Goal: Book appointment/travel/reservation

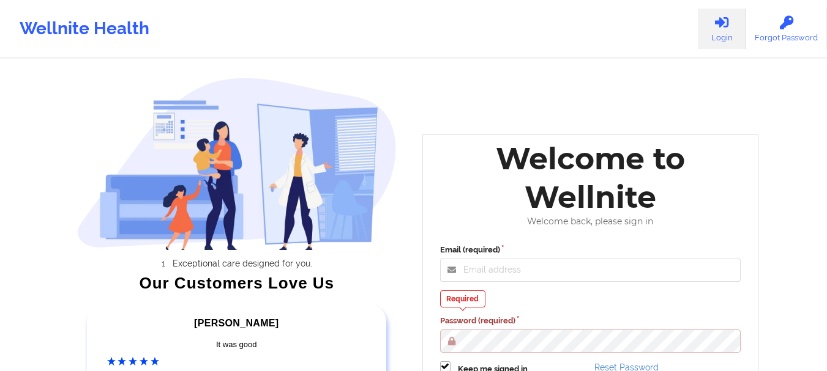
click at [513, 283] on div "Email (required) Required Password (required) Keep me signed in Reset Password …" at bounding box center [590, 332] width 318 height 192
click at [510, 270] on input "Email (required)" at bounding box center [590, 270] width 301 height 23
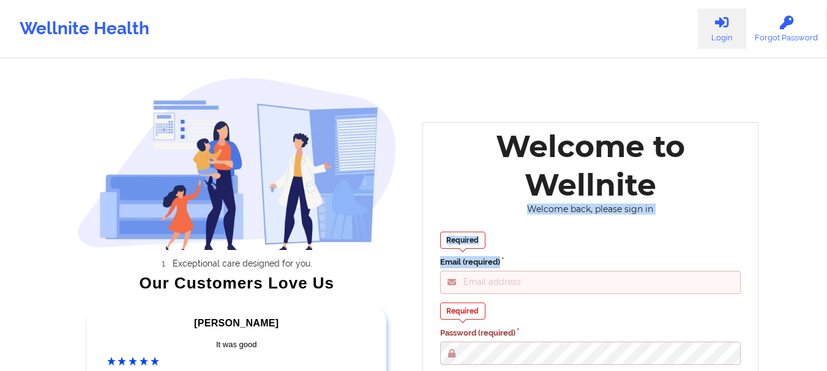
drag, startPoint x: 825, startPoint y: 191, endPoint x: 830, endPoint y: 281, distance: 90.1
click at [826, 281] on html "Wellnite Health Login Forgot Password Exceptional care designed for you. Our Cu…" at bounding box center [413, 185] width 827 height 371
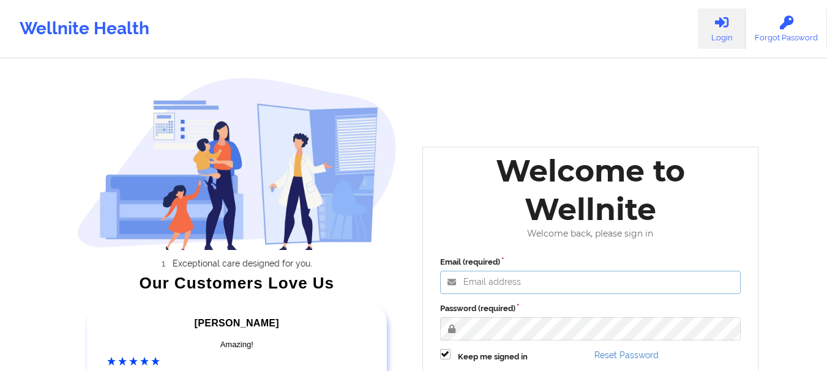
click at [553, 273] on input "Email (required)" at bounding box center [590, 282] width 301 height 23
type input "foyindamola@wellnite.com"
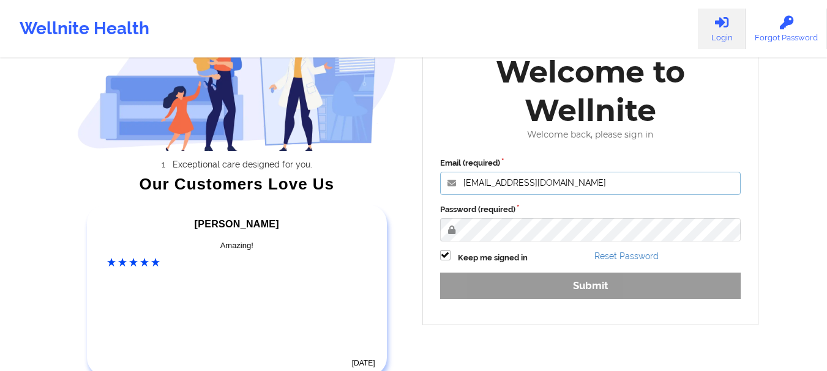
scroll to position [182, 0]
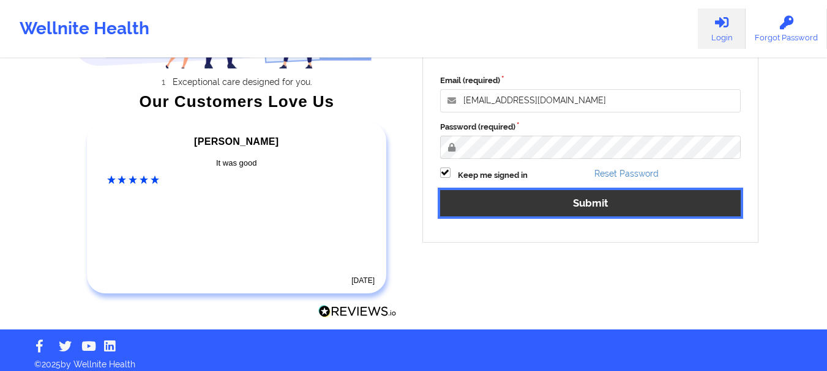
click at [496, 210] on button "Submit" at bounding box center [590, 203] width 301 height 26
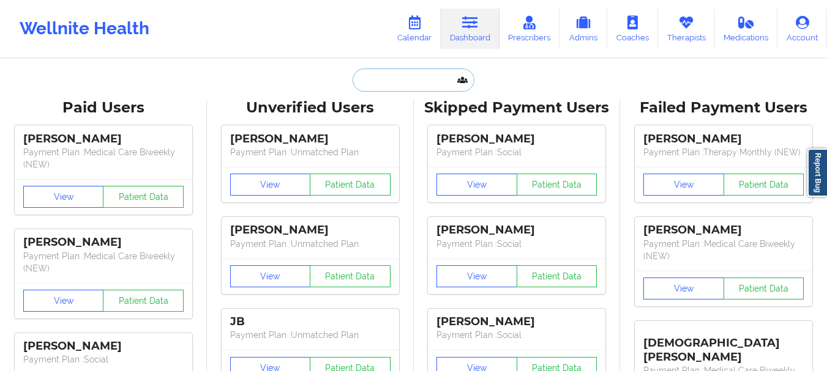
click at [421, 84] on input "text" at bounding box center [412, 80] width 121 height 23
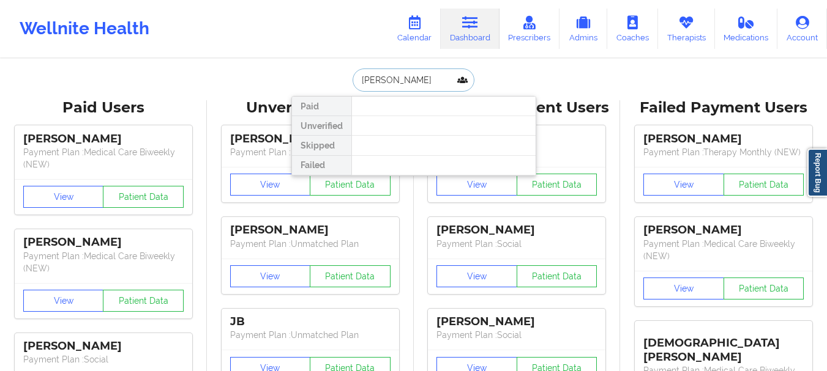
type input "romil"
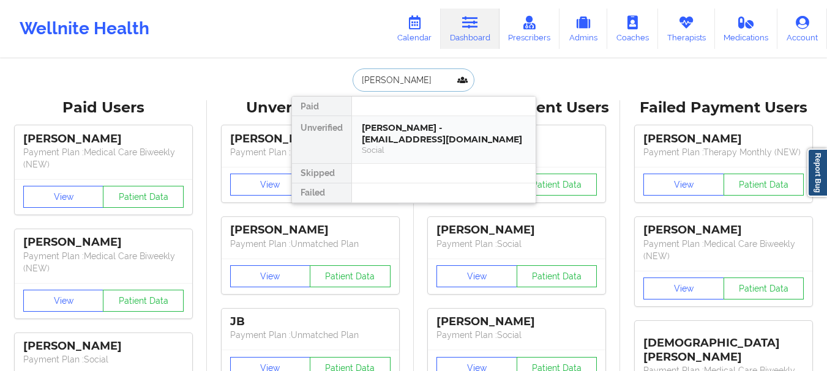
click at [424, 155] on div "Social" at bounding box center [444, 150] width 164 height 10
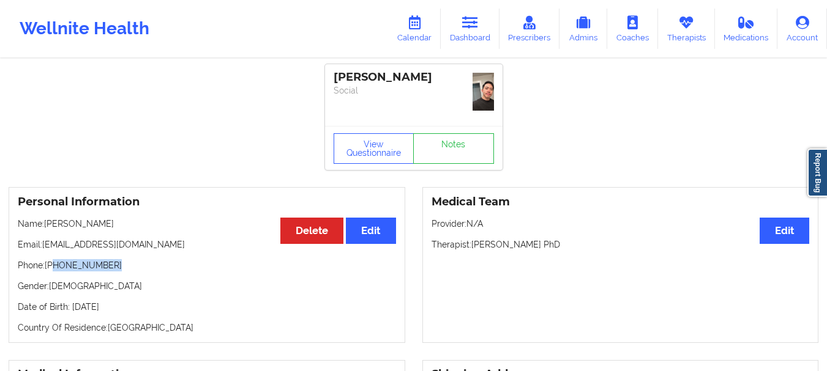
drag, startPoint x: 107, startPoint y: 269, endPoint x: 55, endPoint y: 271, distance: 52.0
click at [55, 271] on p "Phone: +1970-393-6134" at bounding box center [207, 265] width 378 height 12
copy p "970-393-6134"
click at [436, 143] on link "Notes" at bounding box center [453, 148] width 81 height 31
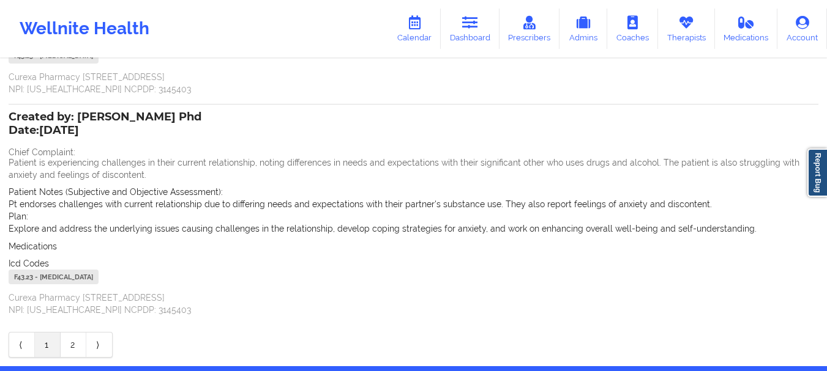
scroll to position [314, 0]
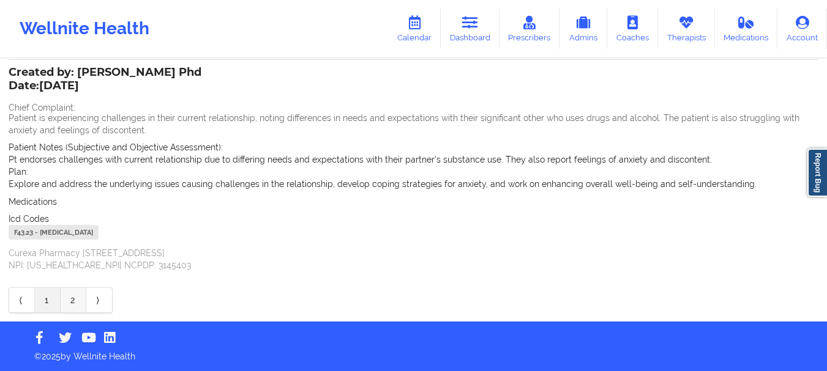
click at [67, 296] on link "2" at bounding box center [74, 300] width 26 height 24
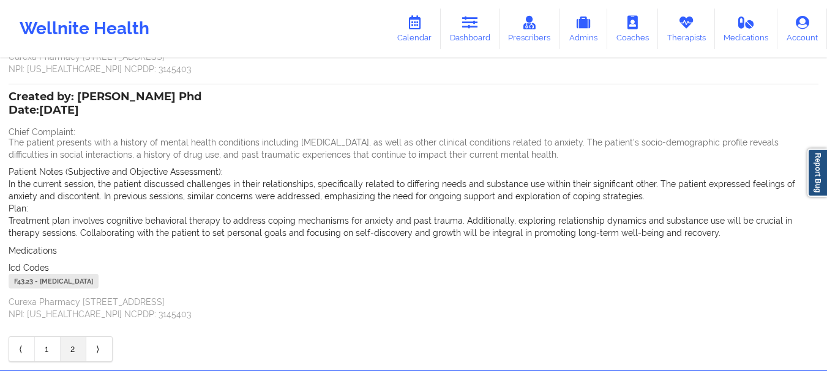
scroll to position [351, 0]
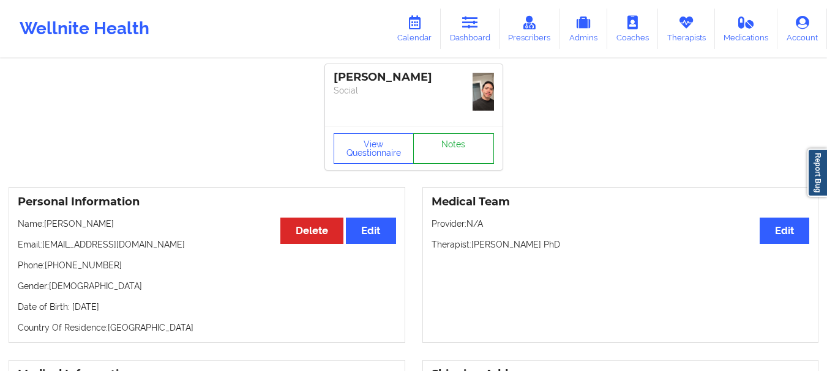
click at [441, 149] on link "Notes" at bounding box center [453, 148] width 81 height 31
click at [367, 157] on button "View Questionnaire" at bounding box center [373, 148] width 81 height 31
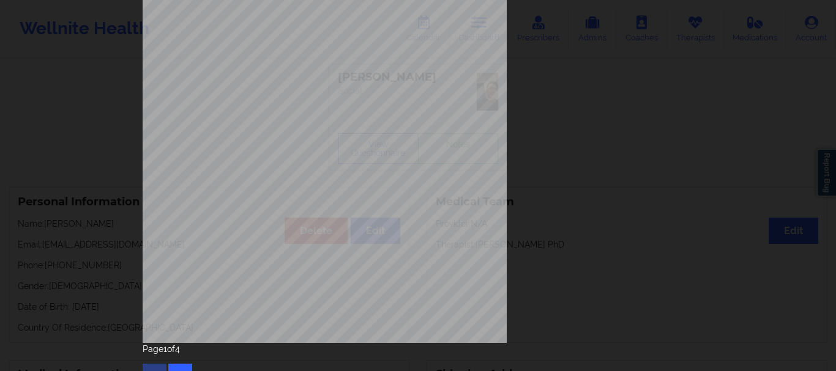
scroll to position [212, 0]
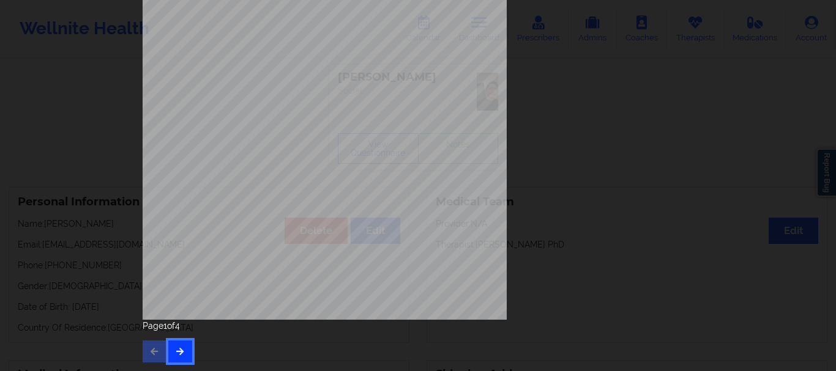
click at [179, 349] on icon "button" at bounding box center [180, 351] width 10 height 7
click at [180, 354] on icon "button" at bounding box center [180, 351] width 10 height 7
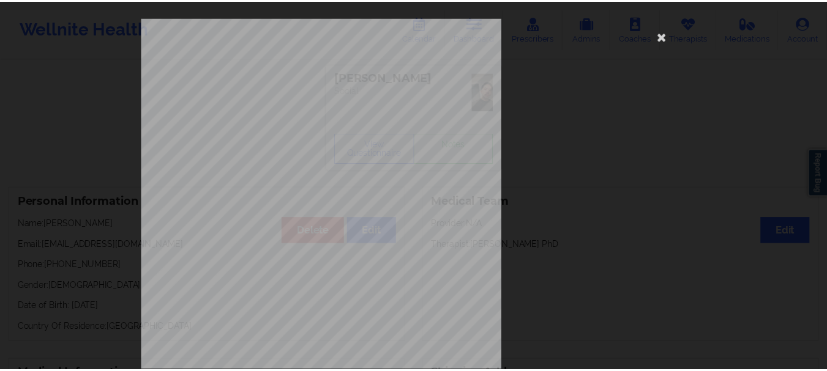
scroll to position [185, 0]
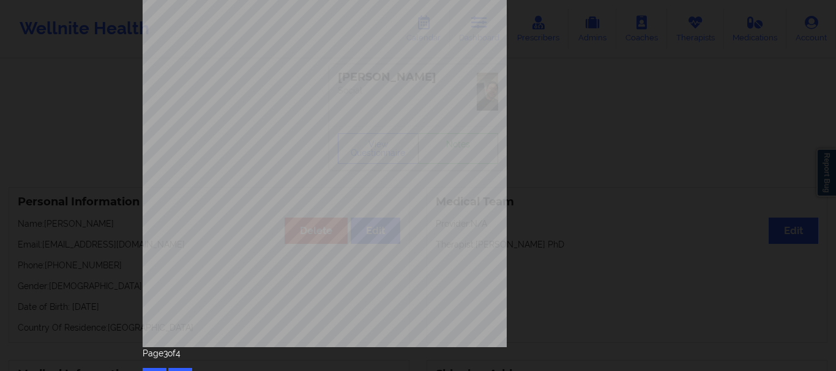
click at [176, 367] on div "Page 3 of 4" at bounding box center [418, 369] width 551 height 43
drag, startPoint x: 829, startPoint y: 144, endPoint x: 817, endPoint y: 185, distance: 43.2
click at [817, 185] on div "you ever suf fered a head injury like in a vehicle accident or a fall or other …" at bounding box center [418, 185] width 836 height 371
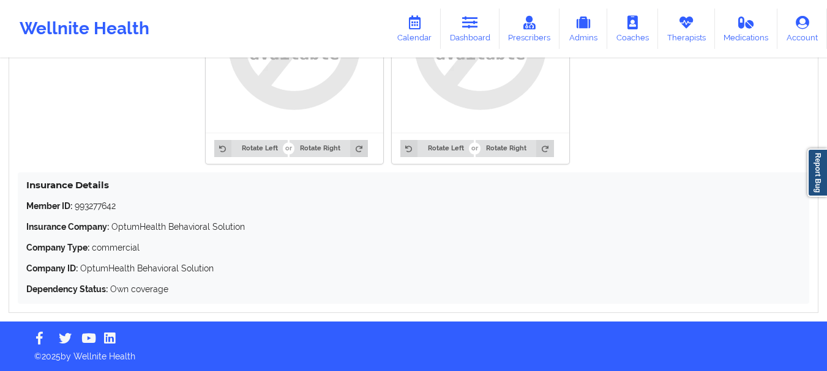
scroll to position [0, 0]
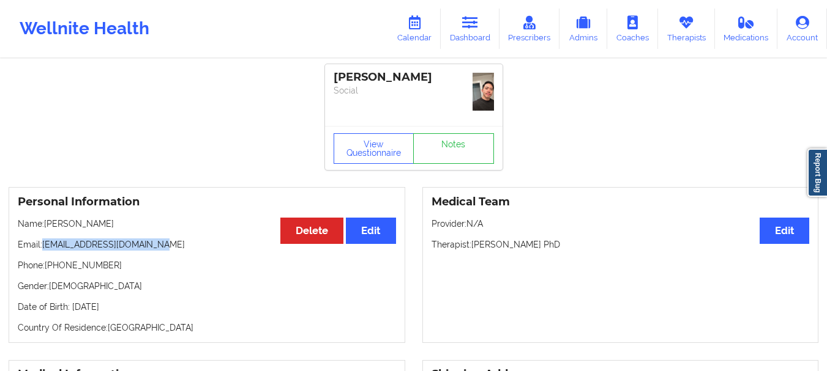
drag, startPoint x: 158, startPoint y: 243, endPoint x: 43, endPoint y: 245, distance: 114.4
click at [43, 245] on p "Email: romilrosales995@gmail.com" at bounding box center [207, 245] width 378 height 12
copy p "[EMAIL_ADDRESS][DOMAIN_NAME]"
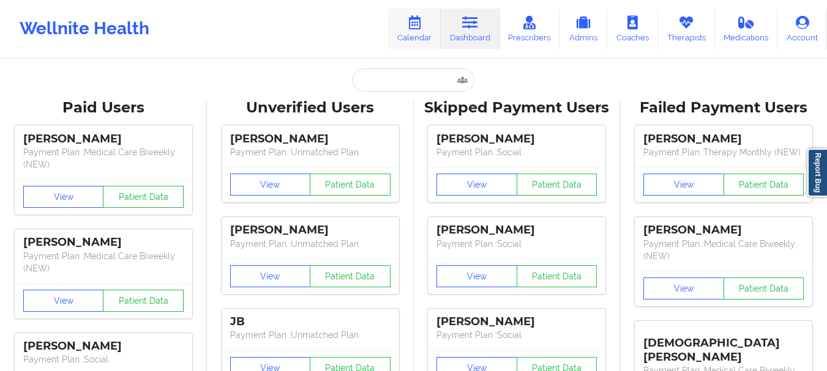
click at [430, 15] on link "Calendar" at bounding box center [414, 29] width 53 height 40
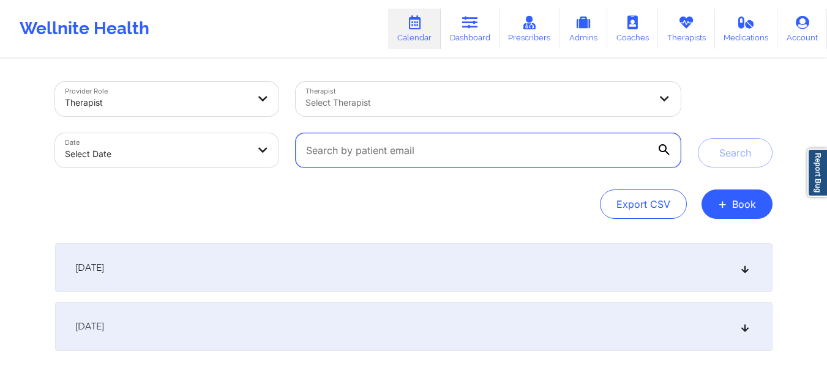
click at [359, 160] on input "text" at bounding box center [488, 150] width 384 height 34
paste input "bbarenas@yahoo.com"
type input "bbarenas@yahoo.com"
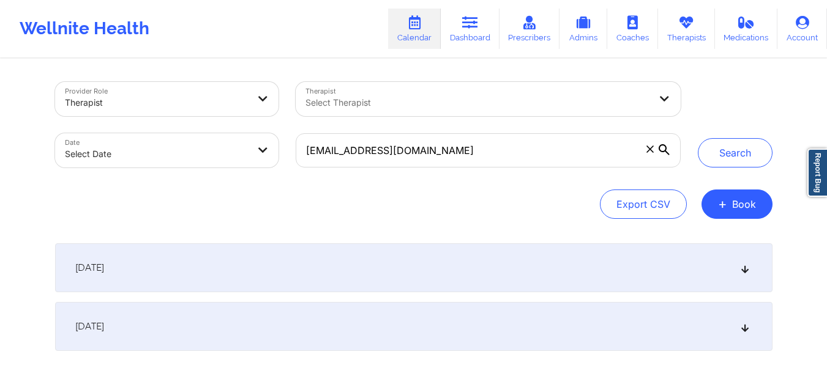
click at [726, 138] on div "Search" at bounding box center [734, 125] width 75 height 86
click at [728, 149] on button "Search" at bounding box center [734, 152] width 75 height 29
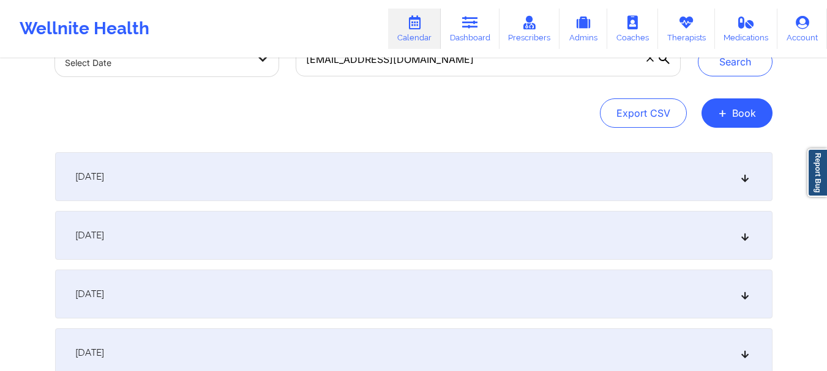
scroll to position [135, 0]
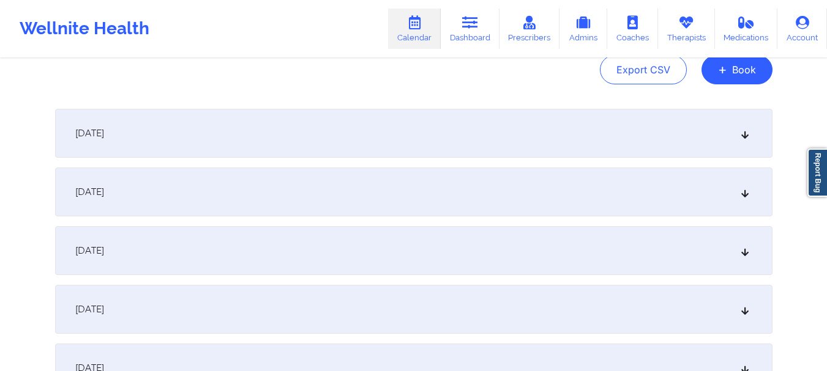
click at [750, 135] on div "[DATE]" at bounding box center [413, 133] width 717 height 49
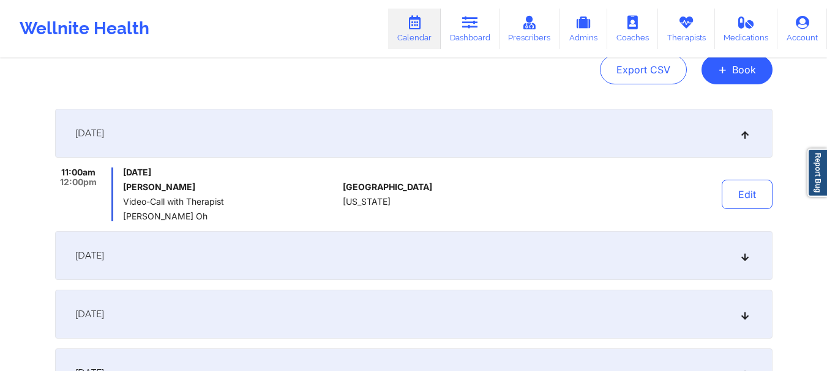
click at [740, 255] on icon at bounding box center [744, 255] width 10 height 9
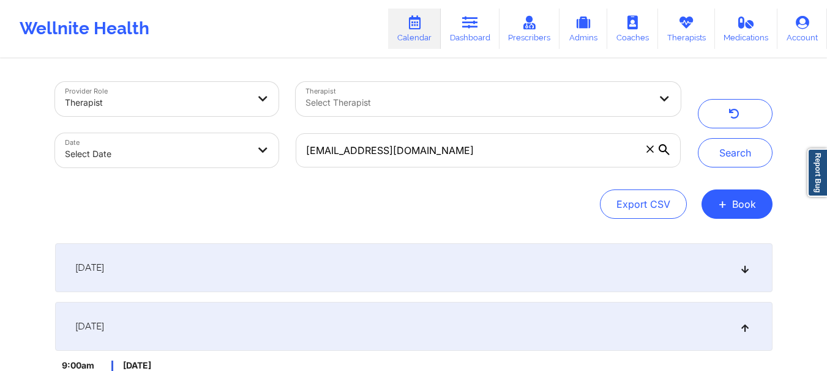
click at [652, 154] on span at bounding box center [650, 149] width 12 height 12
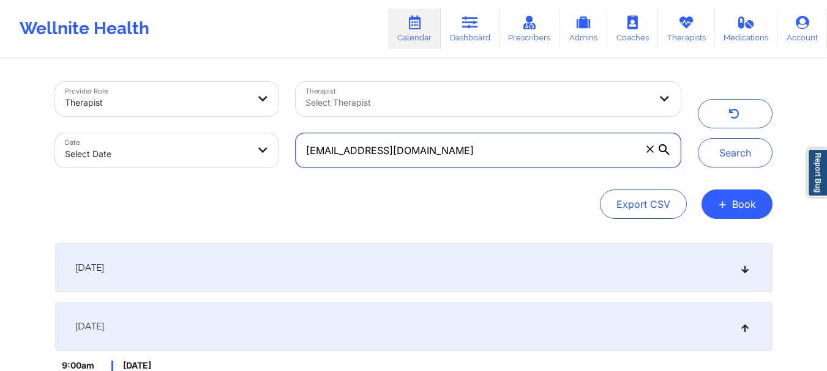
click at [652, 154] on input "[EMAIL_ADDRESS][DOMAIN_NAME]" at bounding box center [488, 150] width 384 height 34
paste input "mirandaevangeline62@gmail.com"
type input "mirandaevangeline62@gmail.com"
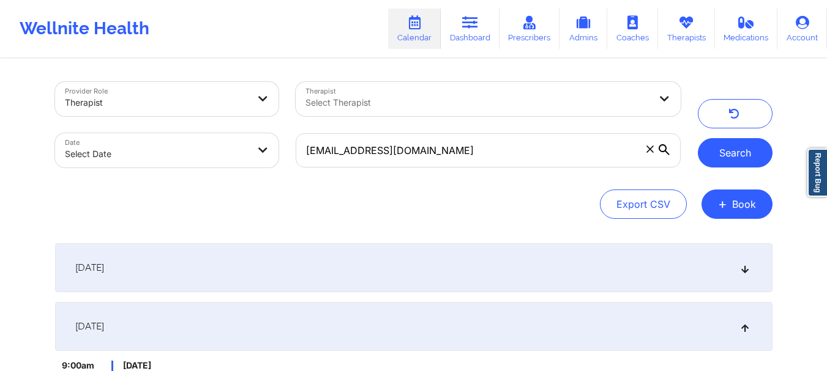
click at [763, 151] on button "Search" at bounding box center [734, 152] width 75 height 29
click at [743, 267] on icon at bounding box center [744, 268] width 10 height 9
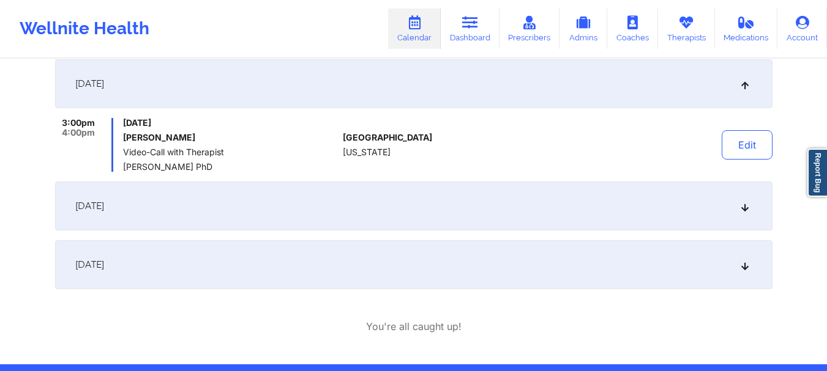
scroll to position [199, 0]
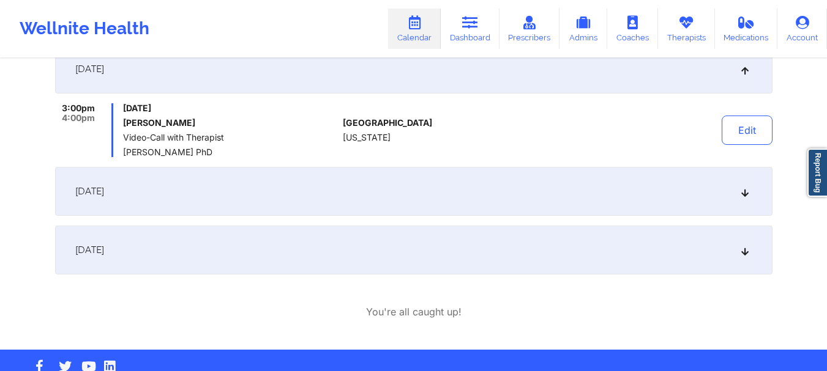
click at [750, 199] on div "November 23, 2025" at bounding box center [413, 191] width 717 height 49
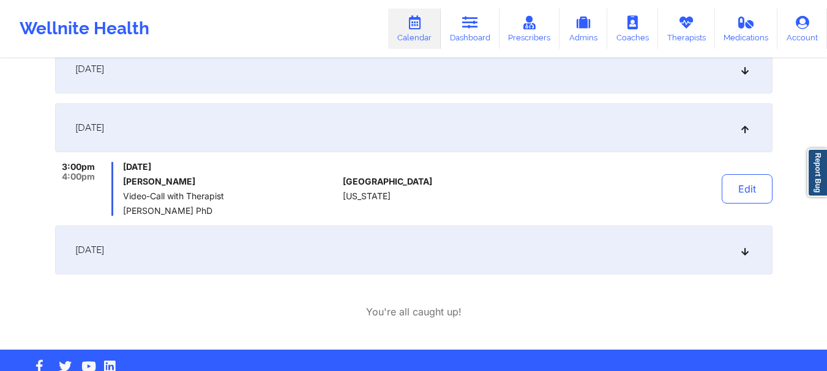
click at [753, 255] on div "December 28, 2025" at bounding box center [413, 250] width 717 height 49
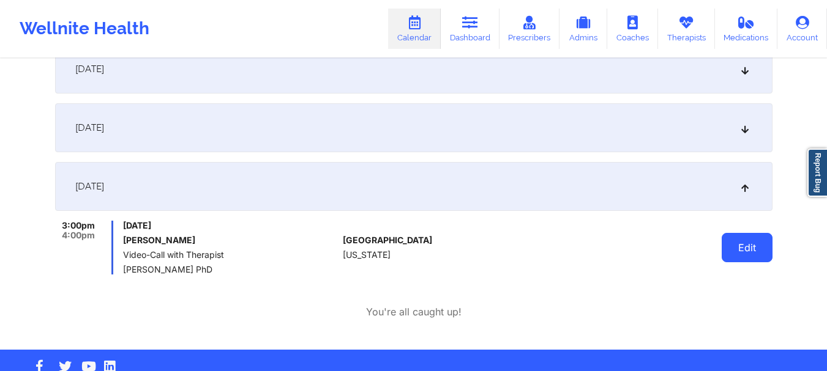
click at [724, 247] on button "Edit" at bounding box center [746, 247] width 51 height 29
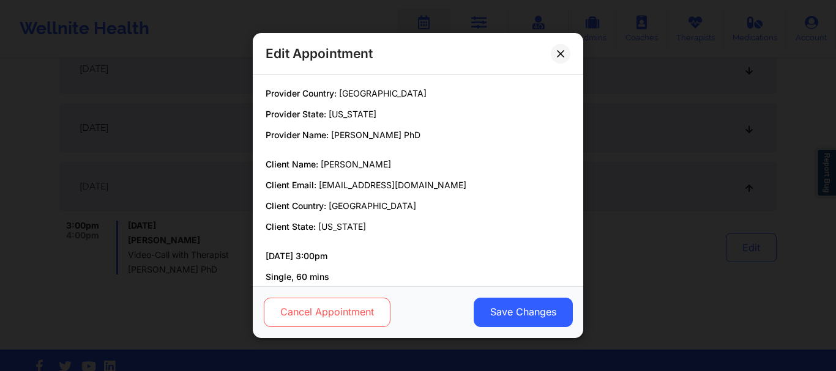
click at [370, 310] on button "Cancel Appointment" at bounding box center [327, 312] width 127 height 29
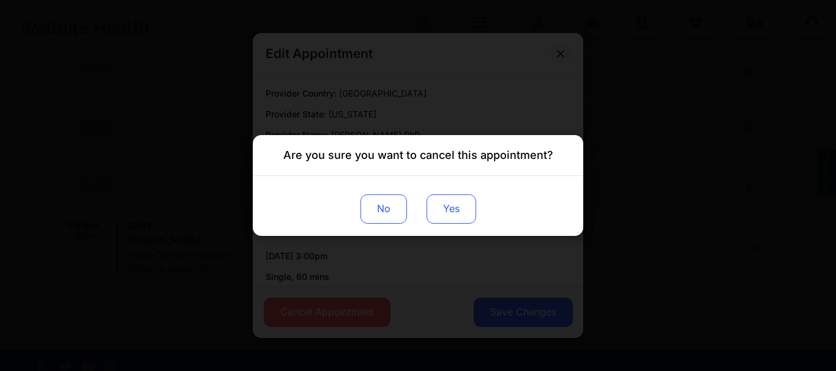
click at [441, 205] on button "Yes" at bounding box center [451, 209] width 50 height 29
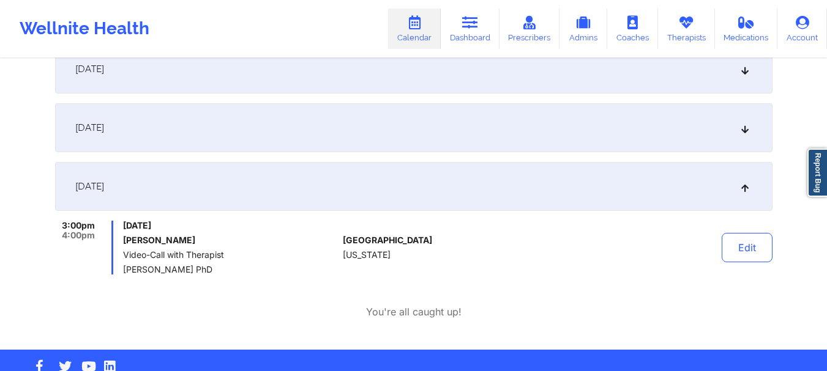
click at [744, 132] on icon at bounding box center [744, 128] width 10 height 9
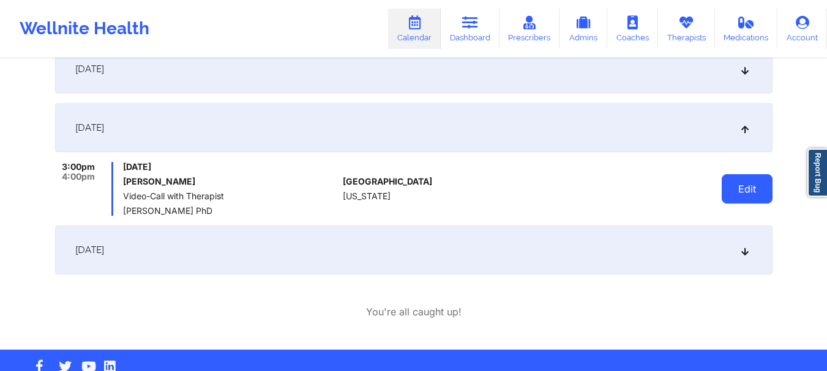
click at [755, 185] on button "Edit" at bounding box center [746, 188] width 51 height 29
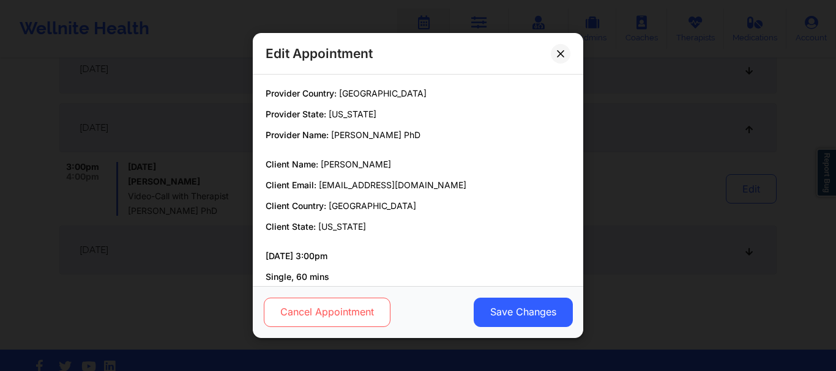
click at [385, 306] on button "Cancel Appointment" at bounding box center [327, 312] width 127 height 29
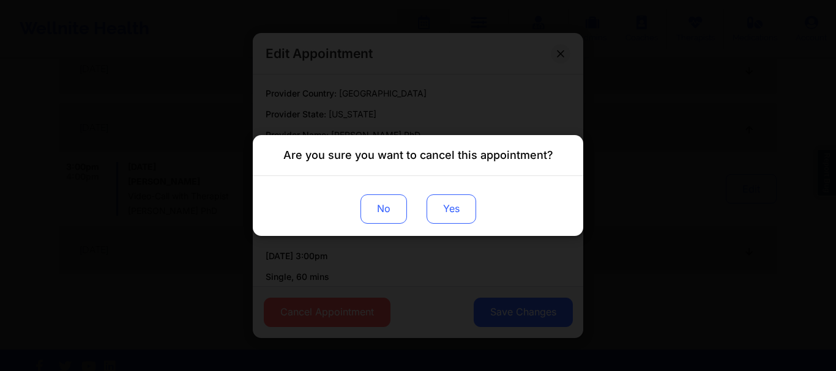
click at [464, 214] on button "Yes" at bounding box center [451, 209] width 50 height 29
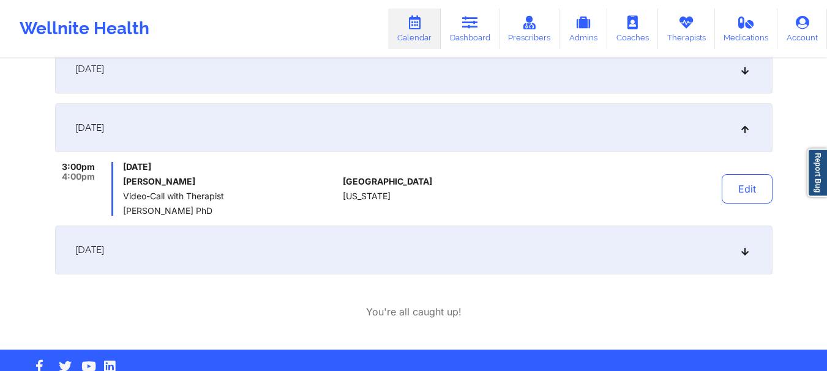
click at [750, 83] on div "October 26, 2025" at bounding box center [413, 69] width 717 height 49
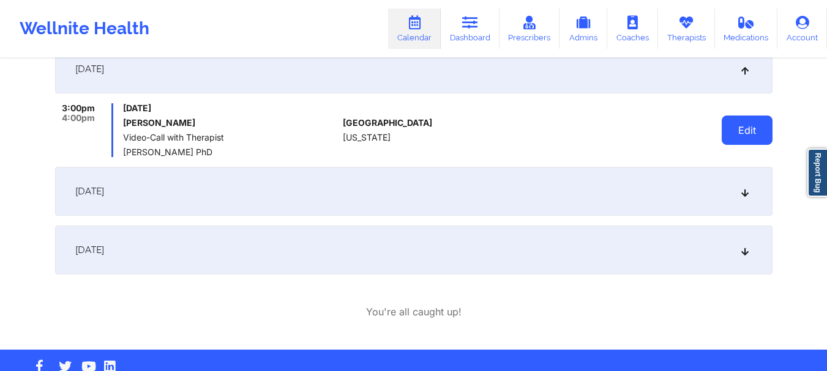
click at [741, 124] on button "Edit" at bounding box center [746, 130] width 51 height 29
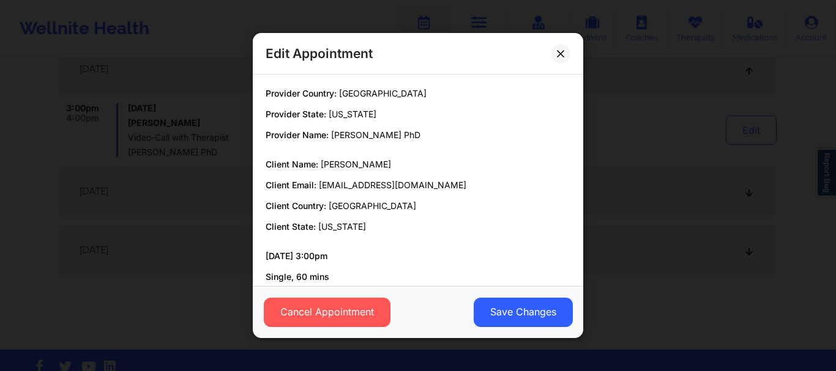
click at [354, 295] on div "Cancel Appointment Save Changes" at bounding box center [418, 312] width 330 height 52
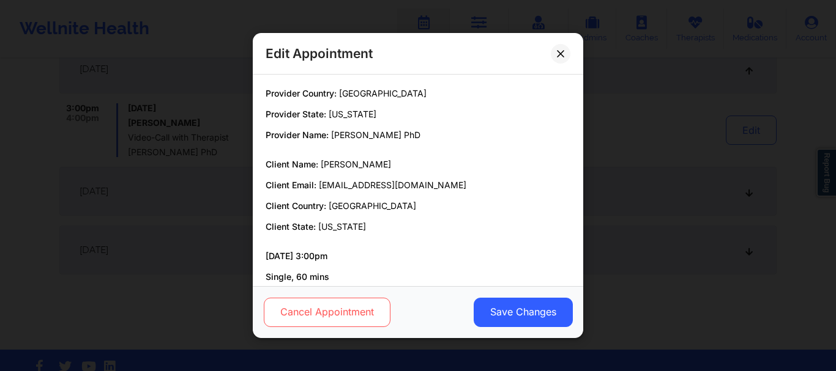
click at [354, 302] on button "Cancel Appointment" at bounding box center [327, 312] width 127 height 29
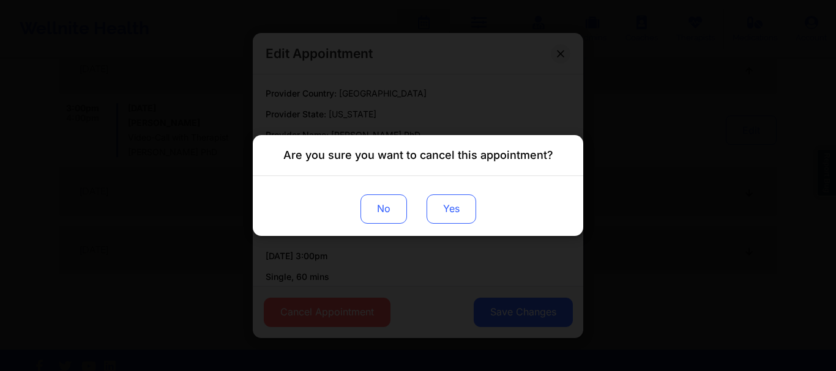
click at [460, 196] on button "Yes" at bounding box center [451, 209] width 50 height 29
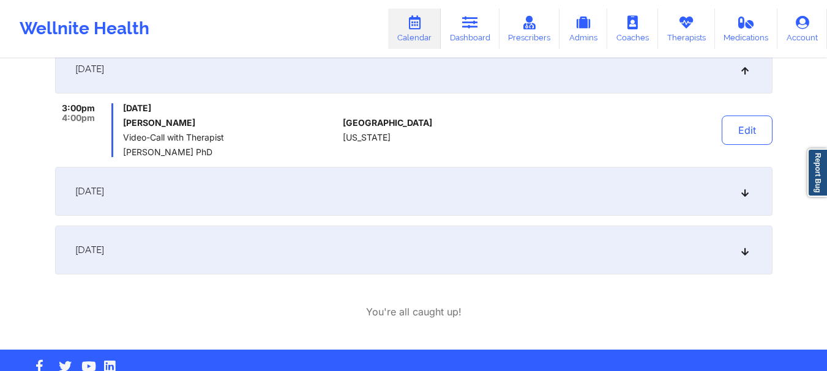
scroll to position [58, 0]
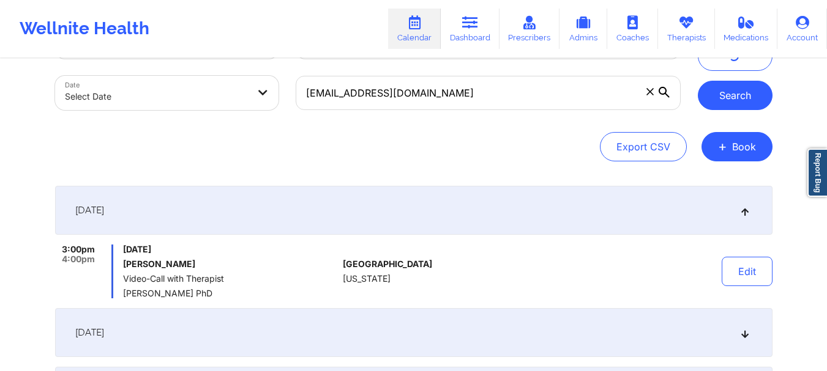
click at [726, 105] on button "Search" at bounding box center [734, 95] width 75 height 29
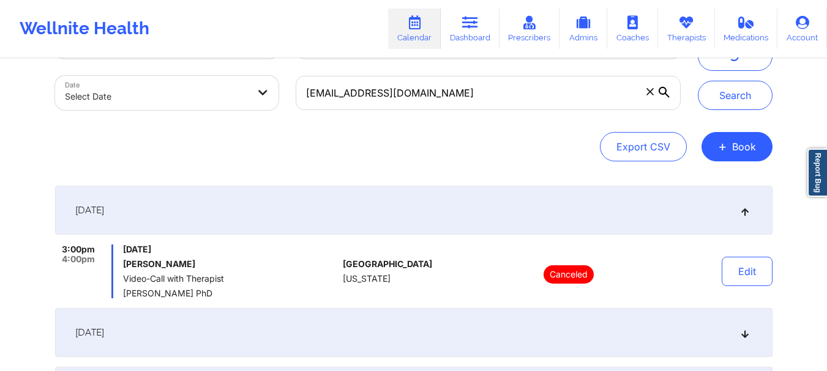
click at [653, 97] on span at bounding box center [650, 92] width 12 height 12
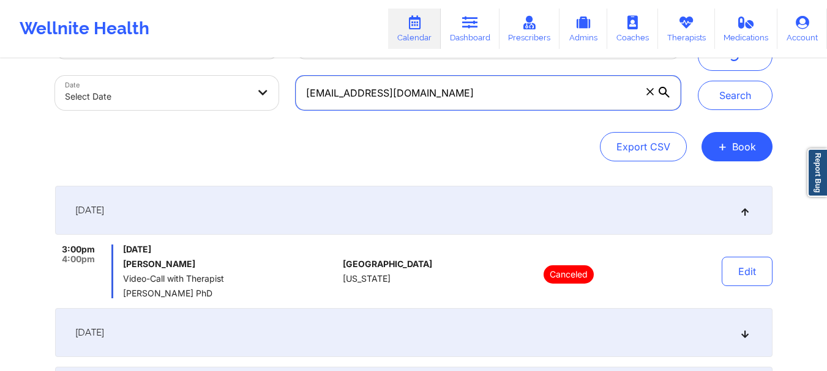
click at [653, 97] on input "mirandaevangeline62@gmail.com" at bounding box center [488, 93] width 384 height 34
click at [310, 100] on input "text" at bounding box center [488, 93] width 384 height 34
paste input "[EMAIL_ADDRESS][DOMAIN_NAME]"
type input "[EMAIL_ADDRESS][DOMAIN_NAME]"
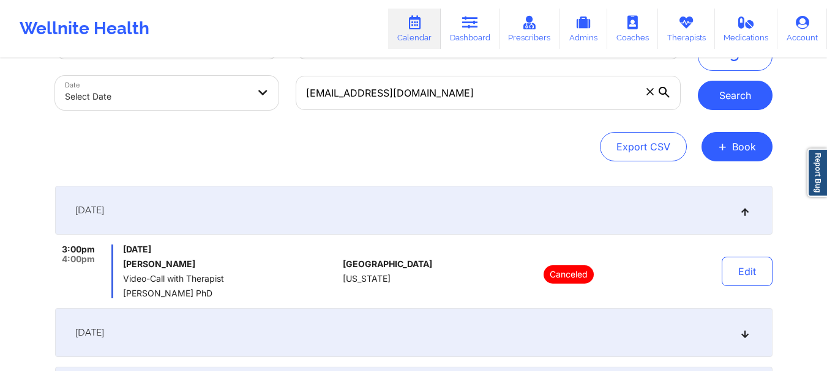
click at [734, 97] on button "Search" at bounding box center [734, 95] width 75 height 29
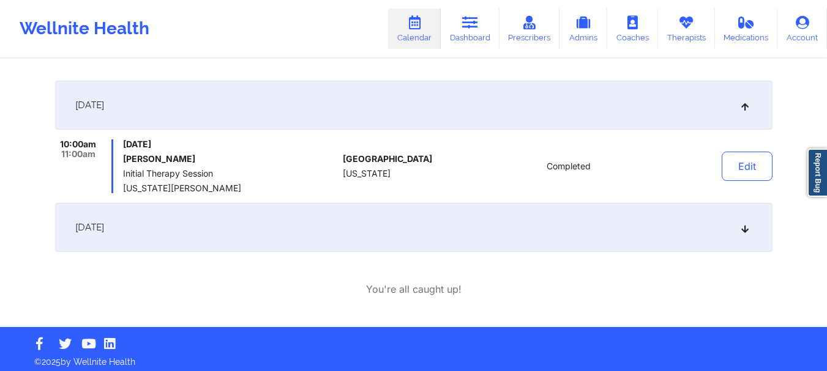
scroll to position [168, 0]
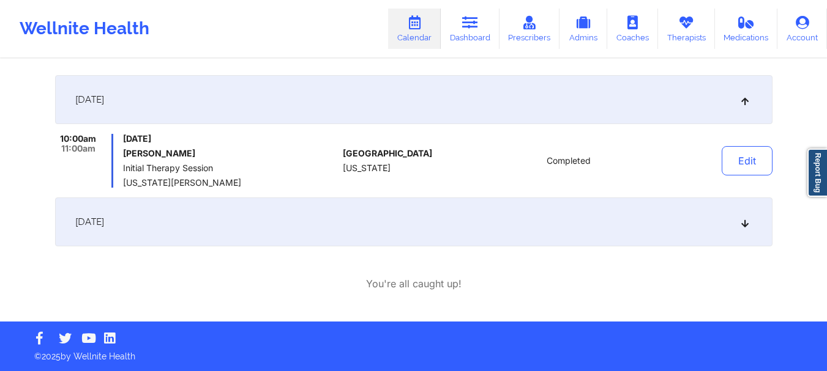
click at [743, 231] on div "October 6, 2025" at bounding box center [413, 222] width 717 height 49
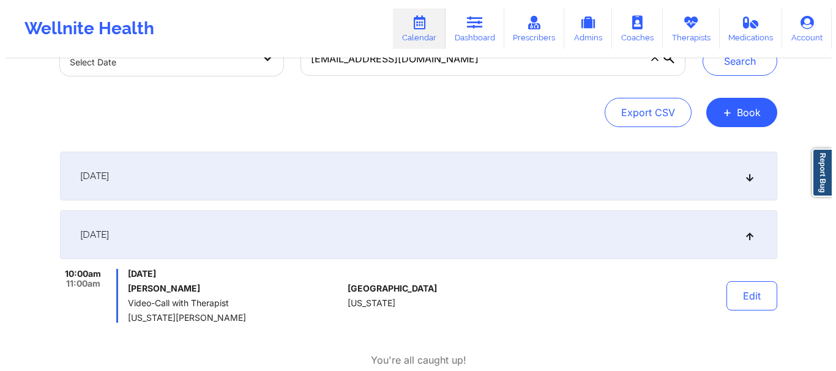
scroll to position [53, 0]
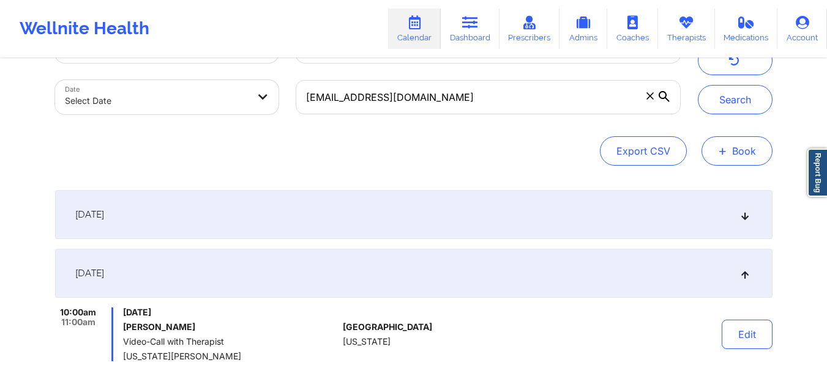
click at [724, 154] on span "+" at bounding box center [722, 150] width 9 height 7
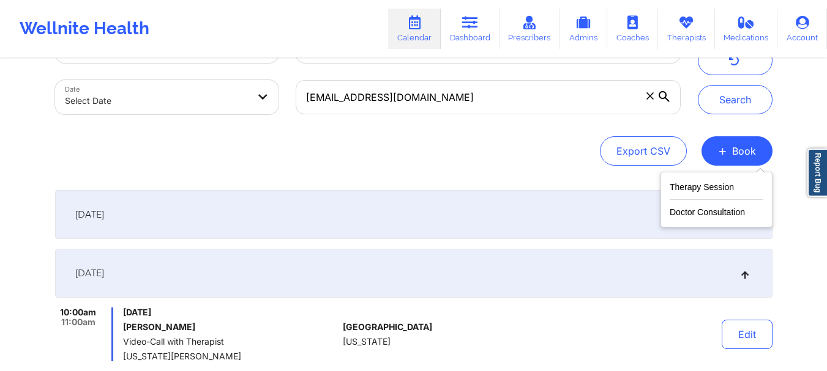
click at [701, 177] on div "Therapy Session Doctor Consultation" at bounding box center [716, 200] width 112 height 56
click at [701, 188] on button "Therapy Session" at bounding box center [716, 190] width 94 height 20
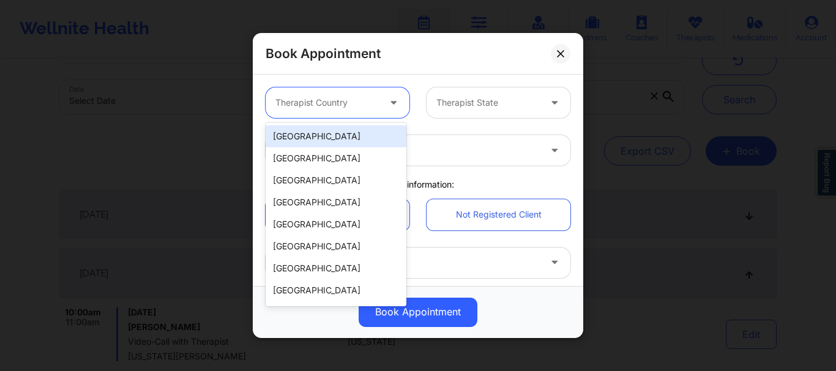
click at [349, 104] on div at bounding box center [326, 102] width 103 height 15
click at [335, 140] on div "[GEOGRAPHIC_DATA]" at bounding box center [336, 136] width 141 height 22
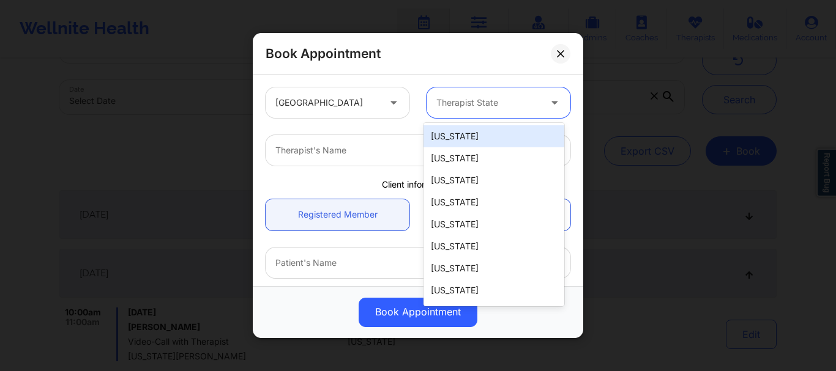
click at [464, 95] on div at bounding box center [487, 102] width 103 height 15
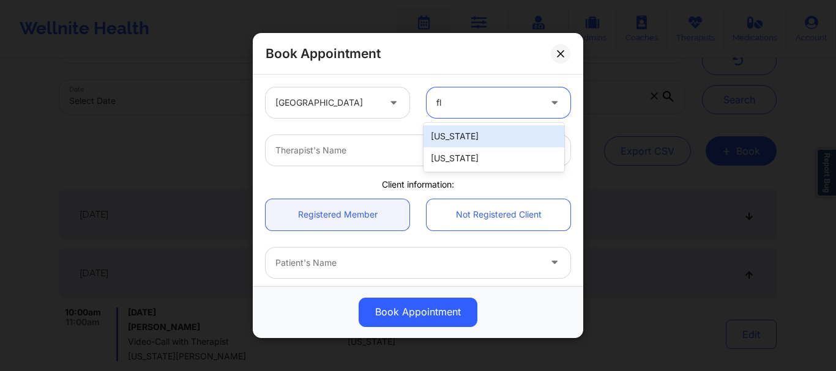
type input "flo"
click at [452, 129] on div "[US_STATE]" at bounding box center [493, 136] width 141 height 22
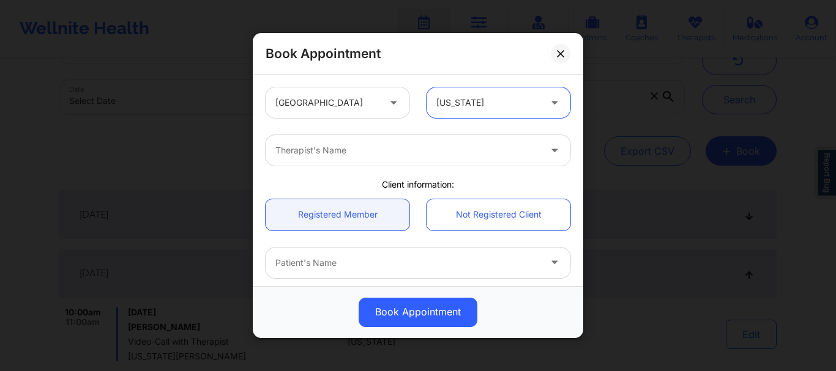
click at [396, 154] on div at bounding box center [407, 150] width 264 height 15
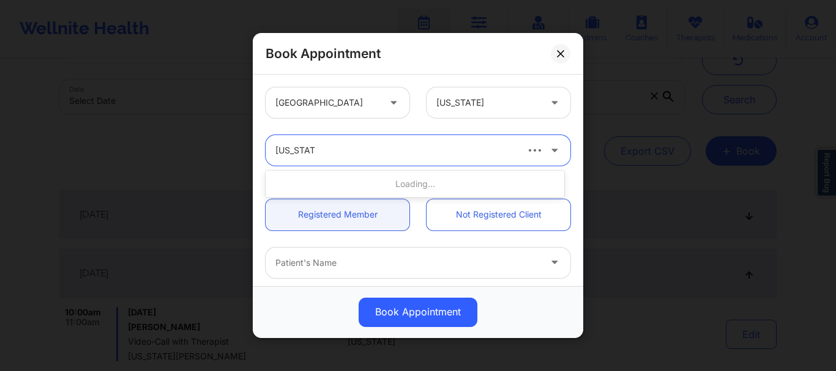
type input "virginia gi"
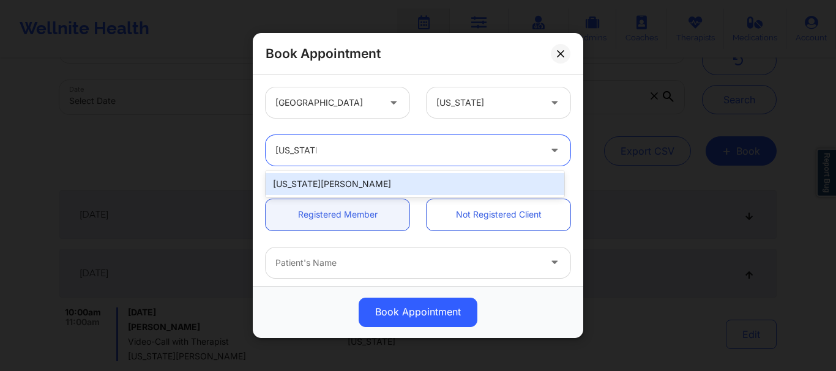
click at [366, 179] on div "[US_STATE][PERSON_NAME]" at bounding box center [415, 184] width 299 height 22
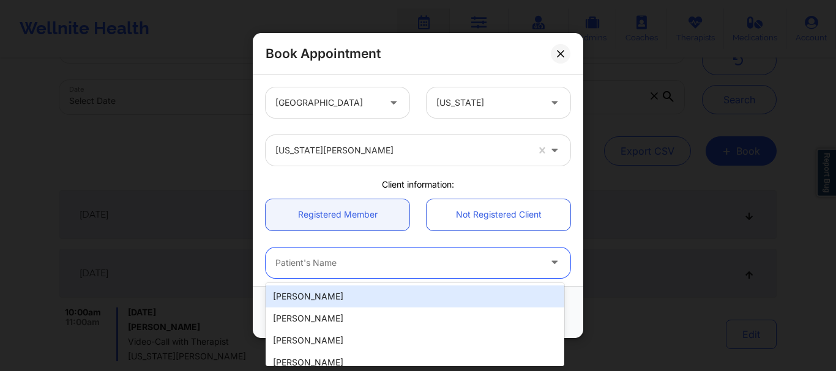
click at [310, 261] on div at bounding box center [407, 263] width 264 height 15
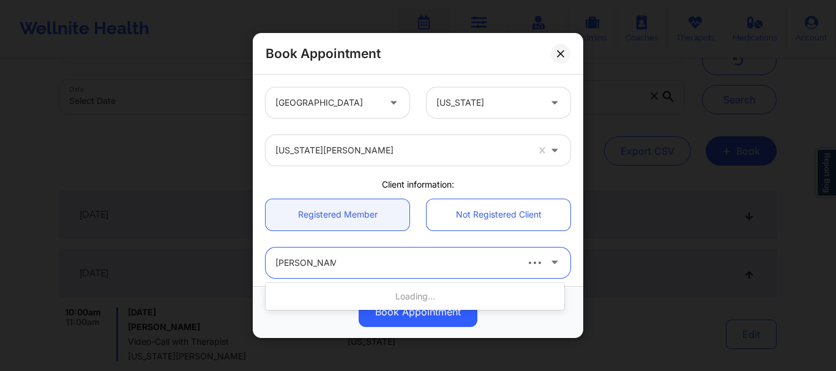
type input "sommer holmes"
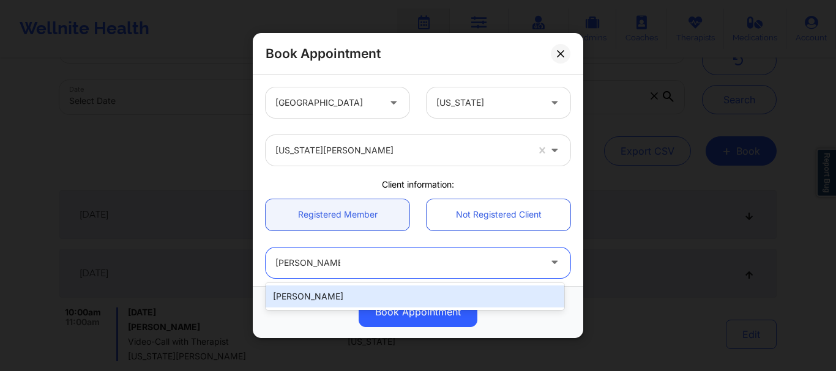
click at [352, 296] on div "[PERSON_NAME]" at bounding box center [415, 297] width 299 height 22
type input "marisealight@gmail.com"
type input "+18503318791"
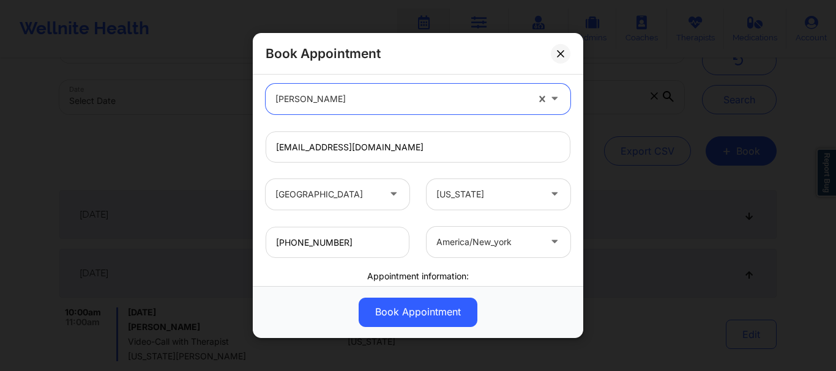
scroll to position [308, 0]
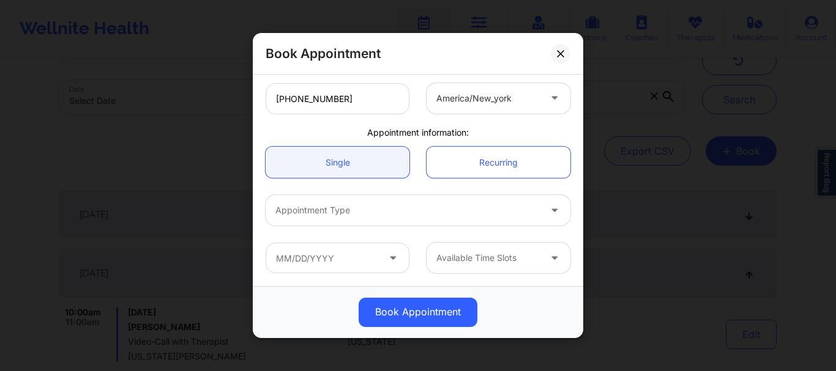
click at [403, 204] on div at bounding box center [407, 211] width 264 height 15
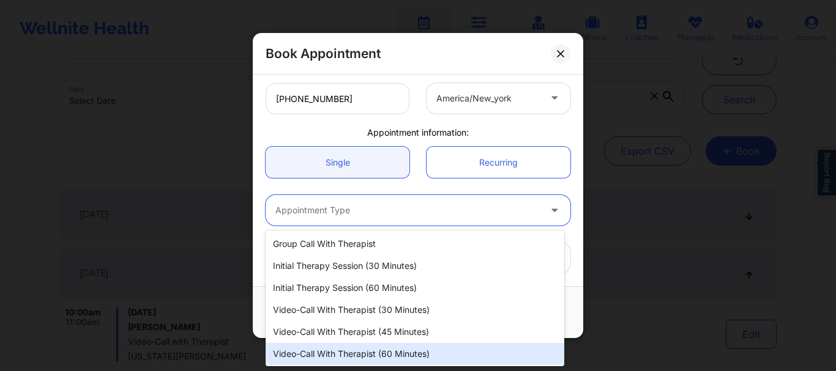
click at [355, 349] on div "Video-Call with Therapist (60 minutes)" at bounding box center [415, 354] width 299 height 22
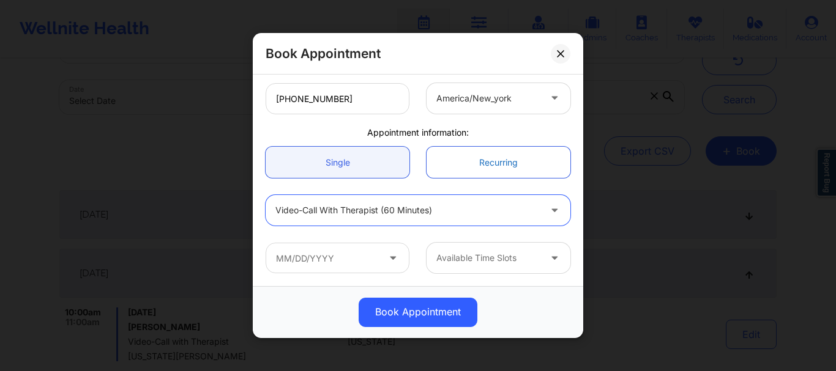
click at [486, 169] on link "Recurring" at bounding box center [498, 162] width 144 height 31
click at [485, 169] on link "Recurring" at bounding box center [498, 162] width 144 height 31
click at [485, 168] on link "Recurring" at bounding box center [498, 162] width 144 height 31
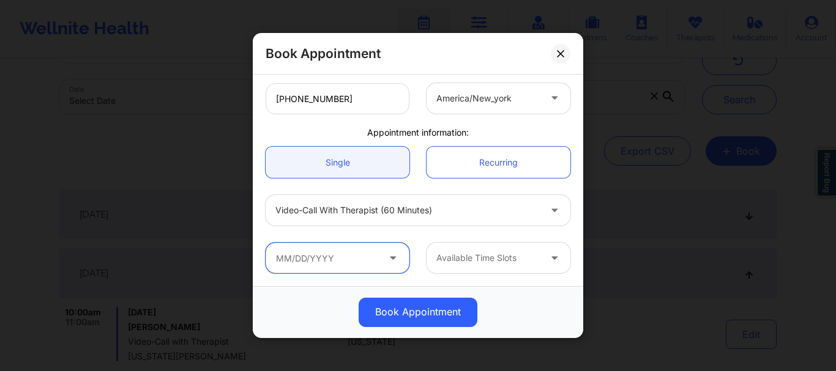
click at [306, 262] on input "text" at bounding box center [338, 258] width 144 height 31
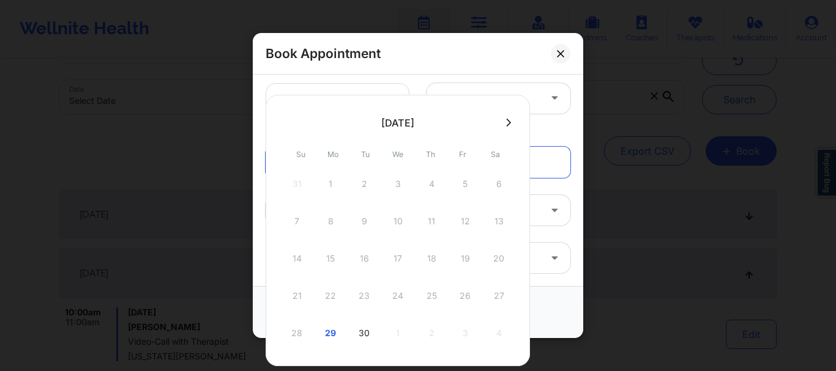
click at [504, 116] on div at bounding box center [398, 122] width 264 height 18
click at [511, 122] on button at bounding box center [508, 122] width 12 height 10
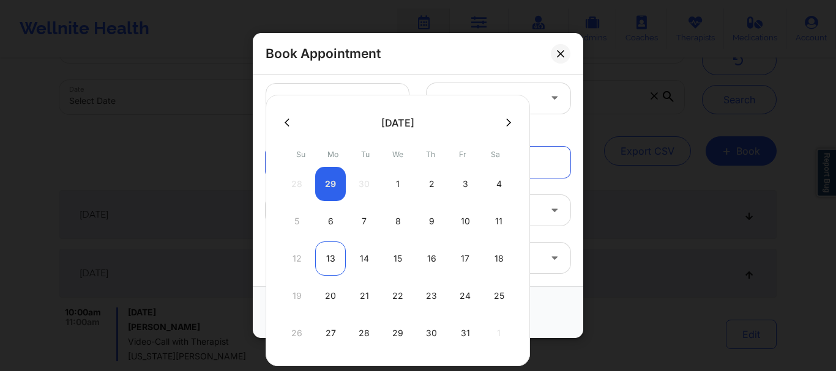
click at [333, 262] on div "13" at bounding box center [330, 259] width 31 height 34
type input "10/13/2025"
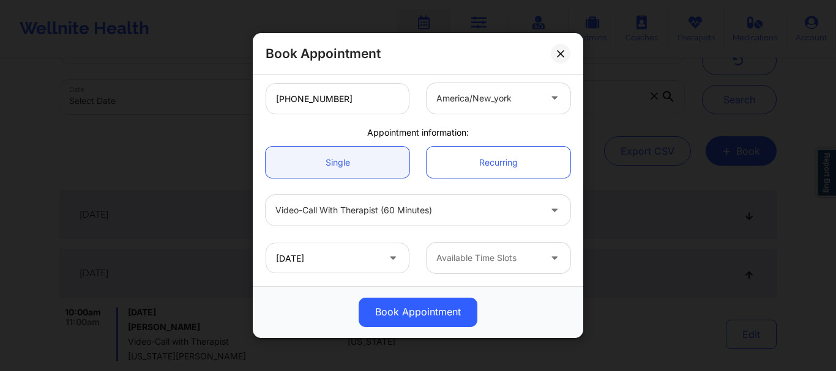
click at [478, 261] on div at bounding box center [487, 258] width 103 height 15
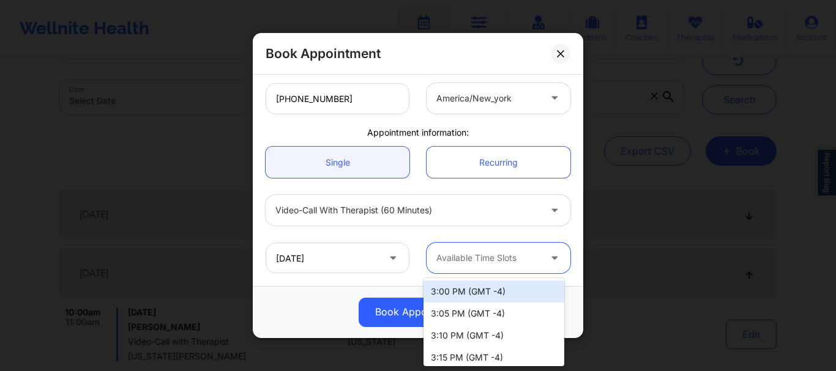
click at [512, 292] on div "3:00 PM (GMT -4)" at bounding box center [493, 292] width 141 height 22
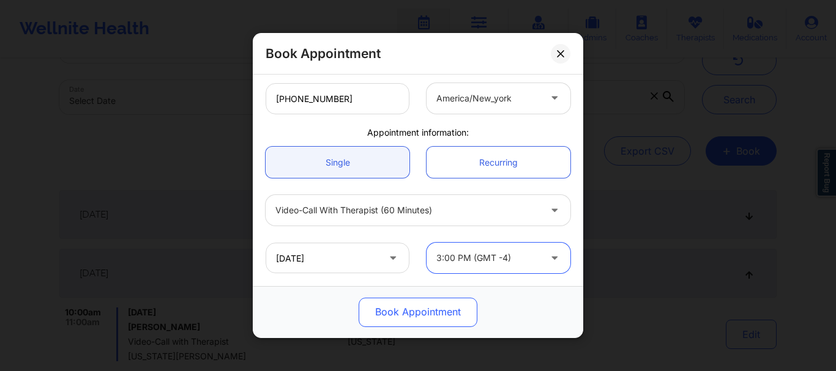
click at [403, 308] on button "Book Appointment" at bounding box center [418, 312] width 119 height 29
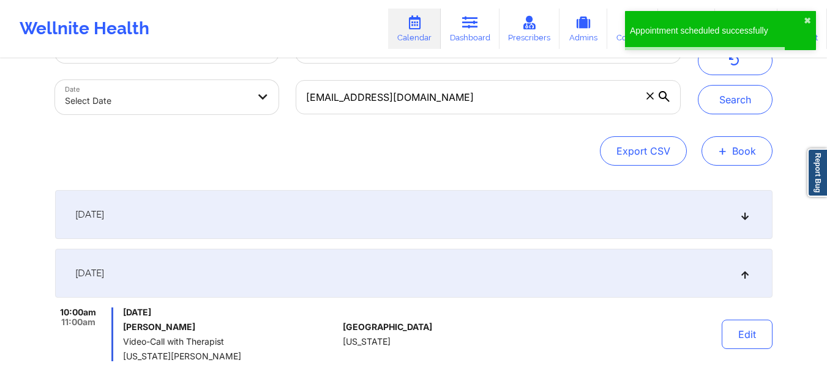
click at [745, 154] on button "+ Book" at bounding box center [736, 150] width 71 height 29
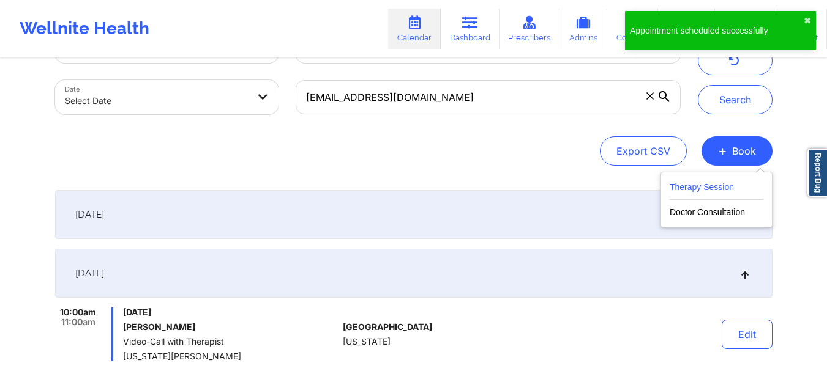
click at [720, 188] on button "Therapy Session" at bounding box center [716, 190] width 94 height 20
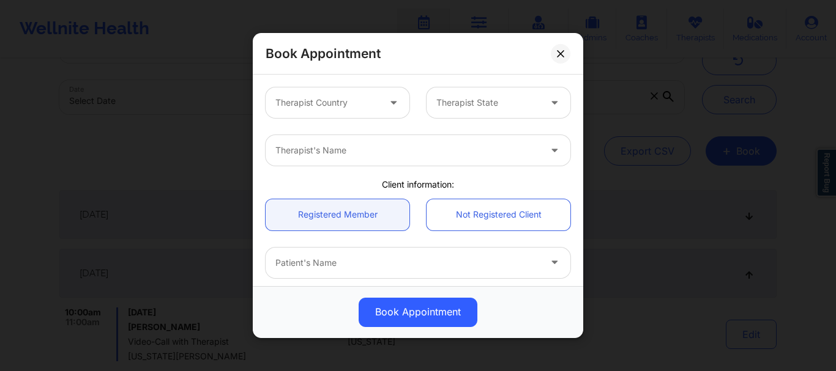
click at [357, 114] on div "Therapist Country" at bounding box center [323, 102] width 114 height 31
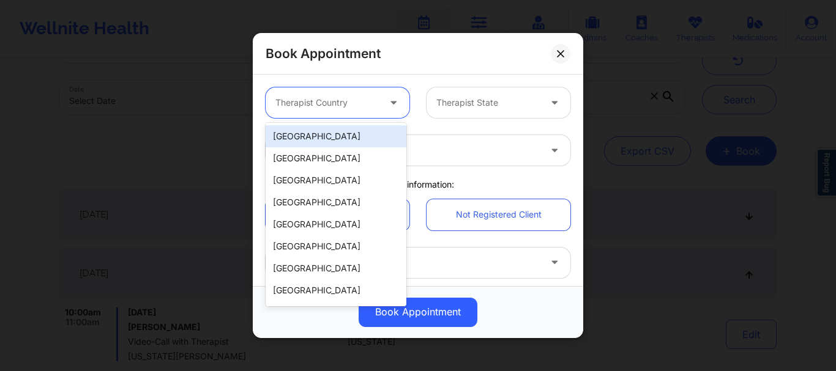
click at [344, 139] on div "[GEOGRAPHIC_DATA]" at bounding box center [336, 136] width 141 height 22
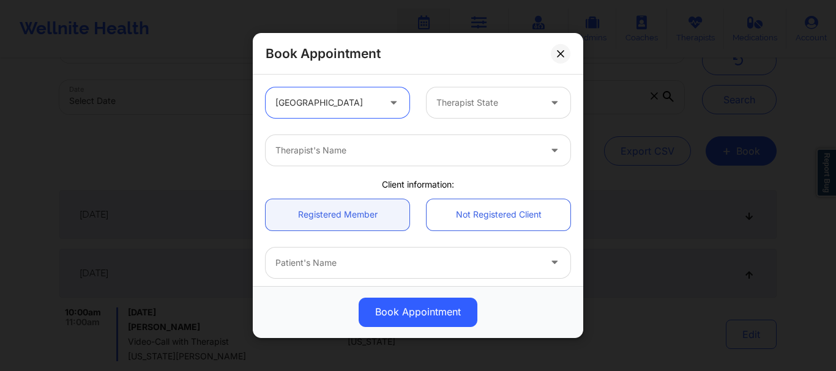
click at [496, 105] on div at bounding box center [487, 102] width 103 height 15
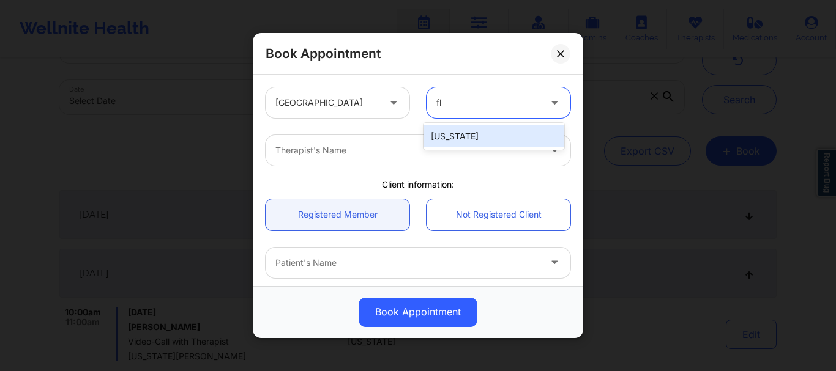
type input "flo"
click at [483, 135] on div "[US_STATE]" at bounding box center [493, 136] width 141 height 22
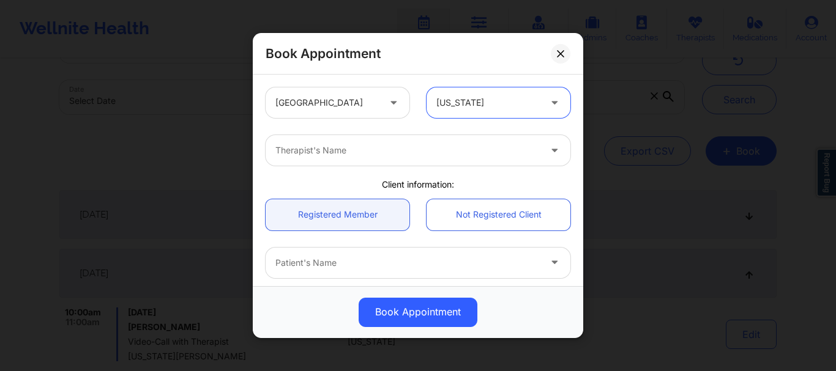
click at [296, 149] on div at bounding box center [407, 150] width 264 height 15
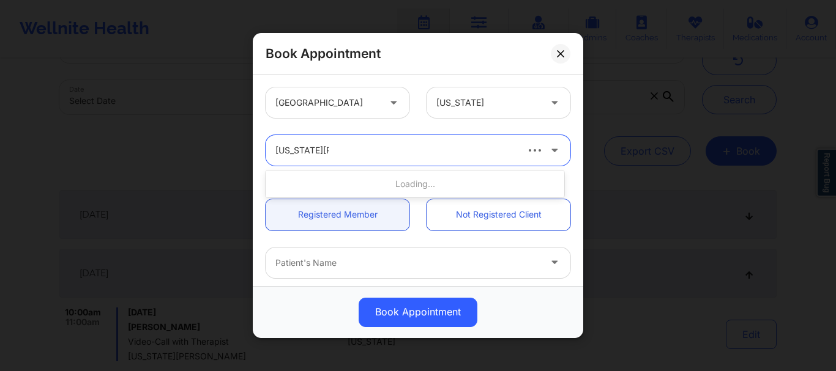
type input "virginia gibala"
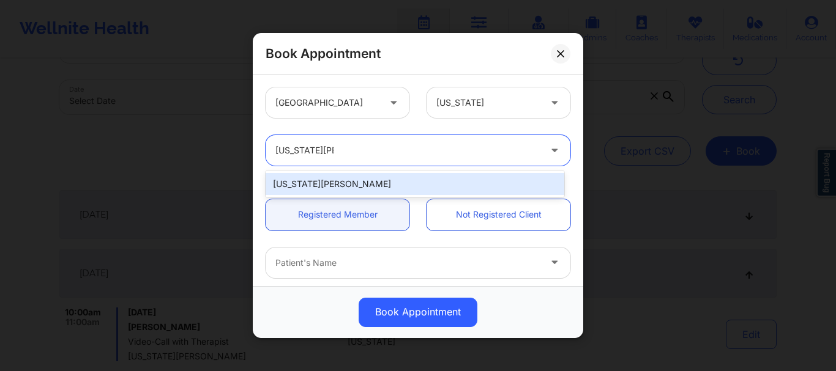
click at [341, 190] on div "Virginia Gibala" at bounding box center [415, 184] width 299 height 22
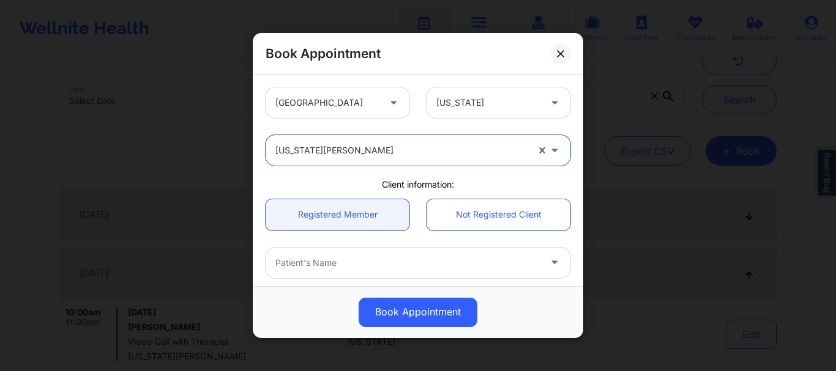
click at [327, 251] on div "Patient's Name" at bounding box center [403, 263] width 275 height 31
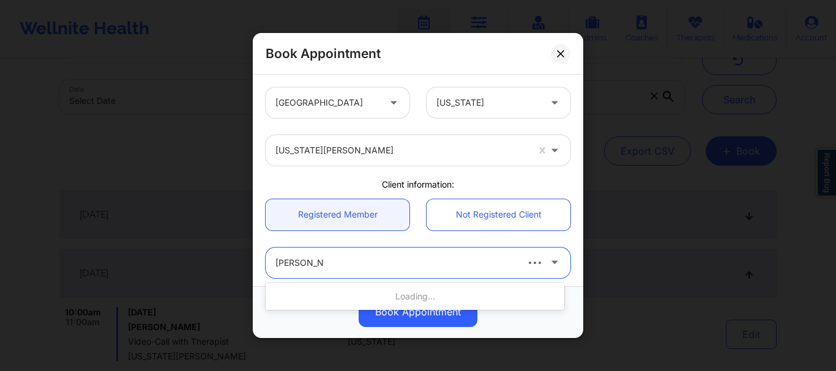
type input "sommer holm"
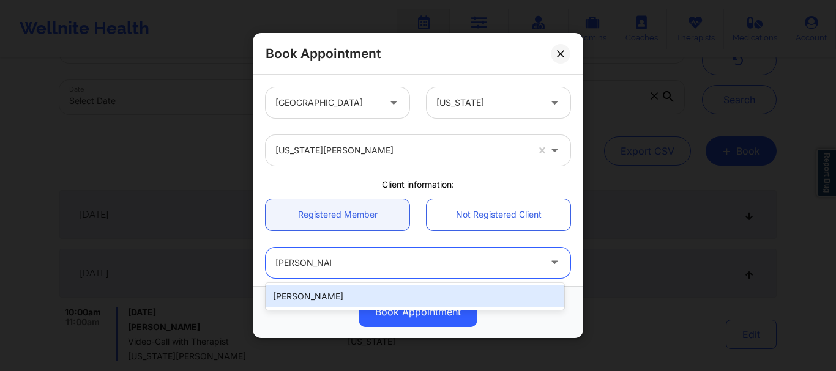
click at [311, 291] on div "Sommer Holmes" at bounding box center [415, 297] width 299 height 22
type input "marisealight@gmail.com"
type input "+18503318791"
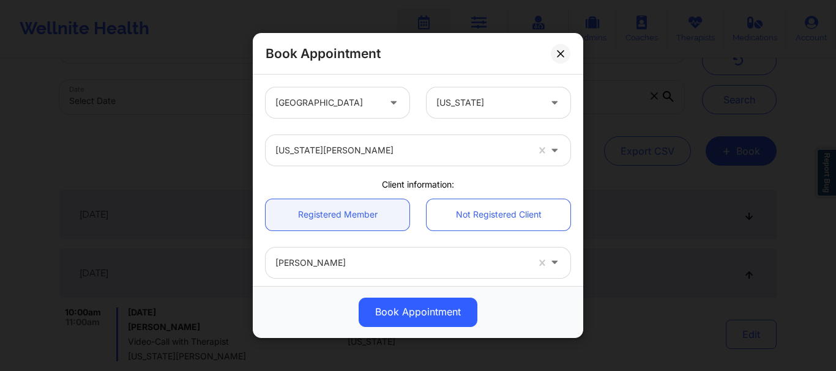
click at [578, 149] on div "United States Florida Virginia Gibala Client information: Registered Member Not…" at bounding box center [418, 181] width 330 height 212
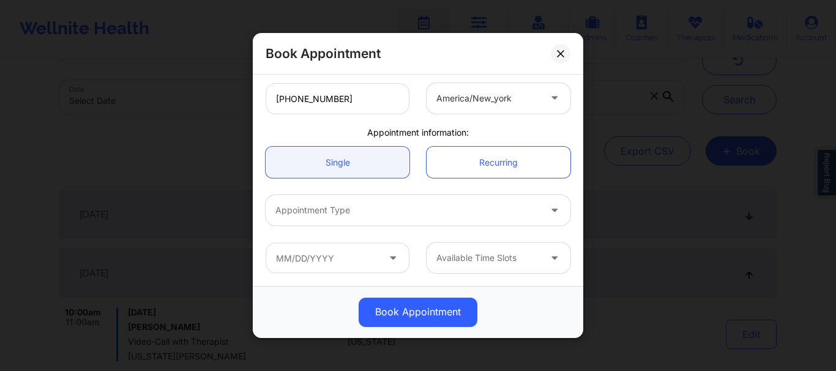
click at [297, 215] on div at bounding box center [407, 211] width 264 height 15
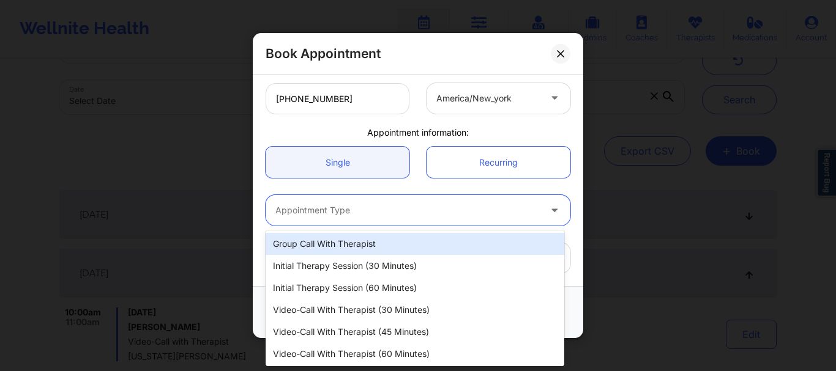
scroll to position [6, 0]
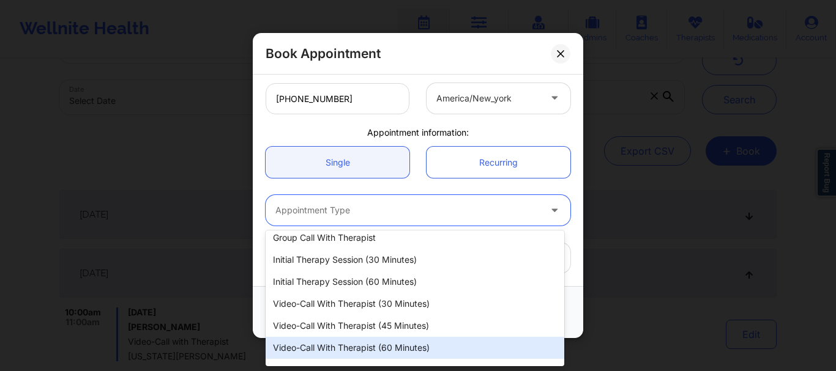
click at [353, 352] on div "Video-Call with Therapist (60 minutes)" at bounding box center [415, 348] width 299 height 22
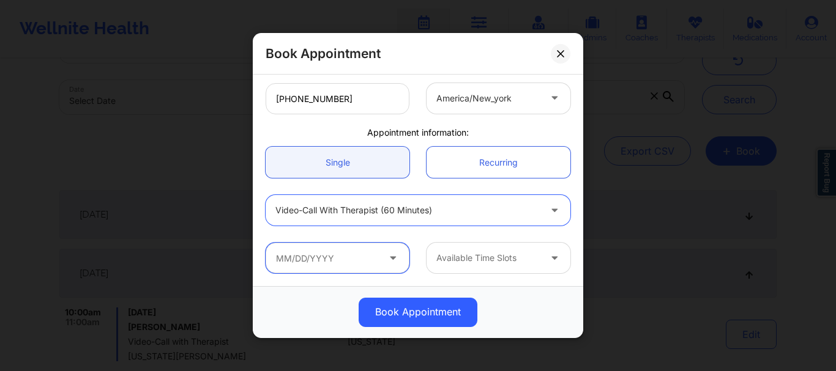
click at [360, 248] on input "text" at bounding box center [338, 258] width 144 height 31
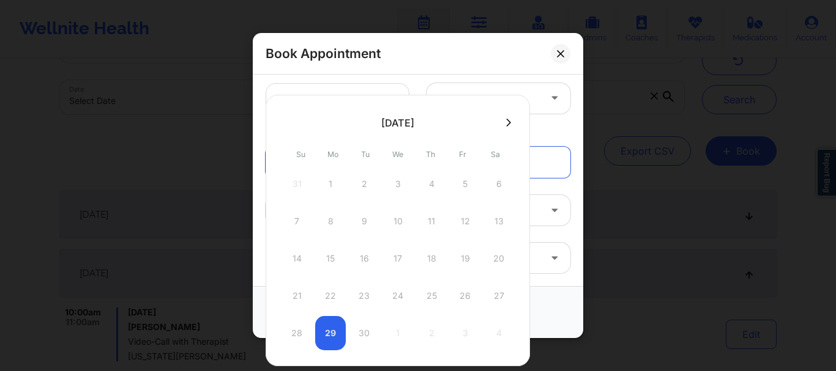
click at [511, 121] on button at bounding box center [508, 122] width 12 height 10
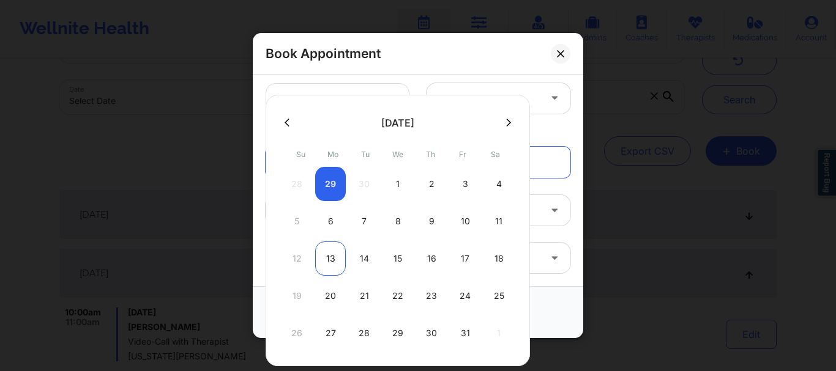
click at [331, 264] on div "13" at bounding box center [330, 259] width 31 height 34
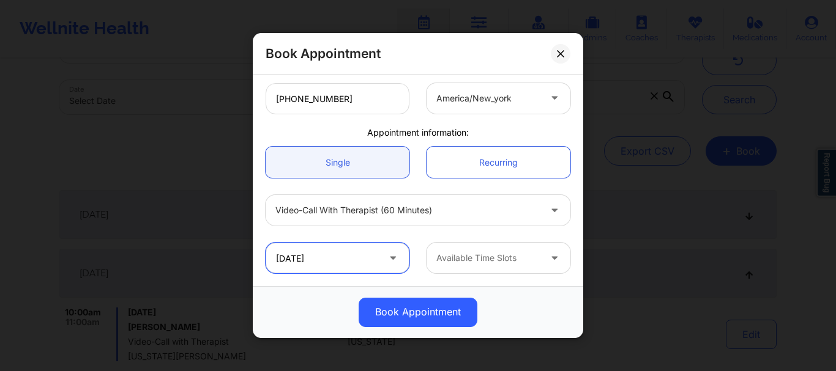
click at [331, 264] on input "10/13/2025" at bounding box center [338, 258] width 144 height 31
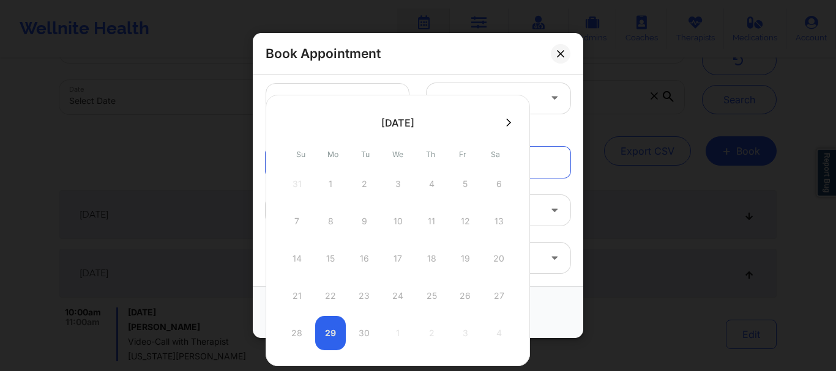
click at [509, 121] on icon at bounding box center [508, 122] width 5 height 8
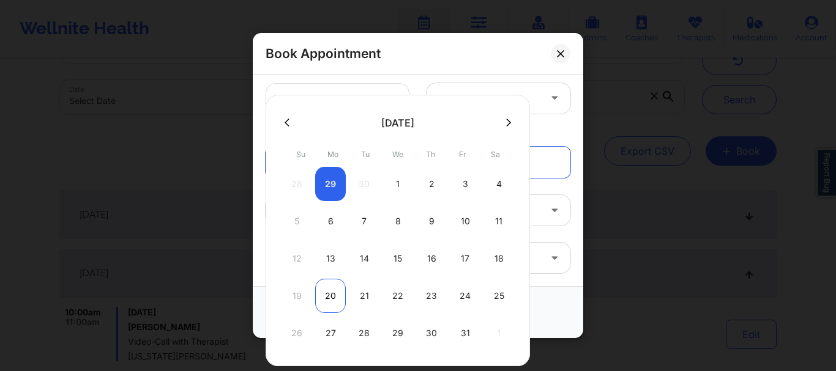
click at [328, 301] on div "20" at bounding box center [330, 296] width 31 height 34
type input "10/20/2025"
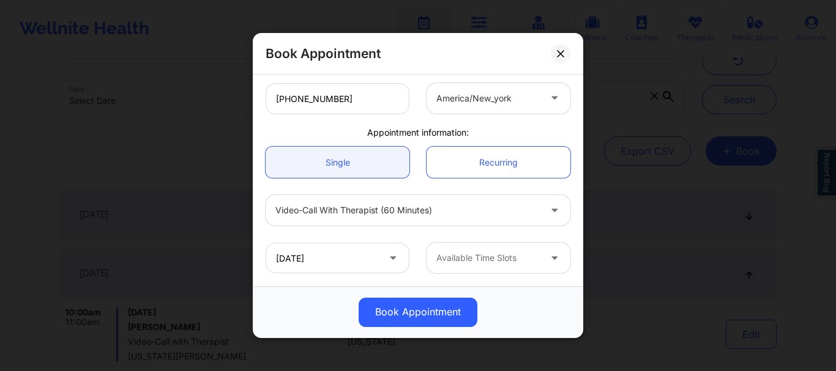
click at [445, 259] on div at bounding box center [487, 258] width 103 height 15
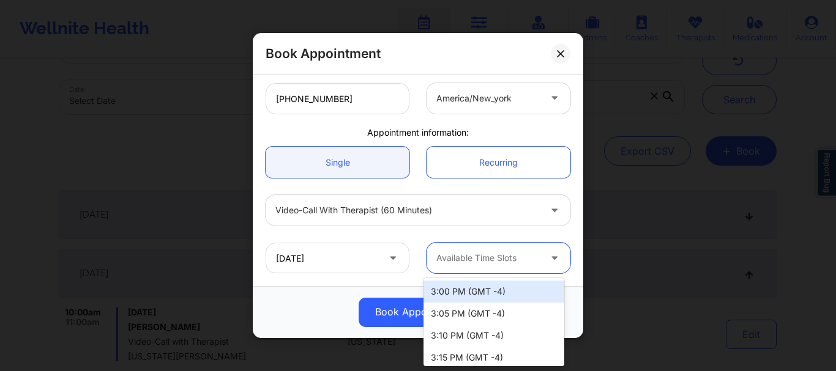
click at [450, 282] on div "3:00 PM (GMT -4)" at bounding box center [493, 292] width 141 height 22
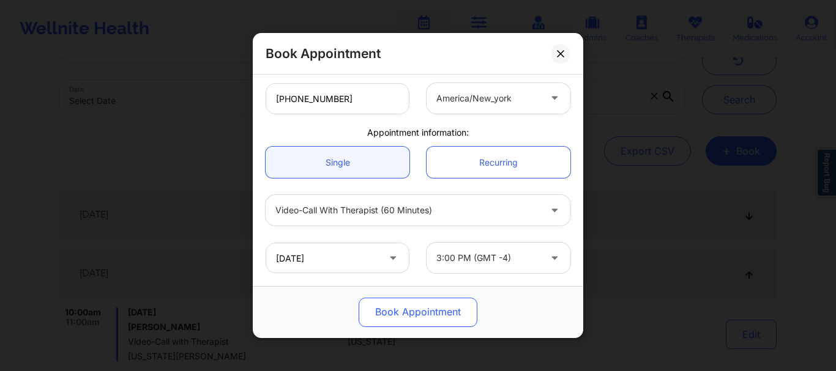
click at [436, 318] on button "Book Appointment" at bounding box center [418, 312] width 119 height 29
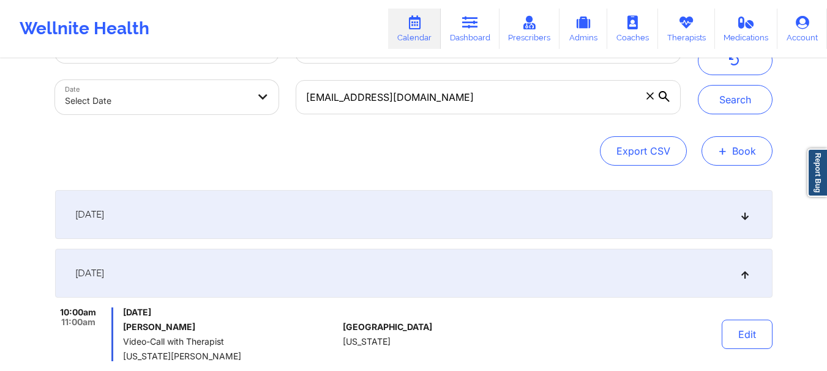
click at [717, 141] on button "+ Book" at bounding box center [736, 150] width 71 height 29
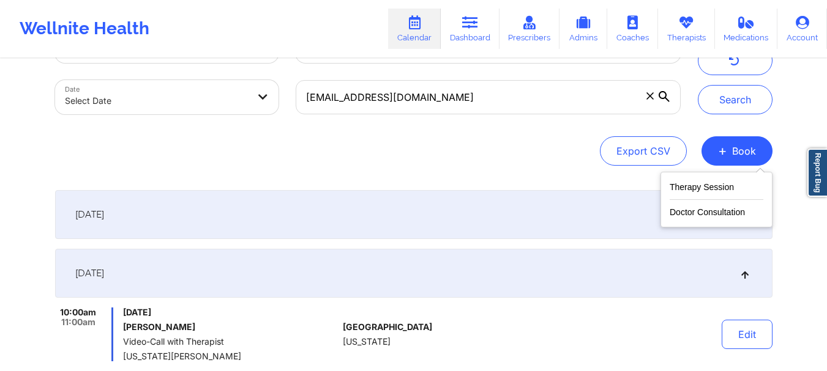
click at [701, 179] on div "Therapy Session Doctor Consultation" at bounding box center [716, 200] width 112 height 56
click at [698, 184] on button "Therapy Session" at bounding box center [716, 190] width 94 height 20
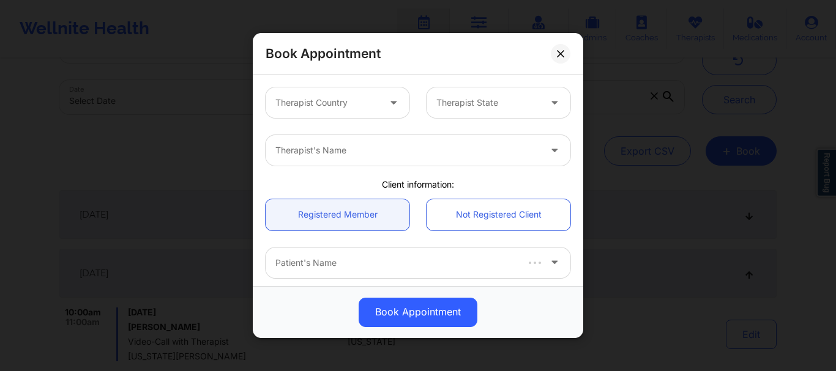
click at [366, 100] on div at bounding box center [326, 102] width 103 height 15
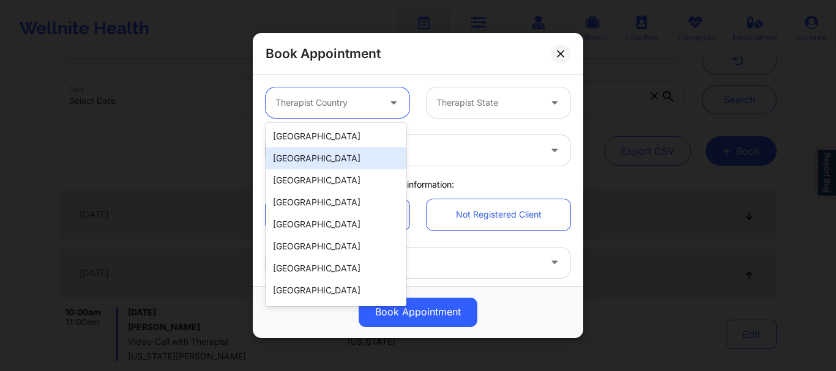
click at [355, 148] on div "Spain" at bounding box center [336, 158] width 141 height 22
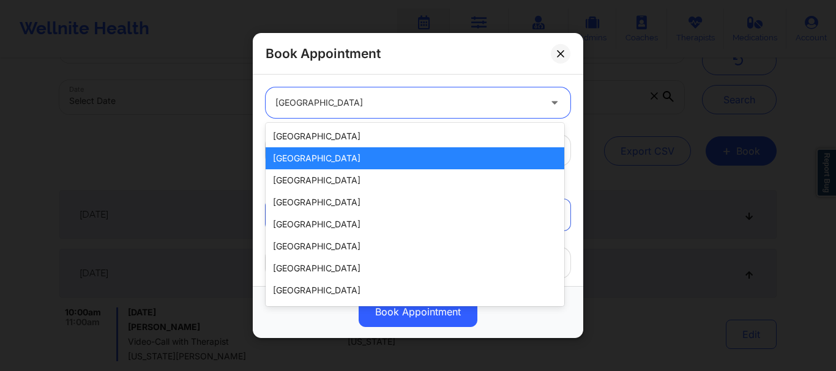
click at [336, 105] on div at bounding box center [407, 102] width 264 height 15
click at [334, 151] on div "Spain" at bounding box center [415, 158] width 299 height 22
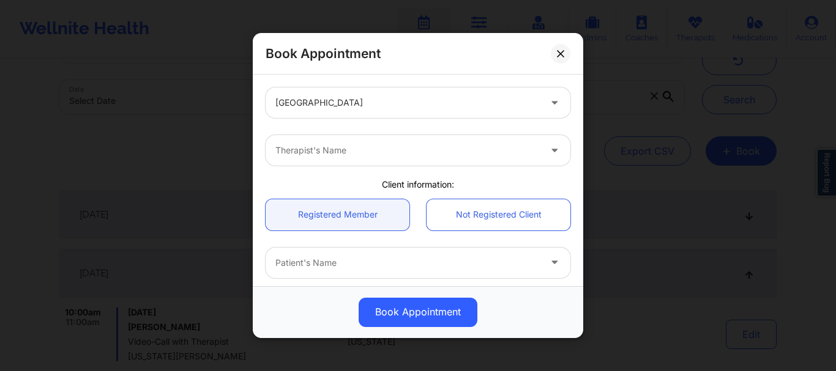
click at [322, 82] on div "Spain" at bounding box center [418, 103] width 322 height 48
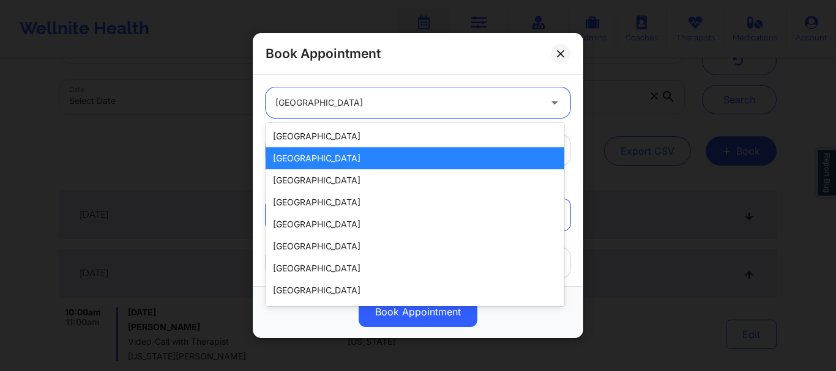
click at [320, 99] on div at bounding box center [407, 102] width 264 height 15
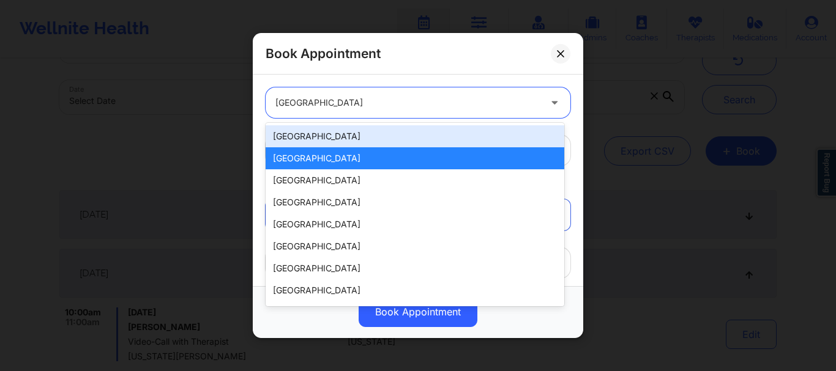
click at [316, 143] on div "[GEOGRAPHIC_DATA]" at bounding box center [415, 136] width 299 height 22
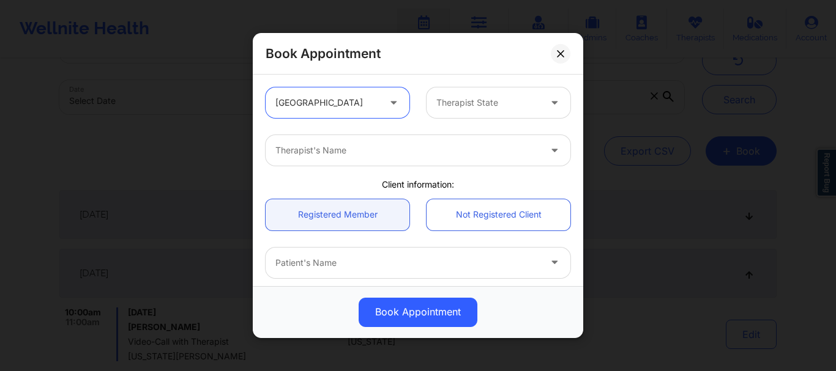
click at [442, 113] on div "Therapist State" at bounding box center [483, 102] width 114 height 31
type input "flo"
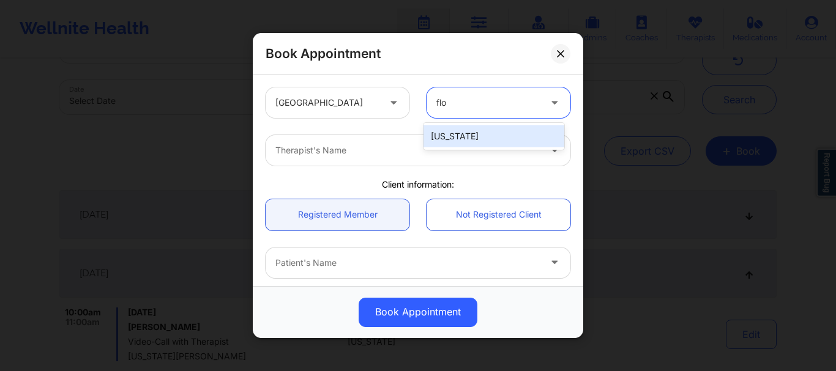
click at [452, 126] on div "[US_STATE]" at bounding box center [493, 136] width 141 height 22
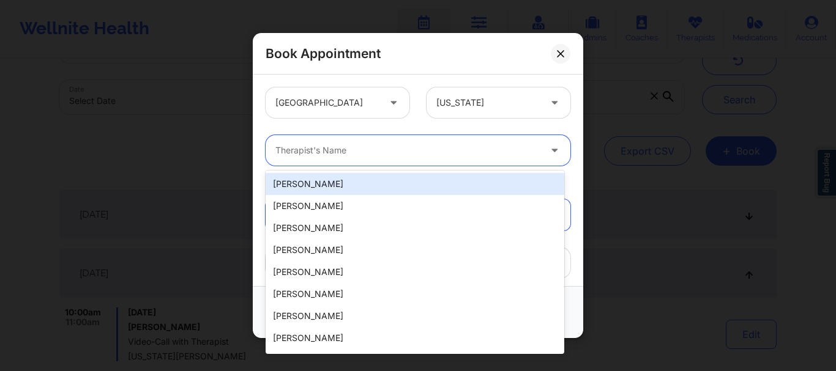
click at [398, 151] on div at bounding box center [407, 150] width 264 height 15
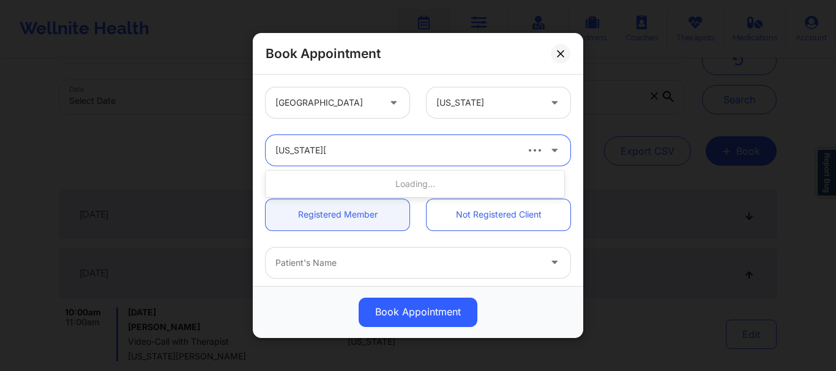
type input "virginia gibala"
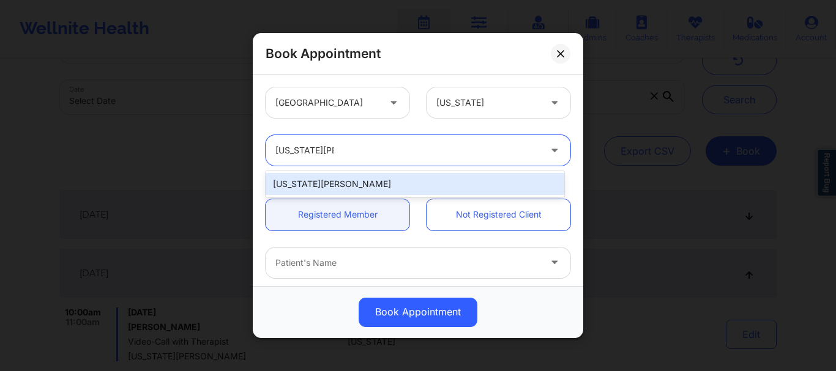
click at [368, 180] on div "Virginia Gibala" at bounding box center [415, 184] width 299 height 22
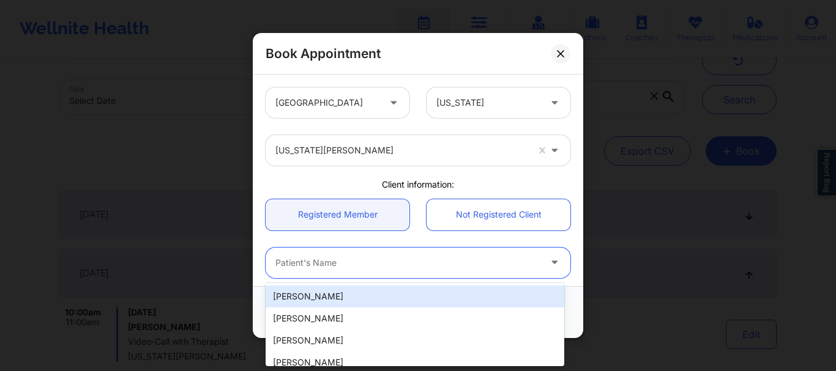
click at [310, 263] on div at bounding box center [407, 263] width 264 height 15
type input "s"
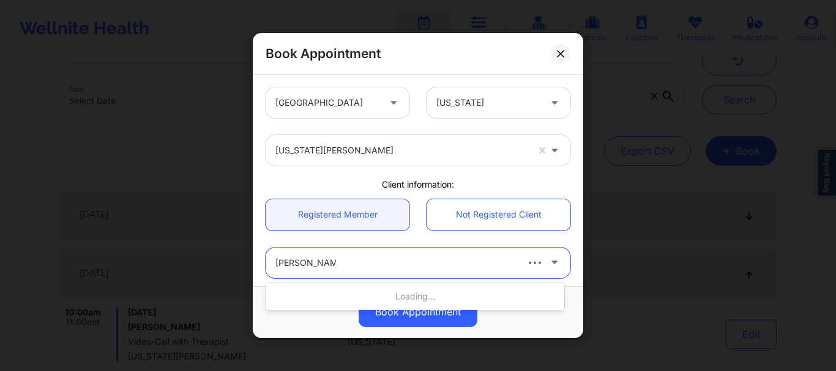
type input "sommer holmes"
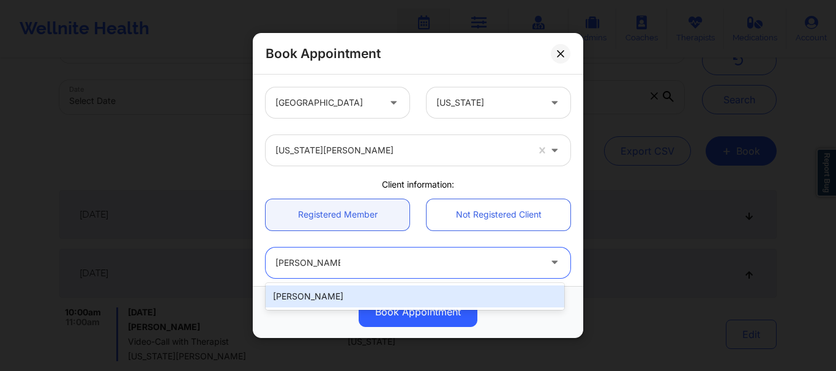
click at [342, 300] on div "Sommer Holmes" at bounding box center [415, 297] width 299 height 22
type input "marisealight@gmail.com"
type input "+18503318791"
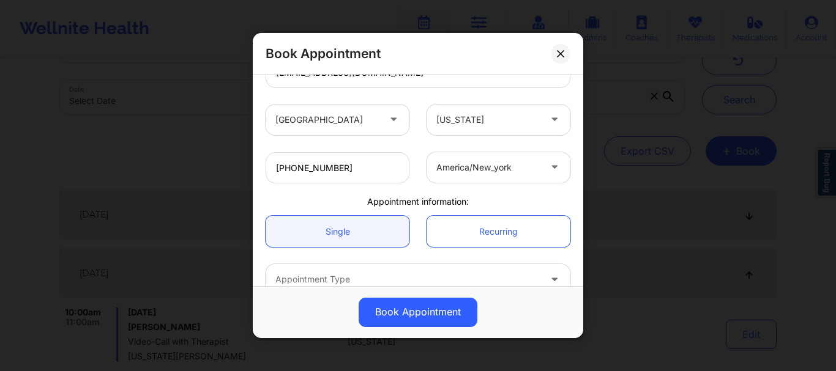
scroll to position [263, 0]
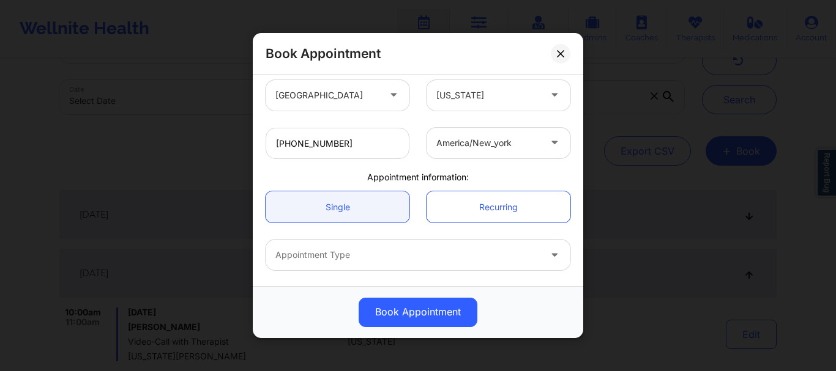
click at [364, 252] on div at bounding box center [407, 255] width 264 height 15
drag, startPoint x: 565, startPoint y: 308, endPoint x: 561, endPoint y: 190, distance: 118.1
click at [561, 190] on div "Book Appointment United States Florida Virginia Gibala Client information: Regi…" at bounding box center [418, 185] width 330 height 305
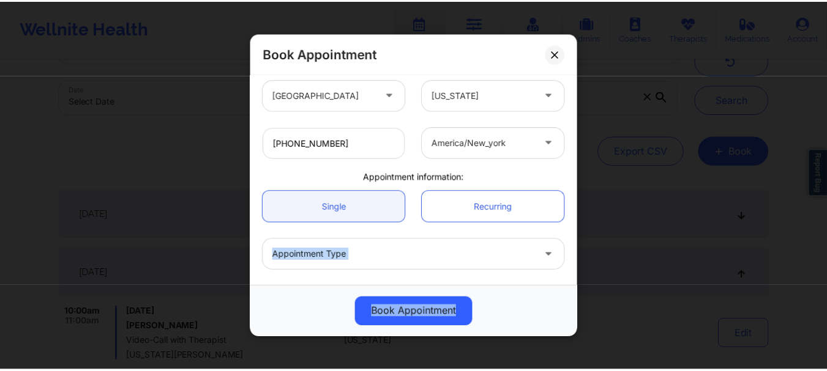
scroll to position [308, 0]
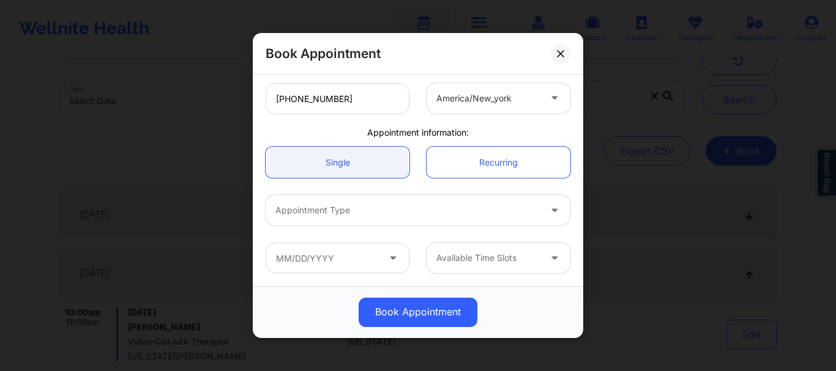
click at [332, 207] on div at bounding box center [407, 211] width 264 height 15
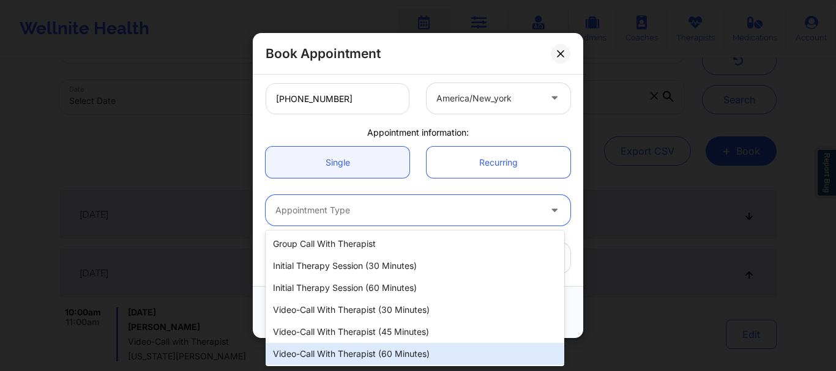
click at [371, 351] on div "Video-Call with Therapist (60 minutes)" at bounding box center [415, 354] width 299 height 22
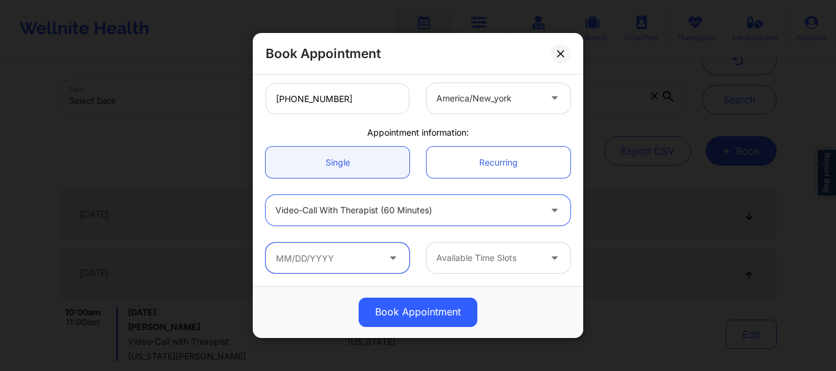
click at [337, 253] on input "text" at bounding box center [338, 258] width 144 height 31
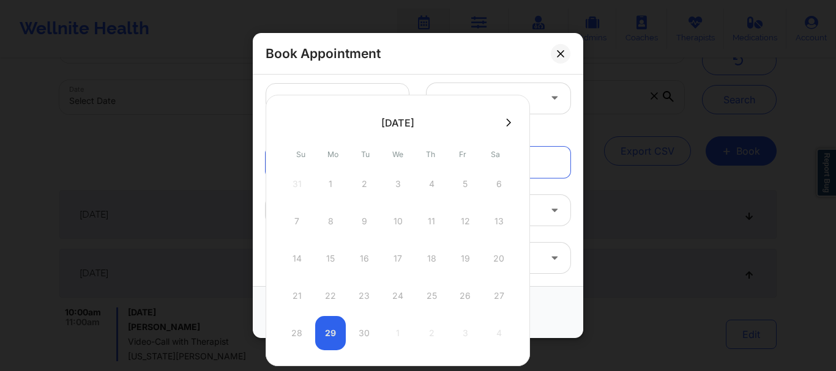
click at [507, 123] on icon at bounding box center [508, 122] width 5 height 9
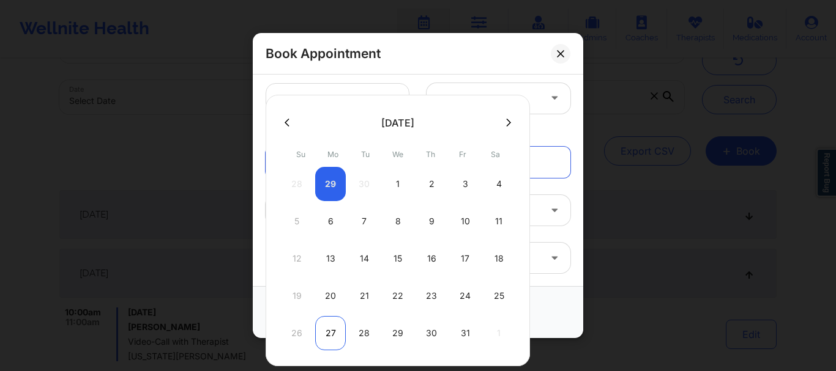
click at [330, 327] on div "27" at bounding box center [330, 333] width 31 height 34
type input "10/27/2025"
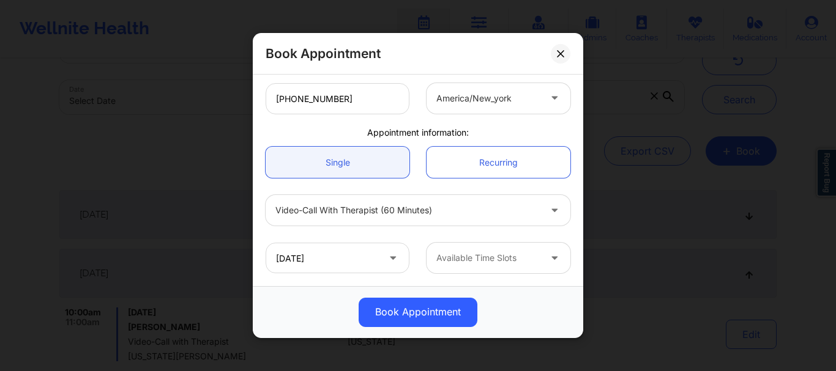
click at [508, 247] on div "Available Time Slots" at bounding box center [483, 258] width 114 height 31
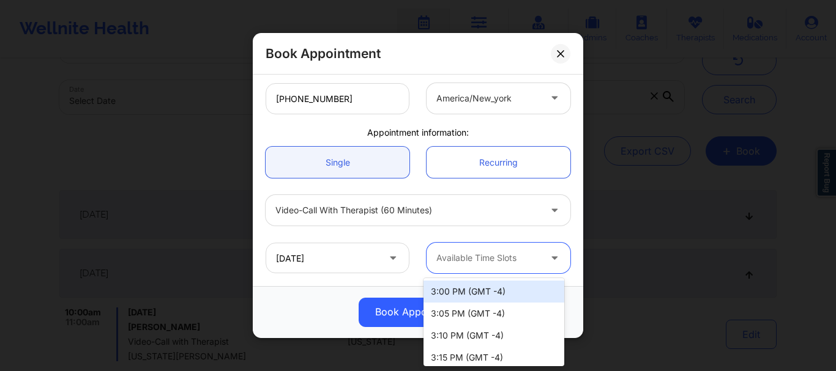
click at [486, 288] on div "3:00 PM (GMT -4)" at bounding box center [493, 292] width 141 height 22
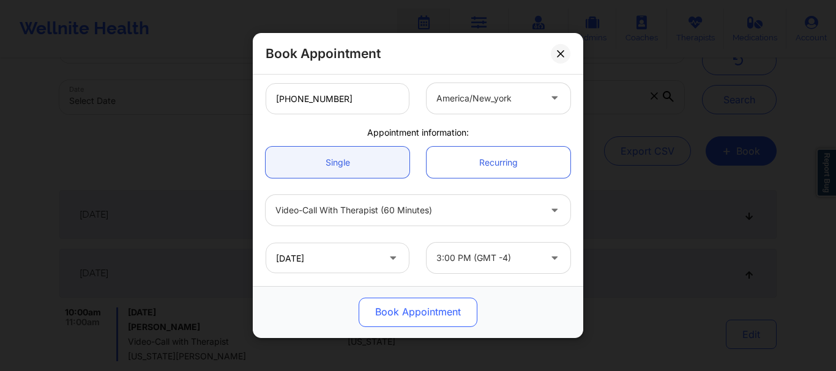
click at [446, 308] on button "Book Appointment" at bounding box center [418, 312] width 119 height 29
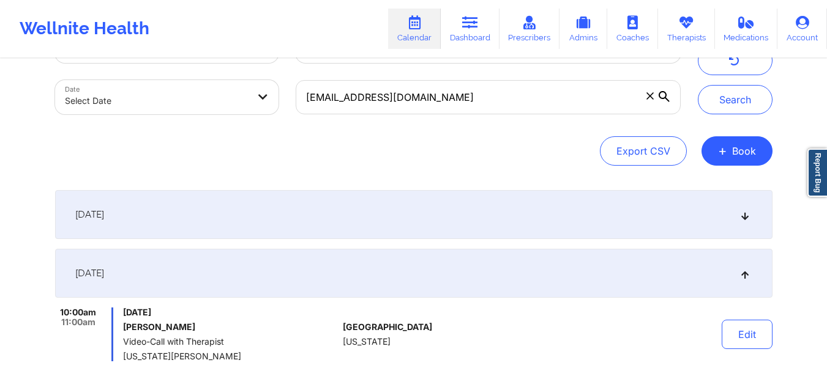
click at [729, 84] on div "Search" at bounding box center [734, 72] width 75 height 86
click at [727, 95] on button "Search" at bounding box center [734, 99] width 75 height 29
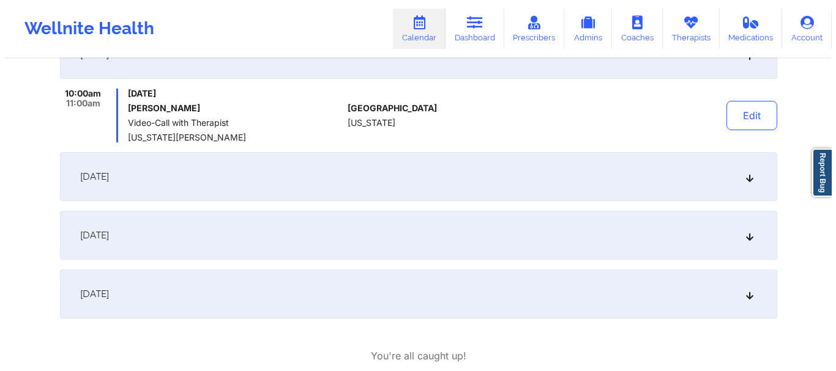
scroll to position [0, 0]
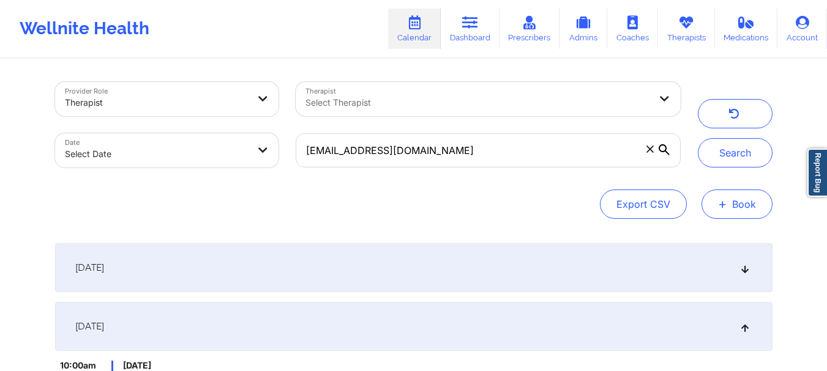
click at [724, 216] on button "+ Book" at bounding box center [736, 204] width 71 height 29
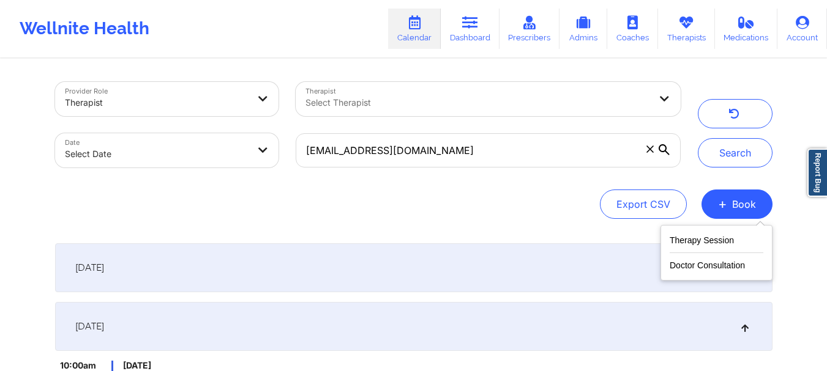
click at [710, 228] on div "Therapy Session Doctor Consultation" at bounding box center [716, 253] width 112 height 56
click at [705, 235] on button "Therapy Session" at bounding box center [716, 243] width 94 height 20
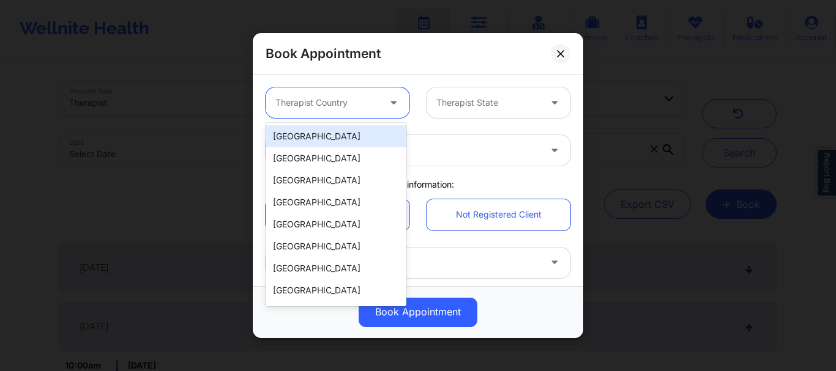
click at [376, 100] on div "Therapist Country" at bounding box center [323, 102] width 114 height 31
click at [351, 135] on div "[GEOGRAPHIC_DATA]" at bounding box center [336, 136] width 141 height 22
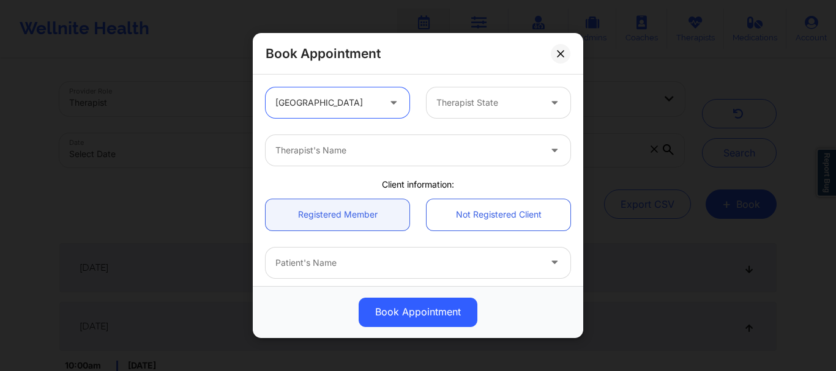
click at [459, 103] on div at bounding box center [487, 102] width 103 height 15
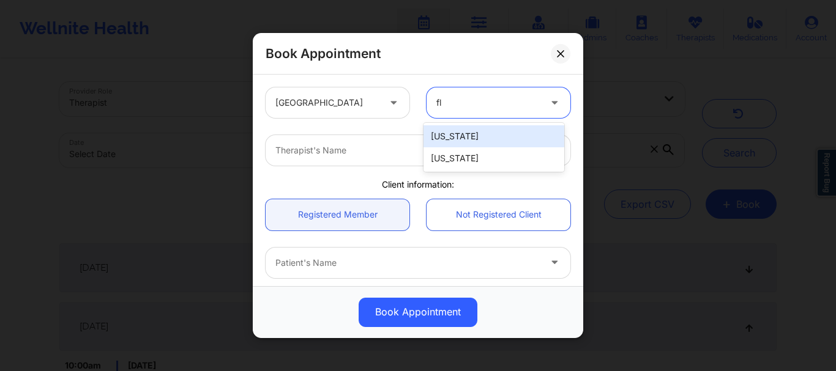
type input "flo"
click at [455, 133] on div "[US_STATE]" at bounding box center [493, 136] width 141 height 22
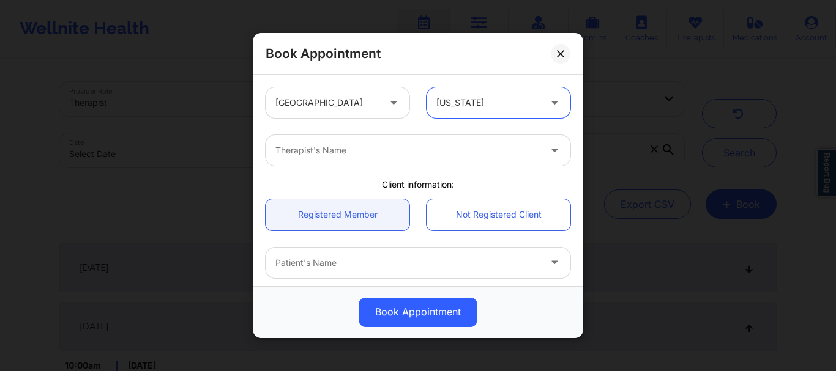
click at [395, 155] on div at bounding box center [407, 150] width 264 height 15
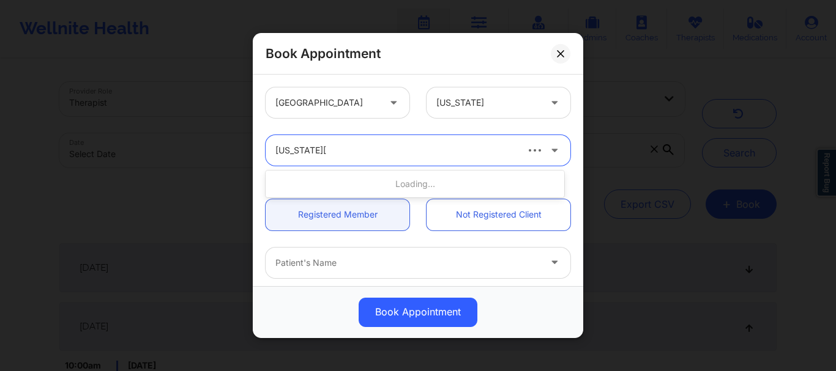
type input "virginia gibala"
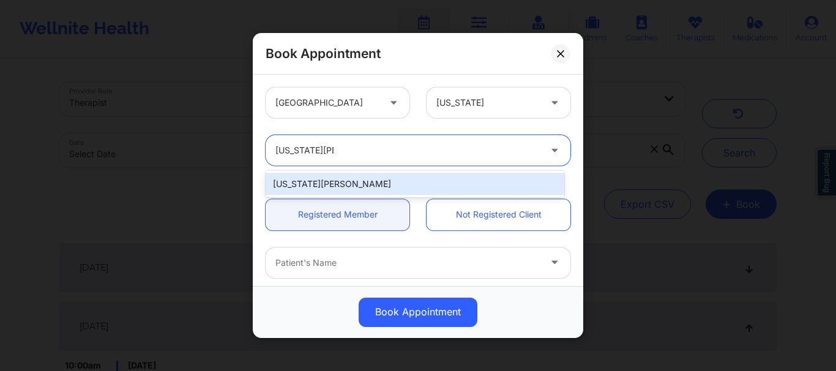
click at [349, 191] on div "Virginia Gibala" at bounding box center [415, 184] width 299 height 22
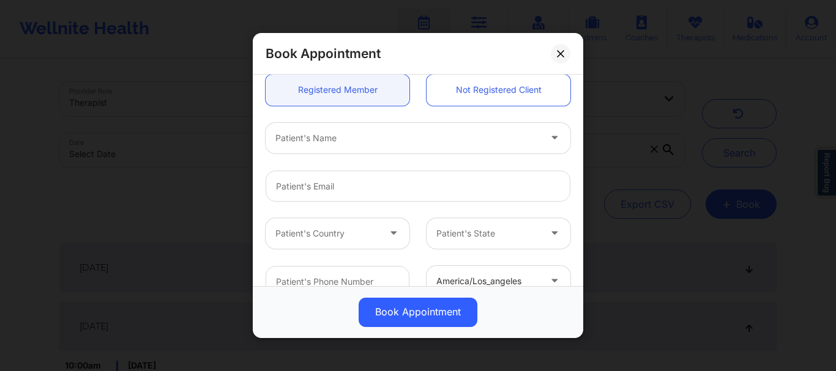
scroll to position [126, 0]
click at [436, 147] on div "Patient's Name" at bounding box center [403, 137] width 275 height 31
type input "sommer"
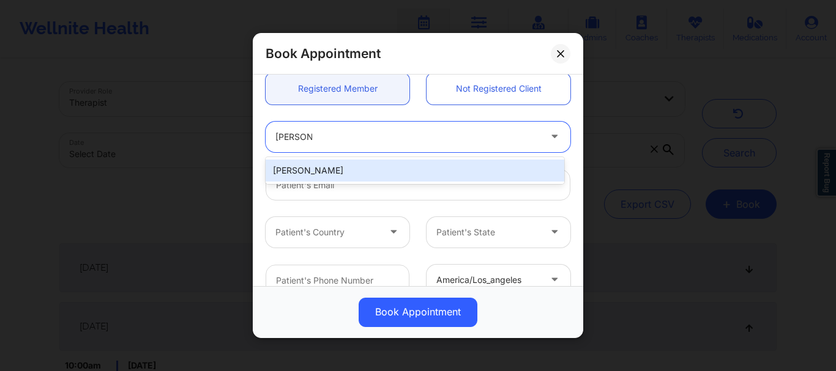
click at [420, 173] on div "Sommer Holmes" at bounding box center [415, 171] width 299 height 22
type input "marisealight@gmail.com"
type input "+18503318791"
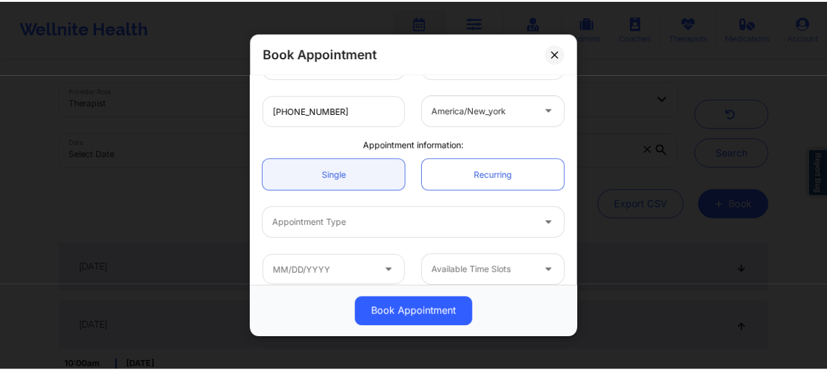
scroll to position [308, 0]
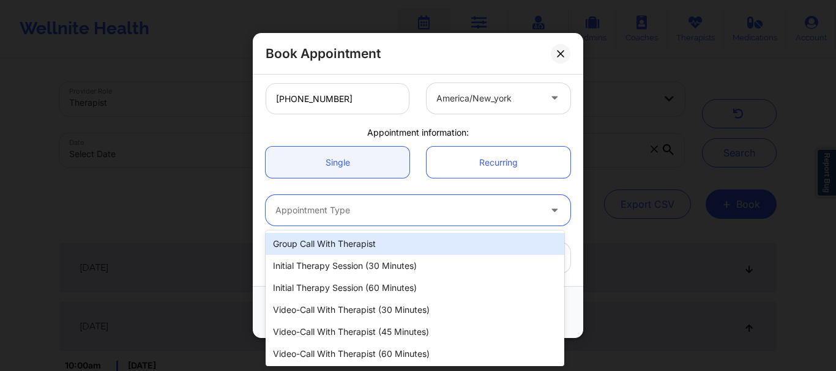
click at [285, 208] on div at bounding box center [407, 211] width 264 height 15
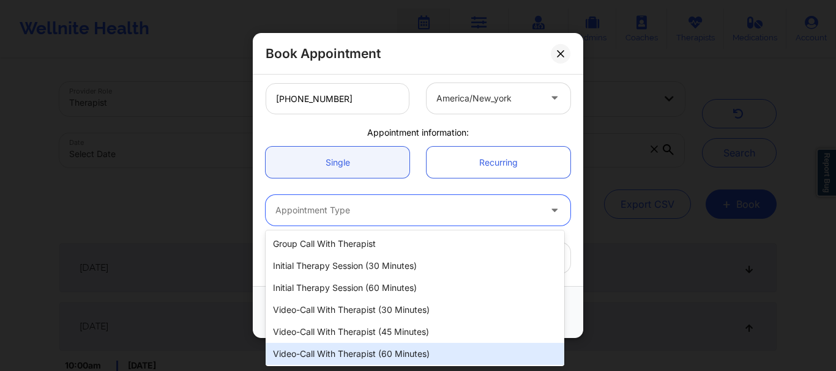
click at [380, 359] on div "Video-Call with Therapist (60 minutes)" at bounding box center [415, 354] width 299 height 22
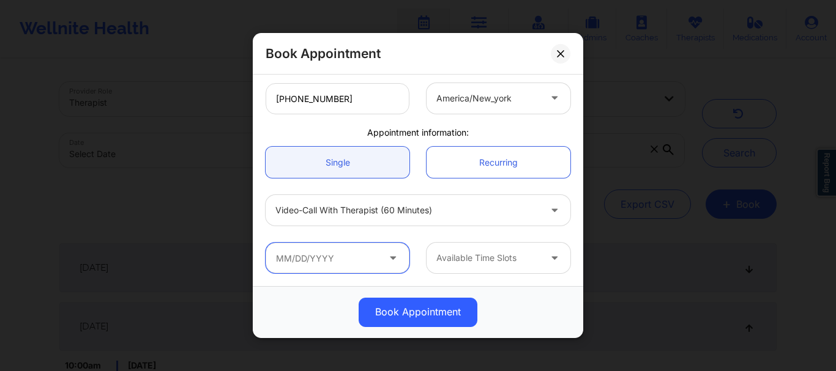
click at [302, 262] on input "text" at bounding box center [338, 258] width 144 height 31
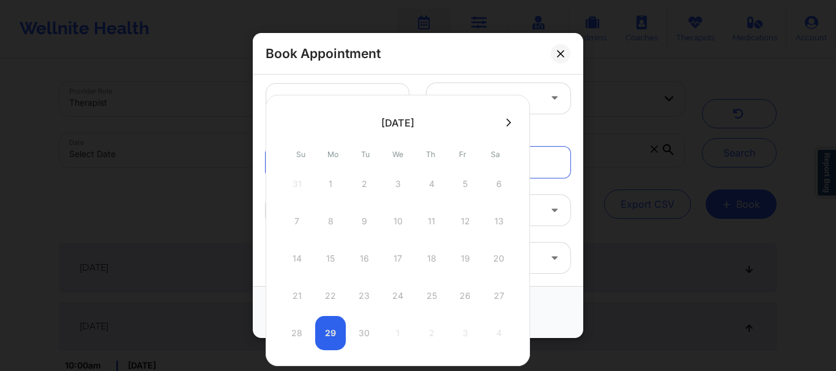
click at [509, 124] on icon at bounding box center [508, 122] width 5 height 9
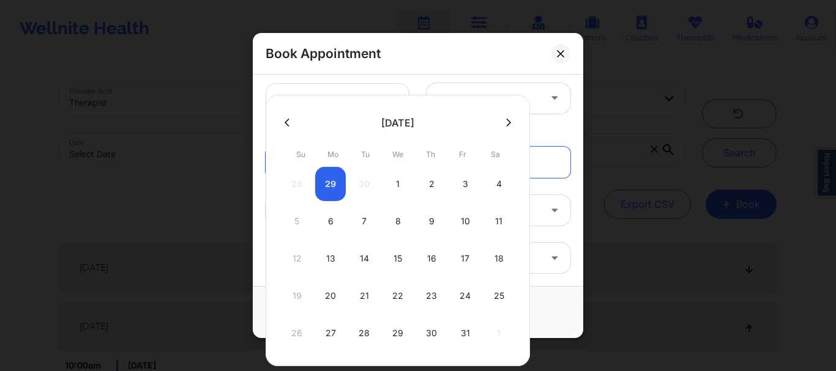
click at [508, 124] on icon at bounding box center [508, 122] width 5 height 8
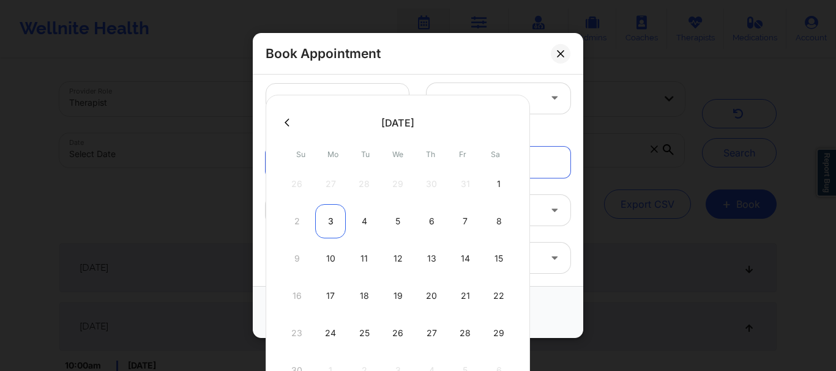
click at [328, 229] on div "3" at bounding box center [330, 221] width 31 height 34
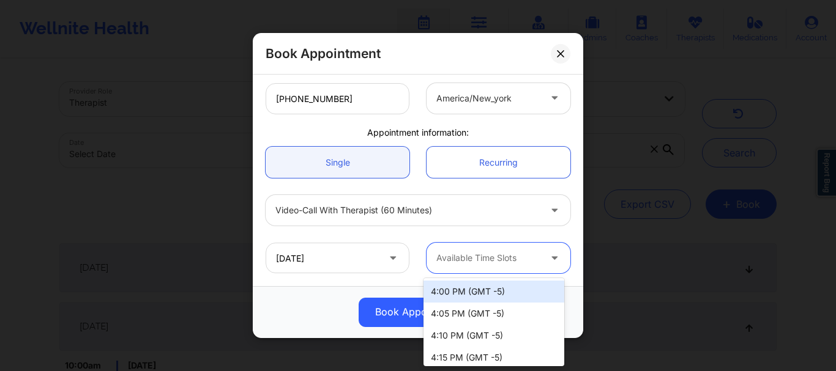
click at [437, 256] on div at bounding box center [487, 258] width 103 height 15
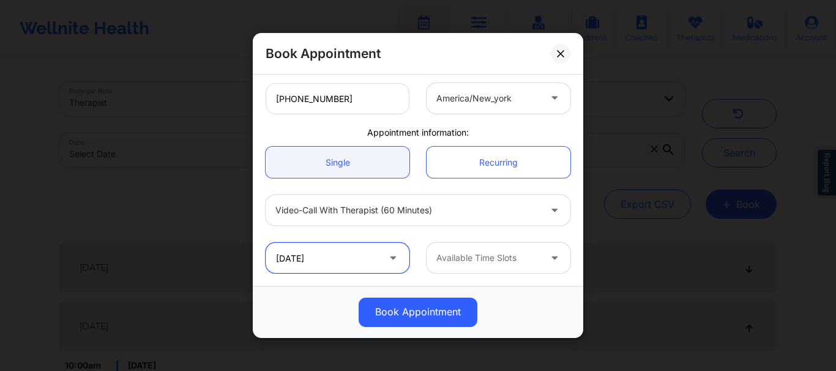
click at [334, 266] on input "11/03/2025" at bounding box center [338, 258] width 144 height 31
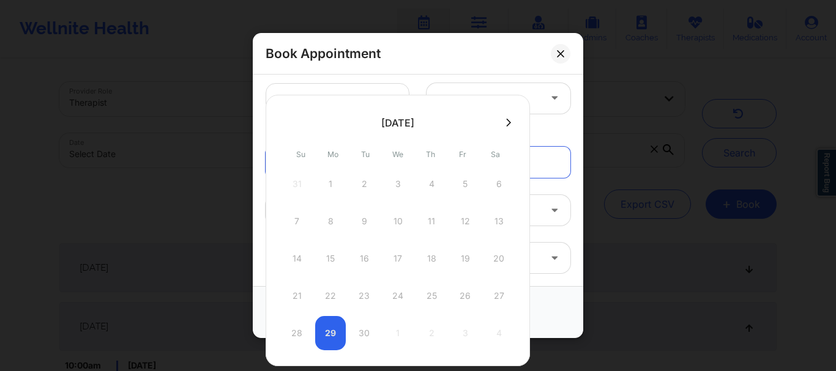
click at [509, 118] on icon at bounding box center [508, 122] width 5 height 9
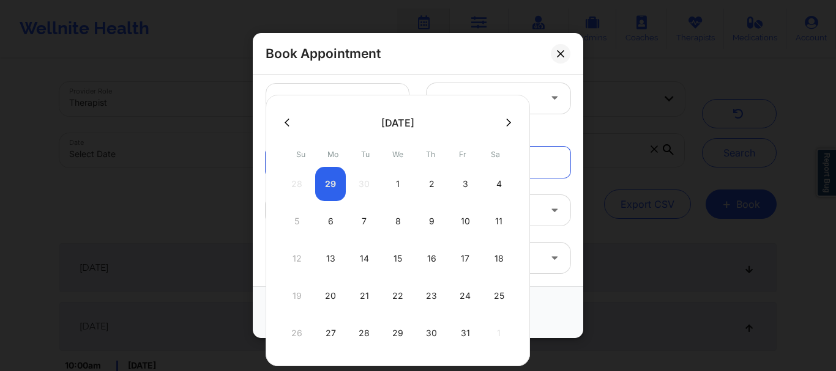
click at [509, 118] on icon at bounding box center [508, 122] width 5 height 9
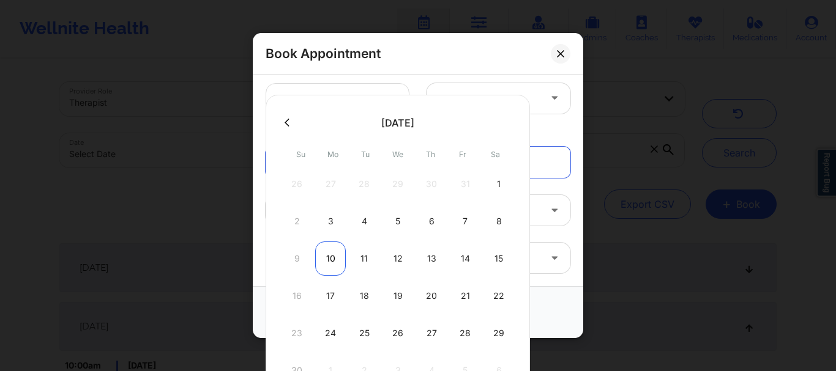
click at [327, 266] on div "10" at bounding box center [330, 259] width 31 height 34
type input "11/10/2025"
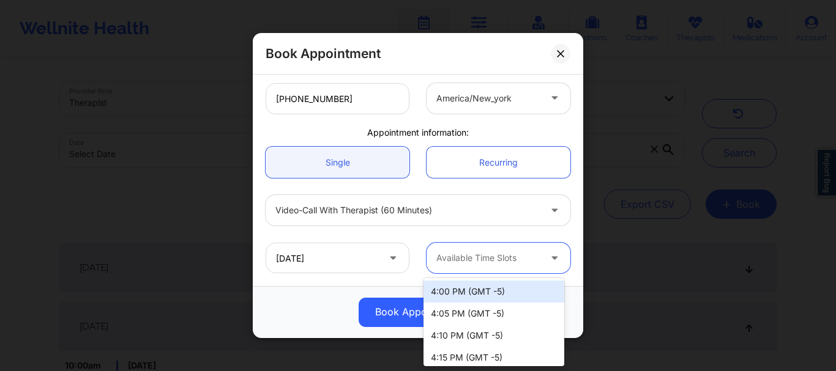
click at [475, 269] on div "Available Time Slots" at bounding box center [483, 258] width 114 height 31
click at [557, 50] on icon at bounding box center [560, 53] width 7 height 7
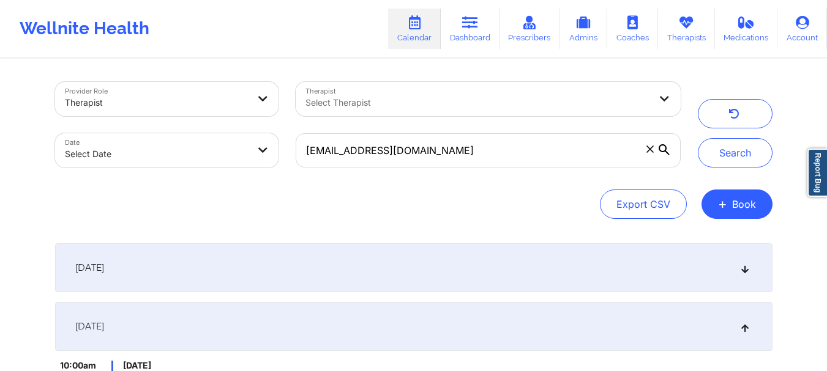
click at [653, 155] on span at bounding box center [650, 149] width 12 height 12
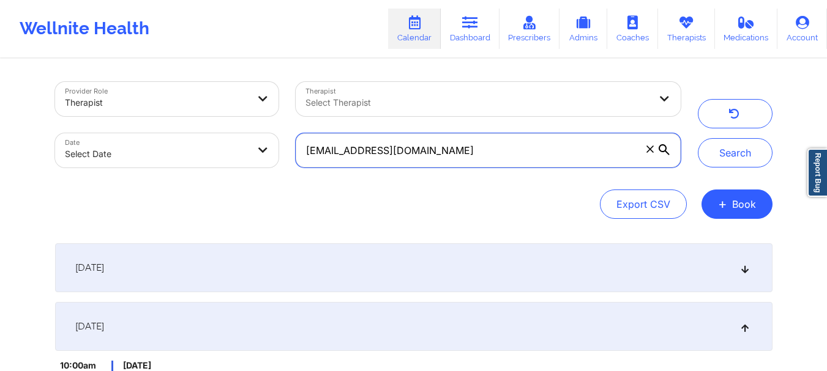
click at [653, 155] on input "marisealight@gmail.com" at bounding box center [488, 150] width 384 height 34
paste input "ryan.d.decker@gmail.com"
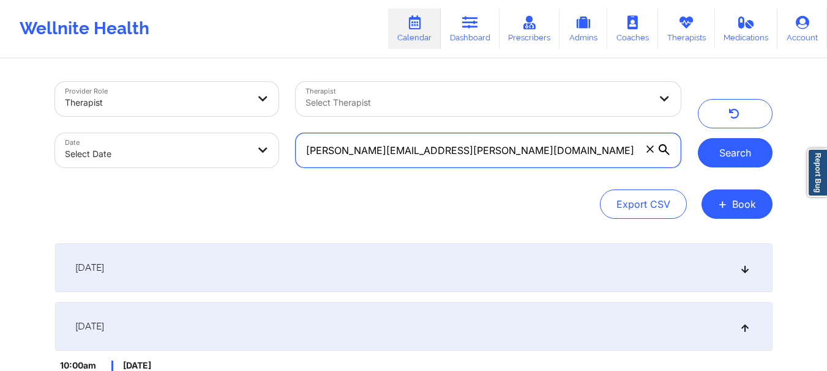
type input "ryan.d.decker@gmail.com"
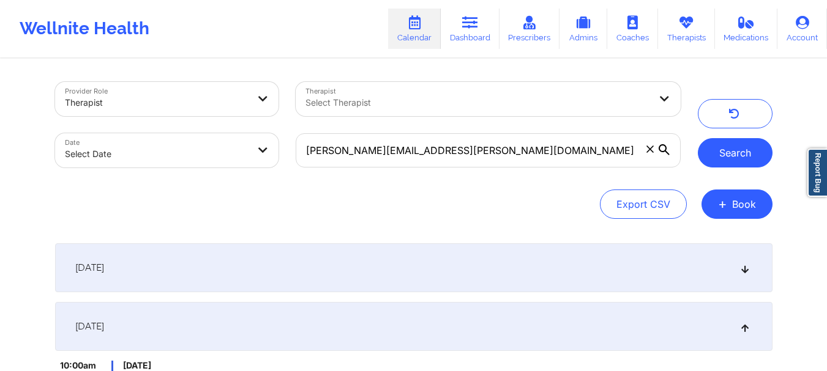
click at [740, 157] on button "Search" at bounding box center [734, 152] width 75 height 29
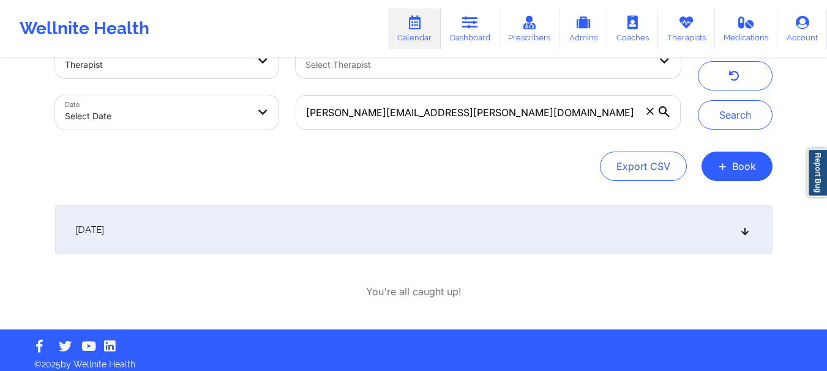
scroll to position [46, 0]
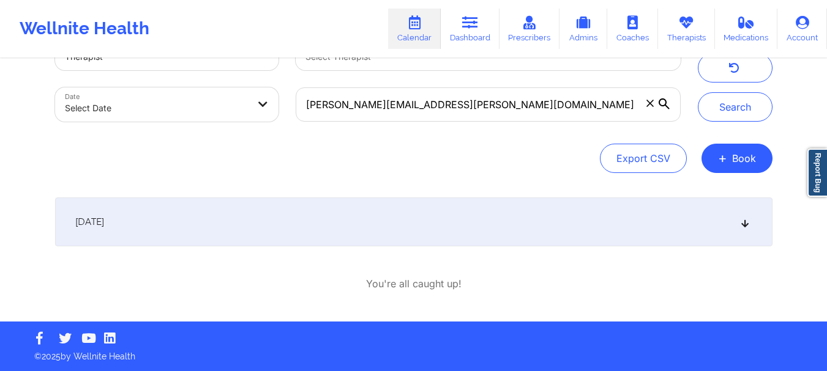
click at [750, 231] on div "September 30, 2025" at bounding box center [413, 222] width 717 height 49
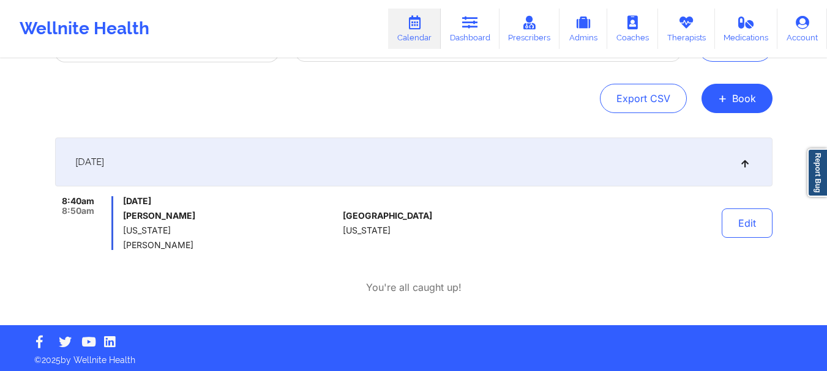
scroll to position [0, 0]
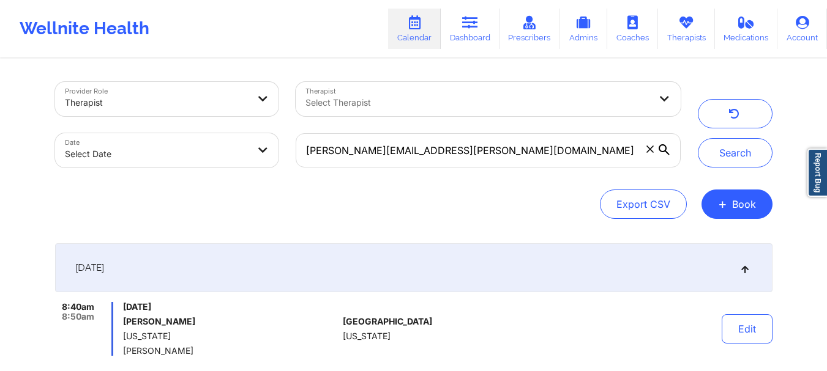
click at [647, 154] on span at bounding box center [650, 149] width 12 height 12
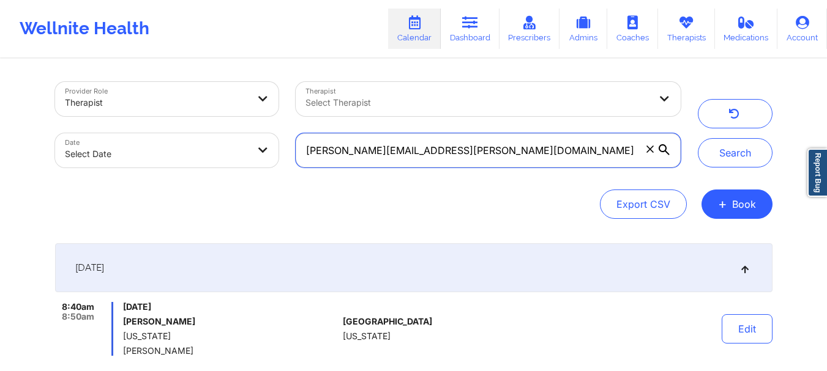
click at [647, 154] on input "ryan.d.decker@gmail.com" at bounding box center [488, 150] width 384 height 34
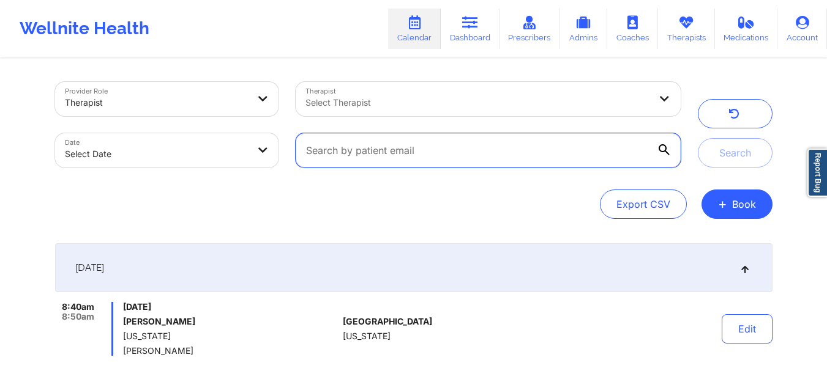
paste input "amywhite@gse.harvard.edu"
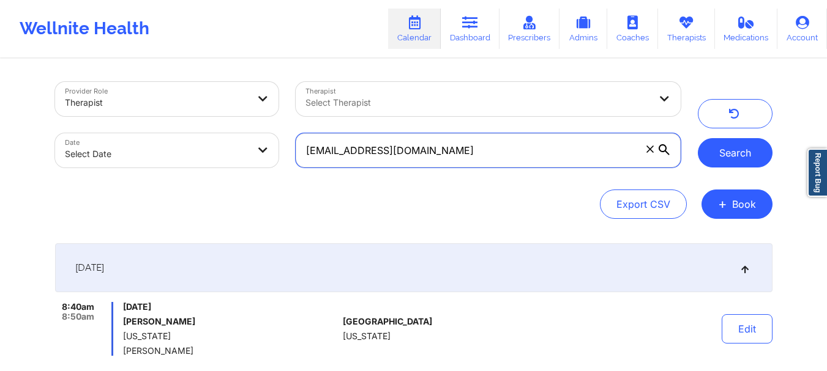
type input "amywhite@gse.harvard.edu"
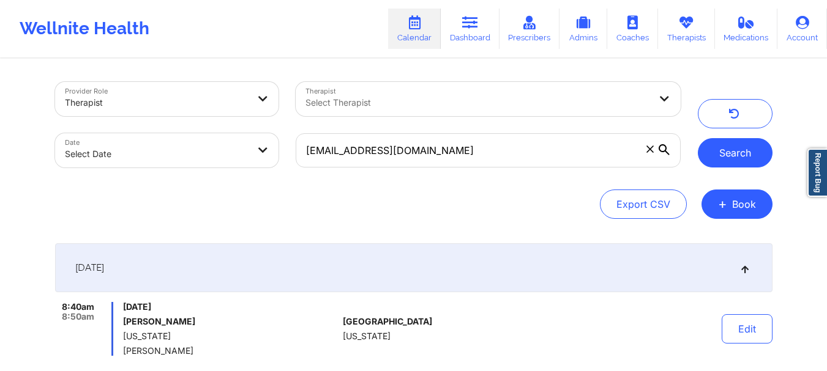
click at [754, 157] on button "Search" at bounding box center [734, 152] width 75 height 29
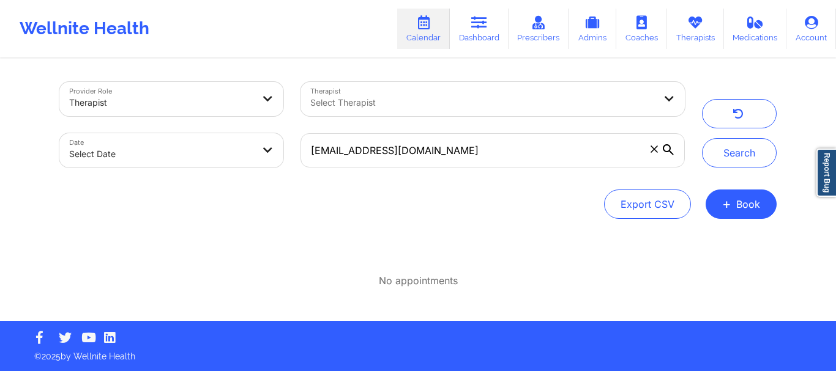
click at [653, 147] on icon at bounding box center [653, 149] width 7 height 7
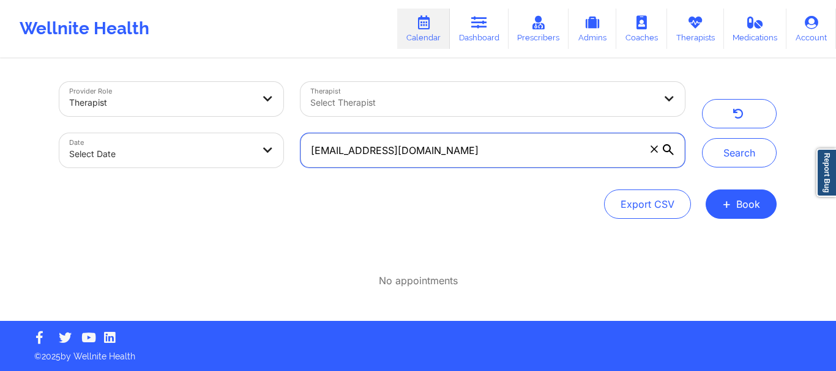
click at [653, 147] on input "amywhite@gse.harvard.edu" at bounding box center [492, 150] width 384 height 34
paste input "practicalgrasp@gmail.com"
type input "practicalgrasp@gmail.com"
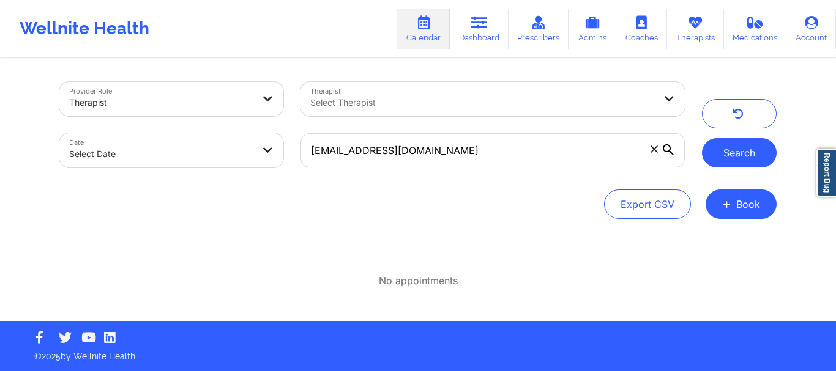
click at [751, 160] on button "Search" at bounding box center [739, 152] width 75 height 29
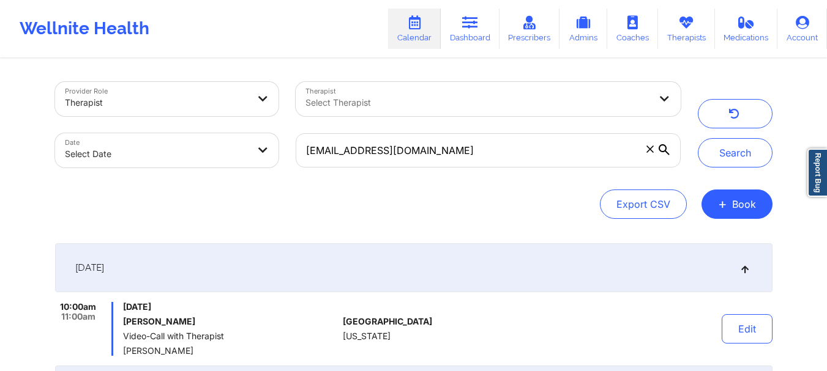
select select "2025-8"
select select "2025-9"
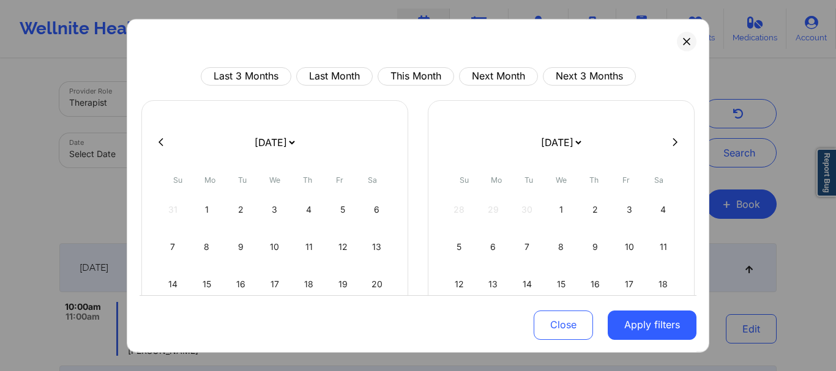
click at [263, 147] on select "January 2019 February 2019 March 2019 April 2019 May 2019 June 2019 July 2019 A…" at bounding box center [274, 142] width 45 height 34
click at [396, 73] on button "This Month" at bounding box center [416, 76] width 76 height 18
select select "2025-8"
select select "2025-9"
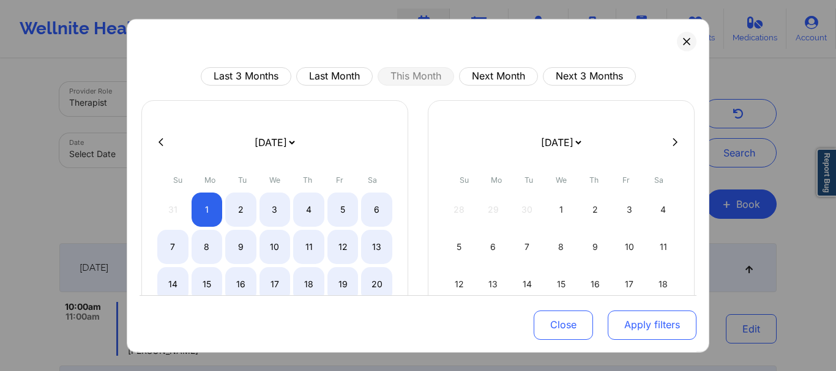
click at [636, 335] on button "Apply filters" at bounding box center [652, 325] width 89 height 29
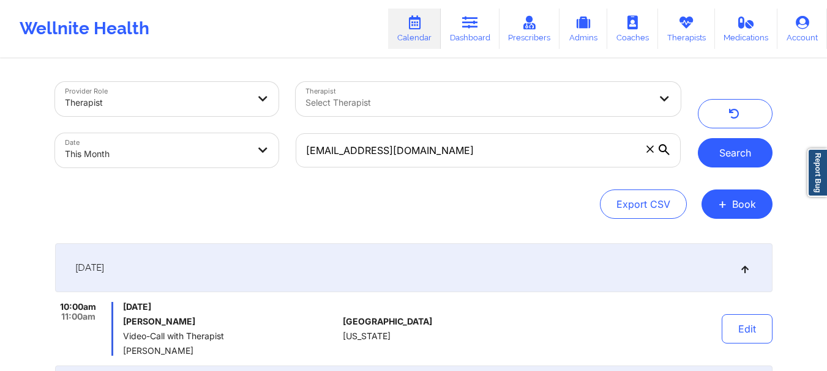
click at [731, 154] on button "Search" at bounding box center [734, 152] width 75 height 29
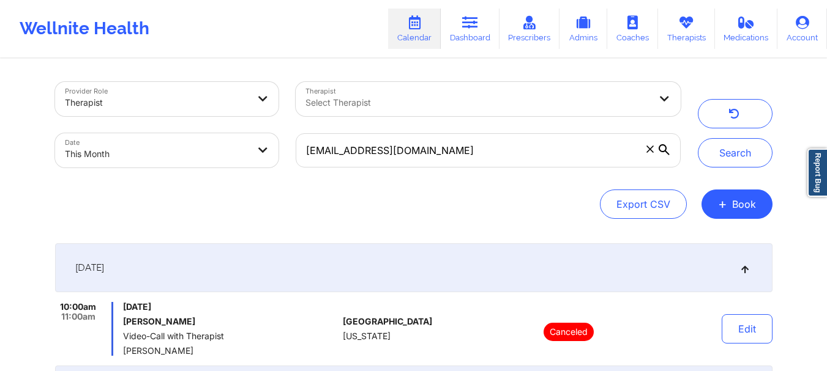
drag, startPoint x: 824, startPoint y: 68, endPoint x: 825, endPoint y: 94, distance: 25.7
click at [825, 94] on div "Provider Role Therapist Therapist Select Therapist Date This Month practicalgra…" at bounding box center [413, 333] width 827 height 666
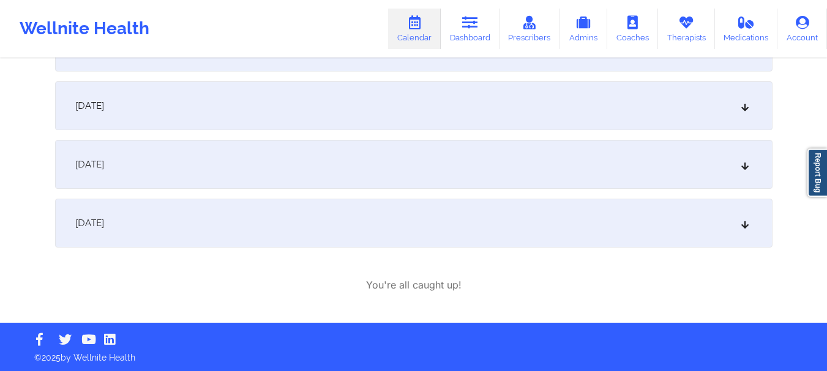
scroll to position [344, 0]
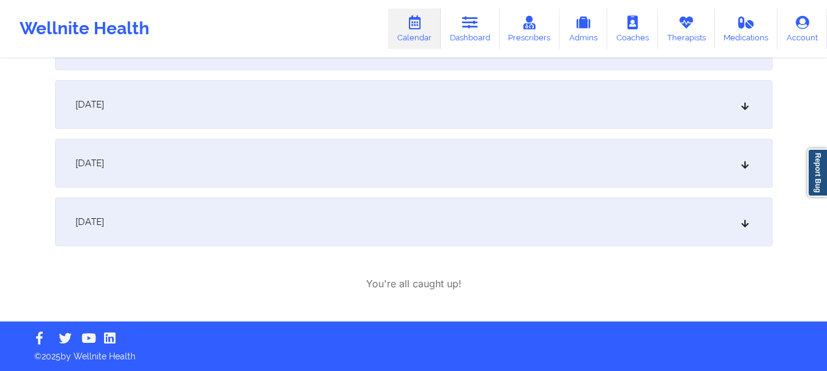
click at [743, 232] on div "September 27, 2025" at bounding box center [413, 222] width 717 height 49
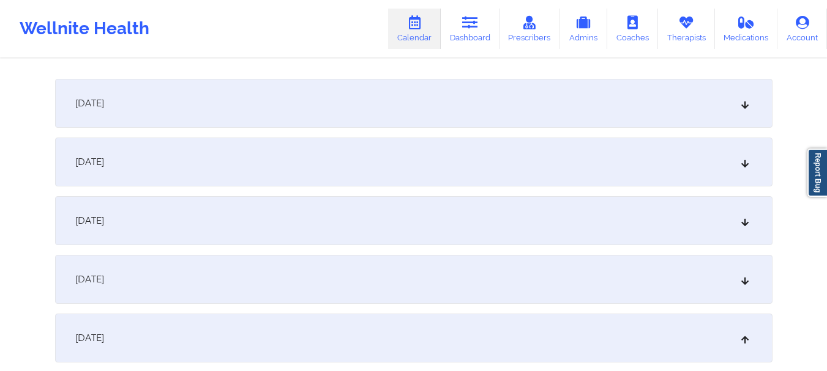
scroll to position [0, 0]
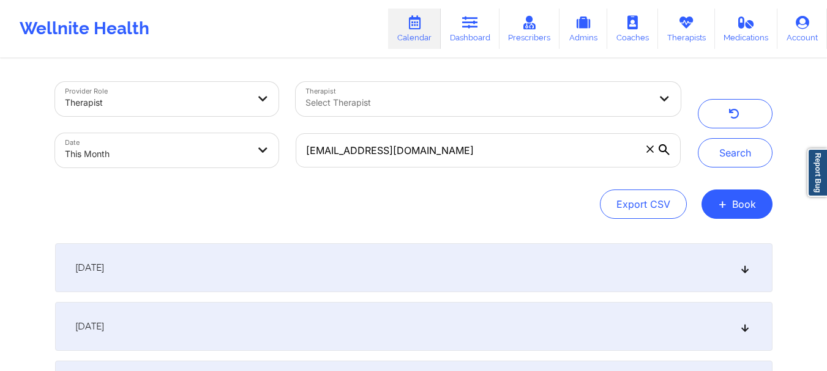
click at [649, 151] on icon at bounding box center [649, 149] width 7 height 7
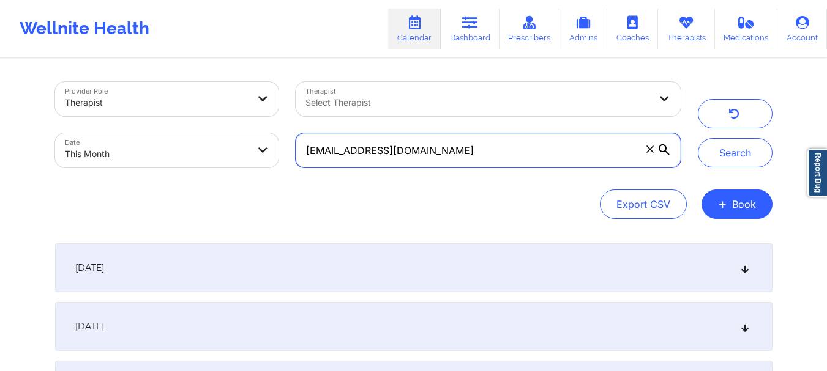
click at [649, 151] on input "practicalgrasp@gmail.com" at bounding box center [488, 150] width 384 height 34
paste input "garcesluk@gmail.com"
type input "garcesluk@gmail.com"
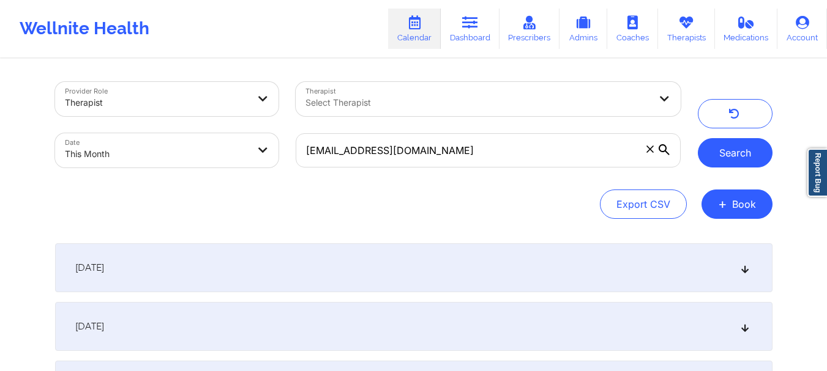
click at [726, 158] on button "Search" at bounding box center [734, 152] width 75 height 29
click at [727, 152] on button "Search" at bounding box center [734, 152] width 75 height 29
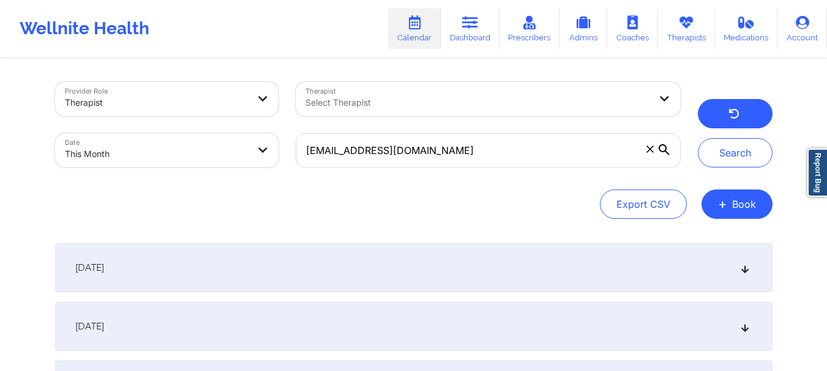
click at [724, 105] on button "button" at bounding box center [734, 113] width 75 height 29
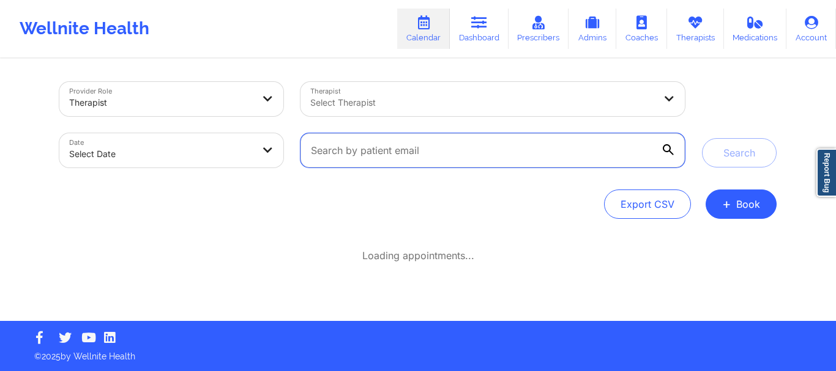
click at [344, 151] on input "text" at bounding box center [492, 150] width 384 height 34
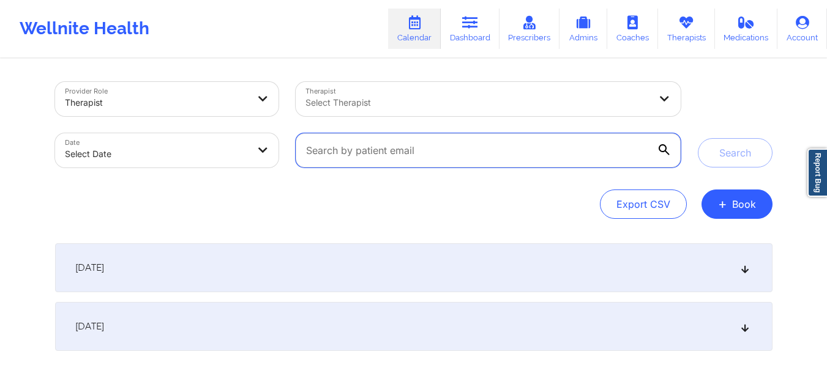
paste input "garcesluk@gmail.com"
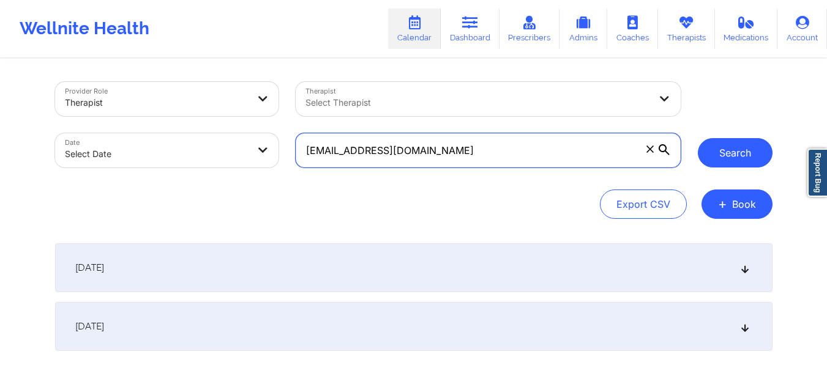
type input "garcesluk@gmail.com"
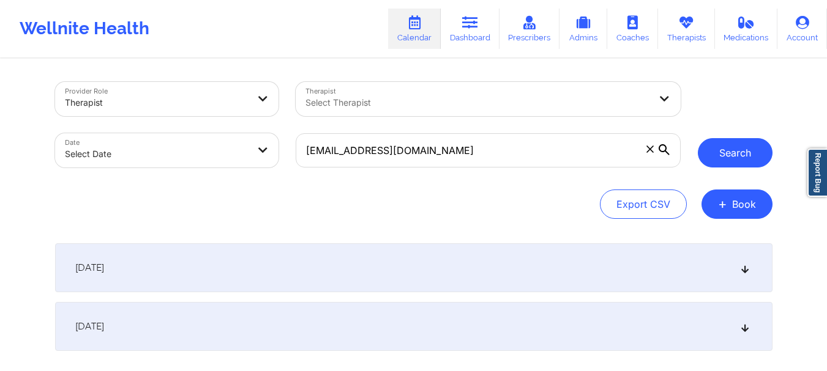
click at [731, 151] on button "Search" at bounding box center [734, 152] width 75 height 29
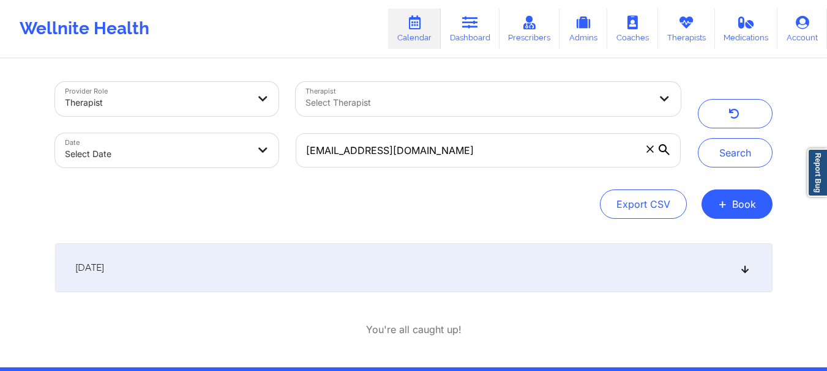
click at [742, 267] on icon at bounding box center [744, 268] width 10 height 9
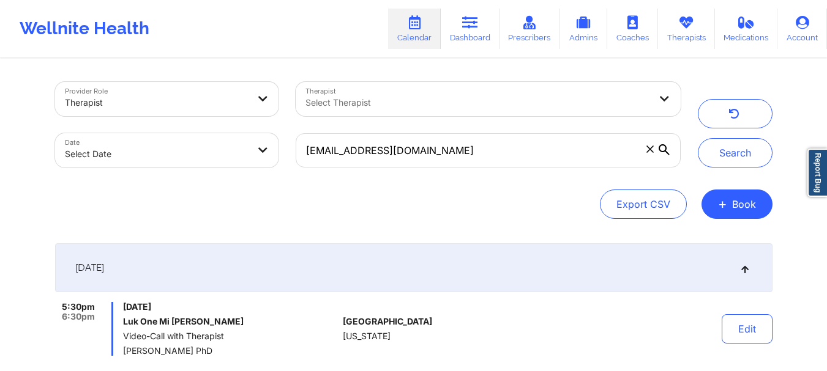
scroll to position [110, 0]
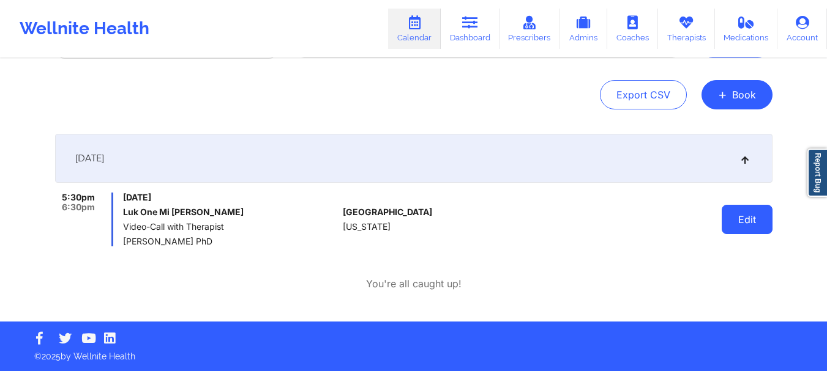
click at [742, 220] on button "Edit" at bounding box center [746, 219] width 51 height 29
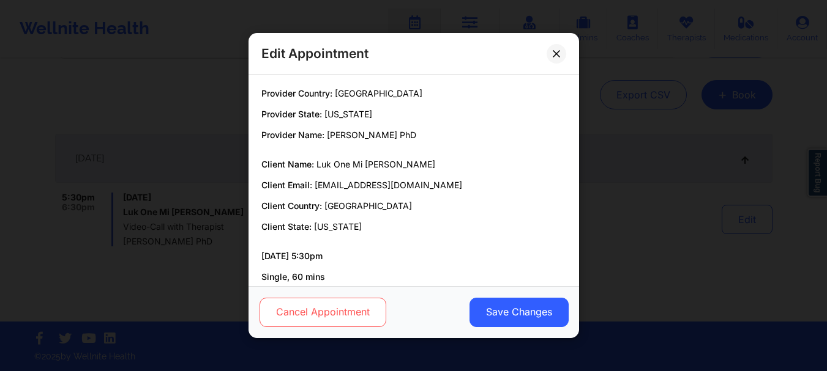
click at [351, 305] on button "Cancel Appointment" at bounding box center [322, 312] width 127 height 29
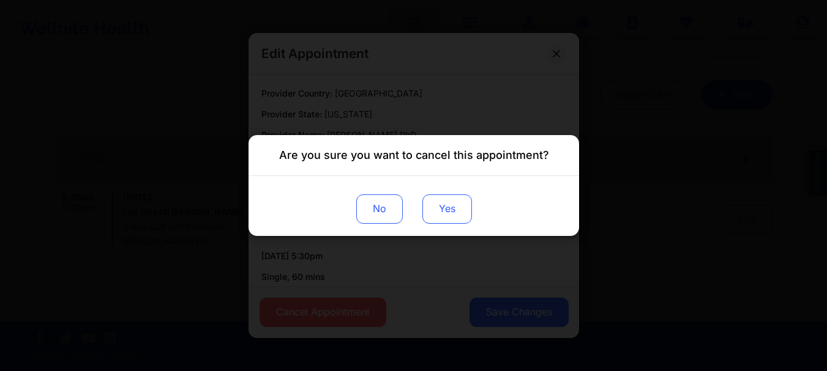
click at [450, 215] on button "Yes" at bounding box center [447, 209] width 50 height 29
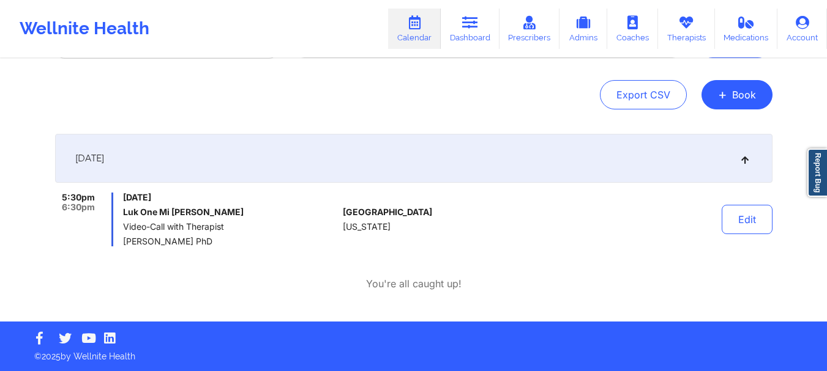
scroll to position [51, 0]
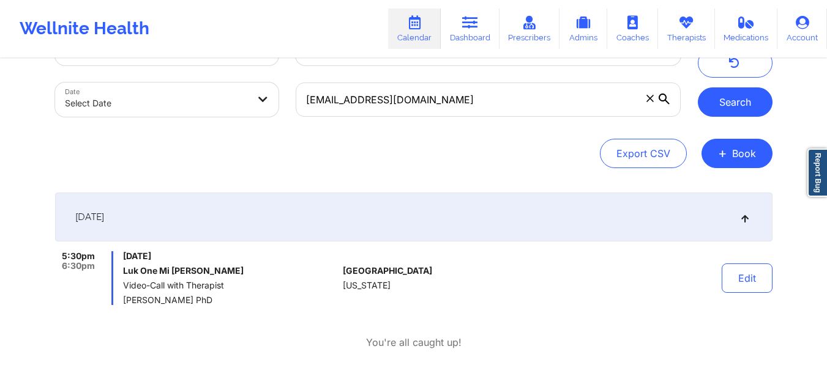
click at [726, 116] on button "Search" at bounding box center [734, 101] width 75 height 29
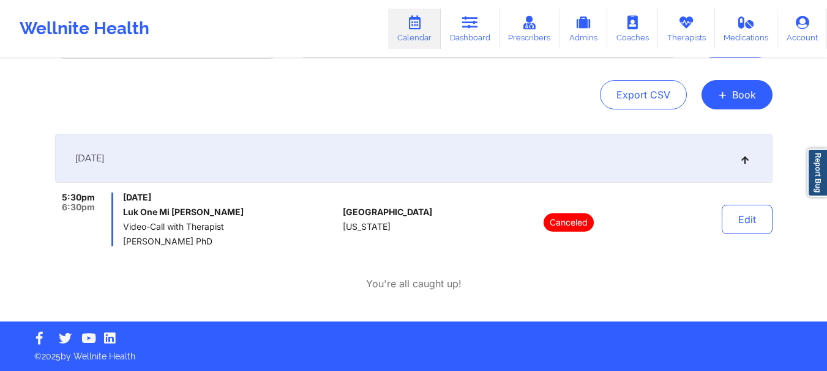
scroll to position [0, 0]
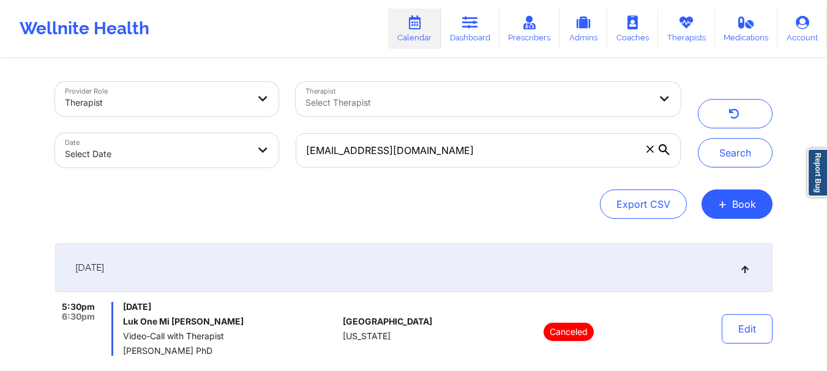
click at [647, 153] on span at bounding box center [650, 149] width 12 height 12
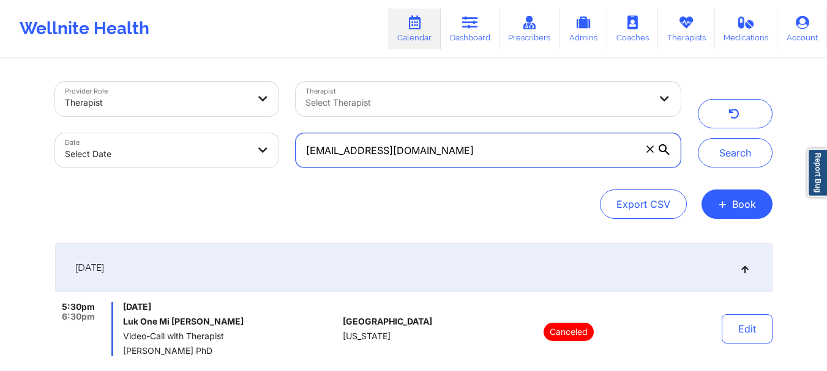
click at [647, 153] on input "garcesluk@gmail.com" at bounding box center [488, 150] width 384 height 34
paste input "andresfrancis62@gmail.com"
type input "andresfrancis62@gmail.com"
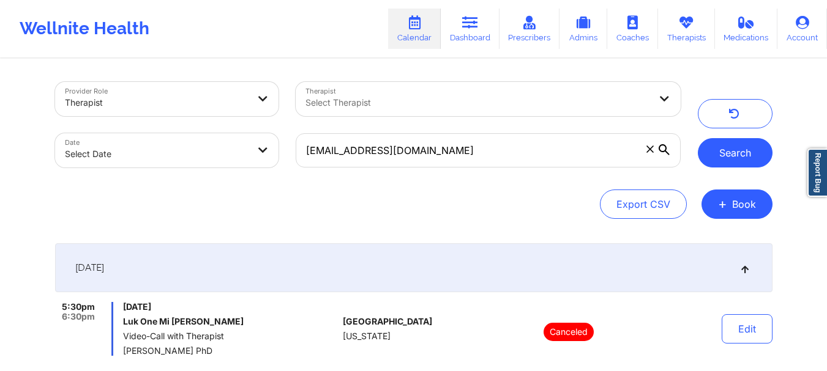
click at [755, 157] on button "Search" at bounding box center [734, 152] width 75 height 29
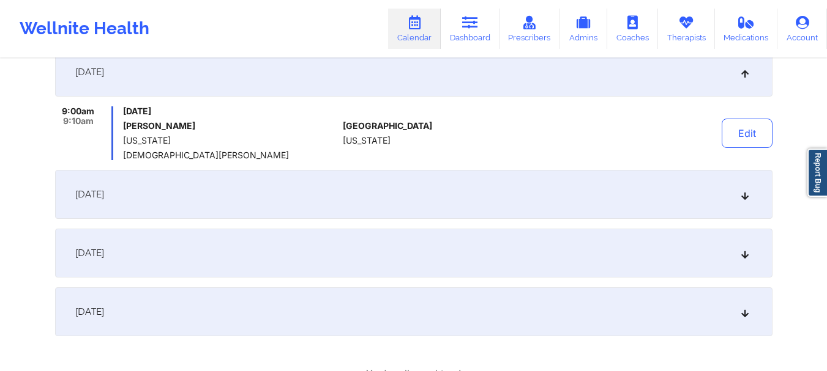
scroll to position [209, 0]
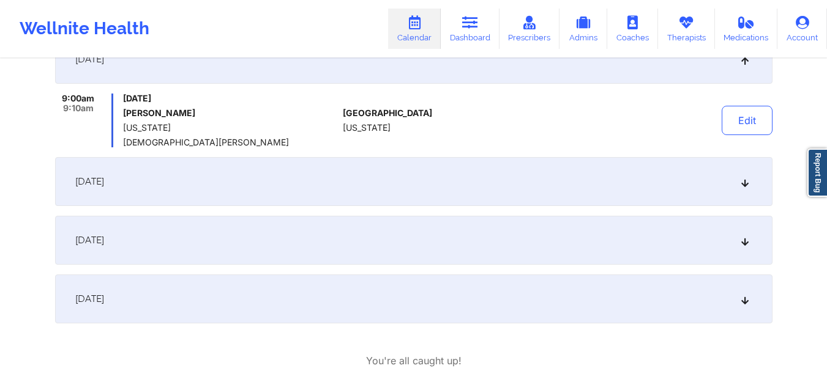
click at [746, 182] on icon at bounding box center [744, 181] width 10 height 9
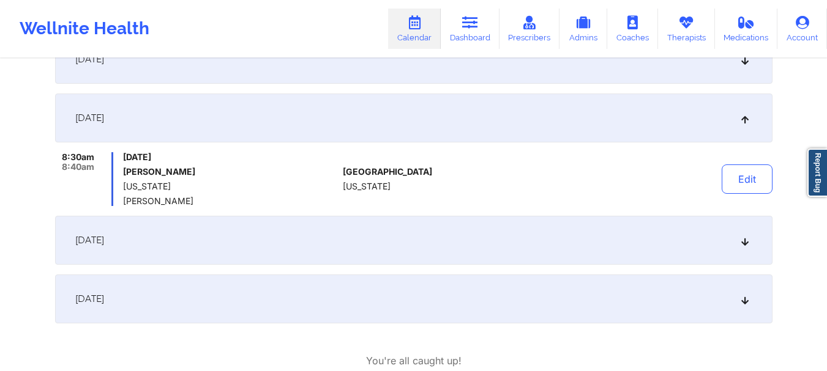
click at [744, 249] on div "October 1, 2025" at bounding box center [413, 240] width 717 height 49
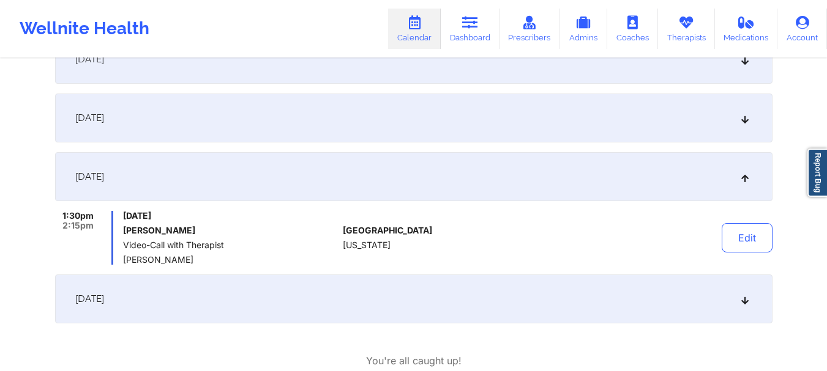
click at [745, 308] on div "October 8, 2025" at bounding box center [413, 299] width 717 height 49
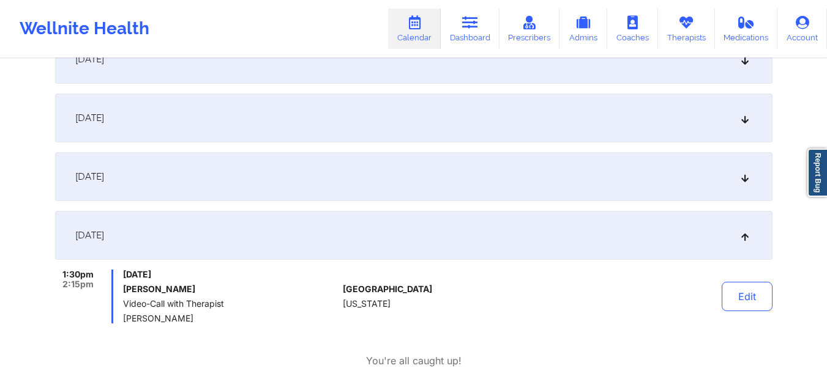
scroll to position [116, 0]
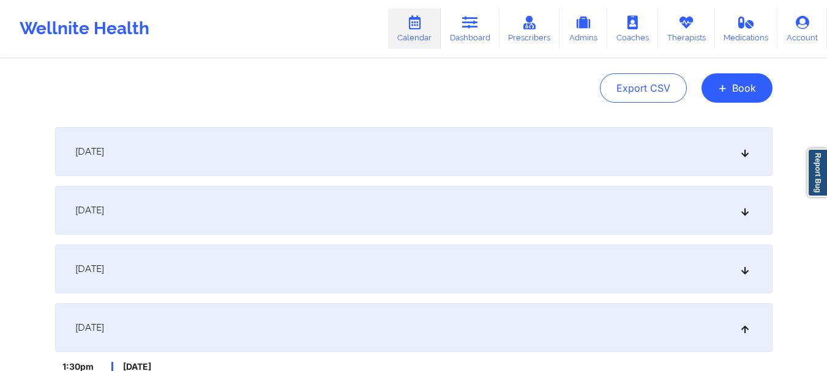
click at [748, 152] on icon at bounding box center [744, 151] width 10 height 9
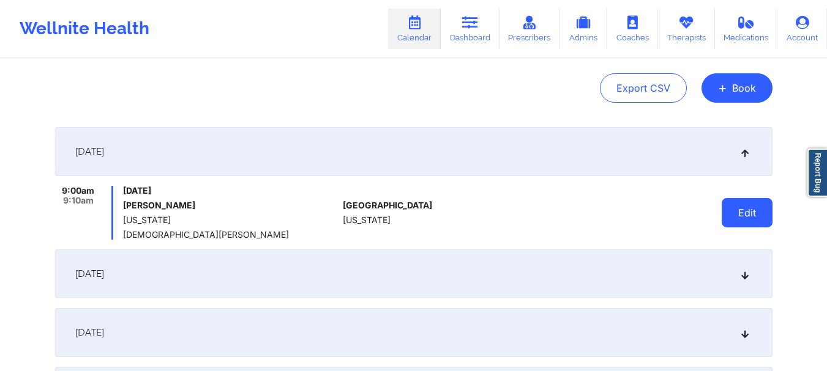
click at [745, 214] on button "Edit" at bounding box center [746, 212] width 51 height 29
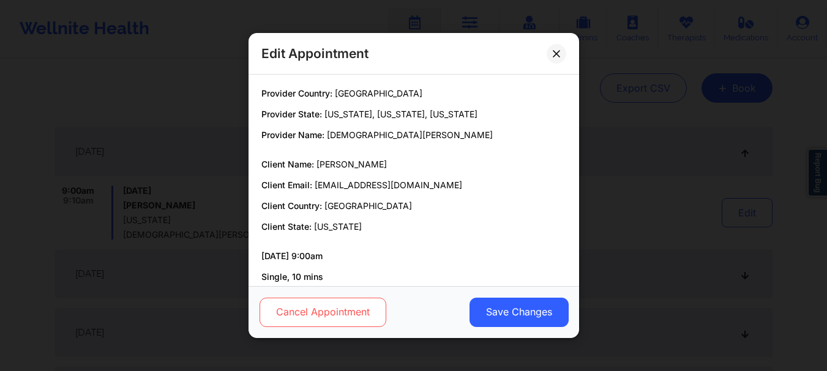
click at [341, 307] on button "Cancel Appointment" at bounding box center [322, 312] width 127 height 29
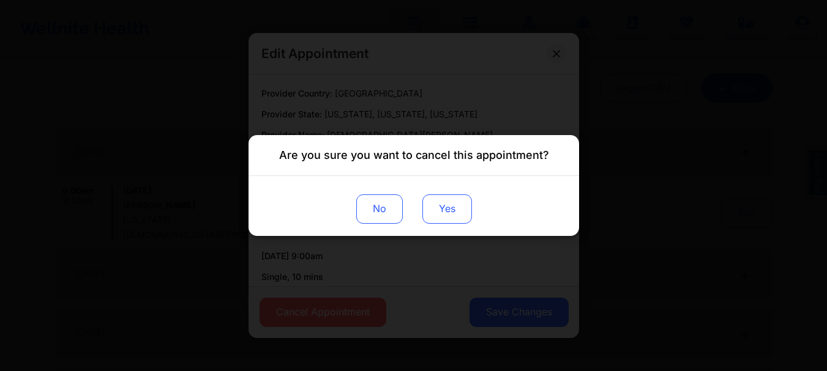
click at [428, 214] on button "Yes" at bounding box center [447, 209] width 50 height 29
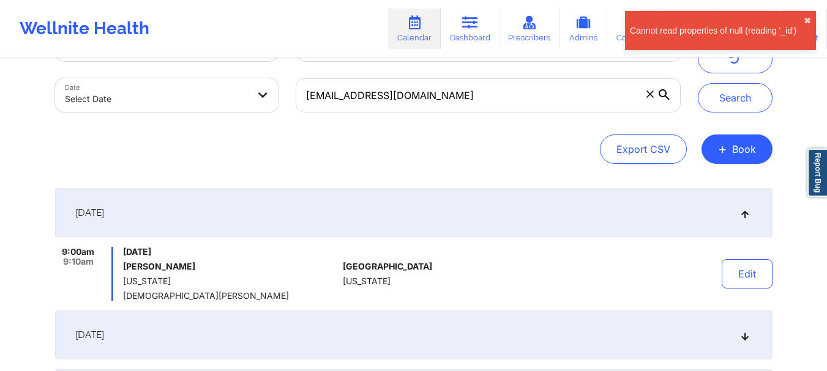
scroll to position [54, 0]
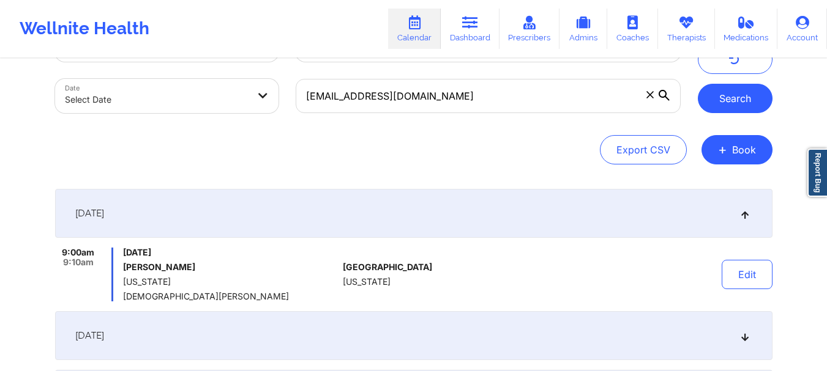
click at [713, 104] on button "Search" at bounding box center [734, 98] width 75 height 29
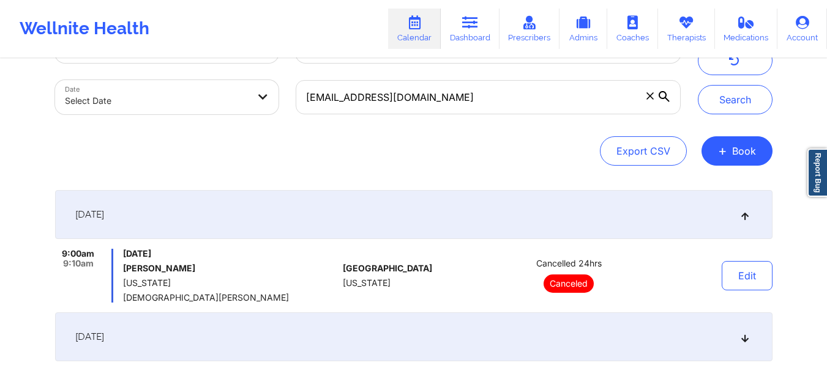
scroll to position [0, 0]
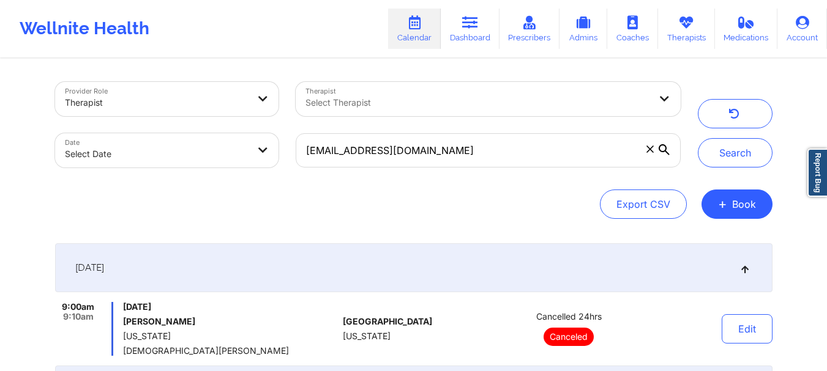
click at [655, 149] on span at bounding box center [650, 149] width 12 height 12
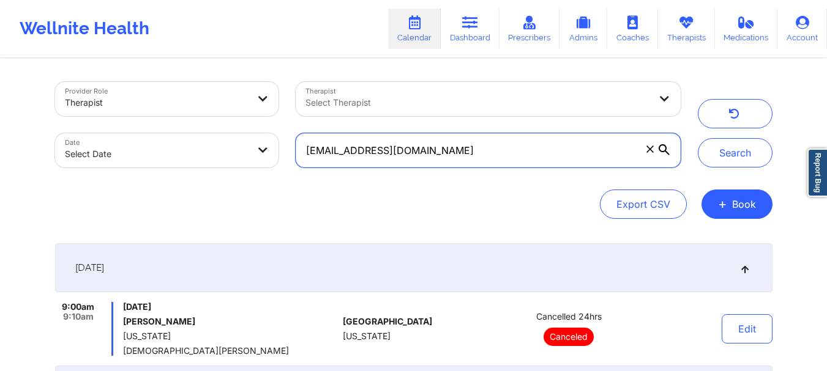
click at [655, 149] on input "andresfrancis62@gmail.com" at bounding box center [488, 150] width 384 height 34
paste input "elenamhamburg@outlook.com"
type input "elenamhamburg@outlook.com"
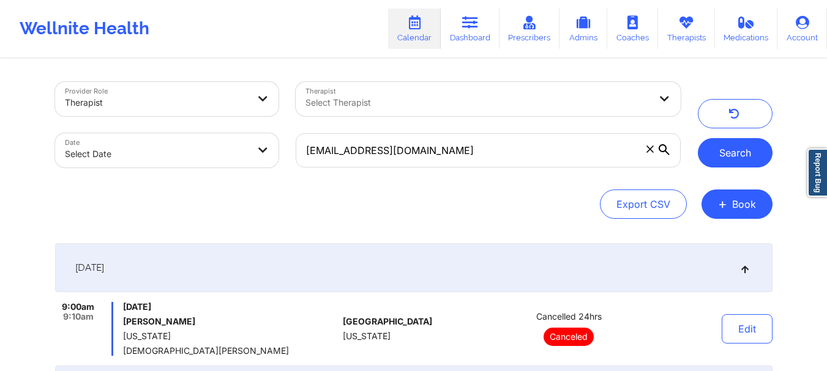
click at [748, 145] on button "Search" at bounding box center [734, 152] width 75 height 29
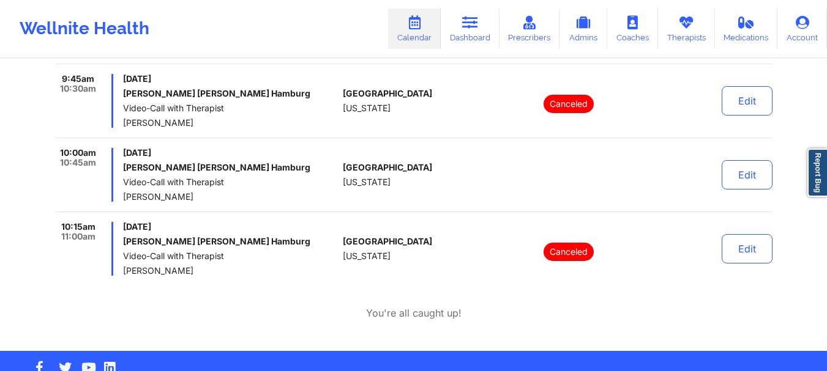
scroll to position [305, 0]
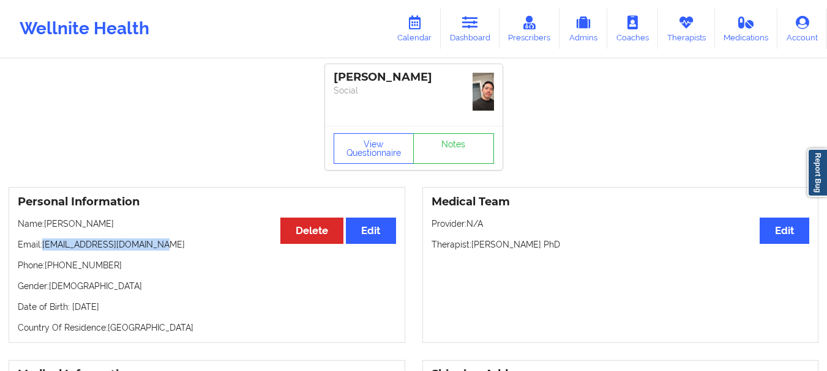
click at [475, 14] on link "Dashboard" at bounding box center [470, 29] width 59 height 40
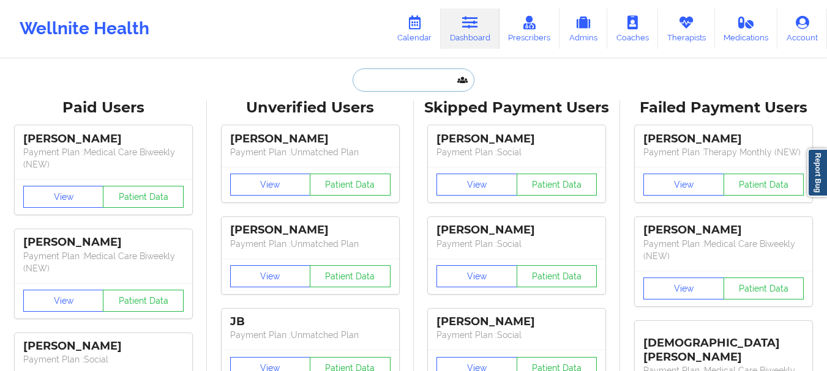
click at [389, 76] on input "text" at bounding box center [412, 80] width 121 height 23
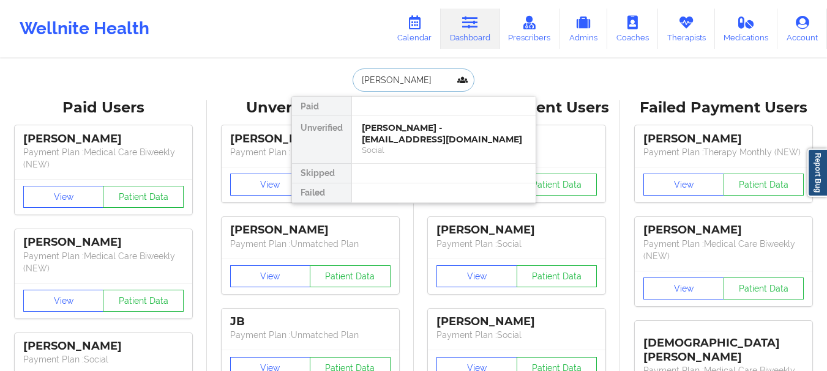
type input "[PERSON_NAME]"
click at [384, 146] on div "Social" at bounding box center [444, 150] width 164 height 10
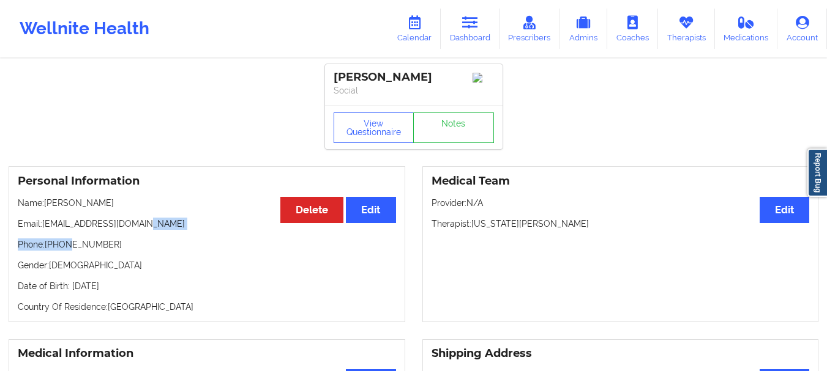
drag, startPoint x: 139, startPoint y: 221, endPoint x: 70, endPoint y: 252, distance: 76.4
click at [70, 252] on div "Personal Information Edit Delete Name: [PERSON_NAME] Email: [EMAIL_ADDRESS][DOM…" at bounding box center [207, 244] width 396 height 156
click at [93, 251] on p "Phone: [PHONE_NUMBER]" at bounding box center [207, 245] width 378 height 12
drag, startPoint x: 106, startPoint y: 251, endPoint x: 55, endPoint y: 245, distance: 51.1
click at [55, 245] on p "Phone: [PHONE_NUMBER]" at bounding box center [207, 245] width 378 height 12
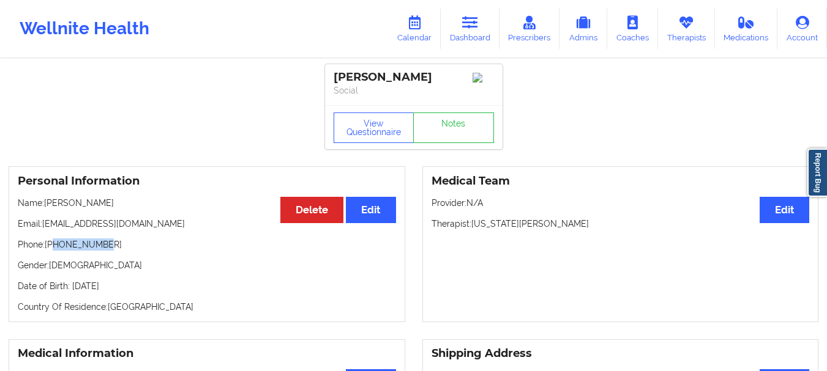
copy p "8503318791"
drag, startPoint x: 142, startPoint y: 230, endPoint x: 46, endPoint y: 229, distance: 95.4
click at [46, 229] on p "Email: [EMAIL_ADDRESS][DOMAIN_NAME]" at bounding box center [207, 224] width 378 height 12
click at [66, 230] on p "Email: [EMAIL_ADDRESS][DOMAIN_NAME]" at bounding box center [207, 224] width 378 height 12
drag, startPoint x: 46, startPoint y: 229, endPoint x: 171, endPoint y: 217, distance: 126.1
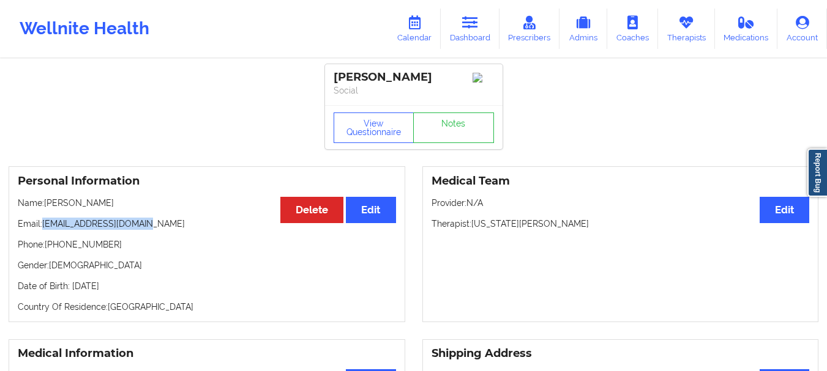
click at [171, 217] on div "Personal Information Edit Delete Name: [PERSON_NAME] Email: [EMAIL_ADDRESS][DOM…" at bounding box center [207, 244] width 396 height 156
click at [126, 229] on p "Email: [EMAIL_ADDRESS][DOMAIN_NAME]" at bounding box center [207, 224] width 378 height 12
drag, startPoint x: 139, startPoint y: 224, endPoint x: 45, endPoint y: 230, distance: 94.4
click at [45, 230] on p "Email: [EMAIL_ADDRESS][DOMAIN_NAME]" at bounding box center [207, 224] width 378 height 12
copy p "[EMAIL_ADDRESS][DOMAIN_NAME]"
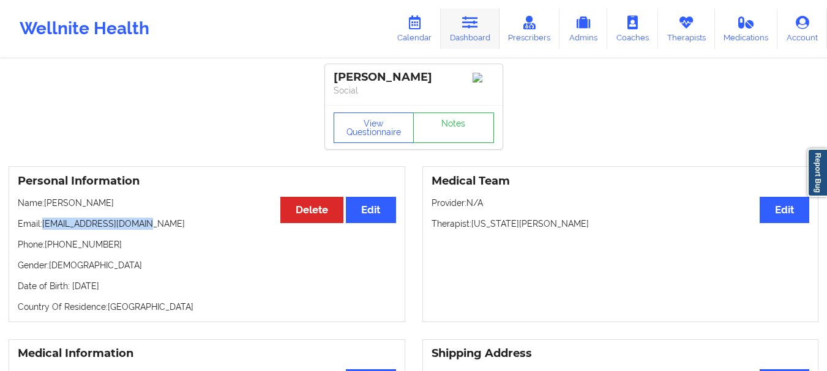
click at [476, 24] on icon at bounding box center [470, 22] width 16 height 13
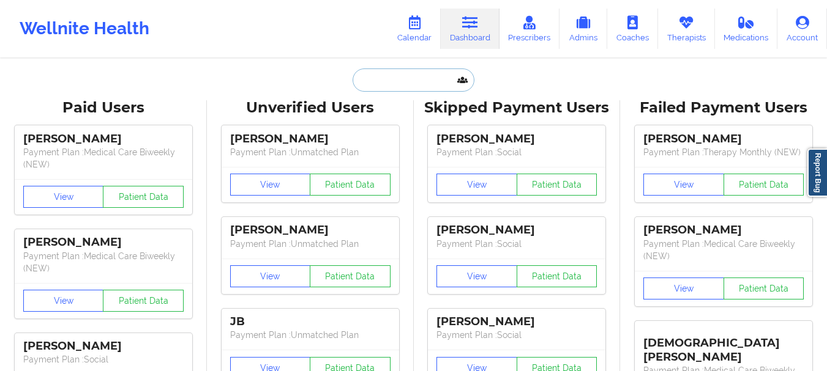
click at [416, 80] on input "text" at bounding box center [412, 80] width 121 height 23
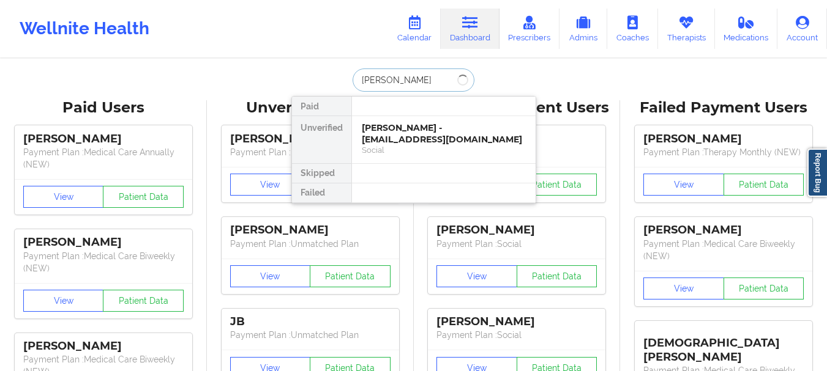
type input "[PERSON_NAME]"
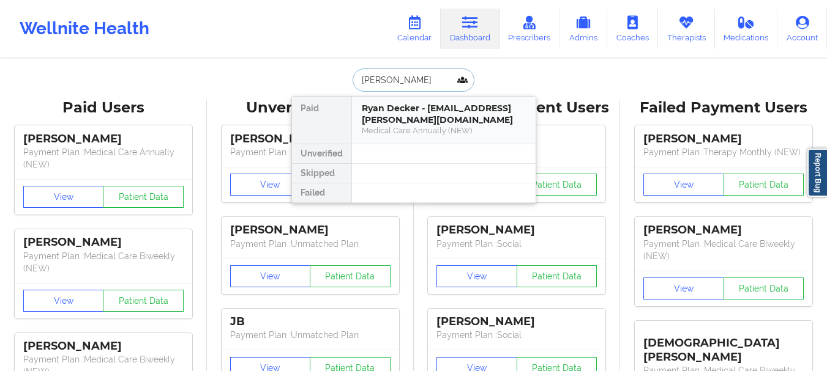
click at [414, 129] on div "Medical Care Annually (NEW)" at bounding box center [444, 130] width 164 height 10
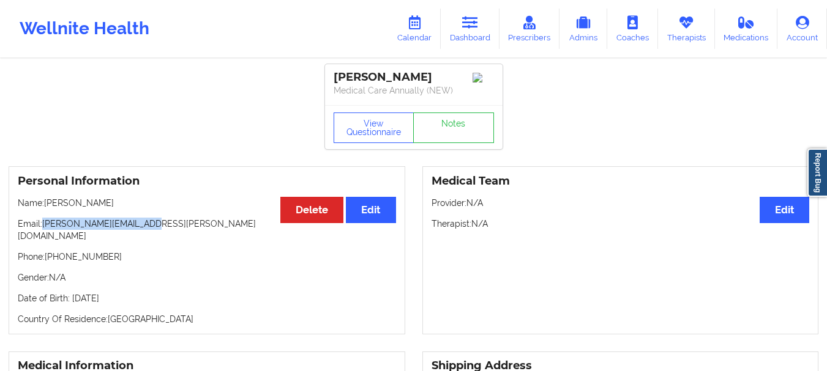
drag, startPoint x: 151, startPoint y: 229, endPoint x: 43, endPoint y: 230, distance: 107.1
click at [43, 230] on p "Email: [PERSON_NAME][EMAIL_ADDRESS][PERSON_NAME][DOMAIN_NAME]" at bounding box center [207, 230] width 378 height 24
copy p "[PERSON_NAME][EMAIL_ADDRESS][PERSON_NAME][DOMAIN_NAME]"
click at [389, 136] on button "View Questionnaire" at bounding box center [373, 128] width 81 height 31
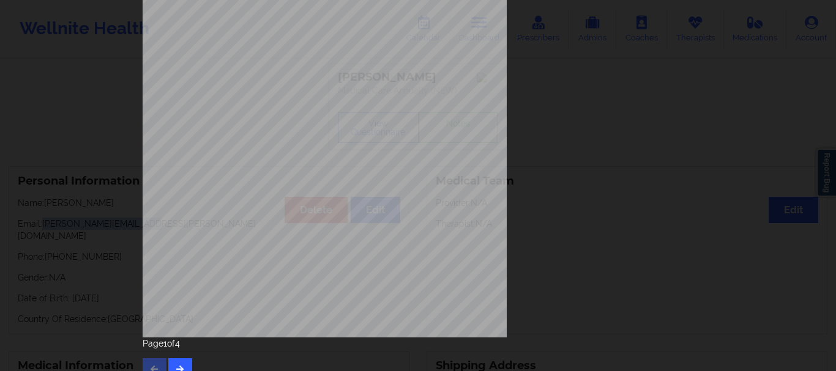
scroll to position [212, 0]
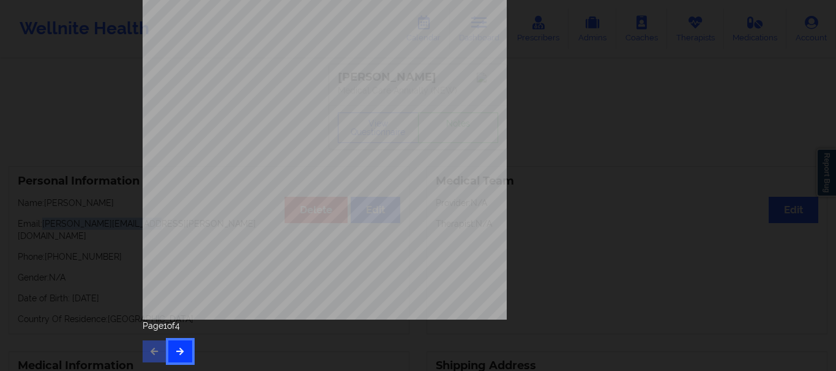
click at [176, 361] on button "button" at bounding box center [180, 352] width 24 height 22
click at [183, 343] on button "button" at bounding box center [180, 352] width 24 height 22
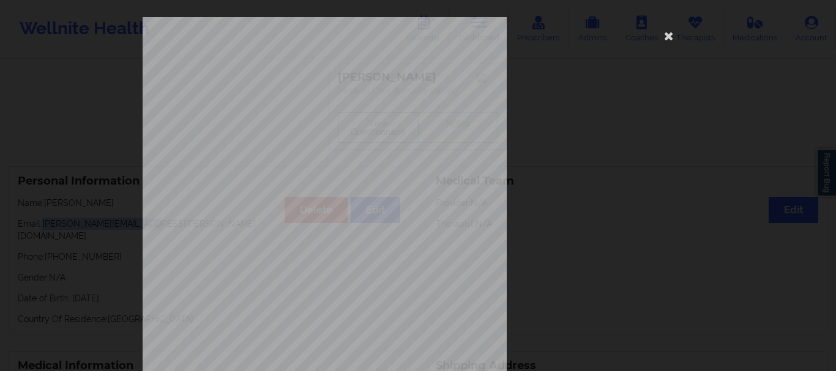
drag, startPoint x: 829, startPoint y: 103, endPoint x: 828, endPoint y: 272, distance: 168.9
click at [826, 272] on div "This patient has not provided the type of insurance Insurance Member ID for pat…" at bounding box center [418, 185] width 836 height 371
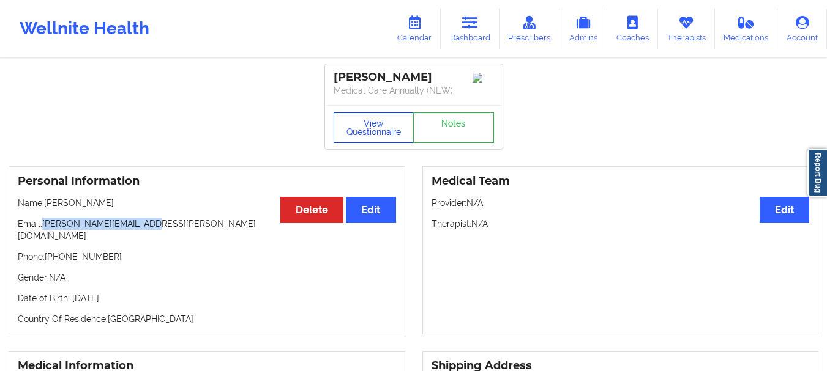
click at [389, 141] on button "View Questionnaire" at bounding box center [373, 128] width 81 height 31
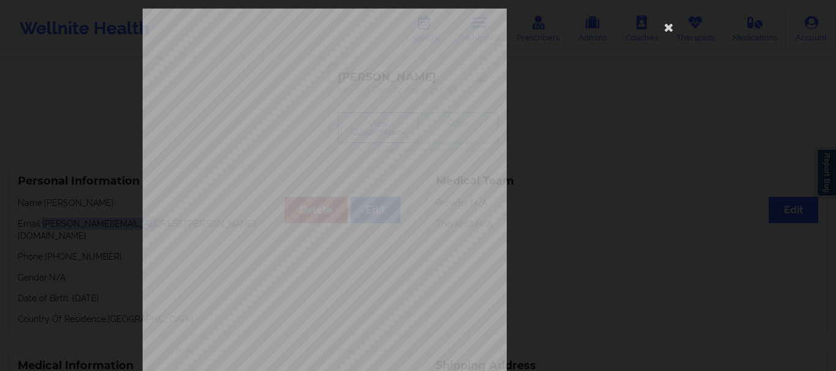
scroll to position [212, 0]
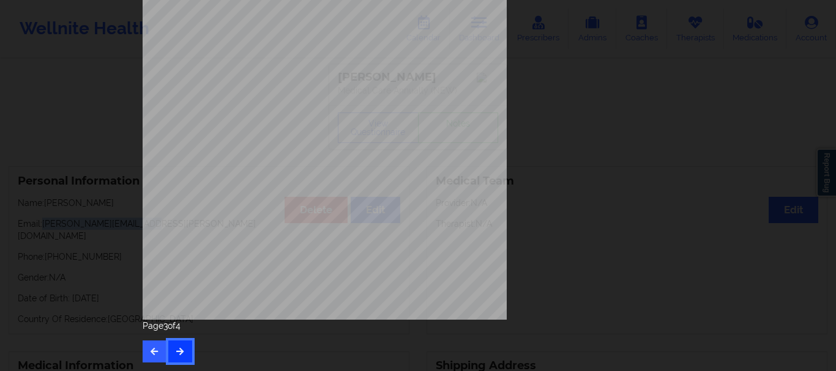
click at [182, 348] on icon "button" at bounding box center [180, 351] width 10 height 7
click at [186, 348] on div "Page 4 of 4" at bounding box center [418, 341] width 551 height 43
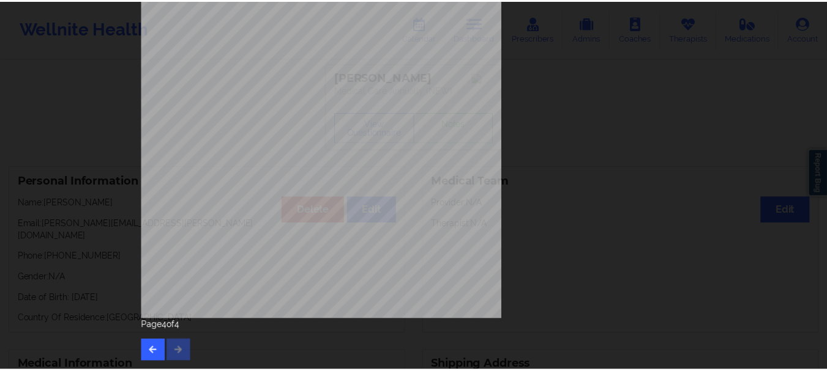
scroll to position [0, 0]
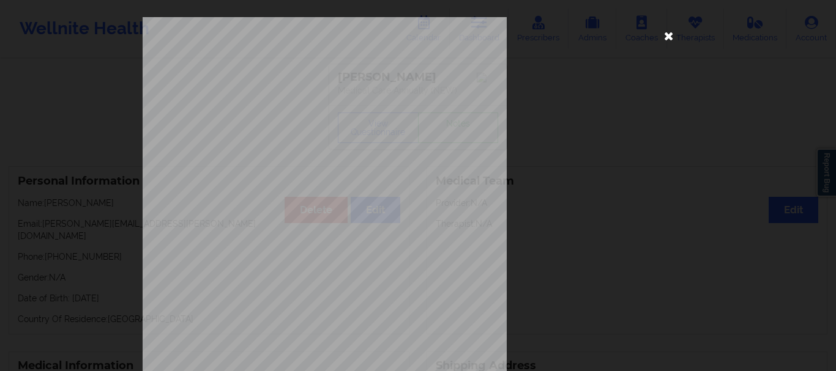
click at [669, 36] on icon at bounding box center [669, 36] width 20 height 20
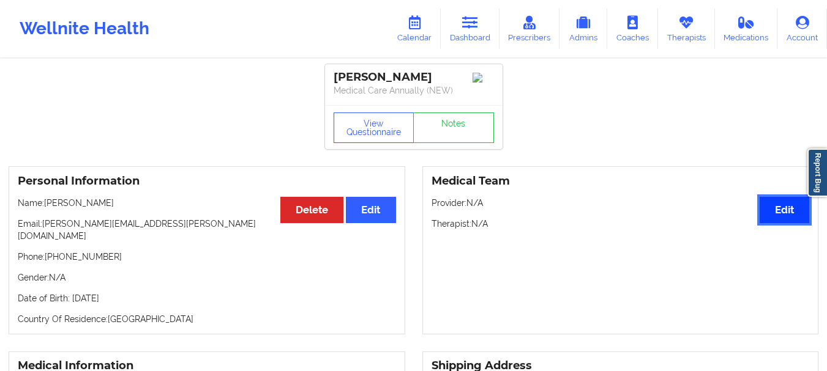
click at [762, 221] on button "Edit" at bounding box center [784, 210] width 50 height 26
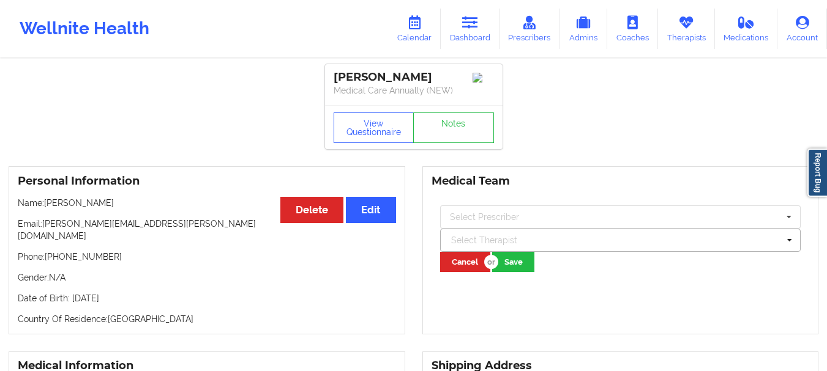
click at [493, 234] on div "Select Therapist" at bounding box center [620, 240] width 361 height 23
click at [481, 227] on input "text" at bounding box center [621, 217] width 360 height 22
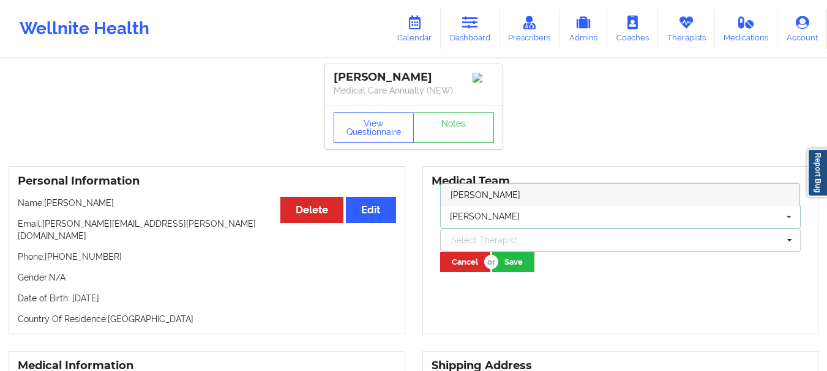
type input "Amy Halanski"
click at [495, 200] on span "Amy Halanski" at bounding box center [485, 195] width 70 height 10
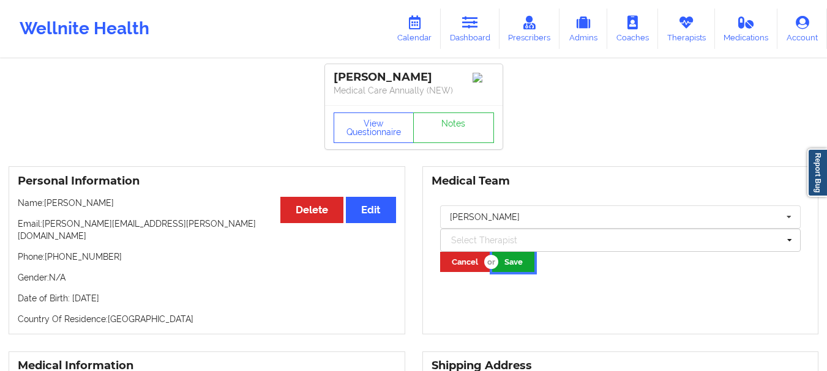
click at [518, 272] on button "Save" at bounding box center [513, 262] width 42 height 20
click at [103, 251] on p "Phone: +14849411504" at bounding box center [207, 257] width 378 height 12
drag, startPoint x: 46, startPoint y: 249, endPoint x: 105, endPoint y: 247, distance: 58.8
click at [105, 251] on p "Phone: +14849411504" at bounding box center [207, 257] width 378 height 12
copy p "+14849411504"
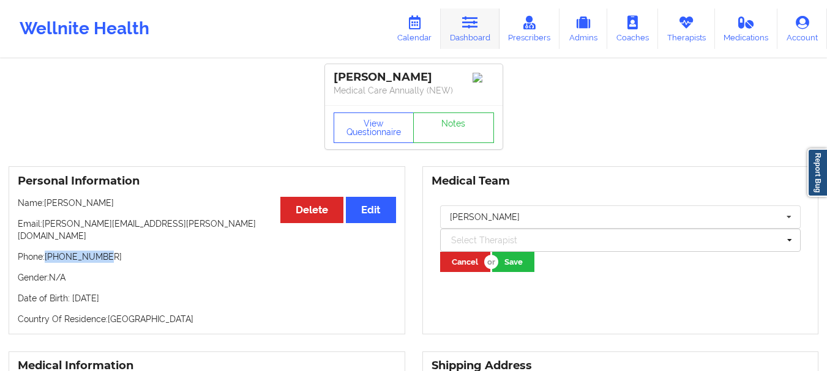
click at [477, 48] on link "Dashboard" at bounding box center [470, 29] width 59 height 40
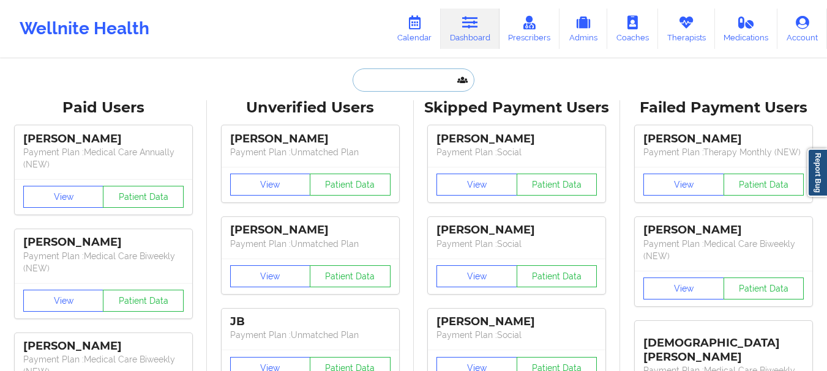
click at [439, 81] on input "text" at bounding box center [412, 80] width 121 height 23
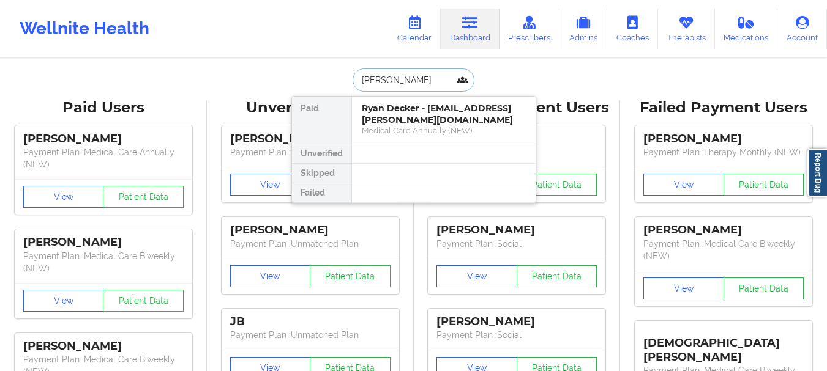
type input "Amy white"
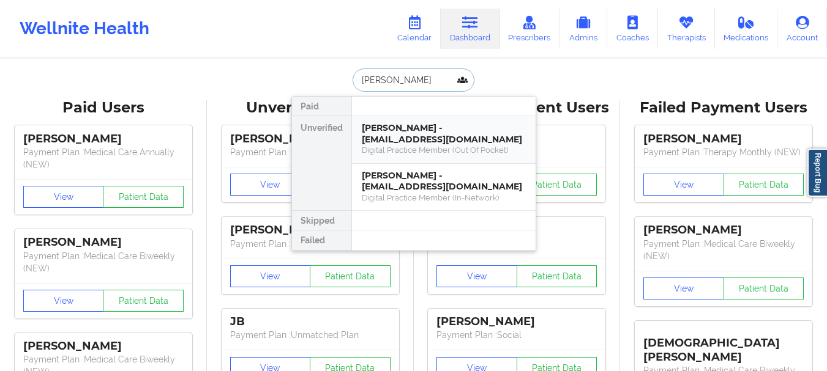
click at [458, 141] on div "Amy White - amywhite@gse.harvard.edu" at bounding box center [444, 133] width 164 height 23
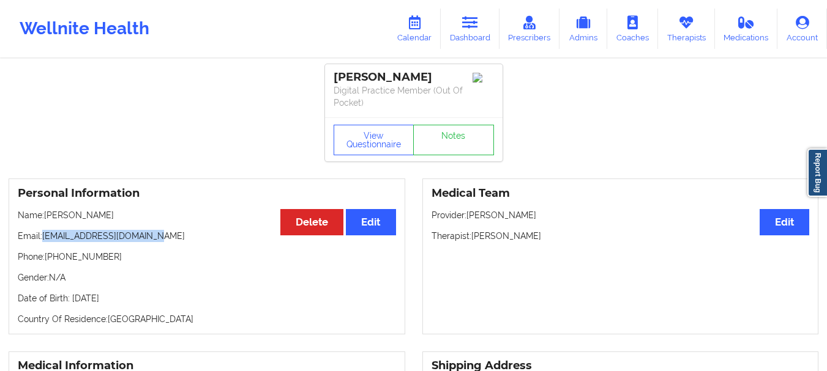
drag, startPoint x: 155, startPoint y: 237, endPoint x: 43, endPoint y: 238, distance: 112.0
click at [43, 238] on p "Email: amywhite@gse.harvard.edu" at bounding box center [207, 236] width 378 height 12
copy p "amywhite@gse.harvard.edu"
click at [482, 32] on link "Dashboard" at bounding box center [470, 29] width 59 height 40
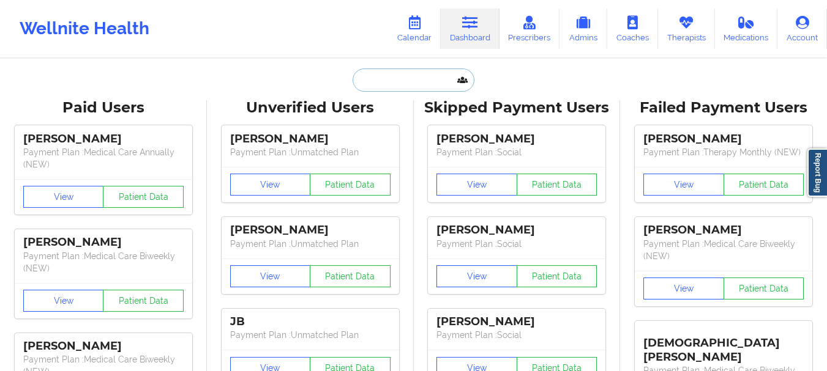
click at [450, 76] on input "text" at bounding box center [412, 80] width 121 height 23
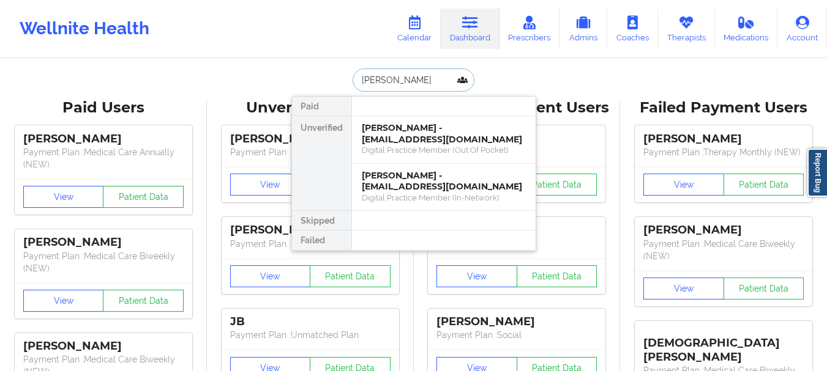
type input "amy white"
click at [374, 194] on div "Digital Practice Member (In-Network)" at bounding box center [444, 198] width 164 height 10
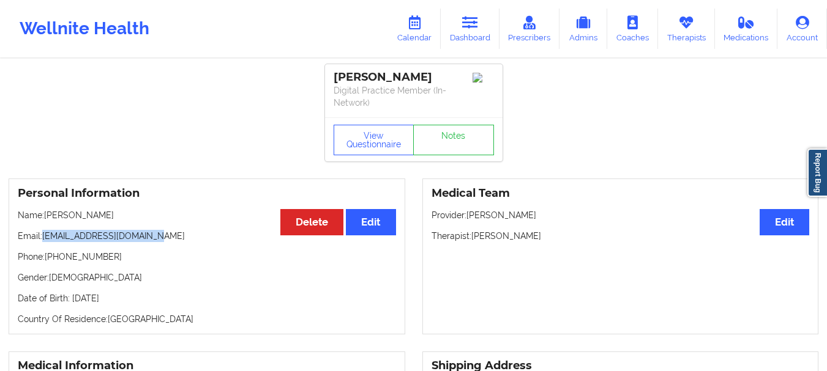
drag, startPoint x: 151, startPoint y: 239, endPoint x: 43, endPoint y: 241, distance: 107.1
click at [43, 241] on p "Email: practicalgrasp@gmail.com" at bounding box center [207, 236] width 378 height 12
copy p "practicalgrasp@gmail.com"
drag, startPoint x: 110, startPoint y: 261, endPoint x: 49, endPoint y: 256, distance: 60.7
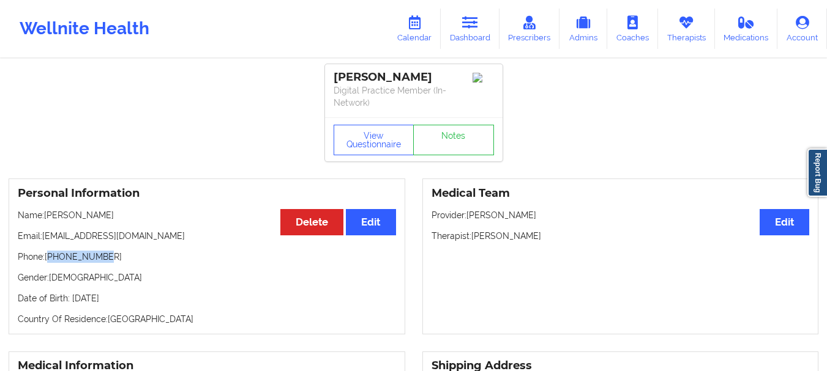
click at [49, 256] on p "Phone: +18458533480" at bounding box center [207, 257] width 378 height 12
click at [50, 256] on p "Phone: +18458533480" at bounding box center [207, 257] width 378 height 12
drag, startPoint x: 50, startPoint y: 256, endPoint x: 101, endPoint y: 251, distance: 51.6
click at [101, 251] on p "Phone: +18458533480" at bounding box center [207, 257] width 378 height 12
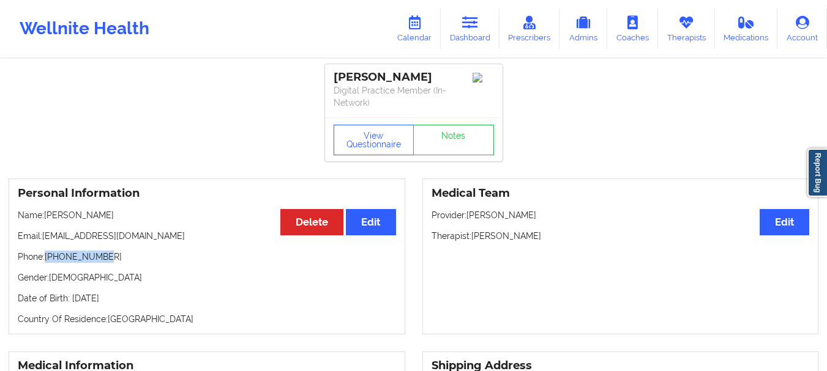
drag, startPoint x: 110, startPoint y: 258, endPoint x: 48, endPoint y: 258, distance: 61.8
click at [48, 258] on p "Phone: +18458533480" at bounding box center [207, 257] width 378 height 12
click at [56, 257] on p "Phone: +18458533480" at bounding box center [207, 257] width 378 height 12
drag, startPoint x: 56, startPoint y: 257, endPoint x: 117, endPoint y: 248, distance: 62.4
click at [117, 248] on div "Personal Information Edit Delete Name: Amy White Email: practicalgrasp@gmail.co…" at bounding box center [207, 257] width 396 height 156
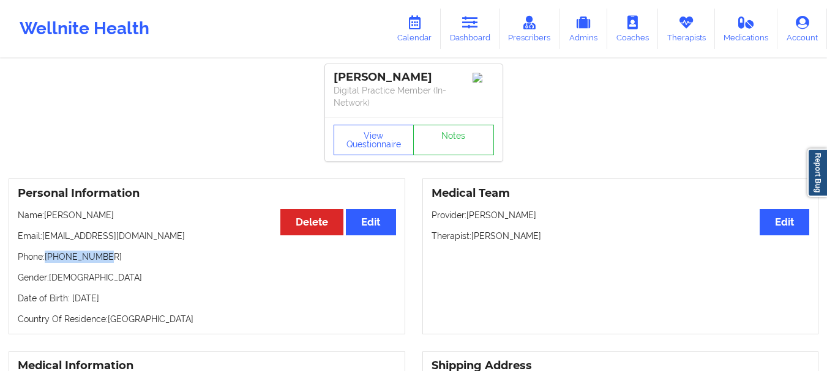
copy p "+18458533480"
click at [450, 21] on link "Dashboard" at bounding box center [470, 29] width 59 height 40
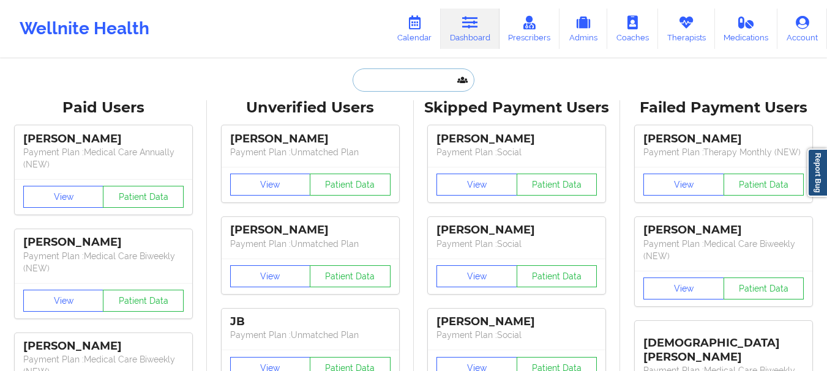
click at [422, 71] on input "text" at bounding box center [412, 80] width 121 height 23
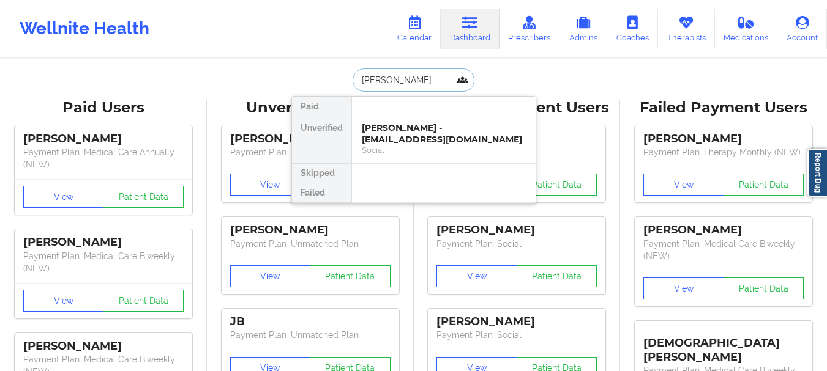
click at [421, 81] on input "Melanie Walker" at bounding box center [412, 80] width 121 height 23
type input "Andres Francis"
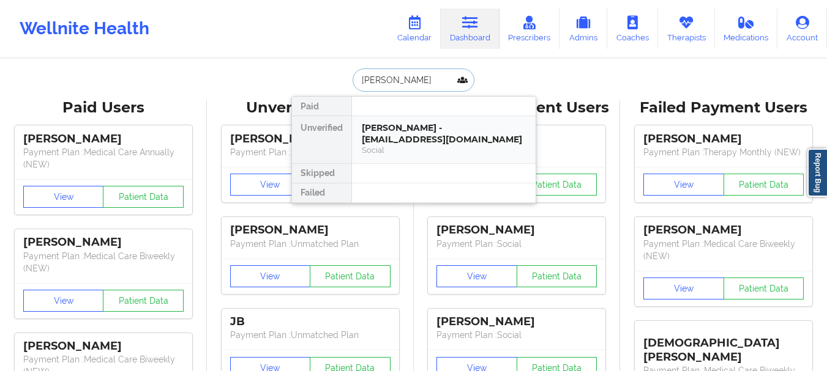
click at [412, 125] on div "Andres Francis - andresfrancis62@gmail.com" at bounding box center [444, 133] width 164 height 23
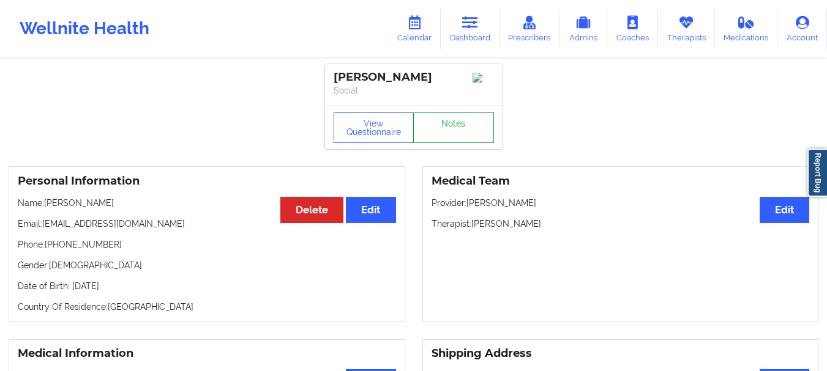
click at [478, 140] on link "Notes" at bounding box center [453, 128] width 81 height 31
drag, startPoint x: 157, startPoint y: 231, endPoint x: 45, endPoint y: 231, distance: 112.0
click at [45, 230] on p "Email: andresfrancis62@gmail.com" at bounding box center [207, 224] width 378 height 12
copy p "andresfrancis62@gmail.com"
click at [472, 32] on link "Dashboard" at bounding box center [470, 29] width 59 height 40
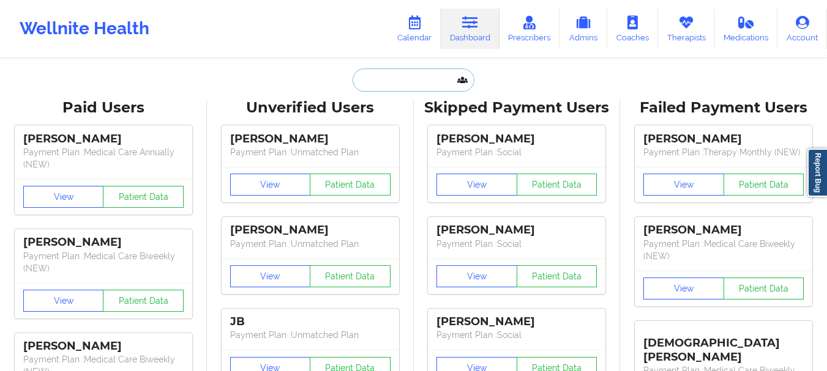
click at [390, 89] on input "text" at bounding box center [412, 80] width 121 height 23
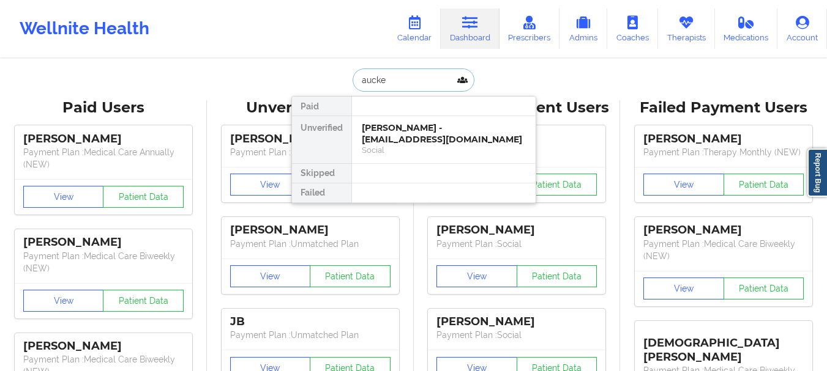
type input "aucker"
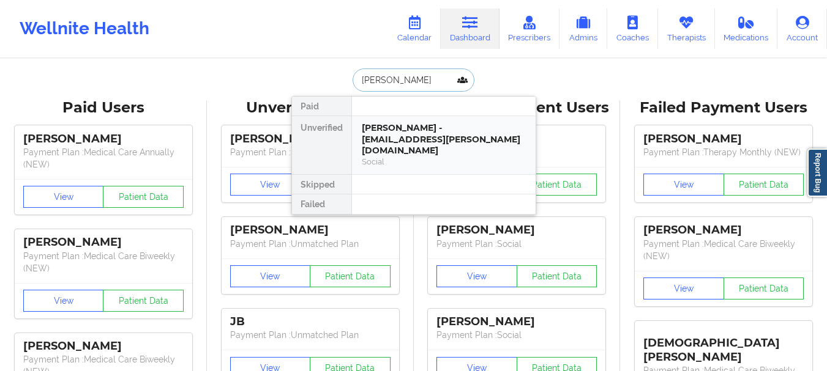
click at [398, 145] on div "MARK AUCKER - mark.s.aucker@gmail.com" at bounding box center [444, 139] width 164 height 34
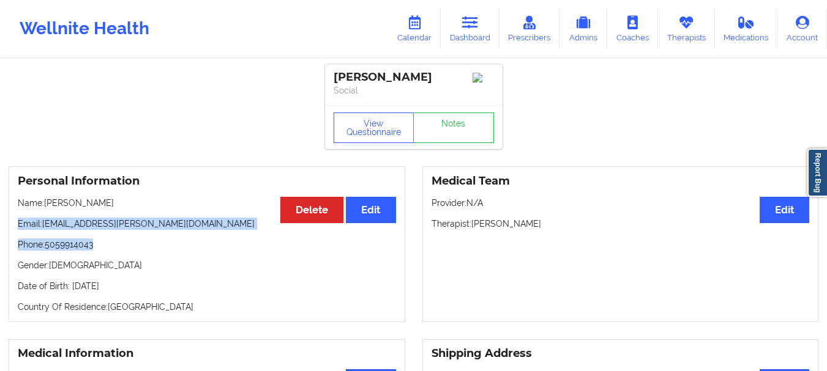
drag, startPoint x: 93, startPoint y: 251, endPoint x: 0, endPoint y: 222, distance: 97.5
click at [0, 222] on div "Personal Information Edit Delete Name: MARK AUCKER Email: mark.s.aucker@gmail.c…" at bounding box center [207, 244] width 414 height 156
copy div "Email: mark.s.aucker@gmail.com Phone: 5059914043"
drag, startPoint x: 467, startPoint y: 40, endPoint x: 461, endPoint y: 42, distance: 6.8
click at [467, 40] on link "Dashboard" at bounding box center [470, 29] width 59 height 40
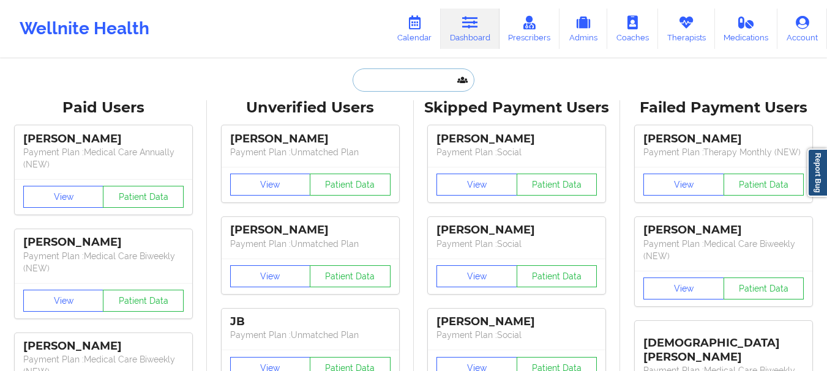
click at [389, 86] on input "text" at bounding box center [412, 80] width 121 height 23
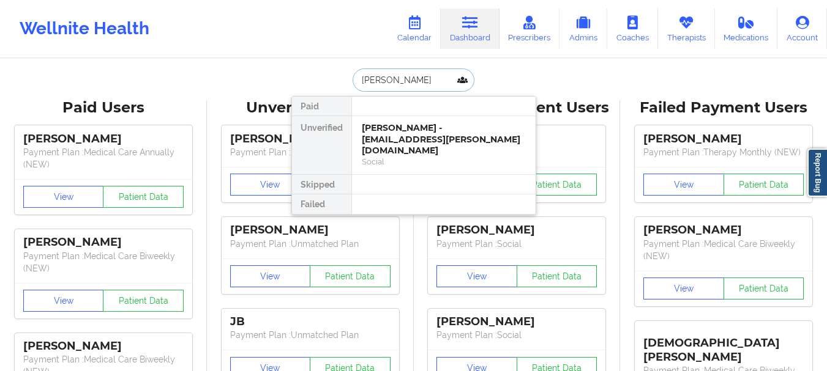
type input "Elena Marisa"
click at [399, 136] on div "Elena Marisa Hamburg - elenamhamburg@outlook.com" at bounding box center [444, 139] width 164 height 34
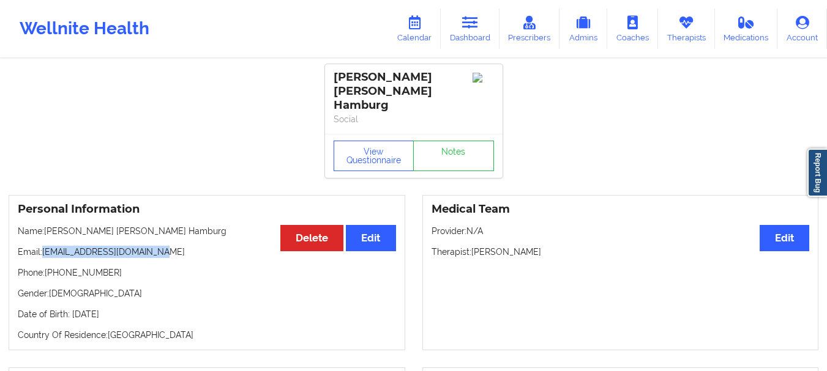
drag, startPoint x: 171, startPoint y: 228, endPoint x: 46, endPoint y: 228, distance: 124.8
click at [46, 246] on p "Email: elenamhamburg@outlook.com" at bounding box center [207, 252] width 378 height 12
click at [467, 45] on link "Dashboard" at bounding box center [470, 29] width 59 height 40
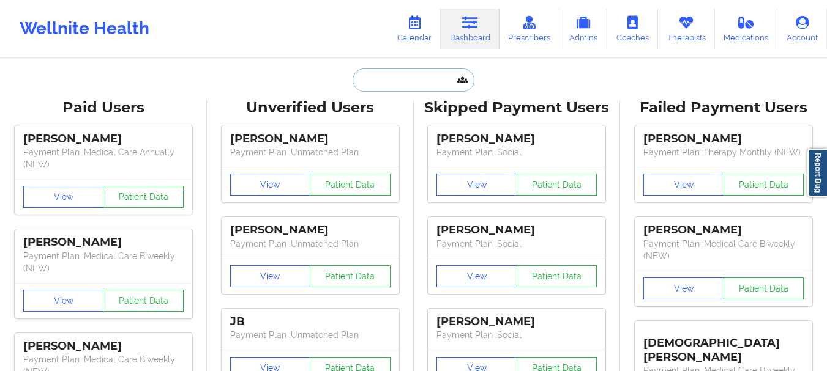
click at [423, 85] on input "text" at bounding box center [412, 80] width 121 height 23
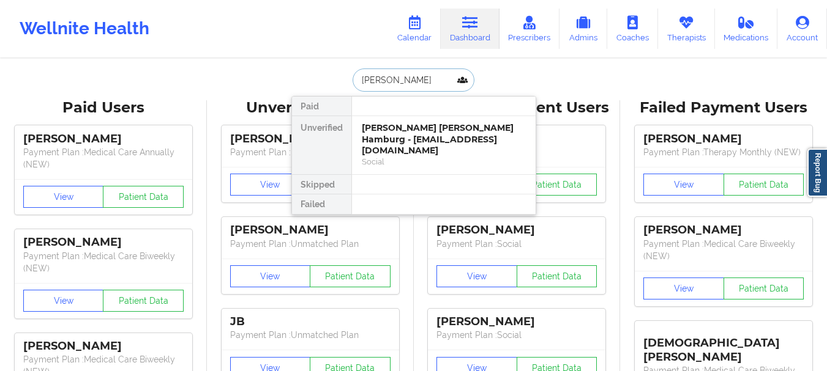
type input "Jasmine Kumar"
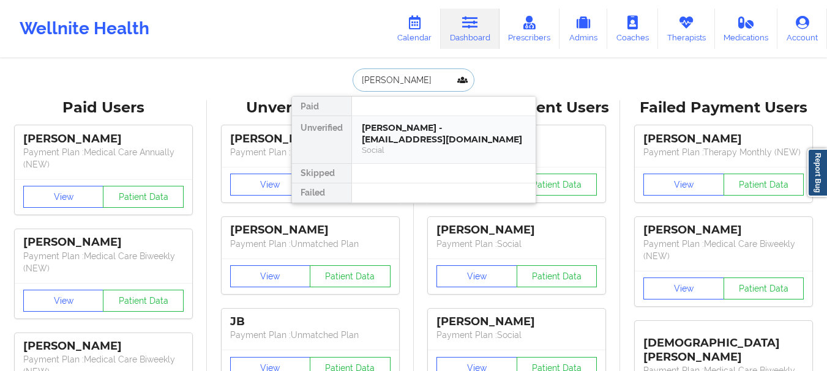
click at [423, 142] on div "Jasmine kumar - jasminekumar784@gmail.com" at bounding box center [444, 133] width 164 height 23
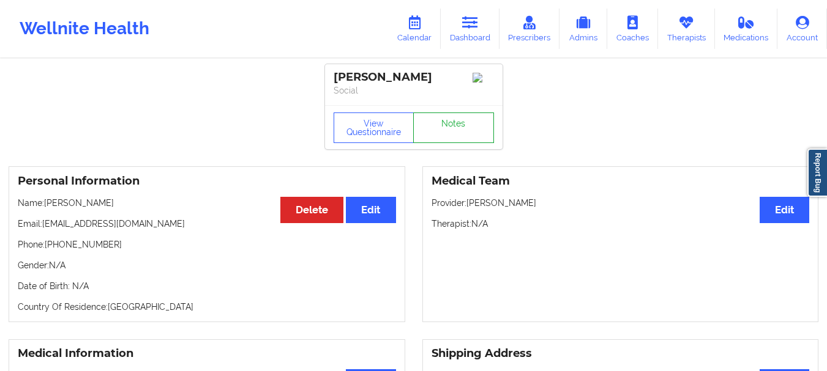
click at [439, 132] on link "Notes" at bounding box center [453, 128] width 81 height 31
drag, startPoint x: 103, startPoint y: 249, endPoint x: 54, endPoint y: 252, distance: 49.0
click at [54, 251] on p "Phone: +15167178370" at bounding box center [207, 245] width 378 height 12
click at [459, 31] on link "Dashboard" at bounding box center [470, 29] width 59 height 40
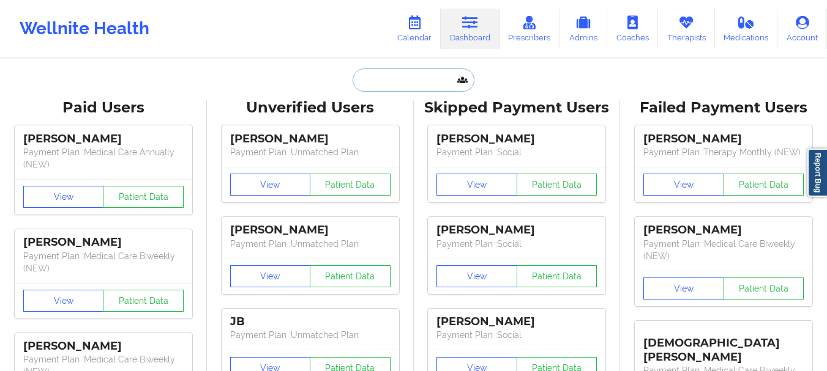
click at [403, 72] on input "text" at bounding box center [412, 80] width 121 height 23
paste input "franciespower@gmail.com"
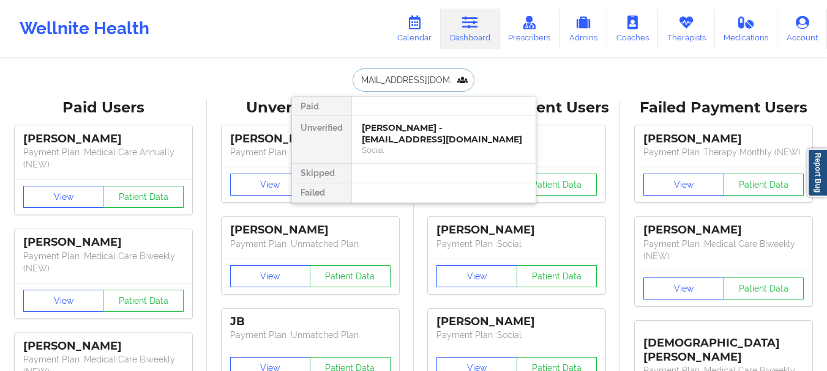
type input "franciespower@gmail.com"
click at [392, 147] on div "Social" at bounding box center [444, 150] width 164 height 10
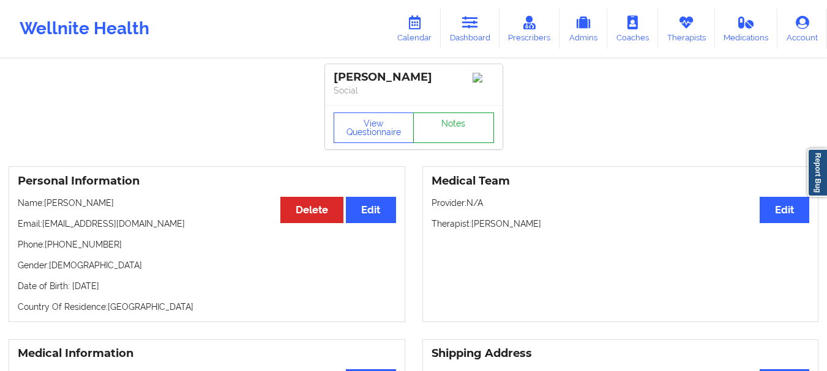
click at [441, 130] on link "Notes" at bounding box center [453, 128] width 81 height 31
click at [483, 31] on link "Dashboard" at bounding box center [470, 29] width 59 height 40
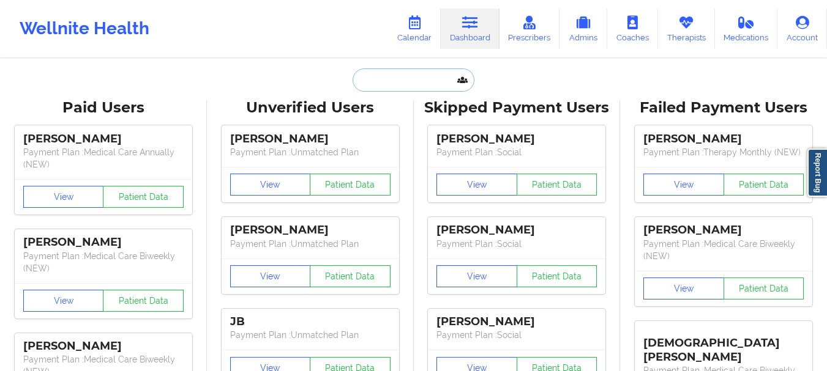
click at [368, 86] on input "text" at bounding box center [412, 80] width 121 height 23
paste input "Ashley Leikness"
type input "Ashley Leikness"
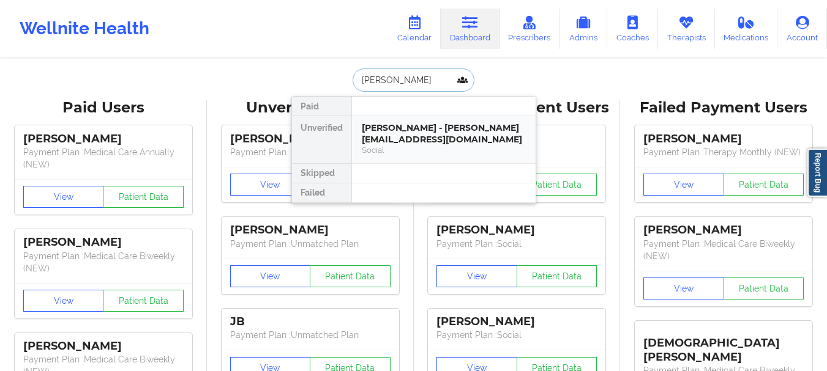
click at [429, 145] on div "Ashley Leikness - jayden.leikness@gmail.com" at bounding box center [444, 133] width 164 height 23
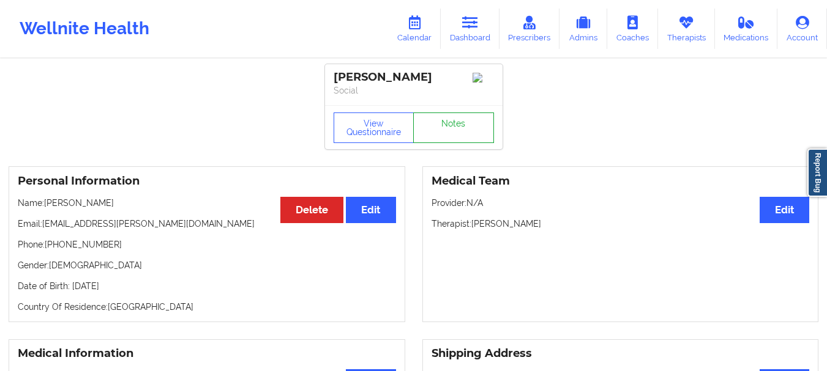
click at [480, 136] on link "Notes" at bounding box center [453, 128] width 81 height 31
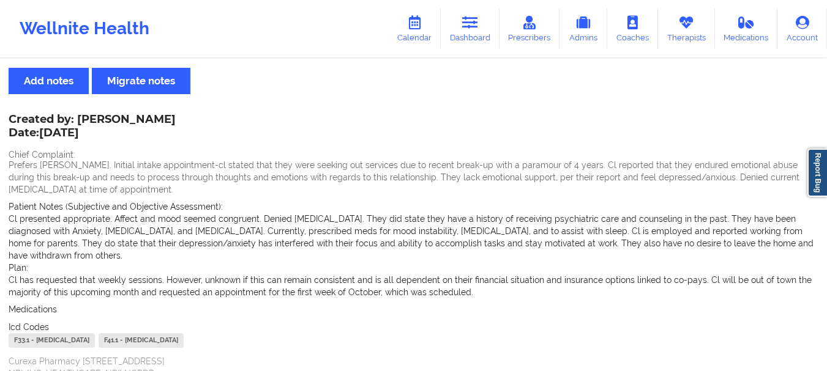
scroll to position [21, 0]
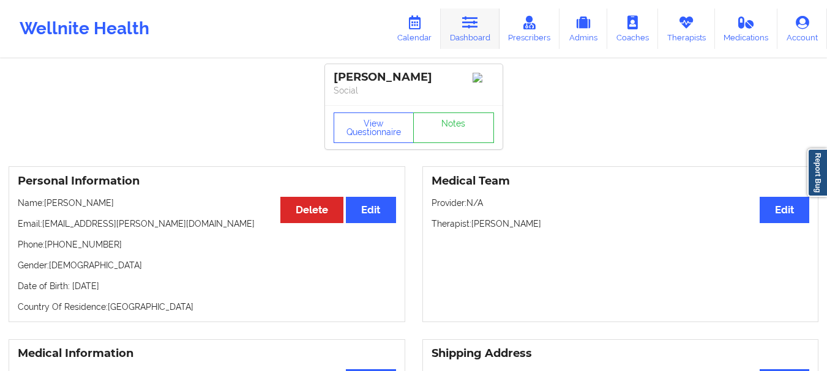
click at [464, 38] on link "Dashboard" at bounding box center [470, 29] width 59 height 40
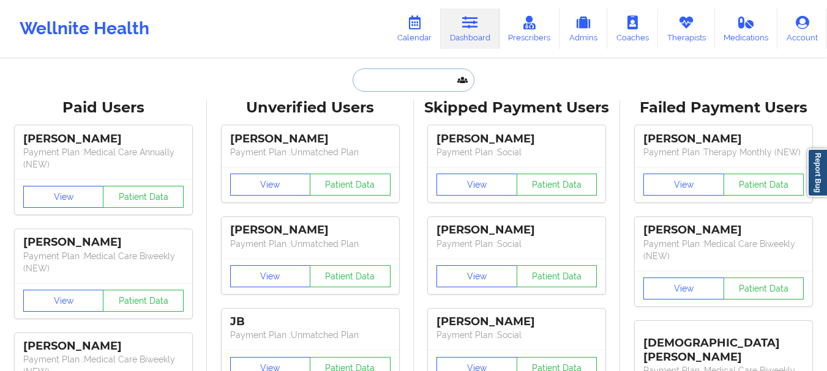
click at [412, 87] on input "text" at bounding box center [412, 80] width 121 height 23
paste input "cotealeda624@gmail.com"
type input "cotealeda624@gmail.com"
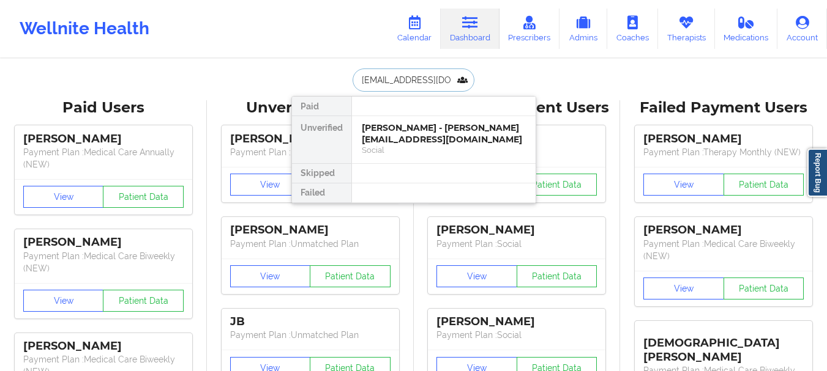
scroll to position [0, 7]
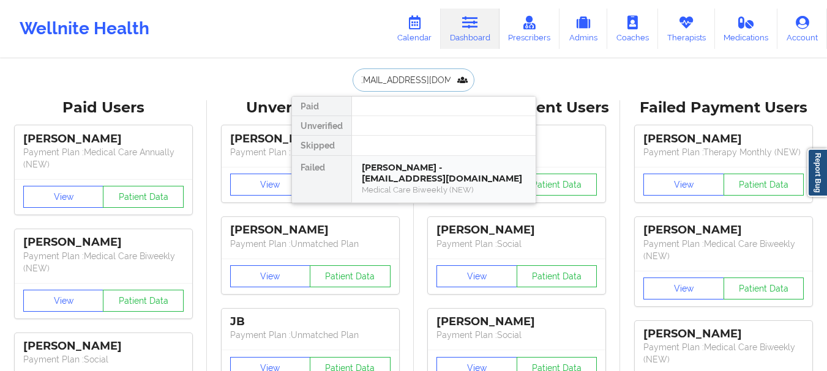
click at [417, 174] on div "Aleda Cote - cotealeda624@gmail.com" at bounding box center [444, 173] width 164 height 23
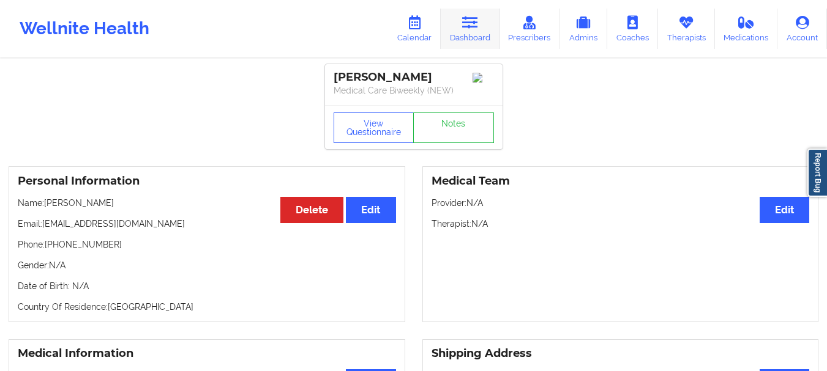
click at [470, 25] on icon at bounding box center [470, 22] width 16 height 13
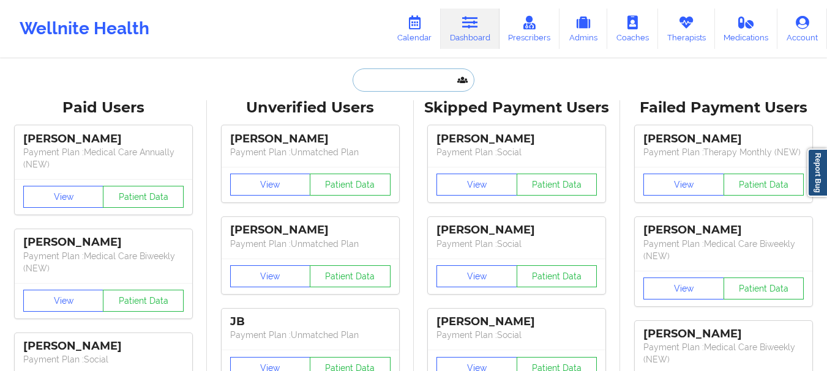
click at [420, 79] on input "text" at bounding box center [412, 80] width 121 height 23
click at [419, 79] on input "text" at bounding box center [412, 80] width 121 height 23
paste input "Hi Nina, I hope you are doing great. Your therapist would like to reschedule yo…"
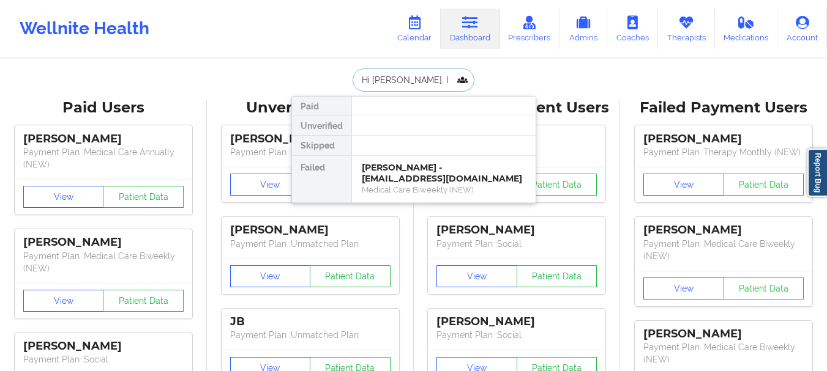
scroll to position [0, 1114]
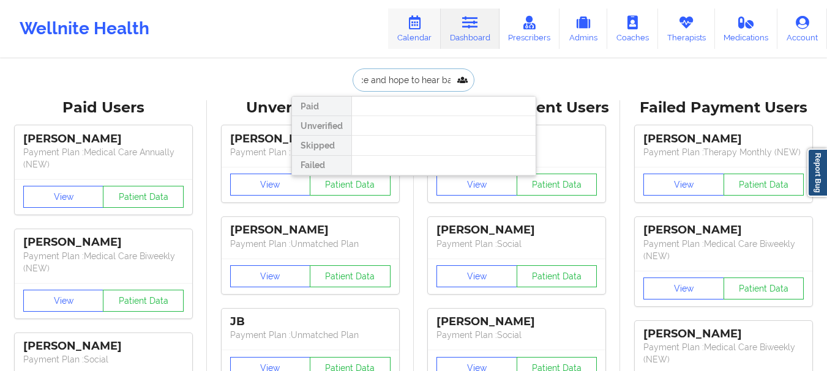
type input "Hi Nina, I hope you are doing great. Your therapist would like to reschedule yo…"
click at [437, 78] on input "Hi Nina, I hope you are doing great. Your therapist would like to reschedule yo…" at bounding box center [412, 80] width 121 height 23
click at [437, 77] on input "Hi Nina, I hope you are doing great. Your therapist would like to reschedule yo…" at bounding box center [412, 80] width 121 height 23
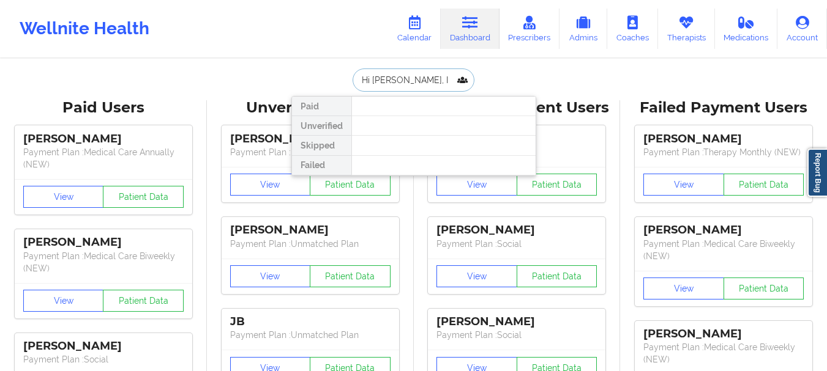
click at [437, 77] on input "Hi Nina, I hope you are doing great. Your therapist would like to reschedule yo…" at bounding box center [412, 80] width 121 height 23
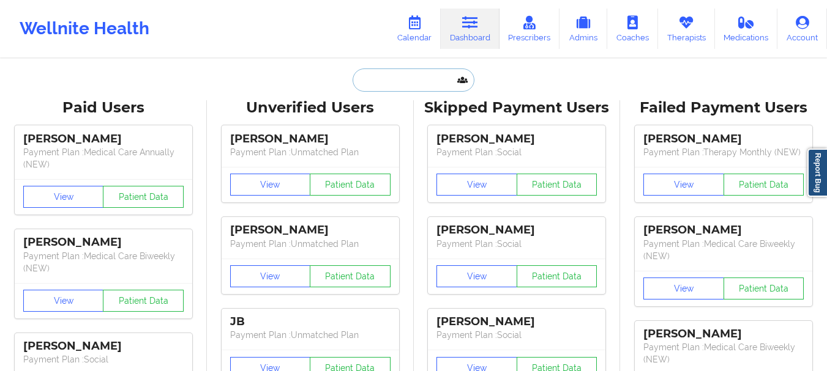
paste input "marjorie.priegue@gmail.com"
type input "marjorie.priegue@gmail.com"
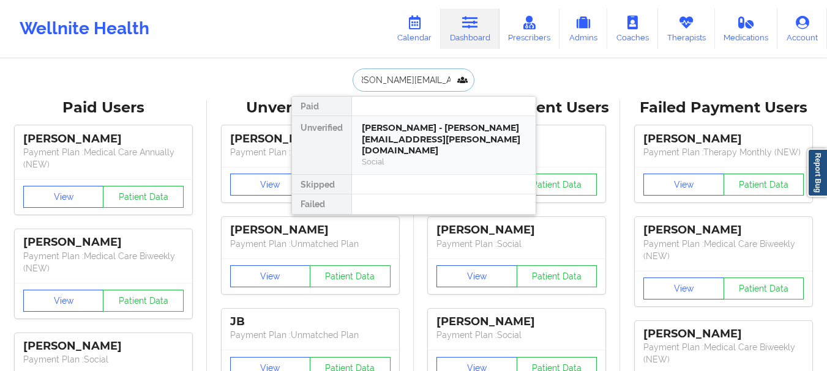
click at [384, 134] on div "Marjorie Priegue - marjorie.priegue@gmail.com" at bounding box center [444, 139] width 164 height 34
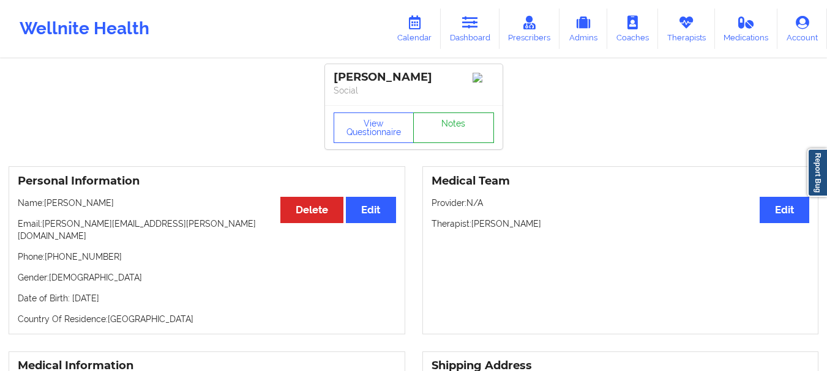
click at [448, 127] on link "Notes" at bounding box center [453, 128] width 81 height 31
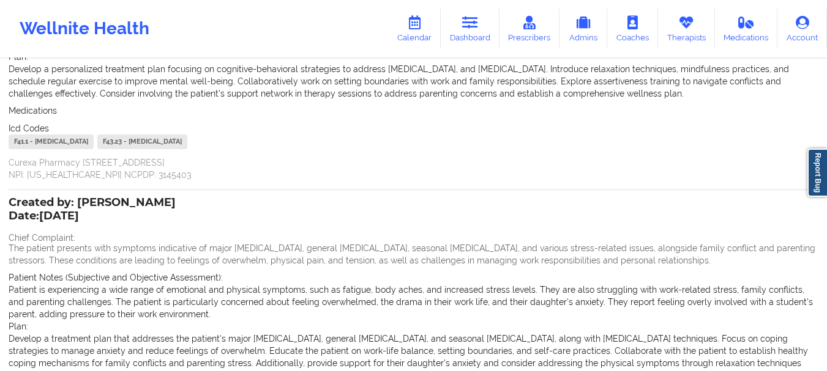
scroll to position [195, 0]
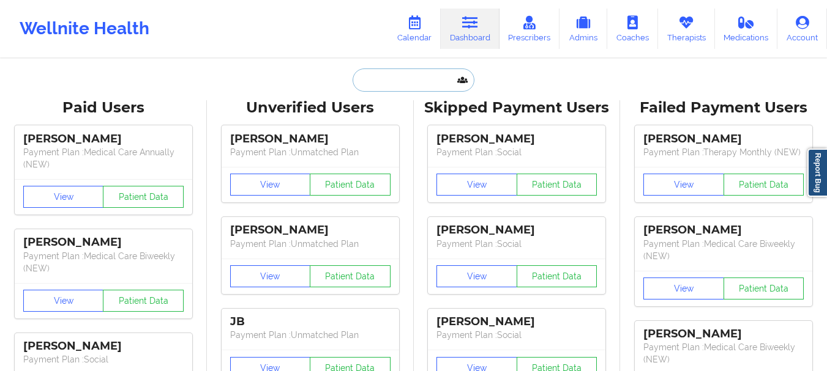
click at [409, 81] on input "text" at bounding box center [412, 80] width 121 height 23
paste input "Keishonda Rudolph"
type input "Keishonda Rudolph"
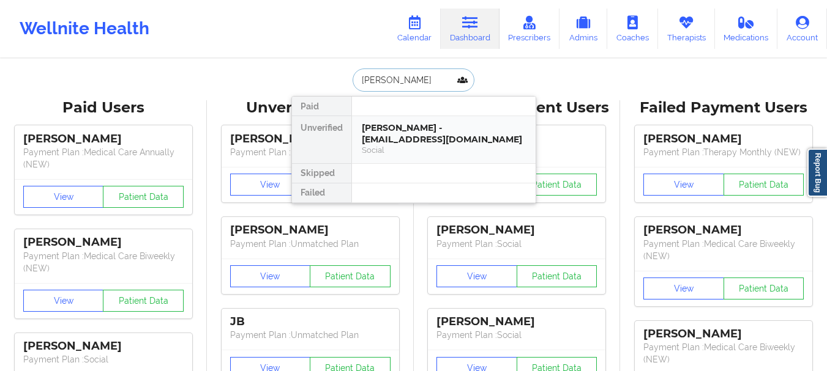
click at [400, 132] on div "Keishonda Rudolph - keishondarudolph@yahoo.com" at bounding box center [444, 133] width 164 height 23
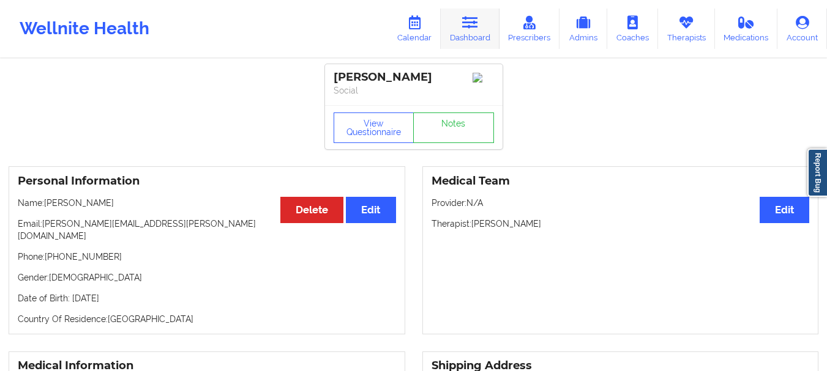
click at [491, 27] on link "Dashboard" at bounding box center [470, 29] width 59 height 40
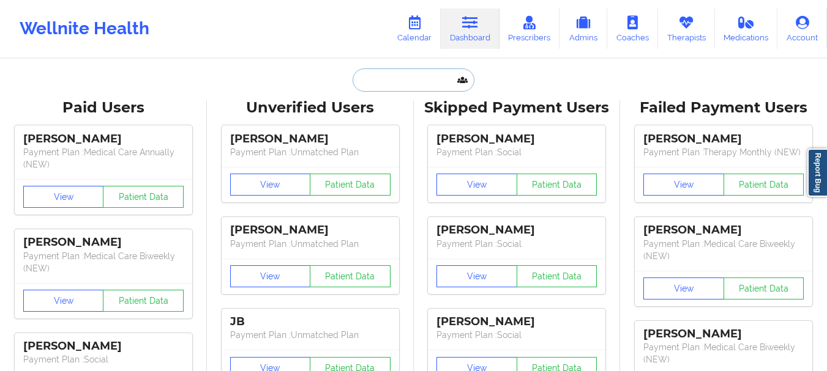
click at [428, 76] on input "text" at bounding box center [412, 80] width 121 height 23
paste input "Keishonda Rudolph"
type input "Keishonda Rudolph"
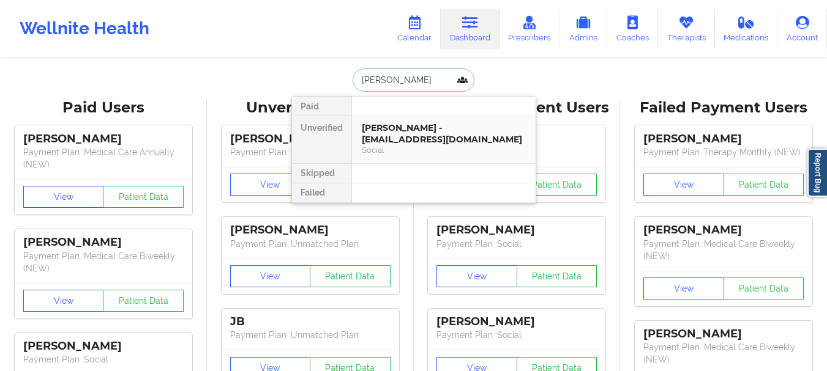
click at [418, 135] on div "Keishonda Rudolph - keishondarudolph@yahoo.com" at bounding box center [444, 133] width 164 height 23
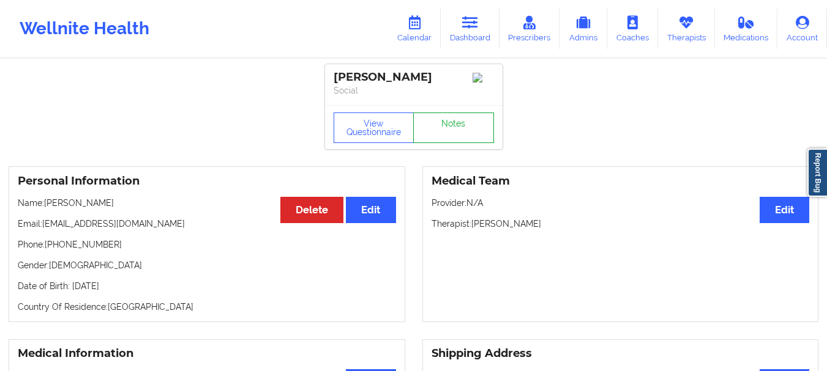
click at [468, 136] on link "Notes" at bounding box center [453, 128] width 81 height 31
click at [479, 31] on link "Dashboard" at bounding box center [470, 29] width 59 height 40
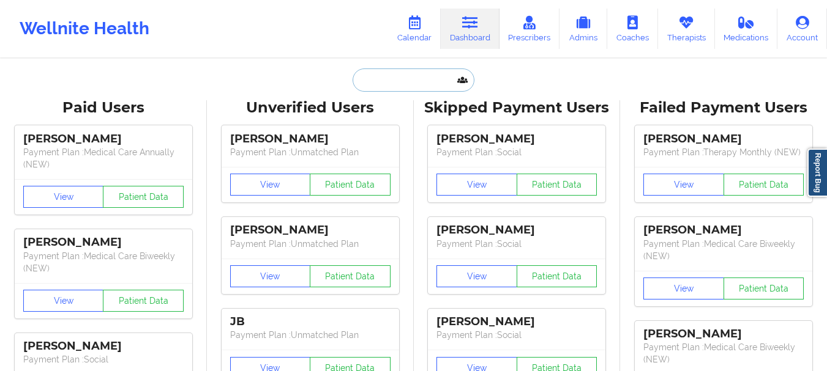
click at [415, 82] on input "text" at bounding box center [412, 80] width 121 height 23
click at [400, 82] on input "text" at bounding box center [412, 80] width 121 height 23
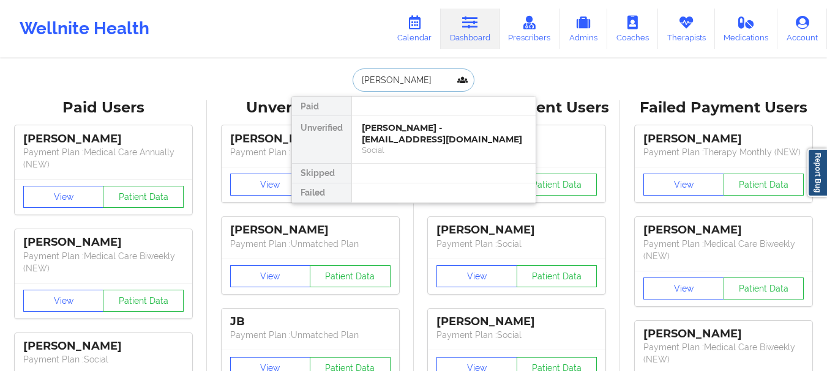
type input "Ashley Le"
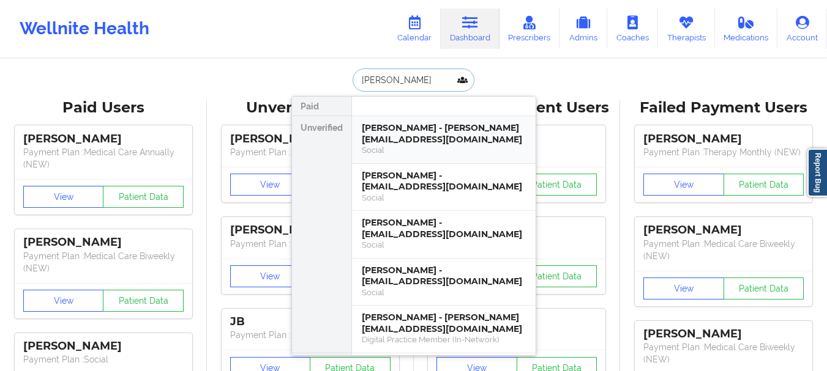
click at [403, 138] on div "Ashley Leikness - jayden.leikness@gmail.com" at bounding box center [444, 133] width 164 height 23
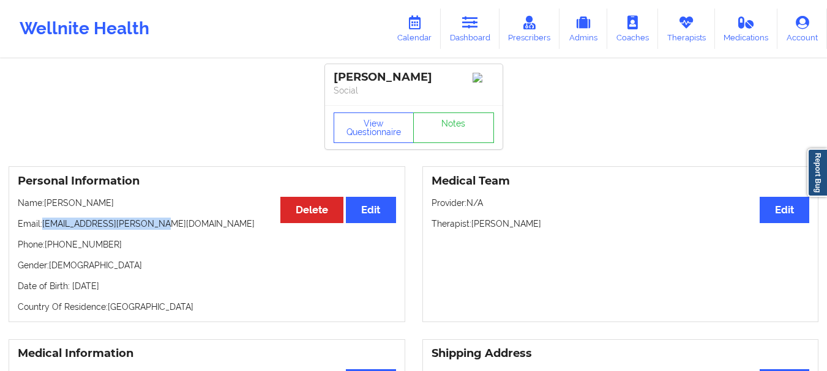
drag, startPoint x: 156, startPoint y: 230, endPoint x: 41, endPoint y: 232, distance: 115.1
click at [41, 230] on p "Email: jayden.leikness@gmail.com" at bounding box center [207, 224] width 378 height 12
click at [59, 230] on p "Email: jayden.leikness@gmail.com" at bounding box center [207, 224] width 378 height 12
drag, startPoint x: 43, startPoint y: 228, endPoint x: 160, endPoint y: 231, distance: 116.9
click at [160, 230] on p "Email: jayden.leikness@gmail.com" at bounding box center [207, 224] width 378 height 12
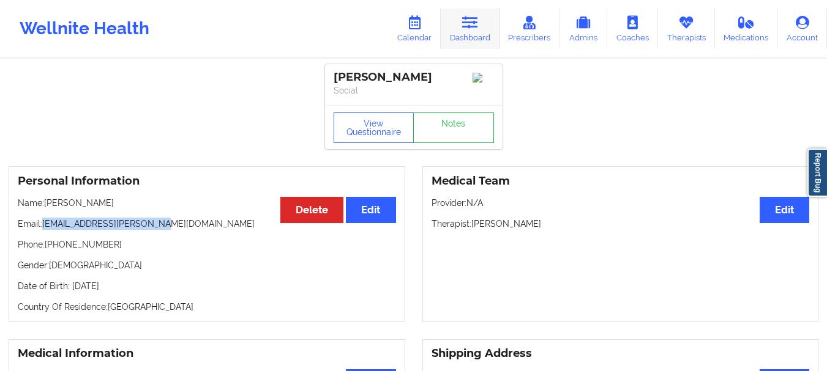
click at [466, 35] on link "Dashboard" at bounding box center [470, 29] width 59 height 40
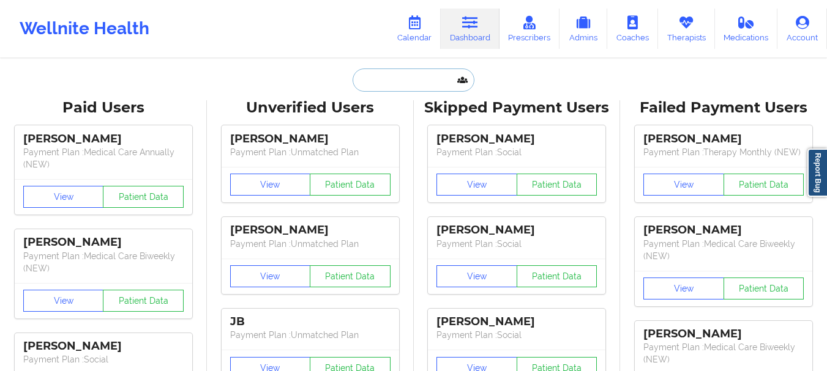
click at [398, 72] on input "text" at bounding box center [412, 80] width 121 height 23
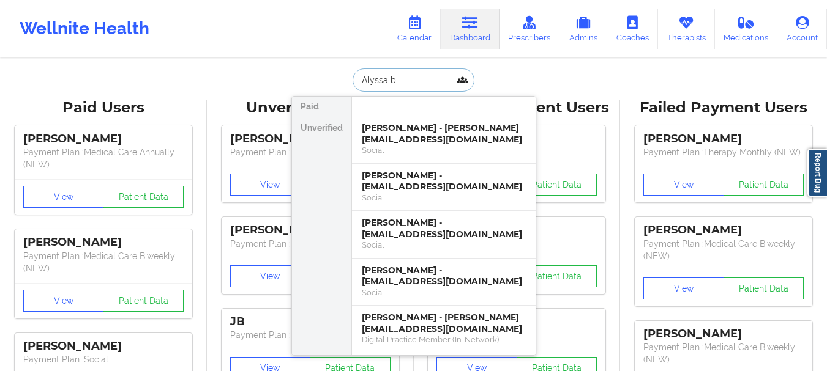
type input "Alyssa be"
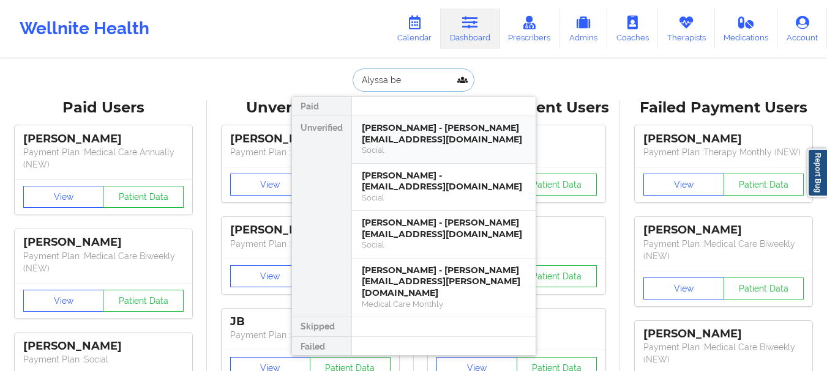
click at [404, 128] on div "Alyssa Bedard - alyssa.marie98@outlook.com" at bounding box center [444, 133] width 164 height 23
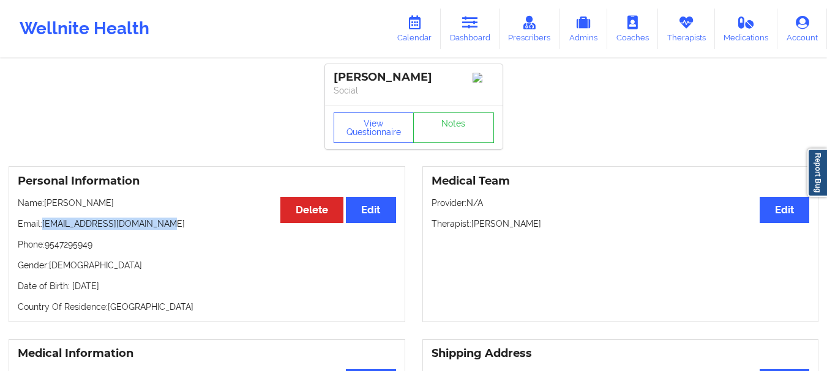
drag, startPoint x: 163, startPoint y: 230, endPoint x: 45, endPoint y: 231, distance: 118.1
click at [45, 230] on p "Email: alyssa.marie98@outlook.com" at bounding box center [207, 224] width 378 height 12
click at [458, 28] on link "Dashboard" at bounding box center [470, 29] width 59 height 40
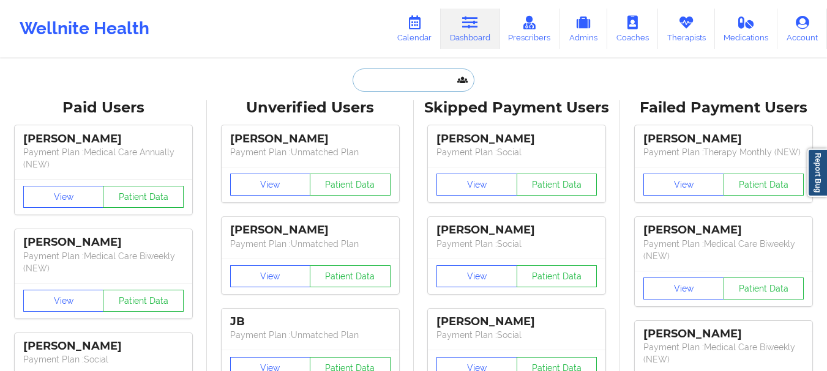
click at [379, 81] on input "text" at bounding box center [412, 80] width 121 height 23
paste input "bjmm689@yahoo.com"
type input "bjmm689@yahoo.com"
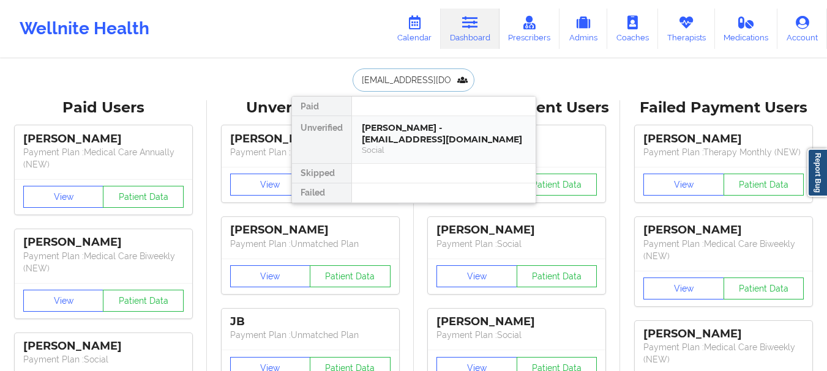
click at [391, 117] on div "Melissa Miller - bjmm689@yahoo.com Social" at bounding box center [444, 139] width 184 height 47
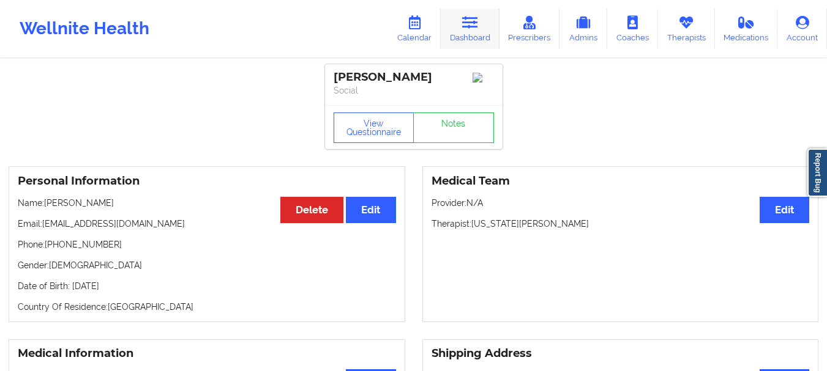
click at [475, 39] on link "Dashboard" at bounding box center [470, 29] width 59 height 40
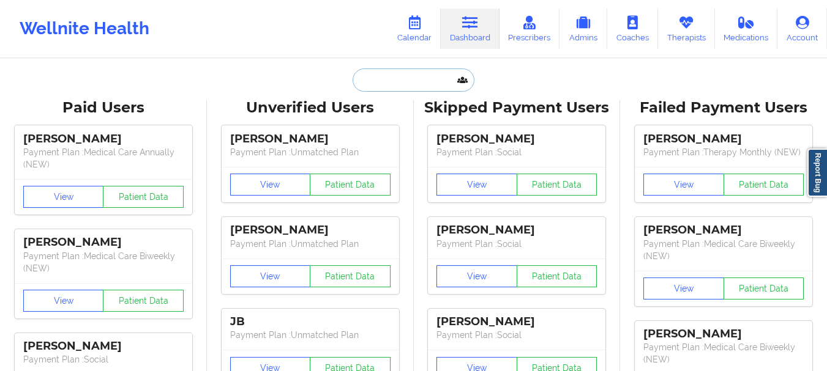
click at [406, 73] on input "text" at bounding box center [412, 80] width 121 height 23
paste input "tatumlsmith1117@gmail.com"
type input "tatumlsmith1117@gmail.com"
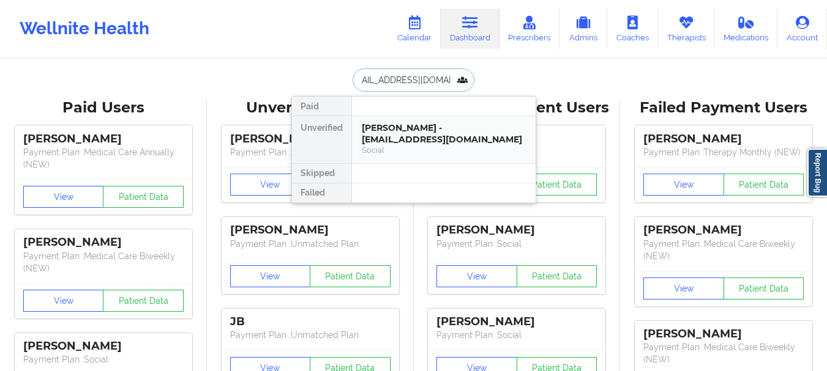
click at [452, 130] on div "Tatum Smith - tatumlsmith1117@gmail.com" at bounding box center [444, 133] width 164 height 23
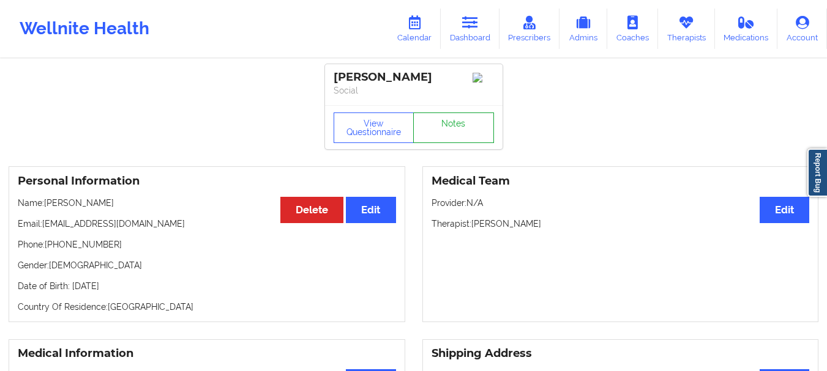
click at [466, 135] on link "Notes" at bounding box center [453, 128] width 81 height 31
drag, startPoint x: 107, startPoint y: 248, endPoint x: 49, endPoint y: 254, distance: 58.4
click at [49, 251] on p "Phone: +1678-617-3710" at bounding box center [207, 245] width 378 height 12
click at [58, 249] on p "Phone: +1678-617-3710" at bounding box center [207, 245] width 378 height 12
drag, startPoint x: 54, startPoint y: 248, endPoint x: 111, endPoint y: 252, distance: 57.7
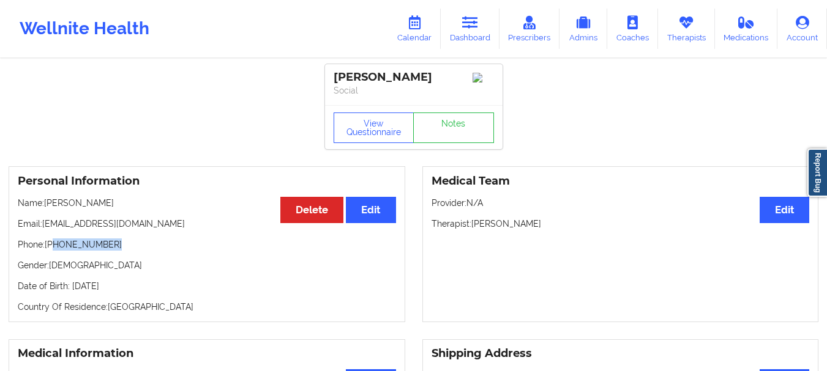
click at [111, 251] on p "Phone: +1678-617-3710" at bounding box center [207, 245] width 378 height 12
click at [483, 26] on link "Dashboard" at bounding box center [470, 29] width 59 height 40
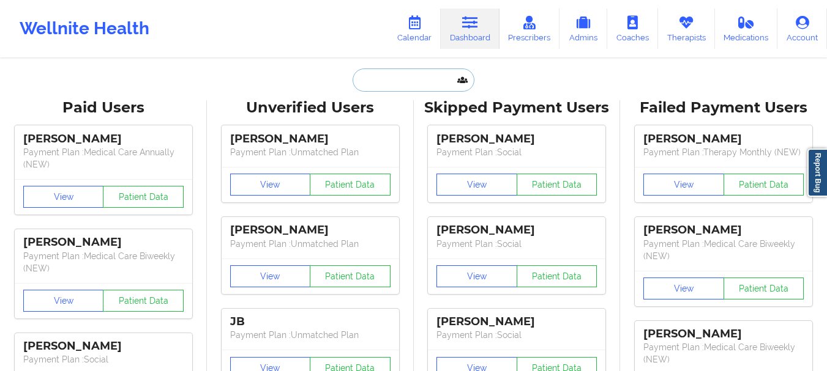
click at [415, 87] on input "text" at bounding box center [412, 80] width 121 height 23
paste input "graciemc60@gmail.com"
type input "graciemc60@gmail.com"
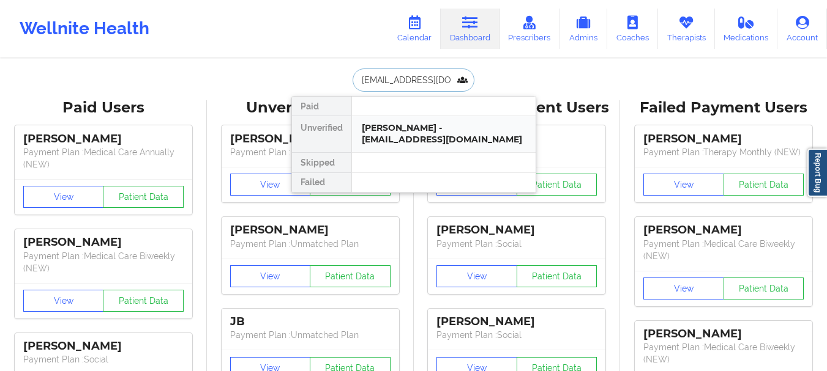
click at [413, 143] on div "Grace Vieira McClure - graciemc60@gmail.com" at bounding box center [444, 133] width 164 height 23
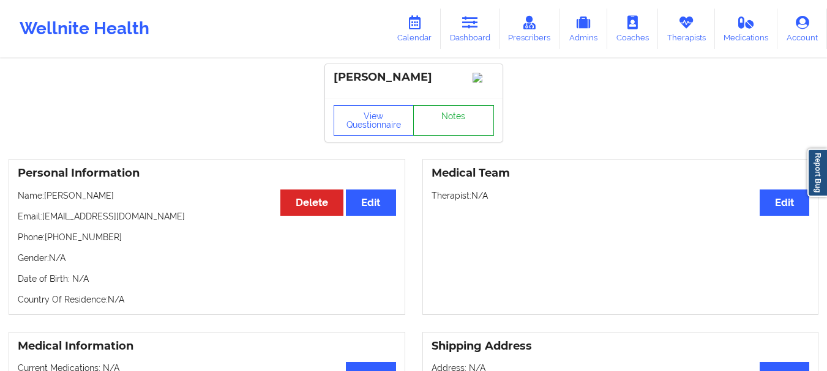
click at [437, 132] on link "Notes" at bounding box center [453, 120] width 81 height 31
click at [471, 23] on icon at bounding box center [470, 22] width 16 height 13
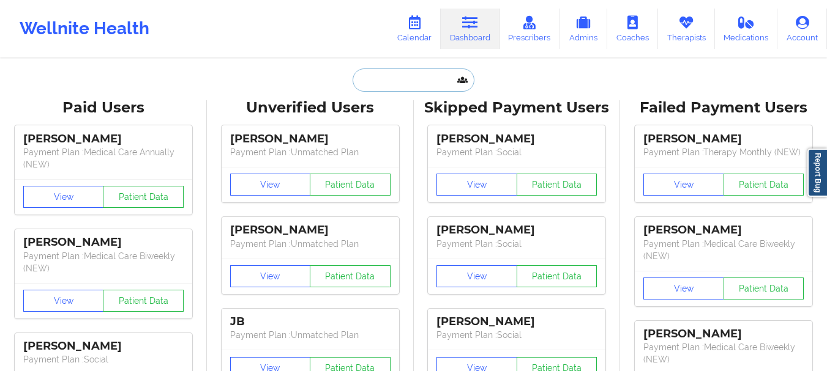
click at [410, 81] on input "text" at bounding box center [412, 80] width 121 height 23
paste input "Christine J Chiarelli"
type input "Christine J Chiarelli"
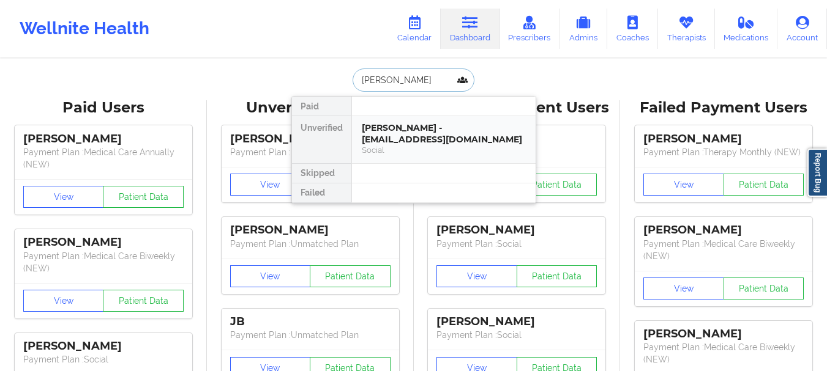
click at [390, 139] on div "Christine J Chiarelli - chiare13@yahoo.com" at bounding box center [444, 133] width 164 height 23
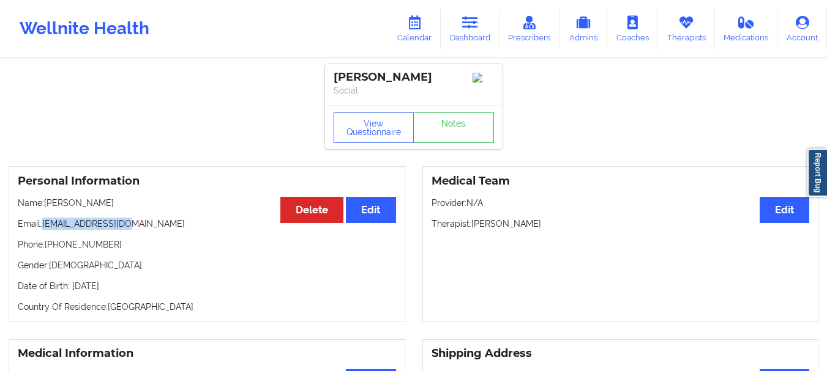
drag, startPoint x: 127, startPoint y: 226, endPoint x: 43, endPoint y: 233, distance: 83.5
click at [43, 230] on p "Email: chiare13@yahoo.com" at bounding box center [207, 224] width 378 height 12
click at [483, 26] on link "Dashboard" at bounding box center [470, 29] width 59 height 40
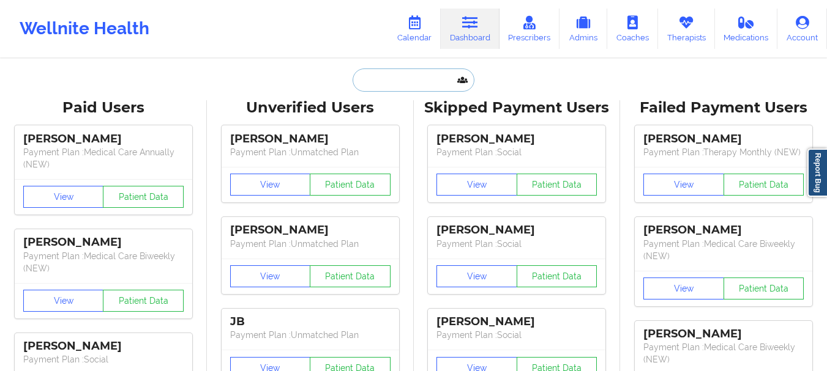
click at [396, 89] on input "text" at bounding box center [412, 80] width 121 height 23
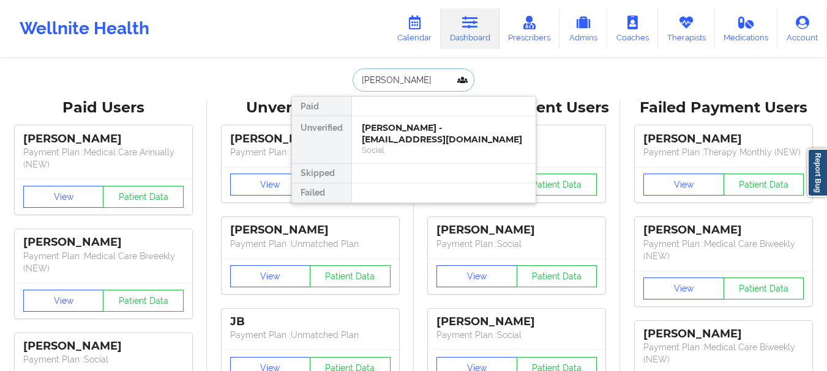
type input "Tatum Smith"
click at [403, 132] on div "Tatum Smith - tatumlsmith1117@gmail.com" at bounding box center [444, 133] width 164 height 23
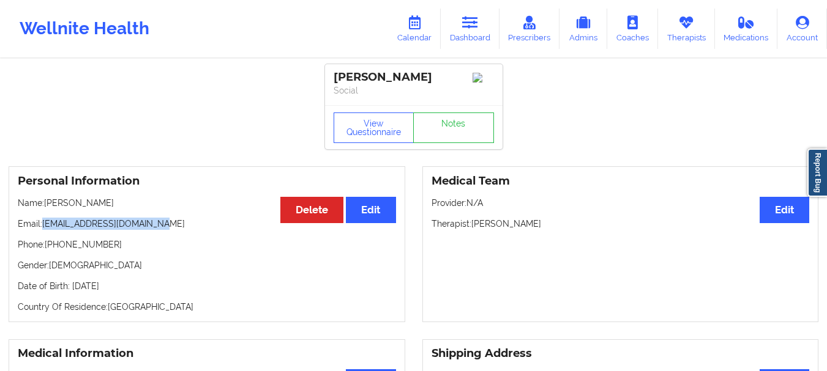
drag, startPoint x: 162, startPoint y: 229, endPoint x: 42, endPoint y: 232, distance: 119.9
click at [42, 230] on p "Email: tatumlsmith1117@gmail.com" at bounding box center [207, 224] width 378 height 12
click at [463, 35] on link "Dashboard" at bounding box center [470, 29] width 59 height 40
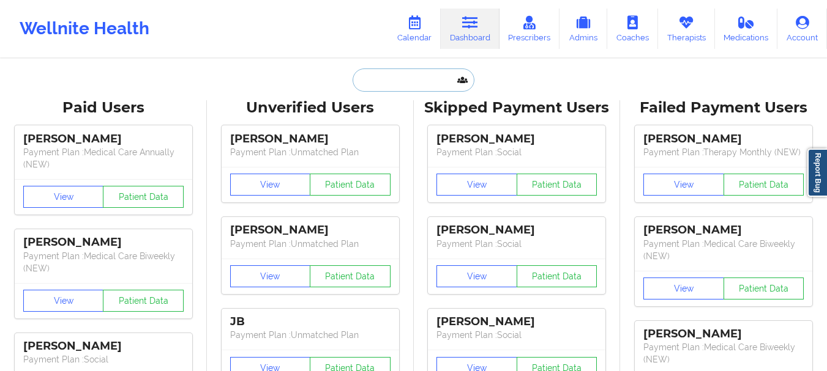
click at [385, 75] on input "text" at bounding box center [412, 80] width 121 height 23
paste input "Naeema Guerrier"
type input "Naeema Guerrier"
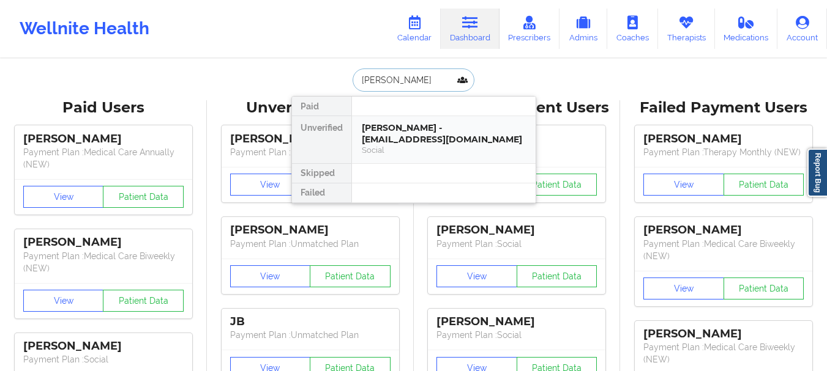
click at [382, 142] on div "Naeema Guerrier - guerriertnaeema@gmail.com" at bounding box center [444, 133] width 164 height 23
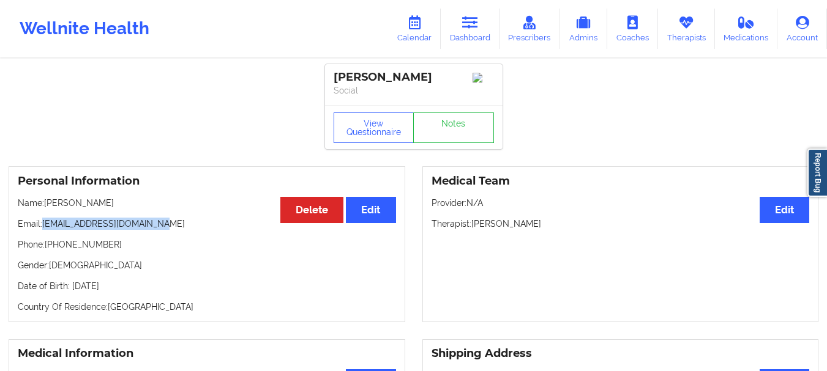
drag, startPoint x: 164, startPoint y: 228, endPoint x: 43, endPoint y: 231, distance: 121.2
click at [43, 230] on p "Email: guerriertnaeema@gmail.com" at bounding box center [207, 224] width 378 height 12
drag, startPoint x: 111, startPoint y: 250, endPoint x: 55, endPoint y: 253, distance: 55.7
click at [55, 251] on p "Phone: +1786-273-8797" at bounding box center [207, 245] width 378 height 12
click at [450, 132] on link "Notes" at bounding box center [453, 128] width 81 height 31
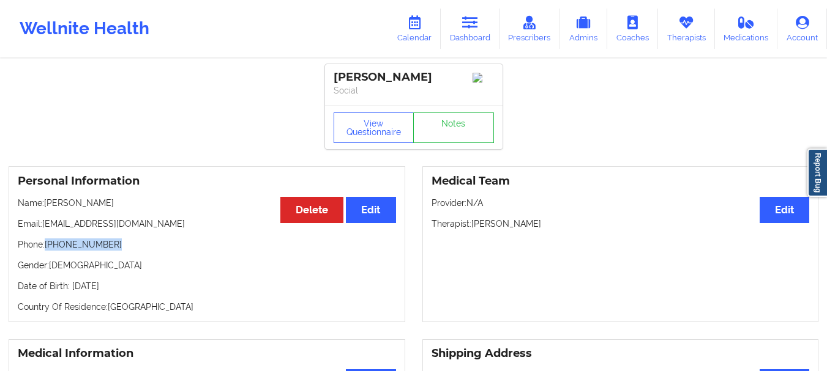
drag, startPoint x: 110, startPoint y: 251, endPoint x: 46, endPoint y: 252, distance: 63.0
click at [46, 251] on p "Phone: +1786-273-8797" at bounding box center [207, 245] width 378 height 12
click at [448, 127] on link "Notes" at bounding box center [453, 128] width 81 height 31
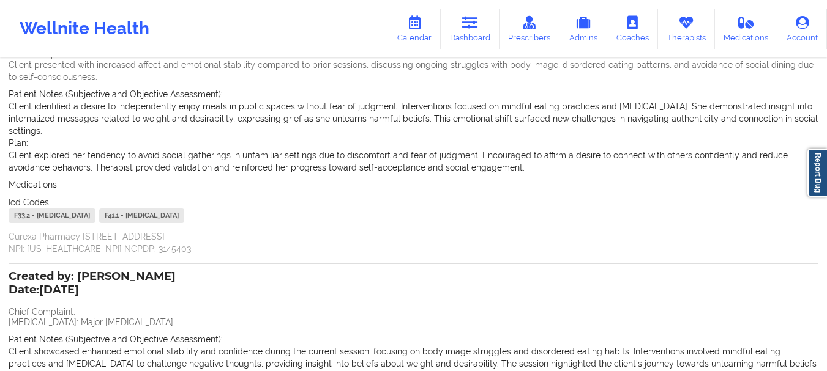
scroll to position [121, 0]
click at [473, 24] on icon at bounding box center [470, 22] width 16 height 13
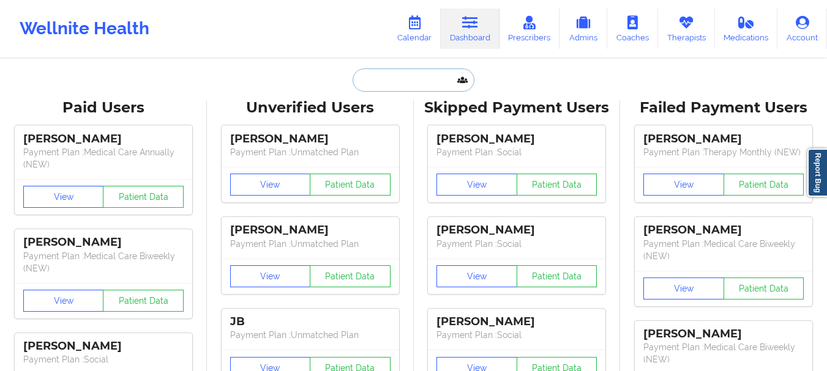
click at [407, 82] on input "text" at bounding box center [412, 80] width 121 height 23
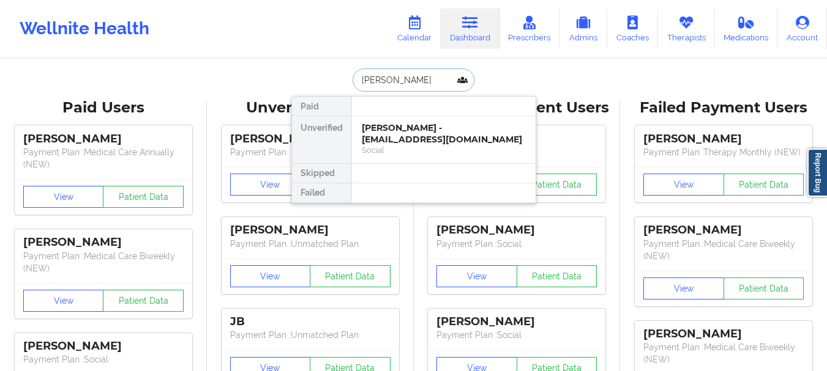
type input "Stephanie V"
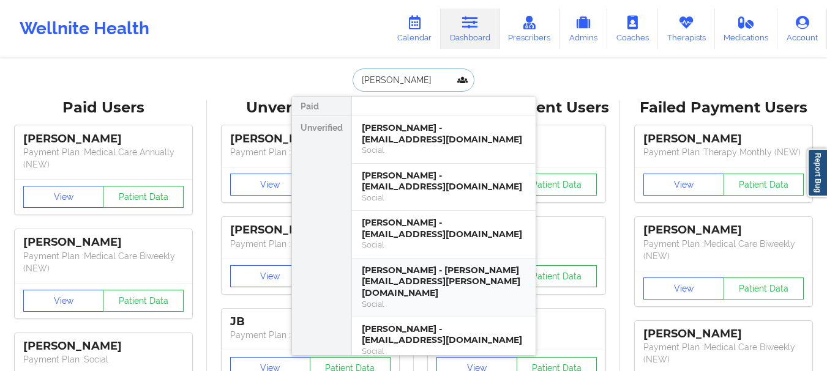
click at [406, 283] on div "Stephanie Valente - stephanie.valente@gmail.com" at bounding box center [444, 282] width 164 height 34
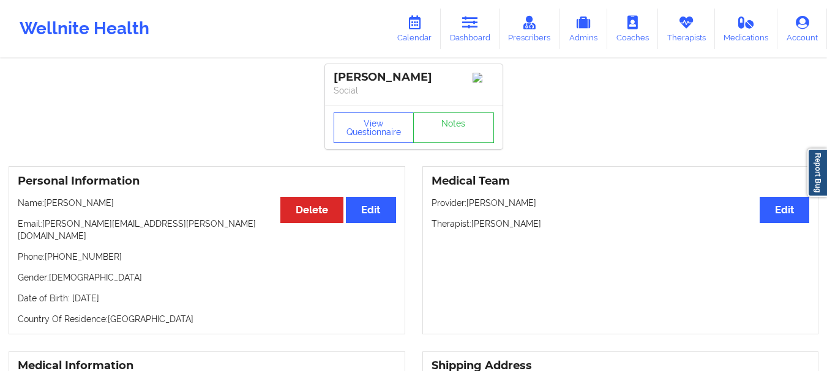
click at [165, 227] on p "Email: stephanie.valente@gmail.com" at bounding box center [207, 230] width 378 height 24
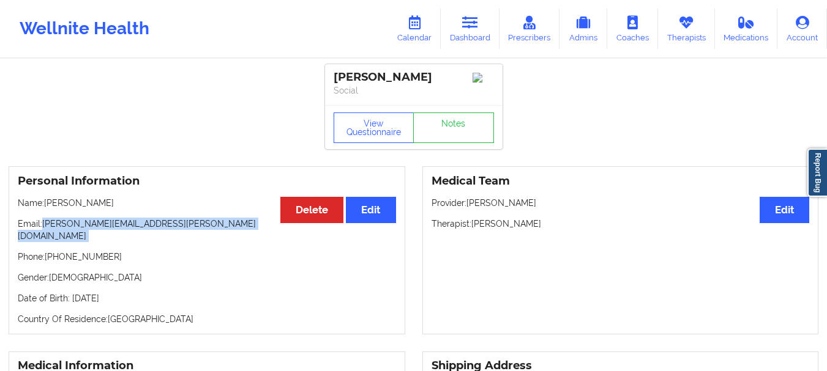
drag, startPoint x: 165, startPoint y: 227, endPoint x: 43, endPoint y: 231, distance: 121.2
click at [43, 231] on p "Email: stephanie.valente@gmail.com" at bounding box center [207, 230] width 378 height 24
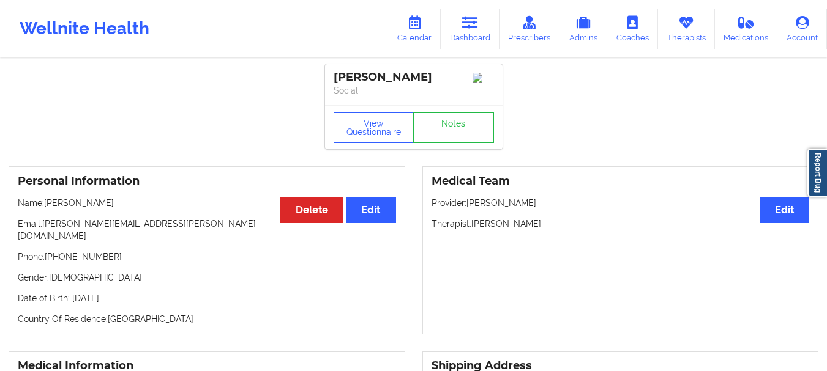
click at [113, 251] on p "Phone: +1914-536-9086" at bounding box center [207, 257] width 378 height 12
drag, startPoint x: 113, startPoint y: 245, endPoint x: 51, endPoint y: 251, distance: 62.1
click at [51, 251] on p "Phone: +1914-536-9086" at bounding box center [207, 257] width 378 height 12
click at [70, 251] on p "Phone: +1914-536-9086" at bounding box center [207, 257] width 378 height 12
drag, startPoint x: 112, startPoint y: 248, endPoint x: 54, endPoint y: 252, distance: 57.6
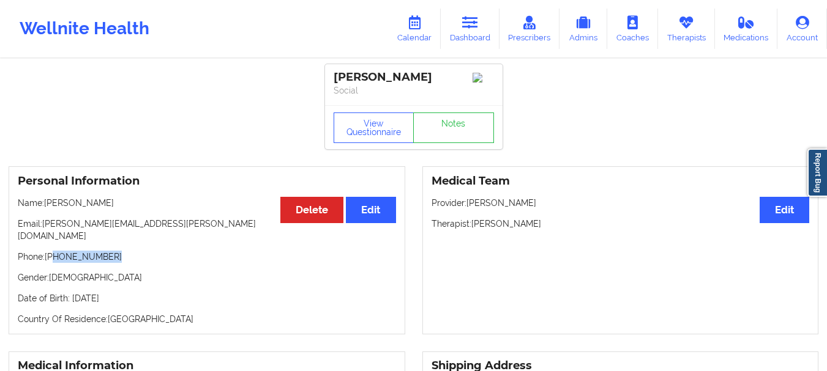
click at [54, 252] on p "Phone: +1914-536-9086" at bounding box center [207, 257] width 378 height 12
click at [64, 251] on p "Phone: +1914-536-9086" at bounding box center [207, 257] width 378 height 12
drag, startPoint x: 64, startPoint y: 251, endPoint x: 121, endPoint y: 244, distance: 57.4
click at [121, 251] on p "Phone: +1914-536-9086" at bounding box center [207, 257] width 378 height 12
click at [463, 28] on link "Dashboard" at bounding box center [470, 29] width 59 height 40
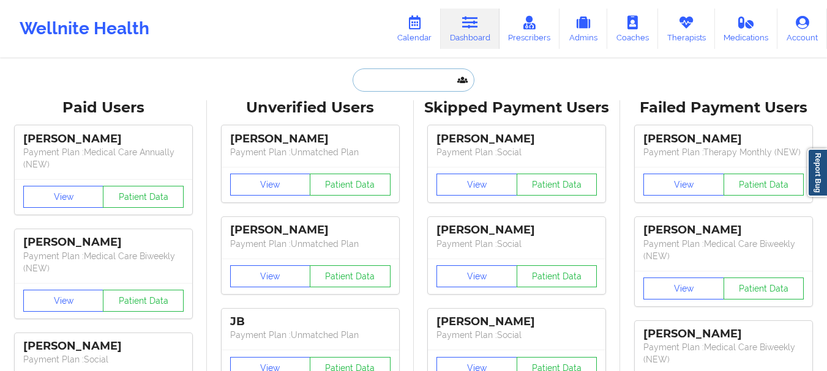
click at [379, 80] on input "text" at bounding box center [412, 80] width 121 height 23
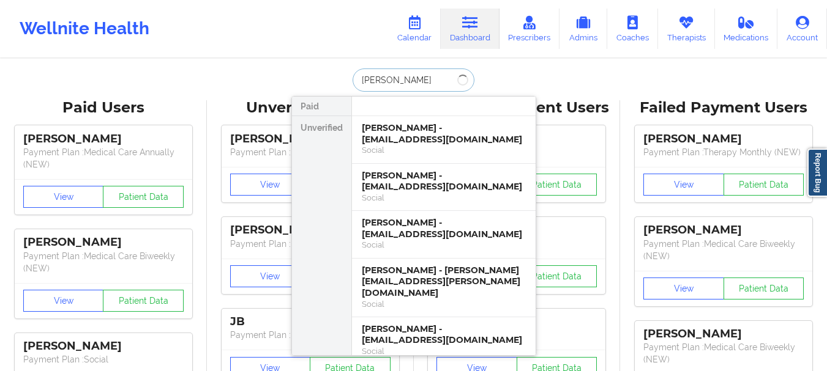
type input "Emilia Caney"
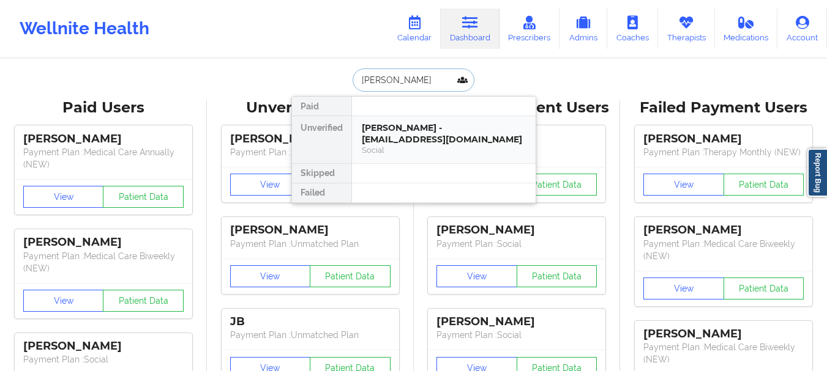
click at [423, 136] on div "EMILIA CANEY - ecaney341@gmail.com" at bounding box center [444, 133] width 164 height 23
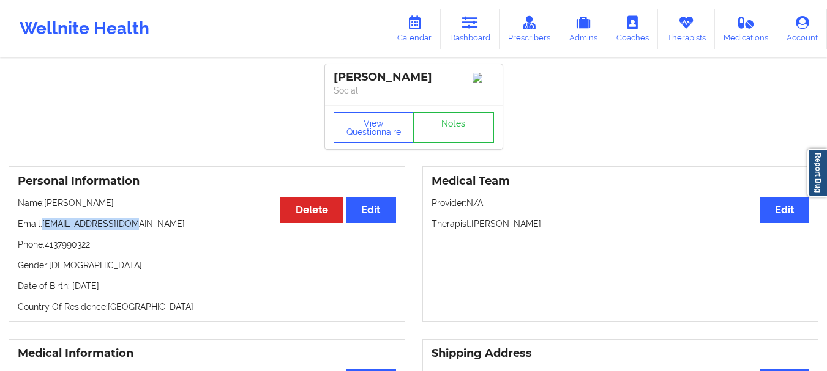
drag, startPoint x: 133, startPoint y: 228, endPoint x: 42, endPoint y: 229, distance: 90.6
click at [42, 229] on p "Email: ecaney341@gmail.com" at bounding box center [207, 224] width 378 height 12
click at [475, 35] on link "Dashboard" at bounding box center [470, 29] width 59 height 40
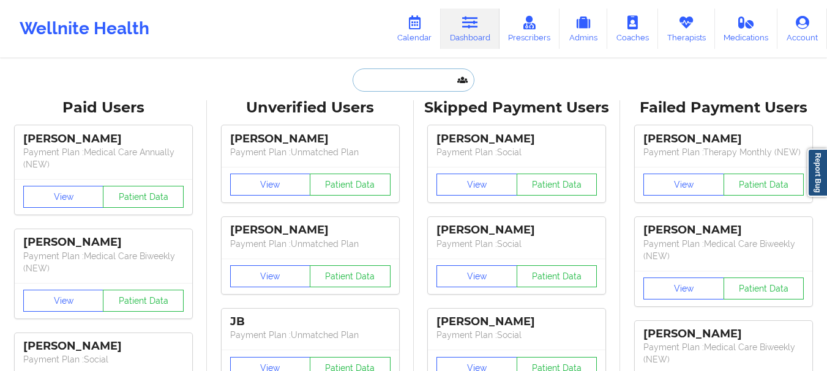
click at [414, 87] on input "text" at bounding box center [412, 80] width 121 height 23
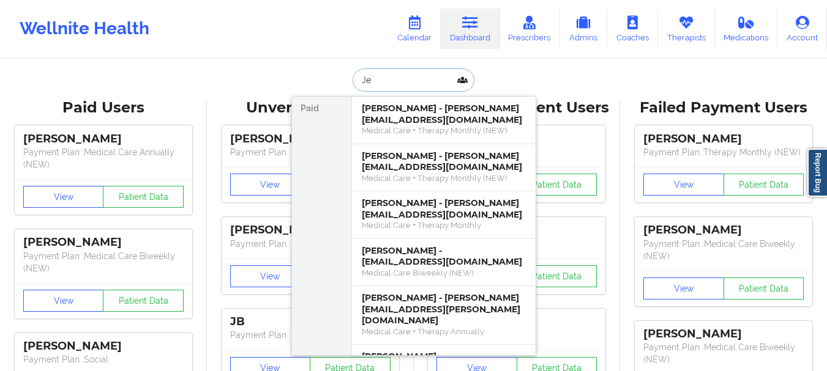
type input "J"
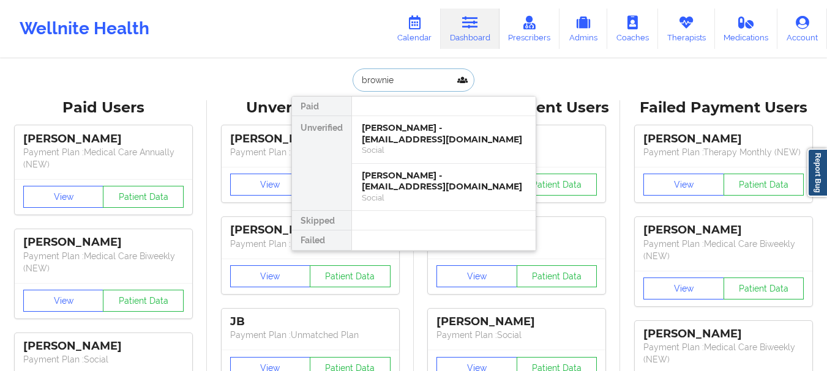
click at [376, 86] on input "brownie" at bounding box center [412, 80] width 121 height 23
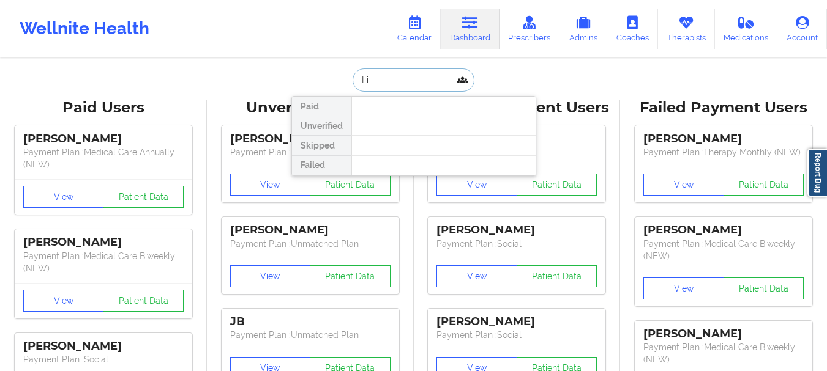
type input "L"
type input "garcia"
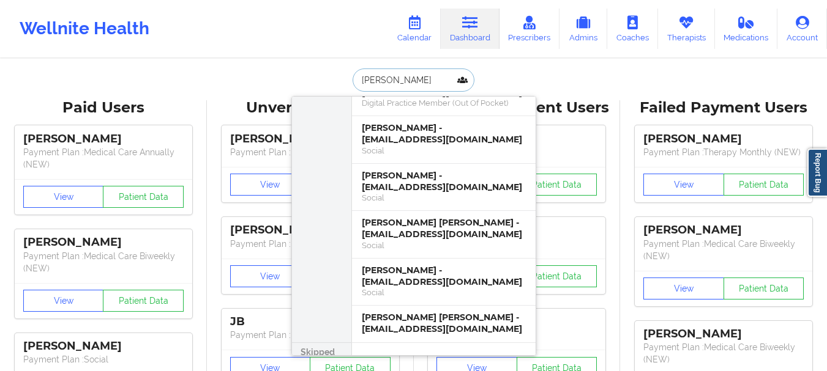
scroll to position [792, 0]
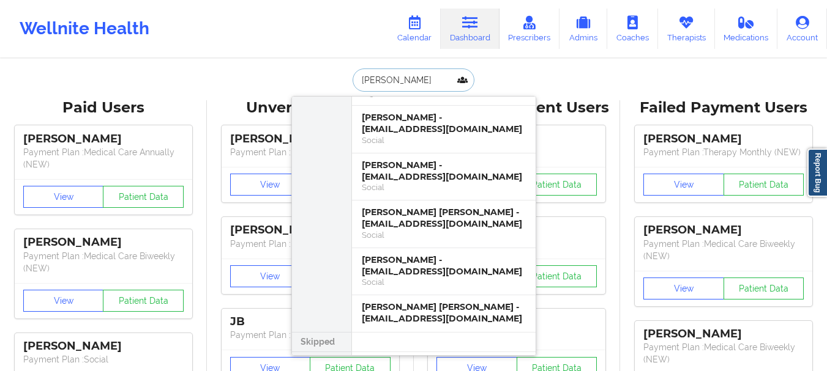
click at [373, 77] on input "garcia" at bounding box center [412, 80] width 121 height 23
click at [373, 78] on input "garcia" at bounding box center [412, 80] width 121 height 23
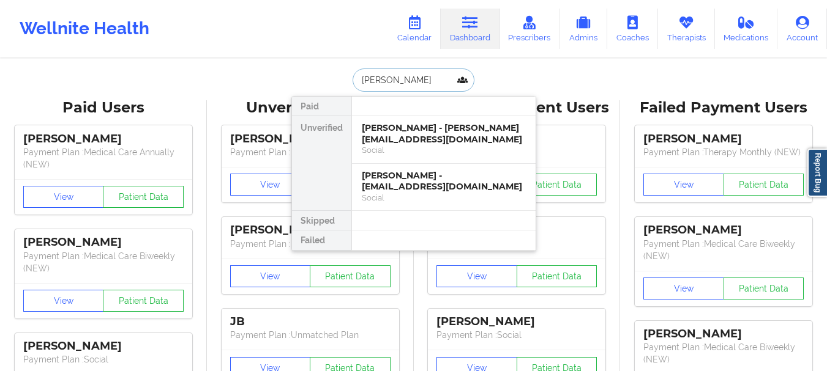
scroll to position [0, 0]
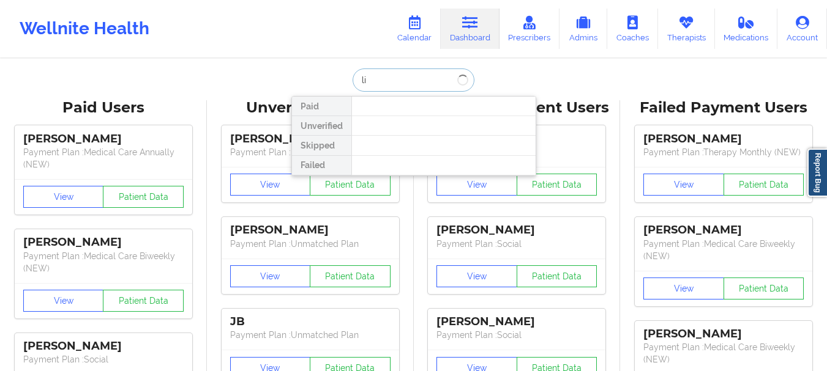
type input "l"
type input "Lillian"
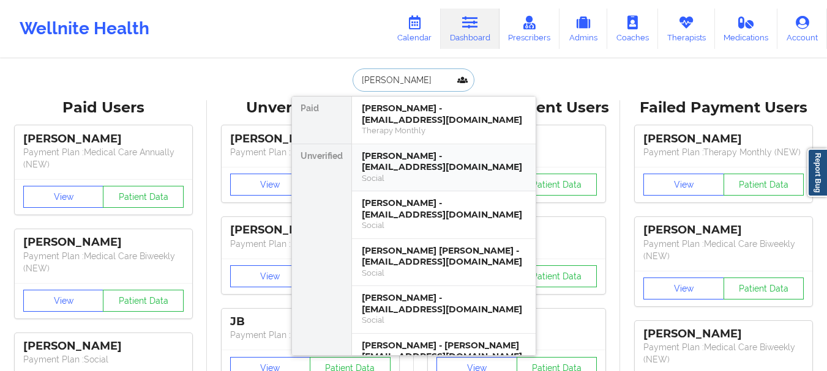
click at [380, 151] on div "[PERSON_NAME] - [EMAIL_ADDRESS][DOMAIN_NAME]" at bounding box center [444, 162] width 164 height 23
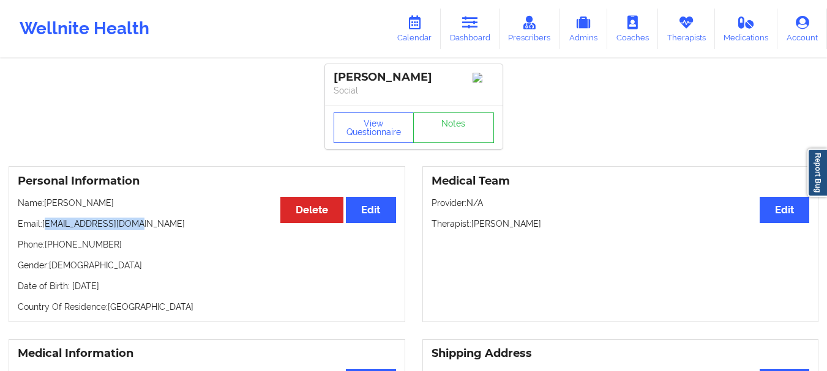
drag, startPoint x: 147, startPoint y: 229, endPoint x: 45, endPoint y: 228, distance: 101.6
click at [45, 228] on p "Email: jamboree68@yahoo.com" at bounding box center [207, 224] width 378 height 12
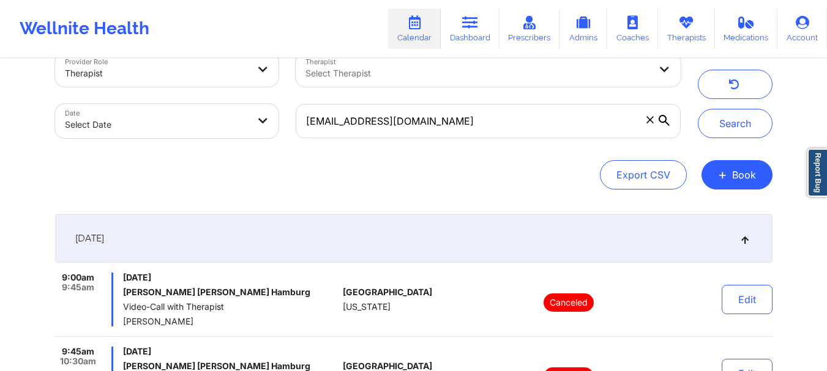
scroll to position [6, 0]
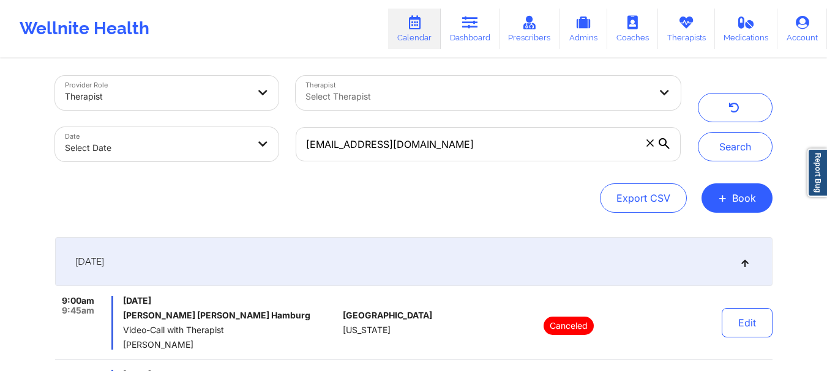
click at [385, 102] on div at bounding box center [477, 96] width 344 height 15
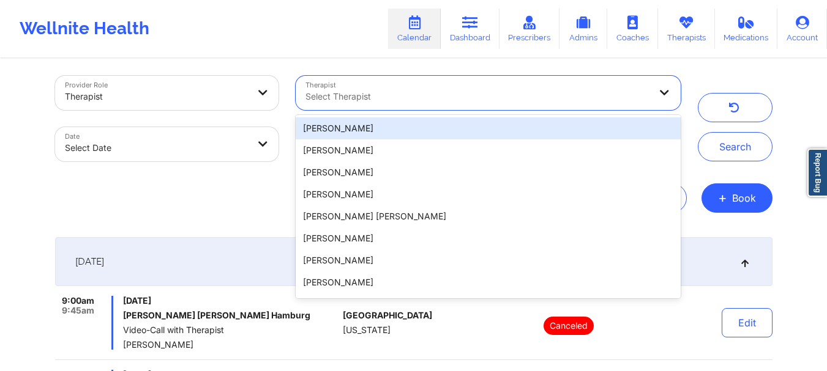
click at [702, 81] on div "Search" at bounding box center [734, 119] width 75 height 86
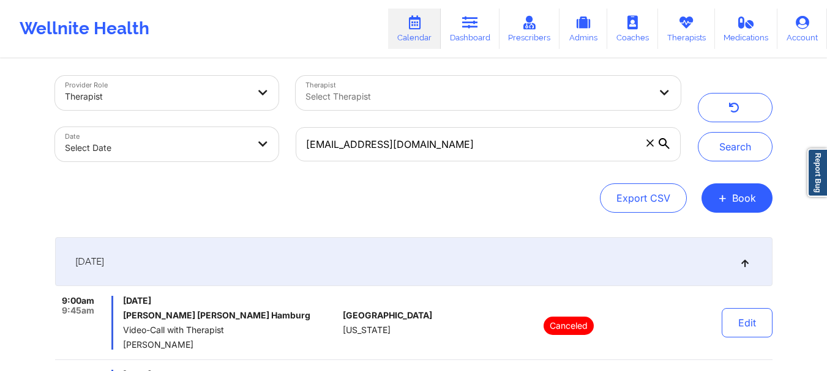
click at [786, 81] on div "Provider Role Therapist Therapist Select Therapist Date Select Date [EMAIL_ADDR…" at bounding box center [413, 320] width 827 height 653
click at [754, 102] on button "button" at bounding box center [734, 107] width 75 height 29
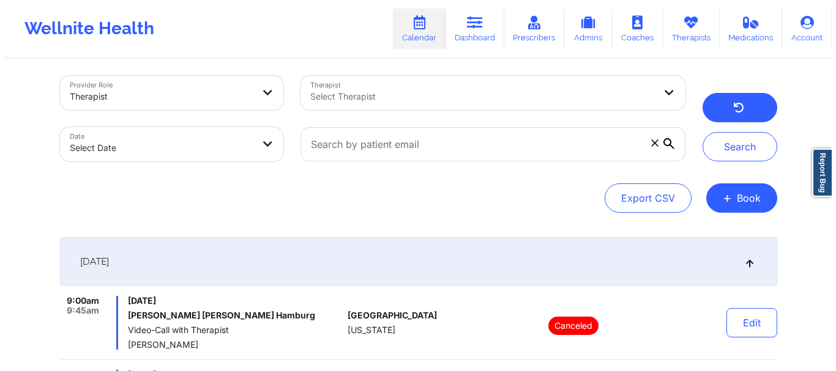
scroll to position [0, 0]
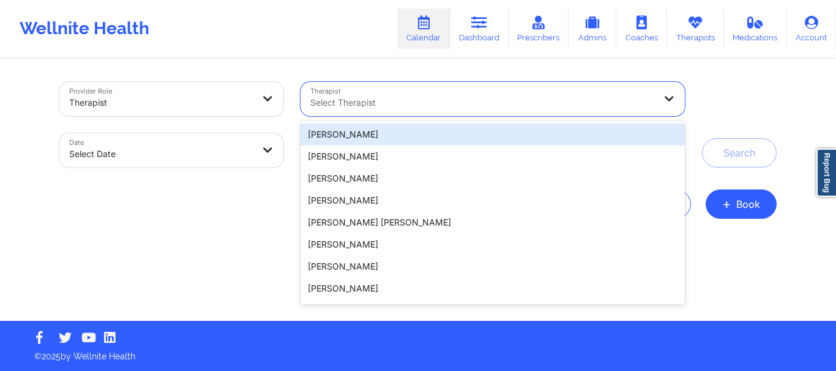
click at [354, 103] on div at bounding box center [482, 102] width 344 height 15
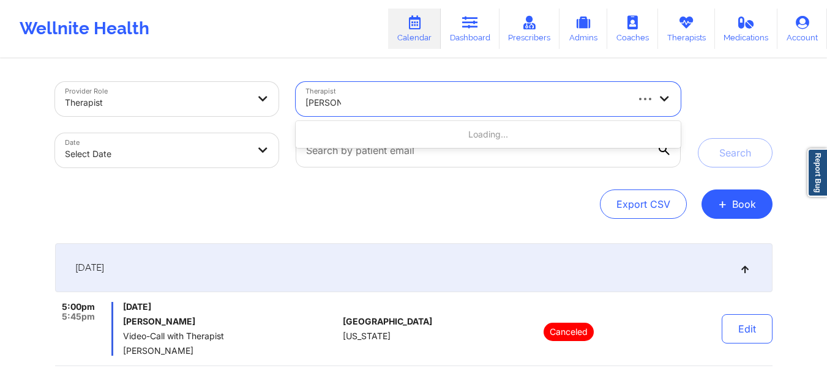
type input "[PERSON_NAME] to"
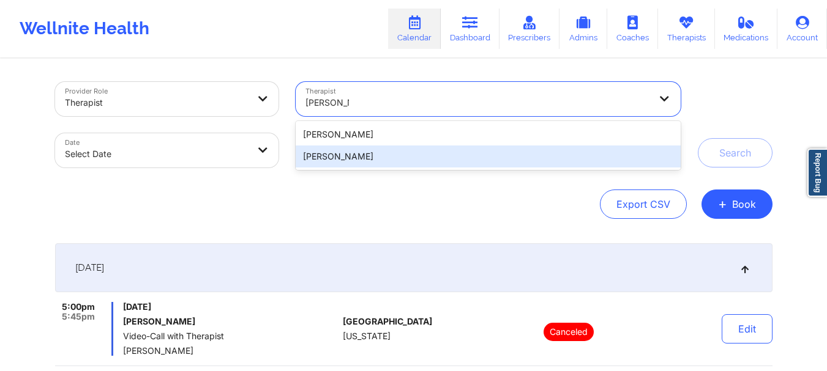
click at [334, 160] on div "[PERSON_NAME]" at bounding box center [488, 157] width 384 height 22
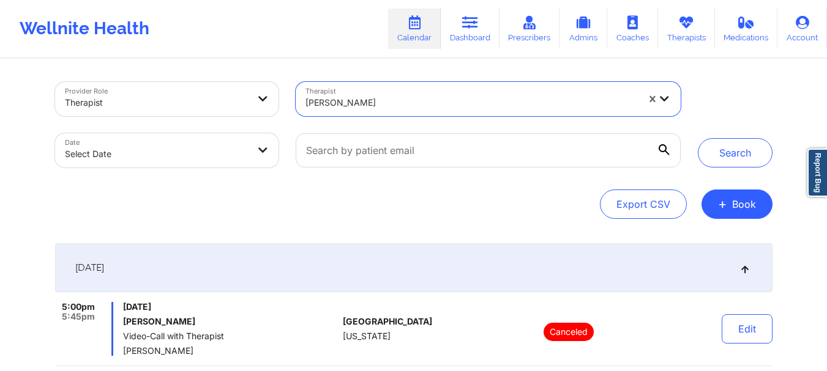
select select "2025-8"
select select "2025-9"
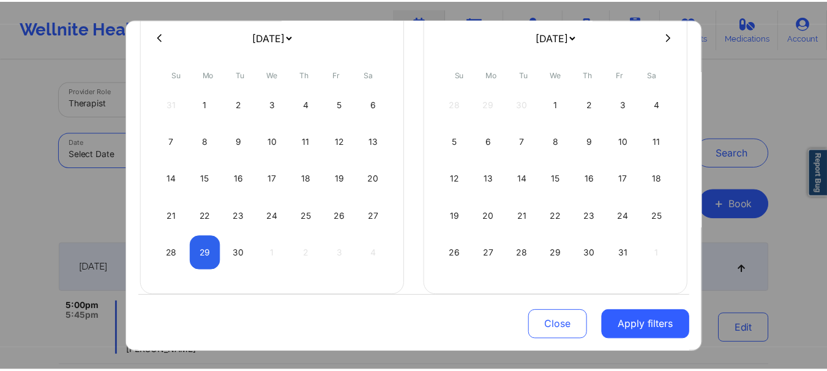
scroll to position [103, 0]
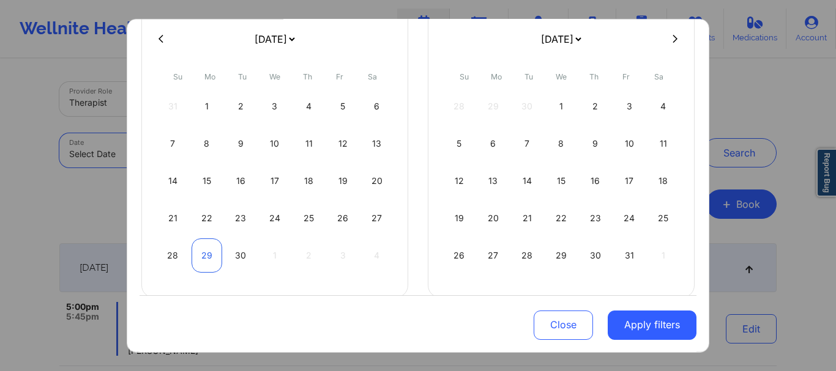
click at [208, 259] on div "29" at bounding box center [207, 255] width 31 height 34
select select "2025-8"
select select "2025-9"
click at [208, 259] on div "29" at bounding box center [207, 255] width 31 height 34
select select "2025-8"
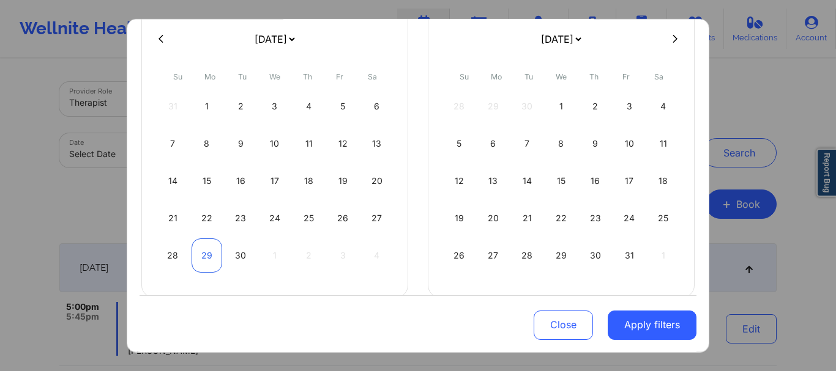
select select "2025-9"
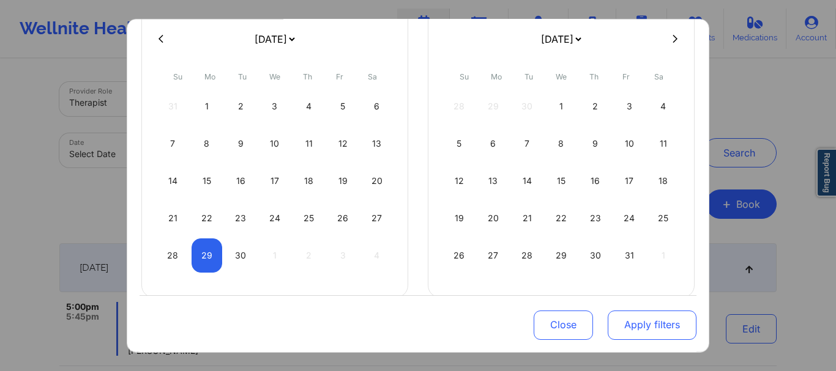
click at [623, 333] on button "Apply filters" at bounding box center [652, 325] width 89 height 29
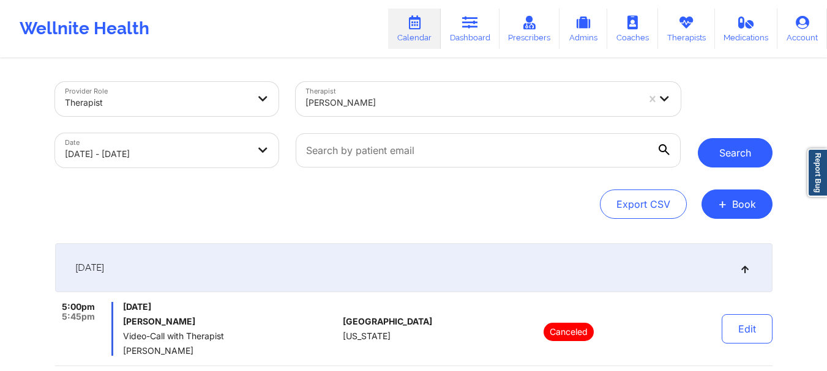
click at [759, 149] on button "Search" at bounding box center [734, 152] width 75 height 29
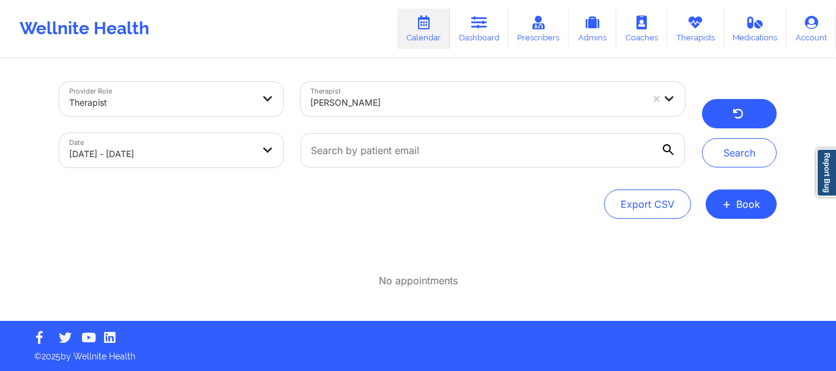
click at [733, 111] on icon "button" at bounding box center [738, 116] width 12 height 10
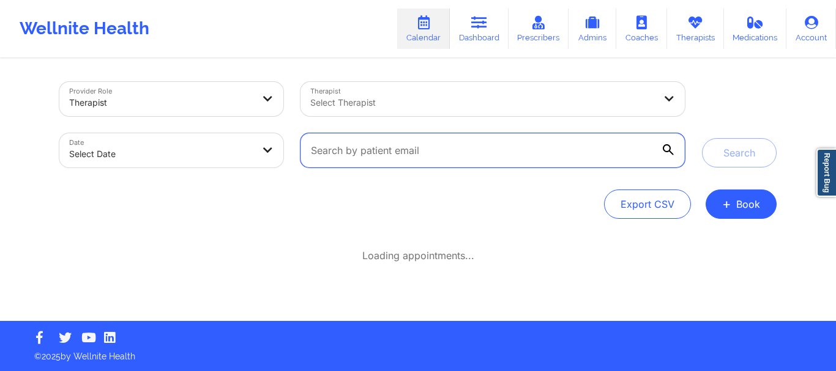
click at [376, 162] on input "text" at bounding box center [492, 150] width 384 height 34
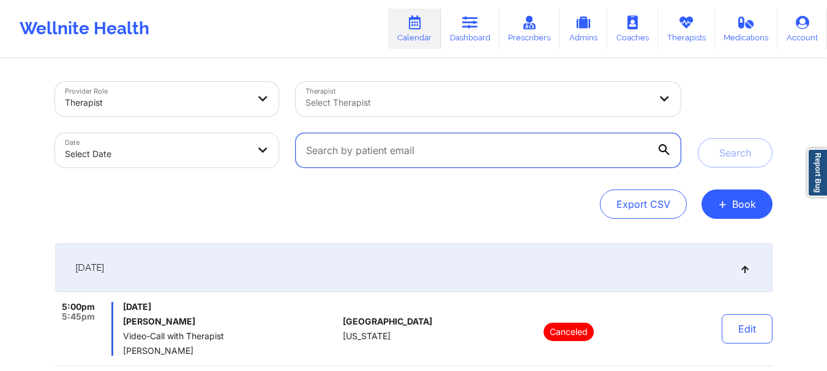
paste input "[EMAIL_ADDRESS][DOMAIN_NAME]"
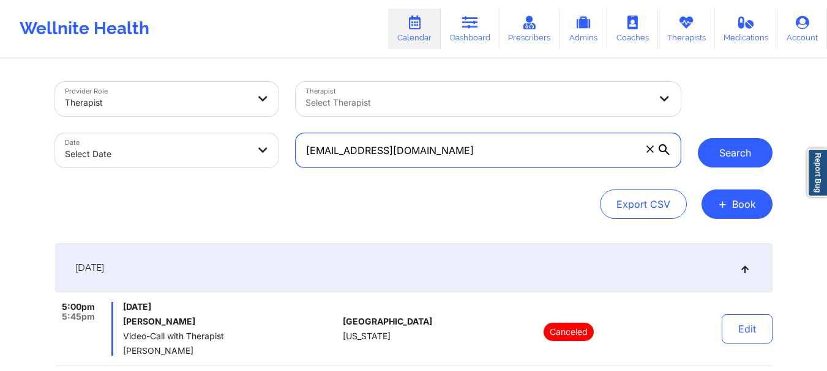
type input "[EMAIL_ADDRESS][DOMAIN_NAME]"
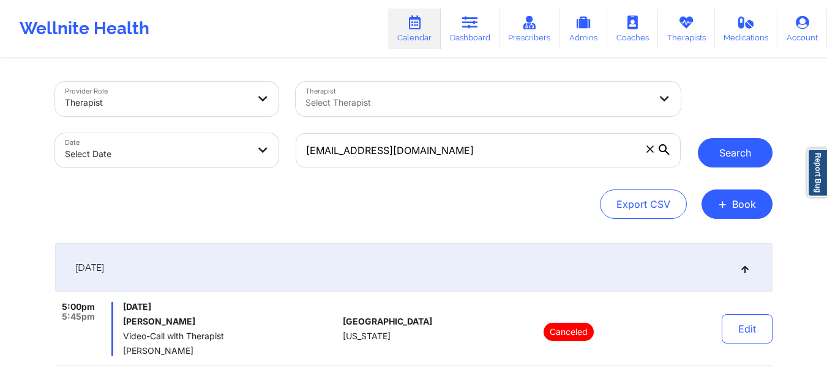
click at [741, 156] on button "Search" at bounding box center [734, 152] width 75 height 29
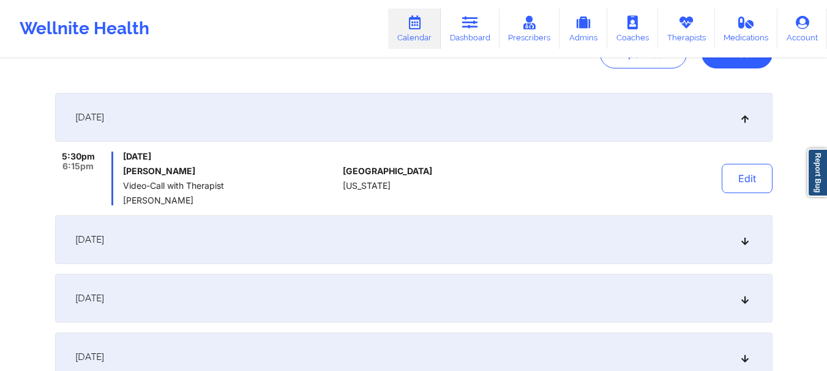
scroll to position [0, 0]
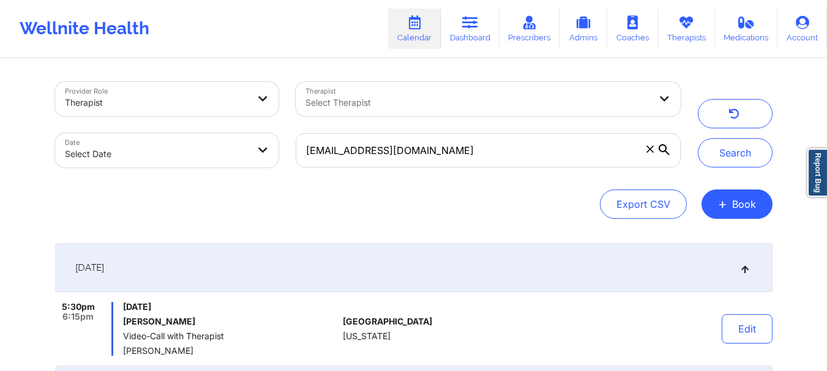
click at [649, 154] on span at bounding box center [650, 149] width 12 height 12
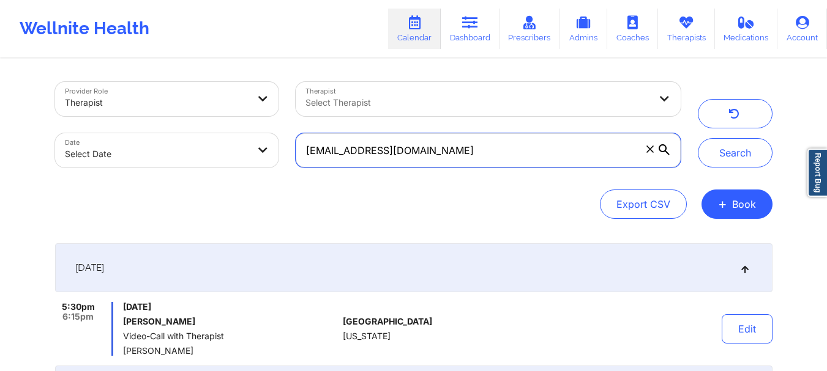
click at [649, 154] on input "[EMAIL_ADDRESS][DOMAIN_NAME]" at bounding box center [488, 150] width 384 height 34
paste input "marjorie.priegue@gmail.com"
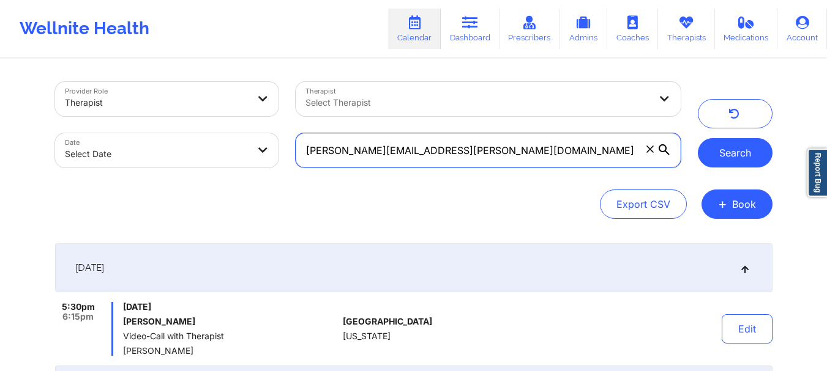
type input "marjorie.priegue@gmail.com"
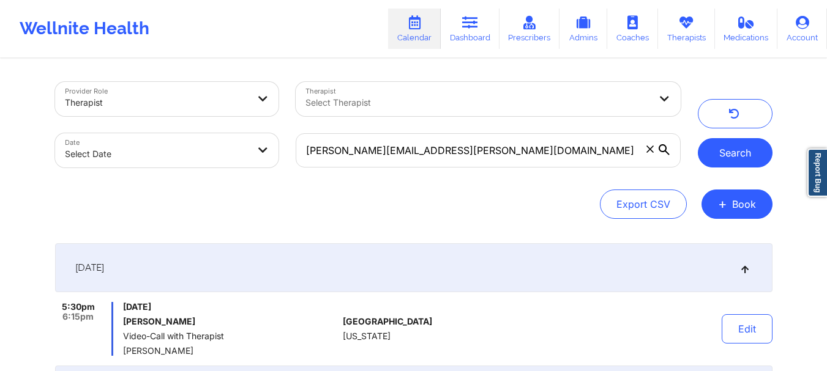
click at [740, 151] on button "Search" at bounding box center [734, 152] width 75 height 29
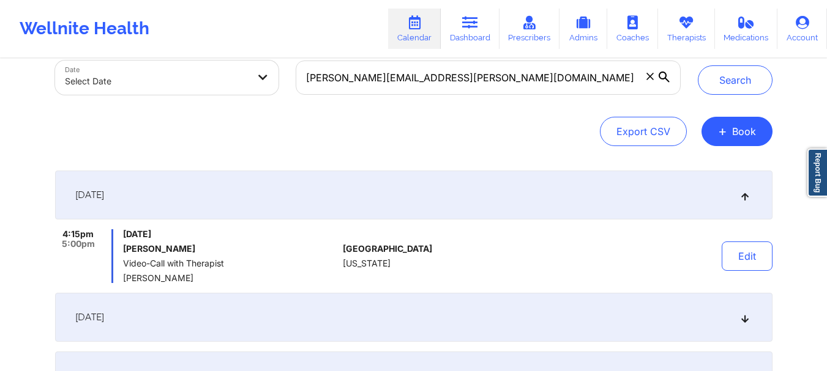
scroll to position [90, 0]
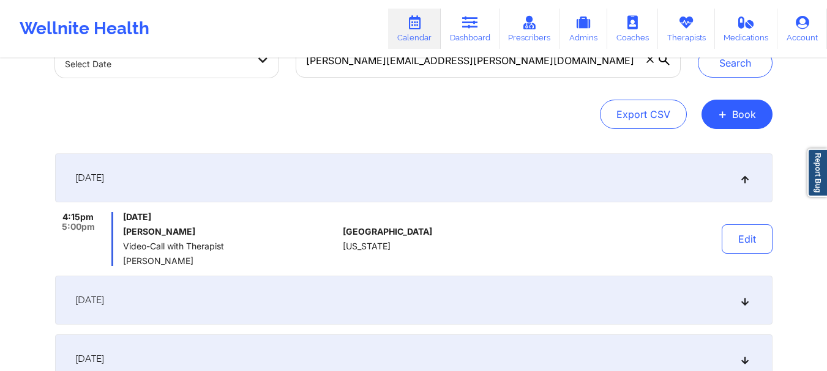
click at [751, 294] on div "October 6, 2025" at bounding box center [413, 300] width 717 height 49
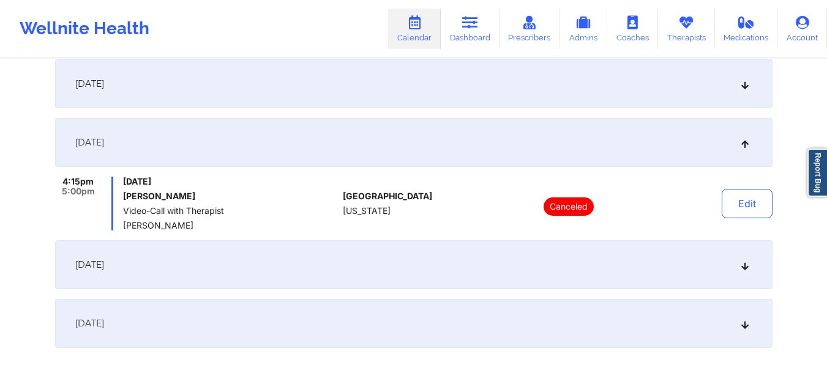
scroll to position [196, 0]
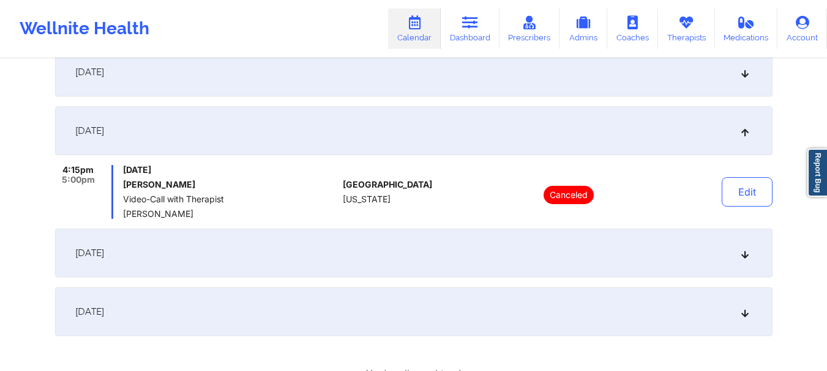
click at [743, 251] on icon at bounding box center [744, 253] width 10 height 9
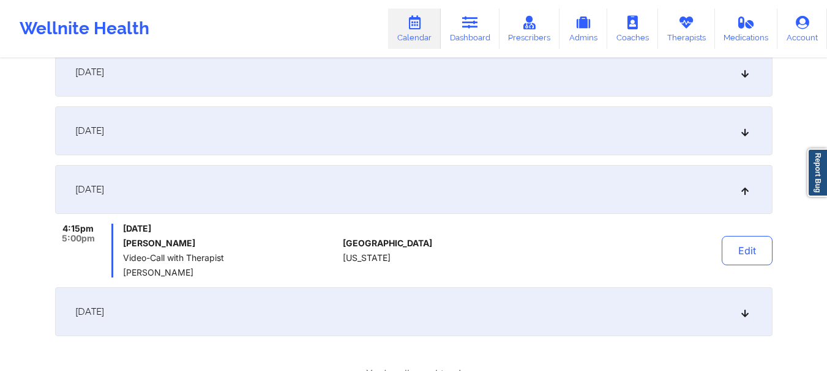
scroll to position [0, 0]
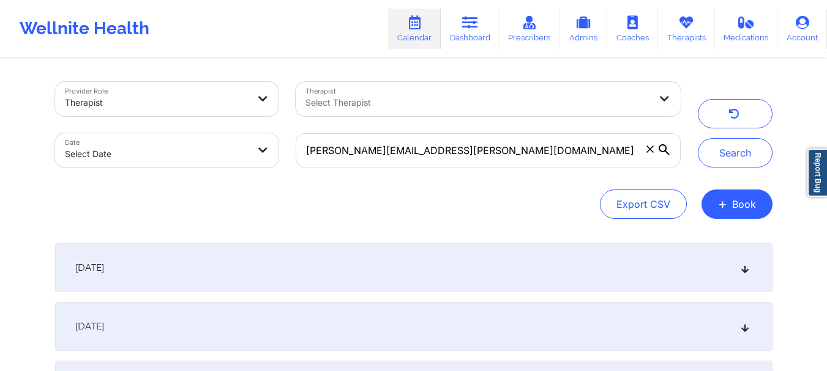
click at [652, 152] on icon at bounding box center [649, 149] width 7 height 7
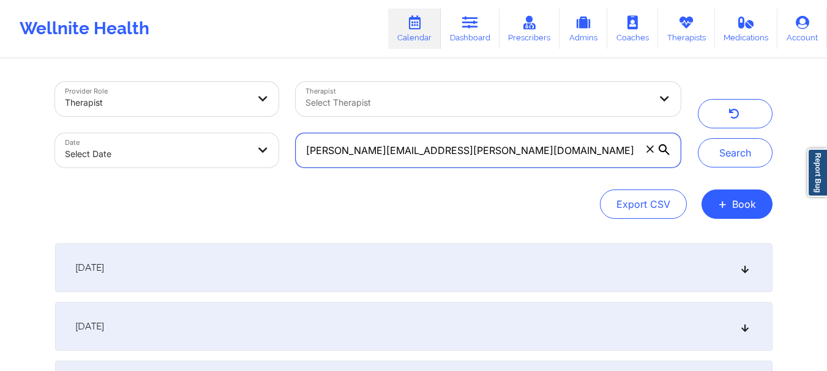
click at [652, 152] on input "marjorie.priegue@gmail.com" at bounding box center [488, 150] width 384 height 34
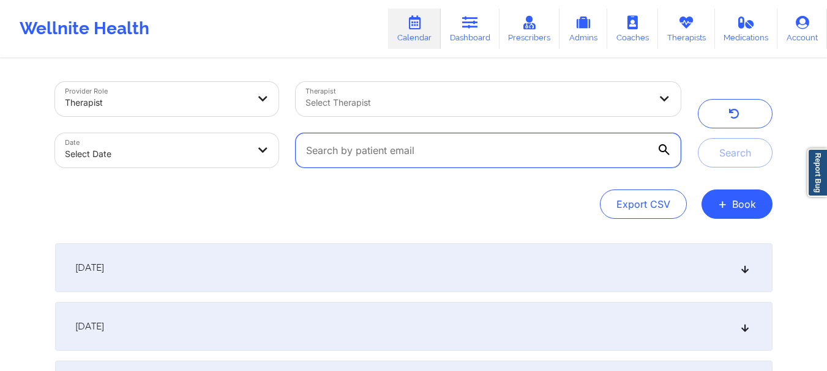
paste input "jayden.leikness@gmail.com"
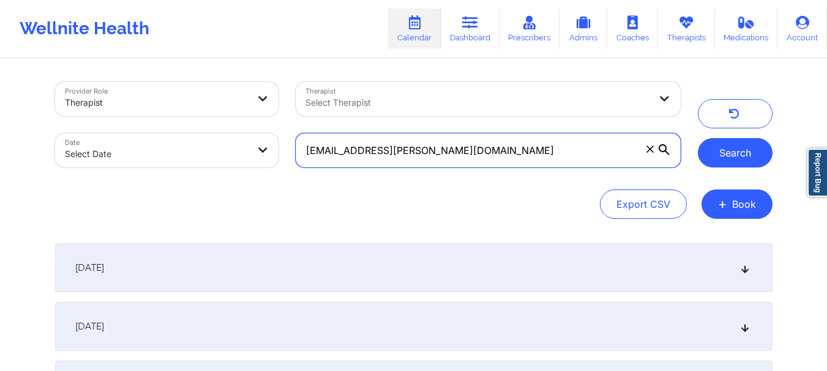
type input "jayden.leikness@gmail.com"
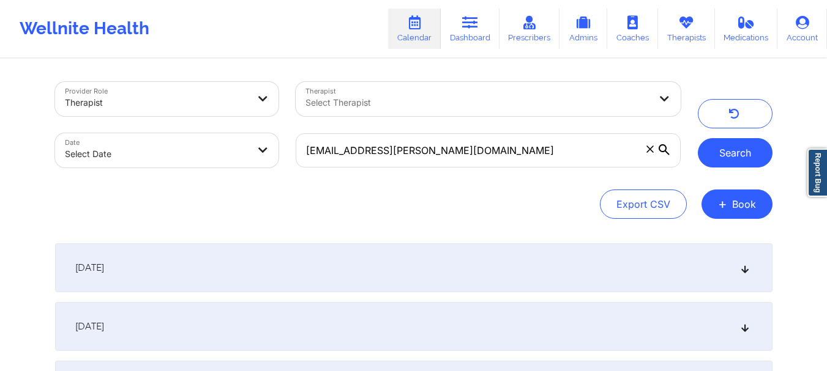
click at [723, 163] on button "Search" at bounding box center [734, 152] width 75 height 29
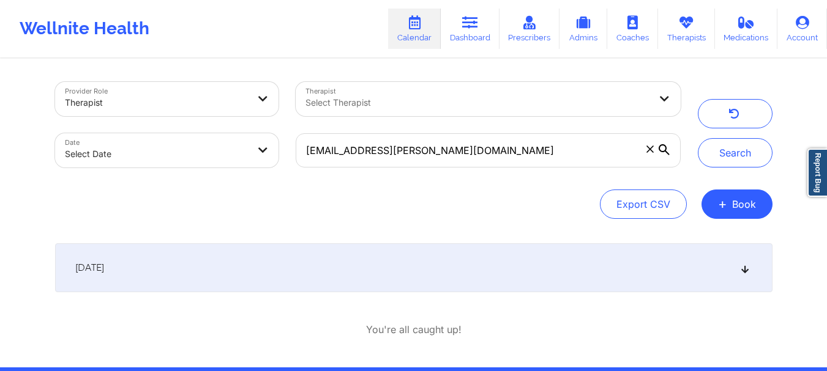
click at [746, 271] on icon at bounding box center [744, 268] width 10 height 9
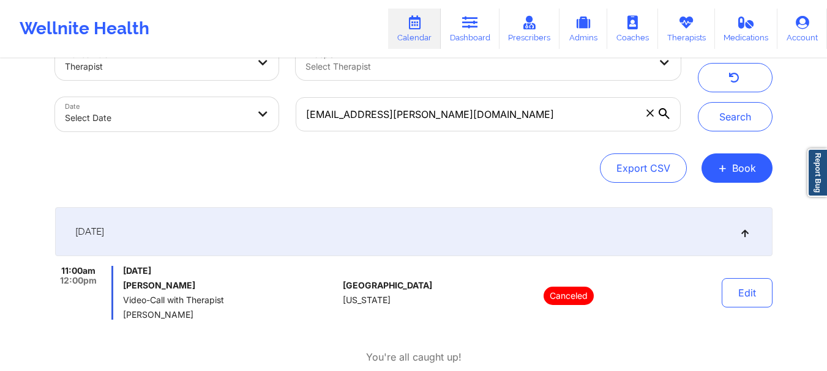
scroll to position [34, 0]
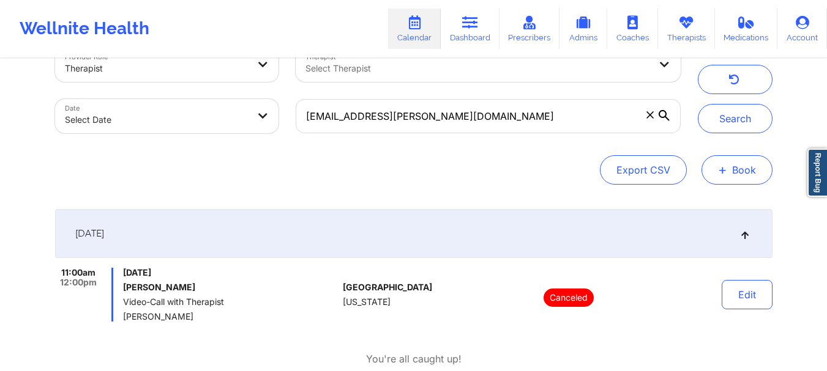
click at [724, 166] on span "+" at bounding box center [722, 169] width 9 height 7
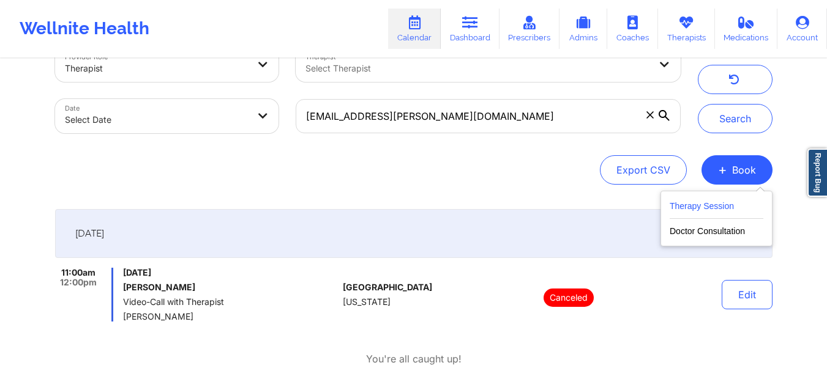
click at [690, 201] on button "Therapy Session" at bounding box center [716, 209] width 94 height 20
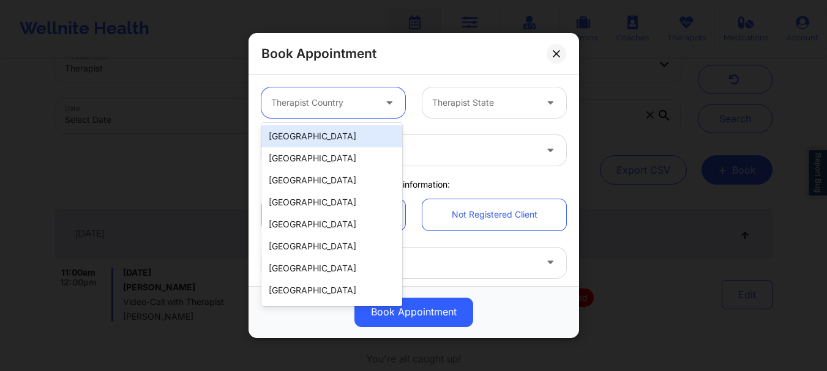
click at [329, 110] on div "Therapist Country" at bounding box center [318, 102] width 114 height 31
click at [308, 142] on div "[GEOGRAPHIC_DATA]" at bounding box center [331, 136] width 141 height 22
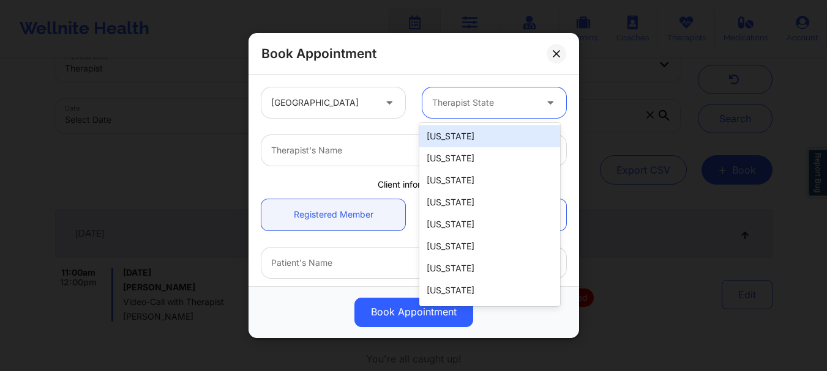
click at [479, 103] on div at bounding box center [483, 102] width 103 height 15
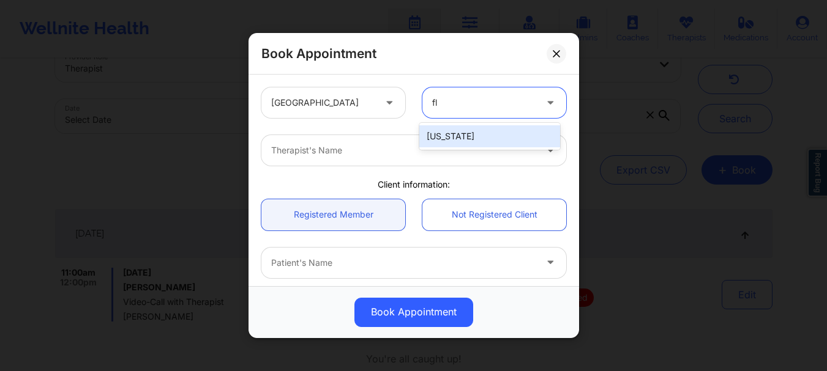
type input "flo"
click at [465, 128] on div "[US_STATE]" at bounding box center [489, 136] width 141 height 22
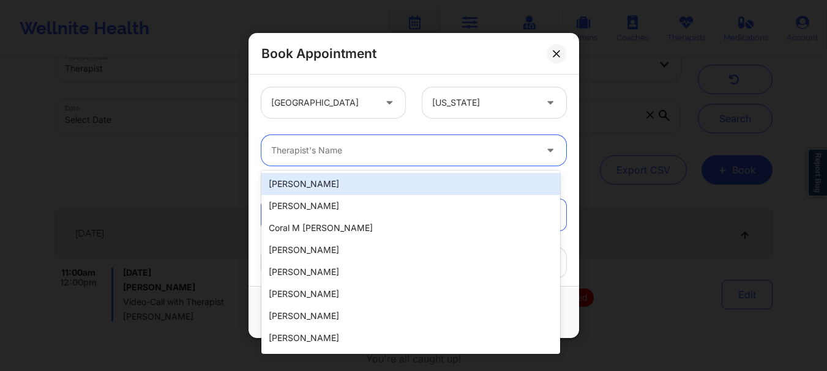
click at [417, 143] on div at bounding box center [403, 150] width 264 height 15
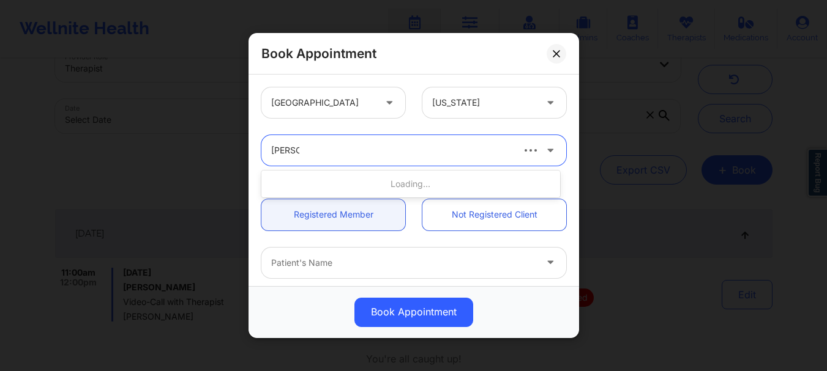
type input "nicole th"
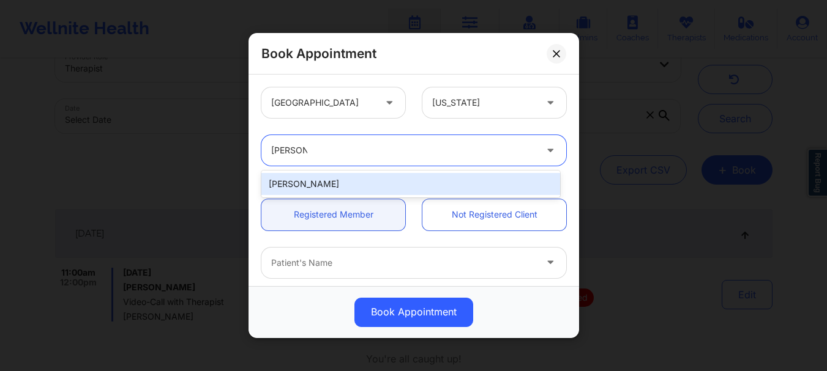
click at [351, 185] on div "Nicole Thweatt" at bounding box center [410, 184] width 299 height 22
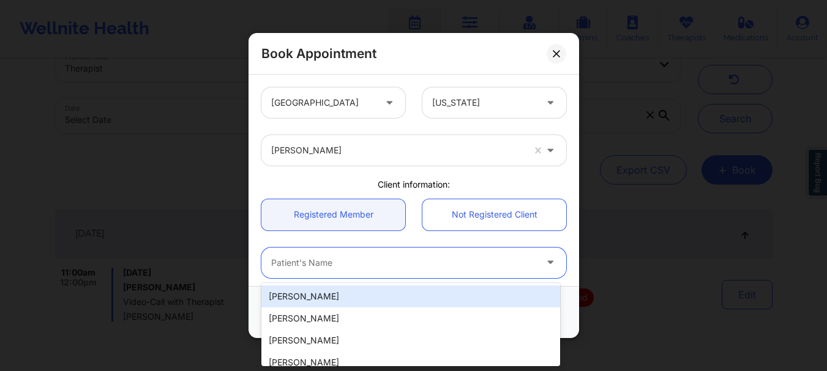
click at [325, 263] on div at bounding box center [403, 263] width 264 height 15
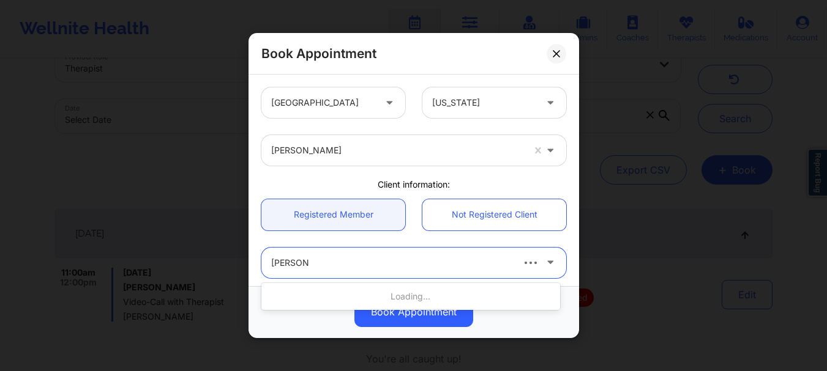
type input "ashley leik"
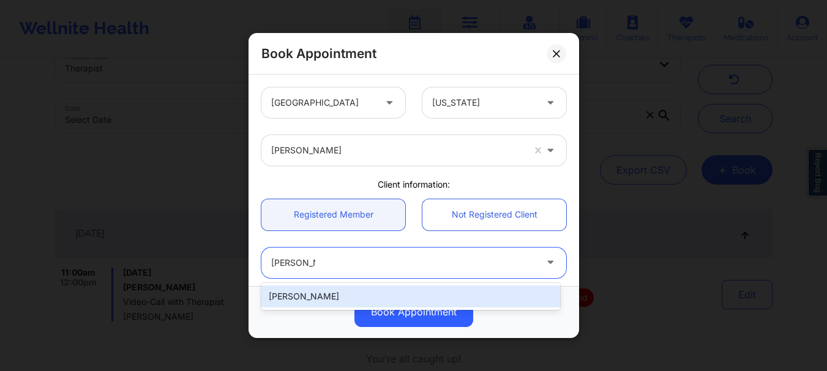
click at [314, 291] on div "Ashley Leikness" at bounding box center [410, 297] width 299 height 22
type input "jayden.leikness@gmail.com"
type input "+16086580002"
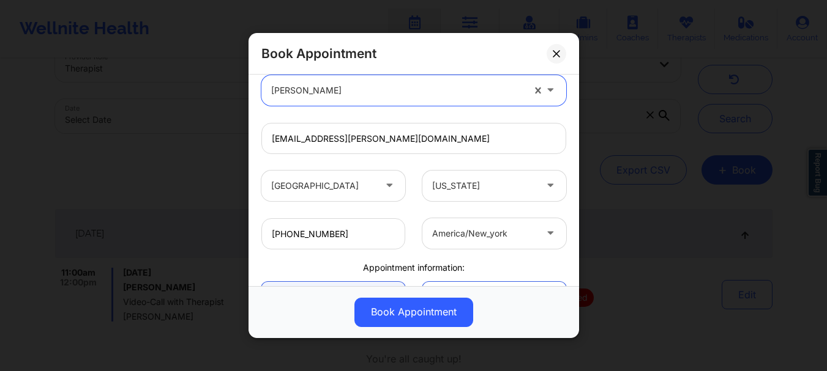
scroll to position [308, 0]
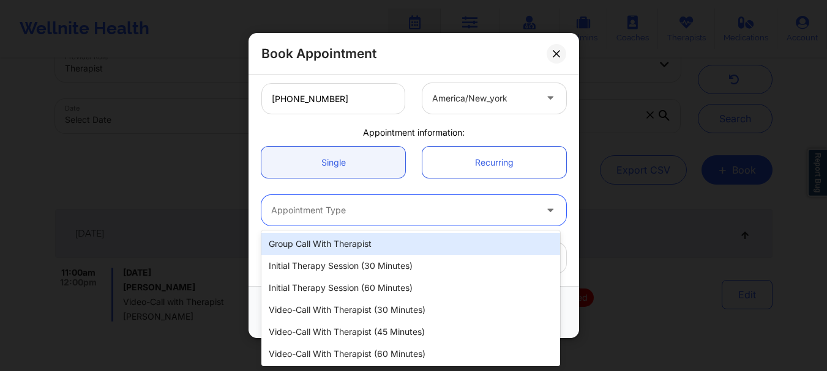
click at [291, 212] on div at bounding box center [403, 211] width 264 height 15
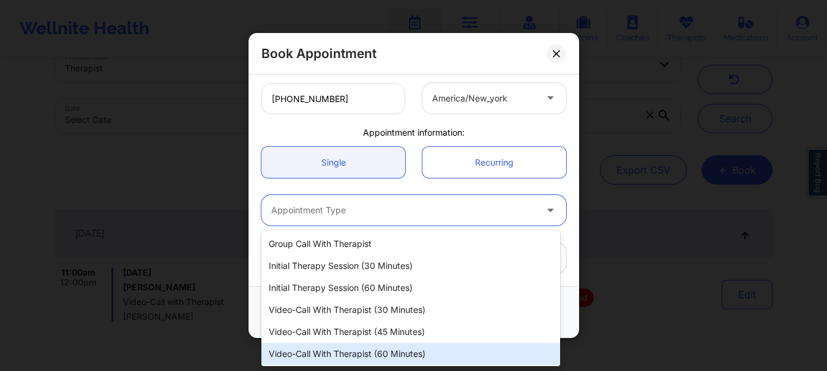
click at [341, 358] on div "Video-Call with Therapist (60 minutes)" at bounding box center [410, 354] width 299 height 22
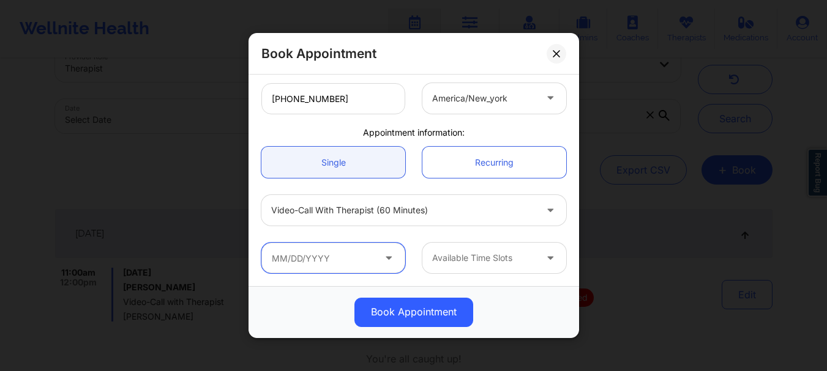
click at [310, 260] on input "text" at bounding box center [333, 258] width 144 height 31
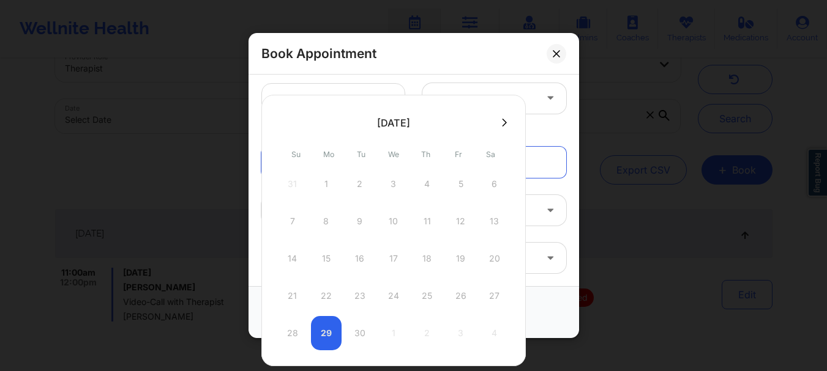
click at [504, 119] on icon at bounding box center [504, 122] width 5 height 9
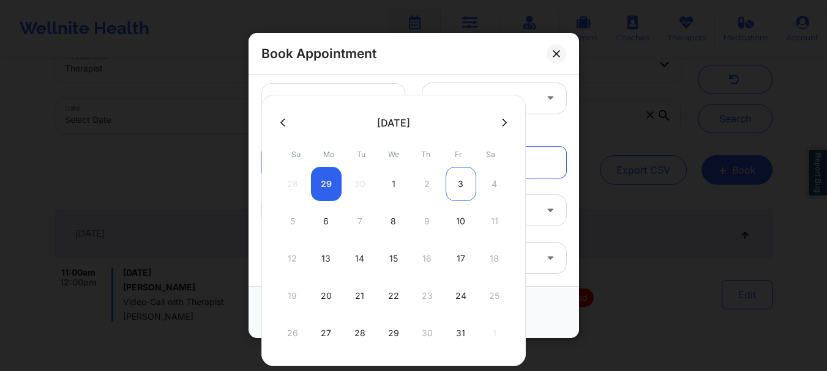
click at [453, 184] on div "3" at bounding box center [460, 184] width 31 height 34
type input "10/03/2025"
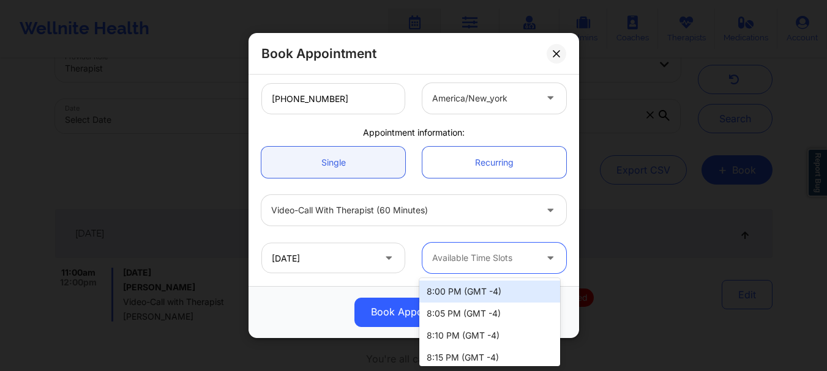
click at [479, 271] on div "Available Time Slots" at bounding box center [479, 258] width 114 height 31
click at [557, 300] on div "8:00 PM (GMT -4) 8:05 PM (GMT -4) 8:10 PM (GMT -4) 8:15 PM (GMT -4) 8:20 PM (GM…" at bounding box center [489, 322] width 141 height 88
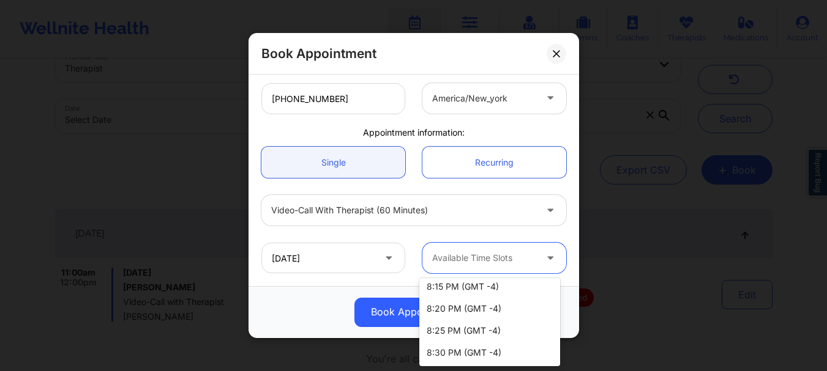
scroll to position [0, 0]
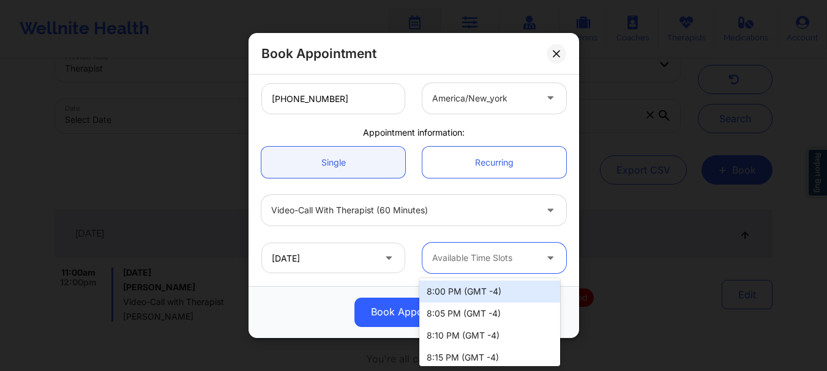
click at [422, 247] on div "Available Time Slots" at bounding box center [479, 258] width 114 height 31
click at [448, 288] on div "8:00 PM (GMT -4)" at bounding box center [489, 292] width 141 height 22
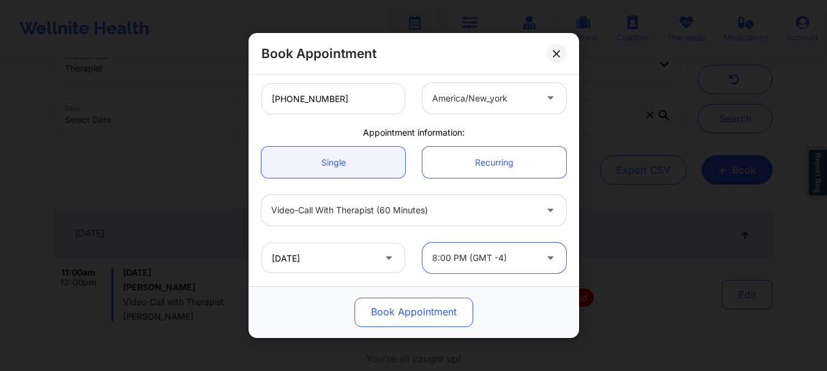
click at [437, 307] on button "Book Appointment" at bounding box center [413, 312] width 119 height 29
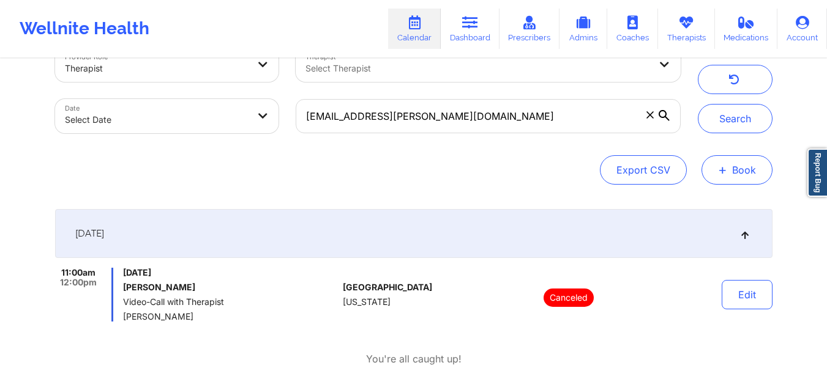
click at [712, 160] on button "+ Book" at bounding box center [736, 169] width 71 height 29
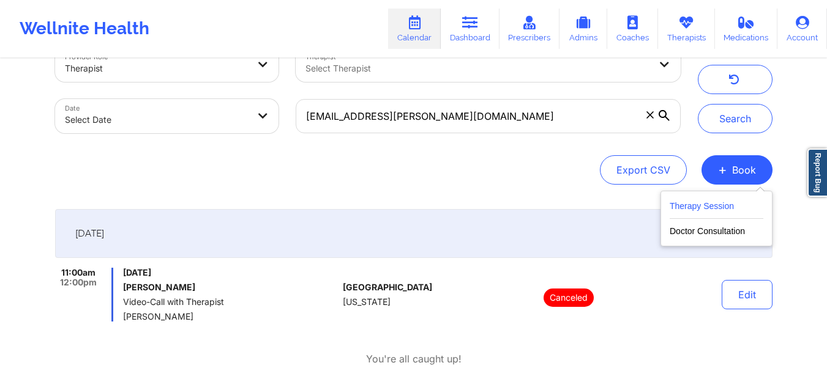
click at [686, 210] on button "Therapy Session" at bounding box center [716, 209] width 94 height 20
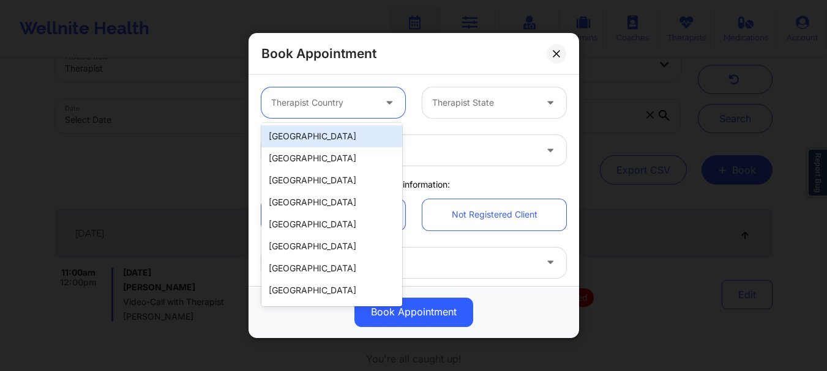
click at [318, 105] on div at bounding box center [322, 102] width 103 height 15
click at [309, 141] on div "[GEOGRAPHIC_DATA]" at bounding box center [331, 136] width 141 height 22
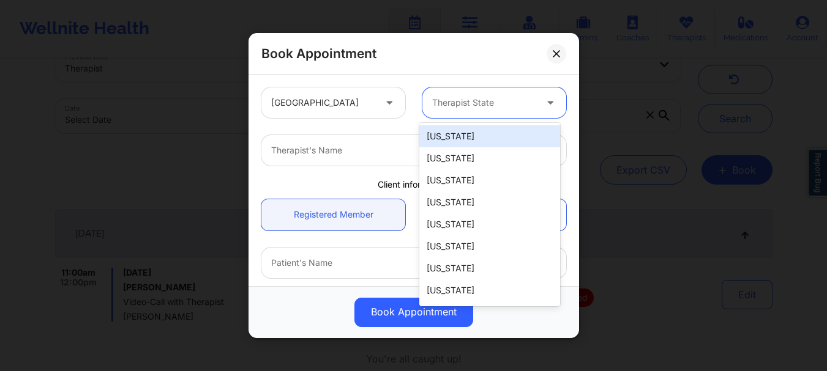
click at [477, 98] on div at bounding box center [483, 102] width 103 height 15
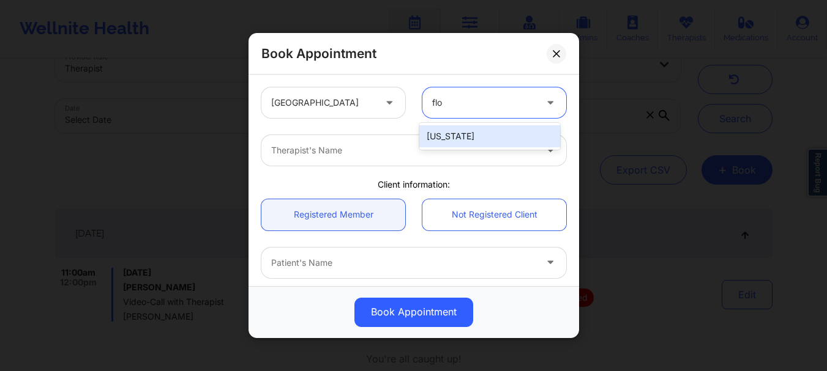
type input "flor"
click at [468, 132] on div "[US_STATE]" at bounding box center [489, 136] width 141 height 22
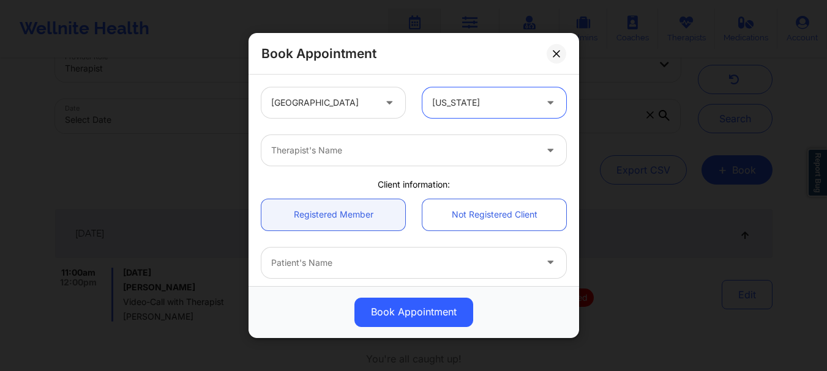
click at [380, 155] on div at bounding box center [403, 150] width 264 height 15
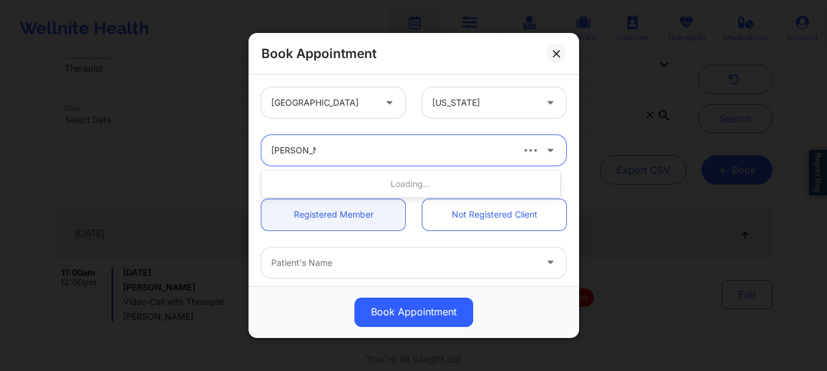
type input "margaret fi"
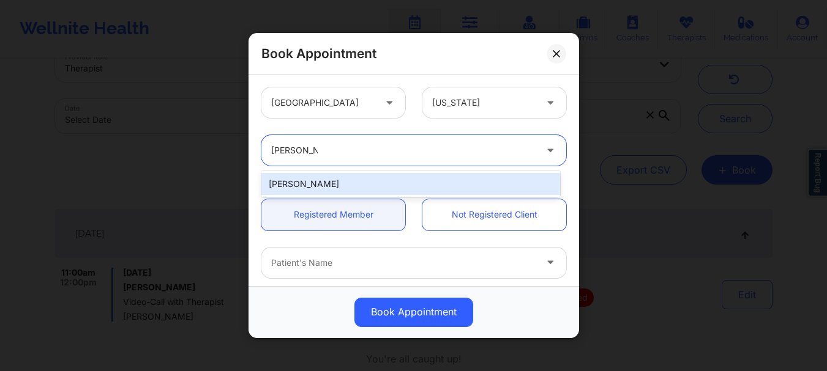
click at [361, 182] on div "Margaret Fields" at bounding box center [410, 184] width 299 height 22
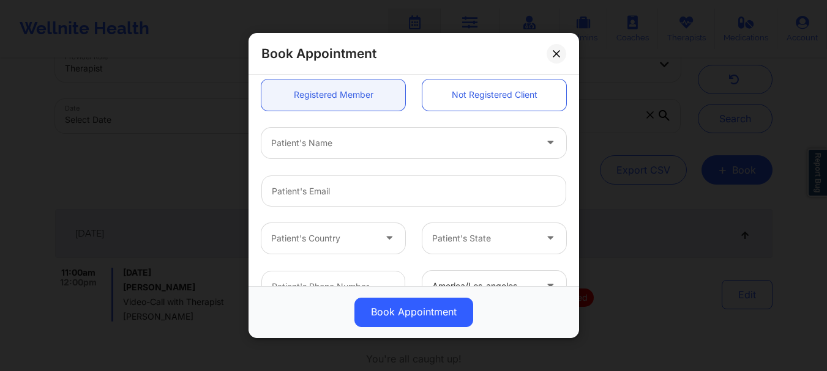
scroll to position [136, 0]
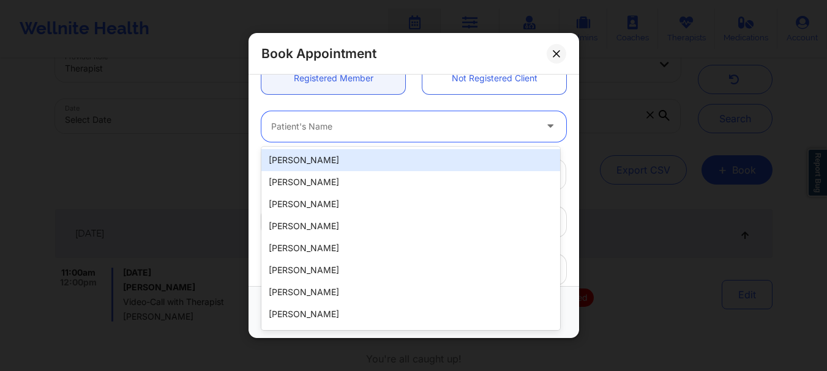
click at [292, 125] on div at bounding box center [403, 126] width 264 height 15
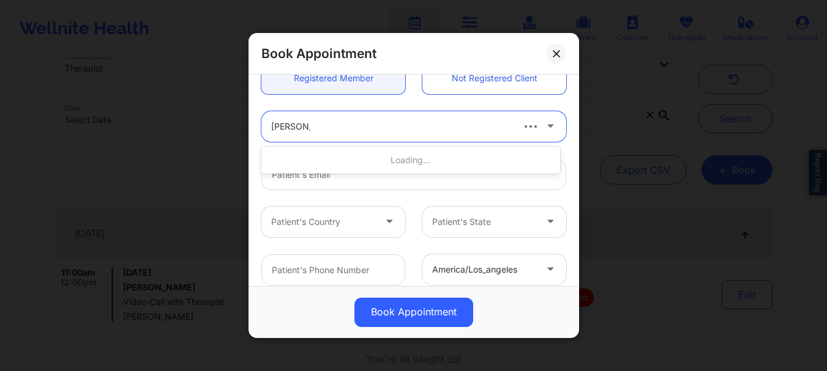
type input "ashley leik"
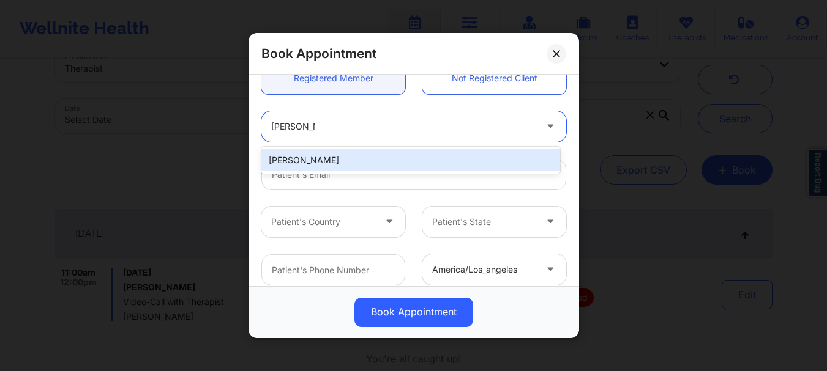
click at [331, 155] on div "Ashley Leikness" at bounding box center [410, 160] width 299 height 22
type input "jayden.leikness@gmail.com"
type input "+16086580002"
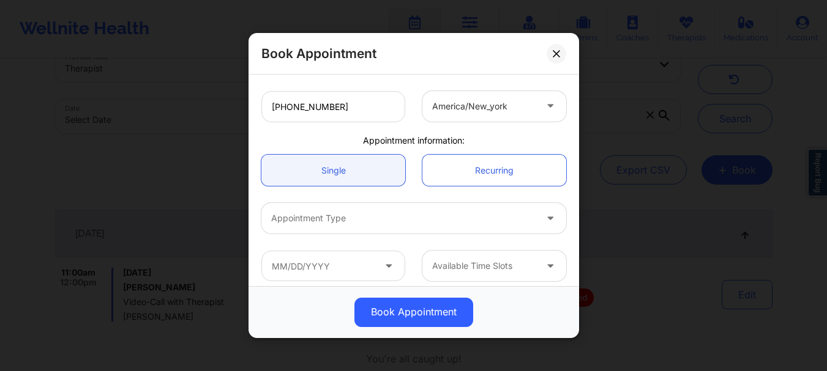
scroll to position [308, 0]
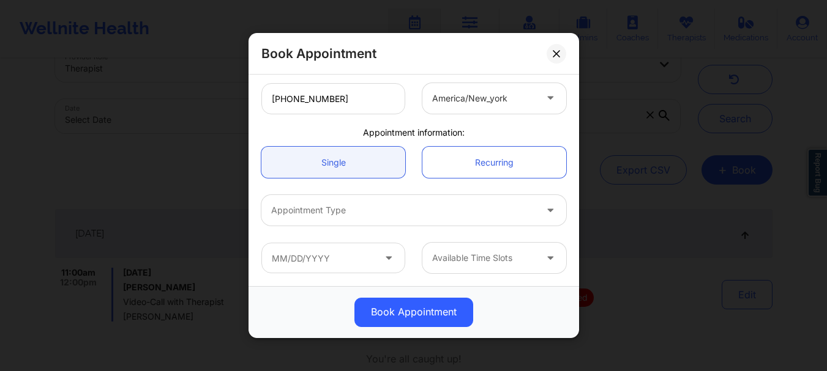
click at [354, 206] on div at bounding box center [403, 211] width 264 height 15
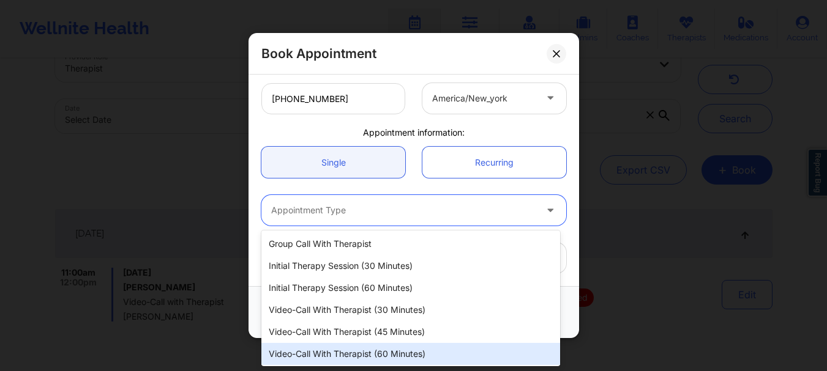
click at [370, 359] on div "Video-Call with Therapist (60 minutes)" at bounding box center [410, 354] width 299 height 22
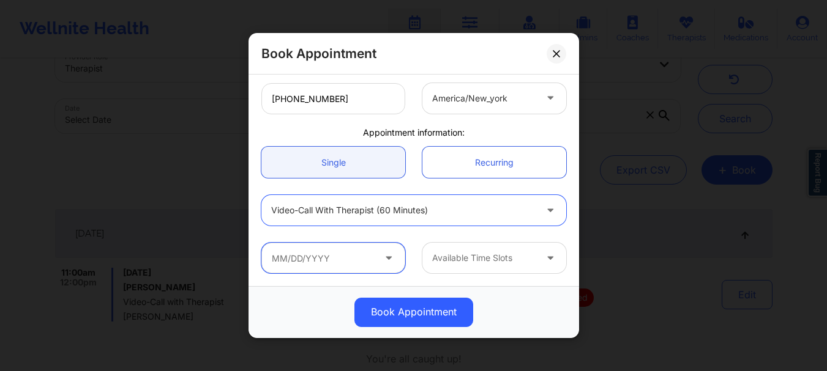
click at [360, 261] on input "text" at bounding box center [333, 258] width 144 height 31
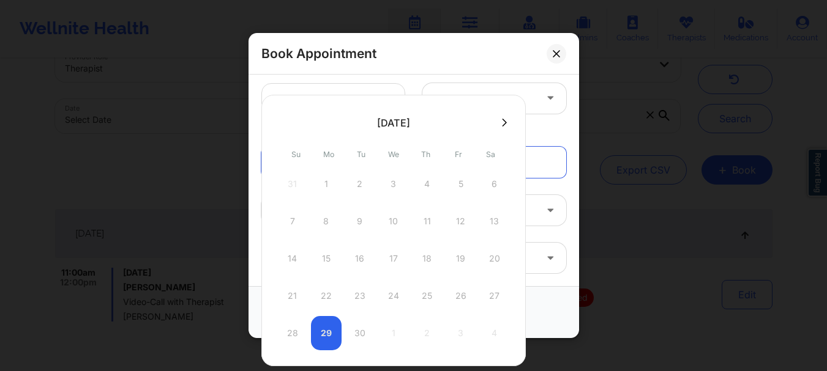
click at [508, 130] on div at bounding box center [393, 122] width 264 height 18
click at [505, 125] on icon at bounding box center [504, 122] width 5 height 9
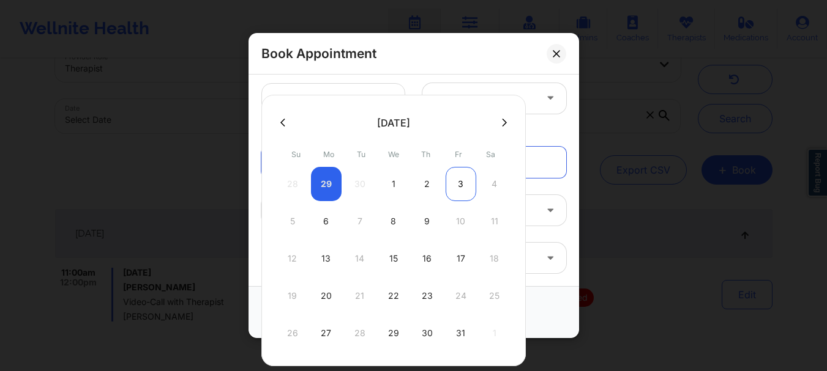
click at [461, 184] on div "3" at bounding box center [460, 184] width 31 height 34
type input "10/03/2025"
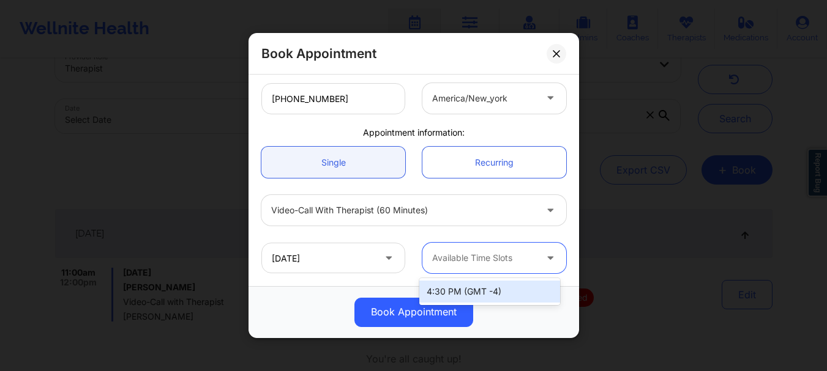
click at [480, 264] on div at bounding box center [483, 258] width 103 height 15
click at [552, 230] on div "Video-Call with Therapist (60 minutes)" at bounding box center [414, 211] width 322 height 48
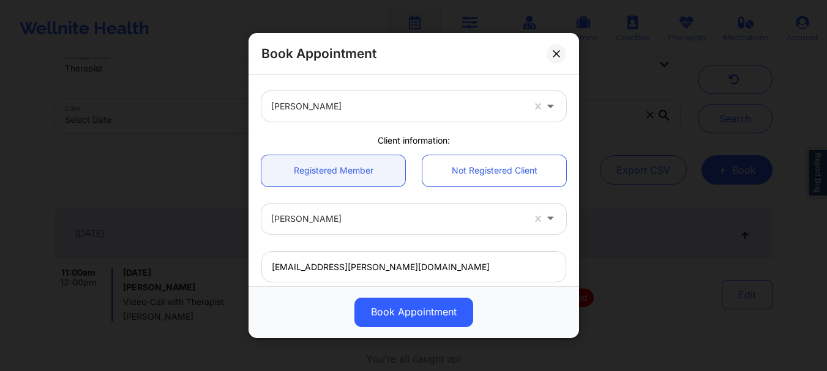
scroll to position [27, 0]
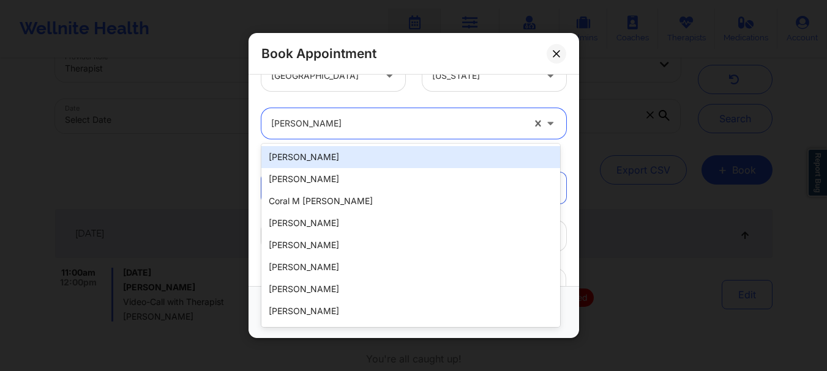
click at [485, 121] on div at bounding box center [397, 123] width 252 height 15
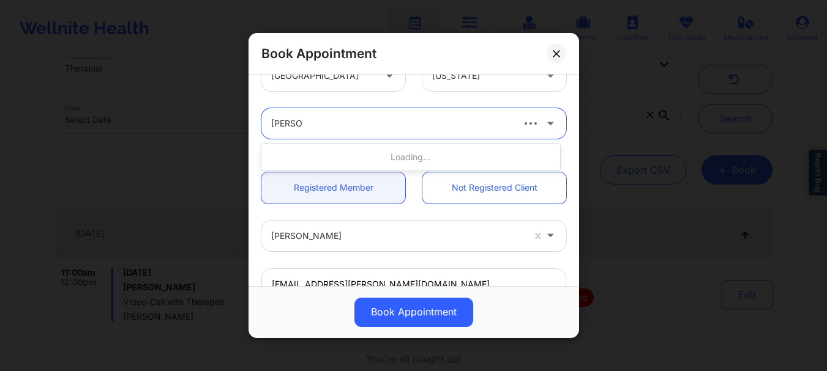
type input "nicole th"
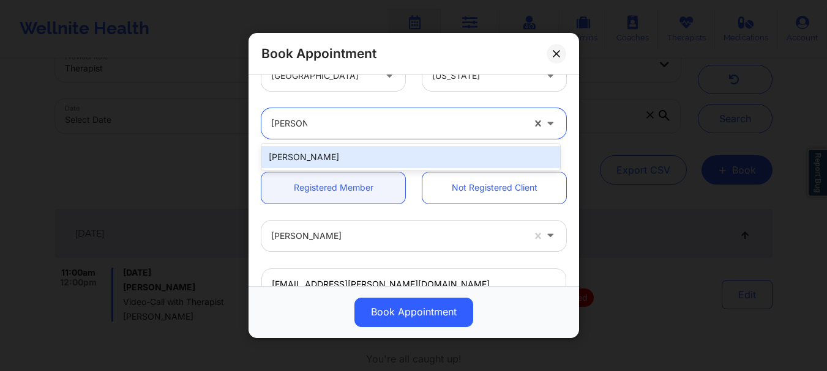
click at [440, 156] on div "Nicole Thweatt" at bounding box center [410, 157] width 299 height 22
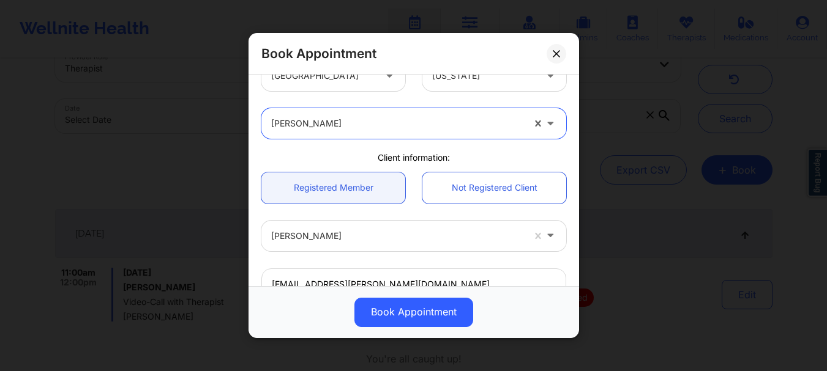
scroll to position [308, 0]
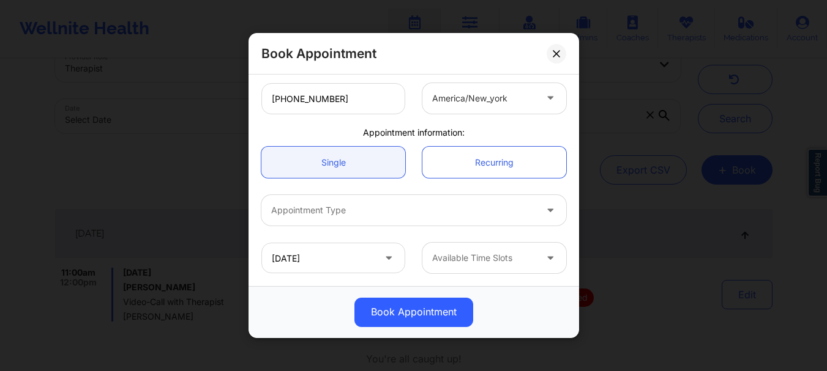
click at [497, 273] on div "Available Time Slots" at bounding box center [479, 258] width 114 height 31
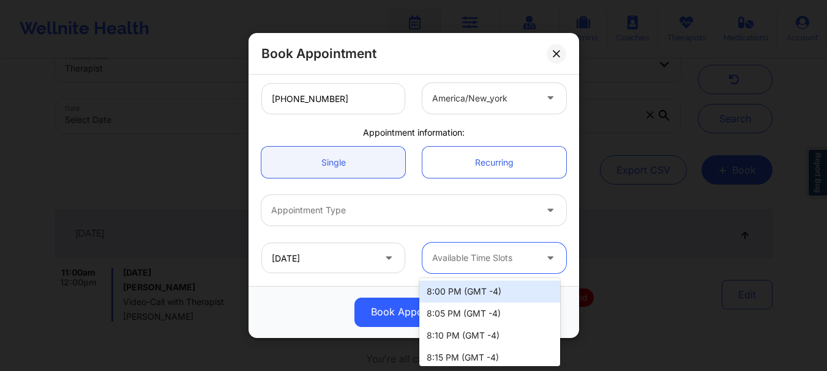
click at [464, 225] on div "Appointment Type" at bounding box center [398, 210] width 275 height 31
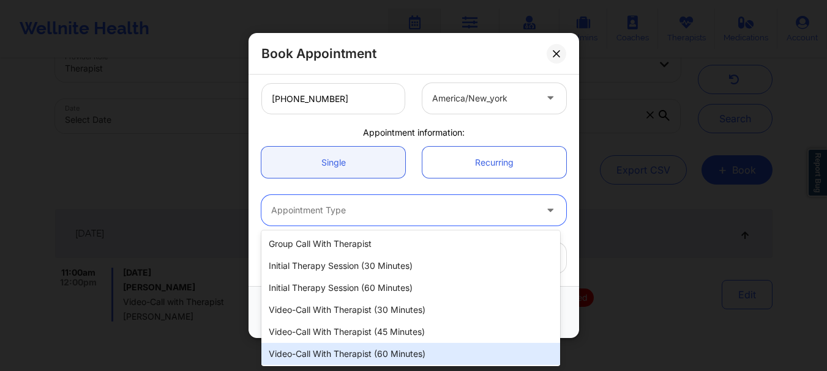
click at [399, 349] on div "Video-Call with Therapist (60 minutes)" at bounding box center [410, 354] width 299 height 22
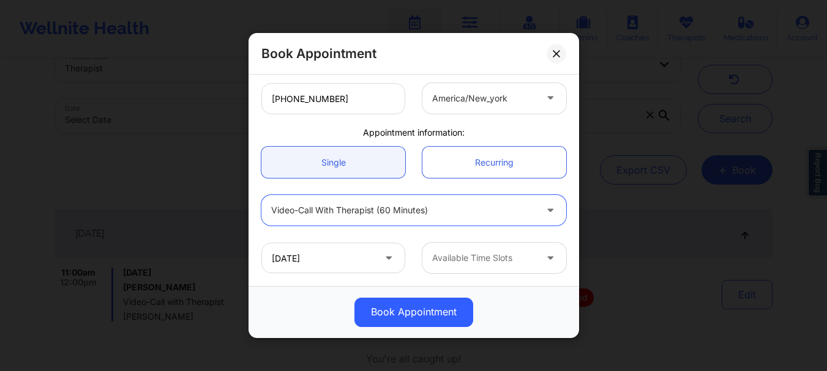
click at [486, 265] on div at bounding box center [483, 258] width 103 height 15
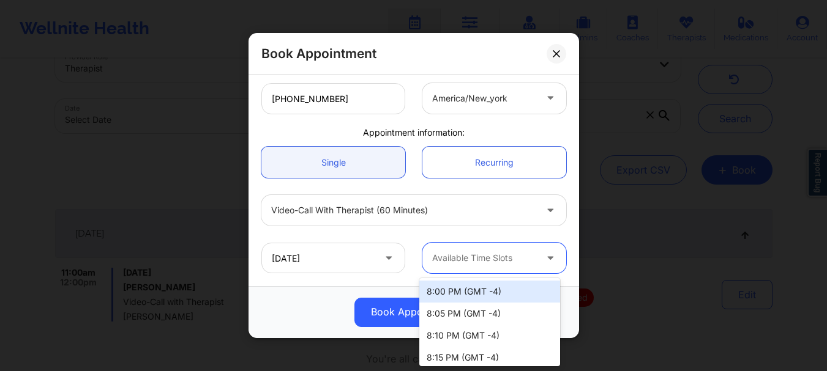
click at [483, 290] on div "8:00 PM (GMT -4)" at bounding box center [489, 292] width 141 height 22
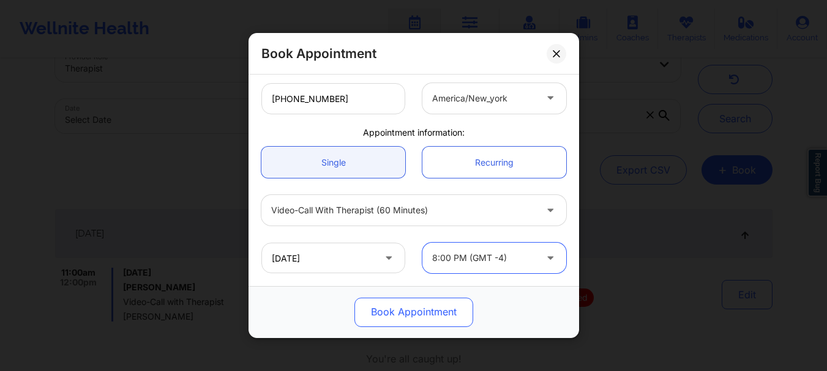
click at [437, 314] on button "Book Appointment" at bounding box center [413, 312] width 119 height 29
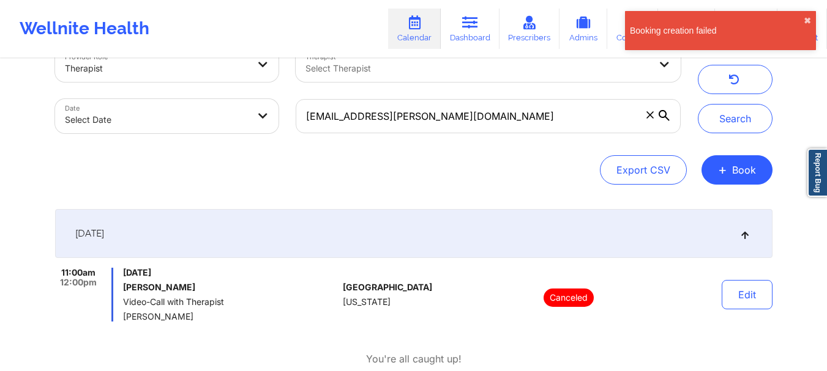
drag, startPoint x: 191, startPoint y: 286, endPoint x: 194, endPoint y: 276, distance: 10.8
click at [194, 276] on div "Friday, October 3, 2025 Ashley Leikness Video-Call with Therapist Nicole Thweatt" at bounding box center [230, 295] width 215 height 54
click at [194, 276] on span "Friday, October 3, 2025" at bounding box center [230, 273] width 215 height 10
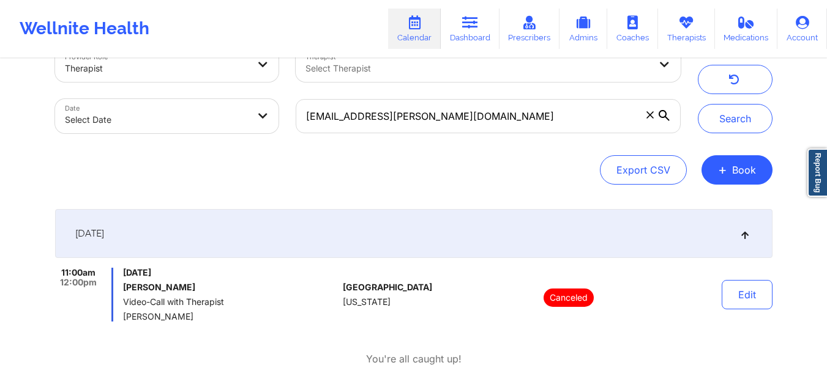
drag, startPoint x: 192, startPoint y: 288, endPoint x: 113, endPoint y: 293, distance: 79.1
click at [113, 293] on div "11:00am 12:00pm Friday, October 3, 2025 Ashley Leikness Video-Call with Therapi…" at bounding box center [196, 295] width 283 height 54
click at [120, 288] on div "11:00am 12:00pm Friday, October 3, 2025 Ashley Leikness Video-Call with Therapi…" at bounding box center [196, 295] width 283 height 54
drag, startPoint x: 120, startPoint y: 288, endPoint x: 189, endPoint y: 288, distance: 69.1
click at [189, 288] on div "11:00am 12:00pm Friday, October 3, 2025 Ashley Leikness Video-Call with Therapi…" at bounding box center [196, 295] width 283 height 54
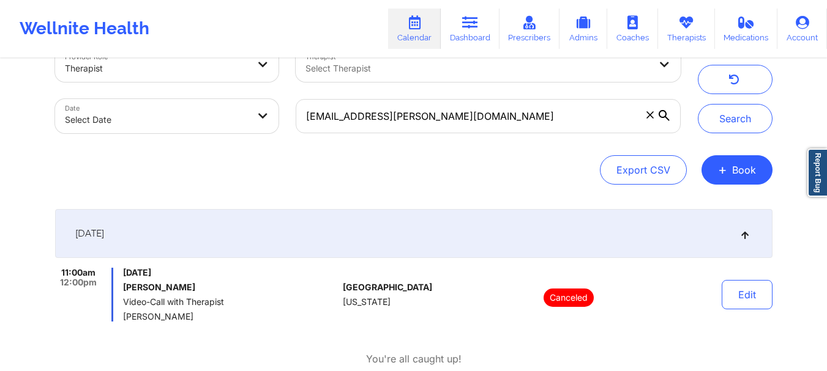
click at [652, 117] on icon at bounding box center [649, 114] width 7 height 7
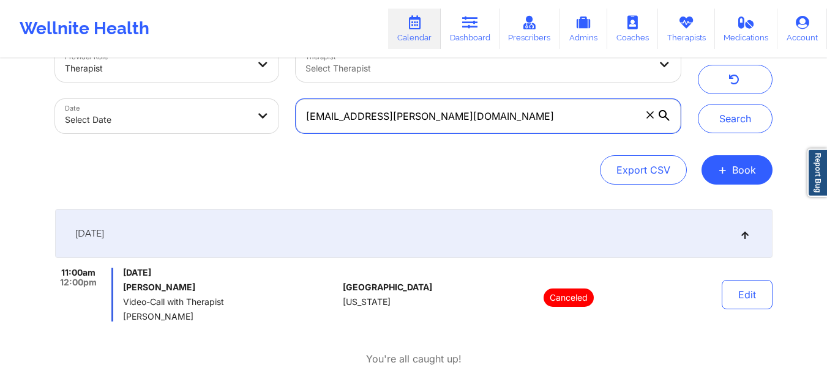
click at [652, 117] on input "jayden.leikness@gmail.com" at bounding box center [488, 116] width 384 height 34
click at [323, 119] on input "text" at bounding box center [488, 116] width 384 height 34
paste input "alyssa.marie98@outlook.com"
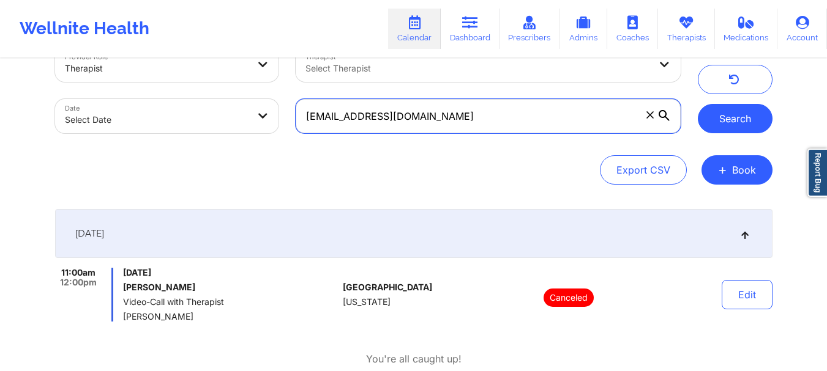
type input "alyssa.marie98@outlook.com"
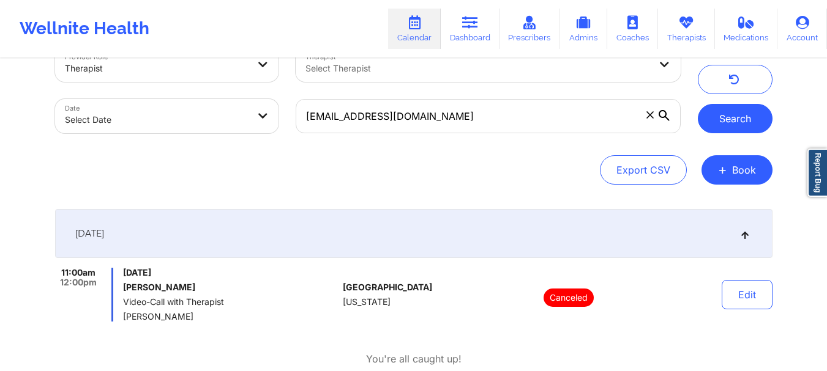
click at [740, 122] on button "Search" at bounding box center [734, 118] width 75 height 29
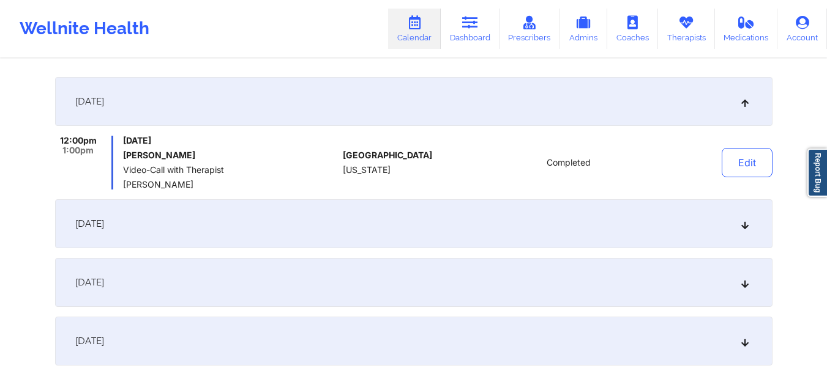
scroll to position [176, 0]
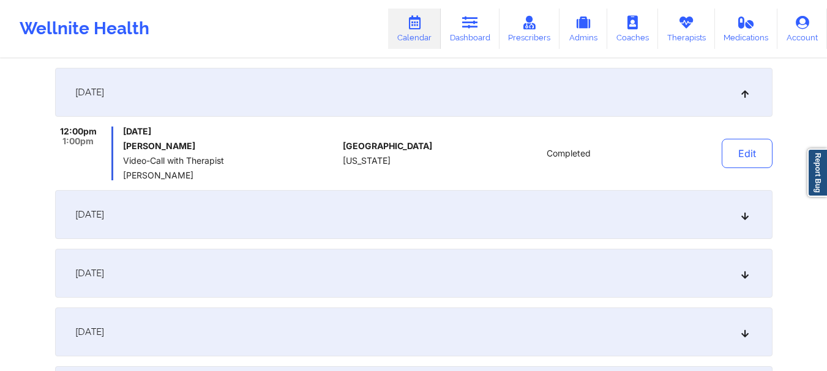
click at [747, 215] on icon at bounding box center [744, 214] width 10 height 9
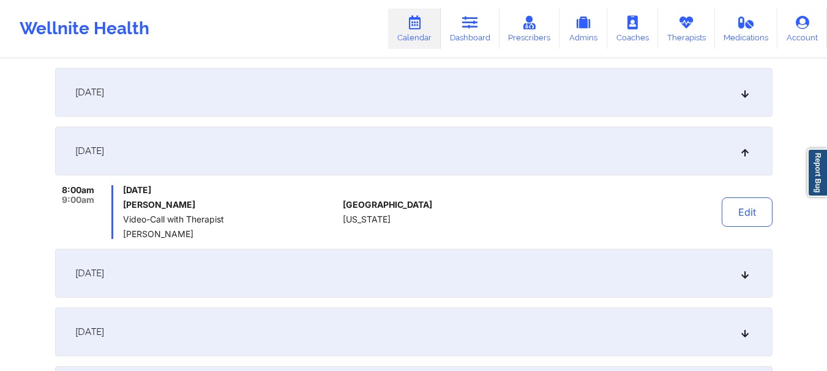
scroll to position [0, 0]
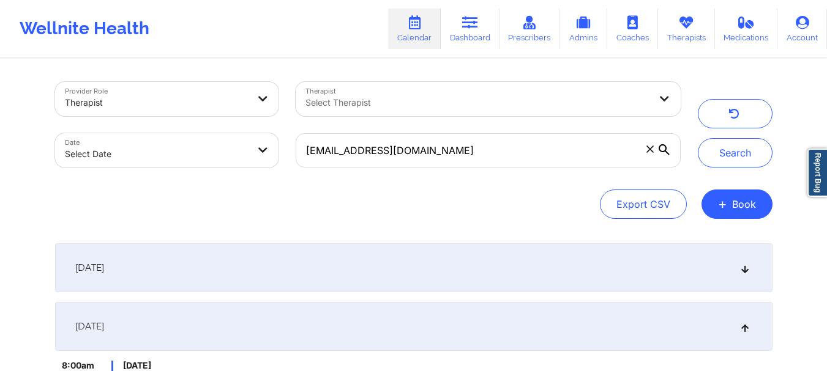
click at [651, 152] on icon at bounding box center [649, 149] width 7 height 7
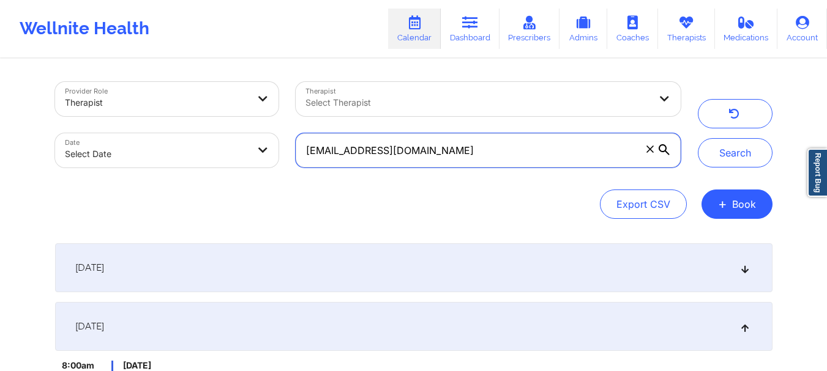
click at [651, 152] on input "alyssa.marie98@outlook.com" at bounding box center [488, 150] width 384 height 34
paste input "marjorie.priegue@gmail.com"
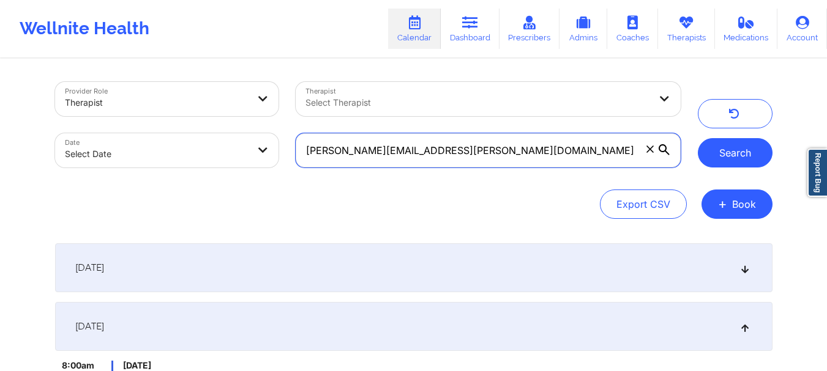
type input "marjorie.priegue@gmail.com"
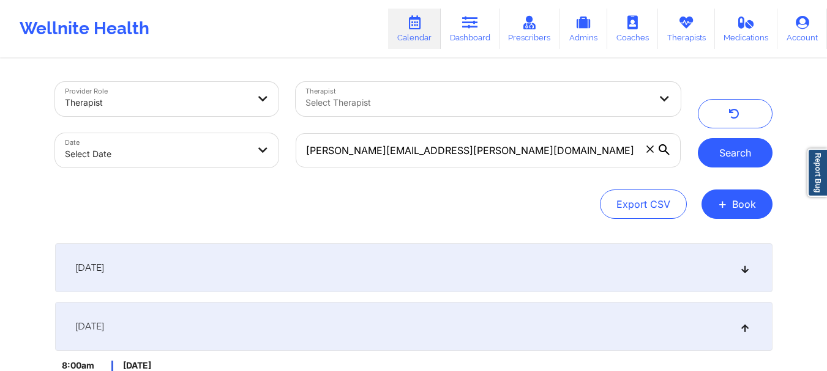
click at [718, 149] on button "Search" at bounding box center [734, 152] width 75 height 29
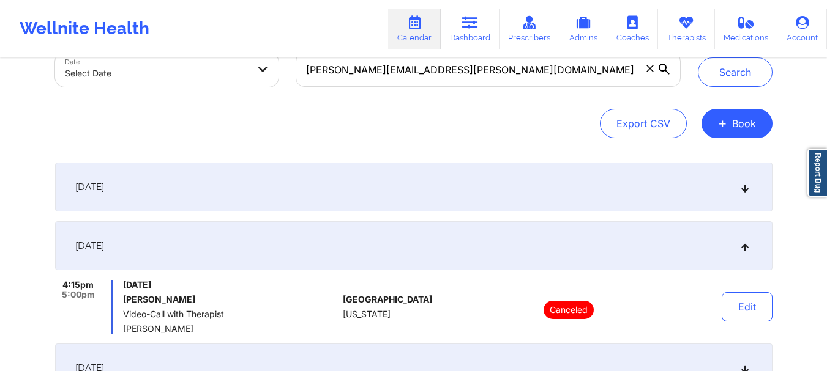
scroll to position [34, 0]
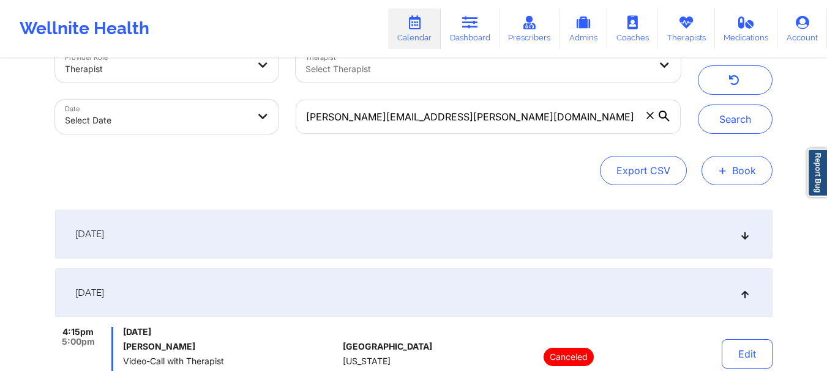
click at [727, 162] on button "+ Book" at bounding box center [736, 170] width 71 height 29
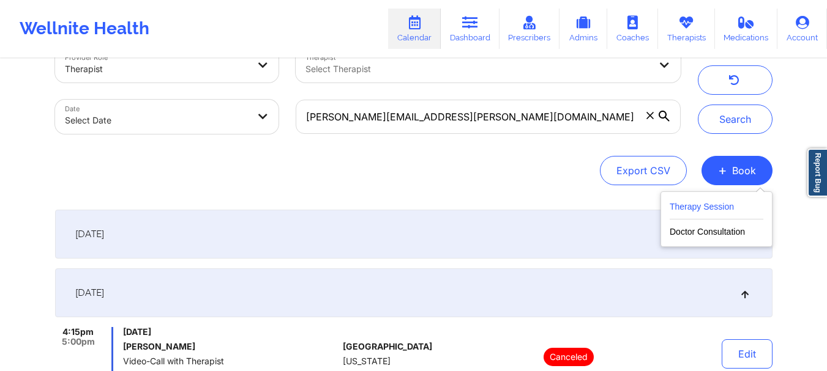
click at [707, 203] on button "Therapy Session" at bounding box center [716, 209] width 94 height 20
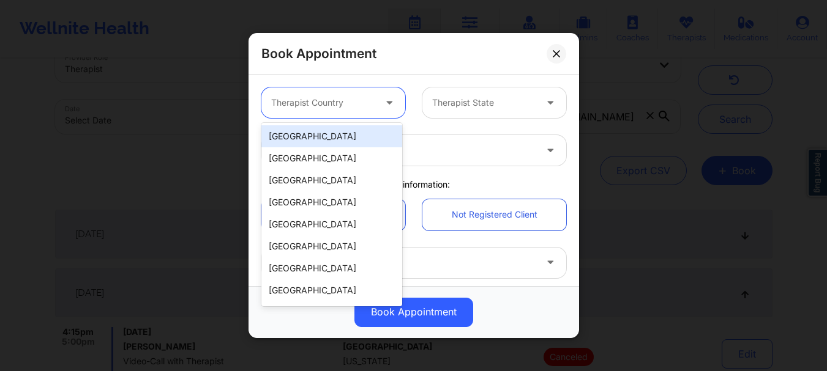
click at [384, 102] on icon at bounding box center [389, 100] width 12 height 10
click at [552, 57] on button at bounding box center [556, 54] width 20 height 20
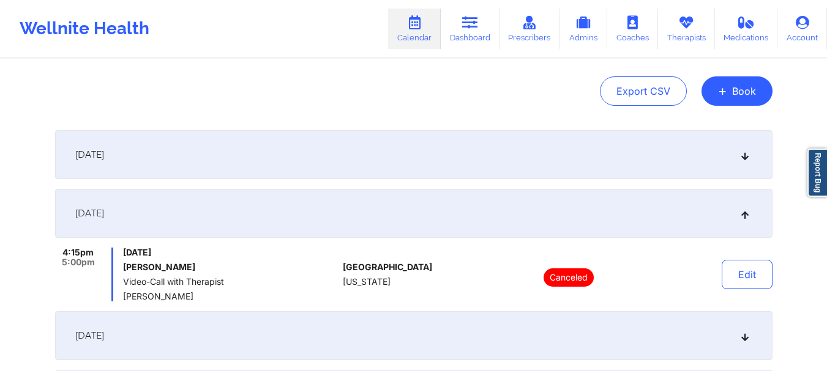
scroll to position [0, 0]
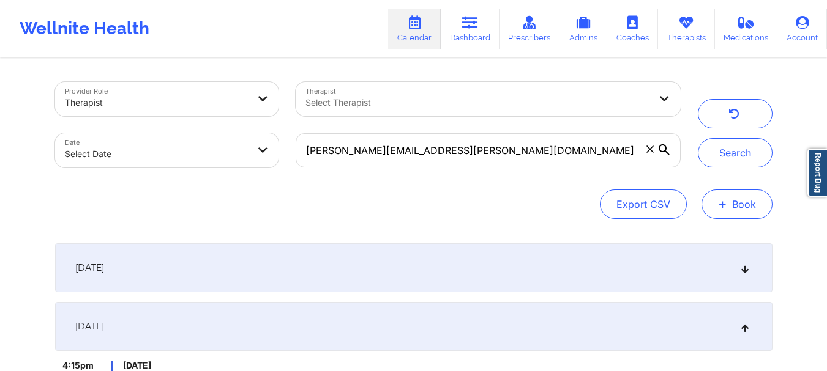
click at [740, 205] on button "+ Book" at bounding box center [736, 204] width 71 height 29
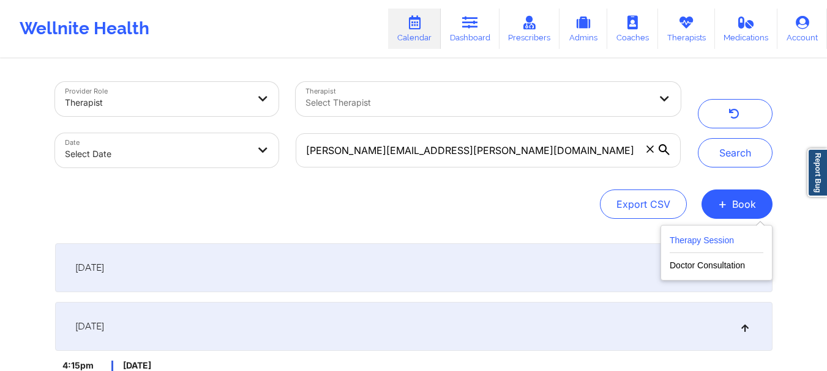
click at [699, 241] on button "Therapy Session" at bounding box center [716, 243] width 94 height 20
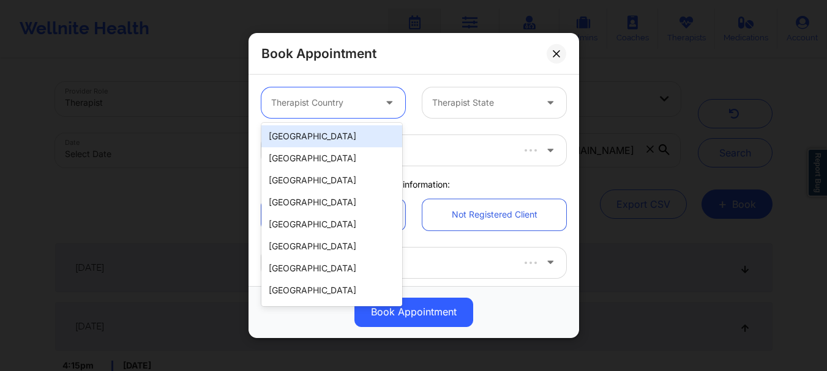
click at [339, 111] on div "Therapist Country" at bounding box center [318, 102] width 114 height 31
click at [329, 147] on div "[GEOGRAPHIC_DATA]" at bounding box center [331, 136] width 141 height 22
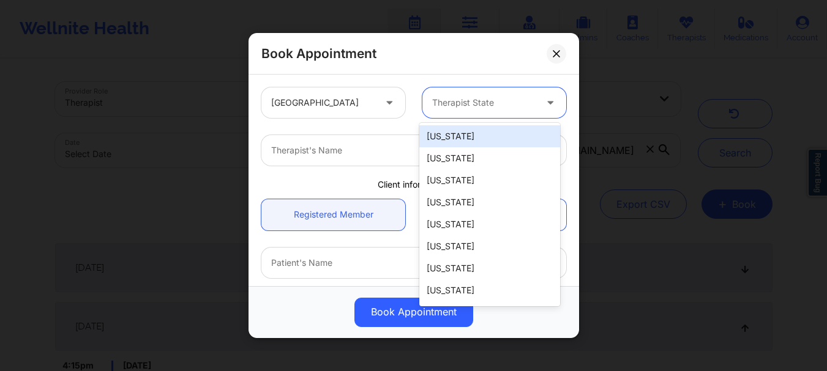
click at [483, 107] on div at bounding box center [483, 102] width 103 height 15
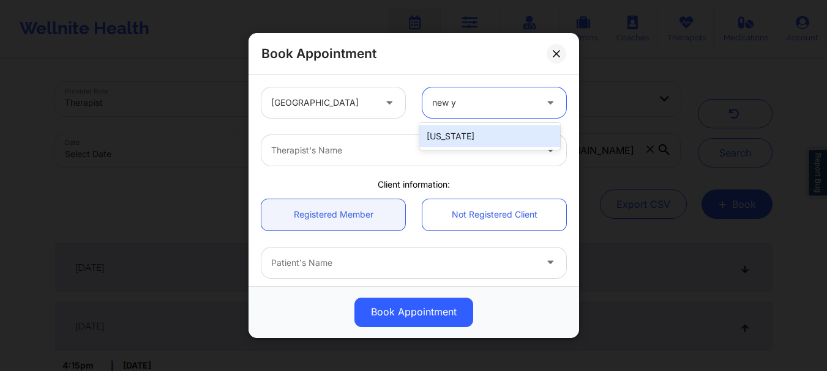
type input "new yo"
click at [464, 133] on div "[US_STATE]" at bounding box center [489, 136] width 141 height 22
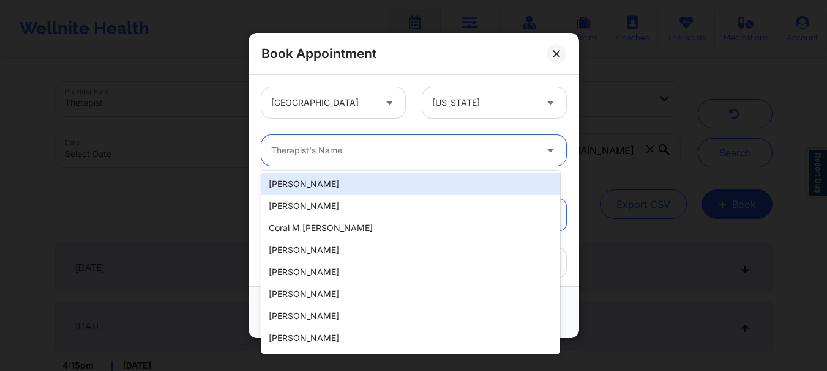
click at [415, 146] on div at bounding box center [403, 150] width 264 height 15
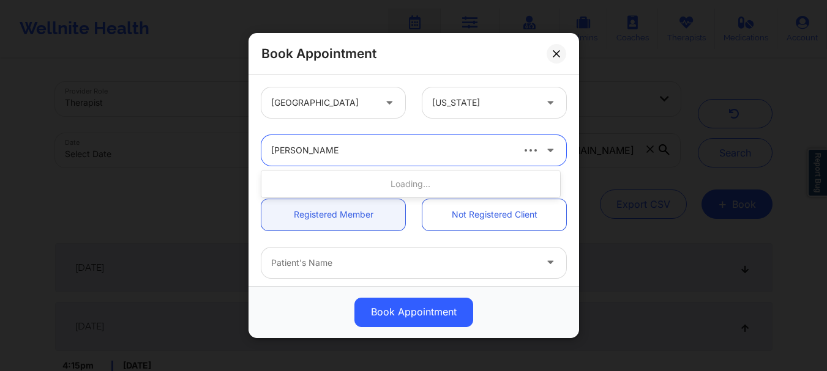
type input "daniella tompkins"
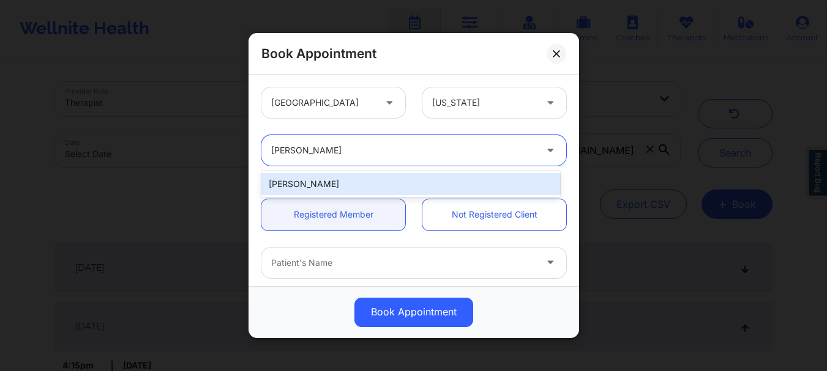
click at [396, 181] on div "[PERSON_NAME]" at bounding box center [410, 184] width 299 height 22
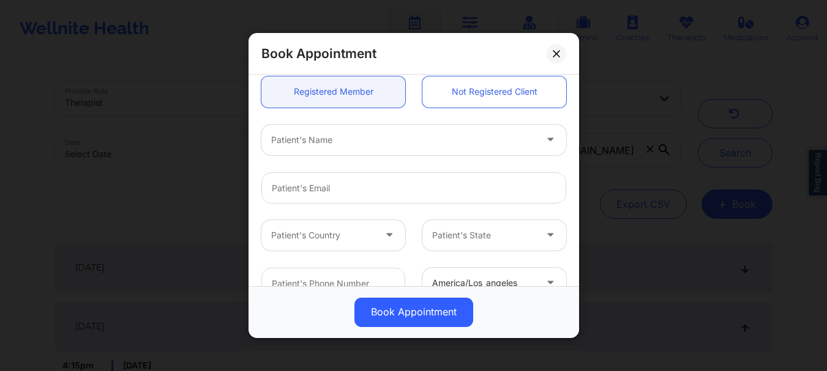
scroll to position [138, 0]
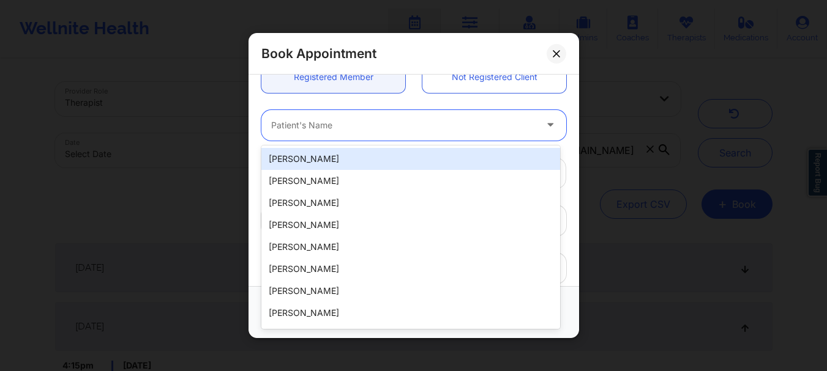
click at [312, 128] on div at bounding box center [403, 125] width 264 height 15
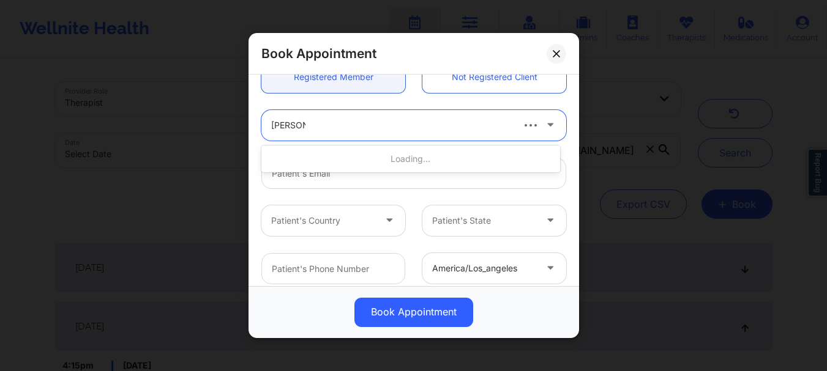
type input "marjorie"
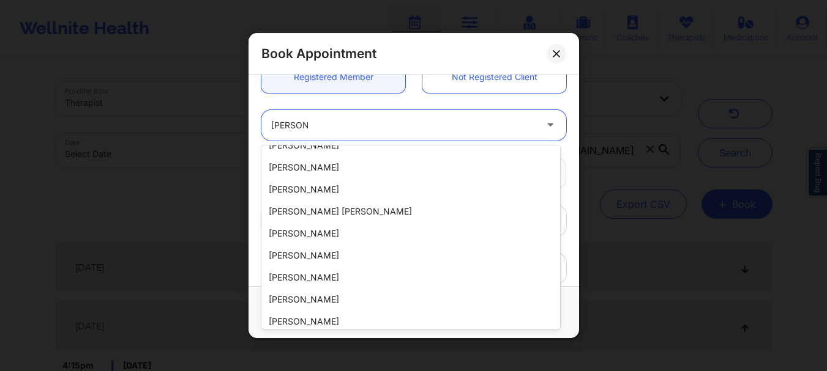
scroll to position [86, 0]
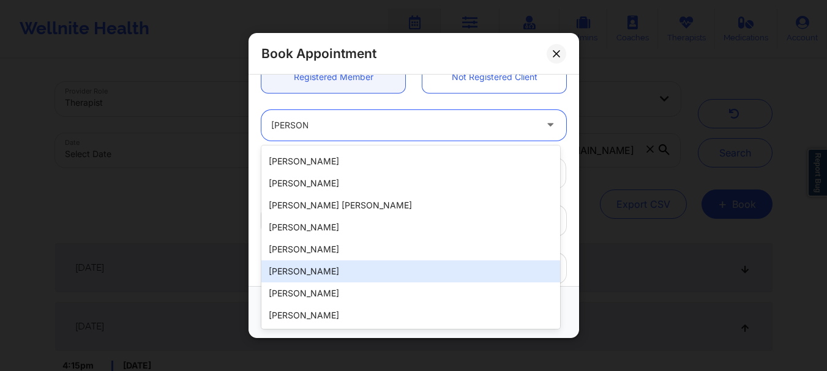
click at [375, 264] on div "Marjorie Priegue" at bounding box center [410, 272] width 299 height 22
type input "marjorie.priegue@gmail.com"
type input "+1347-217-3396"
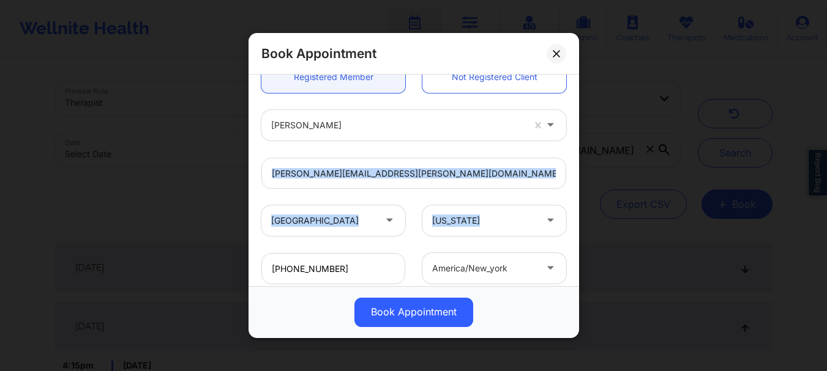
drag, startPoint x: 572, startPoint y: 191, endPoint x: 568, endPoint y: 242, distance: 51.0
click at [568, 242] on div "United States New York Daniella Tompkins Client information: Registered Member …" at bounding box center [413, 181] width 330 height 212
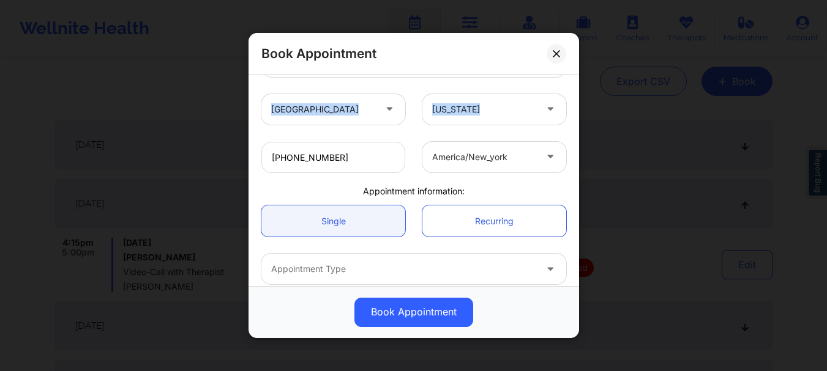
scroll to position [308, 0]
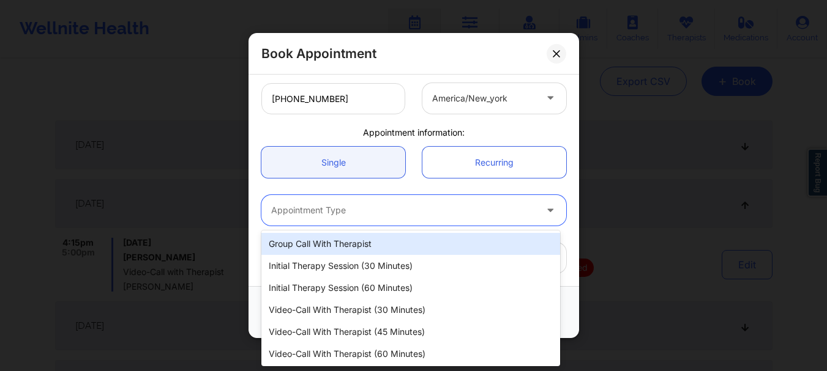
click at [352, 212] on div at bounding box center [403, 211] width 264 height 15
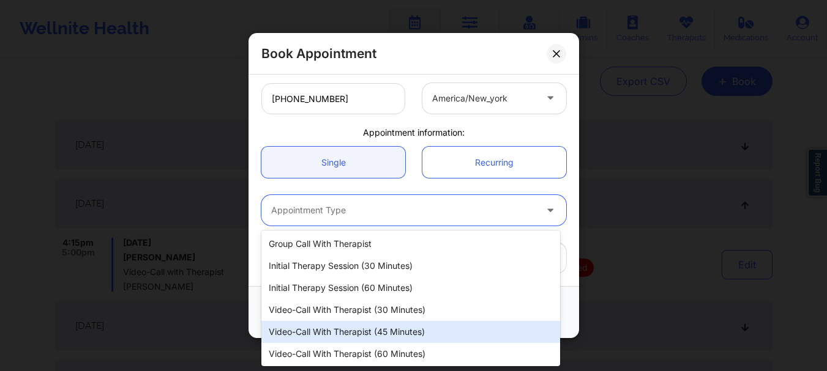
click at [381, 335] on div "Video-Call with Therapist (45 minutes)" at bounding box center [410, 332] width 299 height 22
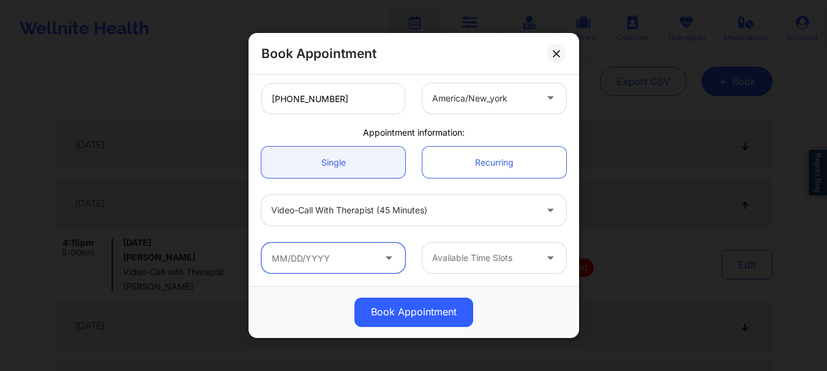
click at [336, 266] on input "text" at bounding box center [333, 258] width 144 height 31
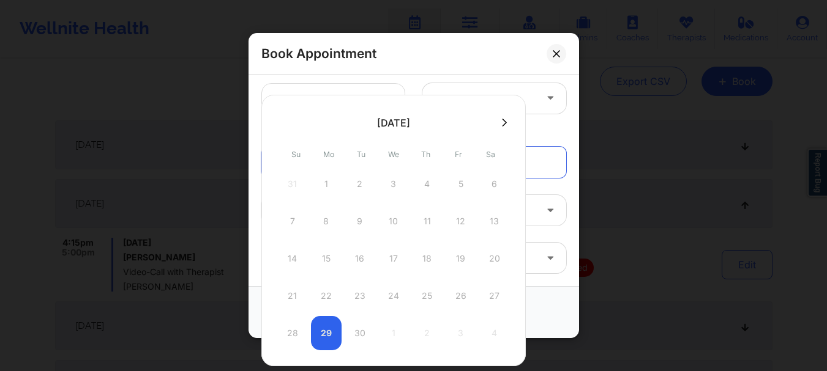
click at [498, 122] on button at bounding box center [504, 122] width 12 height 10
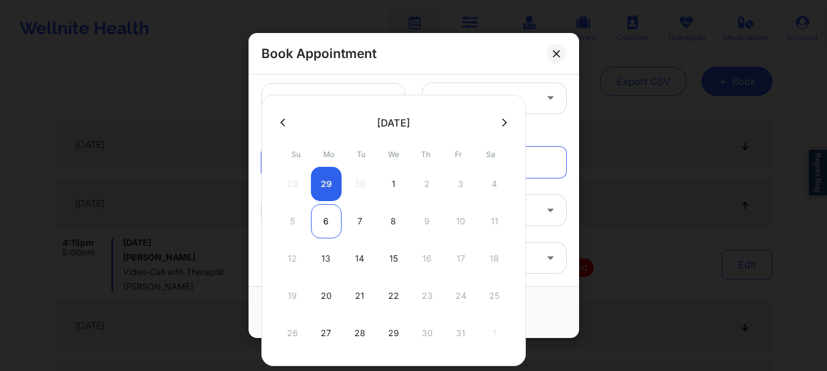
click at [329, 228] on div "6" at bounding box center [326, 221] width 31 height 34
type input "10/06/2025"
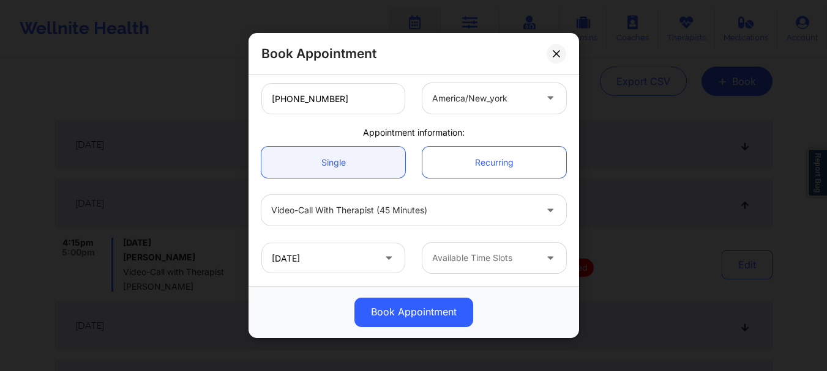
click at [472, 257] on div at bounding box center [483, 258] width 103 height 15
click at [524, 260] on div at bounding box center [483, 258] width 103 height 15
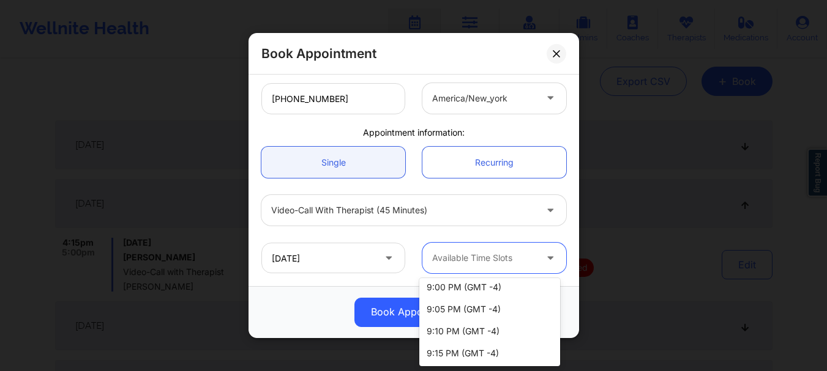
scroll to position [1089, 0]
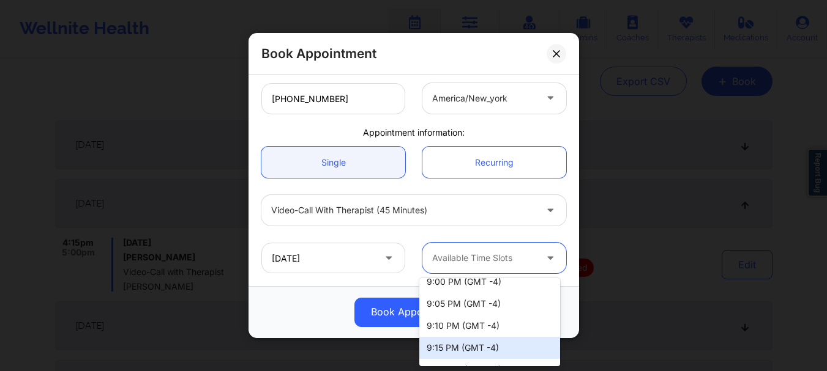
click at [519, 351] on div "9:15 PM (GMT -4)" at bounding box center [489, 348] width 141 height 22
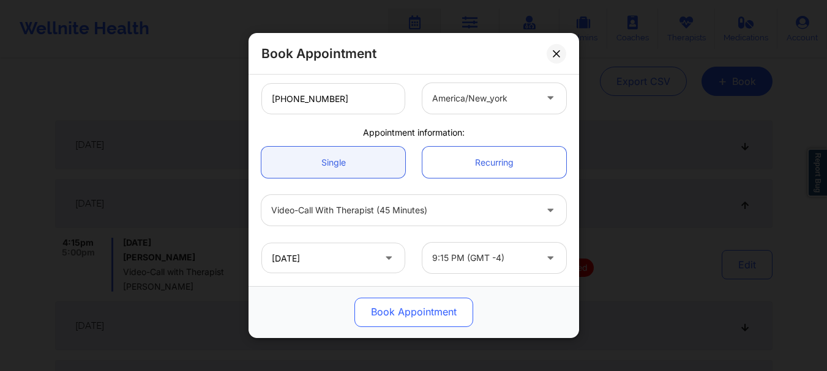
click at [418, 310] on button "Book Appointment" at bounding box center [413, 312] width 119 height 29
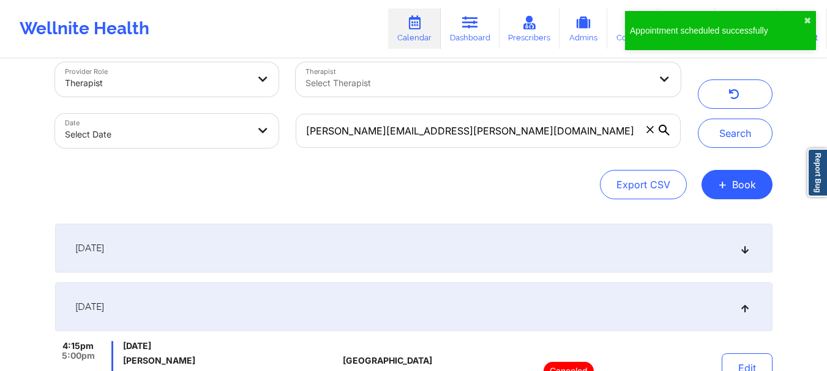
scroll to position [10, 0]
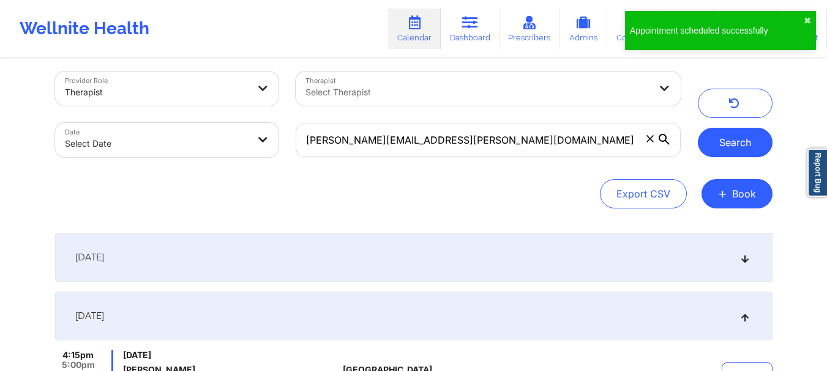
click at [734, 150] on button "Search" at bounding box center [734, 142] width 75 height 29
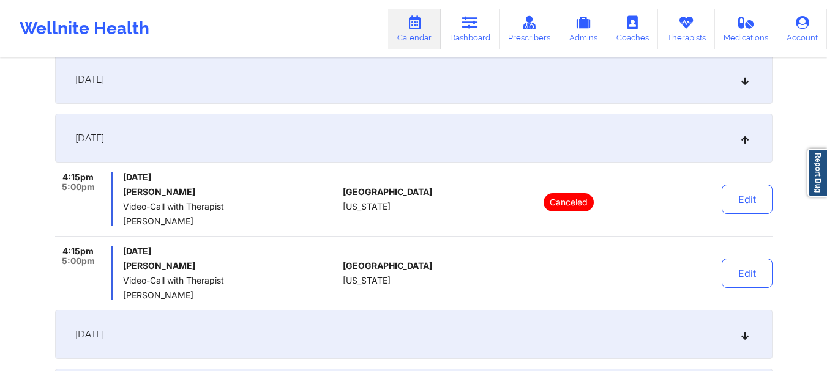
scroll to position [182, 0]
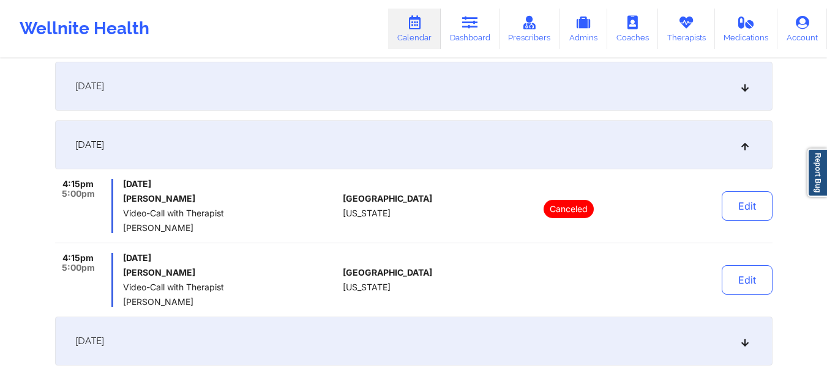
click at [742, 86] on icon at bounding box center [744, 86] width 10 height 9
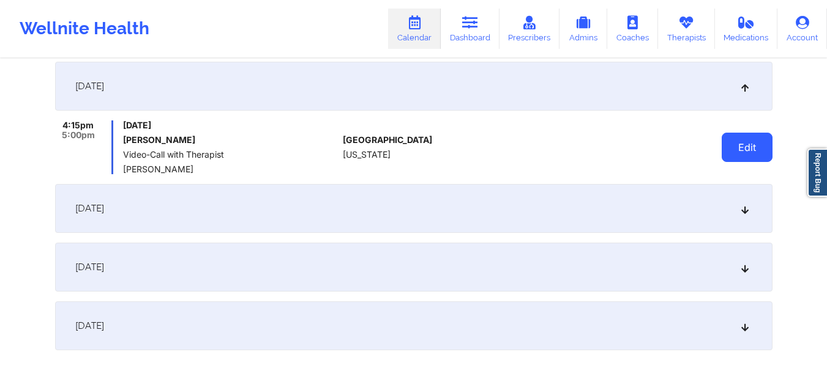
click at [729, 154] on button "Edit" at bounding box center [746, 147] width 51 height 29
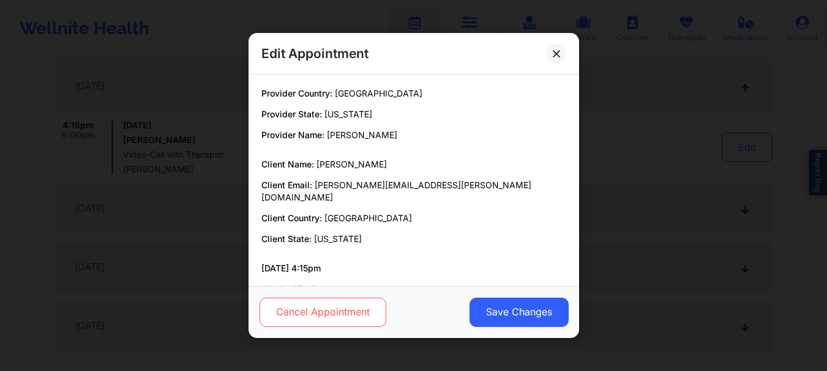
click at [308, 316] on button "Cancel Appointment" at bounding box center [322, 312] width 127 height 29
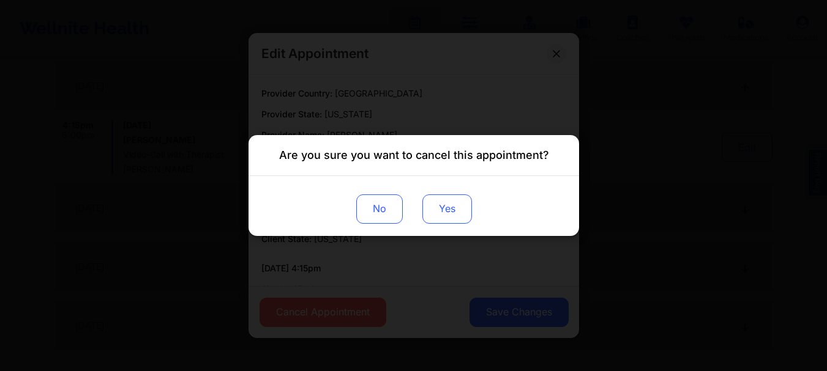
click at [451, 210] on button "Yes" at bounding box center [447, 209] width 50 height 29
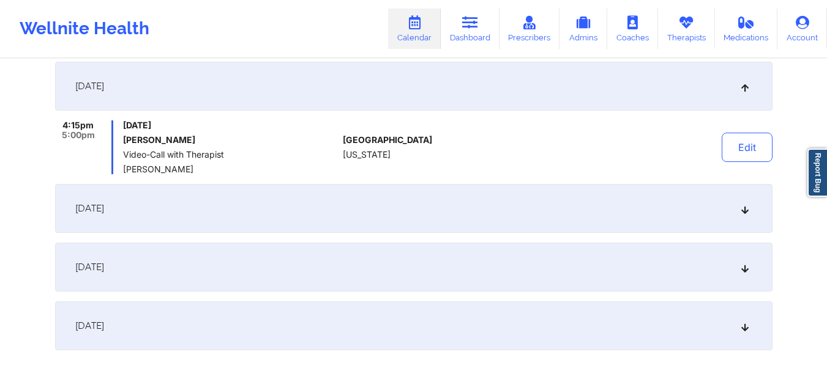
scroll to position [0, 0]
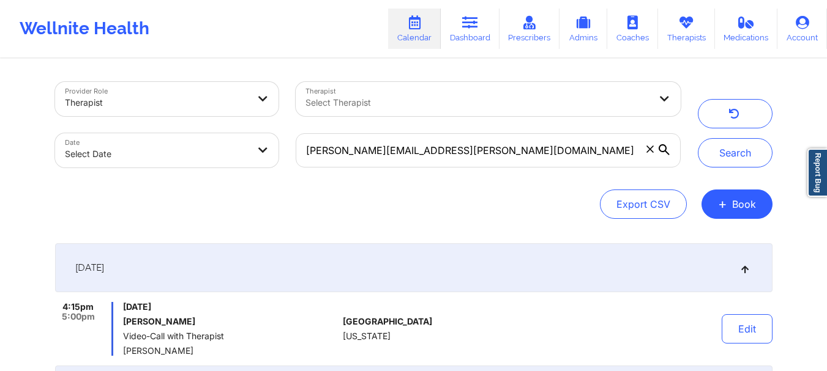
click at [655, 152] on span at bounding box center [650, 149] width 12 height 12
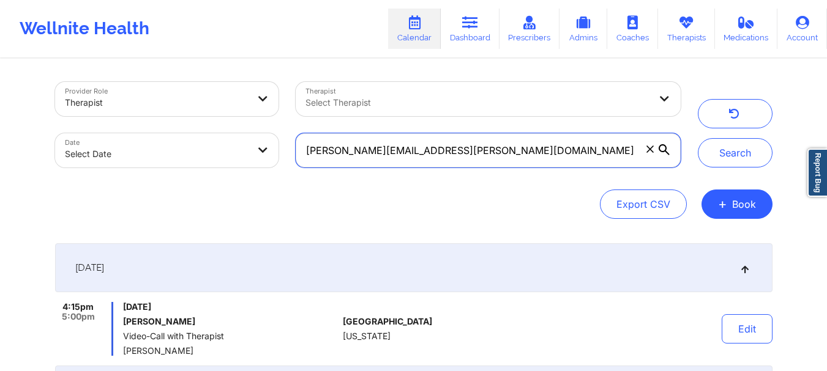
click at [655, 152] on input "marjorie.priegue@gmail.com" at bounding box center [488, 150] width 384 height 34
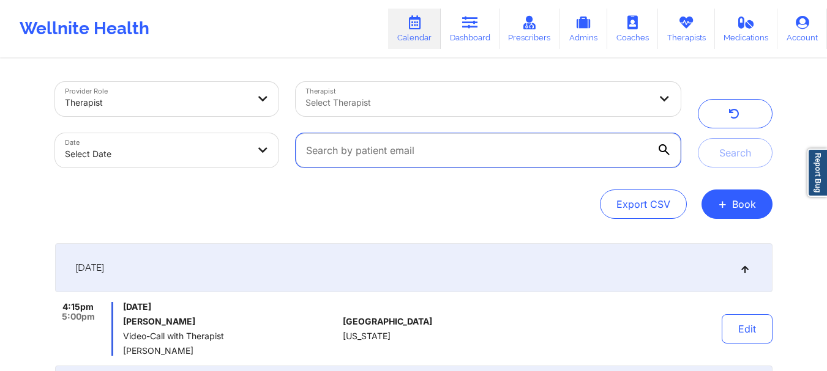
paste input "bjmm689@yahoo.com"
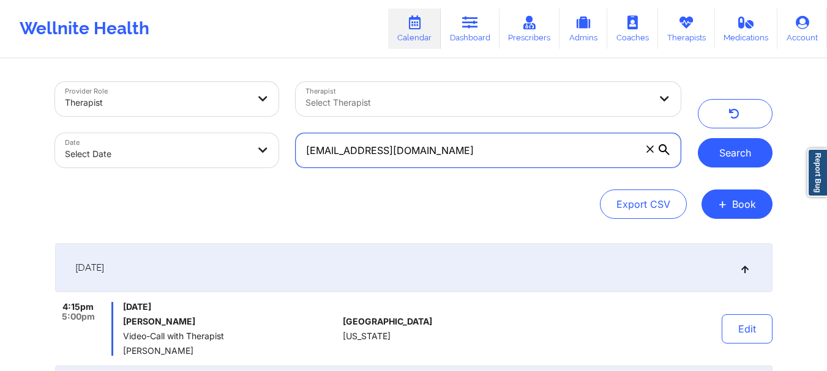
type input "bjmm689@yahoo.com"
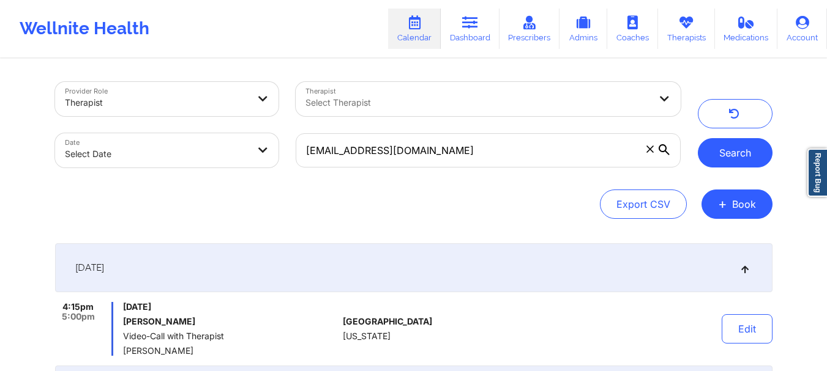
click at [721, 151] on button "Search" at bounding box center [734, 152] width 75 height 29
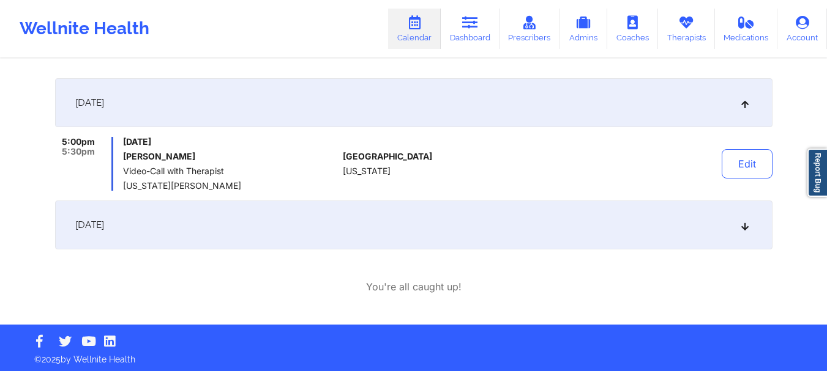
scroll to position [168, 0]
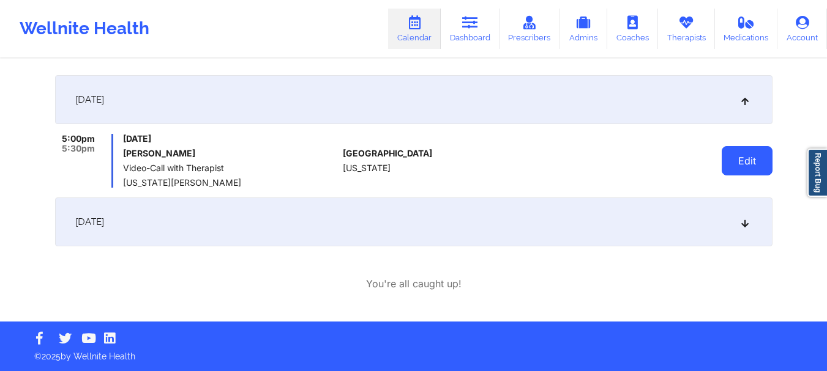
click at [757, 167] on button "Edit" at bounding box center [746, 160] width 51 height 29
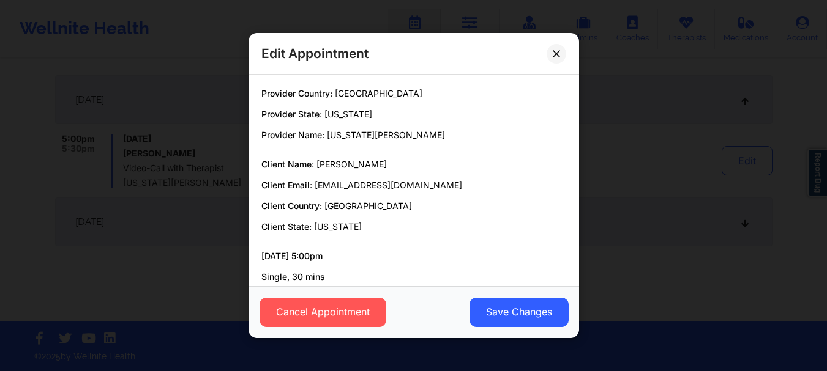
click at [702, 152] on div "Edit Appointment Provider Country: United States Provider State: Florida Provid…" at bounding box center [413, 185] width 827 height 371
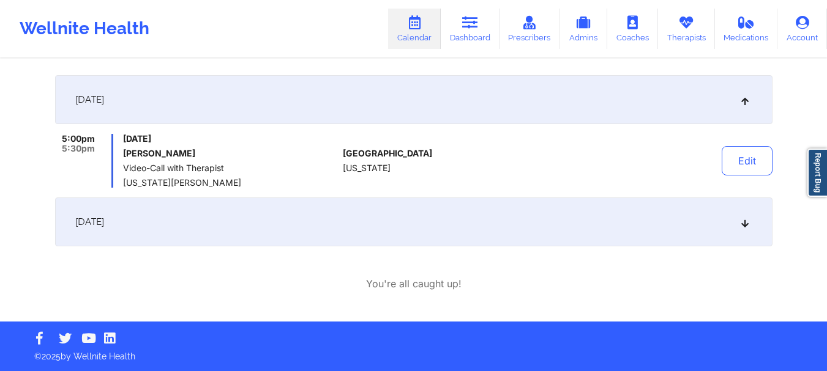
click at [744, 226] on icon at bounding box center [744, 222] width 10 height 9
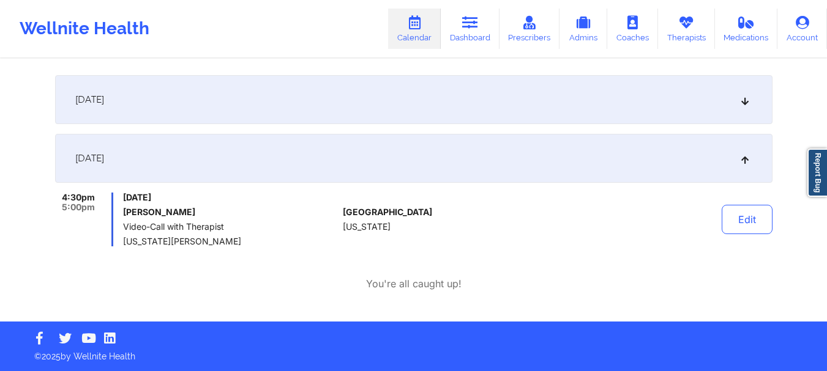
click at [746, 109] on div "October 1, 2025" at bounding box center [413, 99] width 717 height 49
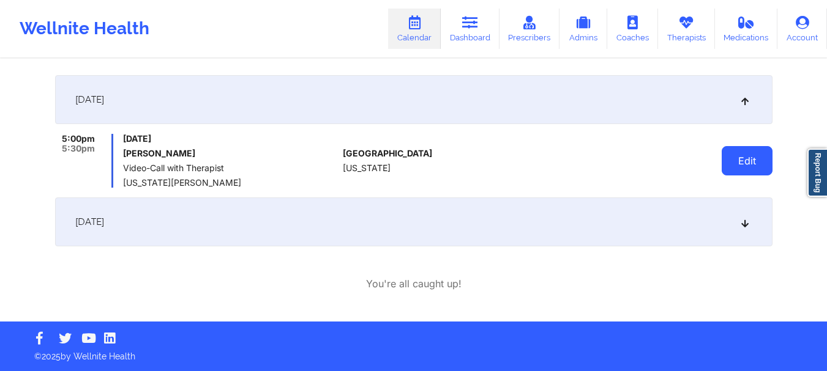
click at [736, 157] on button "Edit" at bounding box center [746, 160] width 51 height 29
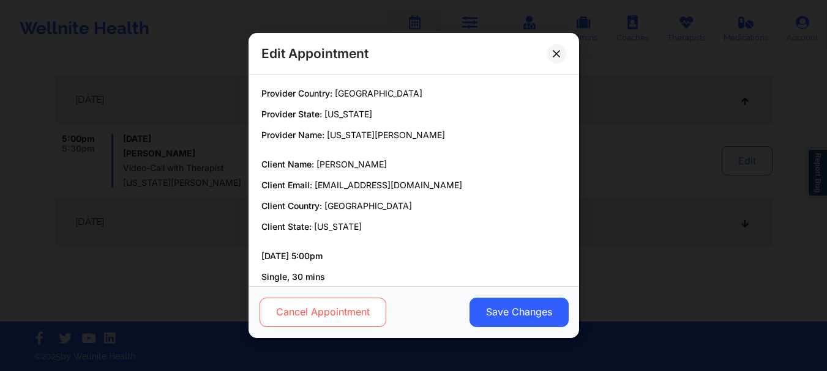
click at [350, 322] on button "Cancel Appointment" at bounding box center [322, 312] width 127 height 29
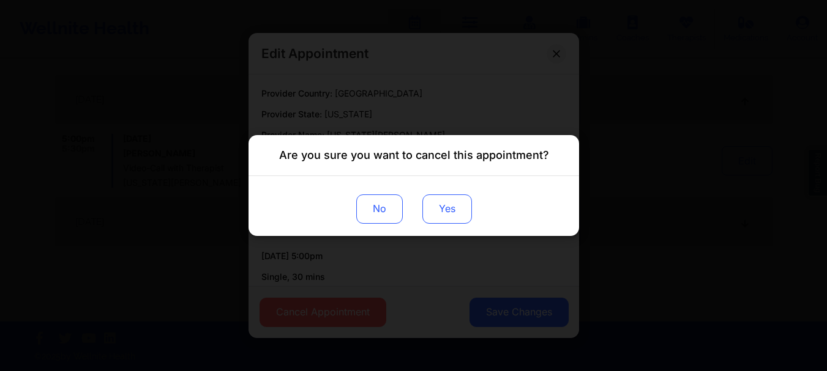
click at [463, 204] on button "Yes" at bounding box center [447, 209] width 50 height 29
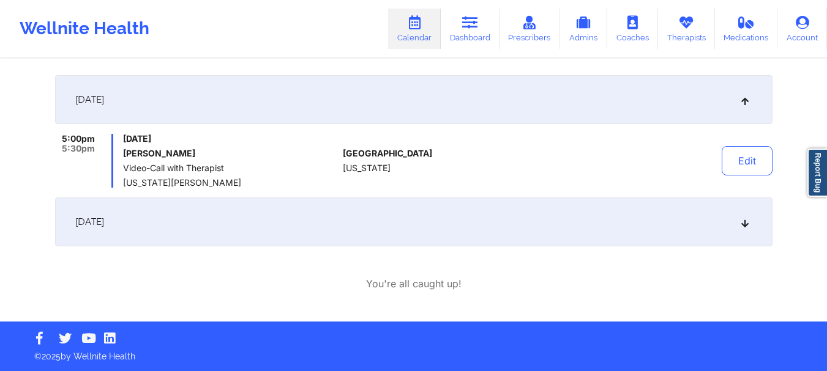
click at [743, 219] on icon at bounding box center [744, 222] width 10 height 9
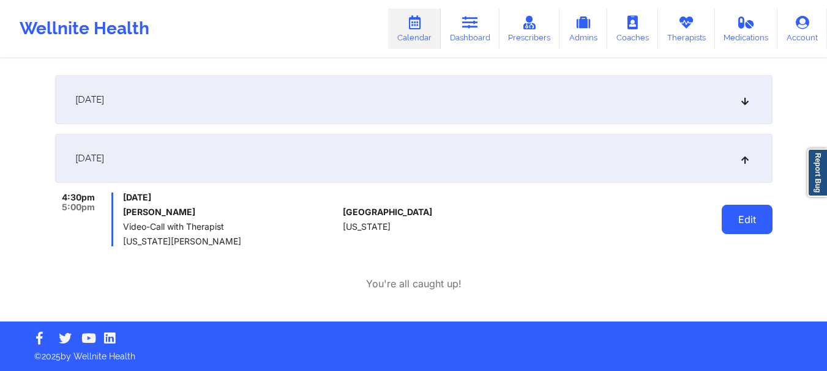
click at [743, 225] on button "Edit" at bounding box center [746, 219] width 51 height 29
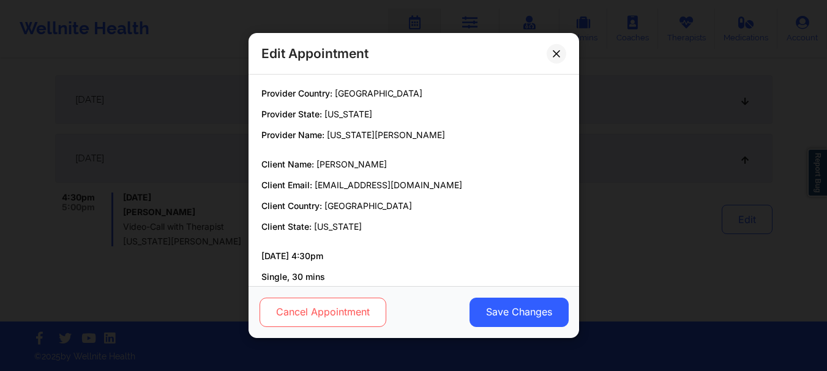
click at [318, 325] on button "Cancel Appointment" at bounding box center [322, 312] width 127 height 29
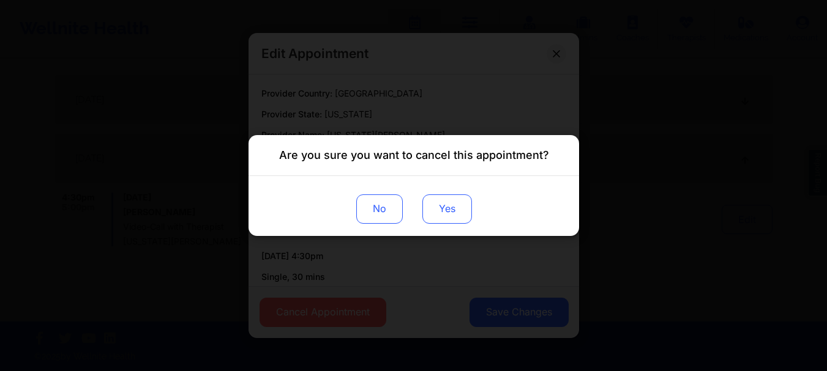
click at [444, 204] on button "Yes" at bounding box center [447, 209] width 50 height 29
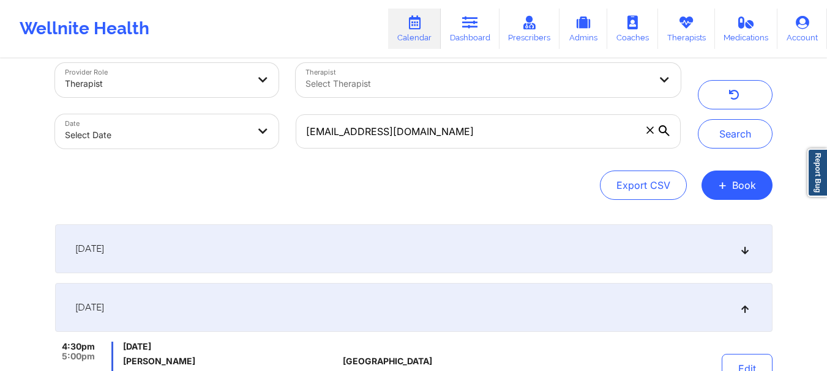
scroll to position [0, 0]
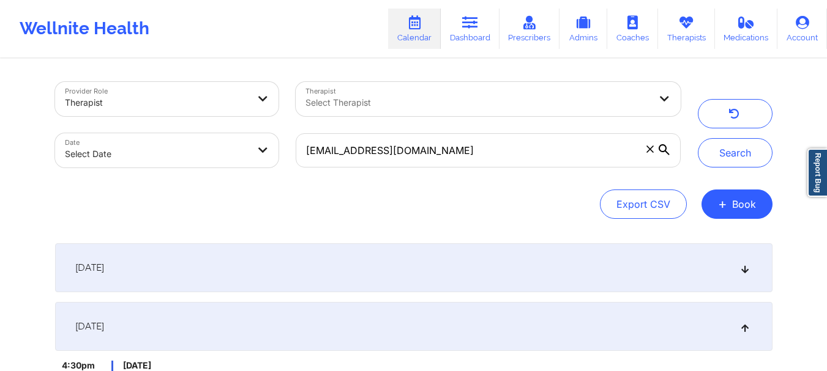
click at [652, 143] on span at bounding box center [650, 149] width 12 height 12
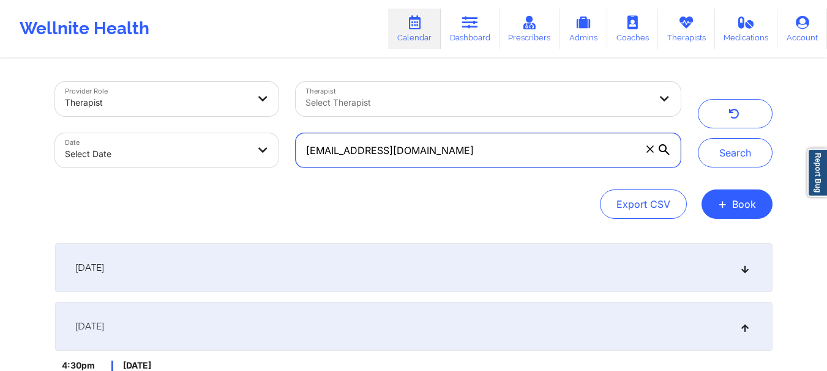
click at [652, 143] on input "bjmm689@yahoo.com" at bounding box center [488, 150] width 384 height 34
paste input "tatumlsmith1117@gmail.com"
type input "tatumlsmith1117@gmail.com"
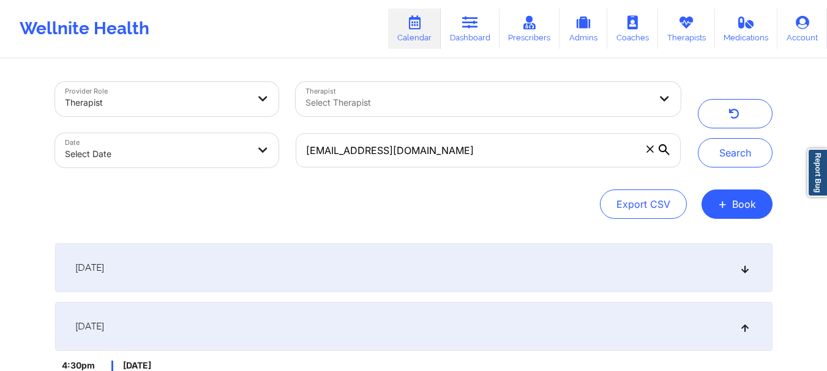
click at [739, 170] on div "Provider Role Therapist Therapist Select Therapist Date Select Date tatumlsmith…" at bounding box center [413, 124] width 734 height 103
click at [736, 162] on button "Search" at bounding box center [734, 152] width 75 height 29
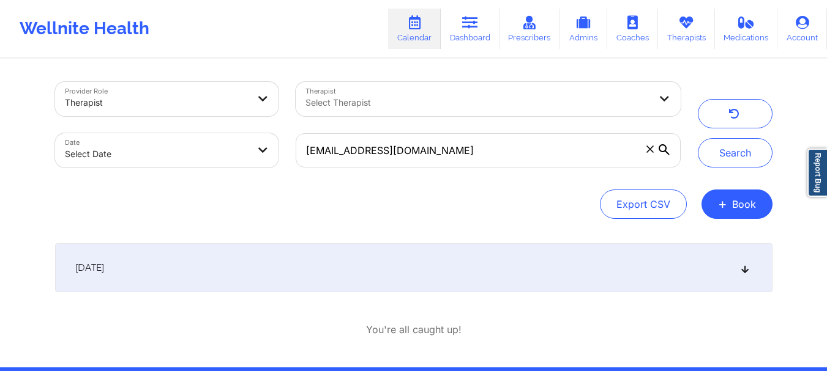
scroll to position [46, 0]
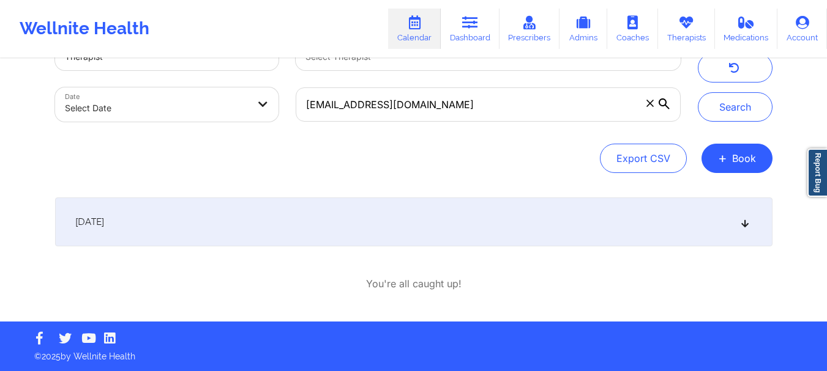
click at [745, 229] on div "September 29, 2025" at bounding box center [413, 222] width 717 height 49
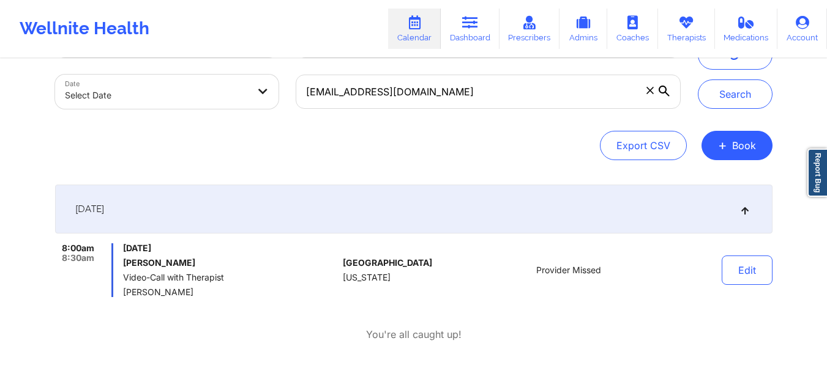
scroll to position [63, 0]
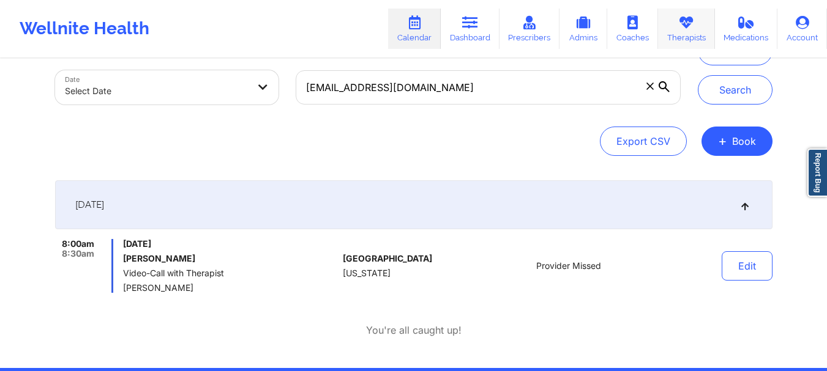
click at [681, 25] on icon at bounding box center [686, 22] width 16 height 13
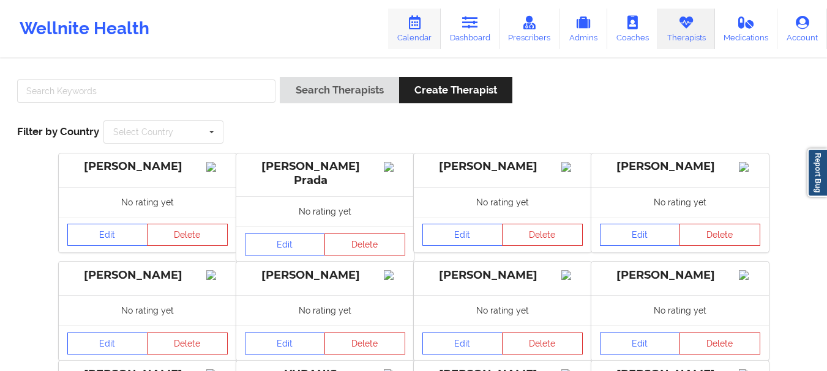
click at [426, 27] on link "Calendar" at bounding box center [414, 29] width 53 height 40
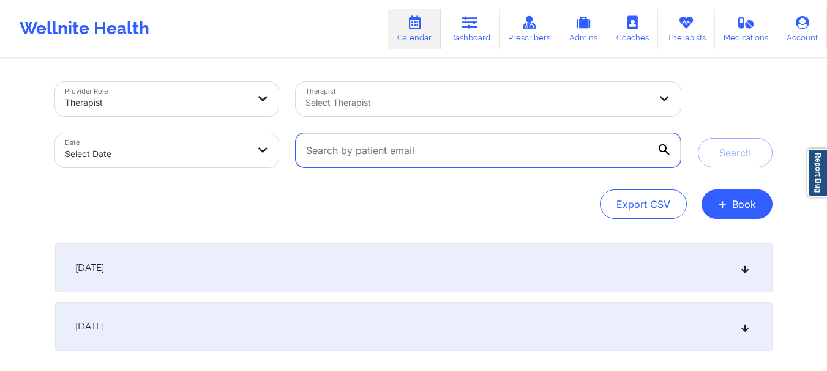
click at [393, 154] on input "text" at bounding box center [488, 150] width 384 height 34
paste input "graciemc60@gmail.com"
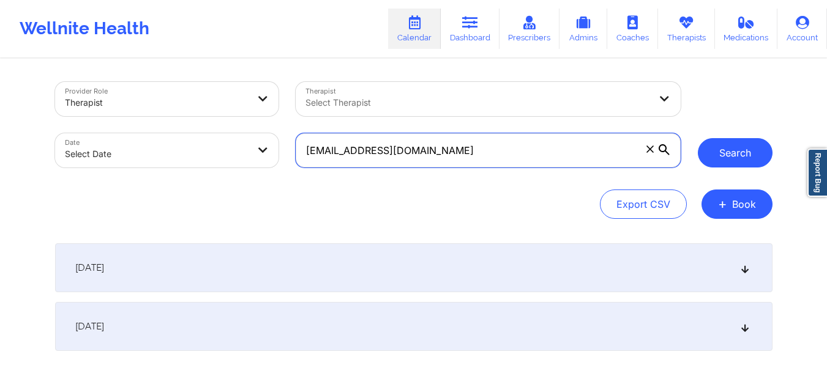
type input "graciemc60@gmail.com"
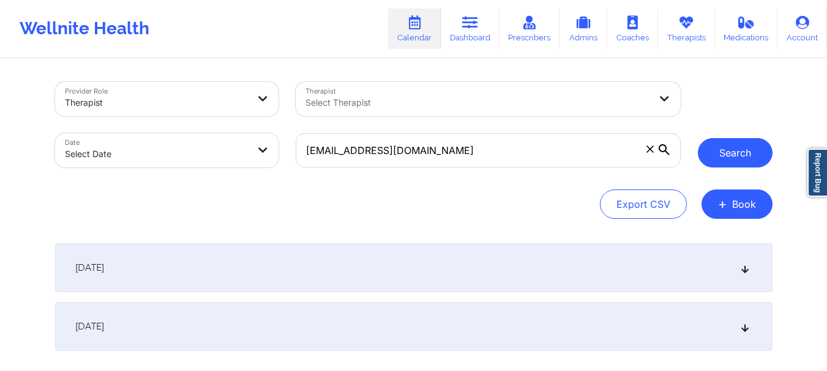
click at [716, 145] on button "Search" at bounding box center [734, 152] width 75 height 29
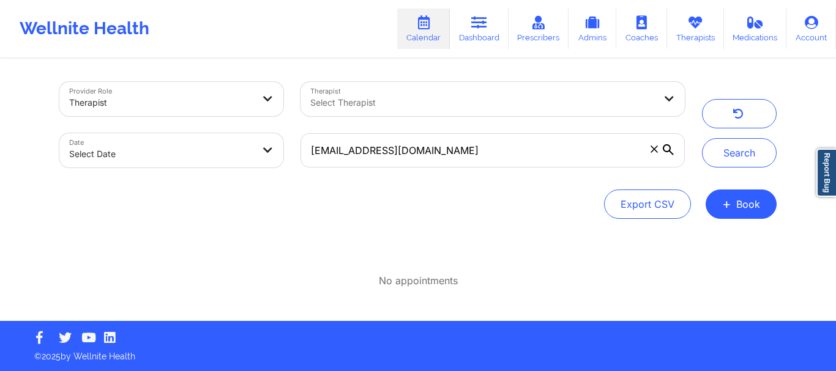
click at [657, 150] on icon at bounding box center [653, 149] width 7 height 7
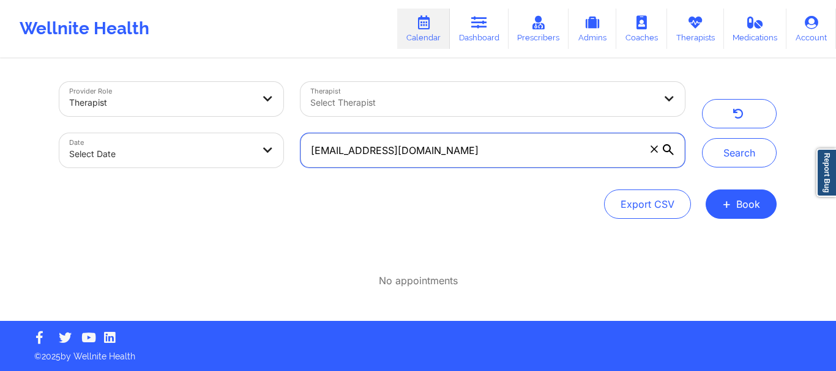
click at [657, 150] on input "graciemc60@gmail.com" at bounding box center [492, 150] width 384 height 34
paste input "chiare13@yahoo.com"
type input "chiare13@yahoo.com"
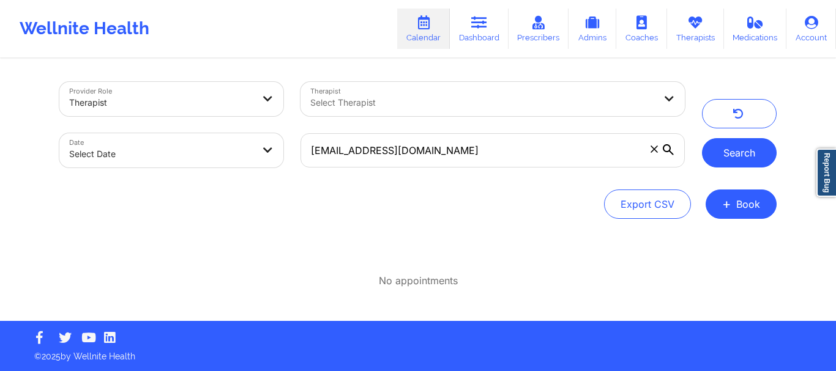
click at [719, 164] on button "Search" at bounding box center [739, 152] width 75 height 29
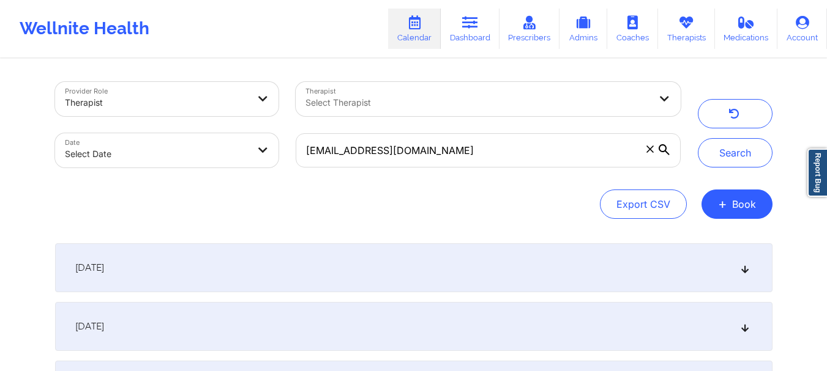
click at [751, 268] on div "October 2, 2025" at bounding box center [413, 268] width 717 height 49
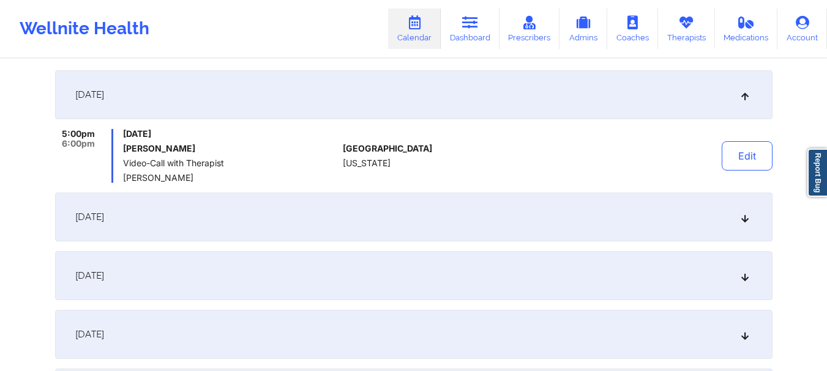
scroll to position [192, 0]
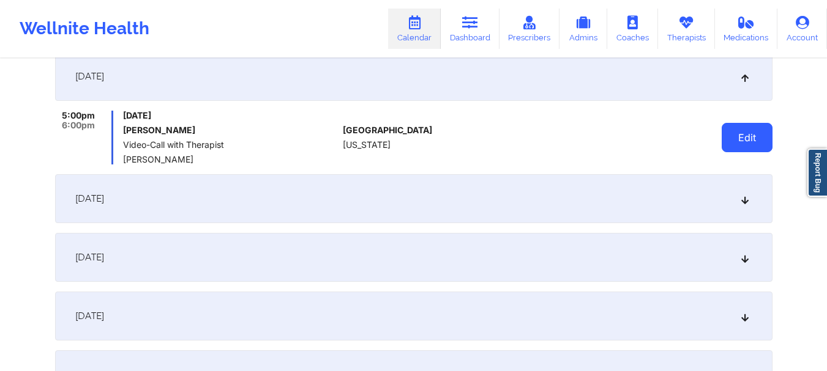
click at [740, 138] on button "Edit" at bounding box center [746, 137] width 51 height 29
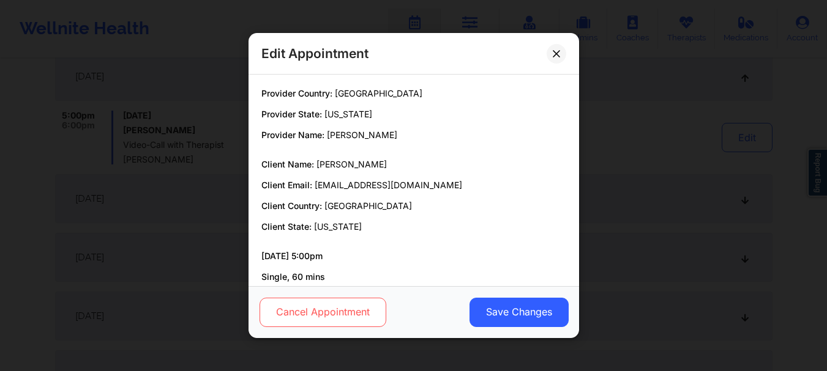
click at [377, 310] on button "Cancel Appointment" at bounding box center [322, 312] width 127 height 29
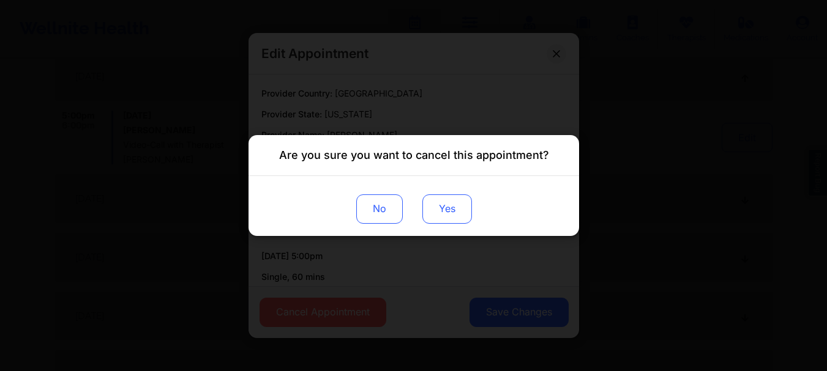
click at [443, 206] on button "Yes" at bounding box center [447, 209] width 50 height 29
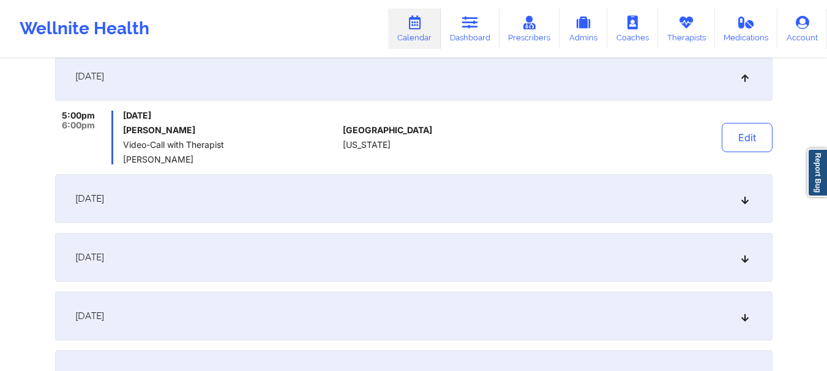
click at [742, 198] on icon at bounding box center [744, 199] width 10 height 9
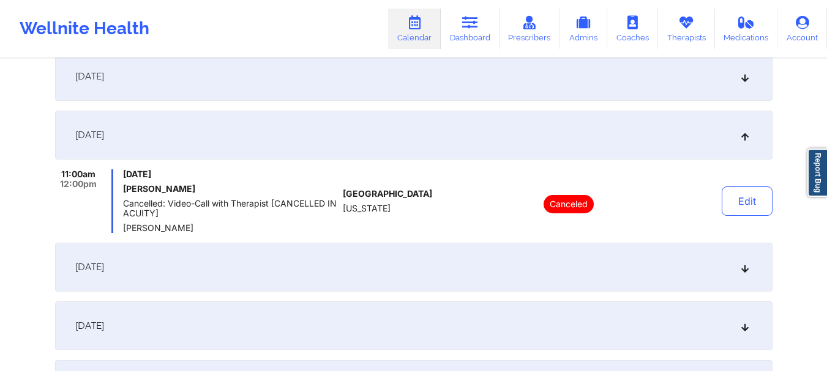
click at [752, 274] on div "October 9, 2025" at bounding box center [413, 267] width 717 height 49
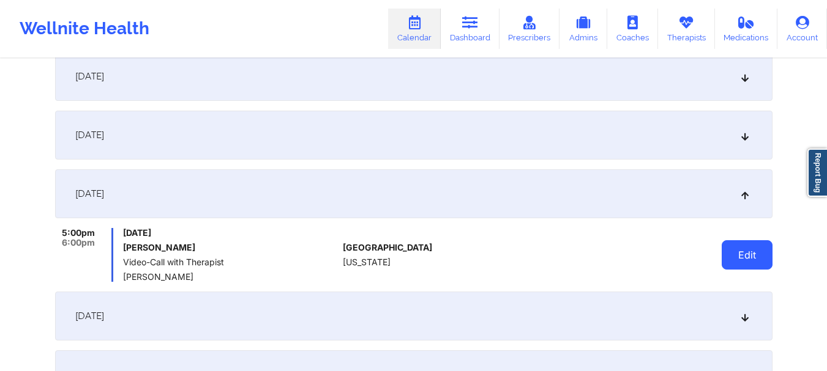
click at [732, 253] on button "Edit" at bounding box center [746, 254] width 51 height 29
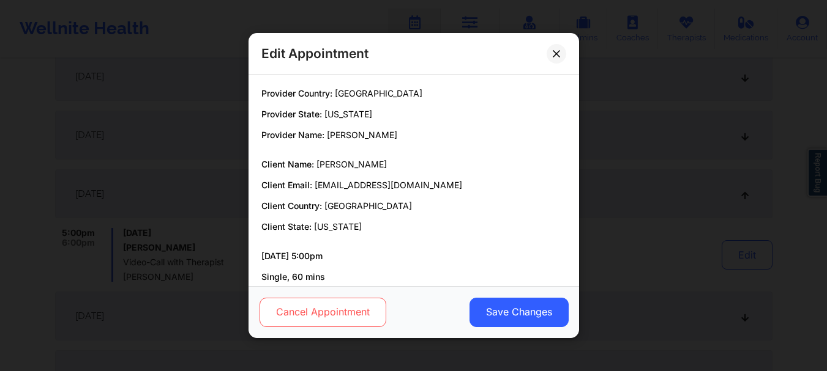
click at [324, 318] on button "Cancel Appointment" at bounding box center [322, 312] width 127 height 29
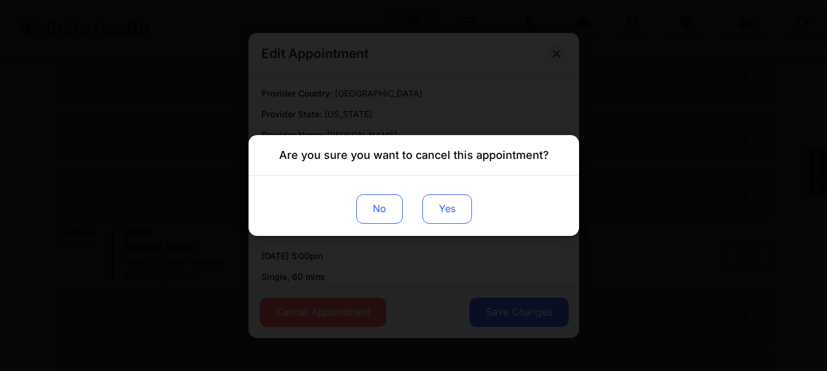
click at [449, 218] on button "Yes" at bounding box center [447, 209] width 50 height 29
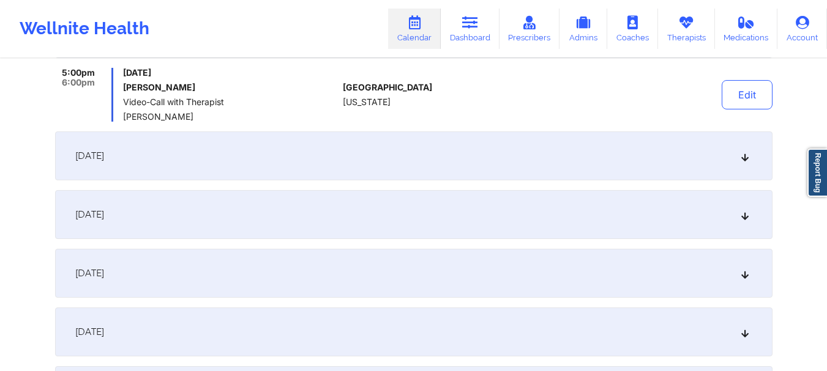
scroll to position [365, 0]
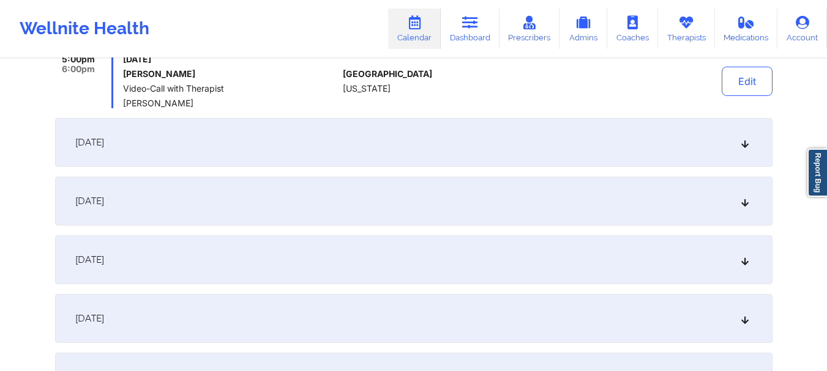
click at [748, 144] on icon at bounding box center [744, 142] width 10 height 9
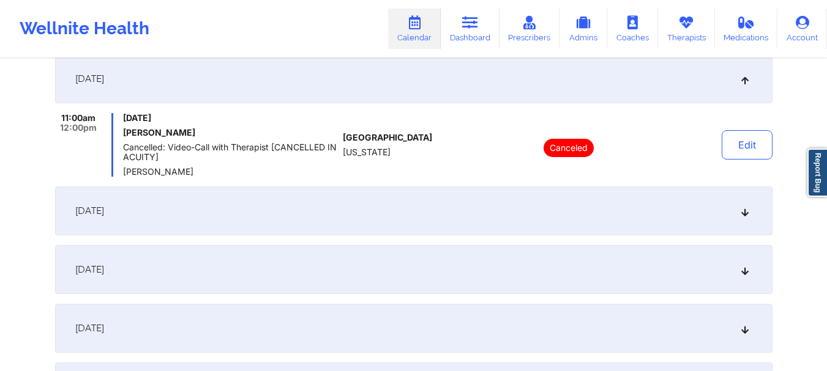
click at [739, 214] on icon at bounding box center [744, 211] width 10 height 9
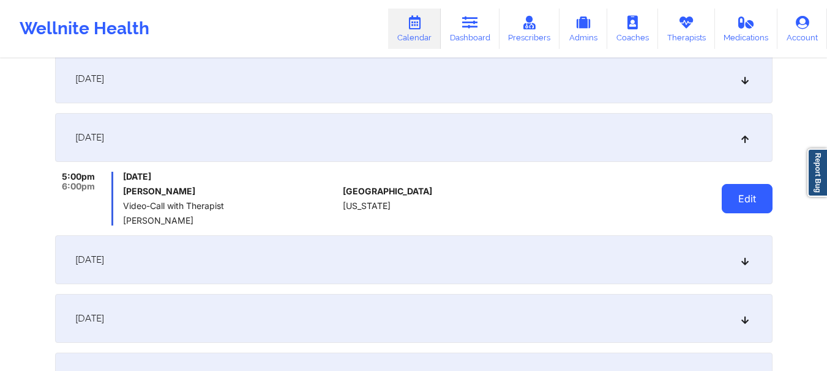
click at [752, 206] on button "Edit" at bounding box center [746, 198] width 51 height 29
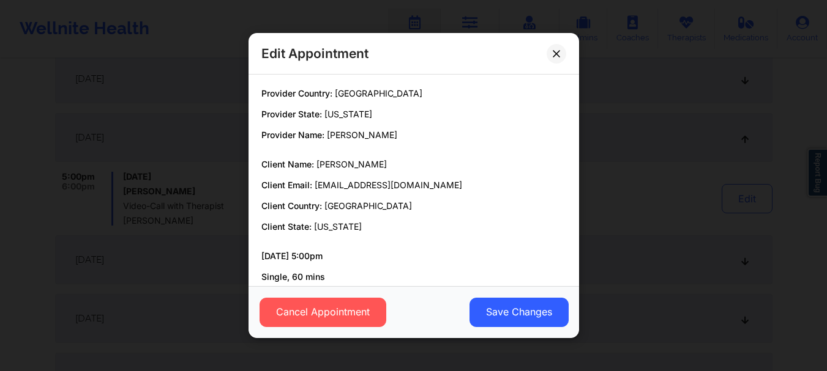
click at [314, 332] on div "Cancel Appointment Save Changes" at bounding box center [413, 312] width 330 height 52
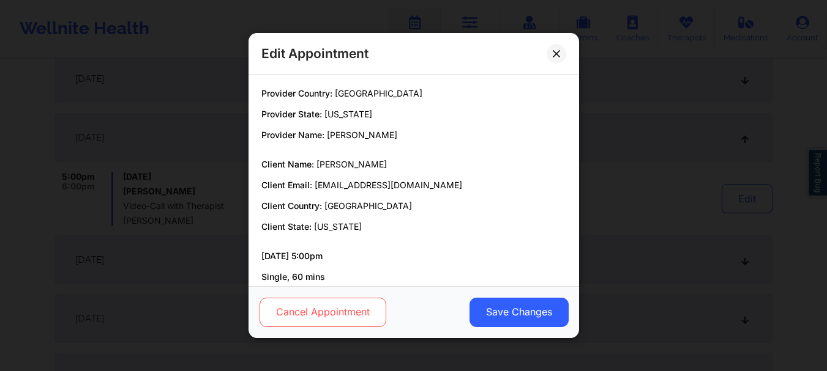
click at [306, 316] on button "Cancel Appointment" at bounding box center [322, 312] width 127 height 29
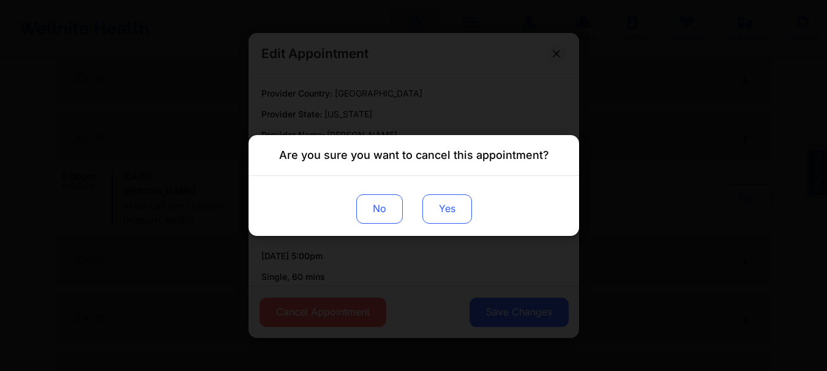
click at [442, 209] on button "Yes" at bounding box center [447, 209] width 50 height 29
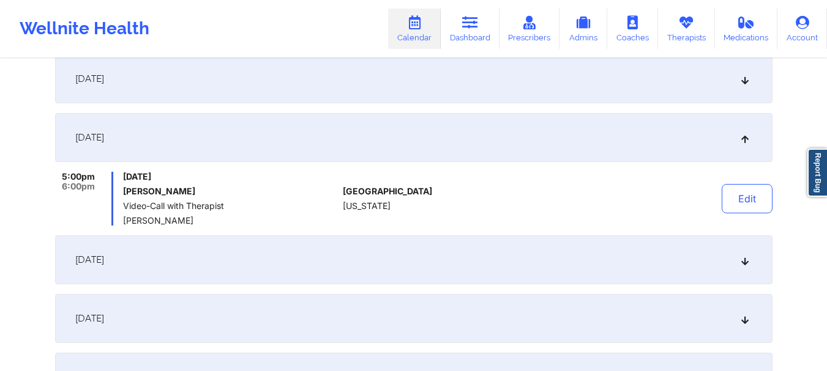
click at [742, 262] on icon at bounding box center [744, 260] width 10 height 9
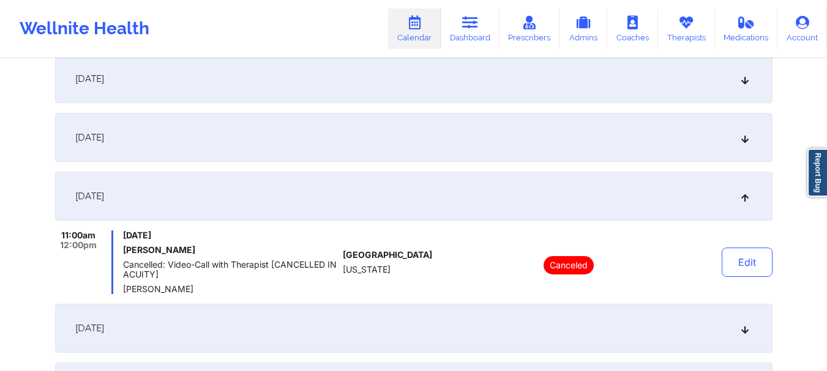
click at [746, 328] on icon at bounding box center [744, 328] width 10 height 9
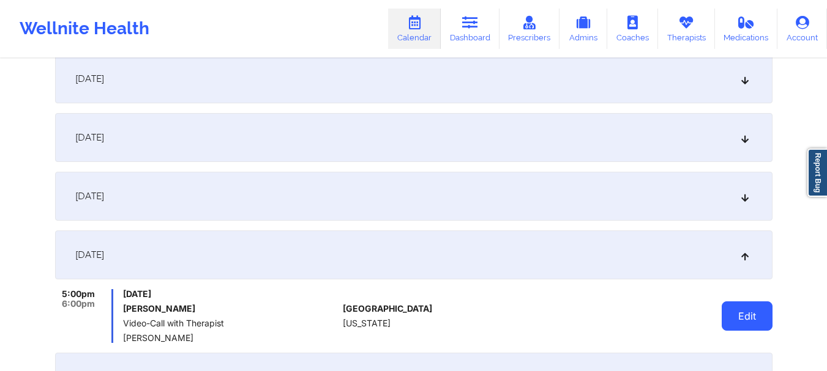
click at [739, 311] on button "Edit" at bounding box center [746, 316] width 51 height 29
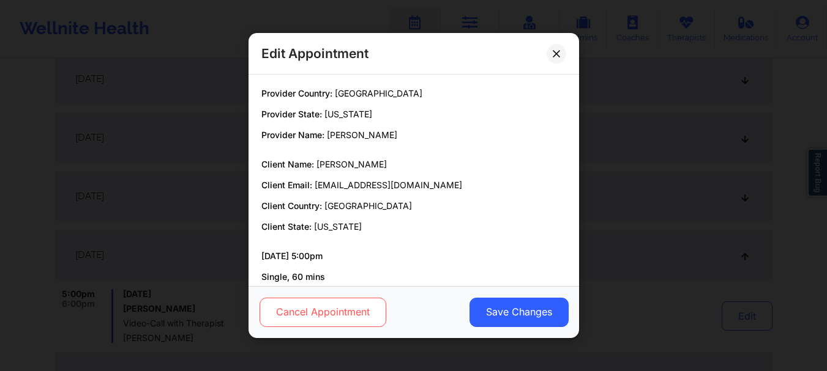
click at [328, 299] on button "Cancel Appointment" at bounding box center [322, 312] width 127 height 29
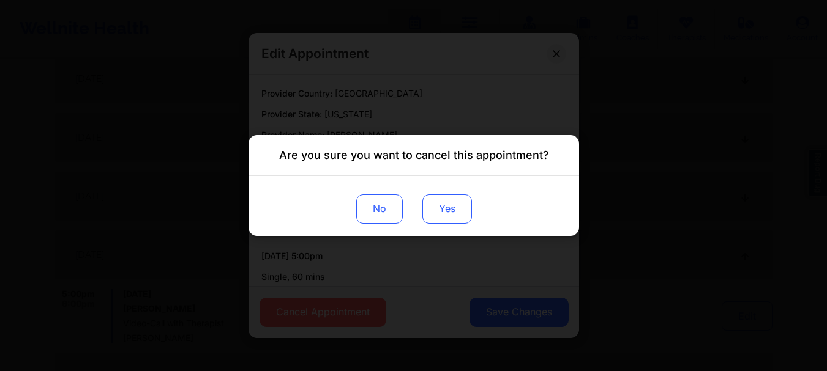
click at [453, 205] on button "Yes" at bounding box center [447, 209] width 50 height 29
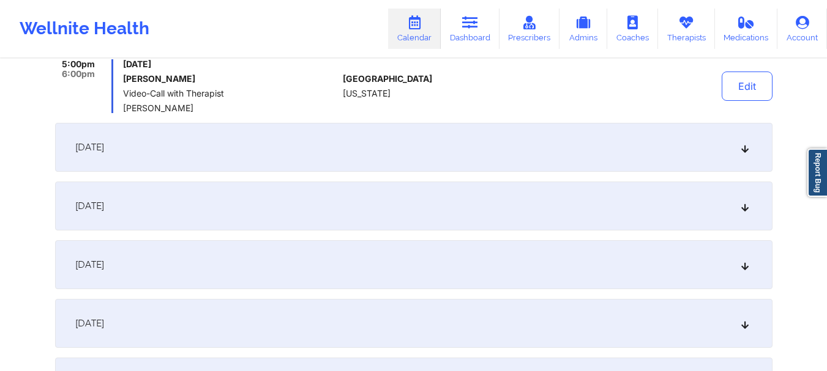
scroll to position [606, 0]
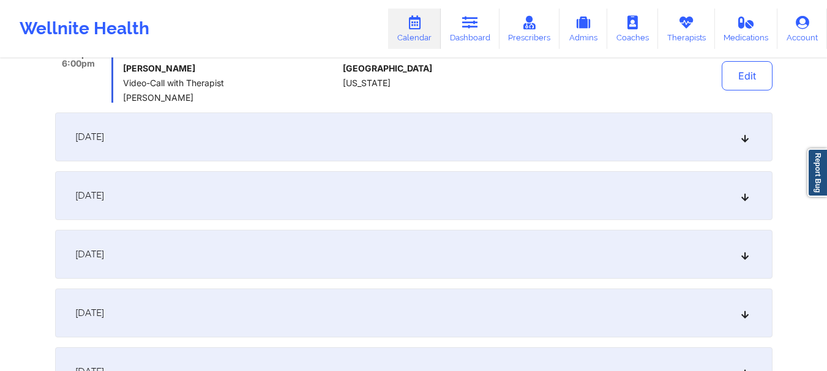
click at [746, 139] on icon at bounding box center [744, 137] width 10 height 9
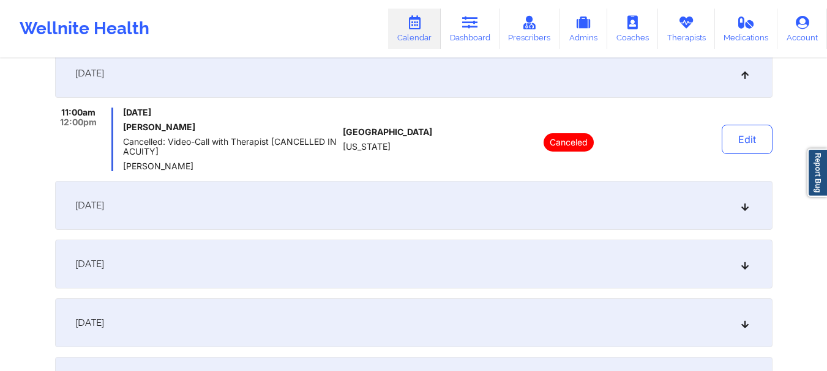
click at [743, 209] on icon at bounding box center [744, 205] width 10 height 9
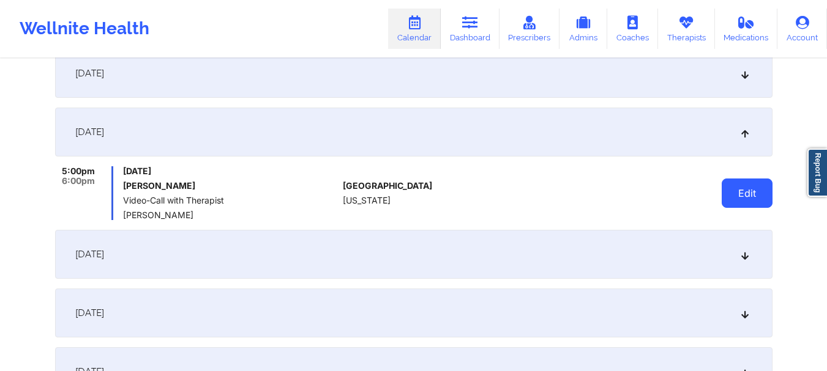
click at [735, 204] on button "Edit" at bounding box center [746, 193] width 51 height 29
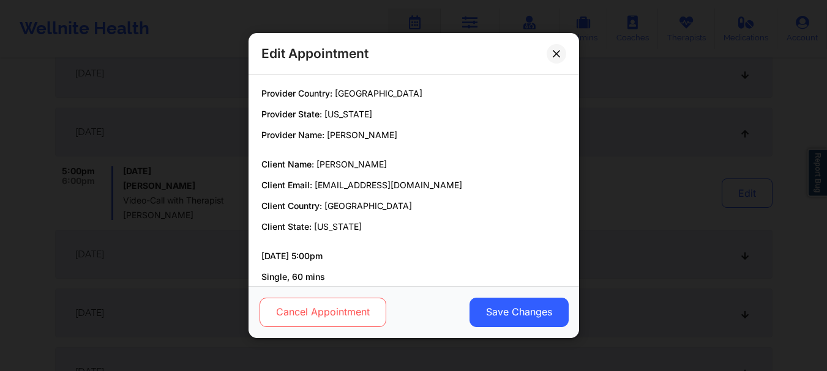
click at [355, 311] on button "Cancel Appointment" at bounding box center [322, 312] width 127 height 29
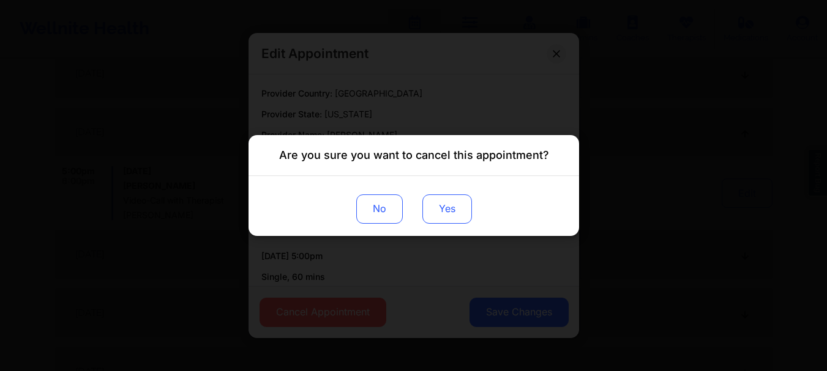
click at [439, 210] on button "Yes" at bounding box center [447, 209] width 50 height 29
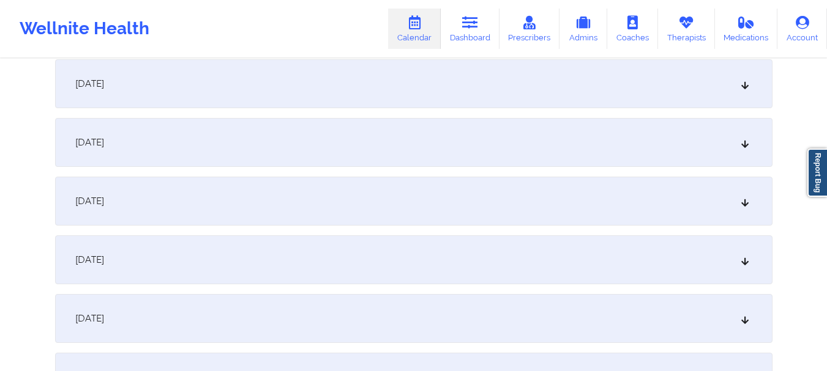
scroll to position [790, 0]
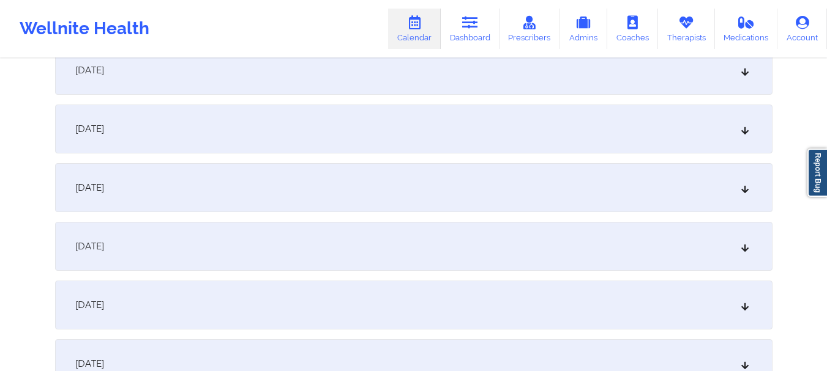
click at [744, 75] on icon at bounding box center [744, 70] width 10 height 9
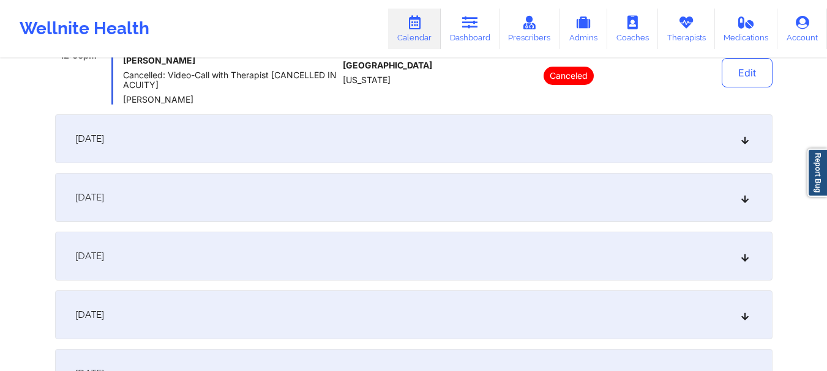
click at [743, 139] on icon at bounding box center [744, 139] width 10 height 9
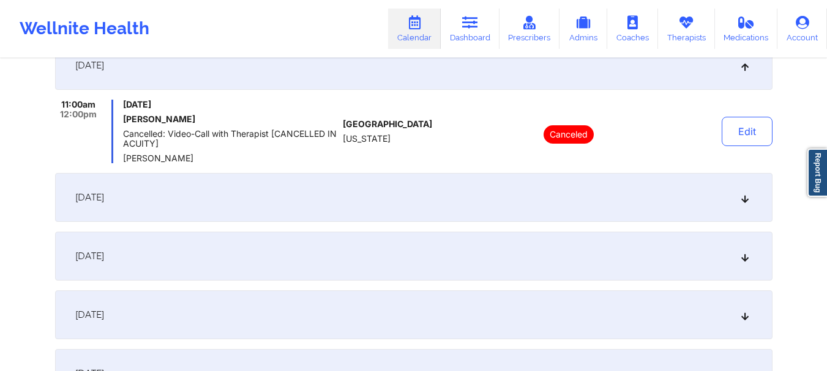
click at [745, 200] on icon at bounding box center [744, 197] width 10 height 9
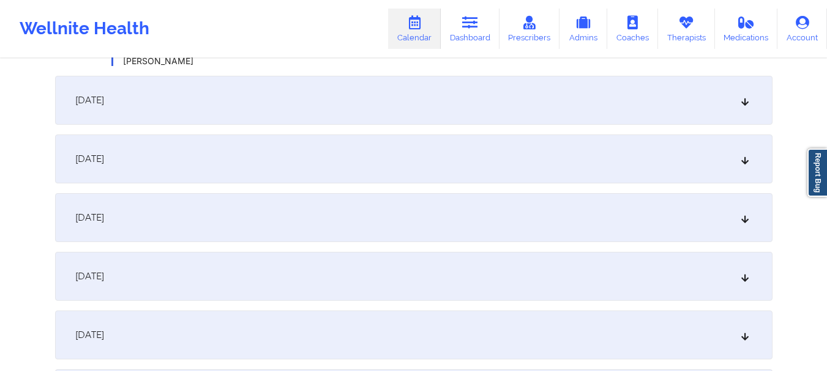
scroll to position [977, 0]
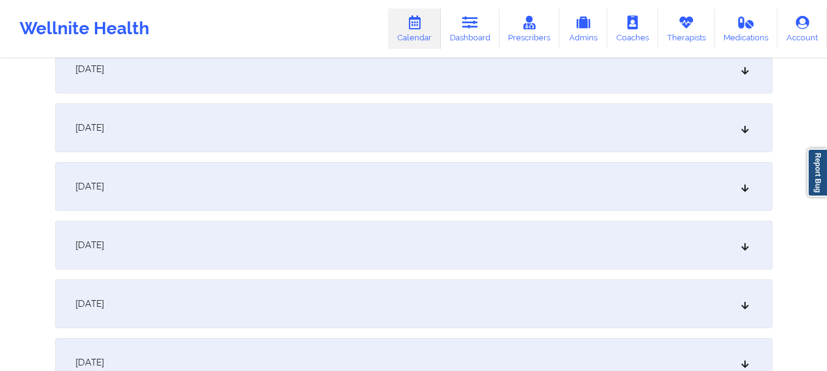
click at [740, 82] on div "November 22, 2025" at bounding box center [413, 69] width 717 height 49
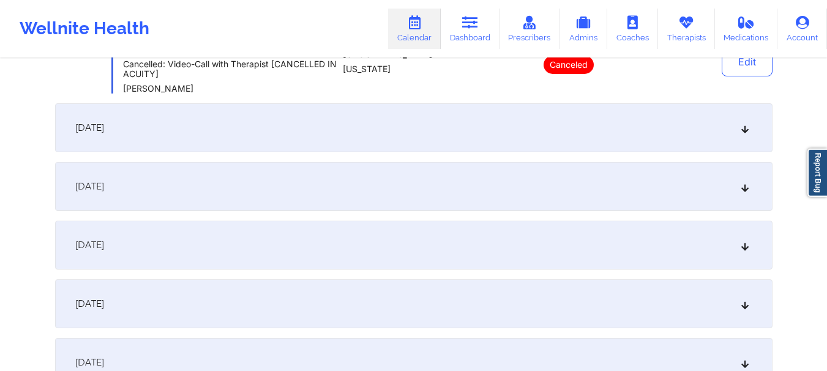
click at [745, 132] on icon at bounding box center [744, 128] width 10 height 9
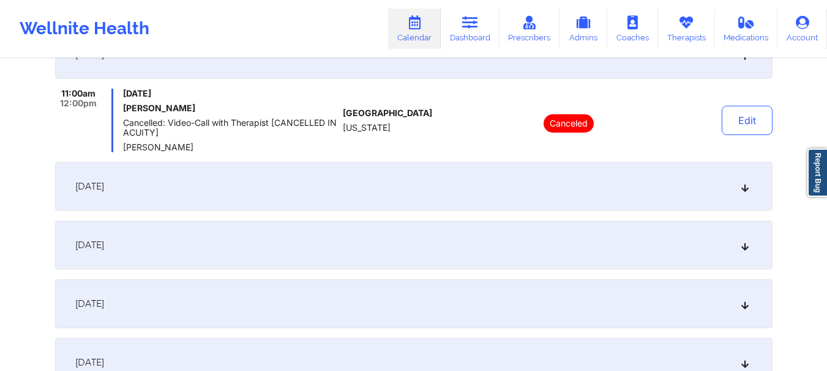
click at [748, 195] on div "December 6, 2025" at bounding box center [413, 186] width 717 height 49
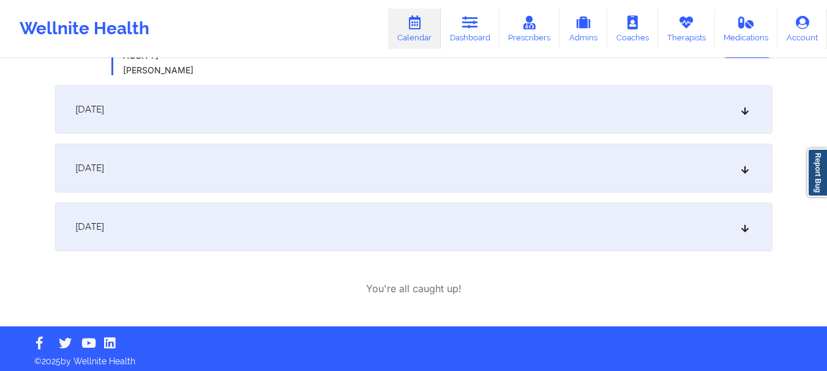
scroll to position [1118, 0]
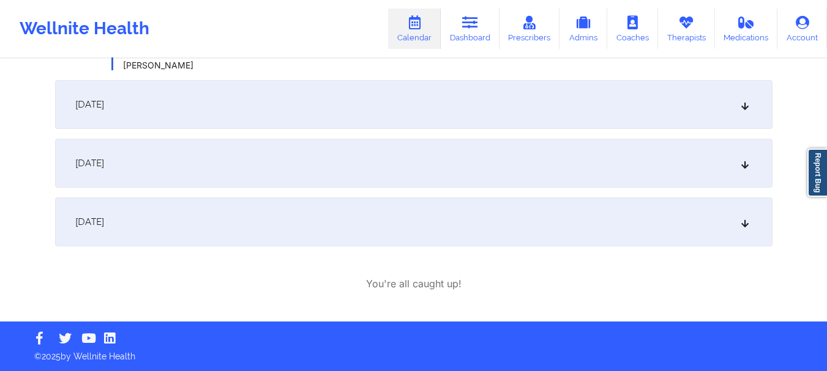
click at [738, 108] on div "December 13, 2025" at bounding box center [413, 104] width 717 height 49
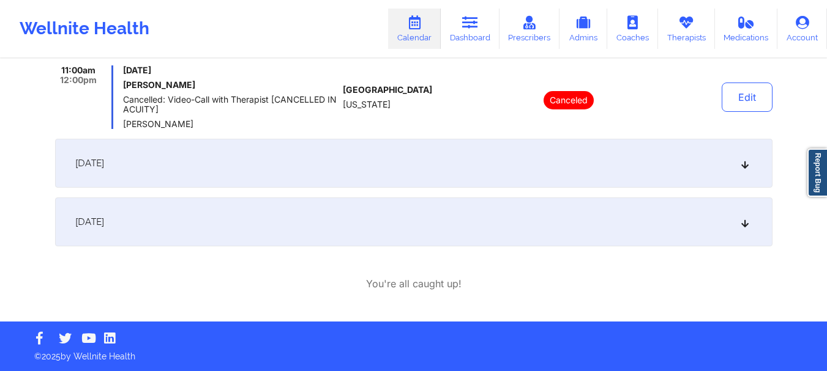
click at [746, 163] on icon at bounding box center [744, 163] width 10 height 9
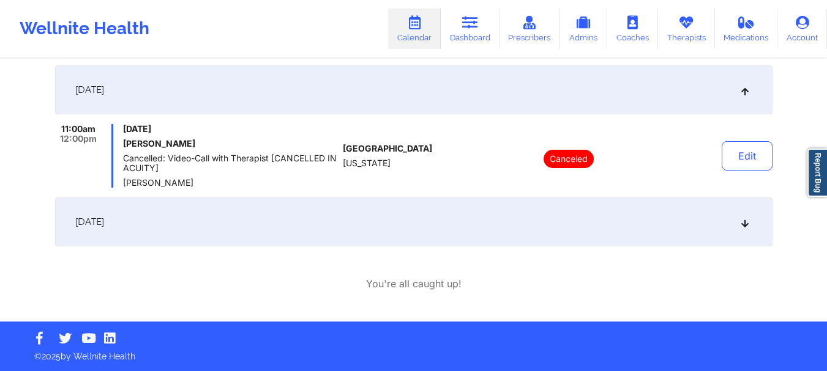
click at [743, 228] on div "December 27, 2025" at bounding box center [413, 222] width 717 height 49
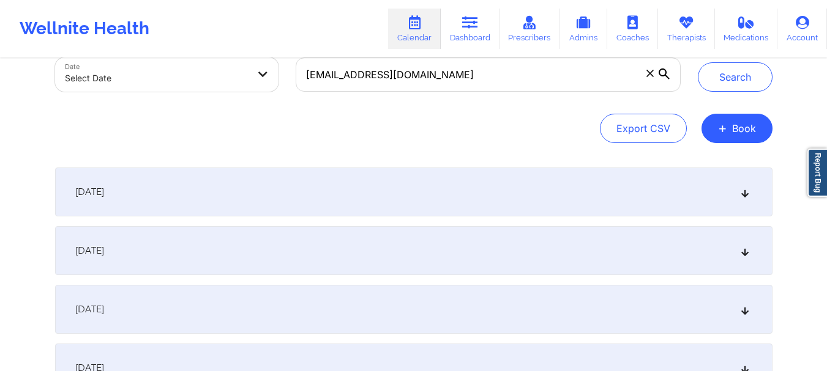
scroll to position [73, 0]
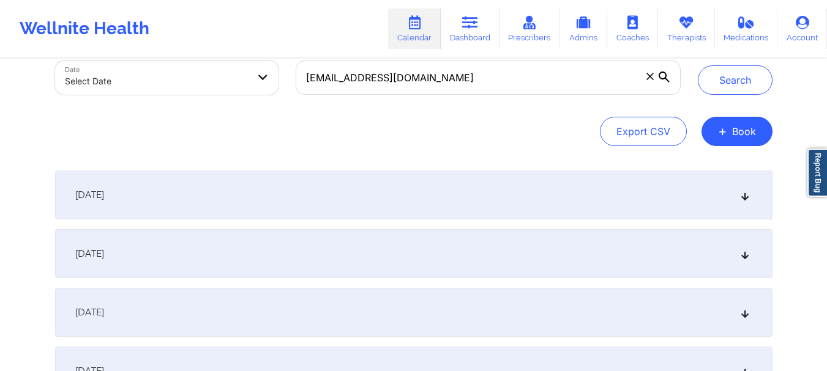
click at [740, 203] on div "October 2, 2025" at bounding box center [413, 195] width 717 height 49
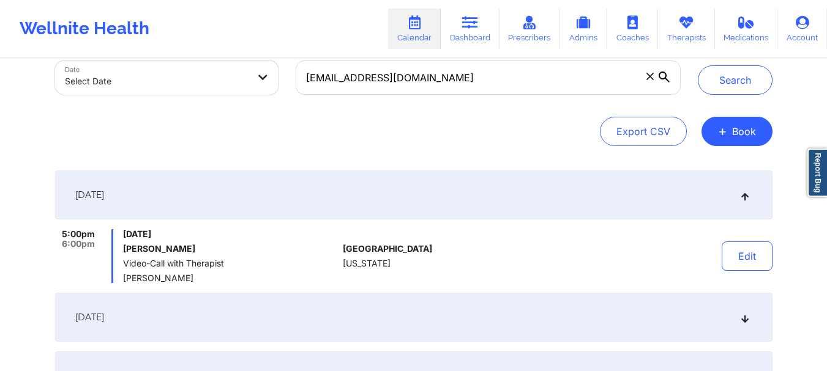
click at [644, 76] on span at bounding box center [650, 76] width 12 height 12
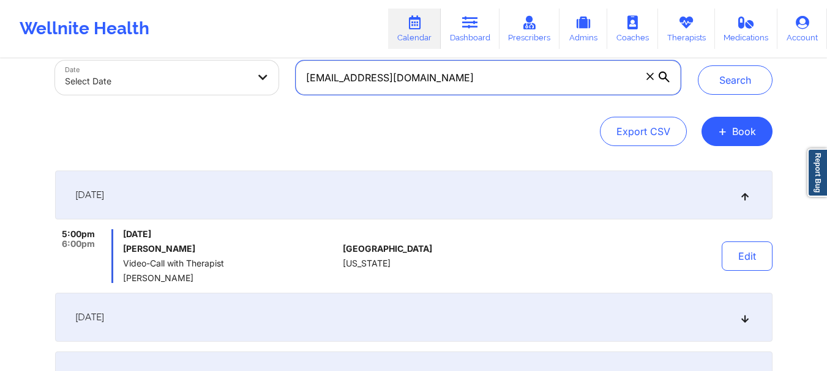
click at [644, 76] on input "chiare13@yahoo.com" at bounding box center [488, 78] width 384 height 34
paste input "mtgomez08@gmail.com"
type input "mtgomez08@gmail.com"
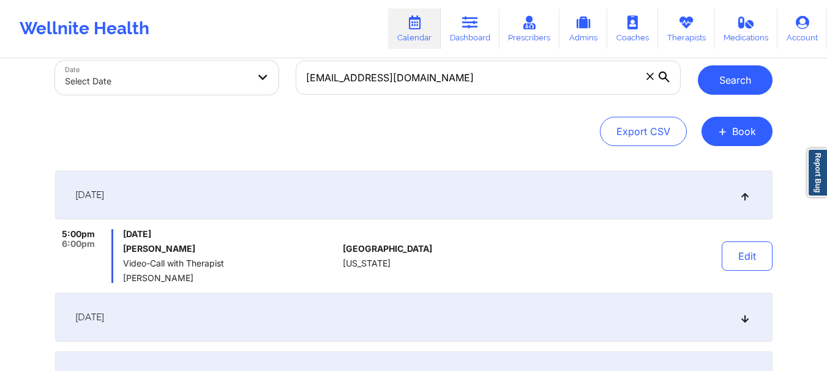
click at [734, 93] on button "Search" at bounding box center [734, 79] width 75 height 29
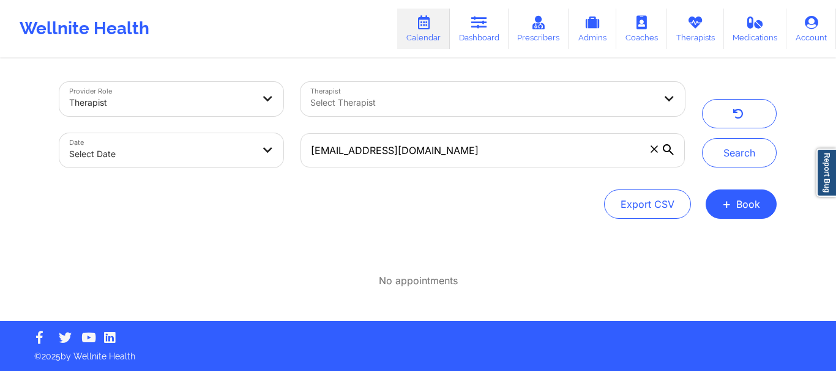
click at [653, 155] on span at bounding box center [654, 149] width 12 height 12
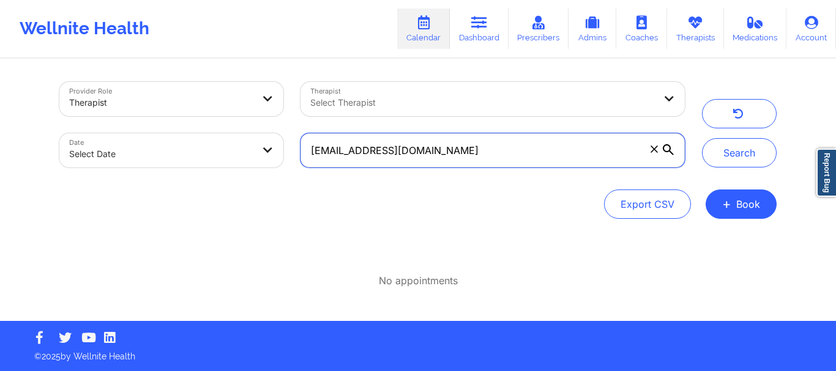
click at [653, 155] on input "mtgomez08@gmail.com" at bounding box center [492, 150] width 384 height 34
click at [404, 151] on input "text" at bounding box center [492, 150] width 384 height 34
paste input "tatumlsmith1117@gmail.com"
type input "tatumlsmith1117@gmail.com"
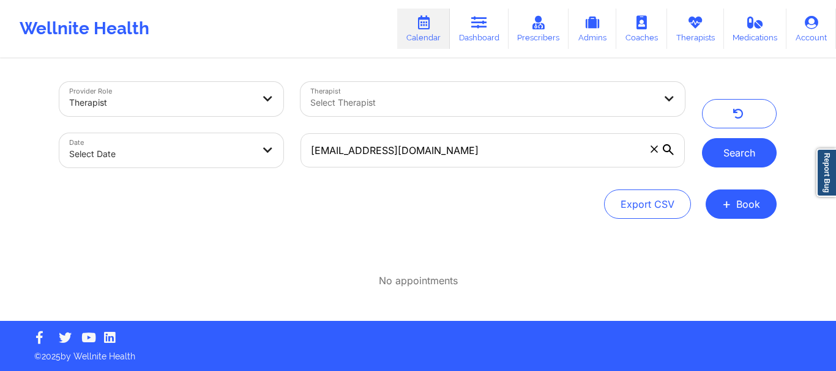
click at [761, 146] on button "Search" at bounding box center [739, 152] width 75 height 29
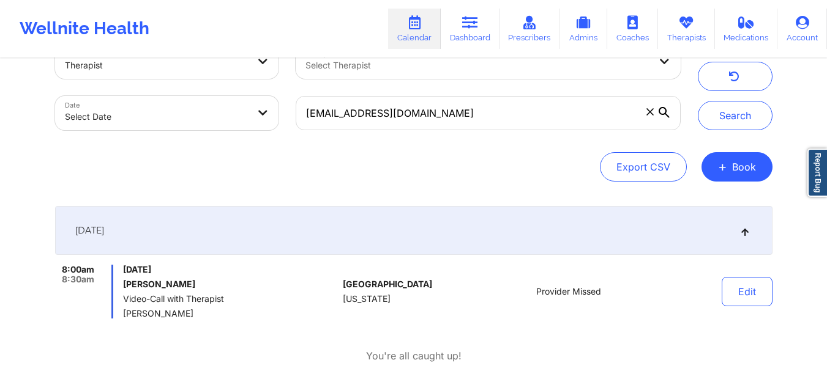
scroll to position [17, 0]
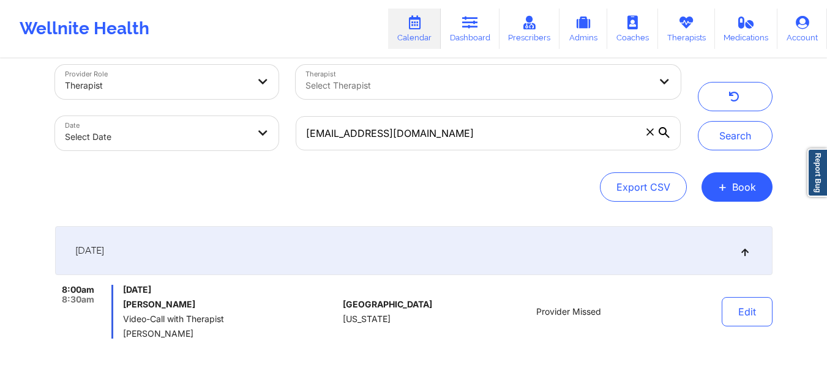
click at [649, 134] on icon at bounding box center [649, 131] width 7 height 7
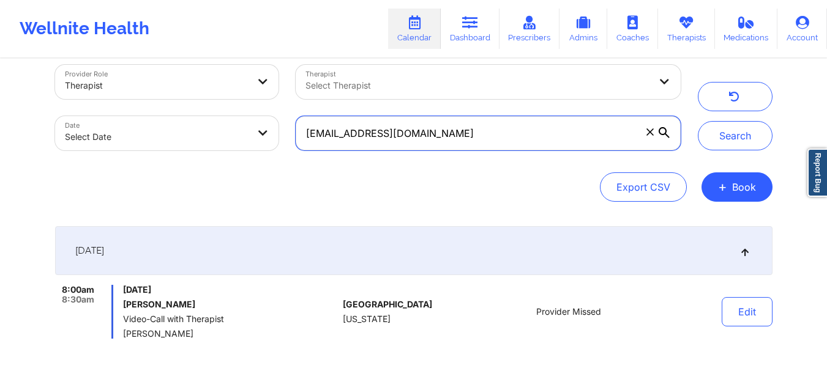
click at [649, 134] on input "tatumlsmith1117@gmail.com" at bounding box center [488, 133] width 384 height 34
paste input "guerriertnaeema@gmail.com"
type input "guerriertnaeema@gmail.com"
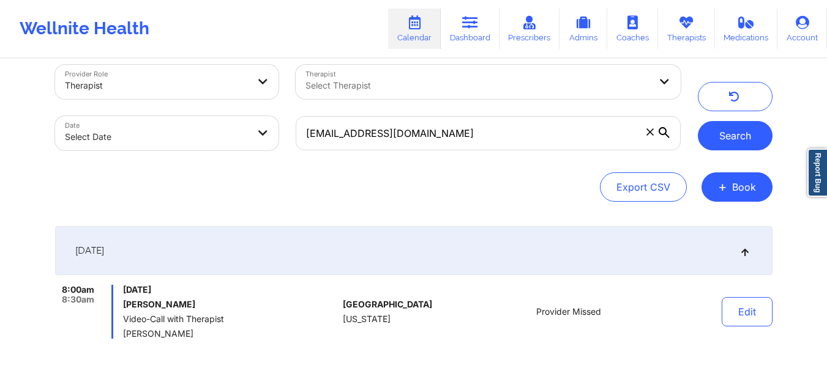
click at [739, 132] on button "Search" at bounding box center [734, 135] width 75 height 29
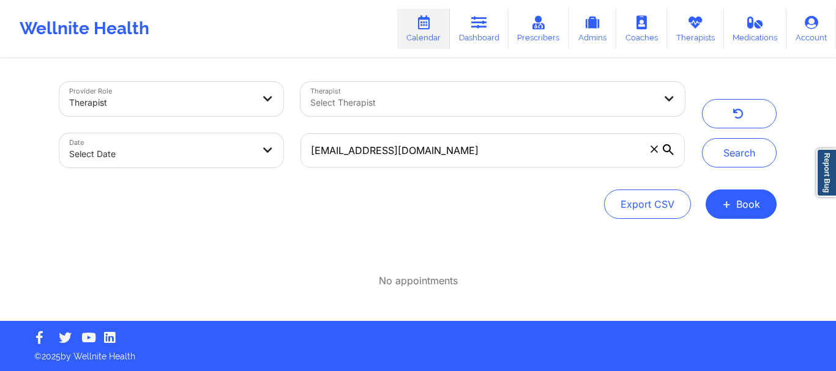
click at [654, 154] on span at bounding box center [654, 149] width 12 height 12
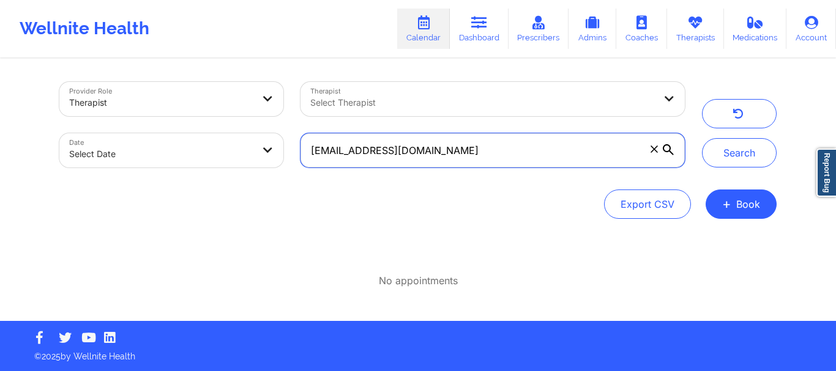
click at [654, 154] on input "guerriertnaeema@gmail.com" at bounding box center [492, 150] width 384 height 34
click at [359, 151] on input "text" at bounding box center [492, 150] width 384 height 34
paste input "stephanie.valente@gmail.com"
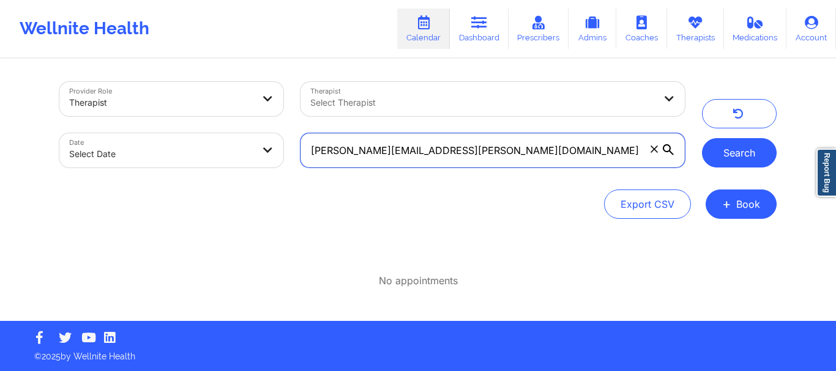
type input "stephanie.valente@gmail.com"
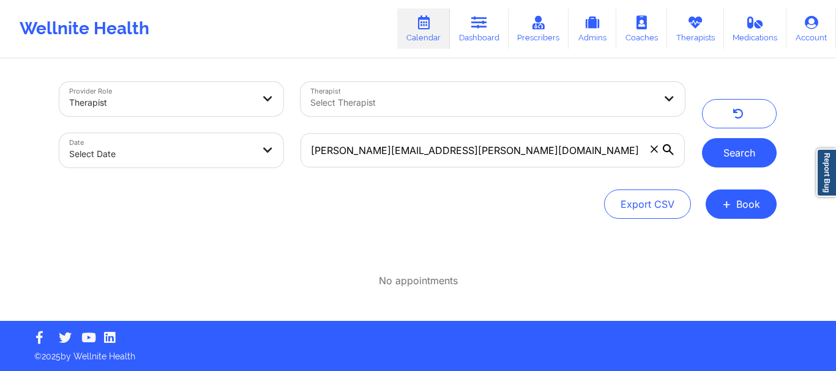
click at [729, 147] on button "Search" at bounding box center [739, 152] width 75 height 29
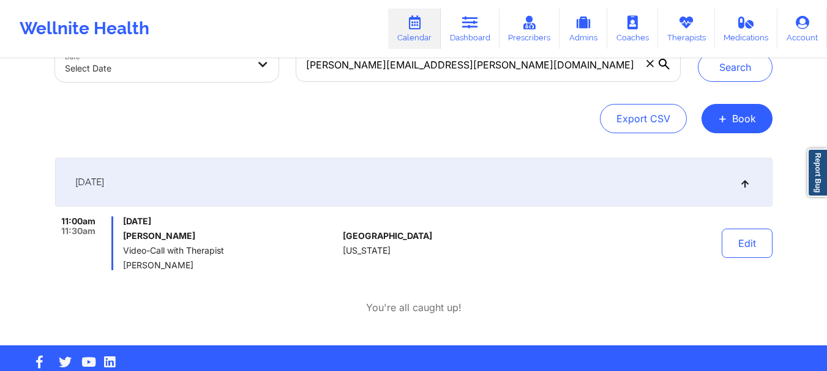
scroll to position [24, 0]
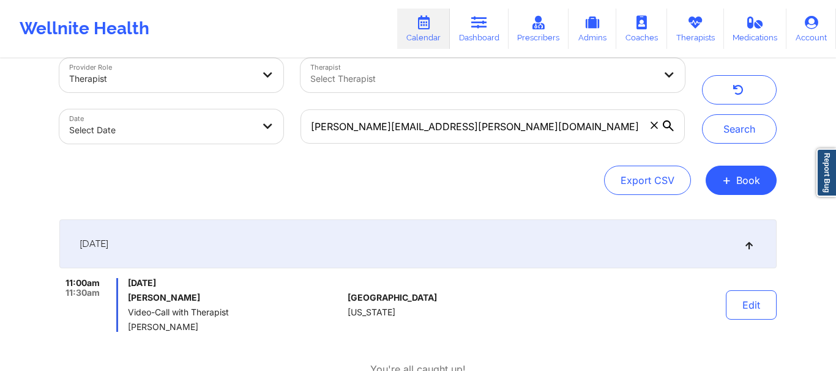
select select "2025-8"
select select "2025-9"
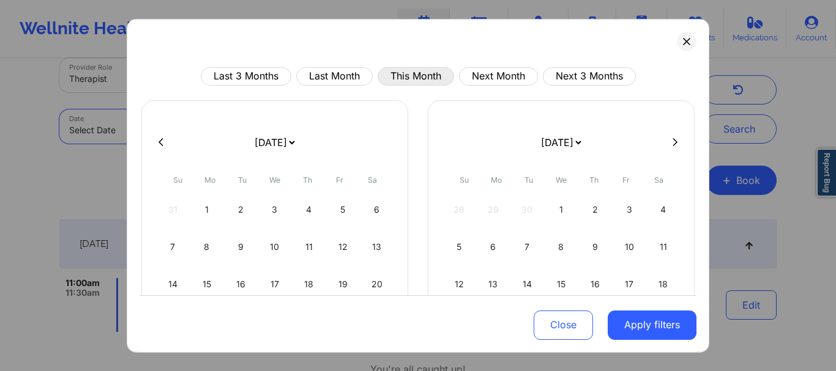
click at [412, 75] on button "This Month" at bounding box center [416, 76] width 76 height 18
select select "2025-8"
select select "2025-9"
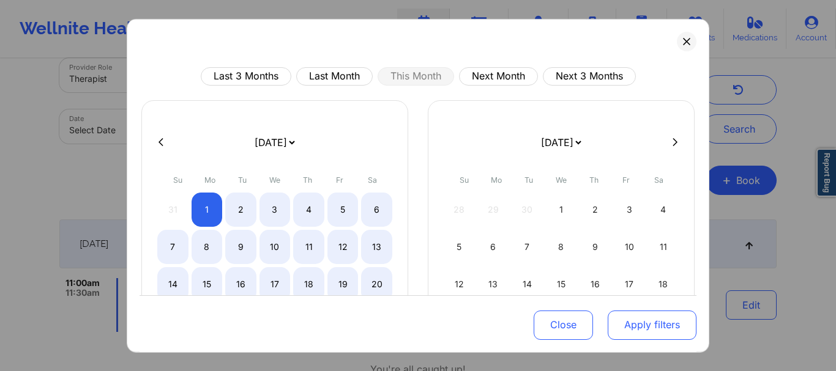
click at [624, 314] on button "Apply filters" at bounding box center [652, 325] width 89 height 29
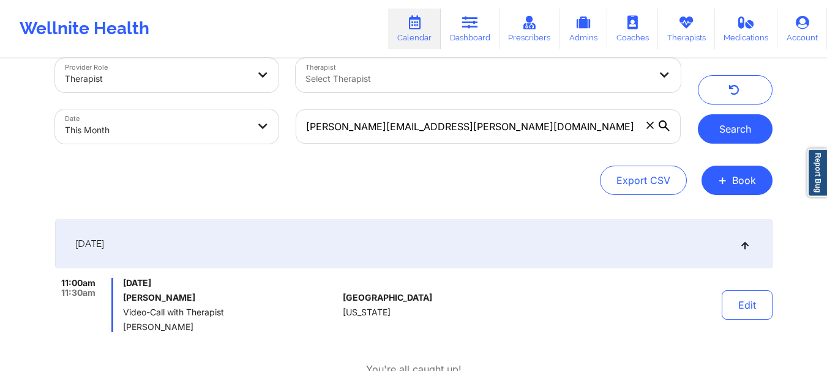
click at [727, 132] on button "Search" at bounding box center [734, 128] width 75 height 29
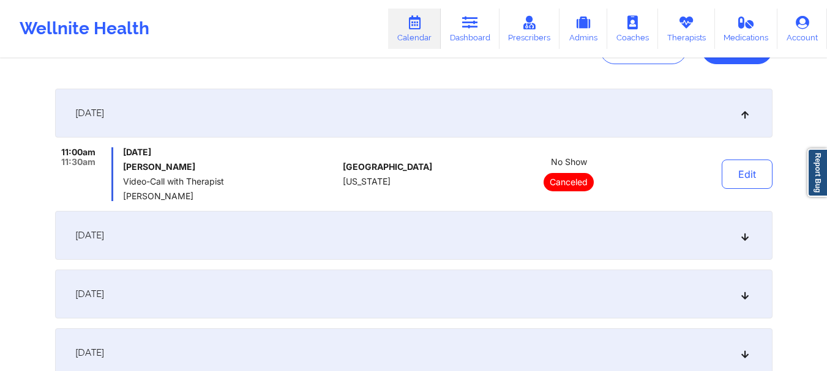
scroll to position [286, 0]
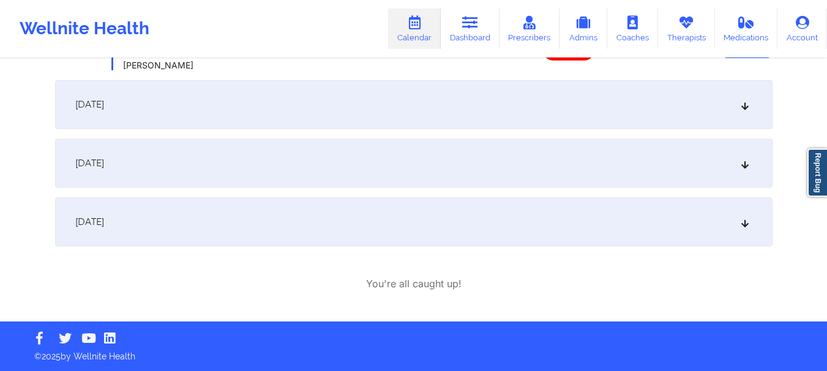
click at [743, 226] on icon at bounding box center [744, 222] width 10 height 9
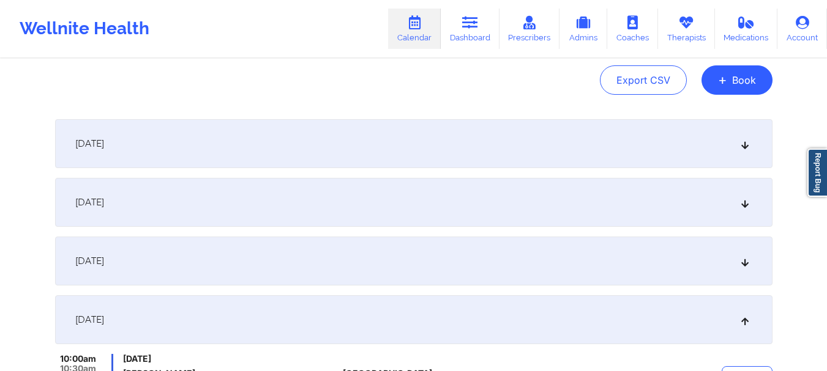
scroll to position [123, 0]
click at [748, 144] on icon at bounding box center [744, 145] width 10 height 9
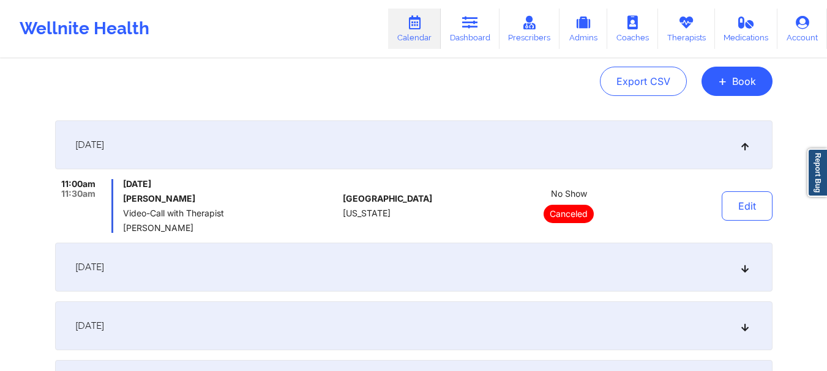
scroll to position [0, 0]
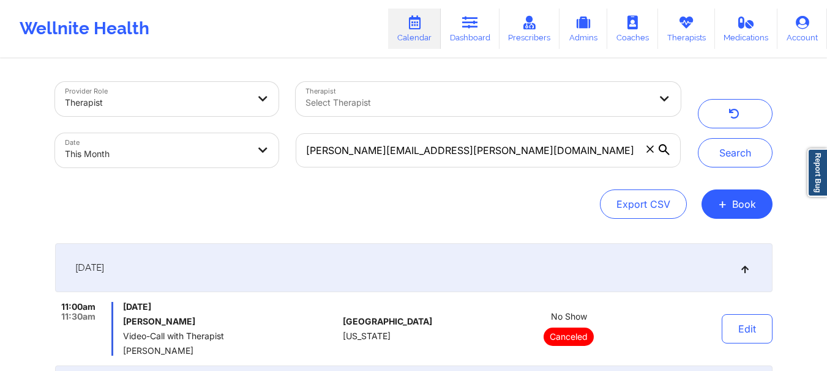
click at [651, 146] on icon at bounding box center [649, 149] width 7 height 7
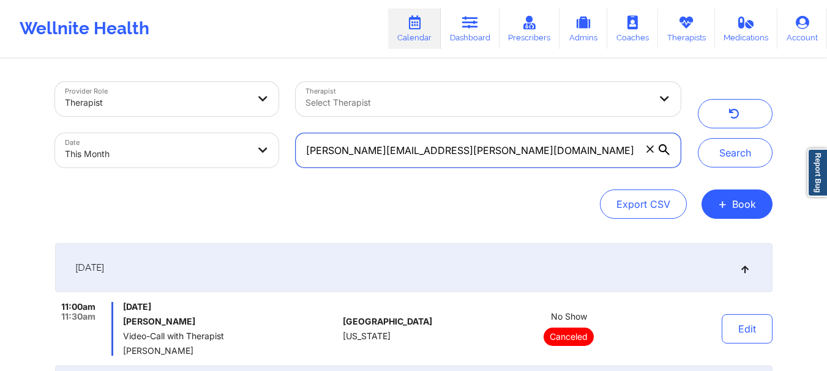
click at [651, 146] on input "stephanie.valente@gmail.com" at bounding box center [488, 150] width 384 height 34
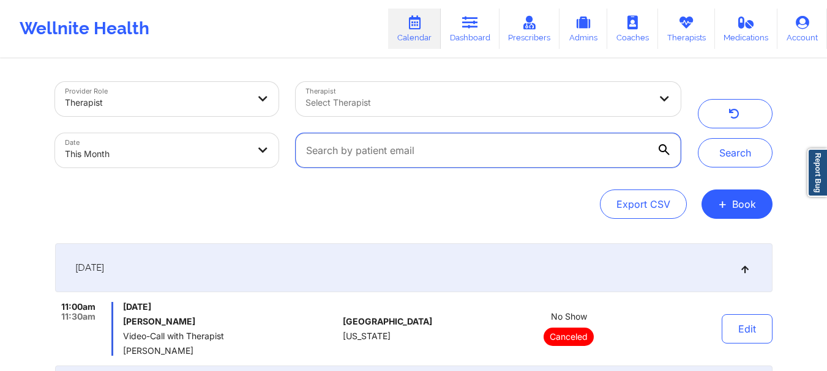
paste input "ecaney341@gmail.com"
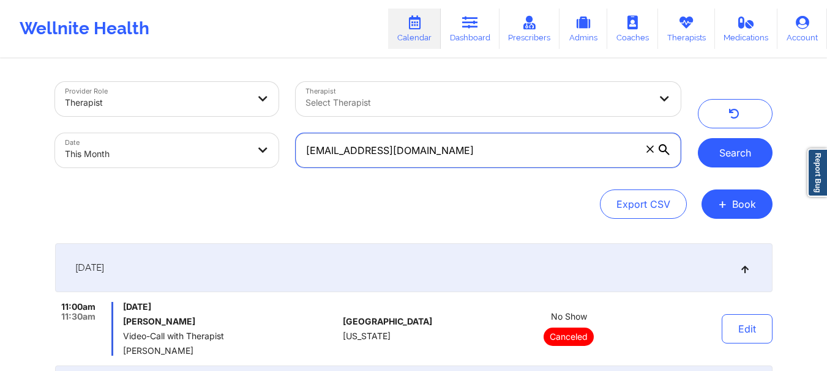
type input "ecaney341@gmail.com"
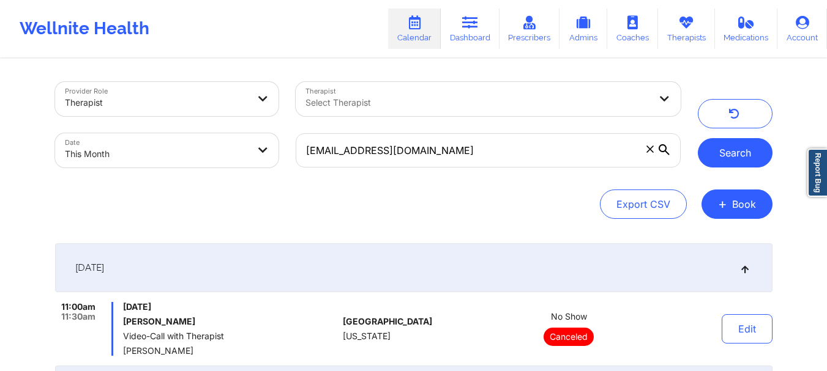
click at [736, 154] on button "Search" at bounding box center [734, 152] width 75 height 29
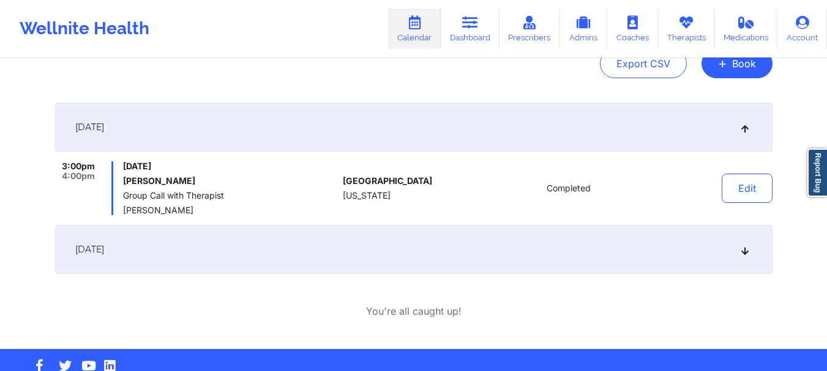
scroll to position [168, 0]
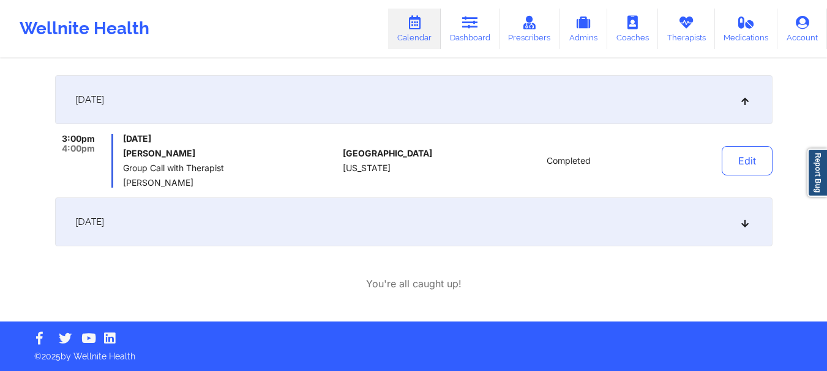
click at [745, 225] on icon at bounding box center [744, 222] width 10 height 9
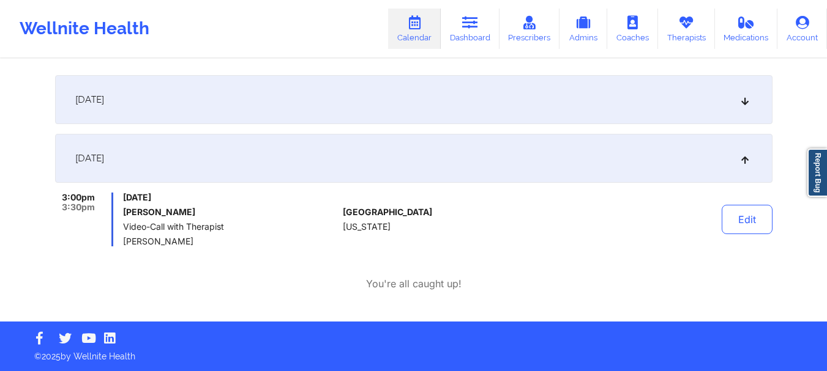
click at [742, 100] on icon at bounding box center [744, 99] width 10 height 9
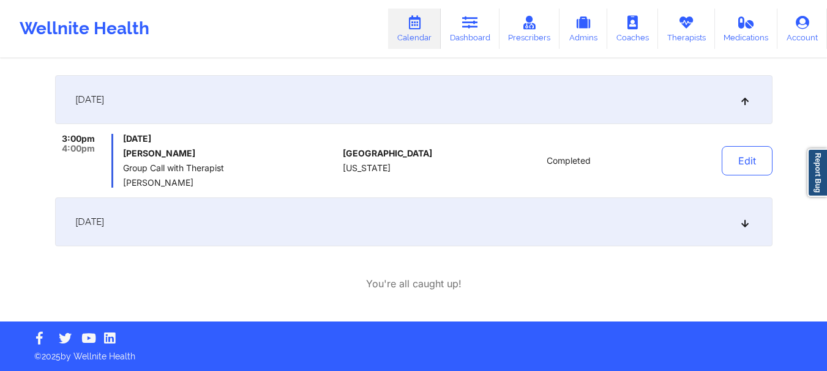
click at [753, 222] on div "September 29, 2025" at bounding box center [413, 222] width 717 height 49
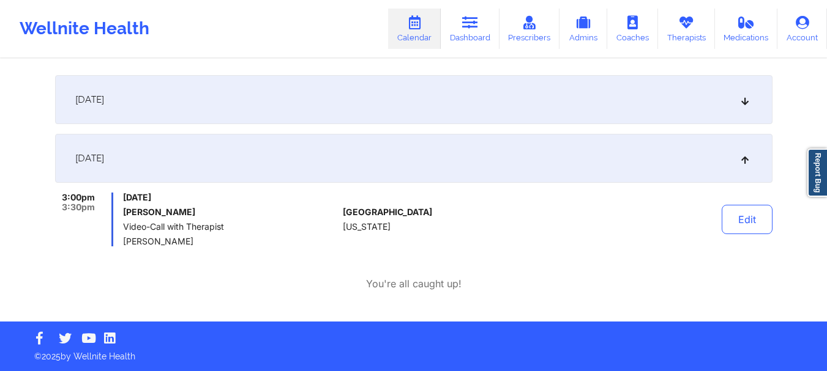
click at [749, 99] on icon at bounding box center [744, 99] width 10 height 9
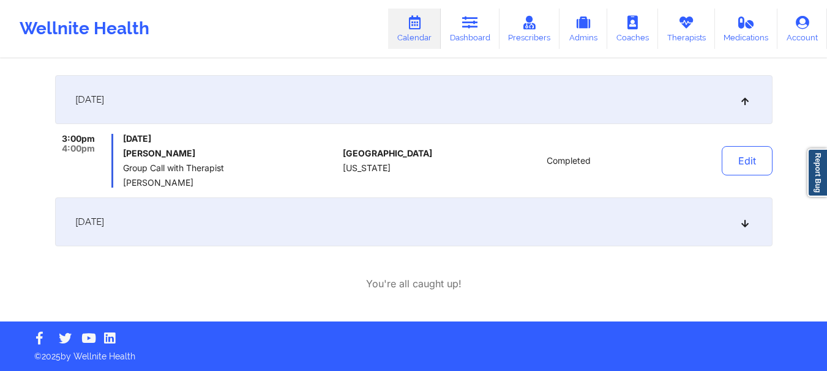
click at [749, 99] on icon at bounding box center [744, 99] width 10 height 9
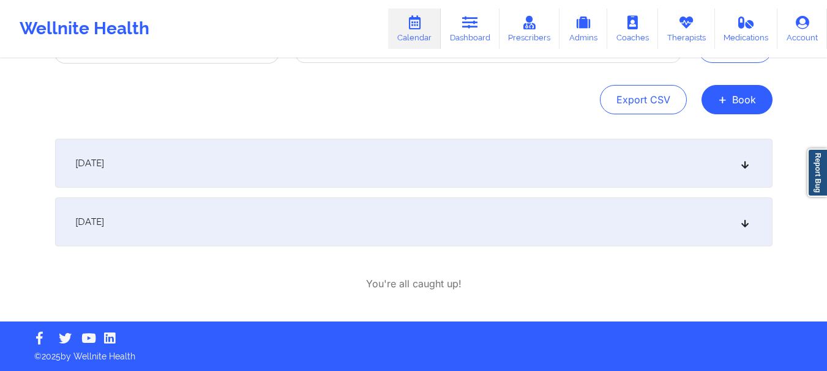
scroll to position [0, 0]
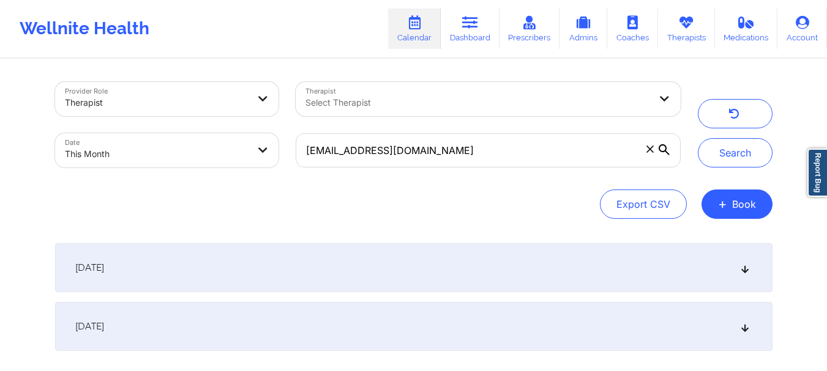
click at [649, 154] on span at bounding box center [650, 149] width 12 height 12
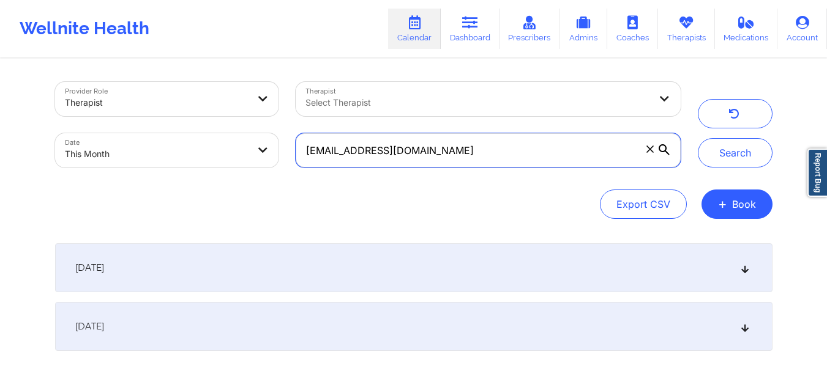
click at [649, 154] on input "ecaney341@gmail.com" at bounding box center [488, 150] width 384 height 34
paste input "jamboree68@yahoo.com"
type input "jamboree68@yahoo.com"
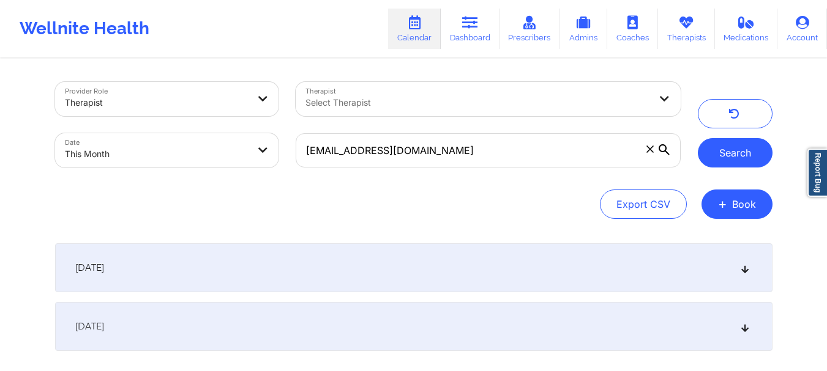
click at [756, 161] on button "Search" at bounding box center [734, 152] width 75 height 29
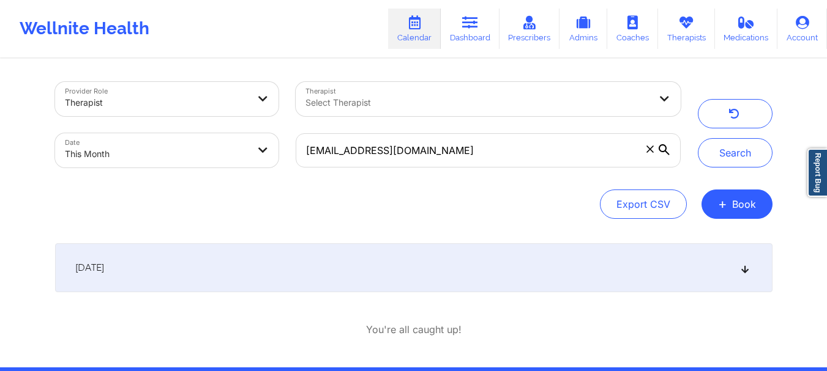
scroll to position [46, 0]
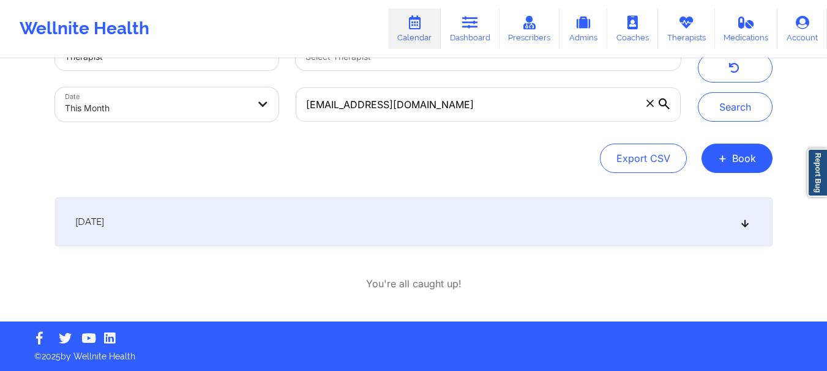
click at [745, 226] on icon at bounding box center [744, 222] width 10 height 9
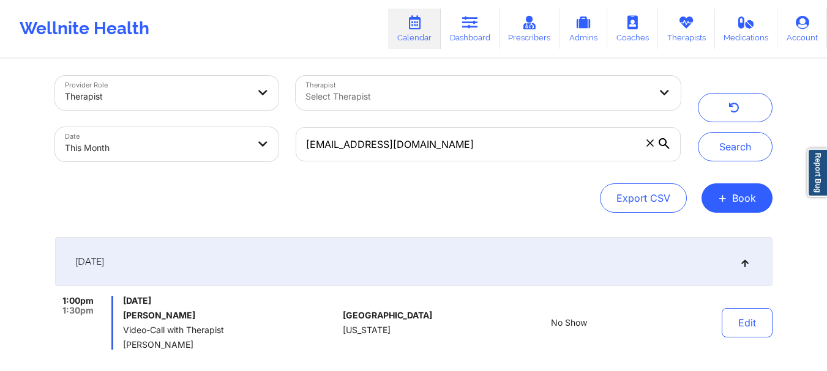
scroll to position [5, 0]
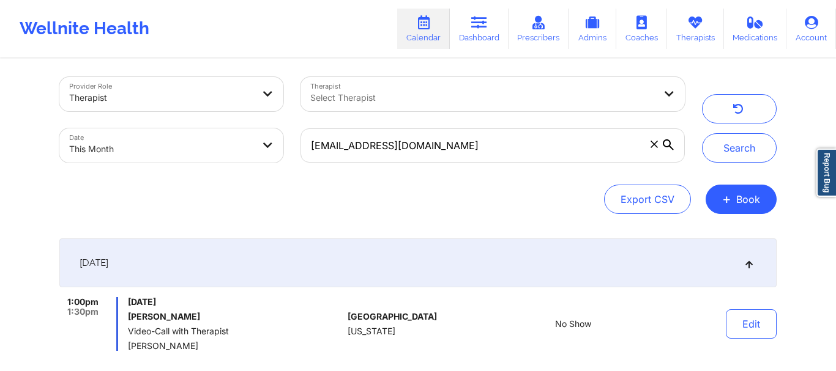
select select "2025-8"
select select "2025-9"
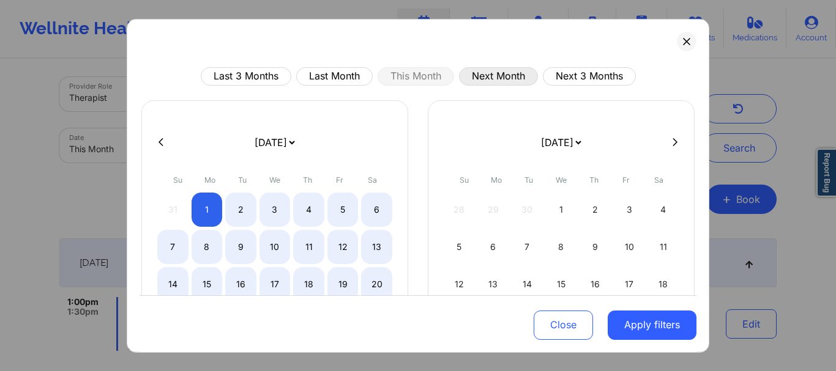
click at [474, 81] on button "Next Month" at bounding box center [498, 76] width 79 height 18
select select "2025-9"
select select "2025-10"
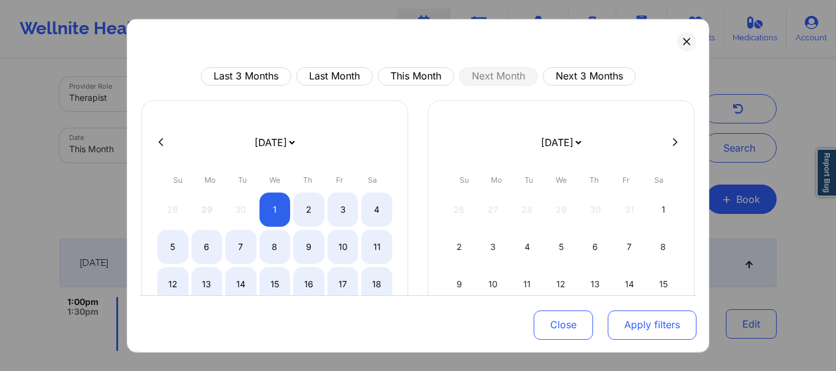
click at [624, 326] on button "Apply filters" at bounding box center [652, 325] width 89 height 29
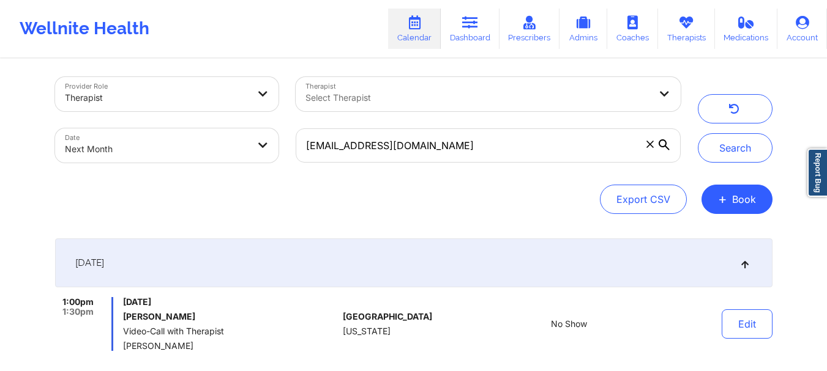
click at [739, 133] on div "Search" at bounding box center [734, 120] width 75 height 86
click at [731, 152] on button "Search" at bounding box center [734, 147] width 75 height 29
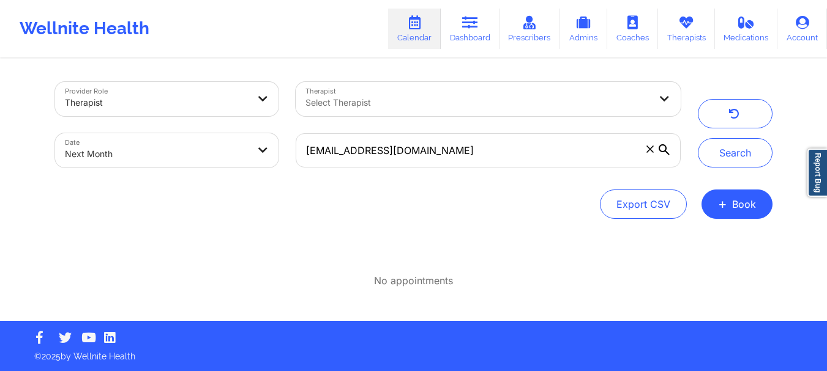
scroll to position [0, 0]
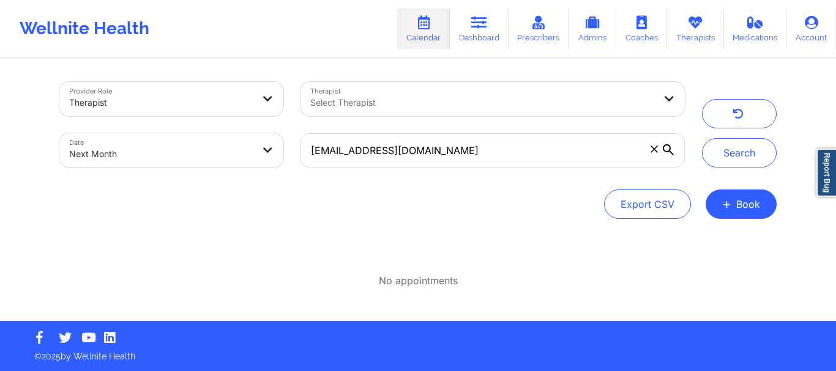
click at [149, 148] on body "Wellnite Health Calendar Dashboard Prescribers Admins Coaches Therapists Medica…" at bounding box center [418, 185] width 836 height 371
select select "2025-9"
select select "2025-10"
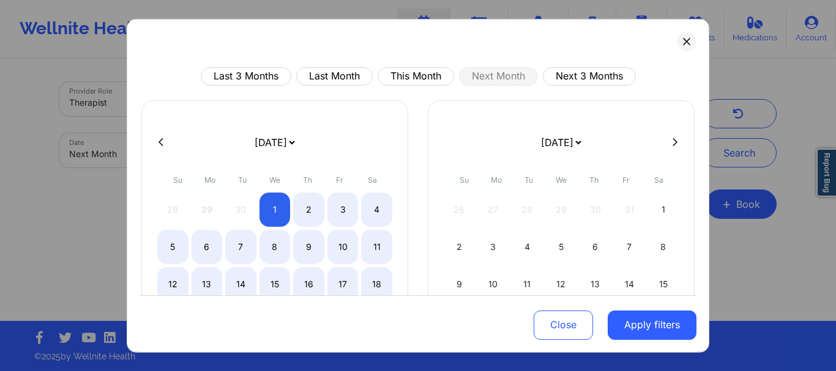
click at [672, 50] on div "Last 3 Months Last Month This Month Next Month Next 3 Months January 2019 Febru…" at bounding box center [418, 185] width 582 height 334
click at [683, 43] on icon at bounding box center [686, 40] width 7 height 7
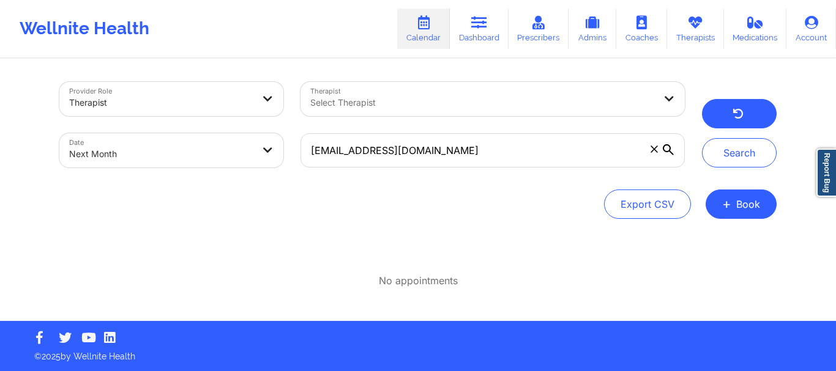
click at [742, 100] on button "button" at bounding box center [739, 113] width 75 height 29
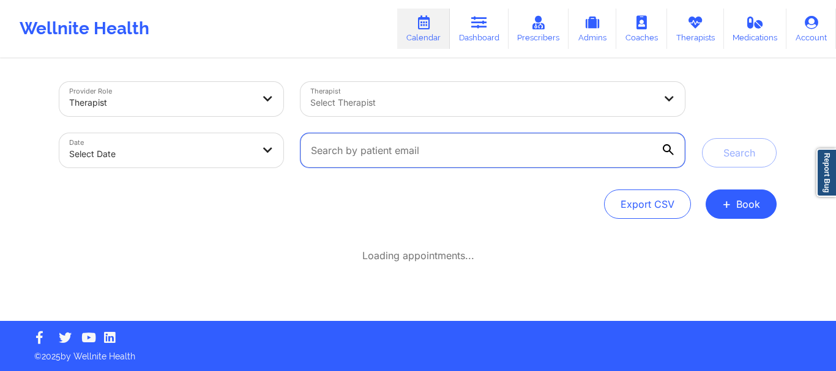
click at [347, 149] on input "text" at bounding box center [492, 150] width 384 height 34
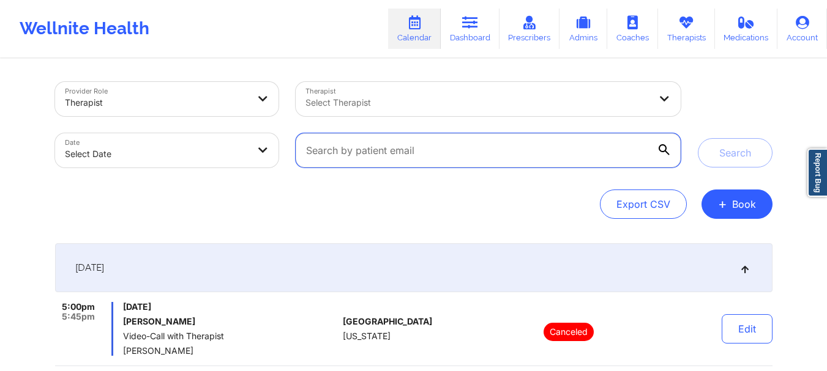
click at [348, 147] on input "text" at bounding box center [488, 150] width 384 height 34
paste input "jamboree68@yahoo.com"
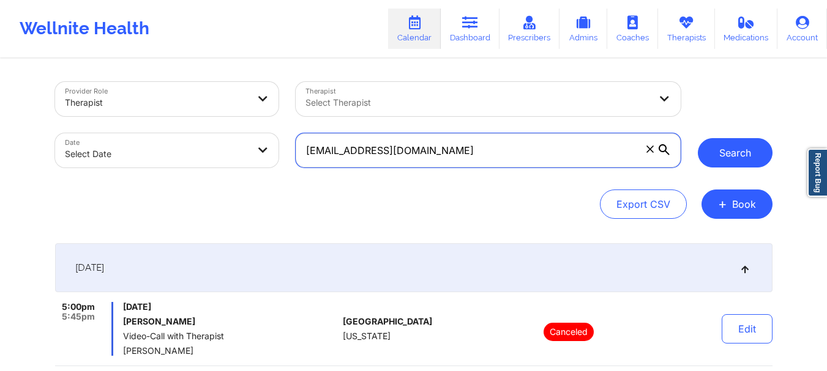
type input "jamboree68@yahoo.com"
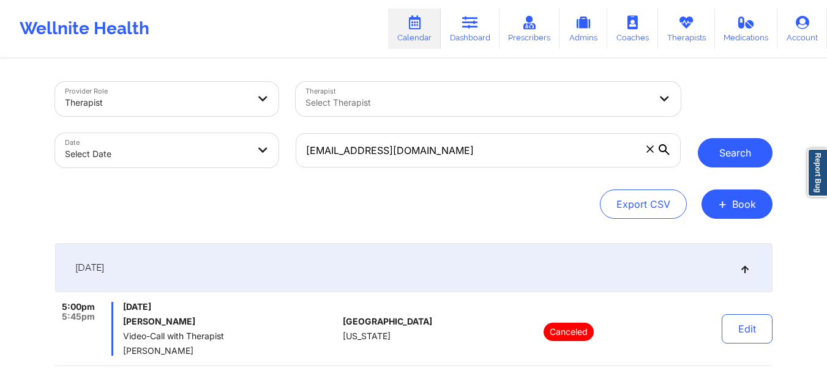
click at [754, 151] on button "Search" at bounding box center [734, 152] width 75 height 29
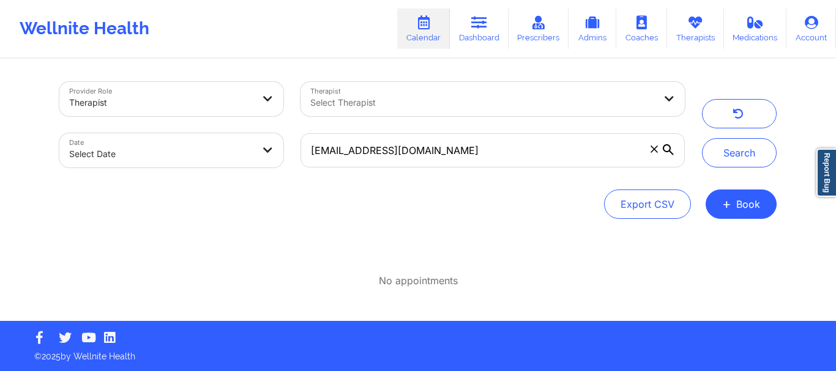
select select "2025-8"
select select "2025-9"
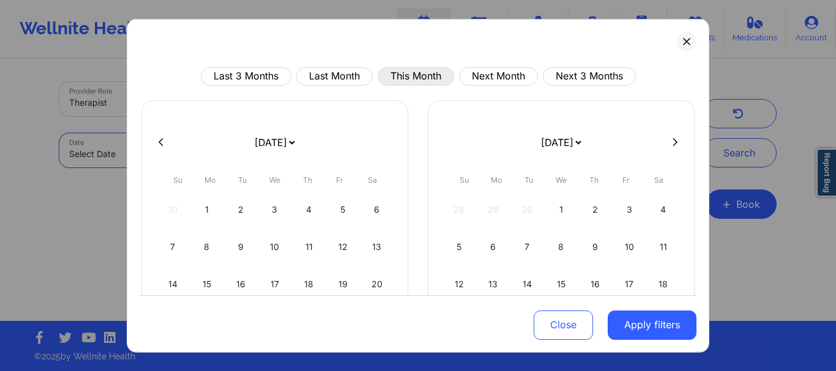
click at [427, 83] on button "This Month" at bounding box center [416, 76] width 76 height 18
select select "2025-8"
select select "2025-9"
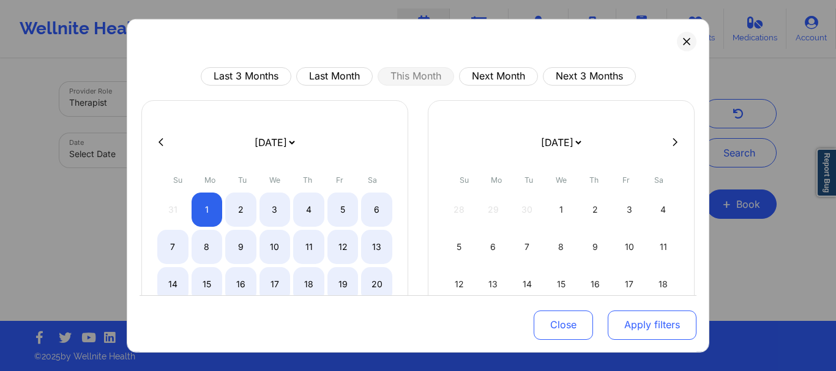
click at [621, 329] on button "Apply filters" at bounding box center [652, 325] width 89 height 29
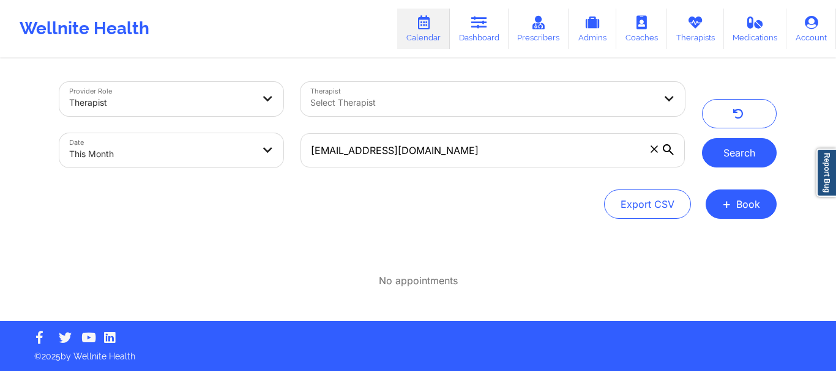
click at [729, 145] on button "Search" at bounding box center [739, 152] width 75 height 29
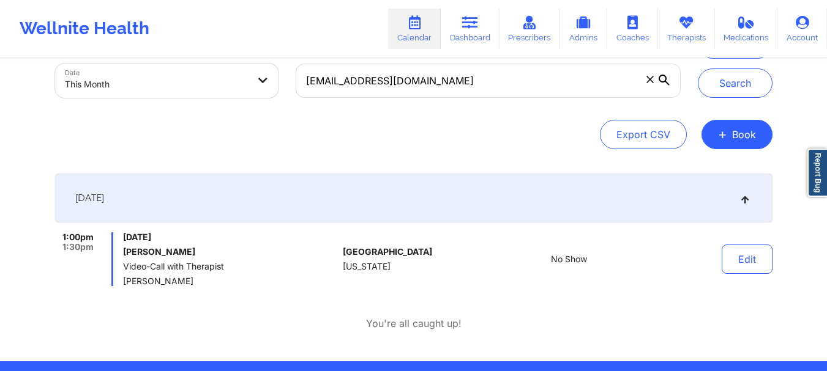
scroll to position [67, 0]
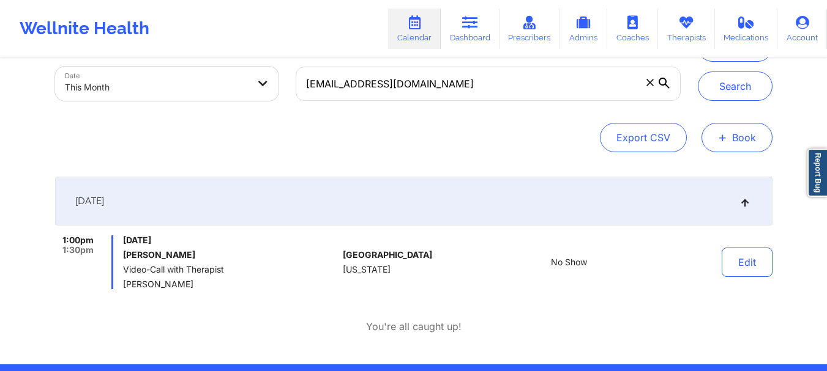
click at [742, 144] on button "+ Book" at bounding box center [736, 137] width 71 height 29
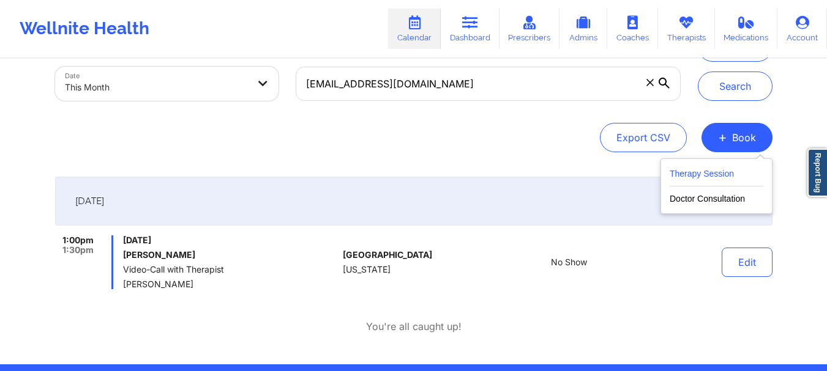
click at [696, 172] on button "Therapy Session" at bounding box center [716, 176] width 94 height 20
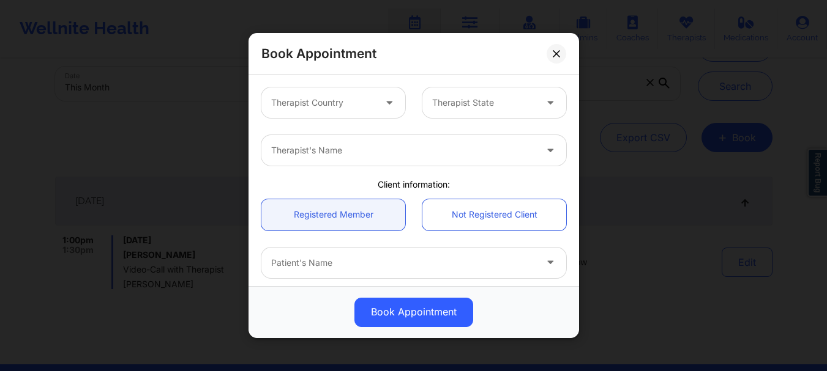
click at [339, 113] on div "Therapist Country" at bounding box center [318, 102] width 114 height 31
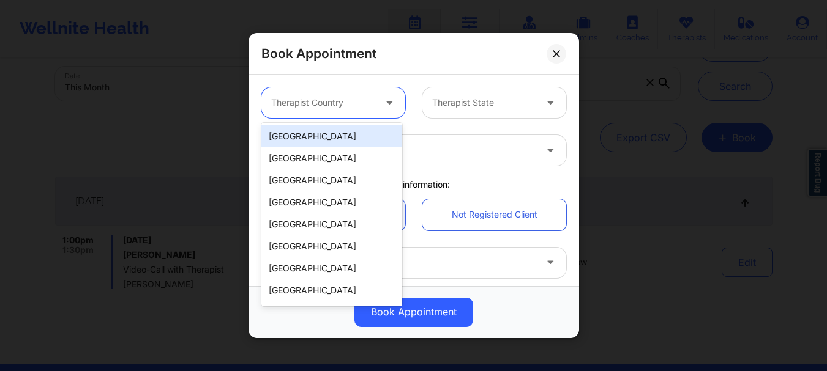
click at [331, 133] on div "[GEOGRAPHIC_DATA]" at bounding box center [331, 136] width 141 height 22
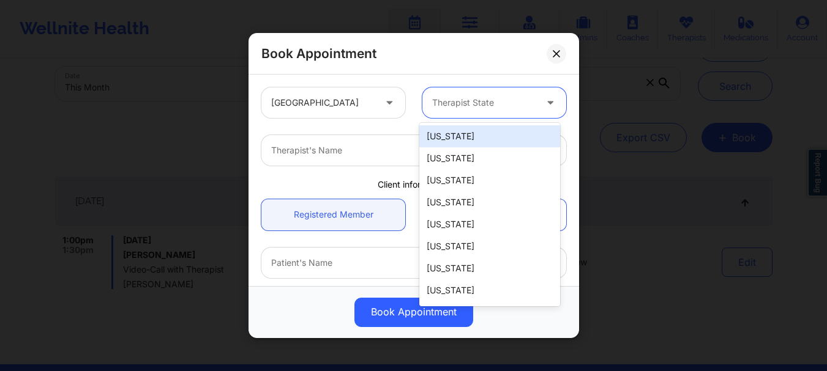
click at [443, 93] on div "Therapist State" at bounding box center [479, 102] width 114 height 31
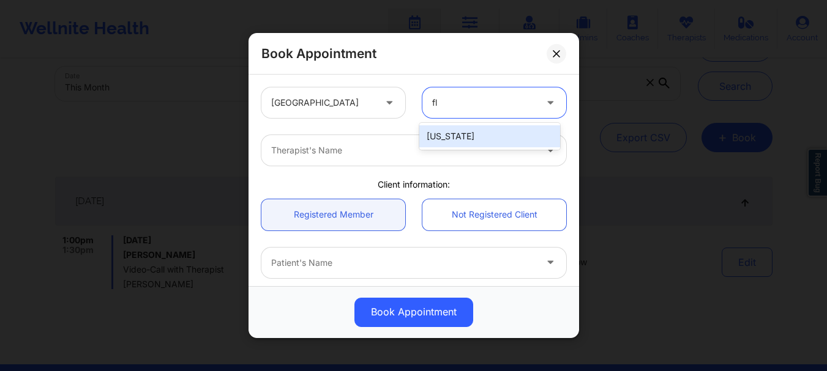
type input "flo"
click at [441, 125] on div "[US_STATE]" at bounding box center [489, 136] width 141 height 27
click at [441, 133] on div "[US_STATE]" at bounding box center [489, 136] width 141 height 22
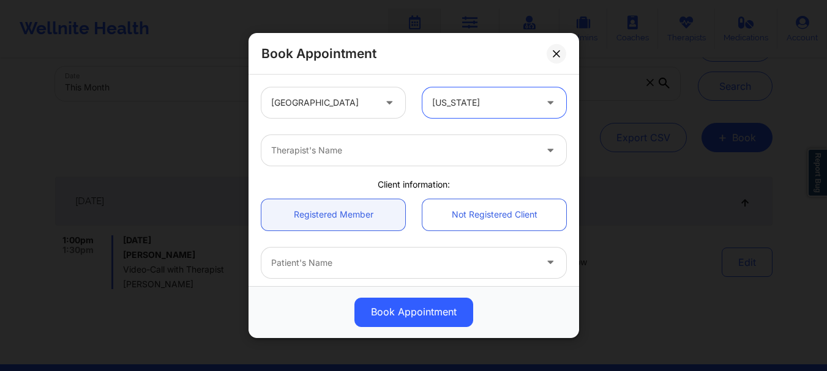
click at [376, 158] on div "Therapist's Name" at bounding box center [398, 150] width 275 height 31
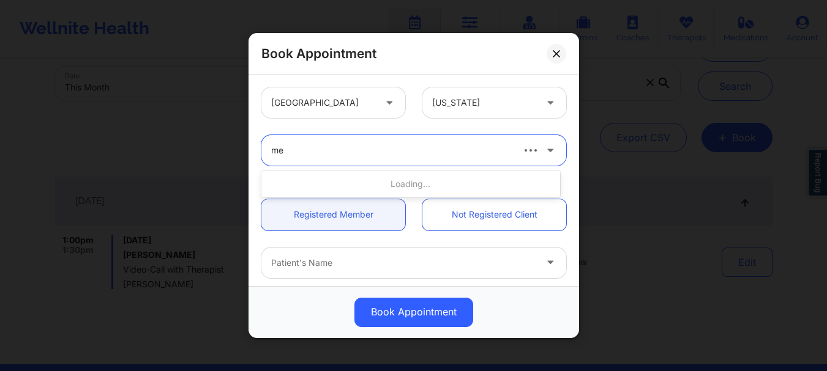
type input "m"
type input "susan p z"
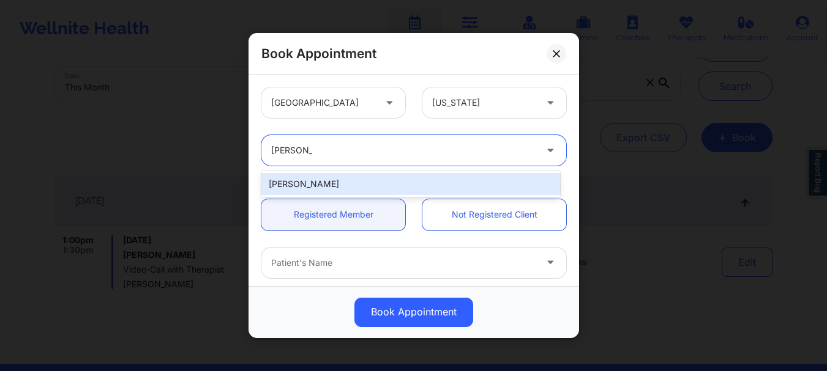
click at [365, 182] on div "Susan P Zapatha" at bounding box center [410, 184] width 299 height 22
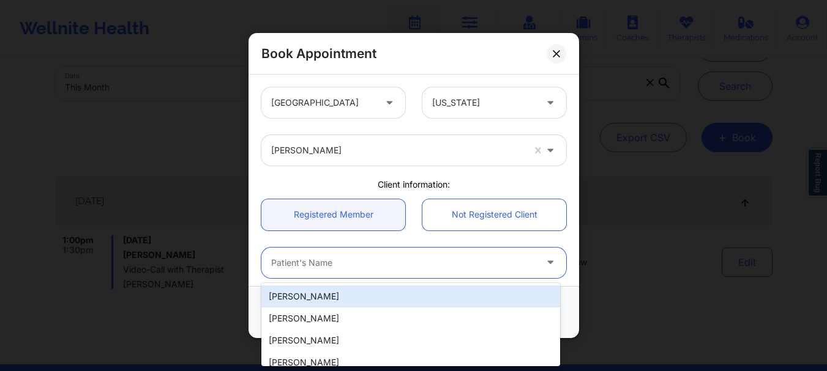
click at [346, 258] on div at bounding box center [403, 263] width 264 height 15
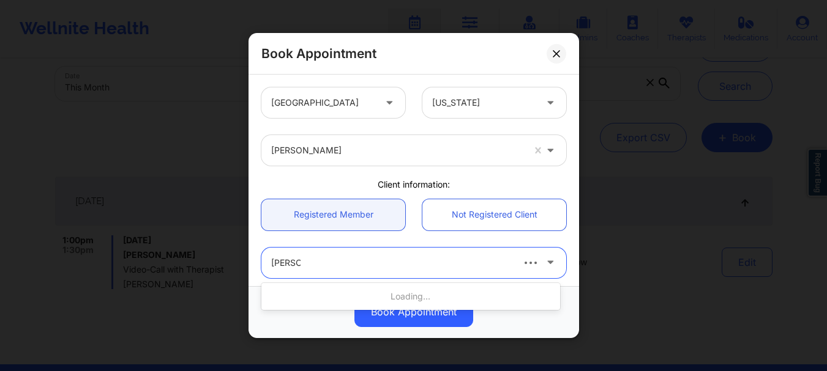
type input "lillian ga"
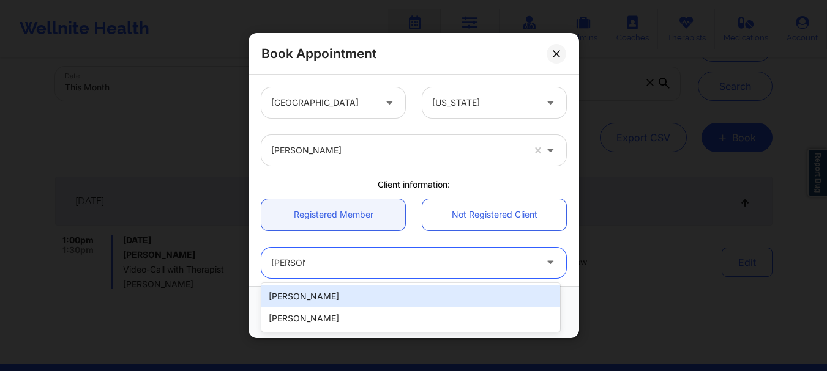
click at [329, 299] on div "Lillian Garcia" at bounding box center [410, 297] width 299 height 22
type input "jamboree68@yahoo.com"
type input "+16317668993"
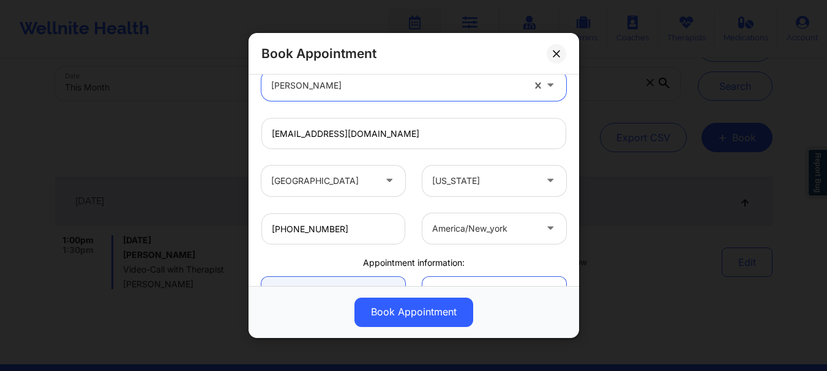
scroll to position [192, 0]
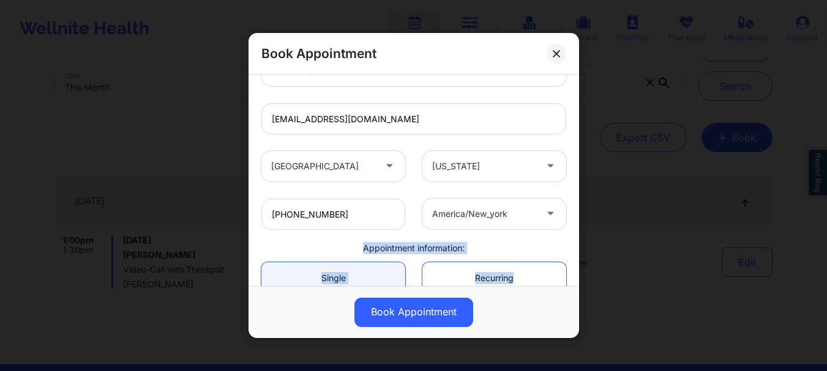
drag, startPoint x: 572, startPoint y: 209, endPoint x: 564, endPoint y: 275, distance: 67.2
click at [564, 275] on div "United States Florida Susan P Zapatha Client information: Registered Member Not…" at bounding box center [413, 181] width 330 height 212
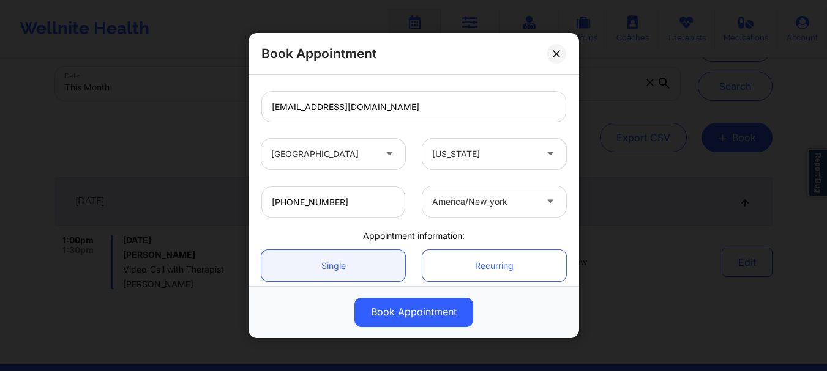
click at [567, 138] on div "United States Florida" at bounding box center [414, 154] width 322 height 48
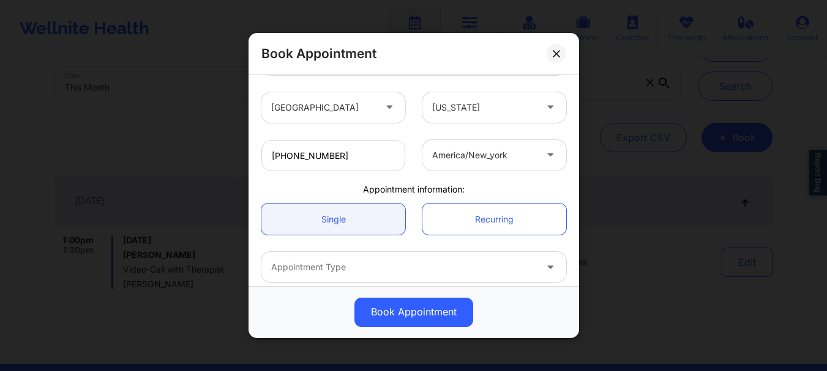
scroll to position [308, 0]
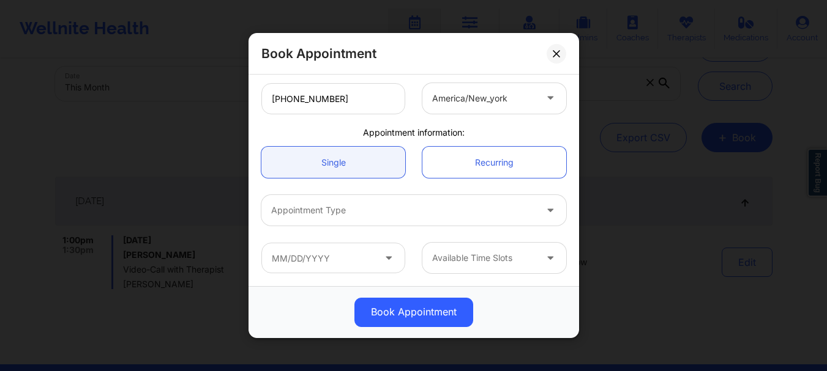
click at [350, 224] on div "Appointment Type" at bounding box center [398, 210] width 275 height 31
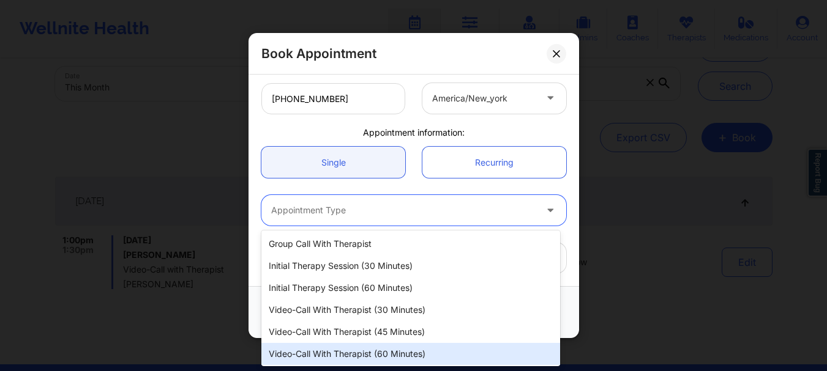
click at [385, 358] on div "Video-Call with Therapist (60 minutes)" at bounding box center [410, 354] width 299 height 22
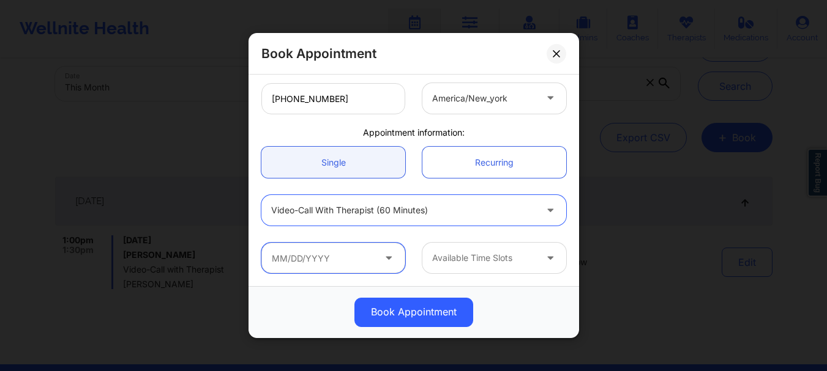
click at [332, 256] on input "text" at bounding box center [333, 258] width 144 height 31
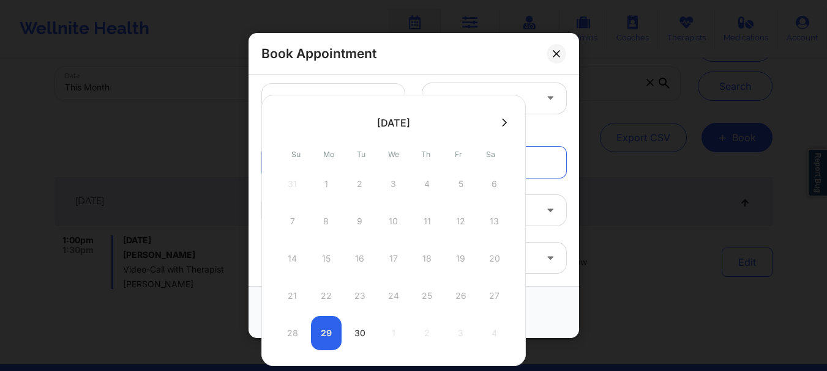
click at [504, 119] on icon at bounding box center [504, 122] width 5 height 9
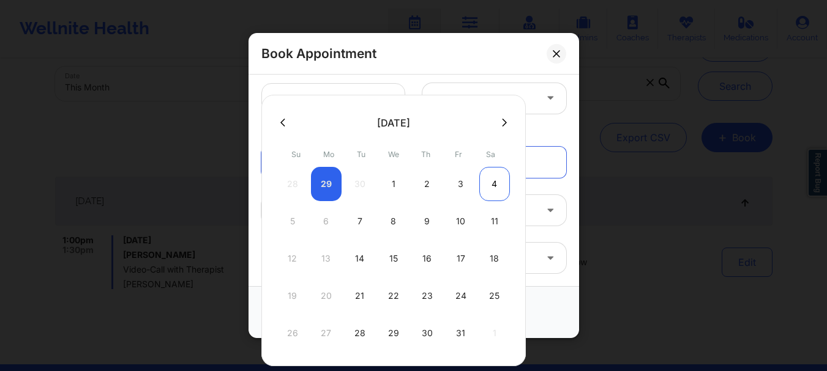
click at [497, 182] on div "4" at bounding box center [494, 184] width 31 height 34
type input "10/04/2025"
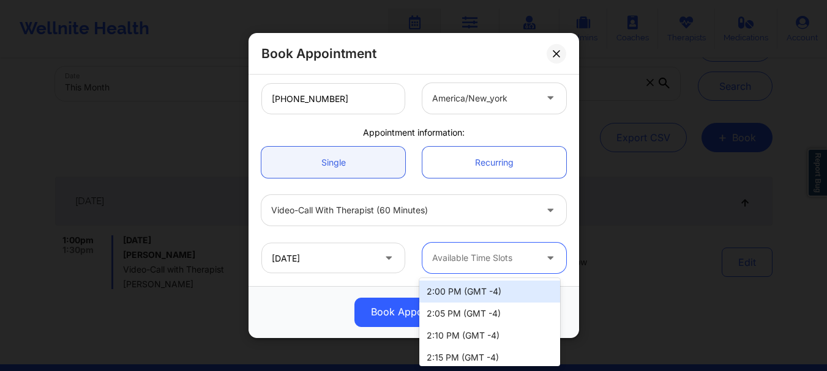
click at [500, 256] on div at bounding box center [483, 258] width 103 height 15
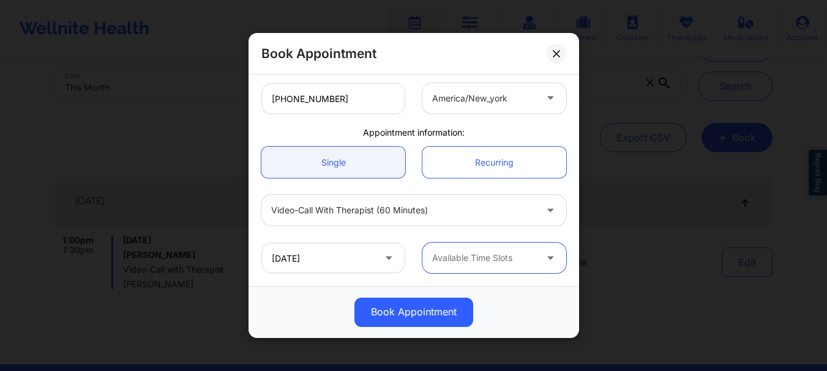
click at [544, 259] on icon at bounding box center [550, 256] width 12 height 10
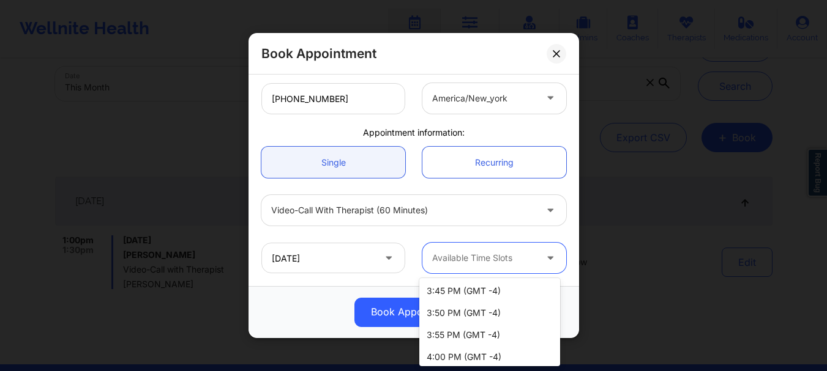
scroll to position [464, 0]
click at [512, 349] on div "4:00 PM (GMT -4)" at bounding box center [489, 357] width 141 height 22
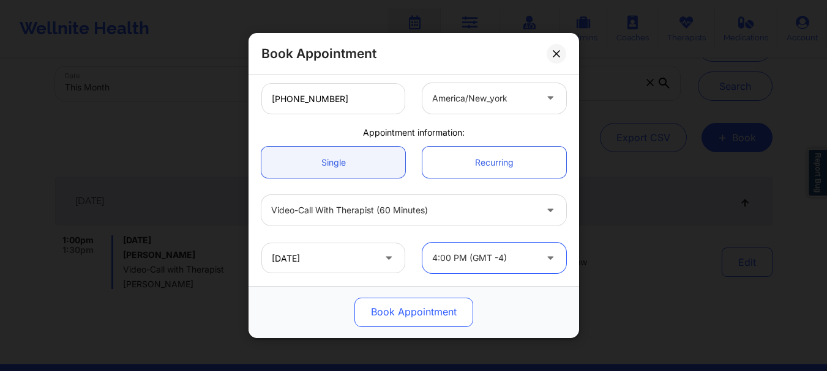
click at [426, 315] on button "Book Appointment" at bounding box center [413, 312] width 119 height 29
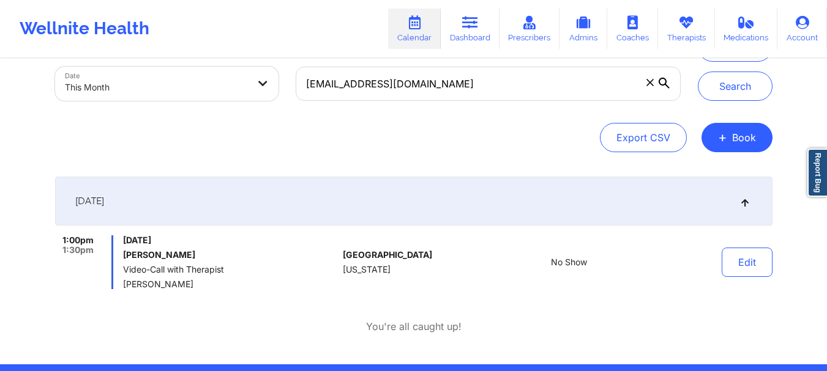
select select "2025-8"
select select "2025-9"
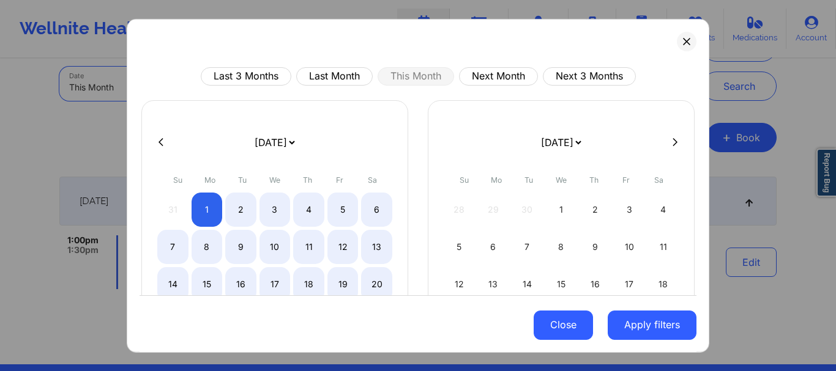
click at [572, 320] on button "Close" at bounding box center [563, 325] width 59 height 29
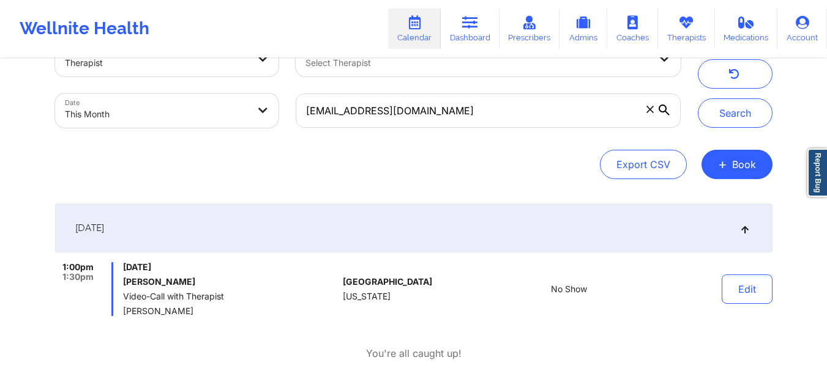
scroll to position [31, 0]
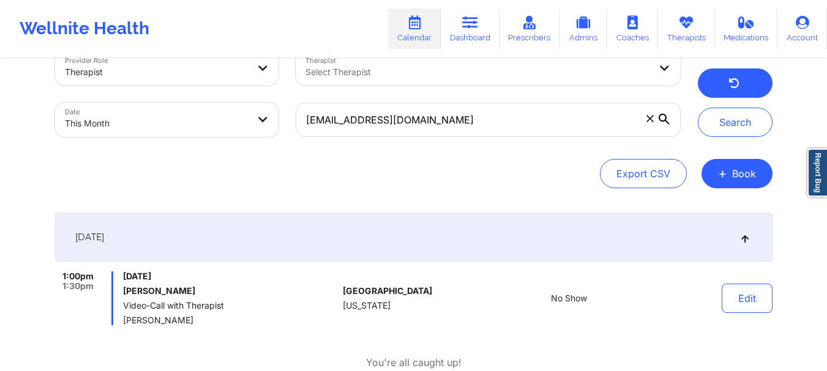
click at [751, 87] on button "button" at bounding box center [734, 83] width 75 height 29
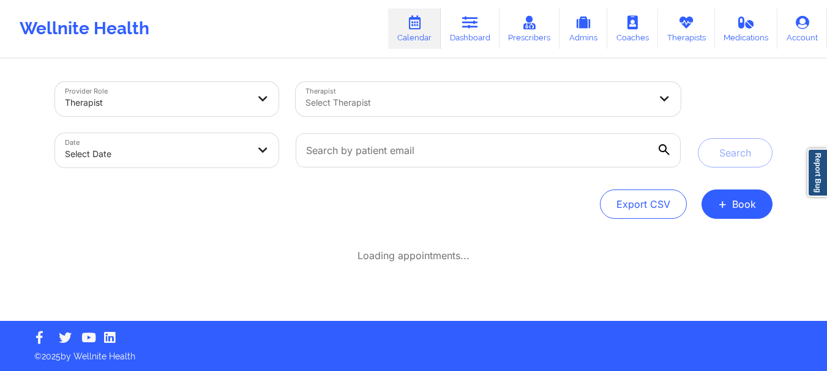
scroll to position [0, 0]
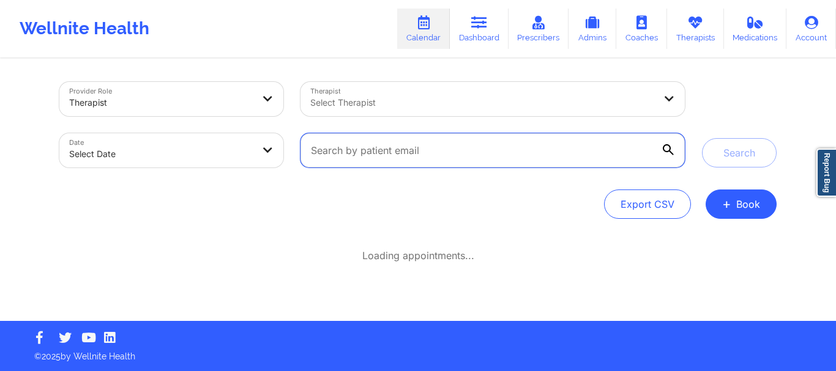
click at [449, 156] on input "text" at bounding box center [492, 150] width 384 height 34
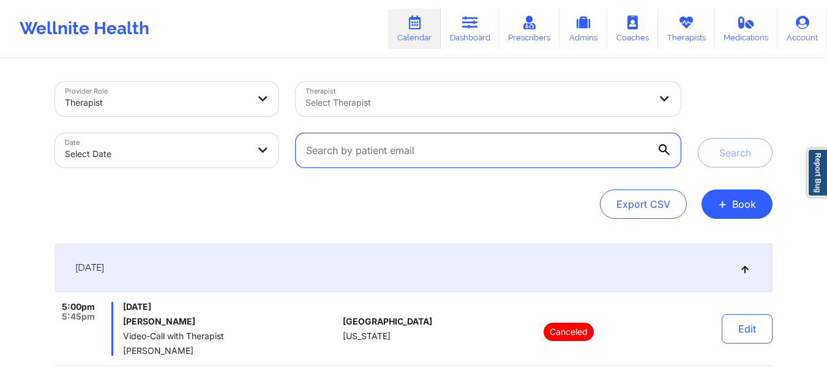
paste input "jamboree68@yahoo.com"
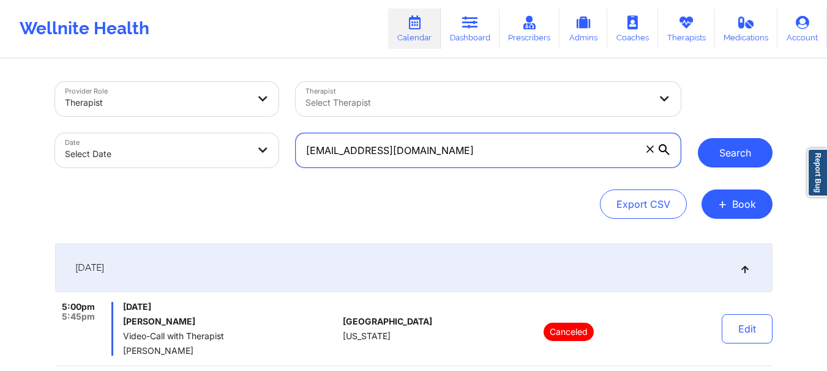
type input "jamboree68@yahoo.com"
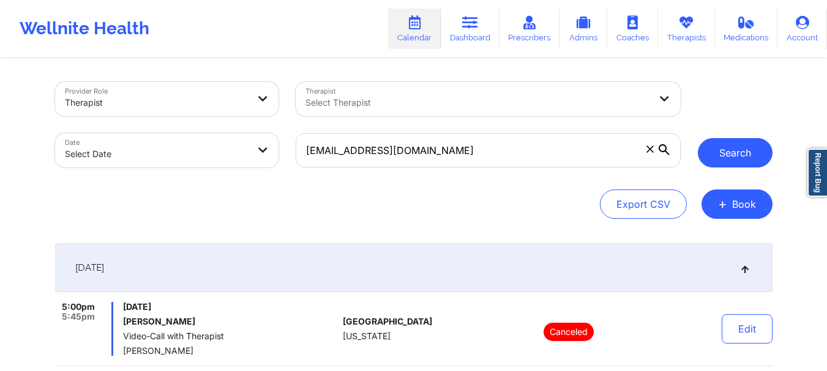
click at [707, 146] on button "Search" at bounding box center [734, 152] width 75 height 29
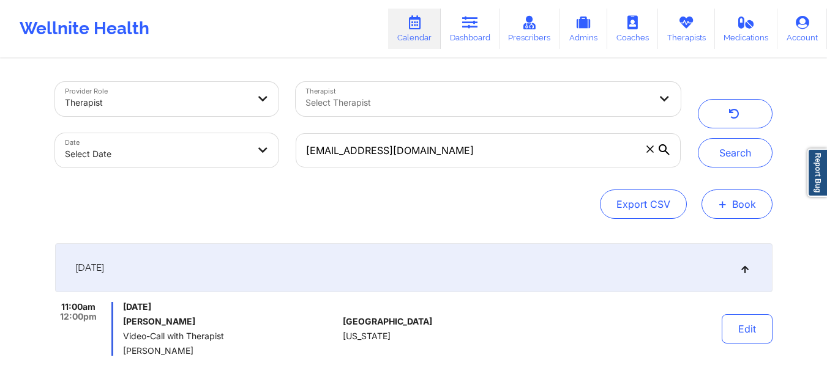
click at [727, 206] on span "+" at bounding box center [722, 204] width 9 height 7
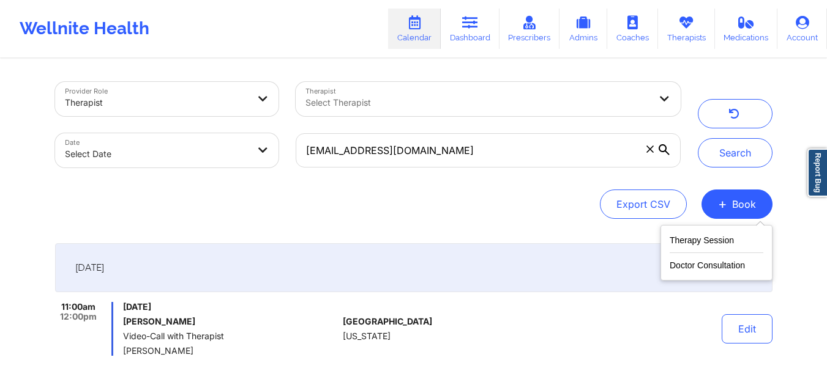
click at [682, 231] on div "Therapy Session Doctor Consultation" at bounding box center [716, 253] width 112 height 56
click at [685, 239] on button "Therapy Session" at bounding box center [716, 243] width 94 height 20
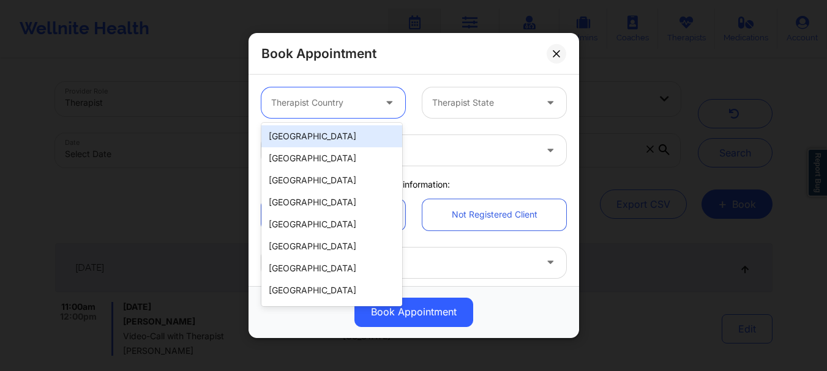
click at [371, 110] on div "Therapist Country" at bounding box center [318, 102] width 114 height 31
click at [347, 133] on div "[GEOGRAPHIC_DATA]" at bounding box center [331, 136] width 141 height 22
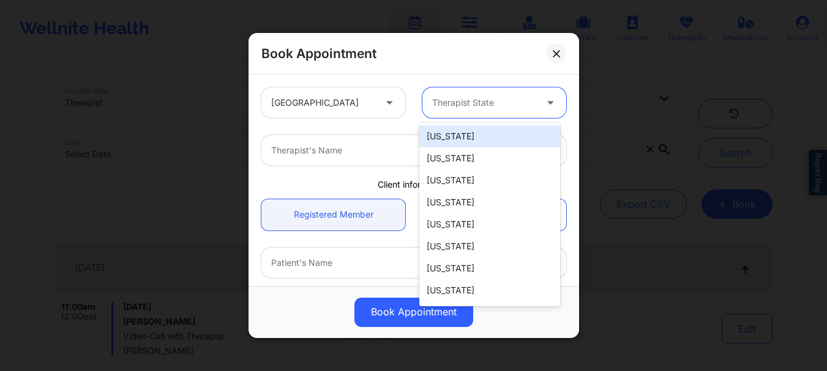
click at [435, 111] on div "Therapist State" at bounding box center [479, 102] width 114 height 31
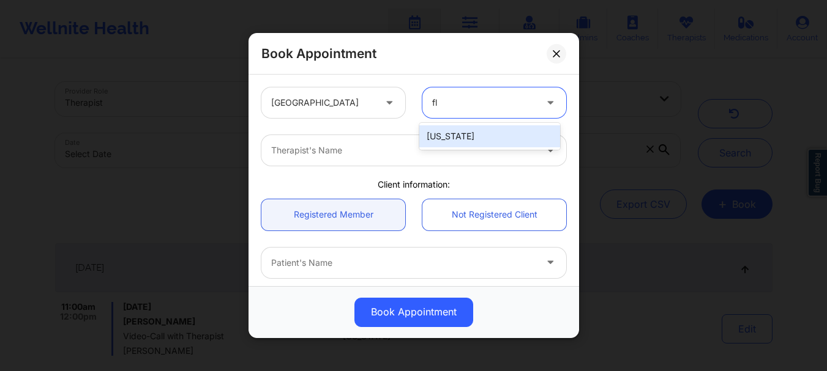
type input "flo"
click at [454, 144] on div "[US_STATE]" at bounding box center [489, 136] width 141 height 22
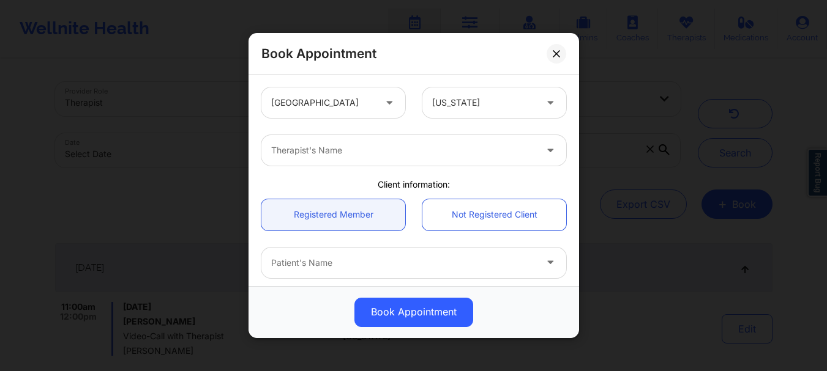
click at [392, 172] on div "Therapist's Name" at bounding box center [414, 151] width 322 height 48
click at [368, 162] on div "Therapist's Name" at bounding box center [398, 150] width 275 height 31
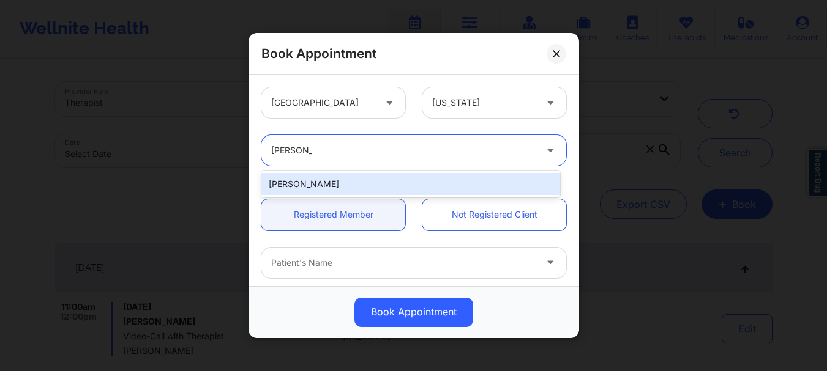
type input "susan P za"
click at [351, 179] on div "Susan P Zapatha" at bounding box center [410, 184] width 299 height 22
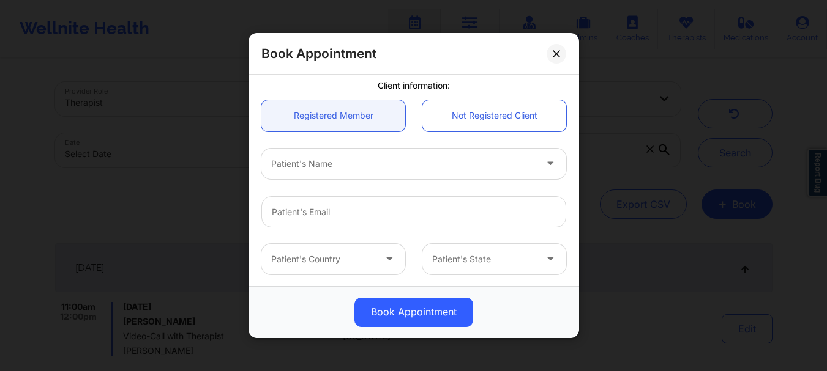
scroll to position [114, 0]
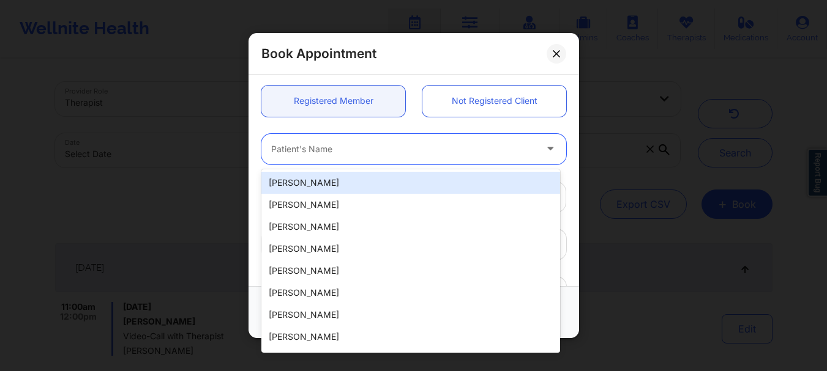
click at [360, 153] on div at bounding box center [403, 149] width 264 height 15
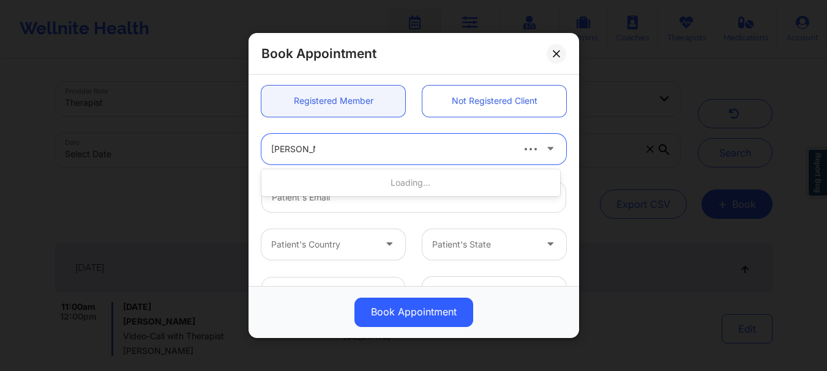
type input "lillian garcia"
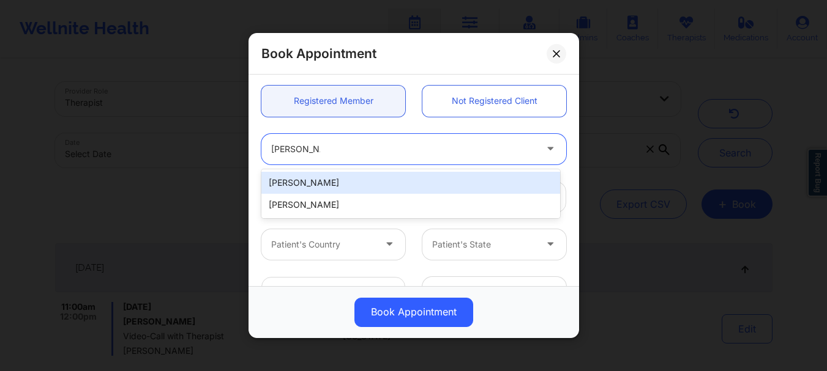
click at [338, 181] on div "Lillian Garcia" at bounding box center [410, 183] width 299 height 22
type input "jamboree68@yahoo.com"
type input "+16317668993"
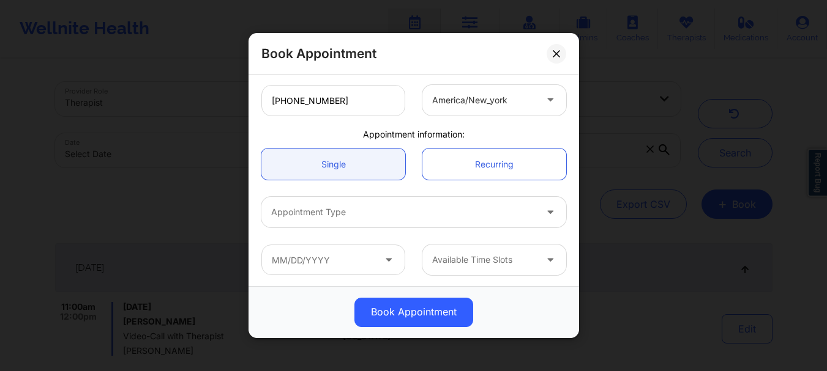
scroll to position [308, 0]
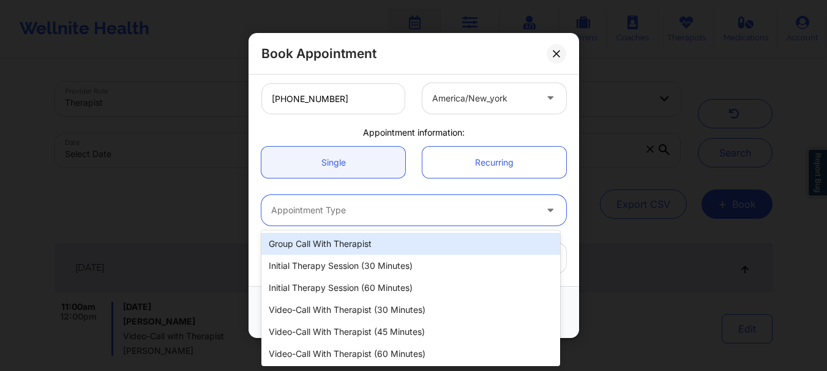
click at [336, 205] on div at bounding box center [403, 211] width 264 height 15
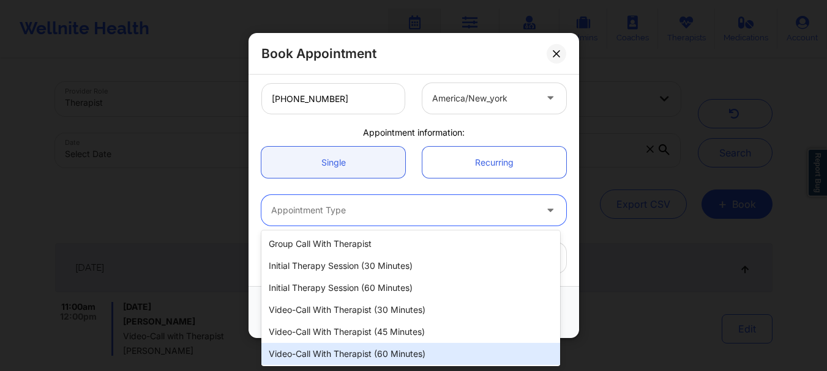
click at [373, 355] on div "Video-Call with Therapist (60 minutes)" at bounding box center [410, 354] width 299 height 22
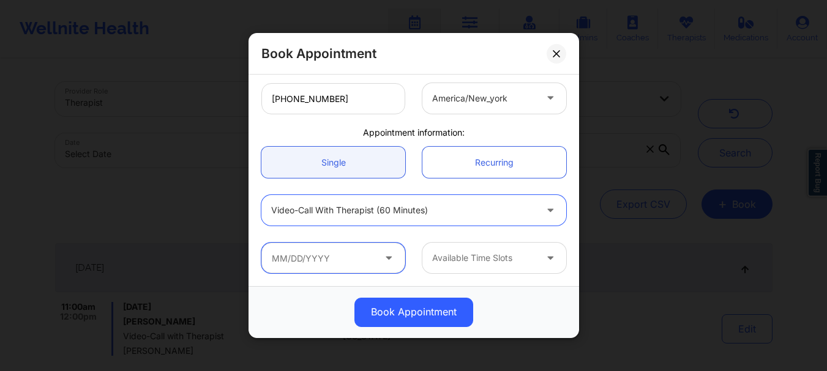
click at [374, 259] on input "text" at bounding box center [333, 258] width 144 height 31
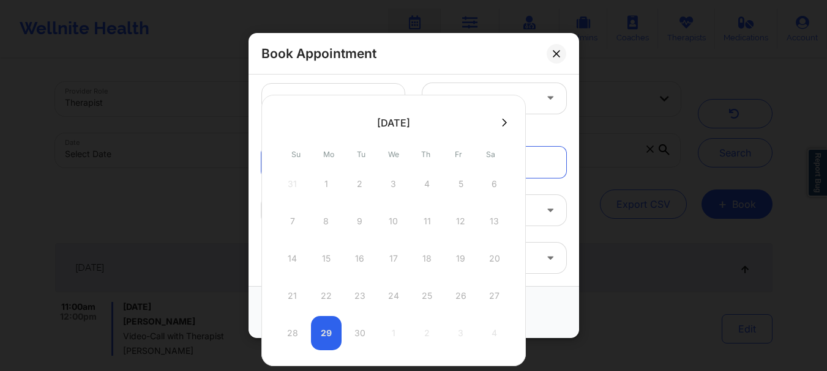
click at [504, 125] on icon at bounding box center [504, 122] width 5 height 9
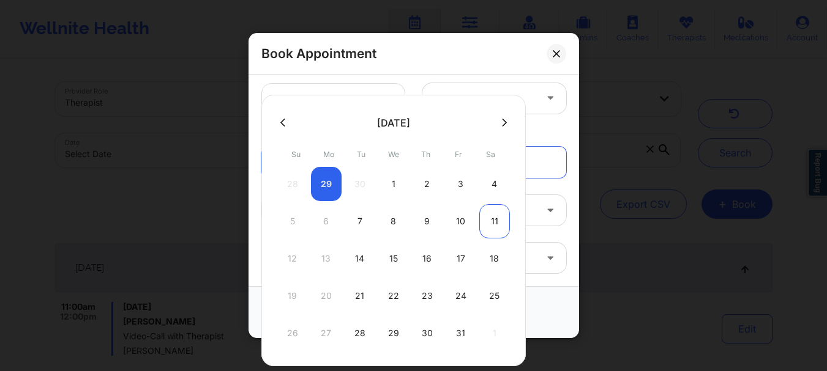
click at [492, 216] on div "11" at bounding box center [494, 221] width 31 height 34
type input "10/11/2025"
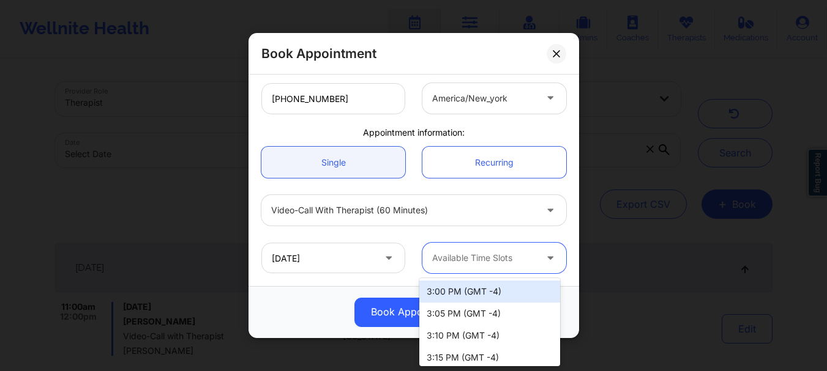
click at [491, 265] on div at bounding box center [483, 258] width 103 height 15
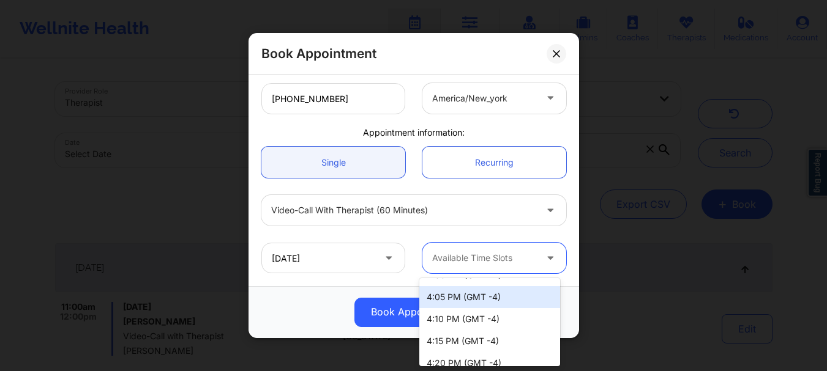
scroll to position [241, 0]
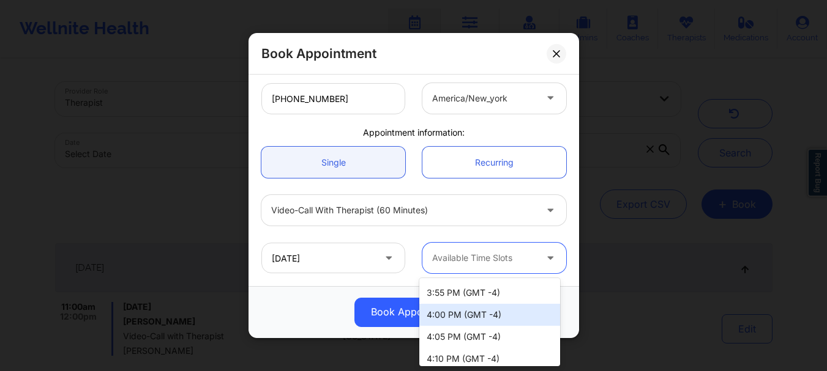
click at [518, 313] on div "4:00 PM (GMT -4)" at bounding box center [489, 315] width 141 height 22
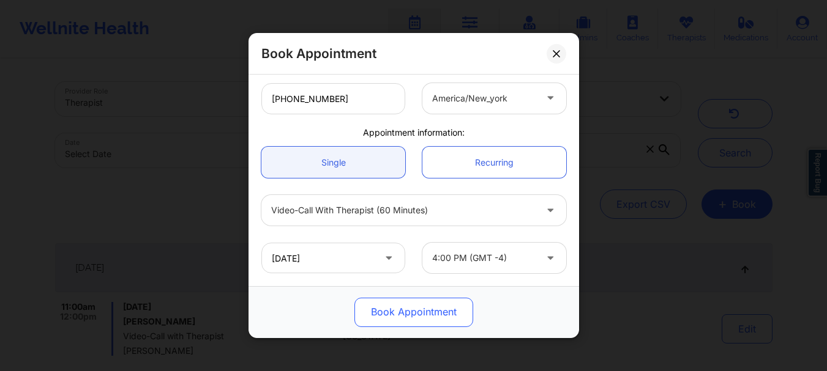
click at [462, 316] on button "Book Appointment" at bounding box center [413, 312] width 119 height 29
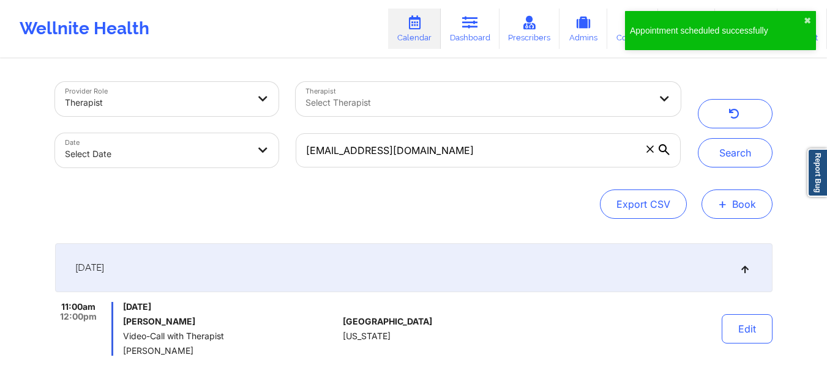
click at [739, 198] on button "+ Book" at bounding box center [736, 204] width 71 height 29
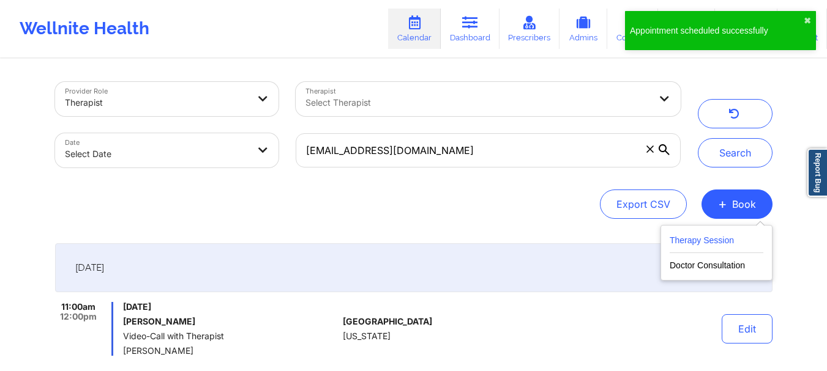
click at [682, 241] on button "Therapy Session" at bounding box center [716, 243] width 94 height 20
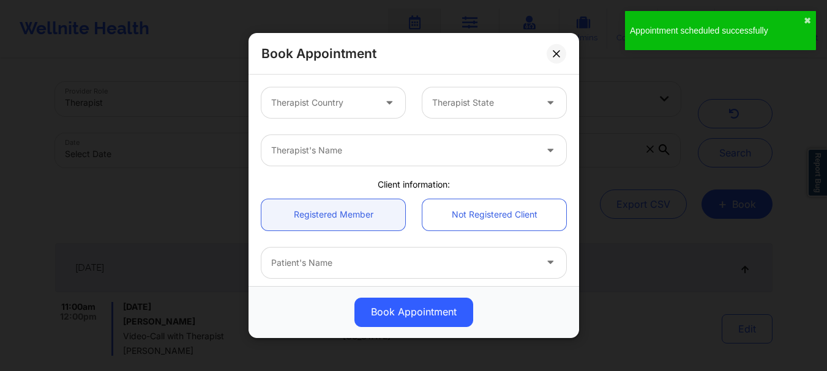
click at [344, 94] on div "Therapist Country" at bounding box center [318, 102] width 114 height 31
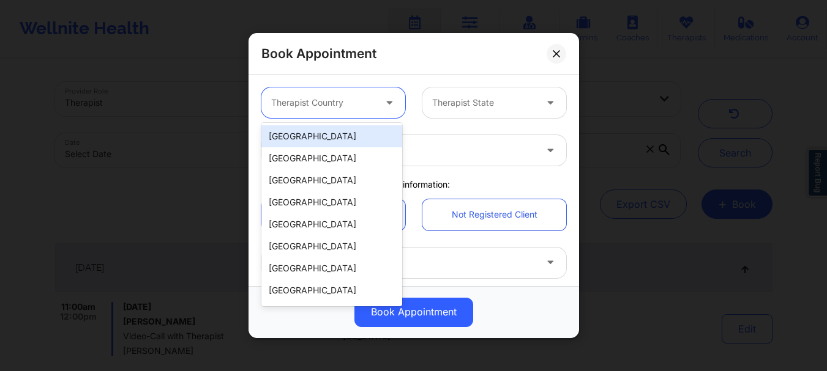
click at [324, 145] on div "[GEOGRAPHIC_DATA]" at bounding box center [331, 136] width 141 height 22
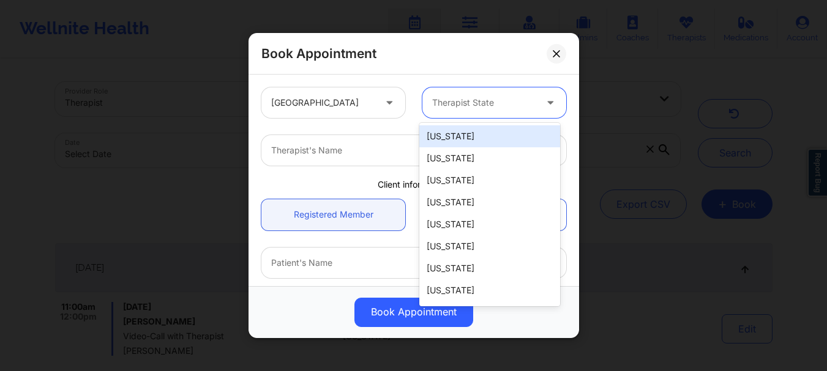
click at [478, 103] on div at bounding box center [483, 102] width 103 height 15
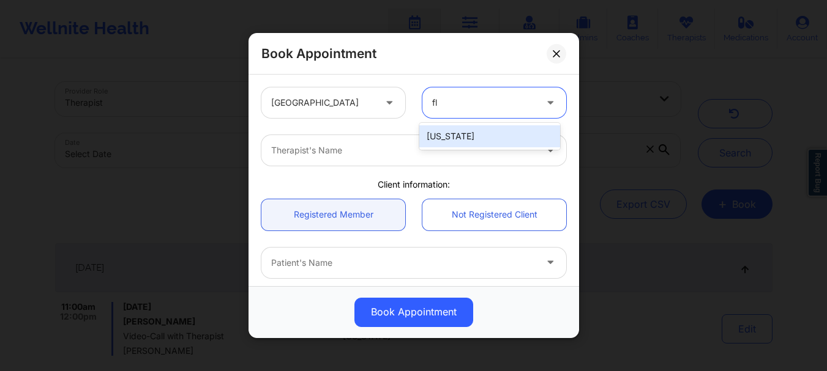
type input "flo"
click at [468, 133] on div "[US_STATE]" at bounding box center [489, 136] width 141 height 22
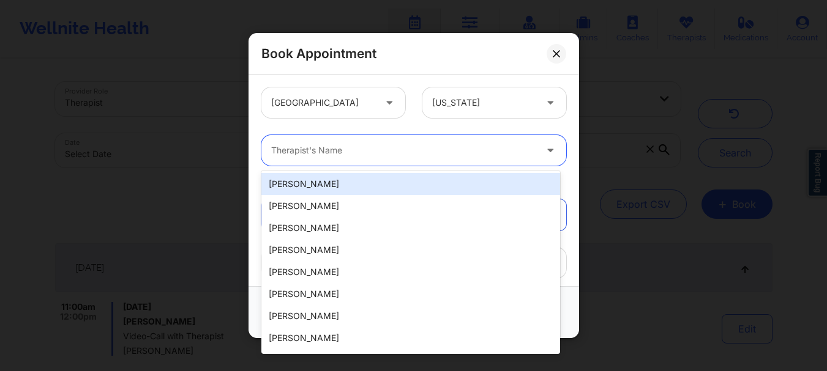
click at [430, 152] on div at bounding box center [403, 150] width 264 height 15
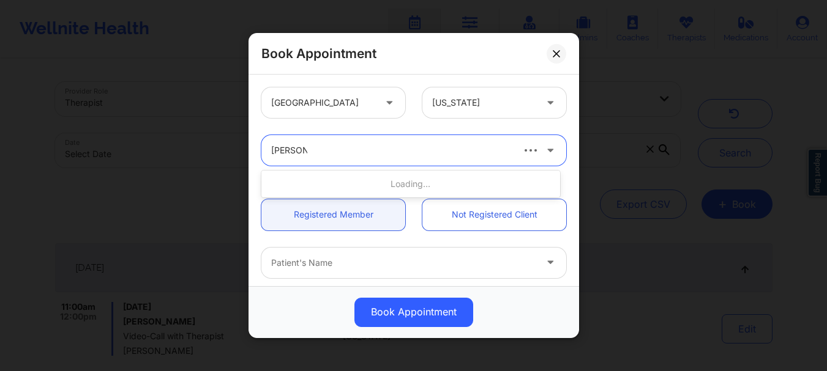
type input "susan P Z"
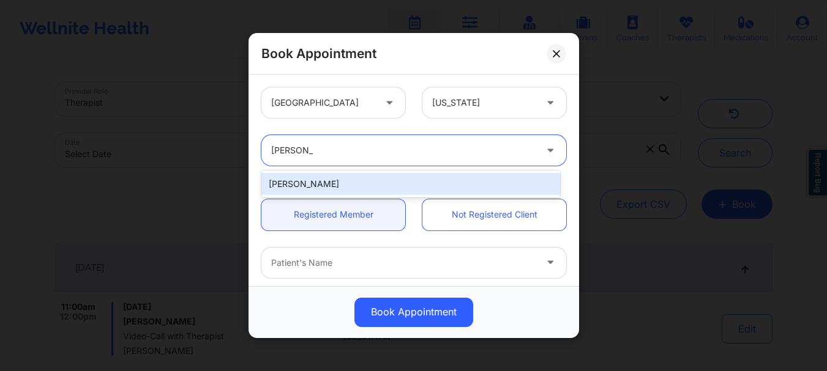
click at [417, 181] on div "Susan P Zapatha" at bounding box center [410, 184] width 299 height 22
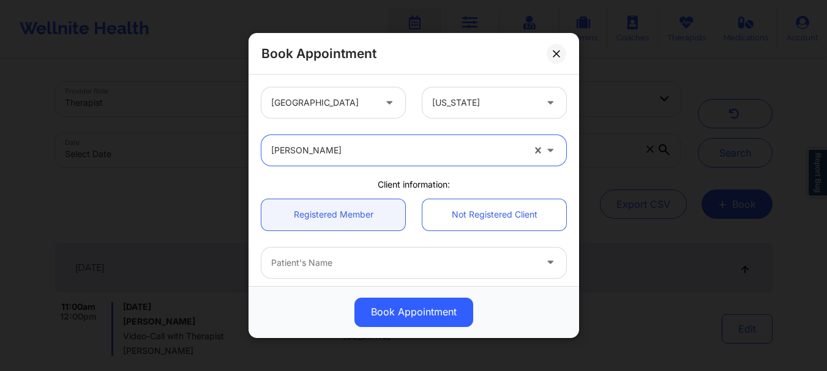
click at [337, 268] on div at bounding box center [403, 263] width 264 height 15
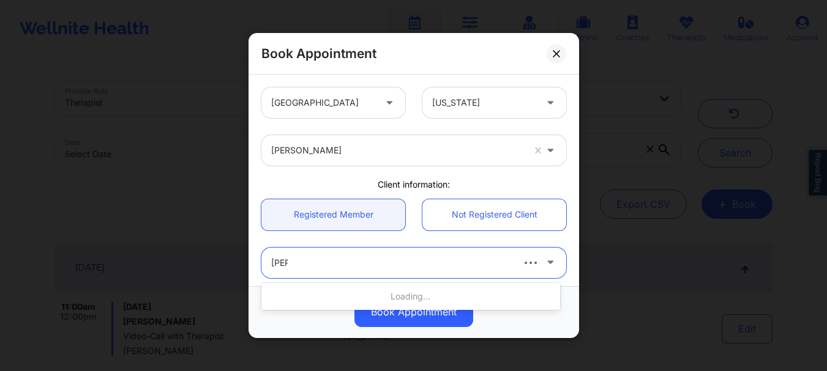
type input "lillian"
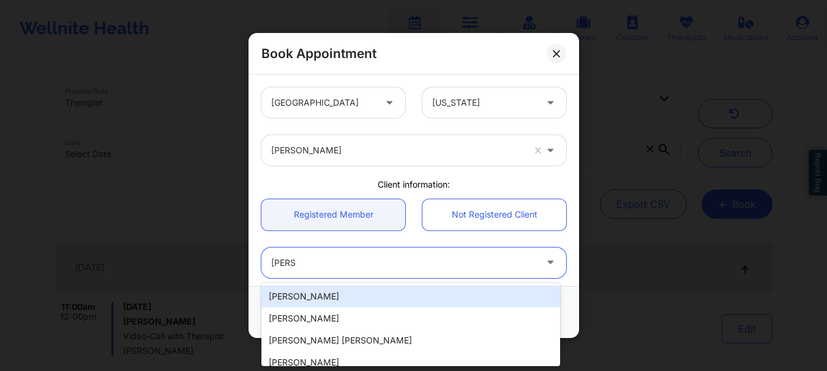
click at [328, 292] on div "Lillian Garcia" at bounding box center [410, 297] width 299 height 22
type input "jamboree68@yahoo.com"
type input "+16317668993"
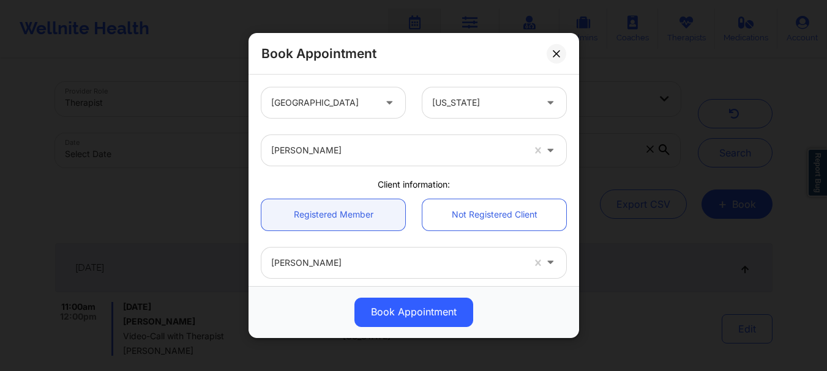
drag, startPoint x: 579, startPoint y: 152, endPoint x: 572, endPoint y: 211, distance: 59.7
click at [572, 211] on div "Book Appointment United States Florida Susan P Zapatha Client information: Regi…" at bounding box center [413, 185] width 827 height 371
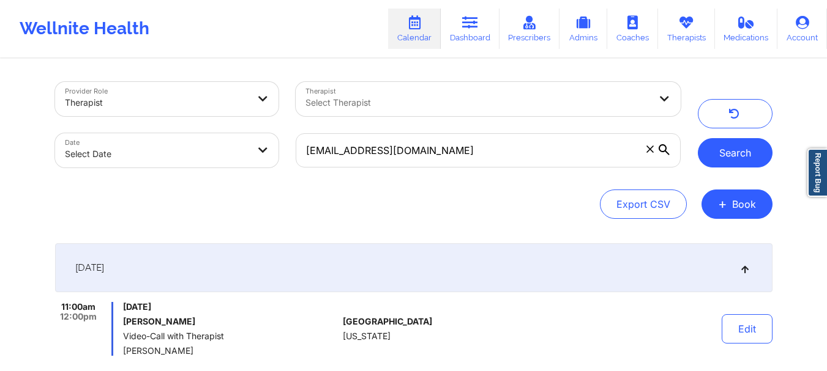
click at [758, 151] on button "Search" at bounding box center [734, 152] width 75 height 29
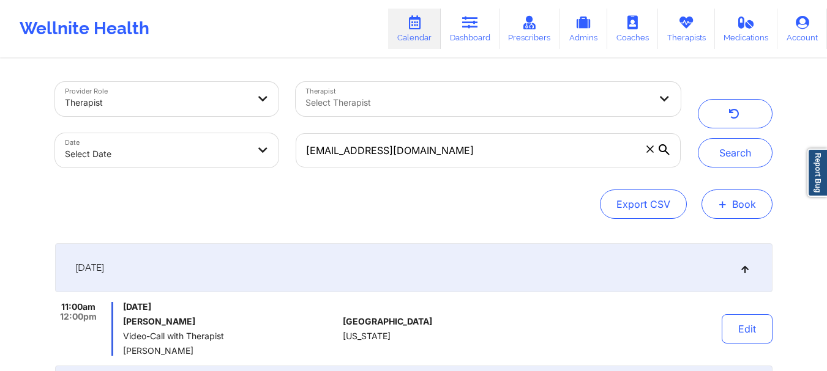
click at [735, 202] on button "+ Book" at bounding box center [736, 204] width 71 height 29
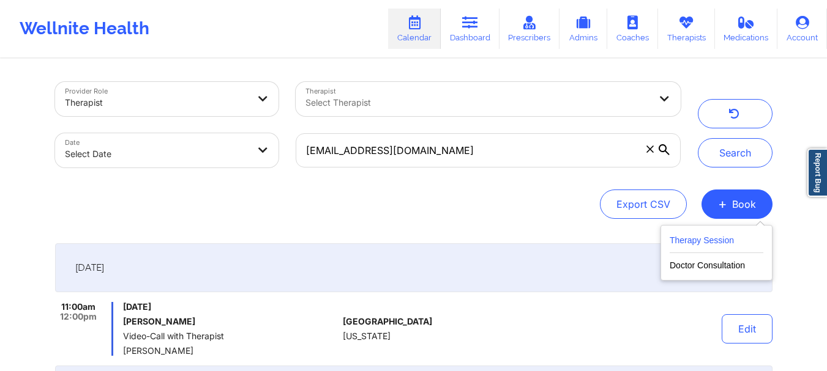
click at [699, 237] on button "Therapy Session" at bounding box center [716, 243] width 94 height 20
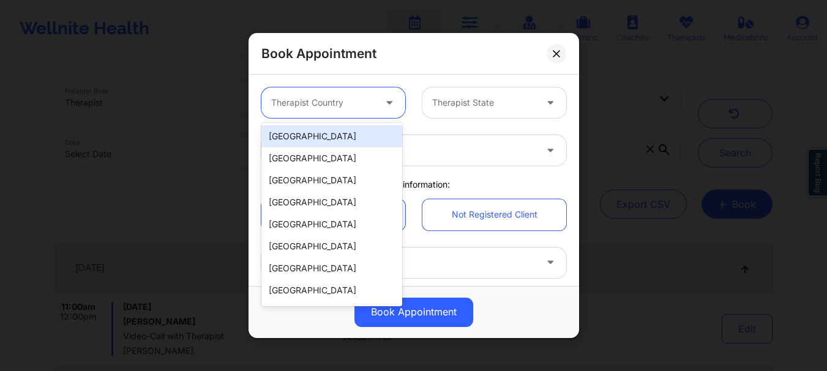
click at [313, 106] on div at bounding box center [322, 102] width 103 height 15
click at [300, 137] on div "[GEOGRAPHIC_DATA]" at bounding box center [331, 136] width 141 height 22
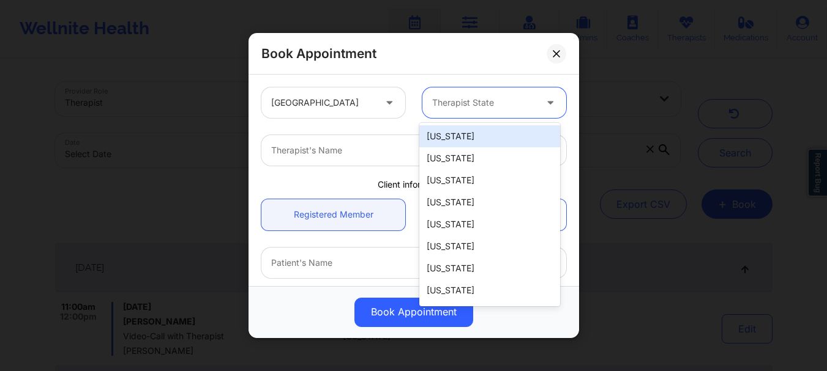
click at [462, 99] on div at bounding box center [483, 102] width 103 height 15
type input "f"
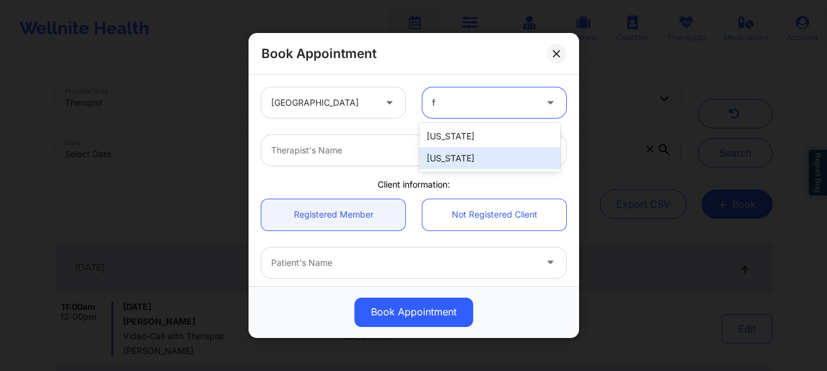
click at [445, 155] on div "[US_STATE]" at bounding box center [489, 158] width 141 height 22
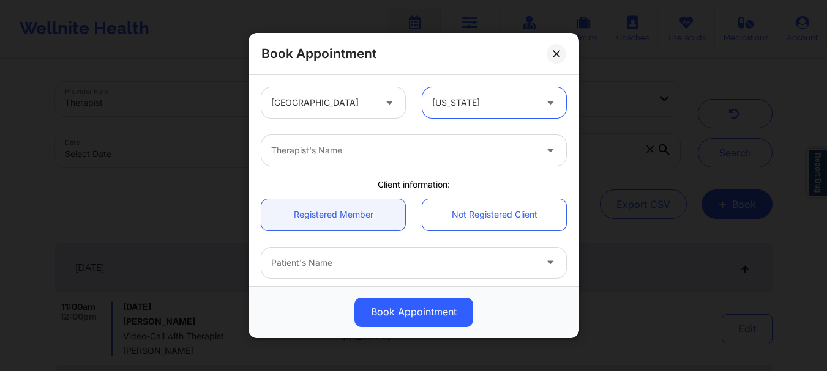
click at [285, 151] on div at bounding box center [403, 150] width 264 height 15
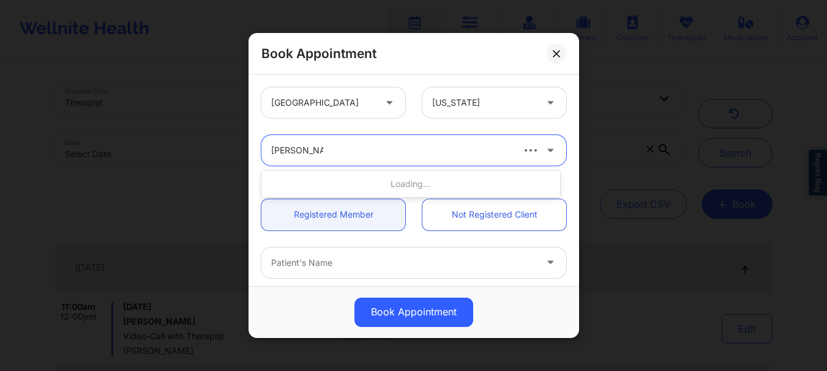
type input "susan P Zapa"
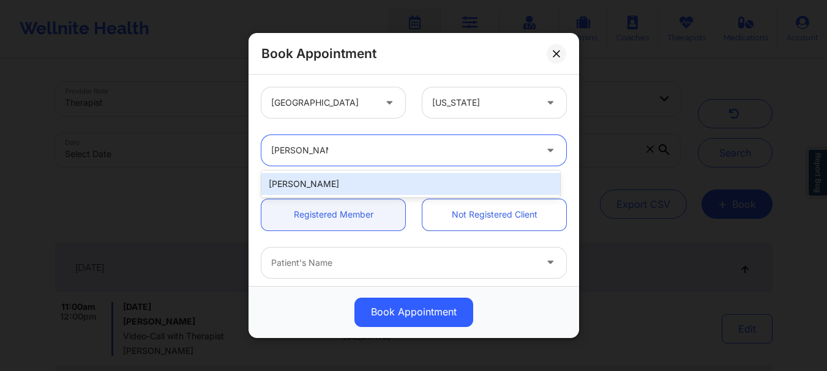
click at [319, 192] on div "Susan P Zapatha" at bounding box center [410, 184] width 299 height 22
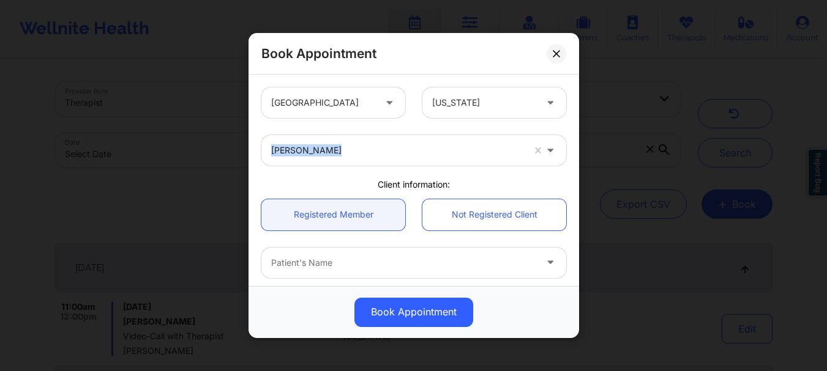
drag, startPoint x: 572, startPoint y: 125, endPoint x: 573, endPoint y: 139, distance: 14.1
click at [573, 139] on div "United States Florida Susan P Zapatha Client information: Registered Member Not…" at bounding box center [413, 181] width 330 height 212
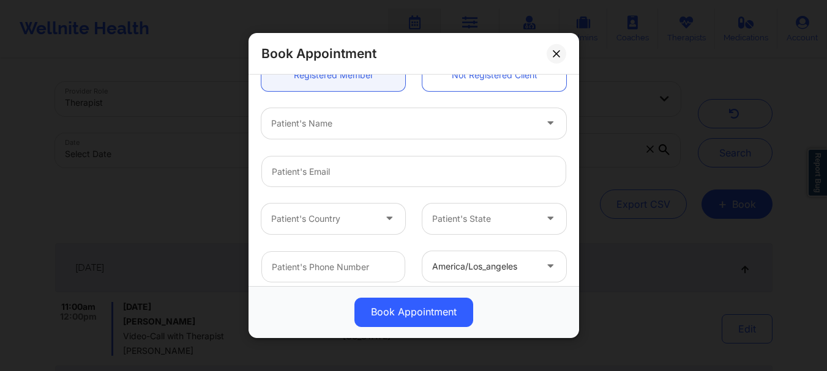
scroll to position [157, 0]
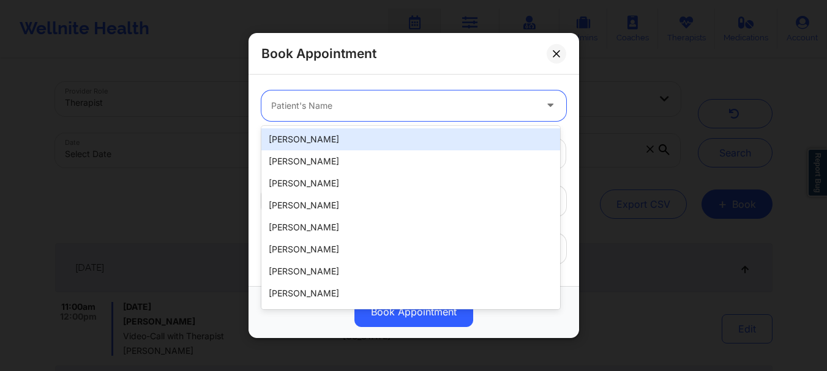
click at [319, 97] on div "Patient's Name" at bounding box center [398, 106] width 275 height 31
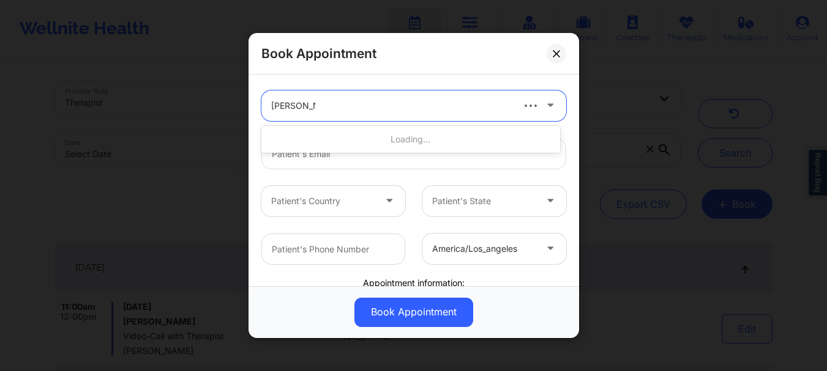
type input "lillian garcia"
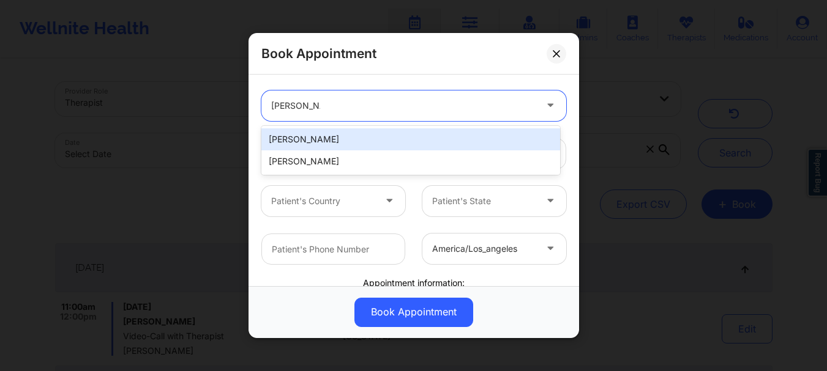
click at [312, 140] on div "Lillian Garcia" at bounding box center [410, 139] width 299 height 22
type input "jamboree68@yahoo.com"
type input "+16317668993"
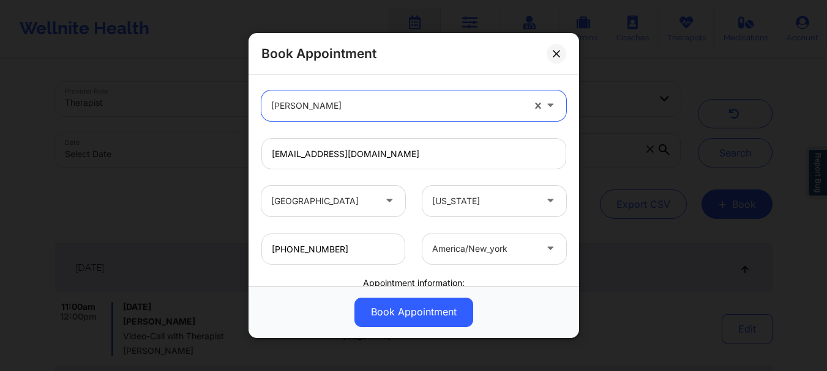
scroll to position [308, 0]
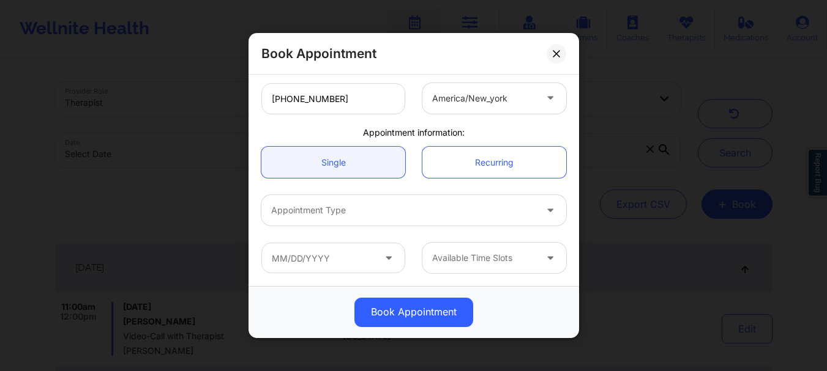
click at [360, 197] on div "Appointment Type" at bounding box center [398, 210] width 275 height 31
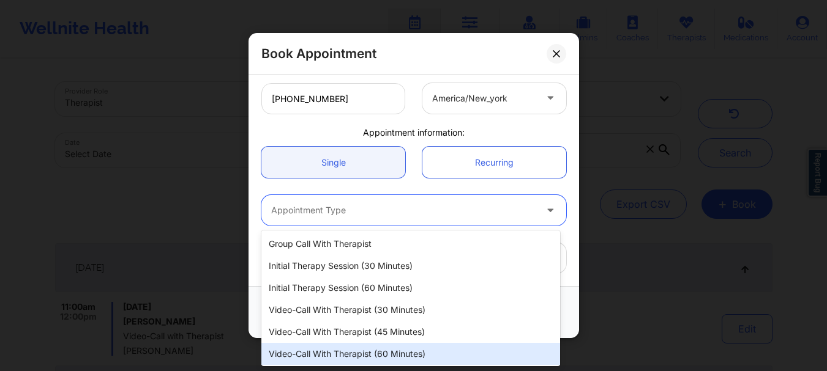
click at [360, 355] on div "Video-Call with Therapist (60 minutes)" at bounding box center [410, 354] width 299 height 22
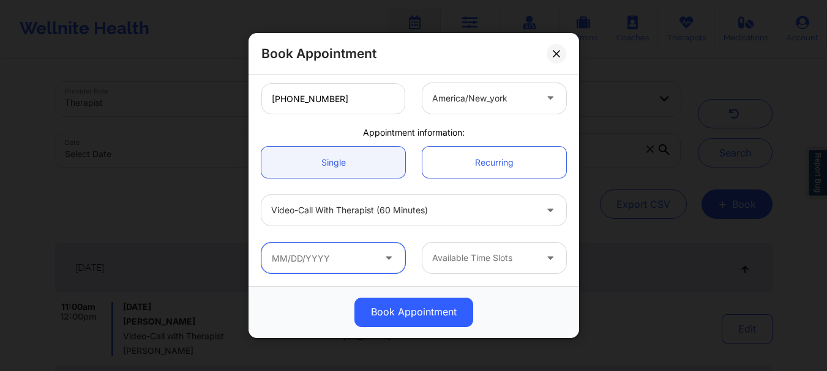
click at [328, 256] on input "text" at bounding box center [333, 258] width 144 height 31
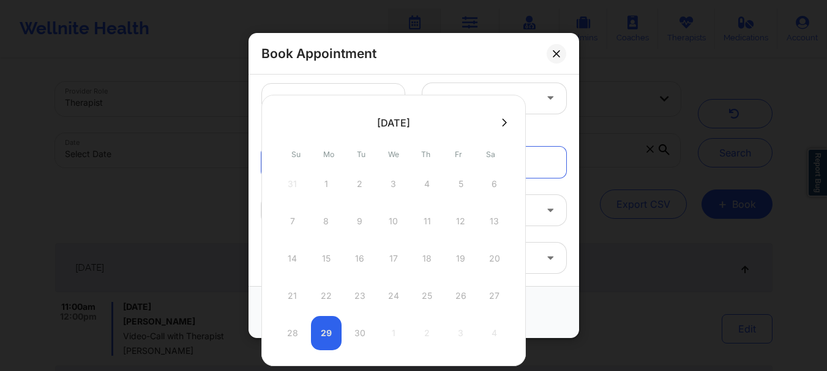
click at [503, 125] on icon at bounding box center [504, 122] width 5 height 8
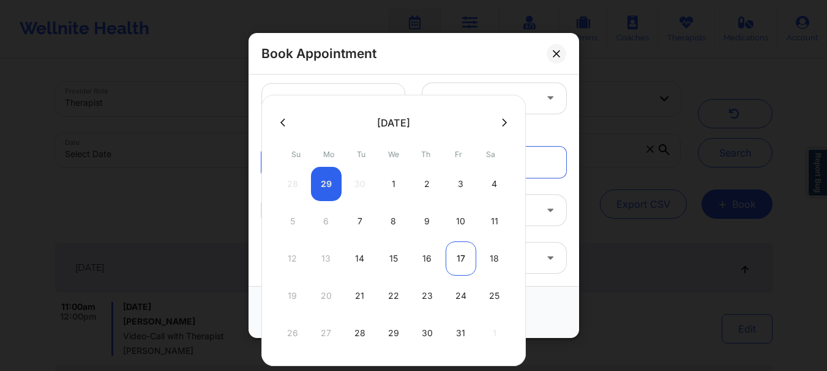
click at [459, 265] on div "17" at bounding box center [460, 259] width 31 height 34
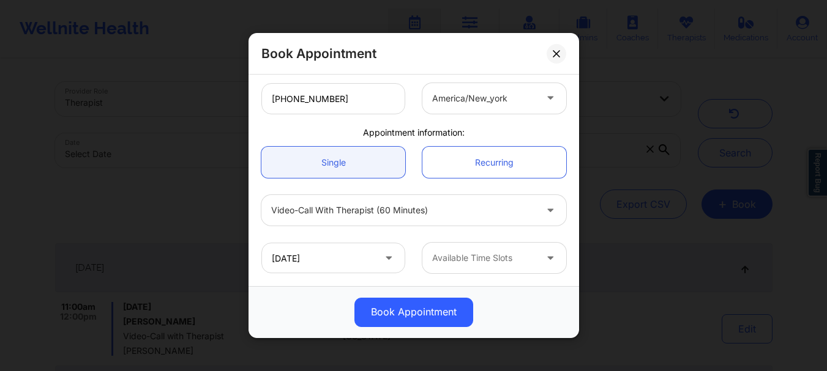
click at [489, 253] on div at bounding box center [483, 258] width 103 height 15
click at [302, 266] on input "10/17/2025" at bounding box center [333, 258] width 144 height 31
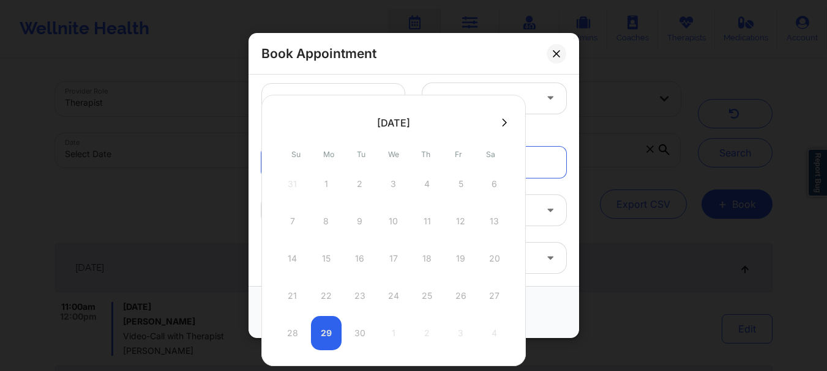
click at [502, 123] on icon at bounding box center [504, 122] width 5 height 9
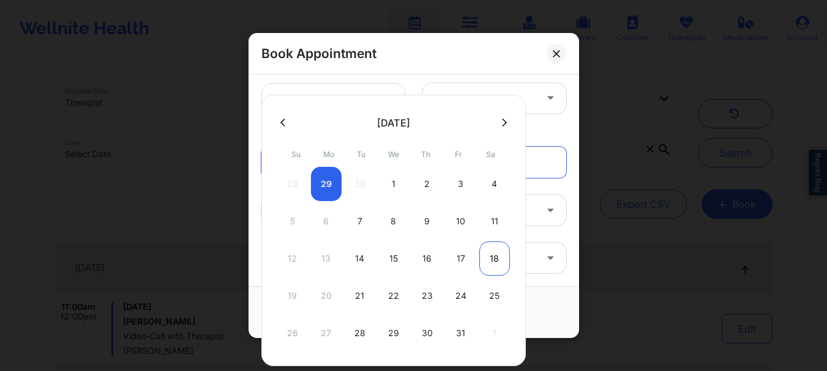
click at [498, 265] on div "18" at bounding box center [494, 259] width 31 height 34
type input "10/18/2025"
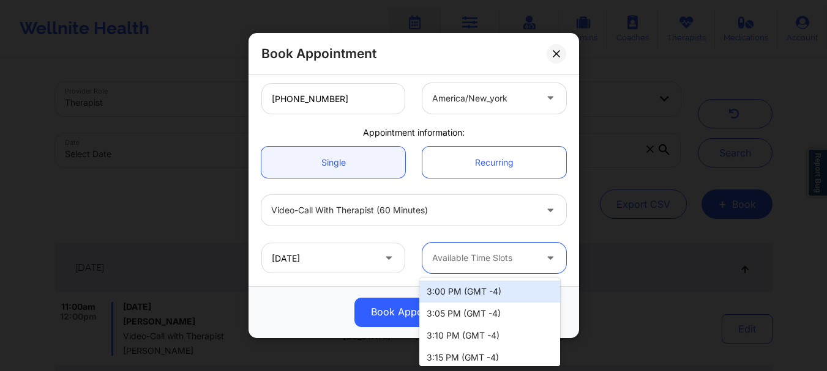
click at [522, 262] on div at bounding box center [483, 258] width 103 height 15
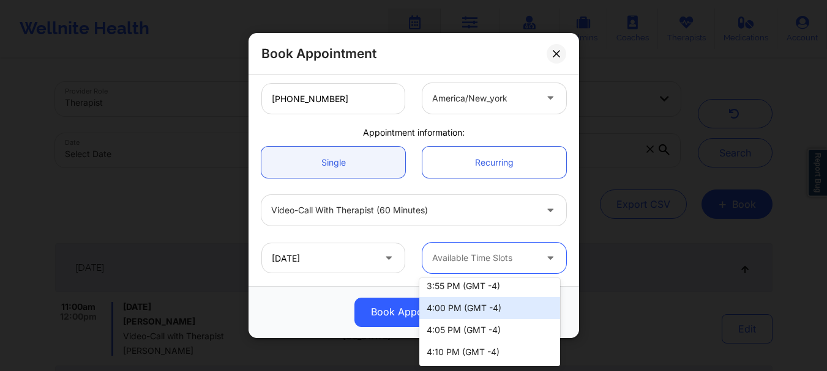
click at [510, 311] on div "4:00 PM (GMT -4)" at bounding box center [489, 308] width 141 height 22
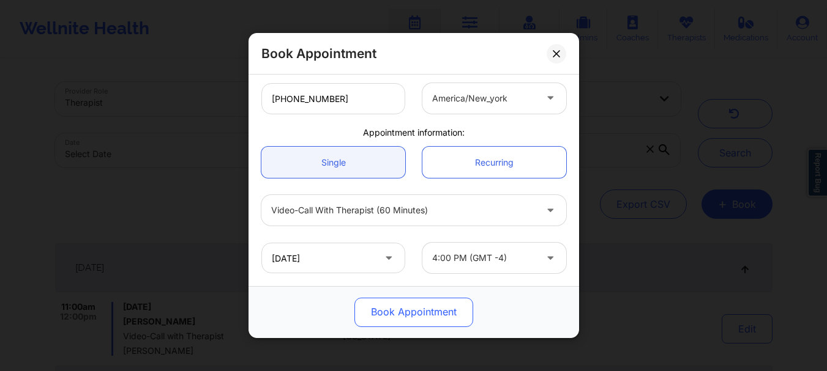
click at [452, 315] on button "Book Appointment" at bounding box center [413, 312] width 119 height 29
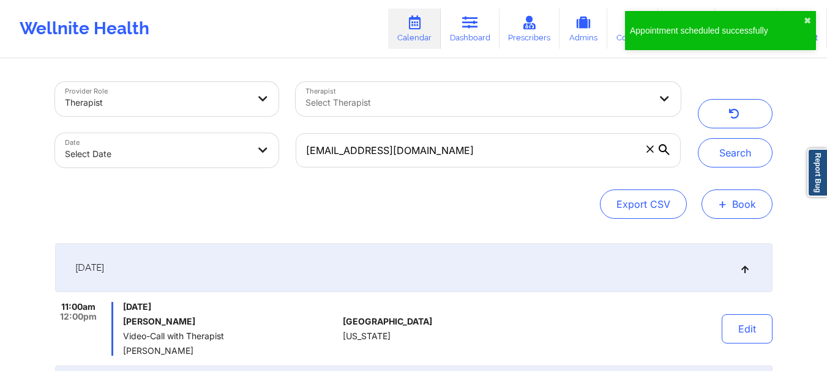
click at [724, 206] on span "+" at bounding box center [722, 204] width 9 height 7
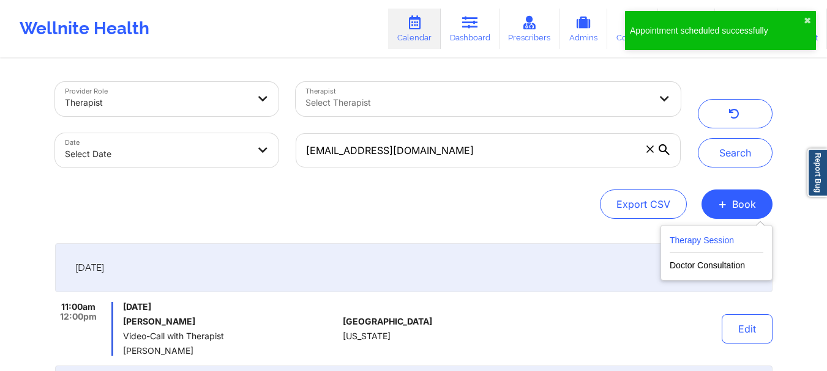
click at [677, 239] on button "Therapy Session" at bounding box center [716, 243] width 94 height 20
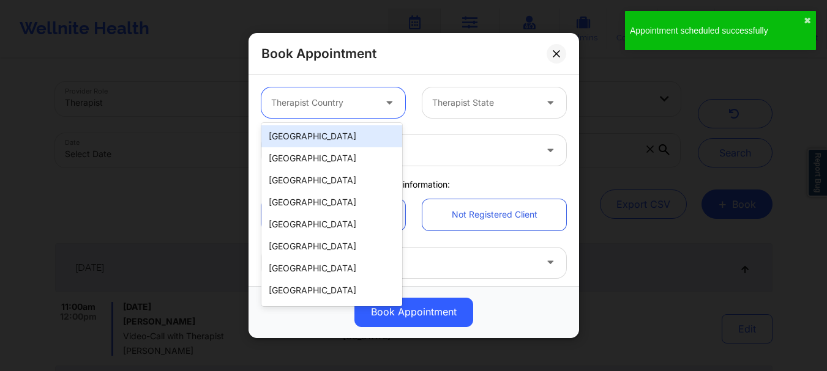
click at [342, 105] on div at bounding box center [322, 102] width 103 height 15
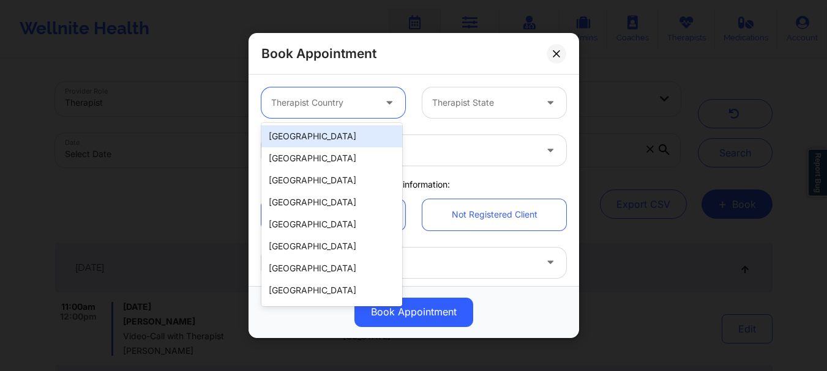
click at [332, 135] on div "[GEOGRAPHIC_DATA]" at bounding box center [331, 136] width 141 height 22
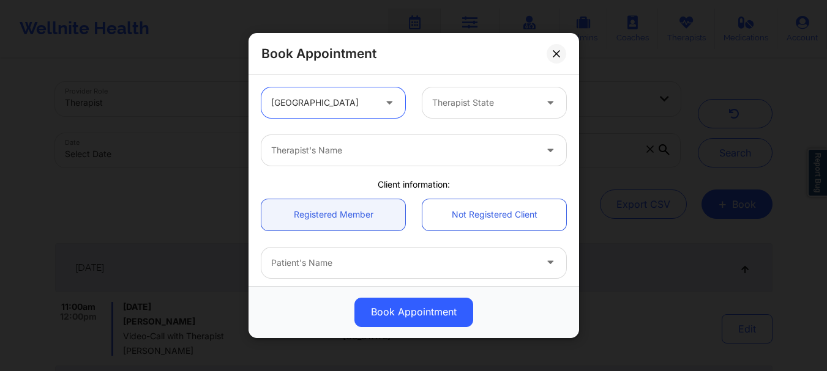
click at [438, 110] on div at bounding box center [483, 102] width 103 height 15
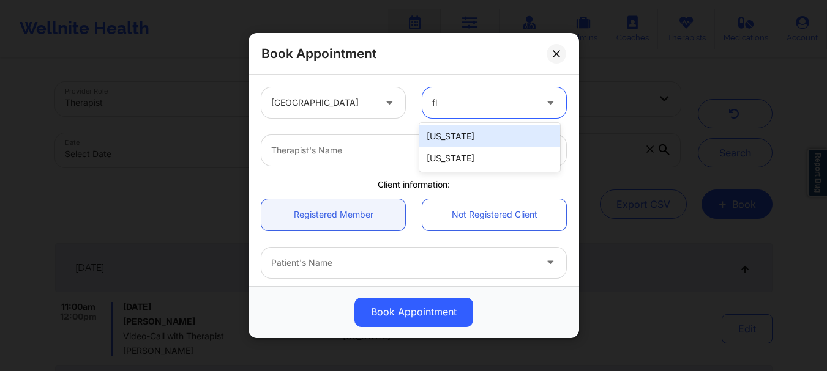
type input "flo"
click at [435, 132] on div "[US_STATE]" at bounding box center [489, 136] width 141 height 22
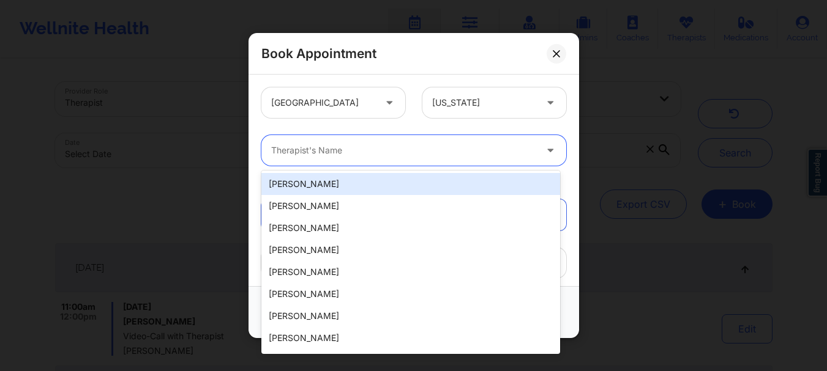
click at [398, 145] on div at bounding box center [403, 150] width 264 height 15
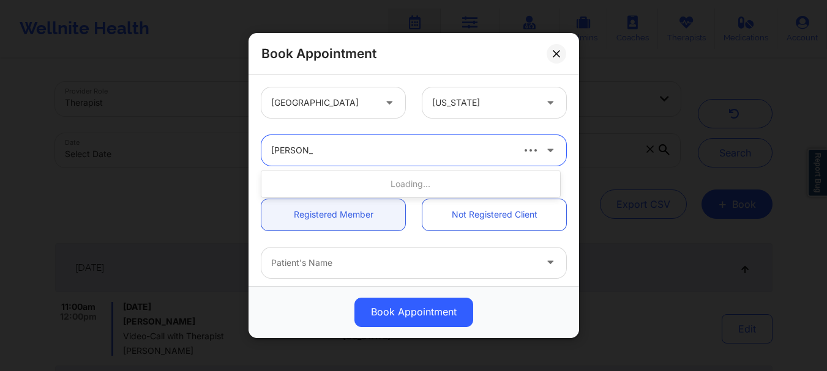
type input "susan P Za"
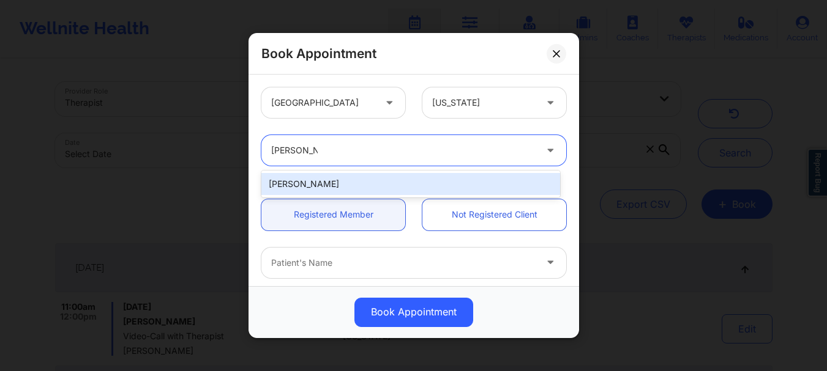
click at [354, 183] on div "Susan P Zapatha" at bounding box center [410, 184] width 299 height 22
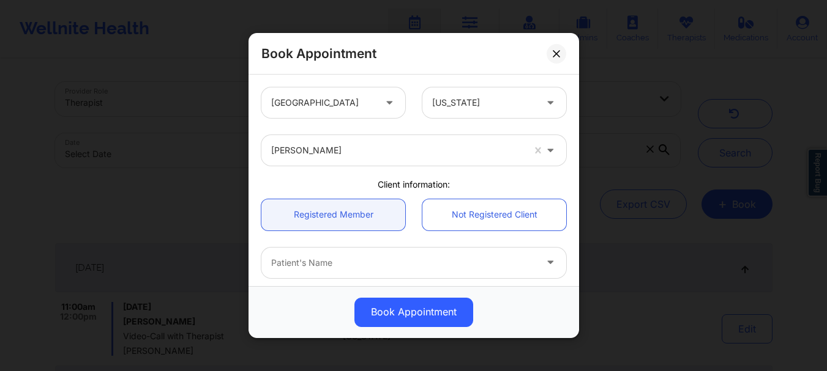
click at [575, 141] on div "United States Florida Susan P Zapatha Client information: Registered Member Not…" at bounding box center [413, 181] width 330 height 212
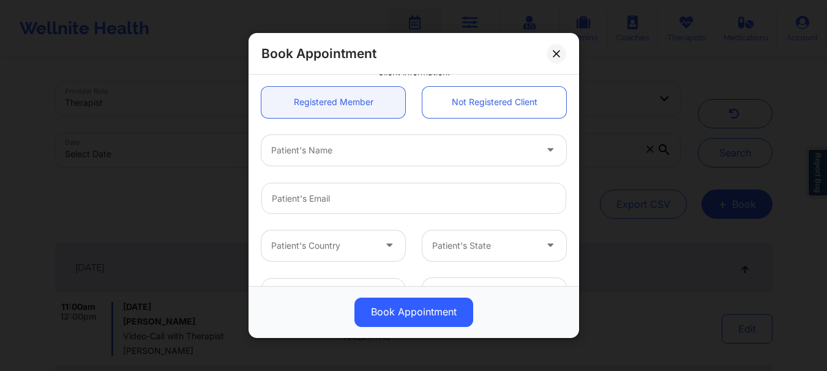
scroll to position [138, 0]
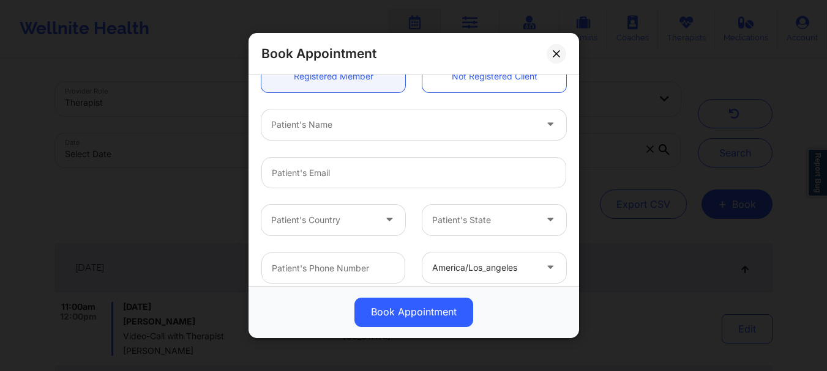
click at [341, 125] on div at bounding box center [403, 124] width 264 height 15
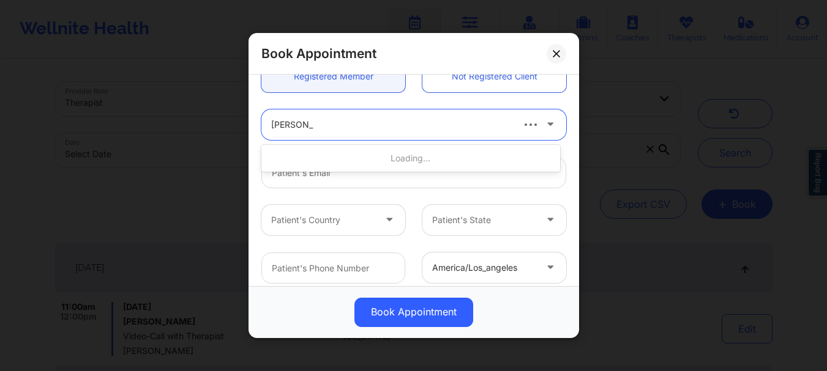
type input "lillian garcia"
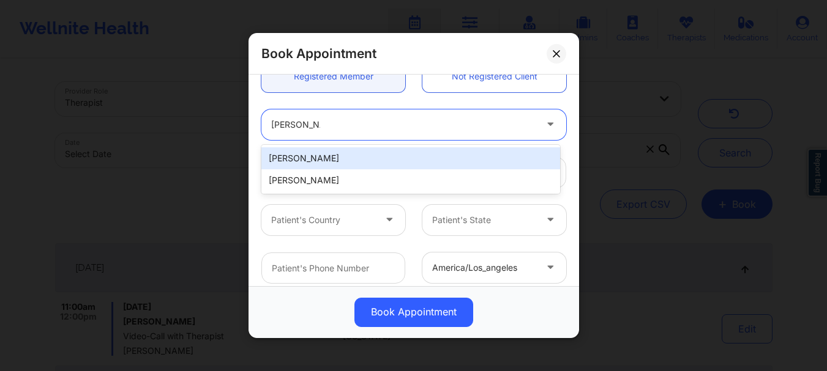
click at [329, 161] on div "Lillian Garcia" at bounding box center [410, 158] width 299 height 22
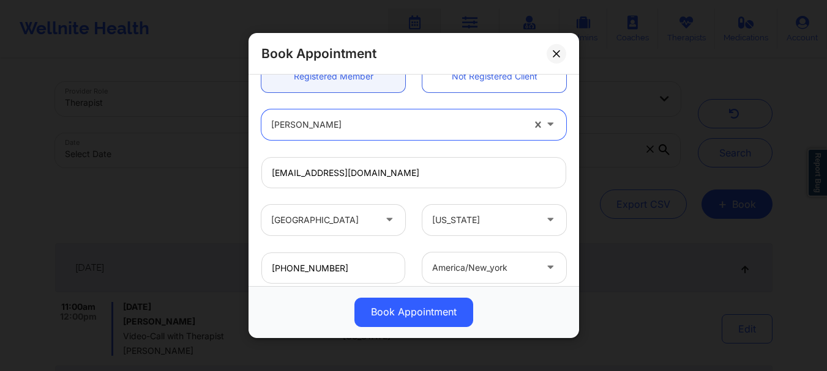
type input "jamboree68@yahoo.com"
type input "+16317668993"
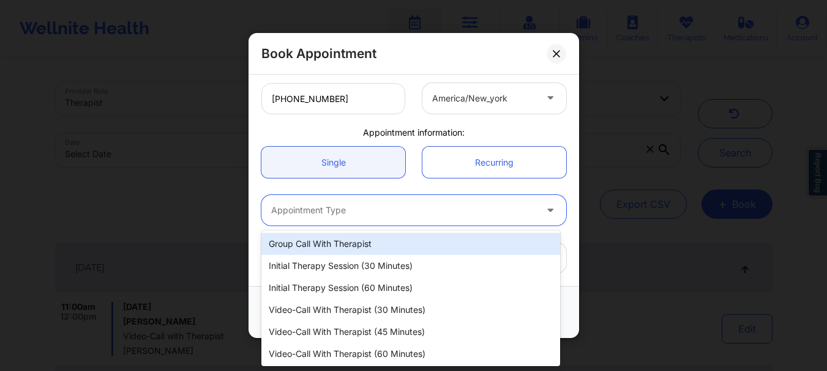
click at [314, 218] on div "Appointment Type" at bounding box center [398, 210] width 275 height 31
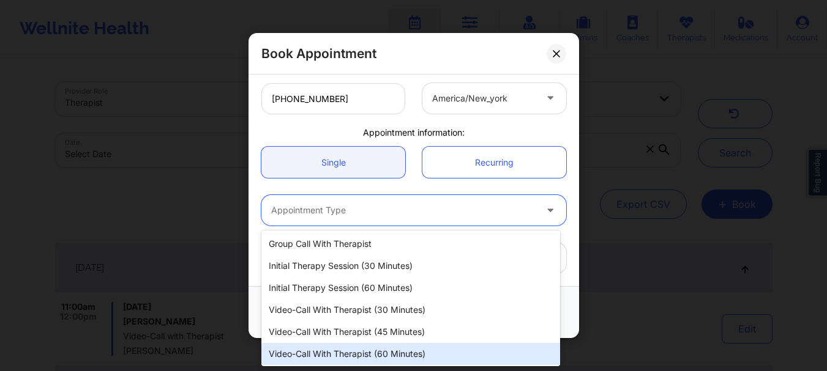
click at [370, 351] on div "Video-Call with Therapist (60 minutes)" at bounding box center [410, 354] width 299 height 22
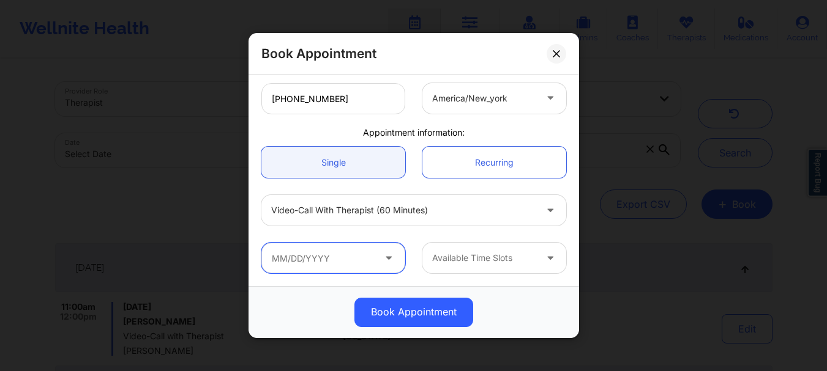
click at [322, 262] on input "text" at bounding box center [333, 258] width 144 height 31
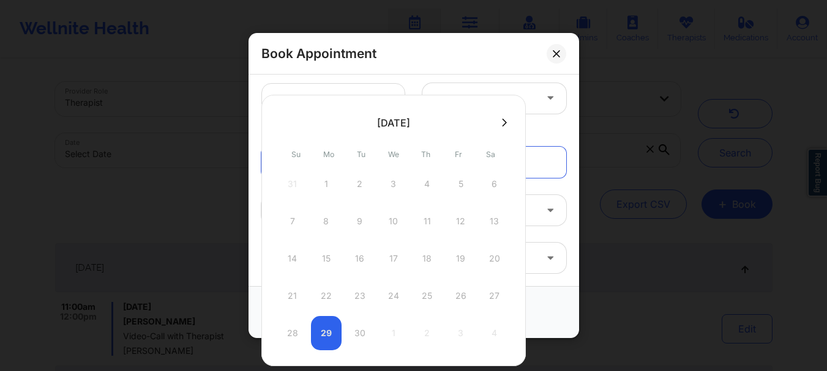
click at [505, 119] on icon at bounding box center [504, 122] width 5 height 9
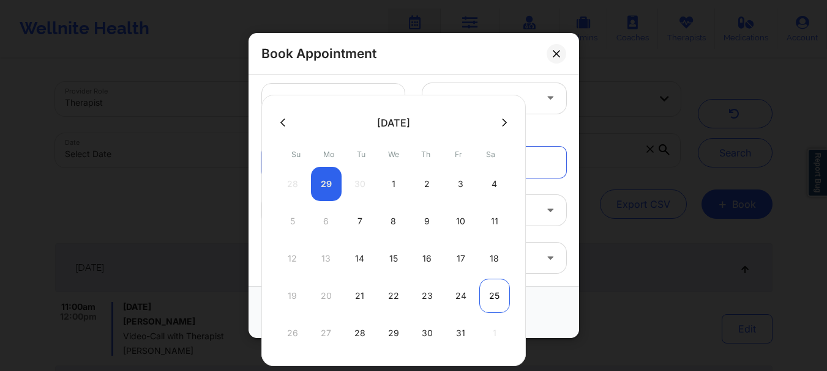
click at [497, 296] on div "25" at bounding box center [494, 296] width 31 height 34
type input "10/25/2025"
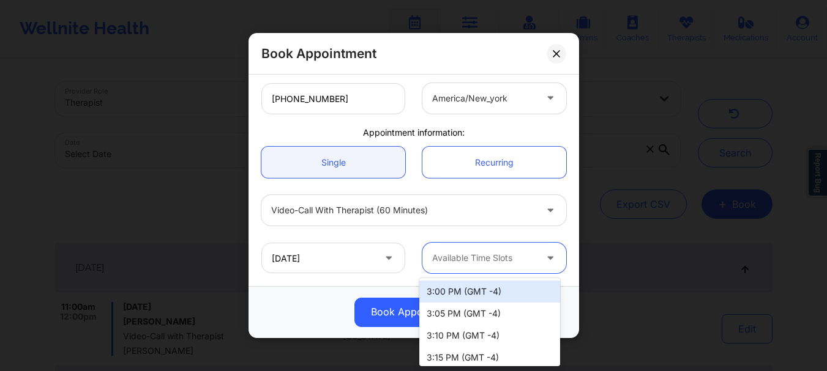
click at [507, 269] on div "Available Time Slots" at bounding box center [479, 258] width 114 height 31
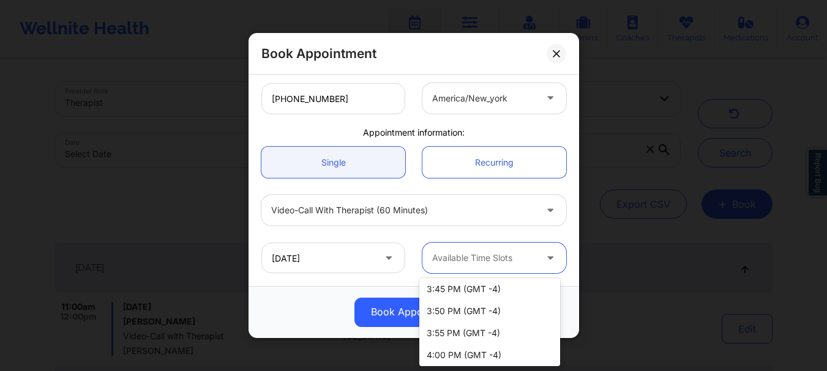
scroll to position [201, 0]
click at [510, 344] on div "4:00 PM (GMT -4)" at bounding box center [489, 355] width 141 height 22
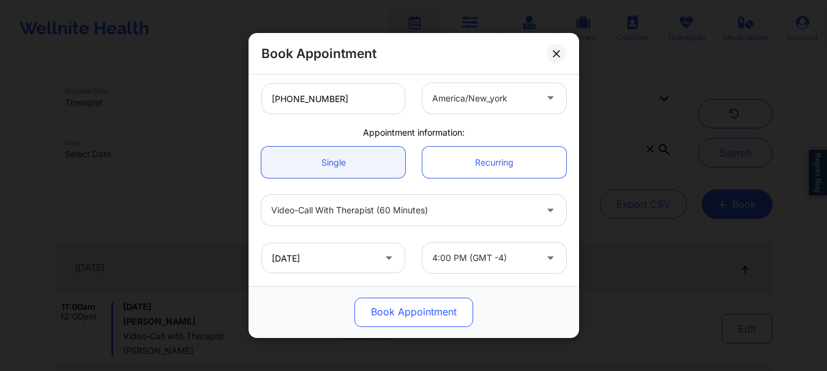
click at [416, 305] on button "Book Appointment" at bounding box center [413, 312] width 119 height 29
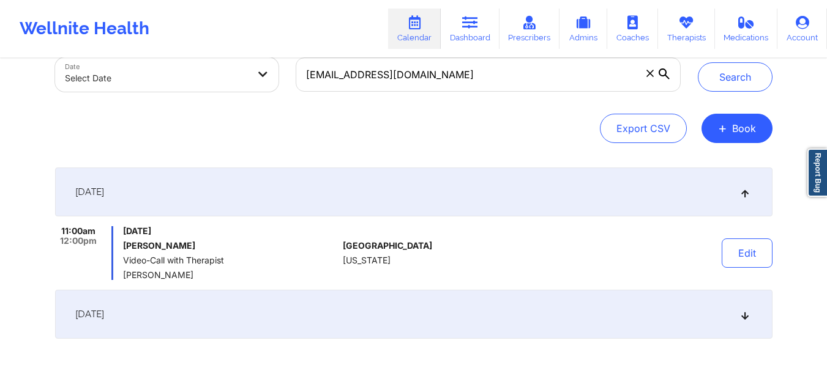
scroll to position [74, 0]
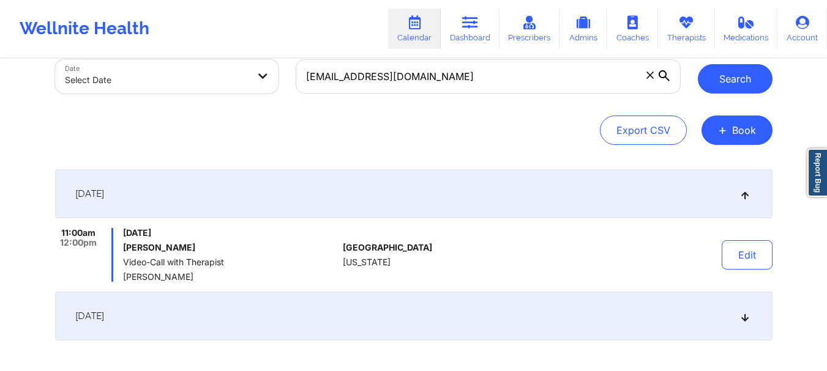
click at [766, 80] on button "Search" at bounding box center [734, 78] width 75 height 29
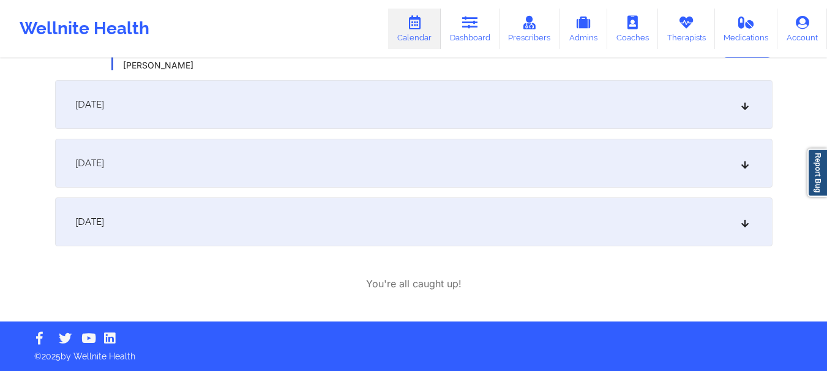
scroll to position [2, 0]
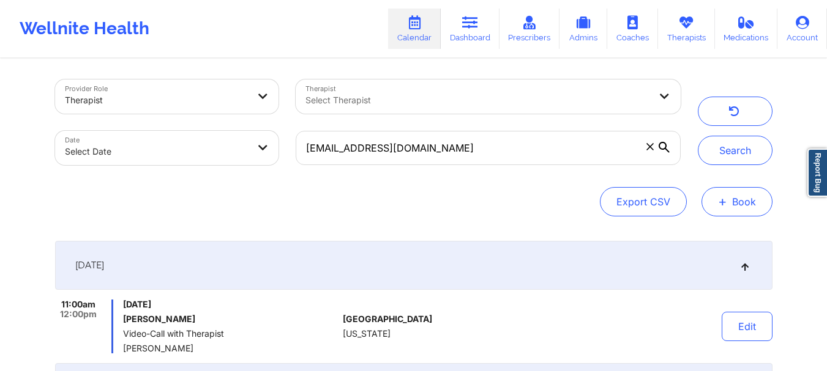
click at [734, 189] on button "+ Book" at bounding box center [736, 201] width 71 height 29
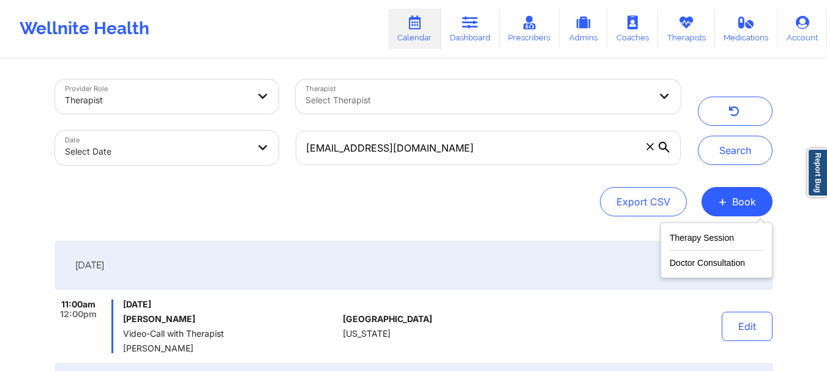
click at [709, 228] on div "Therapy Session Doctor Consultation" at bounding box center [716, 251] width 112 height 56
click at [701, 238] on button "Therapy Session" at bounding box center [716, 241] width 94 height 20
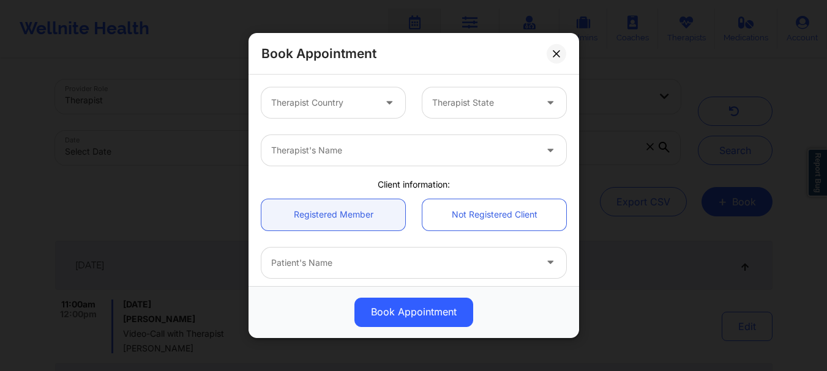
click at [357, 106] on div at bounding box center [322, 102] width 103 height 15
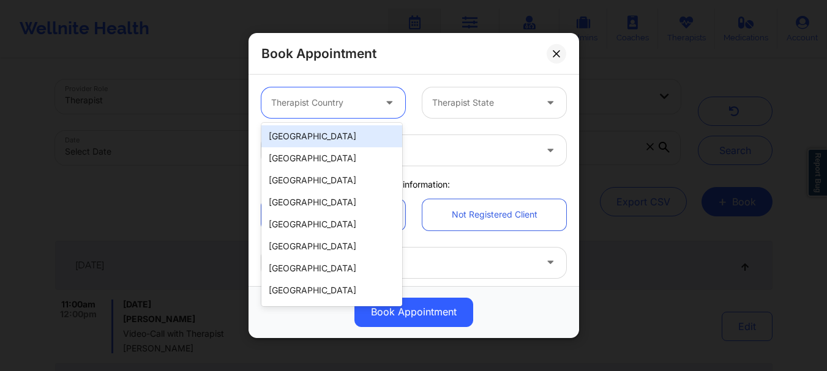
click at [332, 139] on div "[GEOGRAPHIC_DATA]" at bounding box center [331, 136] width 141 height 22
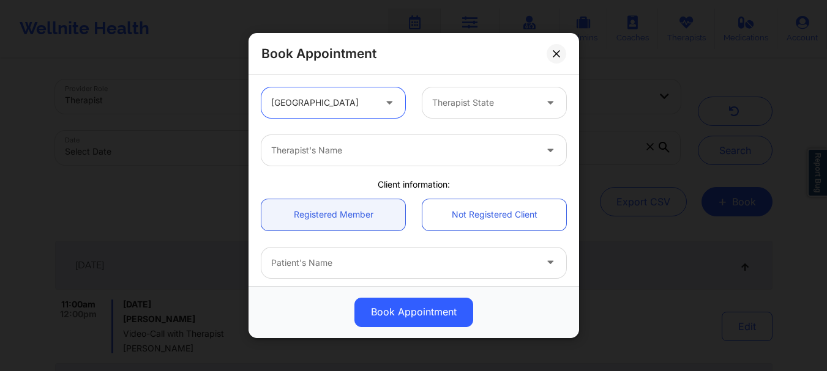
click at [466, 112] on div "Therapist State" at bounding box center [479, 102] width 114 height 31
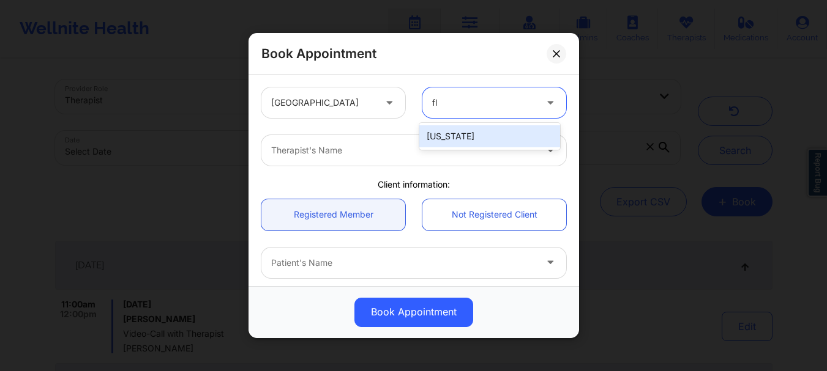
type input "flo"
click at [449, 131] on div "[US_STATE]" at bounding box center [489, 136] width 141 height 22
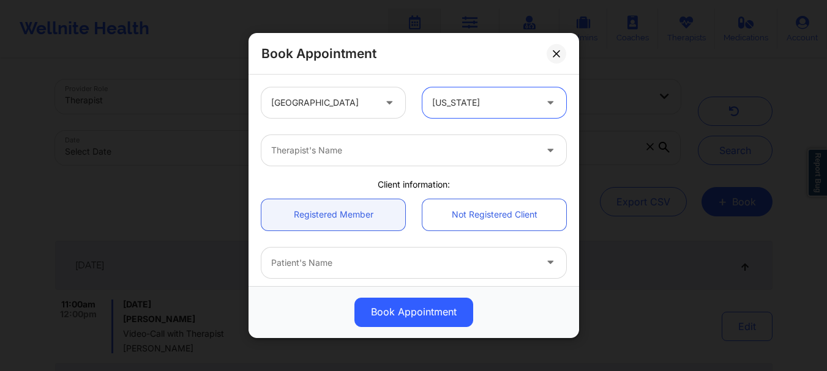
click at [391, 153] on div at bounding box center [403, 150] width 264 height 15
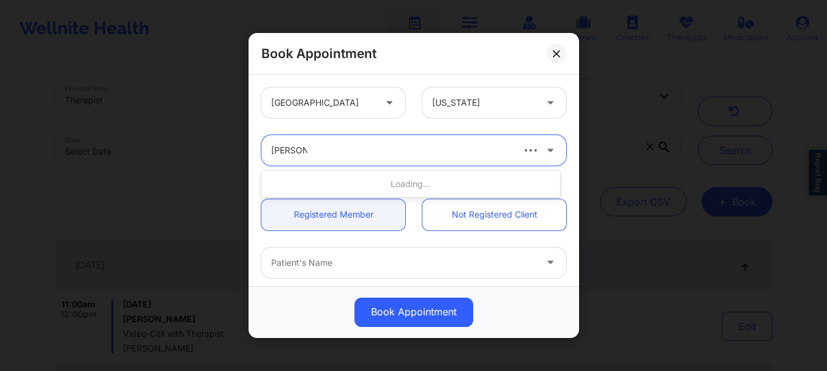
type input "susan p z"
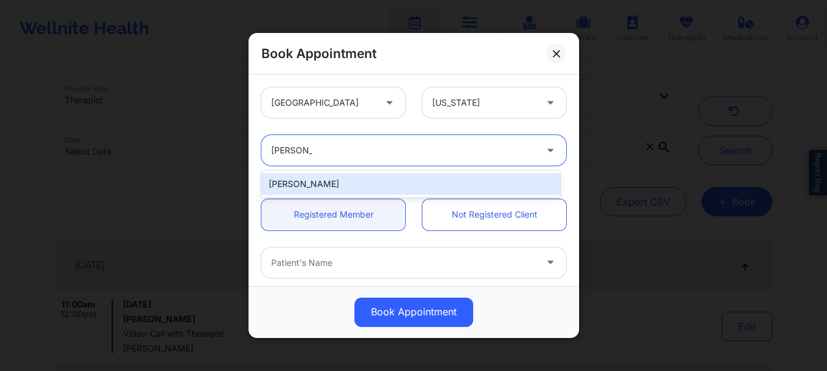
click at [373, 180] on div "Susan P Zapatha" at bounding box center [410, 184] width 299 height 22
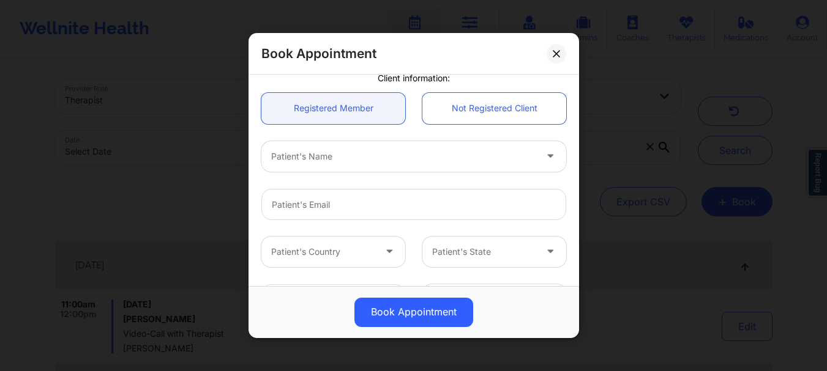
scroll to position [111, 0]
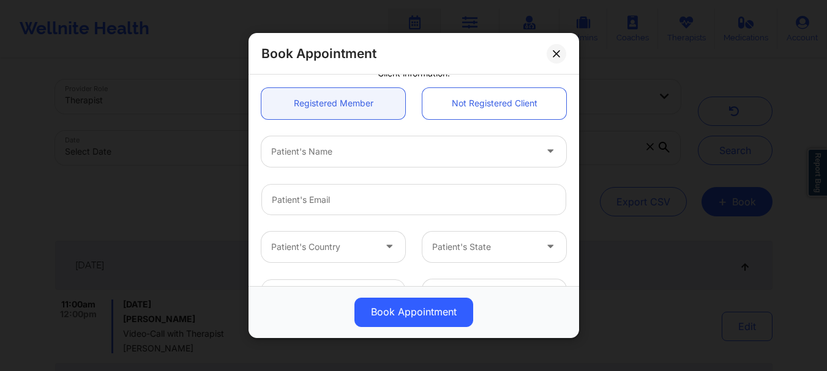
click at [395, 151] on div at bounding box center [403, 151] width 264 height 15
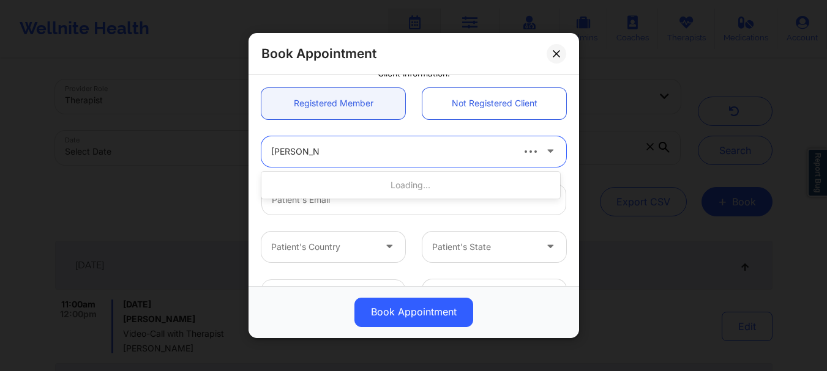
type input "Lillian Garcia"
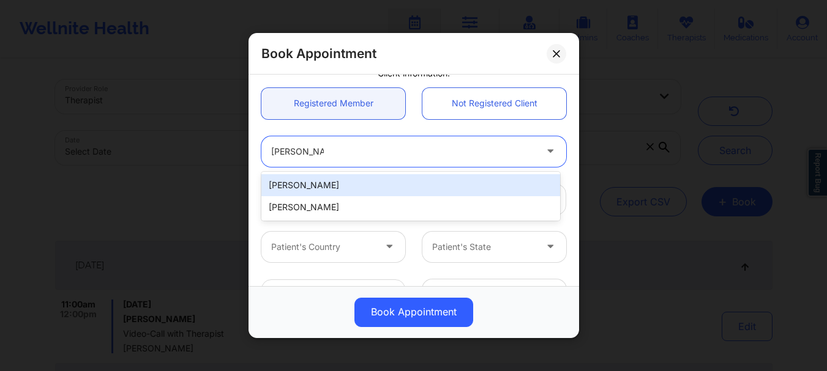
click at [374, 182] on div "Lillian Garcia" at bounding box center [410, 185] width 299 height 22
type input "jamboree68@yahoo.com"
type input "+16317668993"
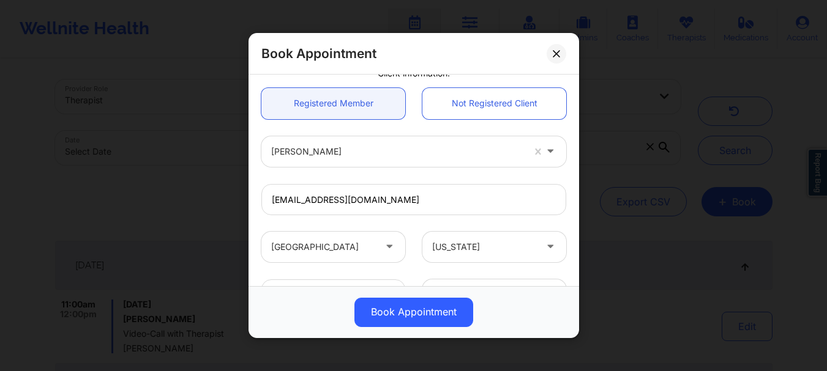
drag, startPoint x: 572, startPoint y: 164, endPoint x: 570, endPoint y: 199, distance: 35.0
click at [570, 199] on div "United States Florida Susan P Zapatha Client information: Registered Member Not…" at bounding box center [413, 181] width 330 height 212
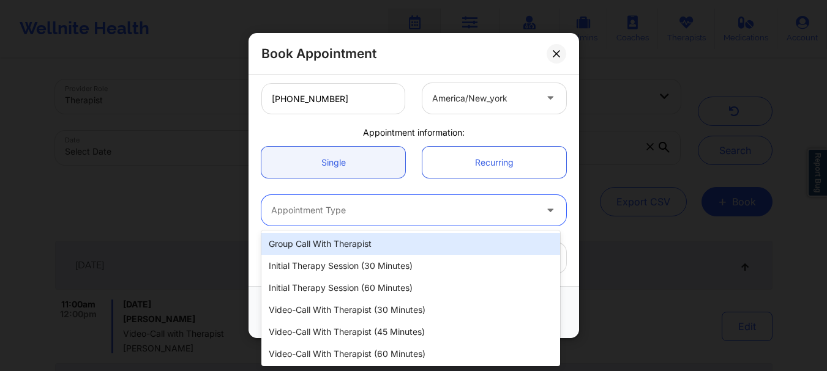
click at [349, 209] on div at bounding box center [403, 211] width 264 height 15
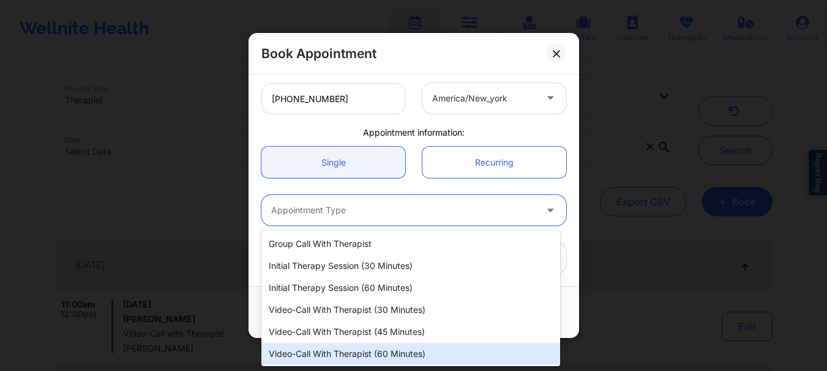
click at [370, 349] on div "Video-Call with Therapist (60 minutes)" at bounding box center [410, 354] width 299 height 22
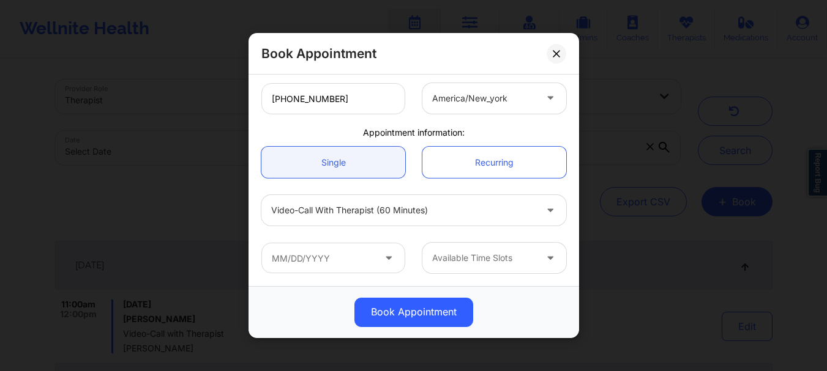
click at [382, 254] on icon at bounding box center [388, 256] width 12 height 10
click at [382, 258] on icon at bounding box center [388, 256] width 12 height 10
click at [373, 258] on input "text" at bounding box center [333, 258] width 144 height 31
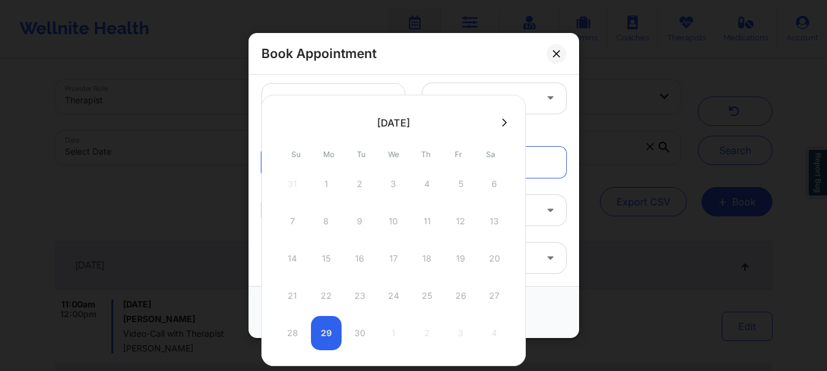
click at [504, 119] on icon at bounding box center [504, 122] width 5 height 9
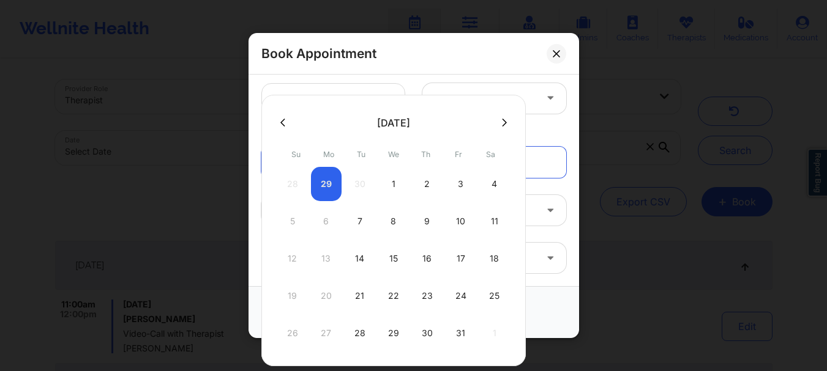
click at [502, 118] on icon at bounding box center [504, 122] width 5 height 9
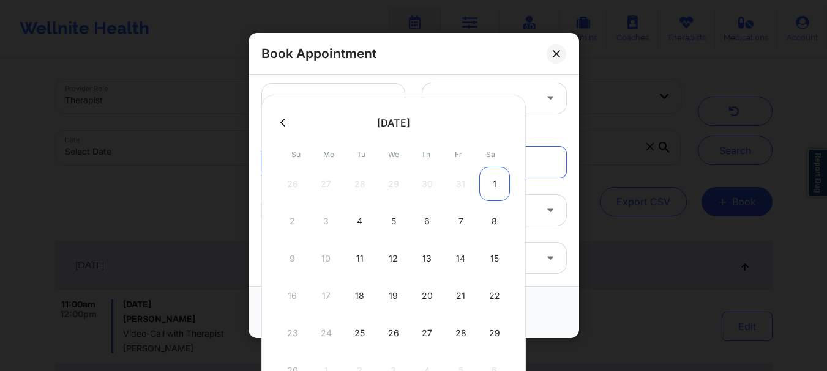
click at [494, 189] on div "1" at bounding box center [494, 184] width 31 height 34
type input "11/01/2025"
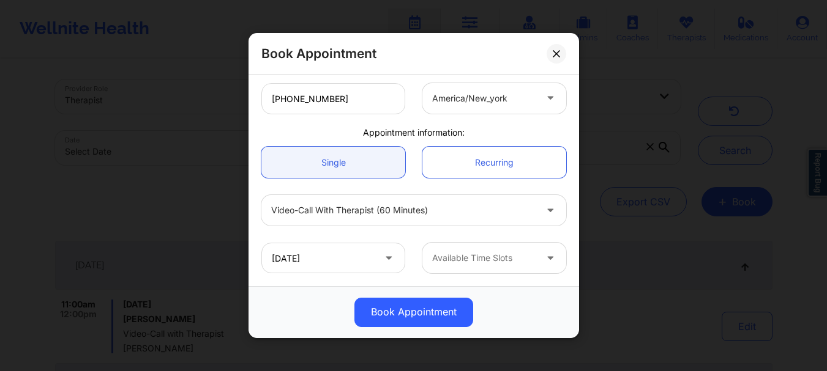
click at [486, 246] on div "Available Time Slots" at bounding box center [479, 258] width 114 height 31
drag, startPoint x: 562, startPoint y: 283, endPoint x: 545, endPoint y: 268, distance: 22.1
click at [545, 268] on div "United States Florida Susan P Zapatha Client information: Registered Member Not…" at bounding box center [413, 181] width 330 height 212
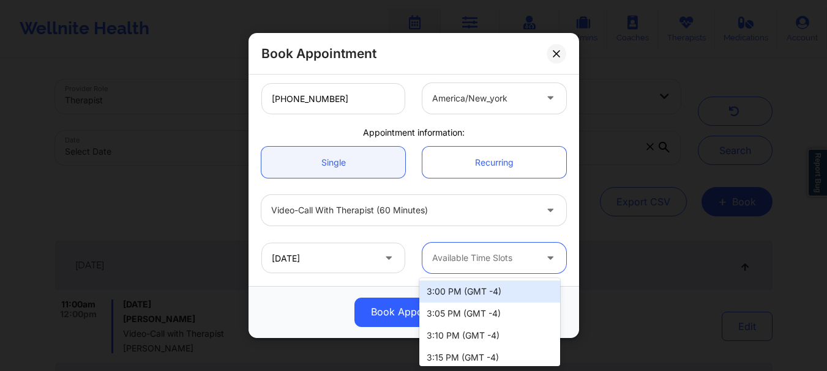
click at [545, 267] on div at bounding box center [551, 258] width 29 height 31
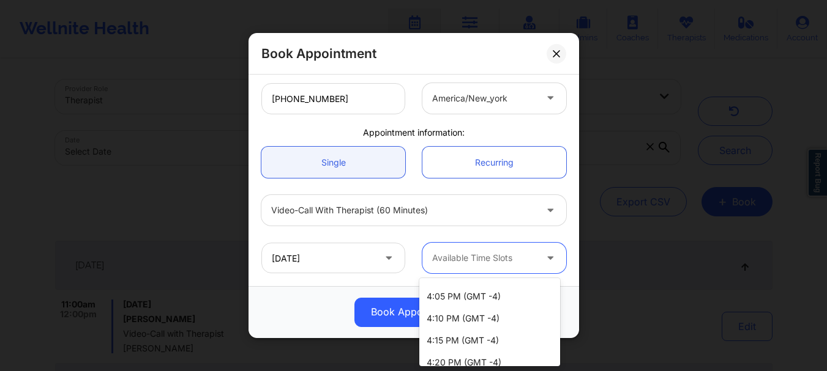
scroll to position [248, 0]
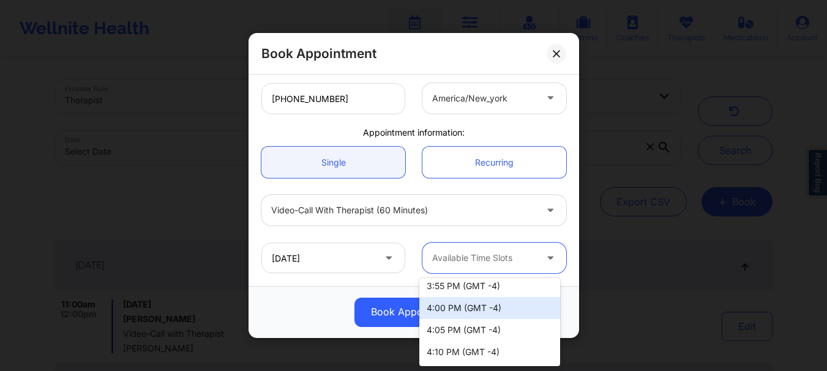
click at [509, 300] on div "4:00 PM (GMT -4)" at bounding box center [489, 308] width 141 height 22
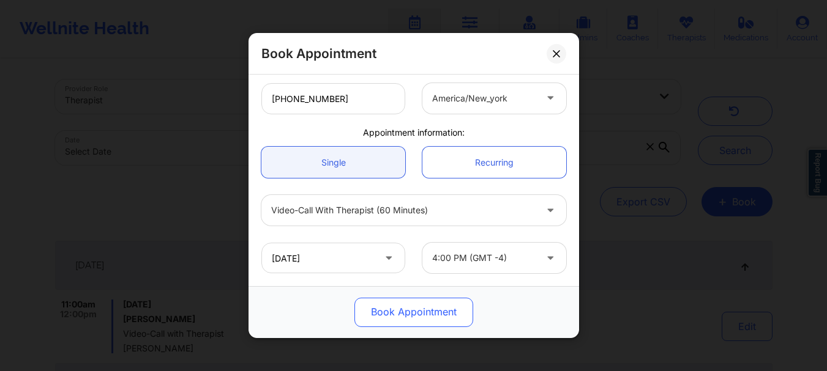
click at [462, 309] on button "Book Appointment" at bounding box center [413, 312] width 119 height 29
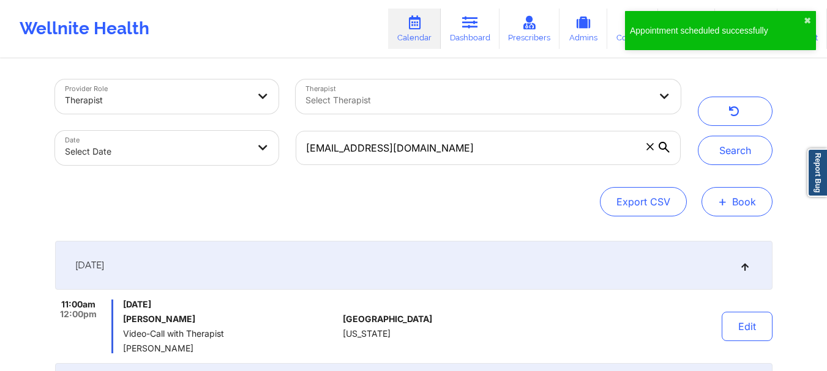
click at [727, 190] on button "+ Book" at bounding box center [736, 201] width 71 height 29
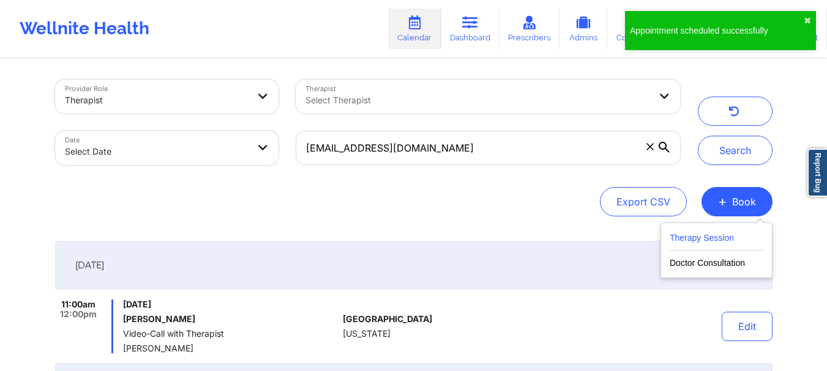
click at [704, 236] on button "Therapy Session" at bounding box center [716, 241] width 94 height 20
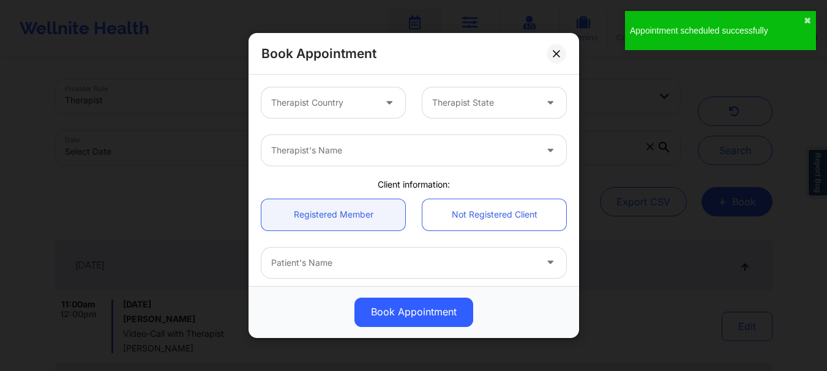
click at [363, 112] on div "Therapist Country" at bounding box center [318, 102] width 114 height 31
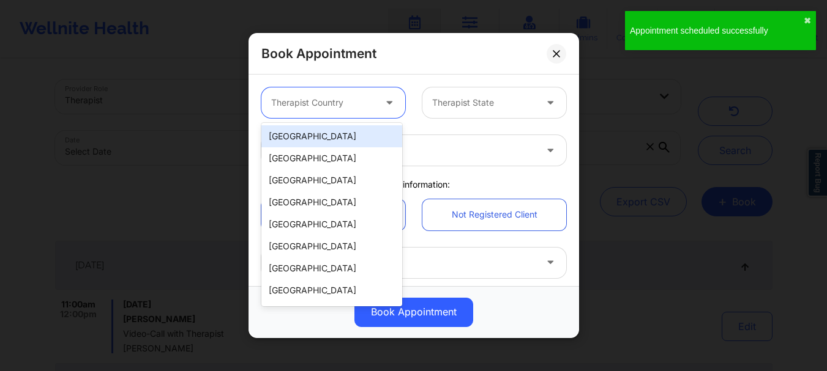
click at [338, 140] on div "[GEOGRAPHIC_DATA]" at bounding box center [331, 136] width 141 height 22
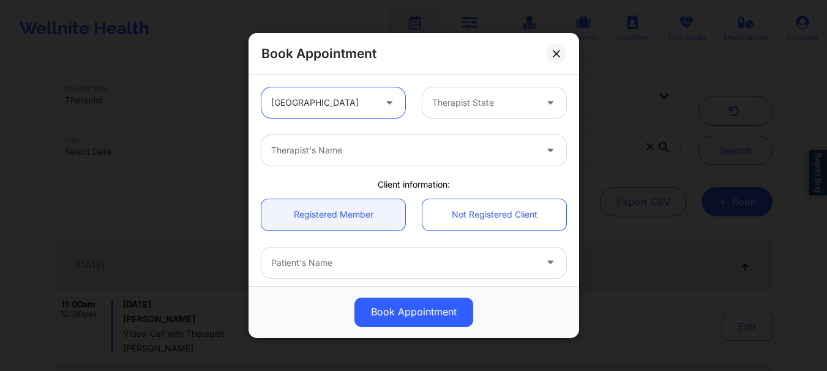
click at [480, 100] on div at bounding box center [483, 102] width 103 height 15
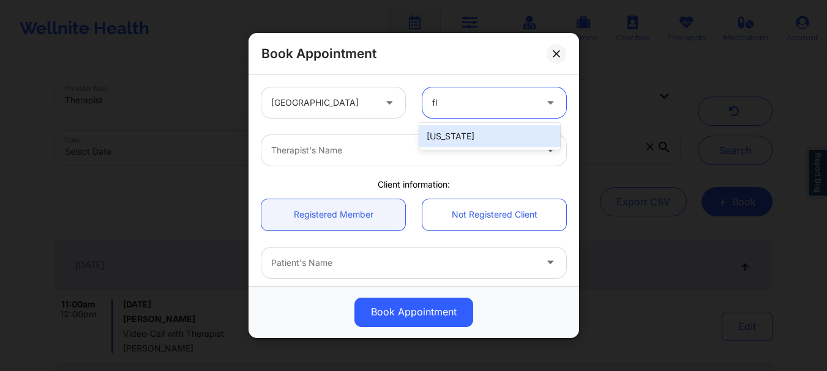
type input "flo"
click at [447, 134] on div "[US_STATE]" at bounding box center [489, 136] width 141 height 22
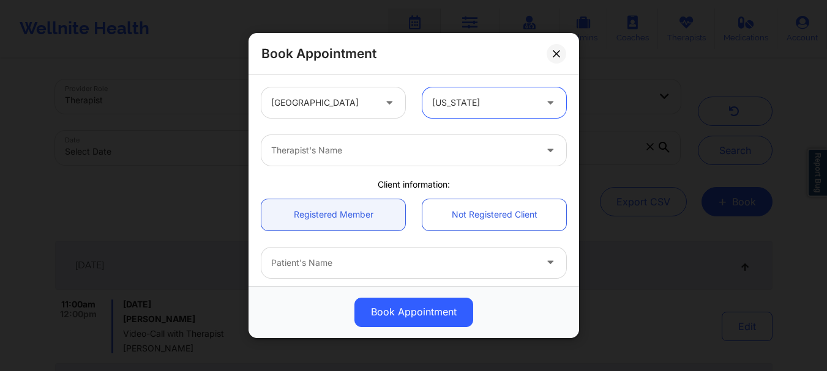
click at [406, 145] on div at bounding box center [403, 150] width 264 height 15
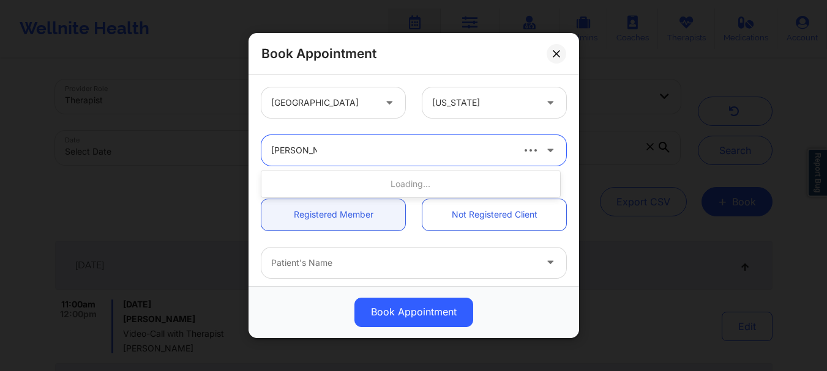
type input "susan p zap"
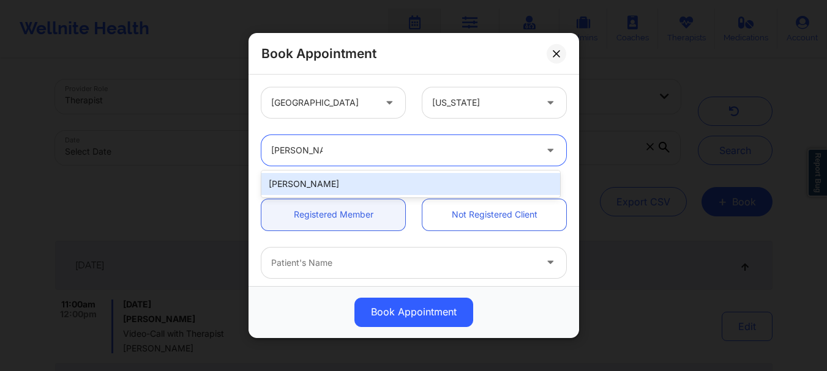
click at [364, 184] on div "Susan P Zapatha" at bounding box center [410, 184] width 299 height 22
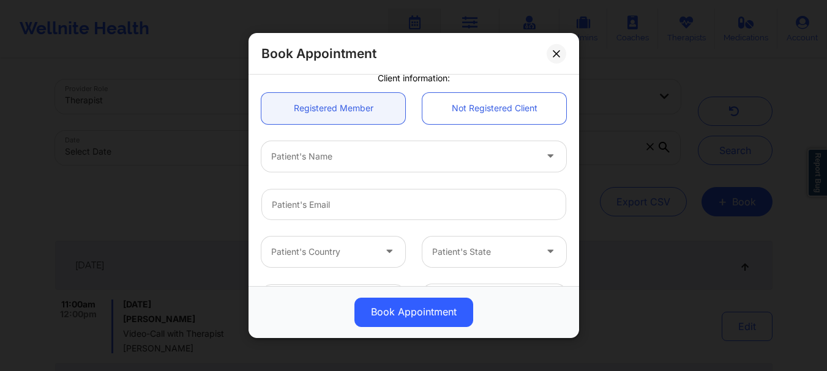
scroll to position [124, 0]
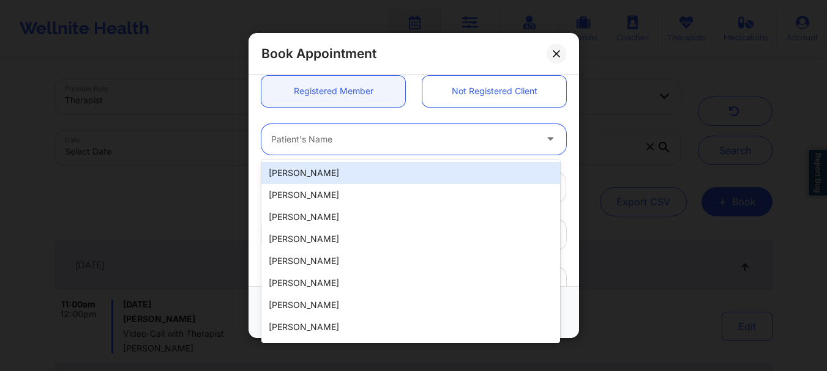
click at [338, 150] on div "Patient's Name" at bounding box center [398, 139] width 275 height 31
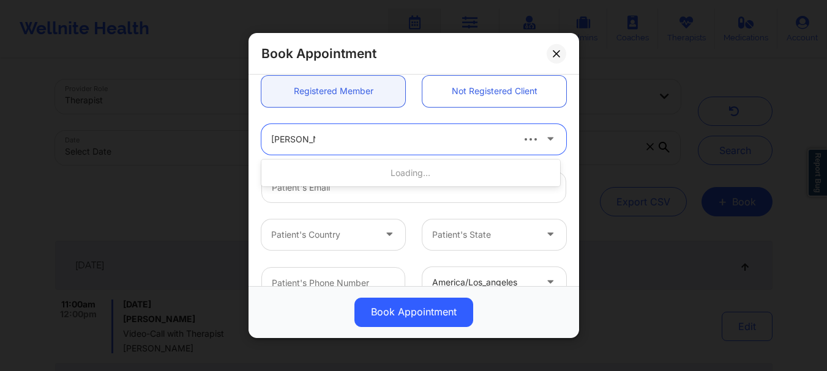
type input "lillian garcia"
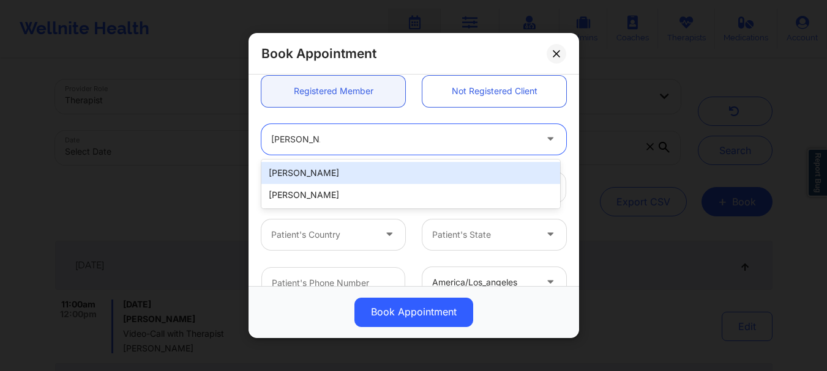
click at [330, 178] on div "Lillian Garcia" at bounding box center [410, 173] width 299 height 22
type input "jamboree68@yahoo.com"
type input "+16317668993"
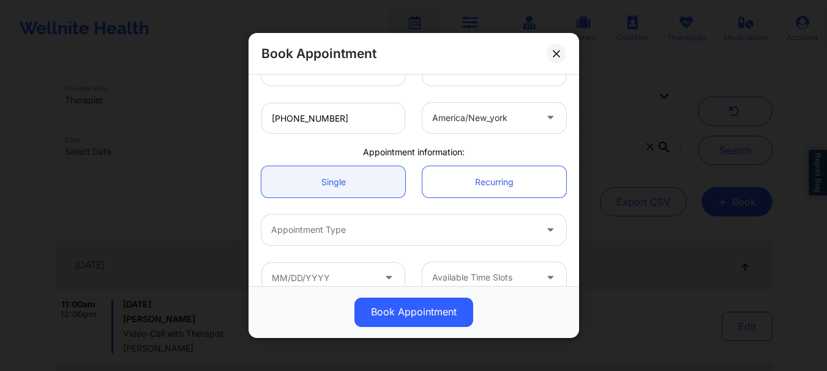
scroll to position [308, 0]
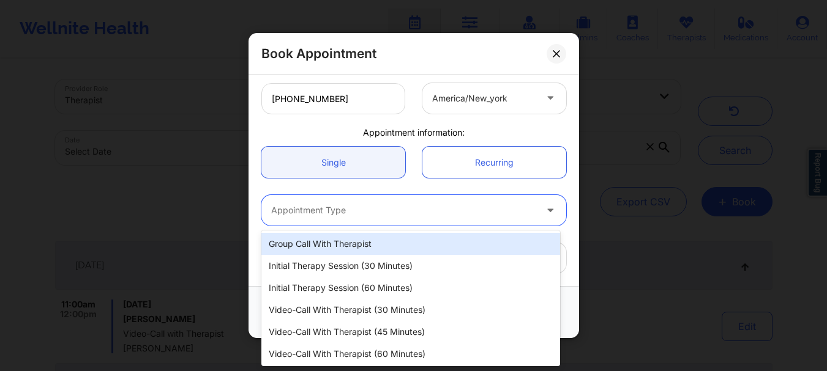
click at [330, 211] on div at bounding box center [403, 211] width 264 height 15
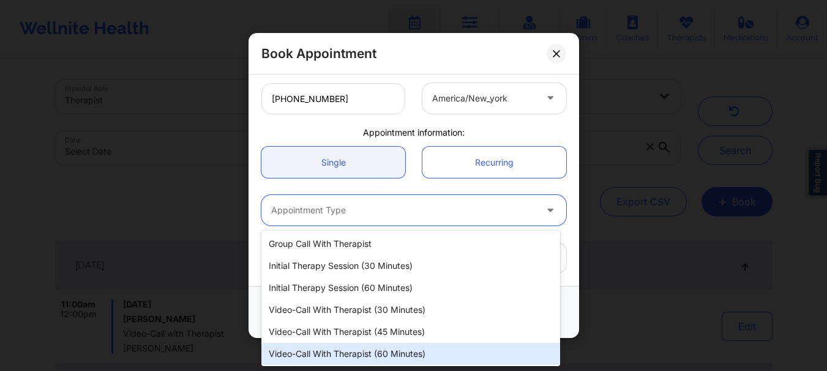
click at [335, 352] on div "Video-Call with Therapist (60 minutes)" at bounding box center [410, 354] width 299 height 22
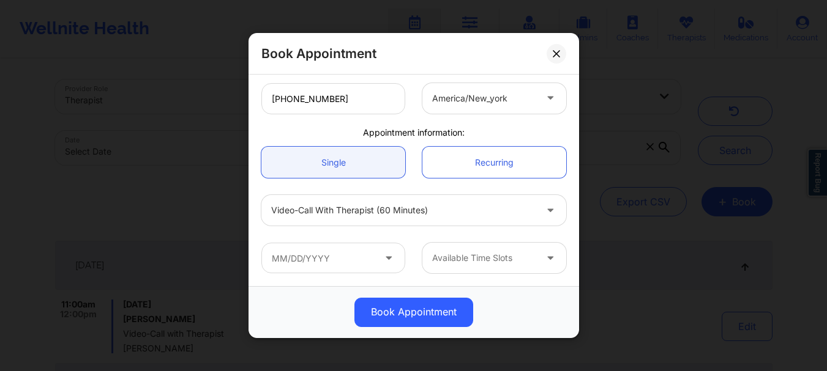
click at [346, 240] on div "Available Time Slots" at bounding box center [414, 258] width 322 height 48
click at [338, 270] on input "text" at bounding box center [333, 258] width 144 height 31
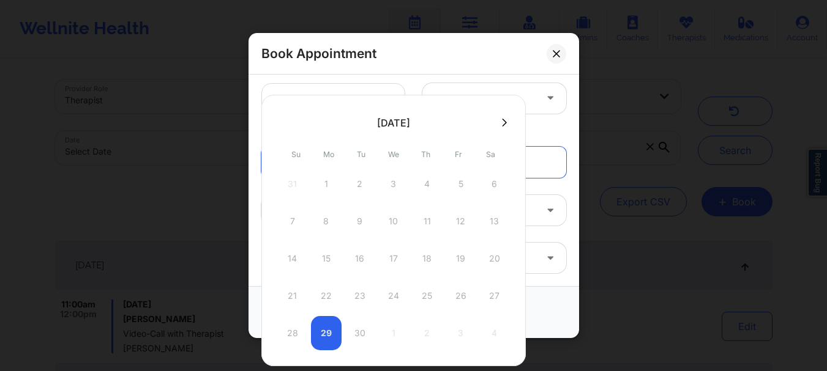
click at [505, 124] on icon at bounding box center [504, 122] width 5 height 9
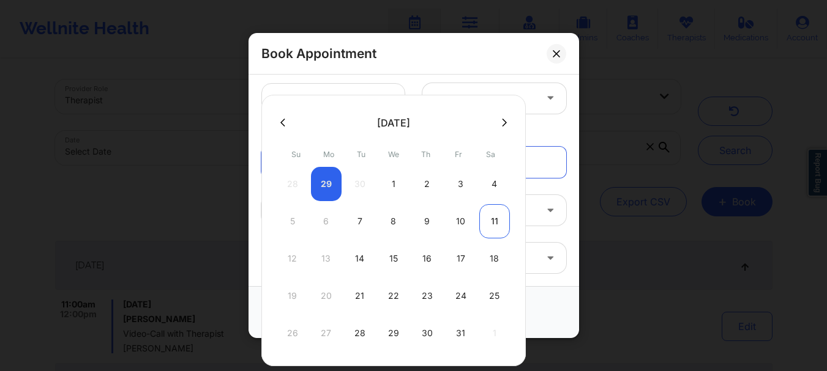
click at [494, 219] on div "11" at bounding box center [494, 221] width 31 height 34
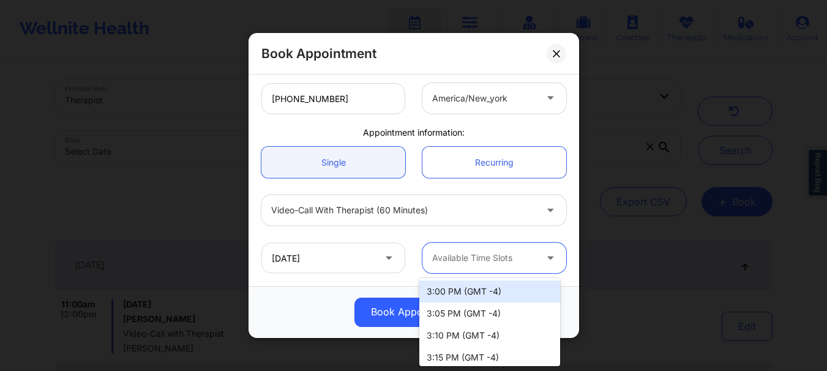
click at [501, 261] on div at bounding box center [483, 258] width 103 height 15
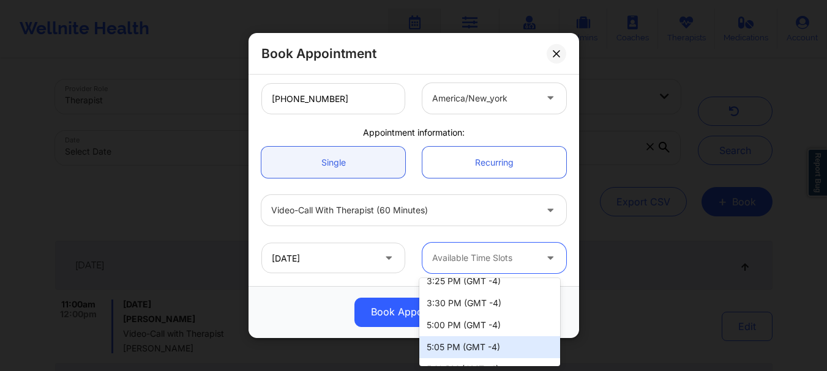
scroll to position [116, 0]
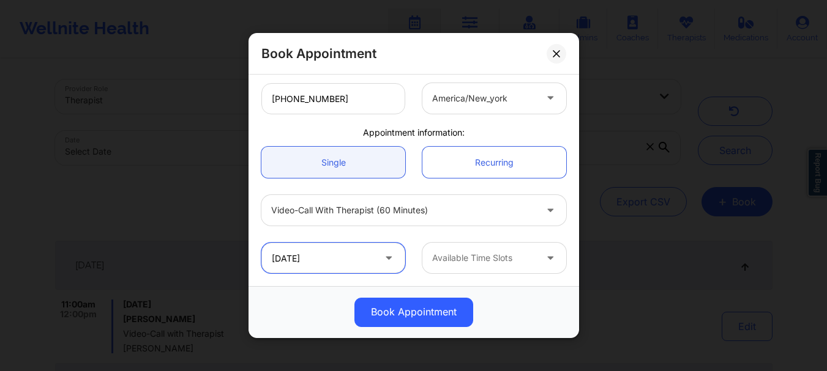
click at [370, 258] on input "10/11/2025" at bounding box center [333, 258] width 144 height 31
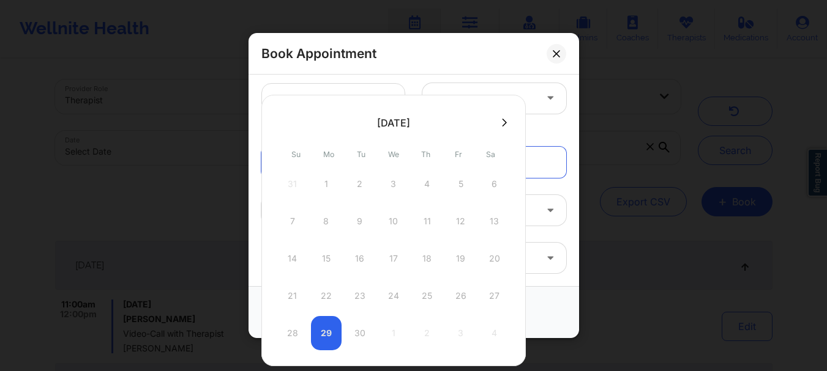
click at [511, 130] on div at bounding box center [393, 122] width 264 height 18
click at [503, 125] on icon at bounding box center [504, 122] width 5 height 9
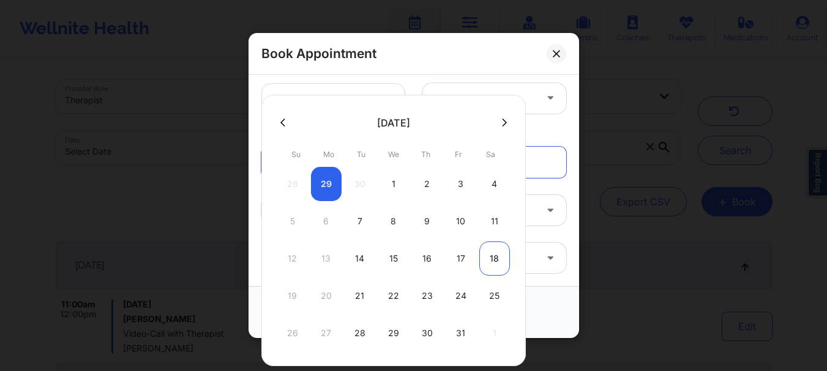
click at [493, 259] on div "18" at bounding box center [494, 259] width 31 height 34
type input "10/18/2025"
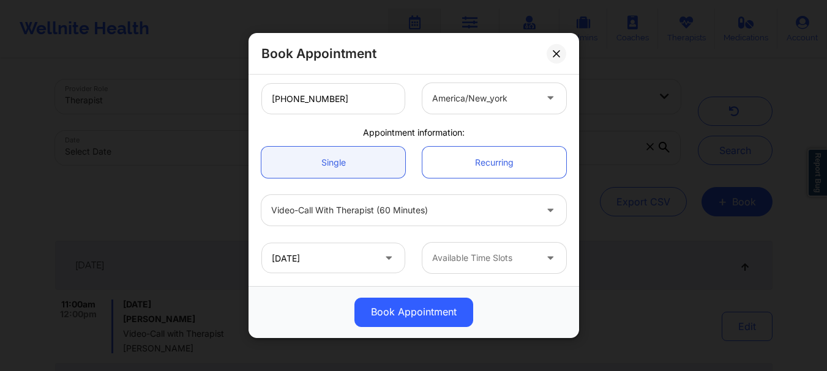
click at [511, 262] on div at bounding box center [483, 258] width 103 height 15
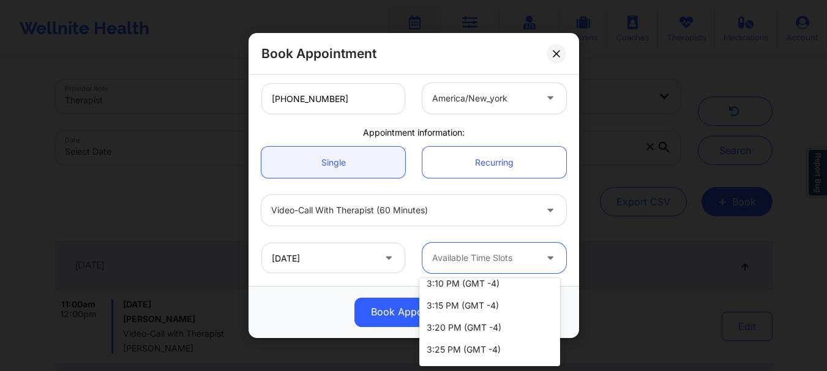
scroll to position [39, 0]
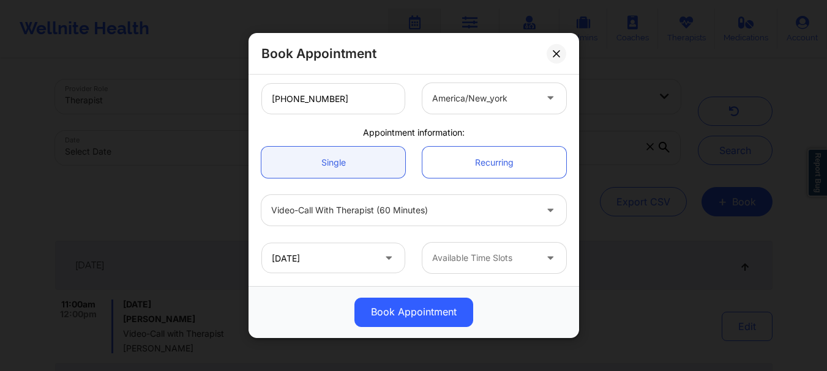
click at [597, 51] on div "Book Appointment United States Florida Susan P Zapatha Client information: Regi…" at bounding box center [413, 185] width 827 height 371
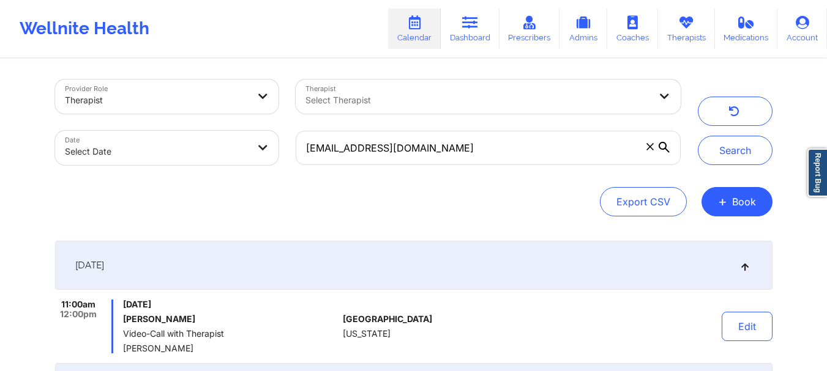
click at [724, 134] on div "Search" at bounding box center [734, 123] width 75 height 86
click at [726, 146] on button "Search" at bounding box center [734, 150] width 75 height 29
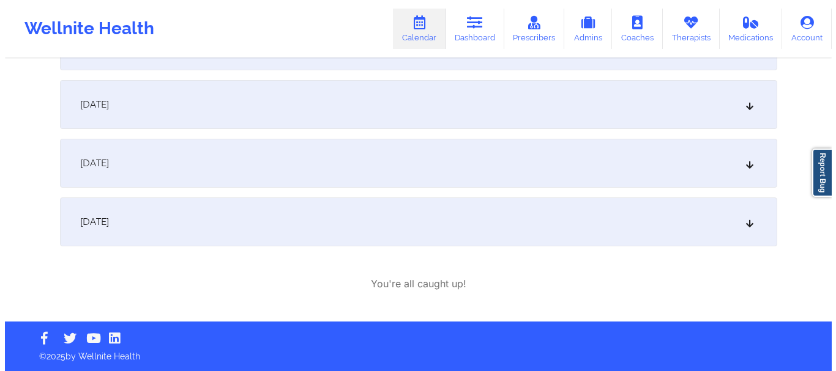
scroll to position [0, 0]
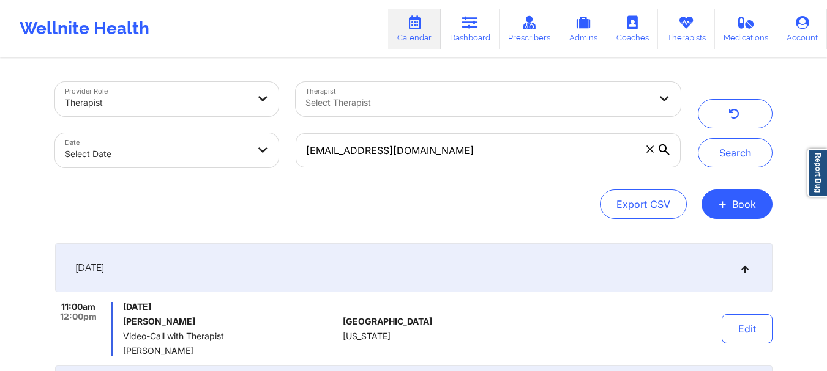
click at [646, 151] on icon at bounding box center [649, 149] width 7 height 7
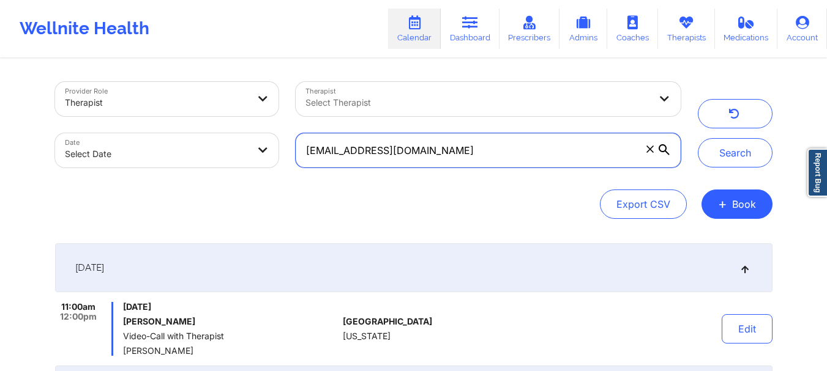
click at [646, 151] on input "jamboree68@yahoo.com" at bounding box center [488, 150] width 384 height 34
paste input "[EMAIL_ADDRESS][DOMAIN_NAME]"
type input "[EMAIL_ADDRESS][DOMAIN_NAME]"
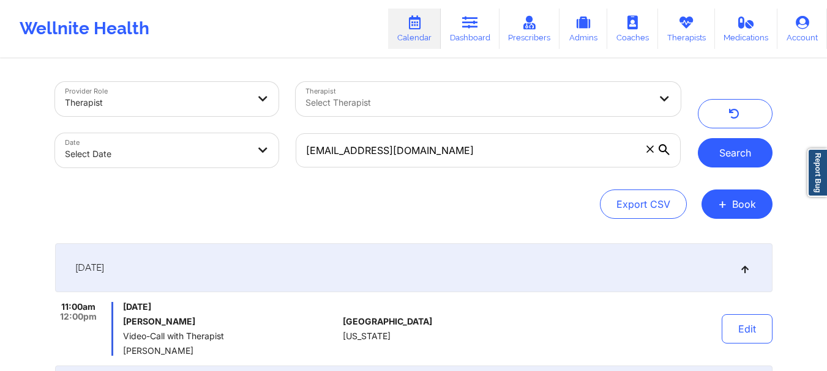
click at [729, 160] on button "Search" at bounding box center [734, 152] width 75 height 29
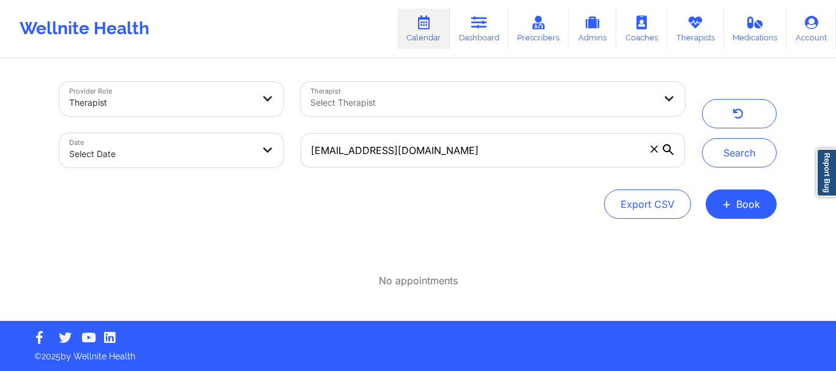
click at [176, 147] on body "Wellnite Health Calendar Dashboard Prescribers Admins Coaches Therapists Medica…" at bounding box center [418, 185] width 836 height 371
select select "2025-8"
select select "2025-9"
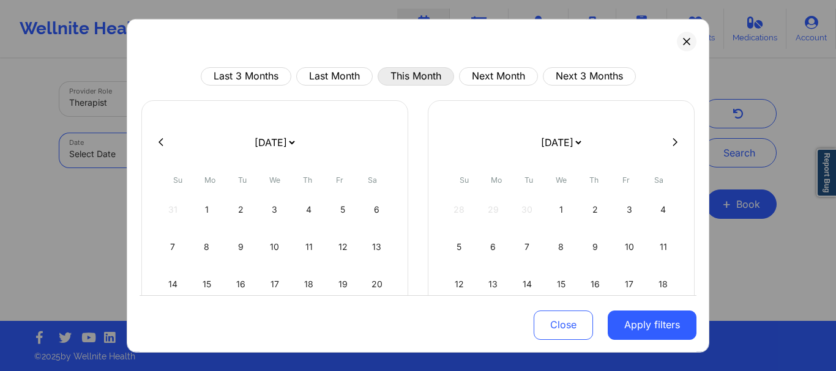
click at [391, 75] on button "This Month" at bounding box center [416, 76] width 76 height 18
select select "2025-8"
select select "2025-9"
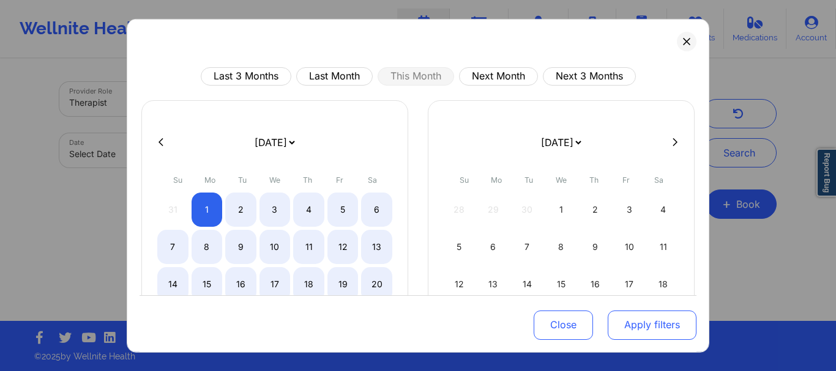
click at [608, 325] on button "Apply filters" at bounding box center [652, 325] width 89 height 29
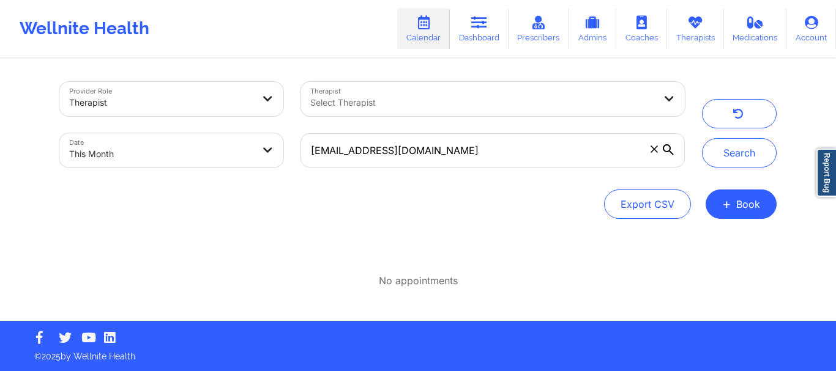
click at [725, 170] on div "Provider Role Therapist Therapist Select Therapist Date This Month messnicole@y…" at bounding box center [418, 124] width 734 height 103
click at [724, 158] on button "Search" at bounding box center [739, 152] width 75 height 29
click at [764, 210] on button "+ Book" at bounding box center [740, 204] width 71 height 29
click at [742, 247] on button "Therapy Session" at bounding box center [721, 243] width 94 height 20
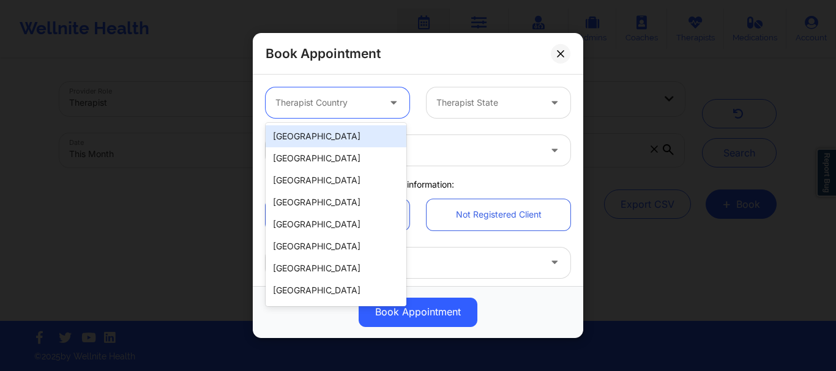
click at [344, 106] on div at bounding box center [326, 102] width 103 height 15
click at [310, 134] on div "[GEOGRAPHIC_DATA]" at bounding box center [336, 136] width 141 height 22
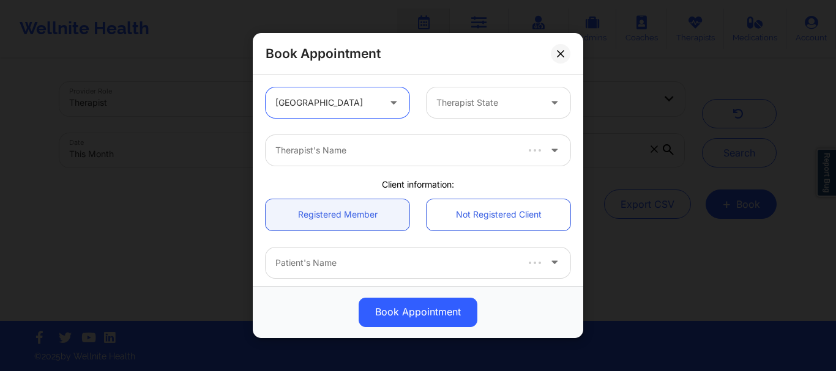
click at [478, 106] on div at bounding box center [487, 102] width 103 height 15
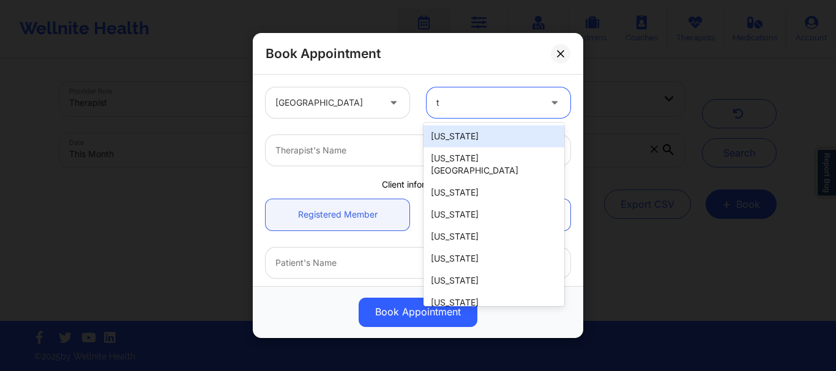
type input "te"
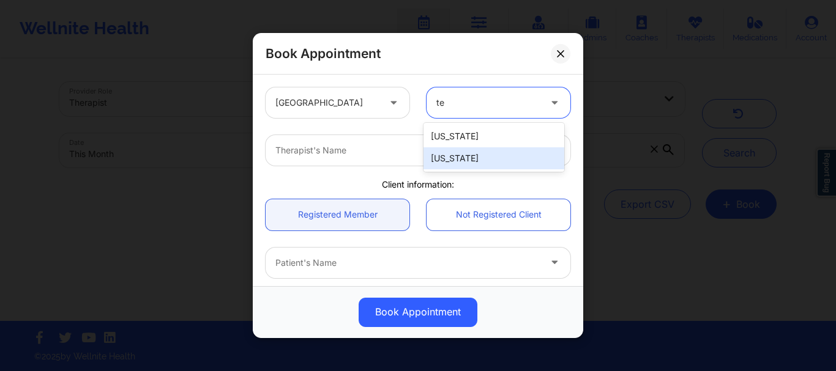
click at [466, 155] on div "[US_STATE]" at bounding box center [493, 158] width 141 height 22
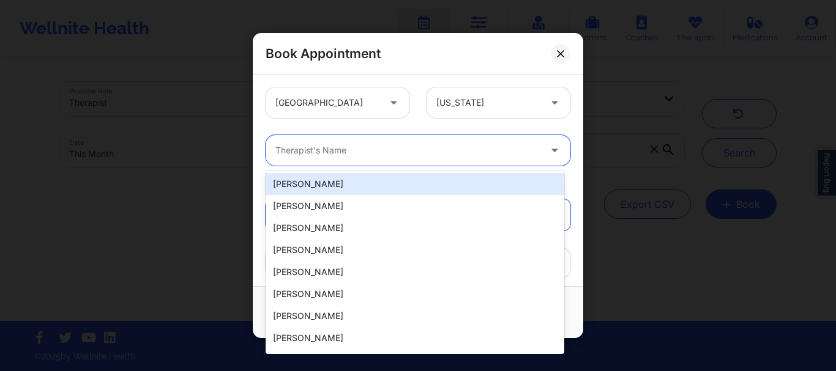
click at [382, 151] on div at bounding box center [407, 150] width 264 height 15
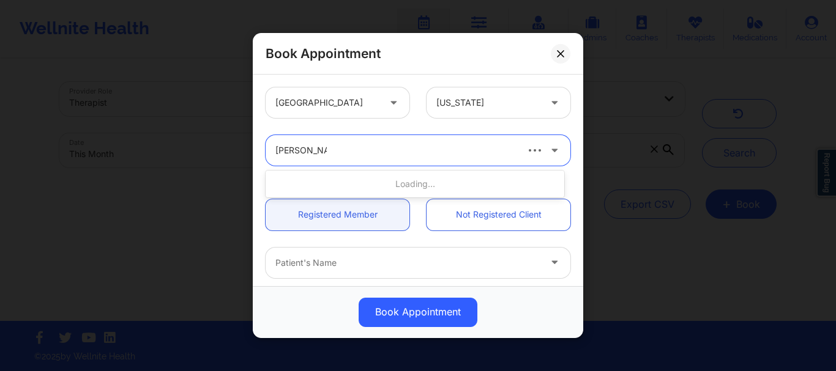
type input "christal tucker"
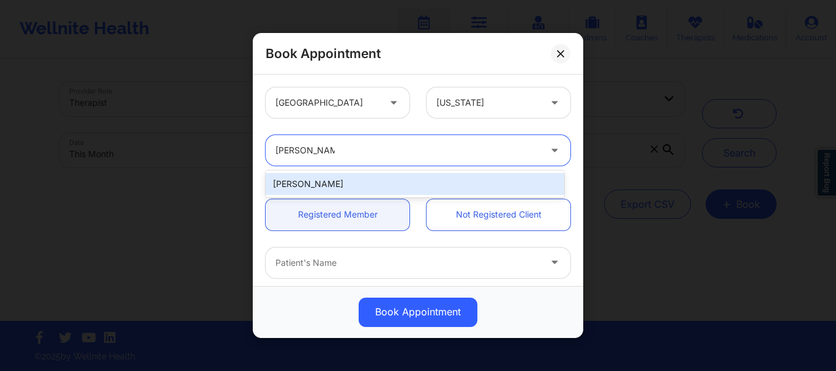
click at [372, 188] on div "[PERSON_NAME]" at bounding box center [415, 184] width 299 height 22
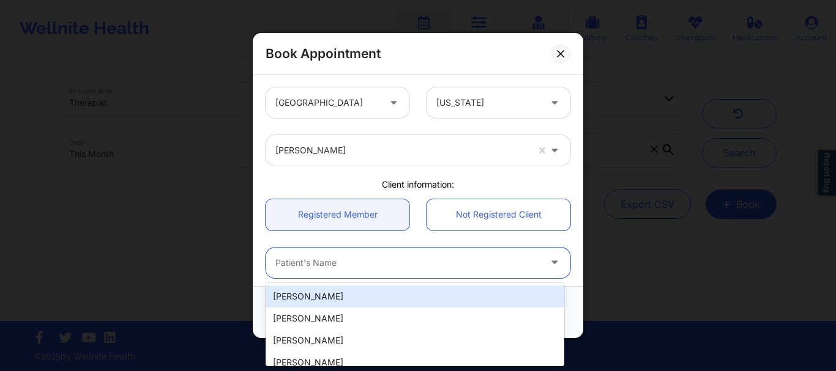
click at [332, 267] on div at bounding box center [407, 263] width 264 height 15
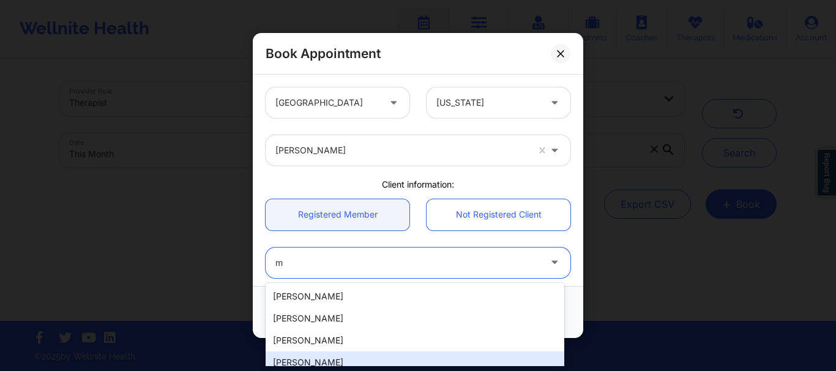
type input "m"
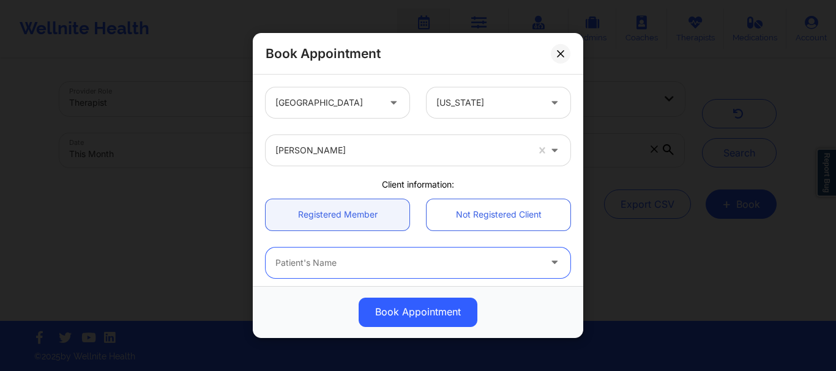
type input "e"
type input "messiah her"
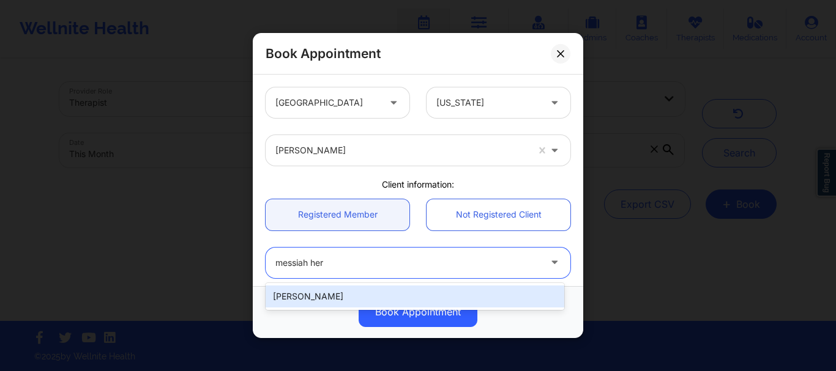
click at [321, 297] on div "[PERSON_NAME]" at bounding box center [415, 297] width 299 height 22
type input "[EMAIL_ADDRESS][DOMAIN_NAME]"
type input "[PHONE_NUMBER]"
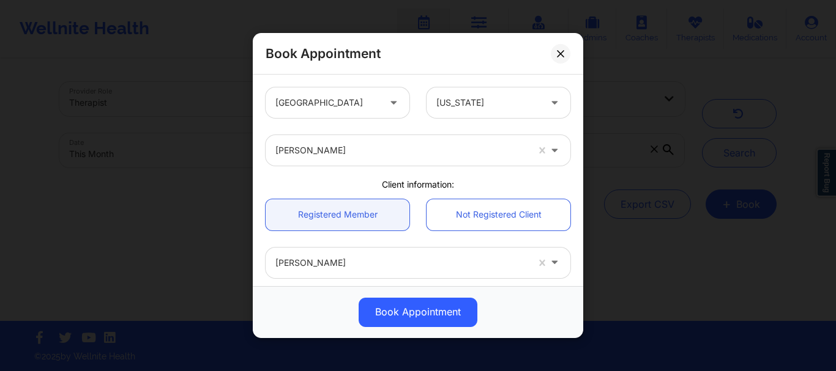
drag, startPoint x: 576, startPoint y: 135, endPoint x: 575, endPoint y: 172, distance: 36.7
click at [575, 172] on div "United States Texas Christal Tucker Client information: Registered Member Not R…" at bounding box center [418, 181] width 330 height 212
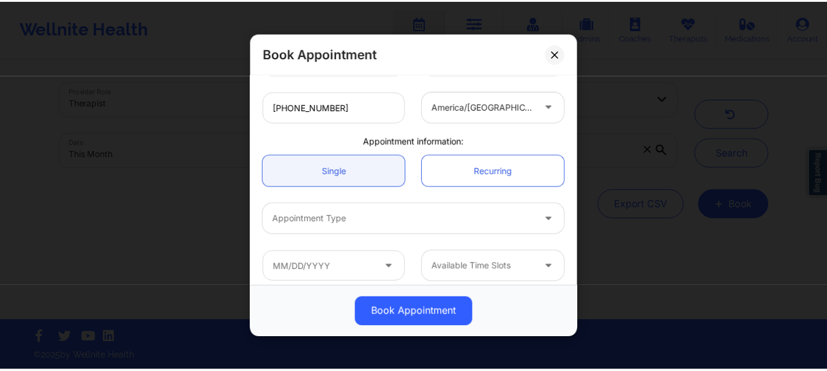
scroll to position [308, 0]
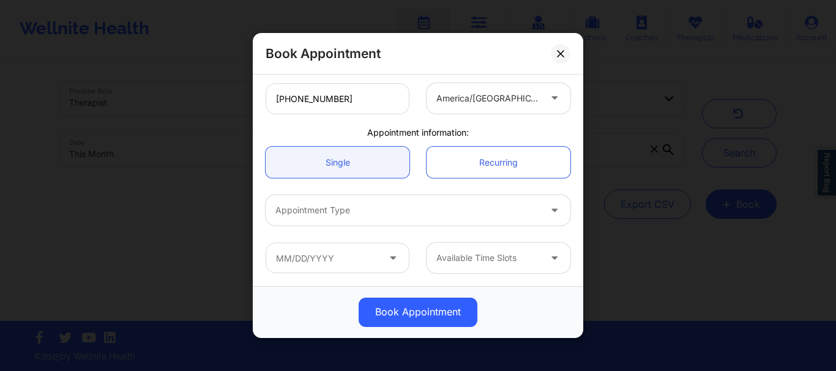
click at [343, 212] on div at bounding box center [407, 211] width 264 height 15
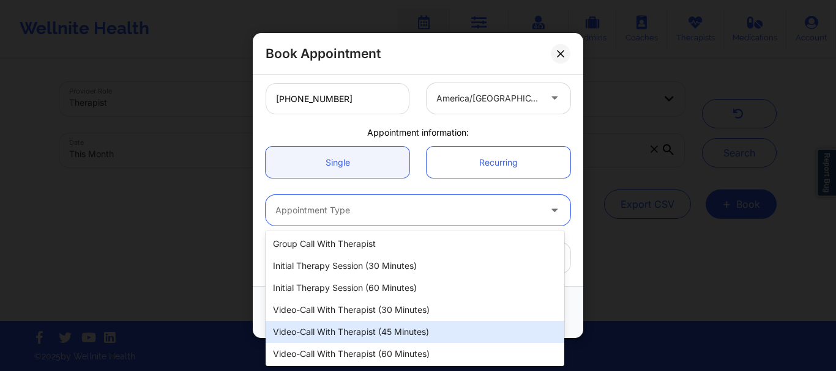
click at [392, 329] on div "Video-Call with Therapist (45 minutes)" at bounding box center [415, 332] width 299 height 22
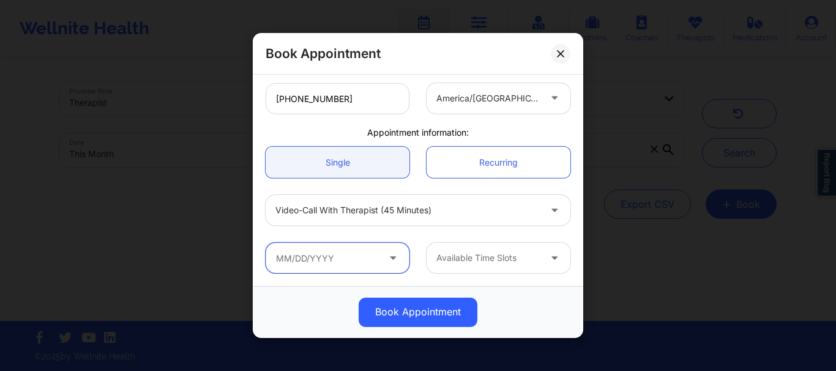
click at [381, 253] on input "text" at bounding box center [338, 258] width 144 height 31
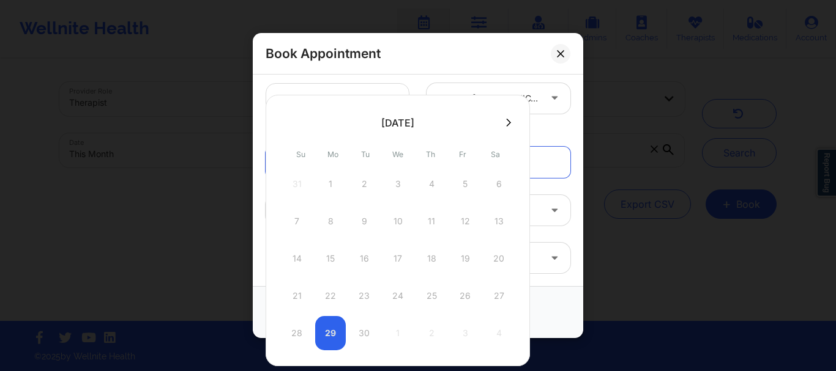
click at [510, 119] on icon at bounding box center [508, 122] width 5 height 9
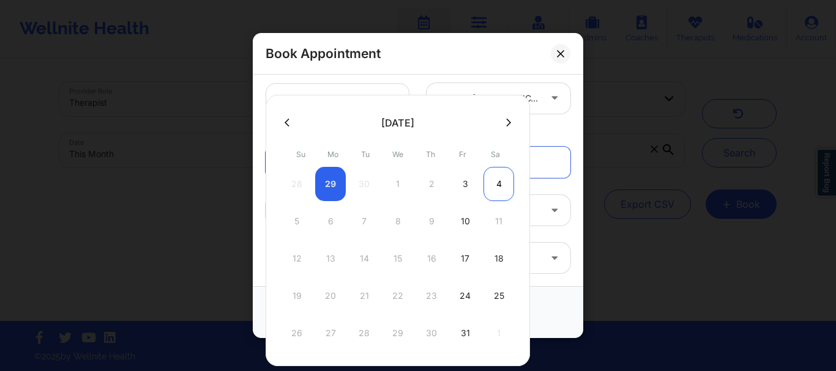
click at [499, 189] on div "4" at bounding box center [498, 184] width 31 height 34
type input "10/04/2025"
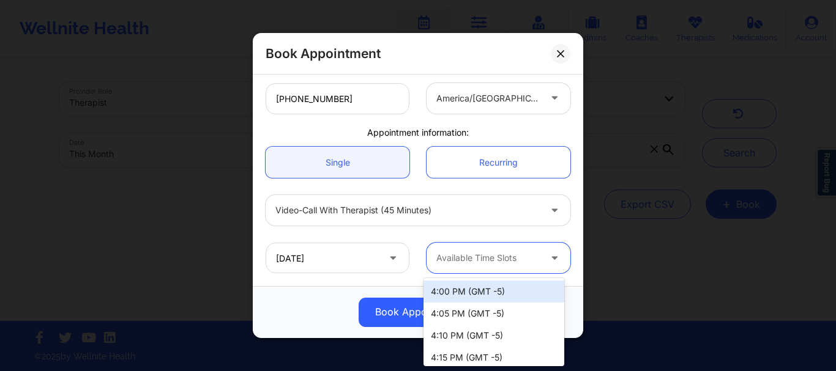
click at [505, 256] on div at bounding box center [487, 258] width 103 height 15
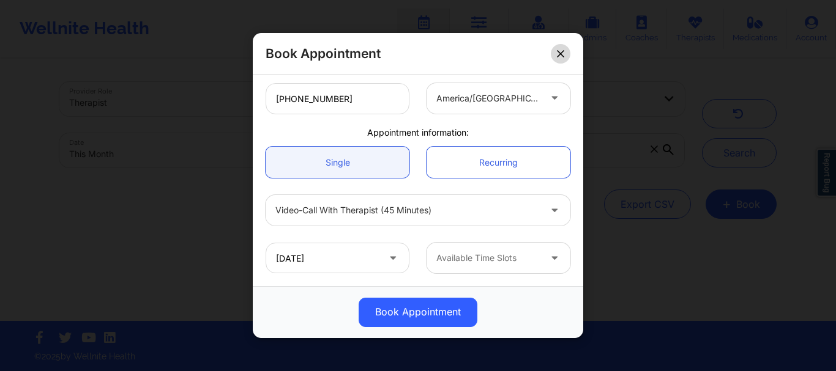
click at [562, 59] on button at bounding box center [561, 54] width 20 height 20
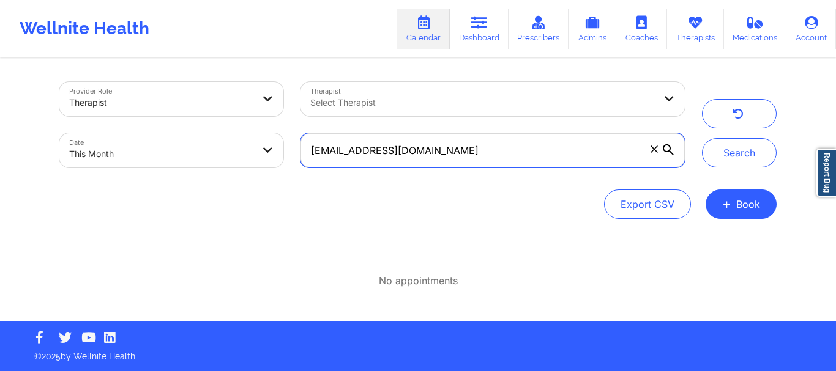
click at [660, 151] on input "[EMAIL_ADDRESS][DOMAIN_NAME]" at bounding box center [492, 150] width 384 height 34
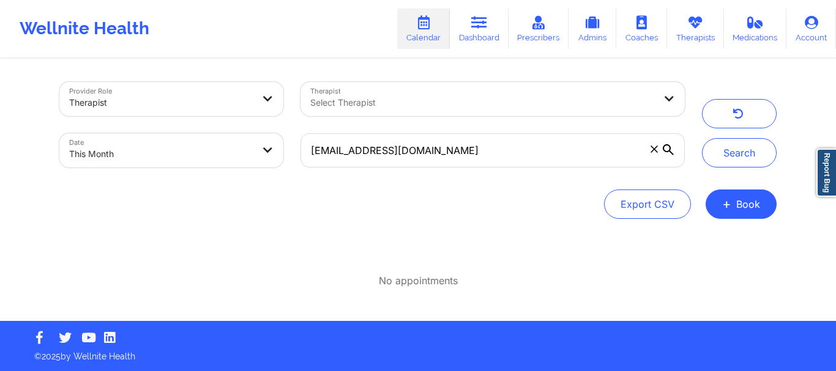
click at [653, 149] on icon at bounding box center [653, 149] width 7 height 7
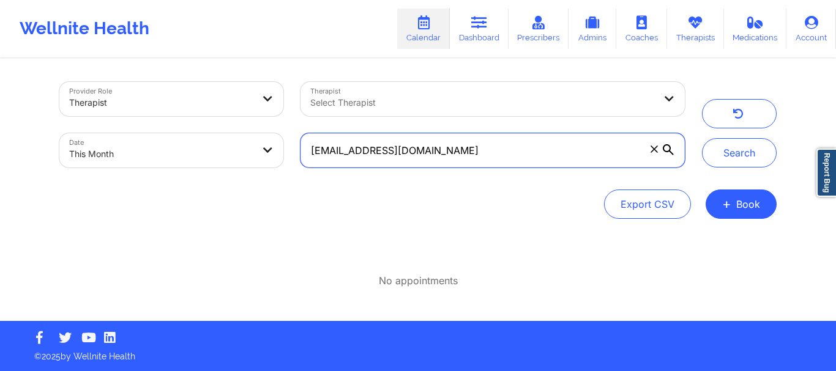
click at [653, 149] on input "[EMAIL_ADDRESS][DOMAIN_NAME]" at bounding box center [492, 150] width 384 height 34
click at [653, 149] on input "text" at bounding box center [492, 150] width 384 height 34
paste input "[EMAIL_ADDRESS][DOMAIN_NAME]"
type input "[EMAIL_ADDRESS][DOMAIN_NAME]"
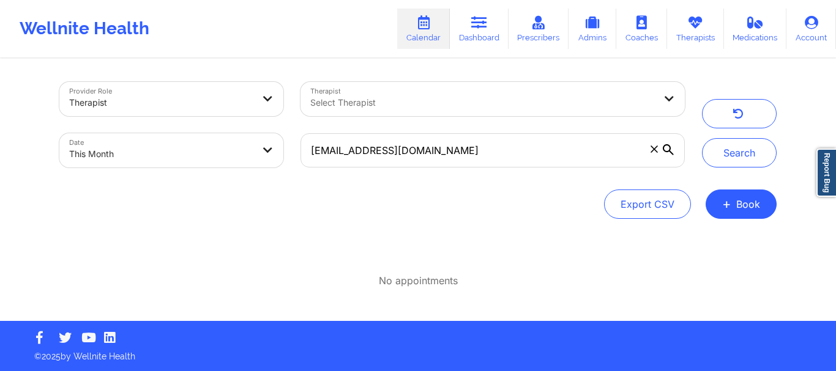
click at [691, 165] on div "[EMAIL_ADDRESS][DOMAIN_NAME]" at bounding box center [492, 150] width 401 height 51
click at [724, 153] on button "Search" at bounding box center [739, 152] width 75 height 29
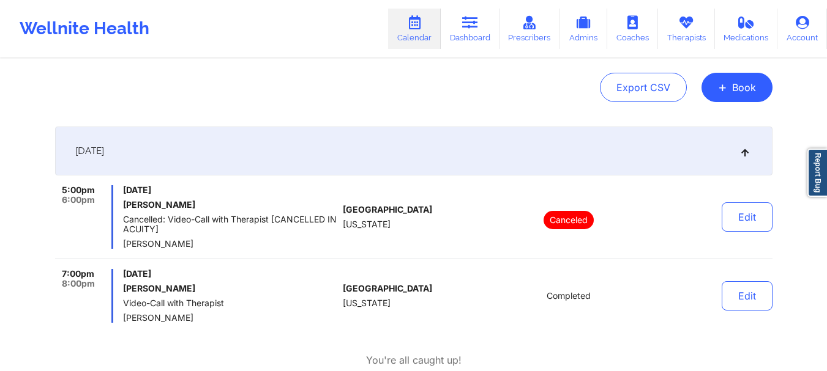
scroll to position [126, 0]
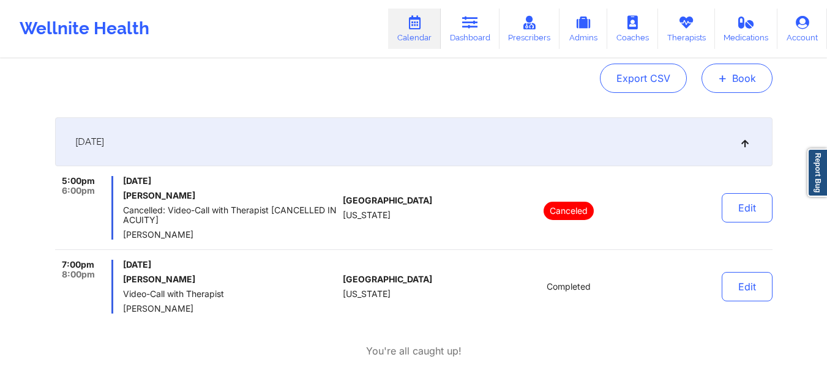
click at [731, 84] on button "+ Book" at bounding box center [736, 78] width 71 height 29
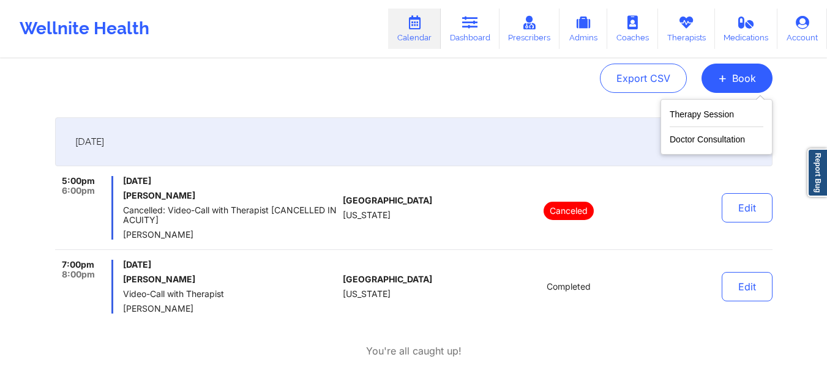
click at [709, 105] on div "Therapy Session Doctor Consultation" at bounding box center [716, 127] width 112 height 56
click at [700, 116] on button "Therapy Session" at bounding box center [716, 117] width 94 height 20
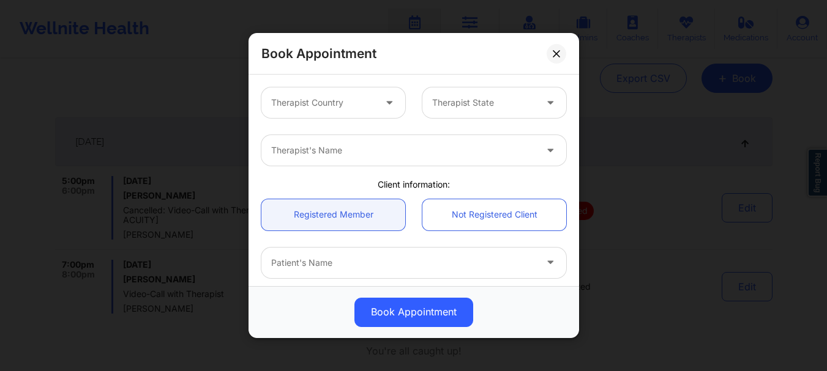
click at [362, 106] on div at bounding box center [322, 102] width 103 height 15
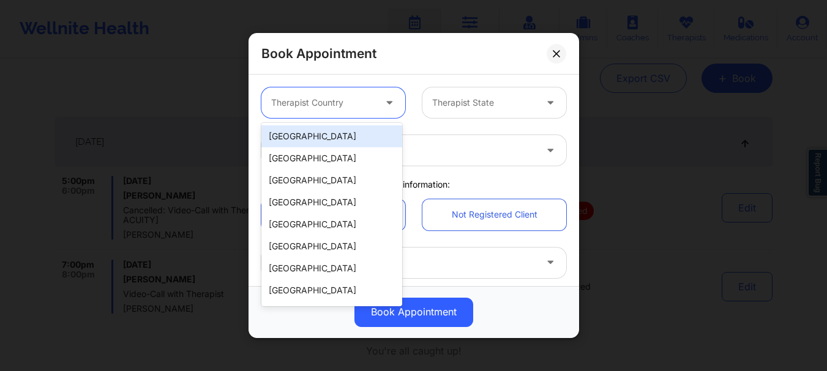
click at [354, 134] on div "[GEOGRAPHIC_DATA]" at bounding box center [331, 136] width 141 height 22
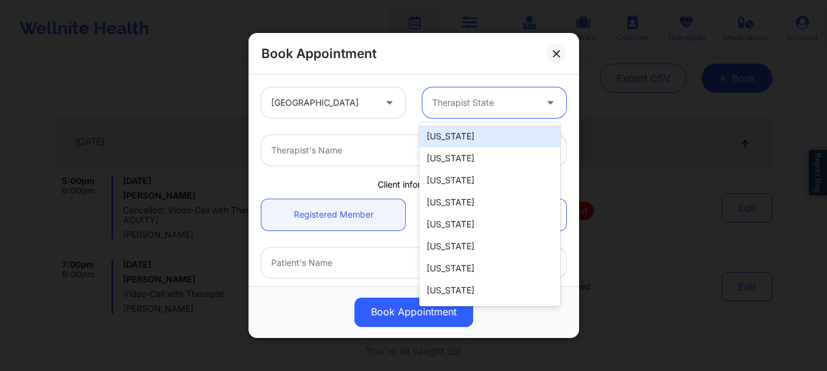
click at [478, 109] on div at bounding box center [483, 102] width 103 height 15
click at [557, 59] on button at bounding box center [556, 54] width 20 height 20
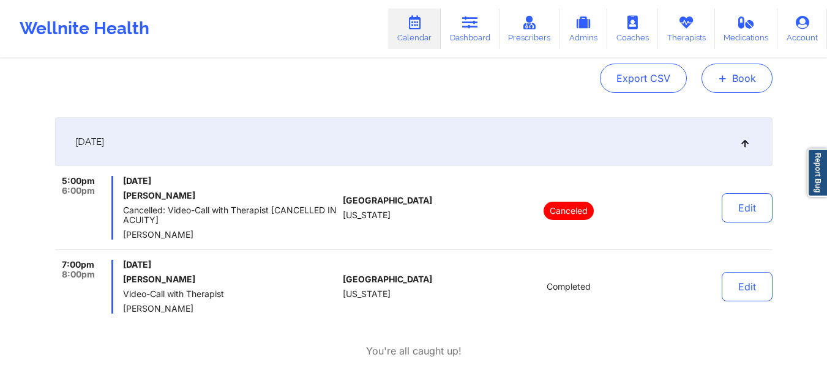
click at [735, 84] on button "+ Book" at bounding box center [736, 78] width 71 height 29
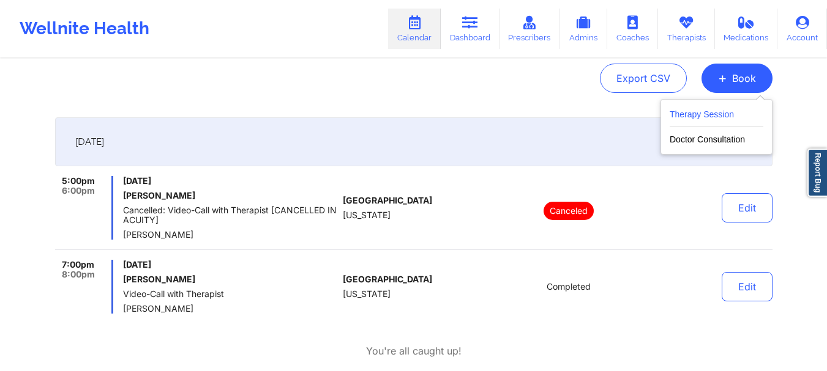
click at [699, 122] on button "Therapy Session" at bounding box center [716, 117] width 94 height 20
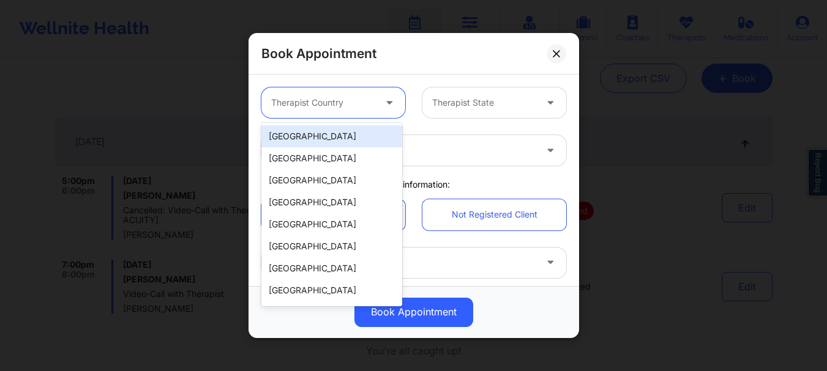
click at [335, 97] on div at bounding box center [322, 102] width 103 height 15
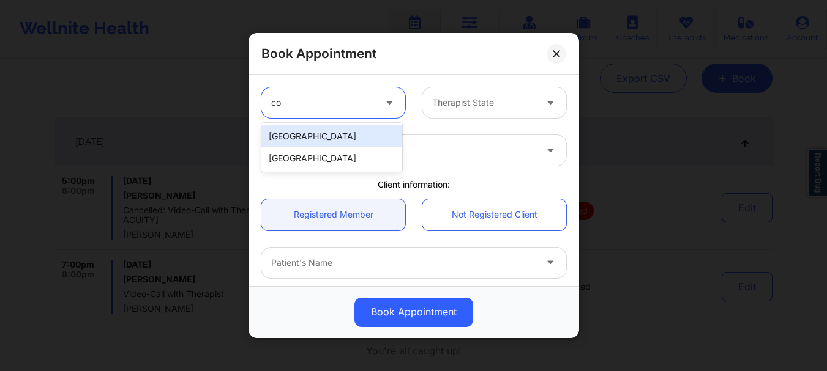
type input "c"
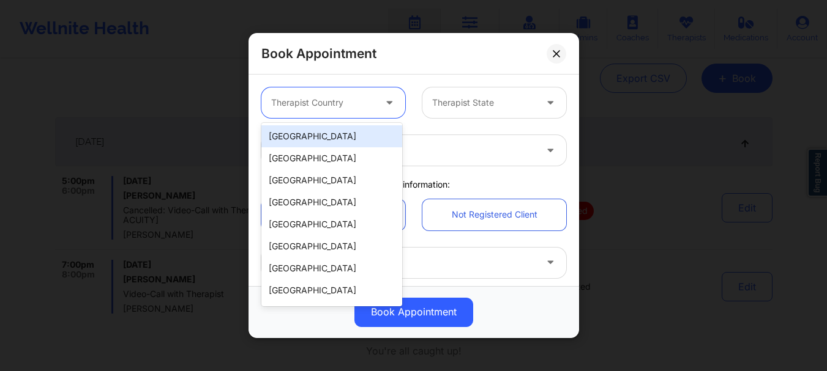
click at [318, 141] on div "[GEOGRAPHIC_DATA]" at bounding box center [331, 136] width 141 height 22
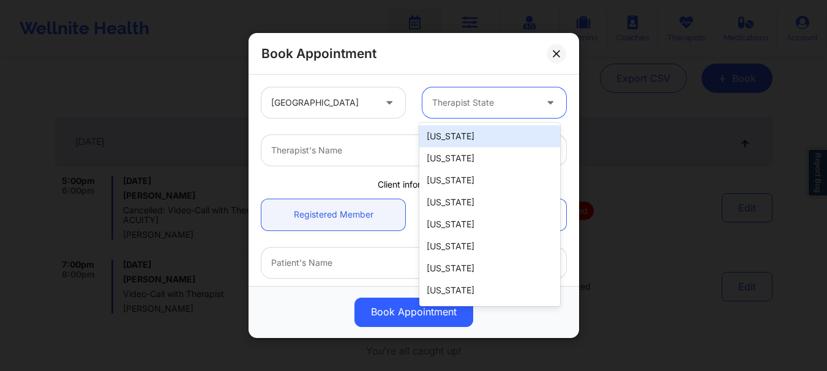
click at [458, 99] on div at bounding box center [483, 102] width 103 height 15
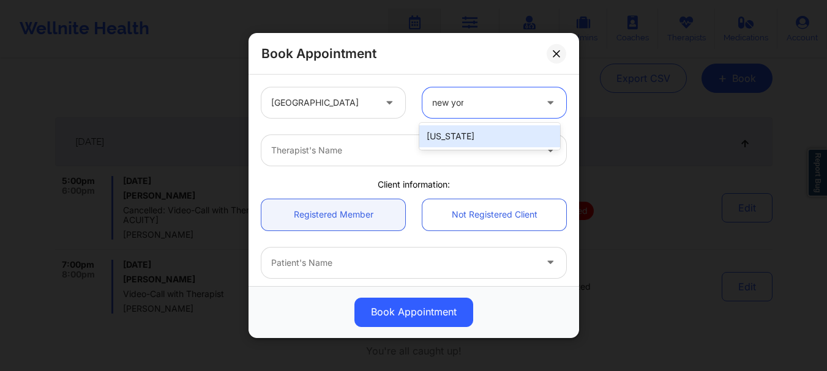
type input "new york"
click at [461, 132] on div "[US_STATE]" at bounding box center [489, 136] width 141 height 22
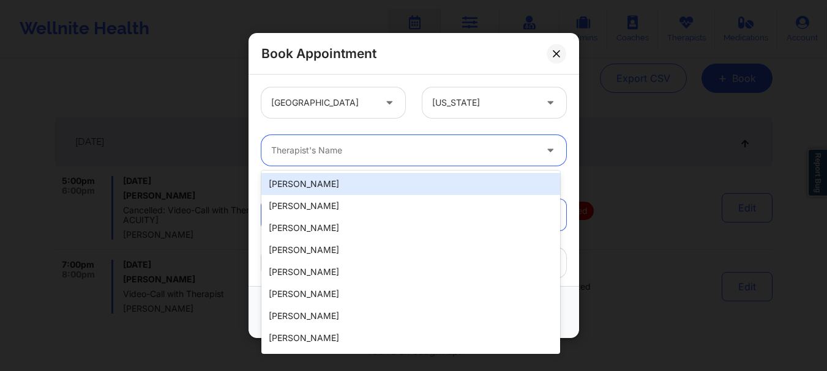
click at [422, 146] on div at bounding box center [403, 150] width 264 height 15
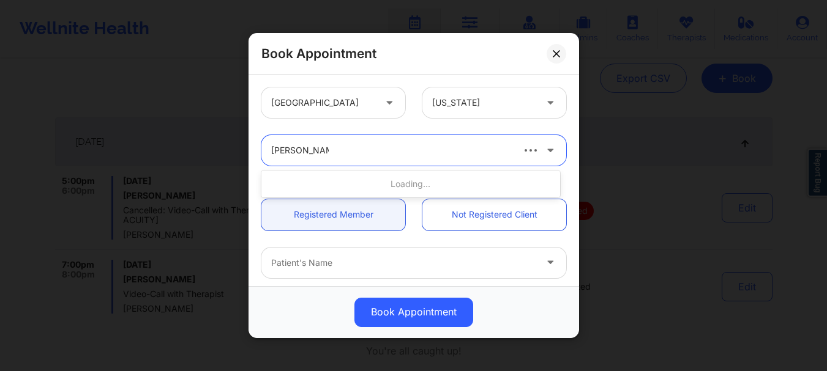
type input "tanesha morgan"
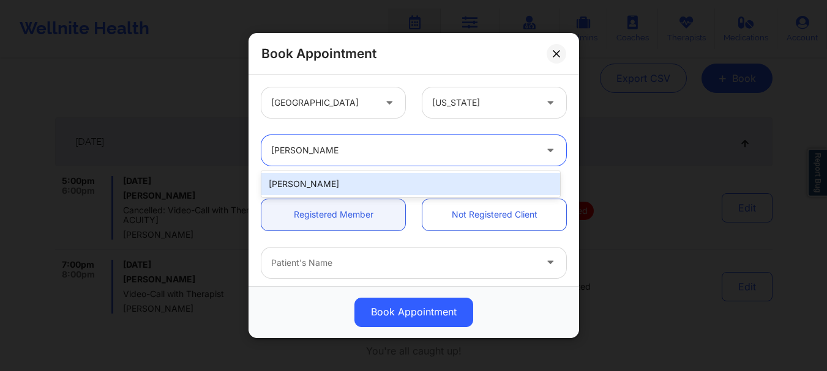
click at [376, 186] on div "[PERSON_NAME]" at bounding box center [410, 184] width 299 height 22
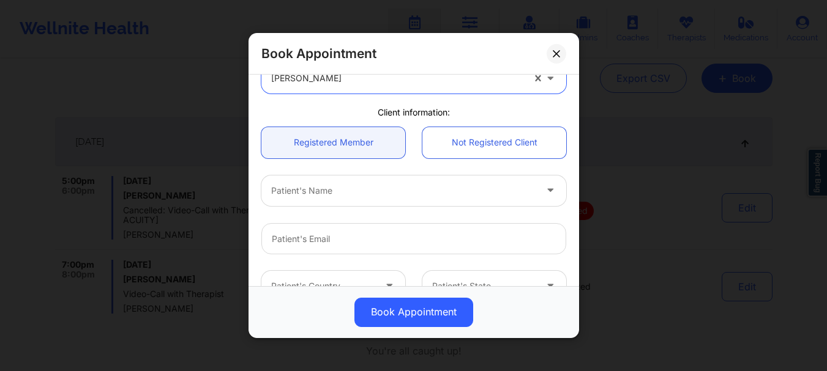
scroll to position [91, 0]
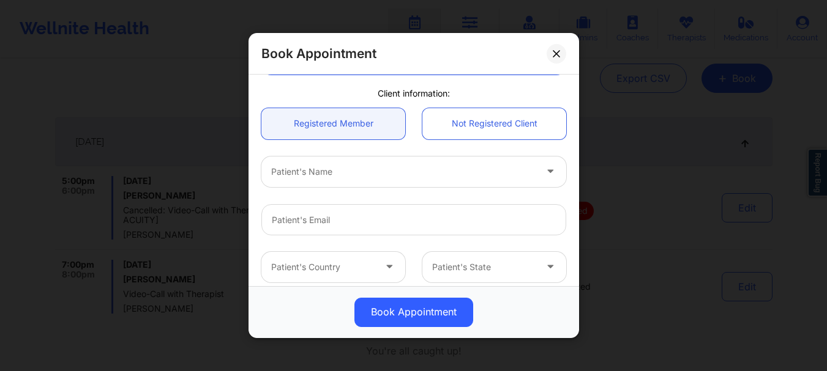
click at [284, 175] on div at bounding box center [403, 172] width 264 height 15
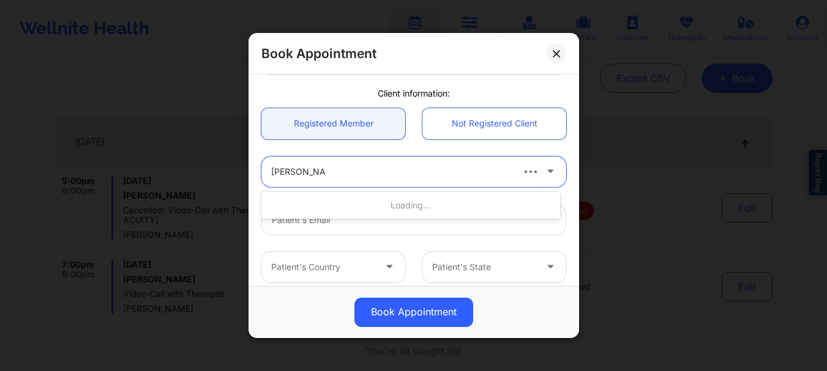
type input "hannah clarke"
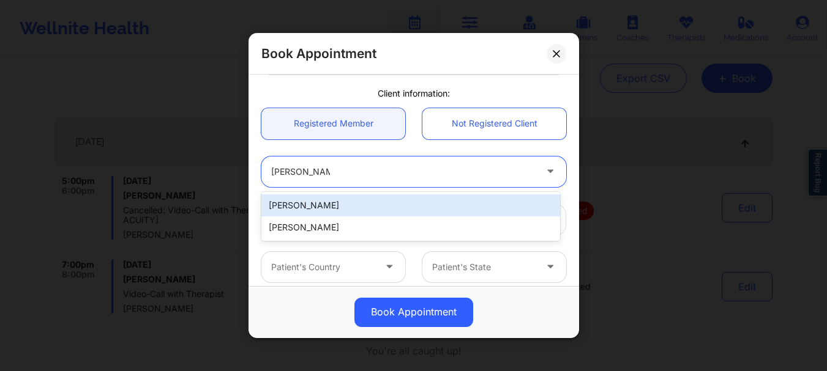
click at [317, 208] on div "[PERSON_NAME]" at bounding box center [410, 206] width 299 height 22
type input "[EMAIL_ADDRESS][DOMAIN_NAME]"
type input "[PHONE_NUMBER]"
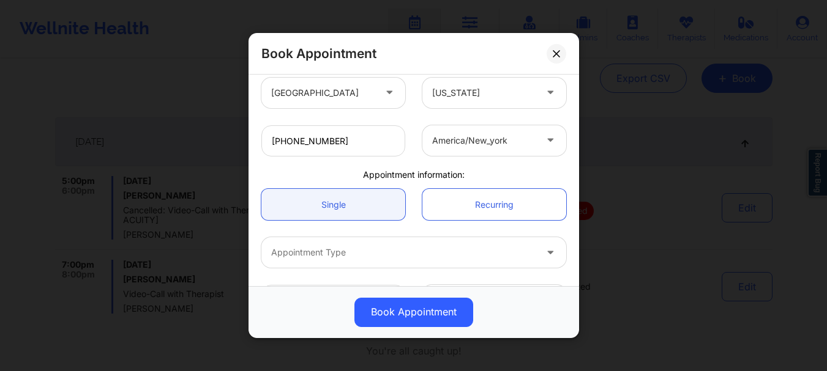
scroll to position [308, 0]
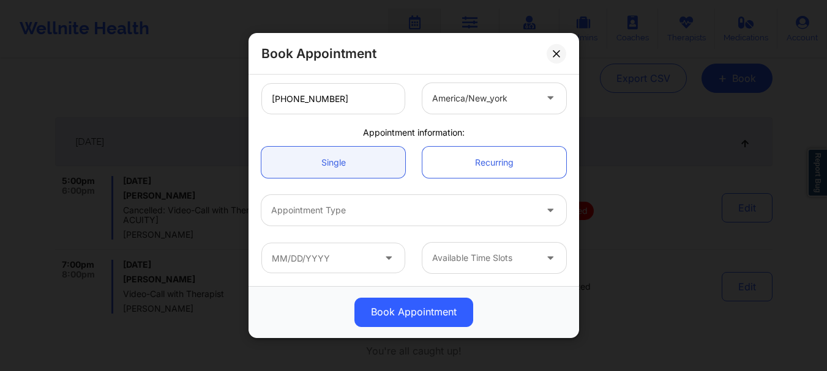
click at [332, 209] on div at bounding box center [403, 211] width 264 height 15
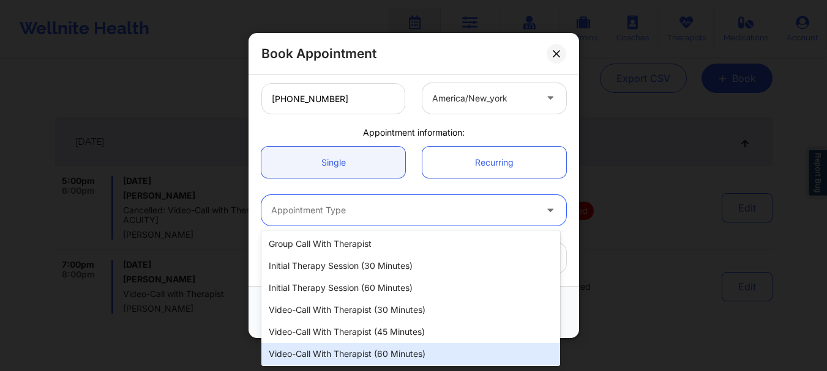
click at [384, 359] on div "Video-Call with Therapist (60 minutes)" at bounding box center [410, 354] width 299 height 22
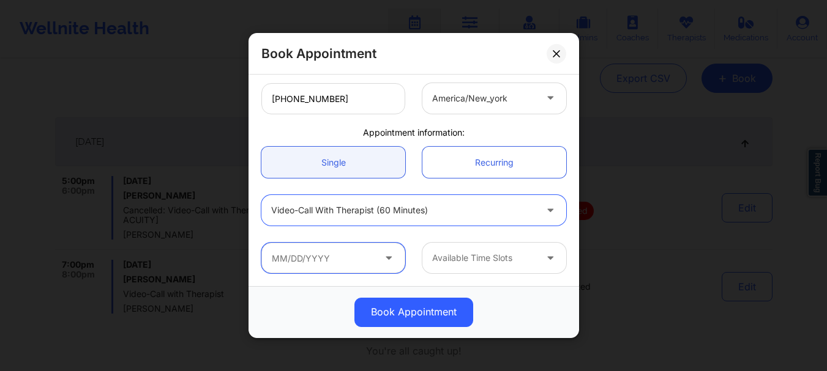
click at [313, 260] on input "text" at bounding box center [333, 258] width 144 height 31
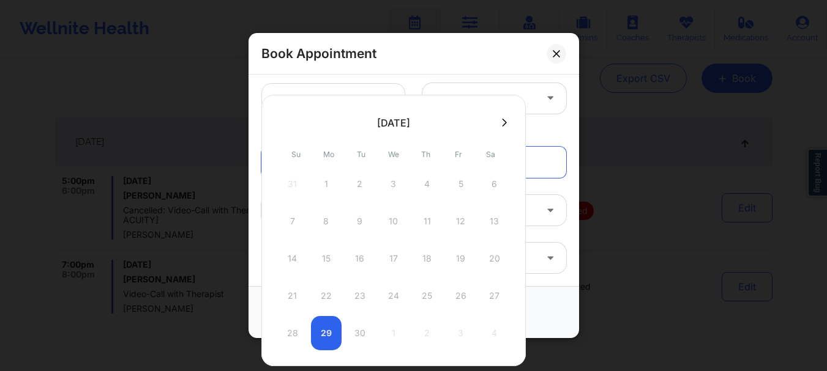
click at [326, 335] on div "28 29 30 1 2 3 4" at bounding box center [393, 333] width 232 height 34
click at [355, 333] on div "28 29 30 1 2 3 4" at bounding box center [393, 333] width 232 height 34
click at [509, 120] on button at bounding box center [504, 122] width 12 height 10
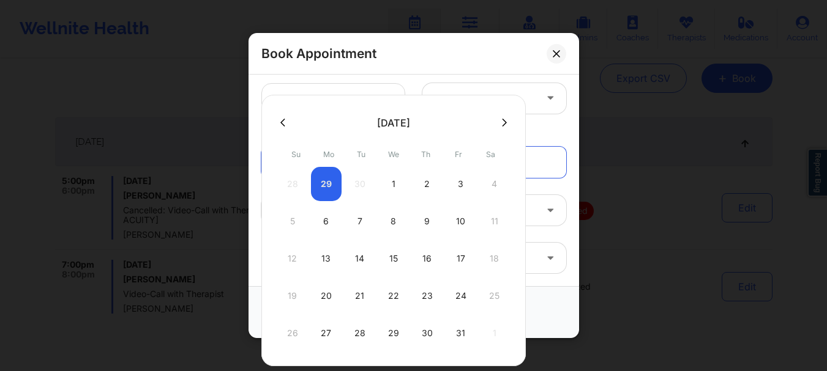
click at [327, 187] on div "28 29 30 1 2 3 4" at bounding box center [393, 184] width 232 height 34
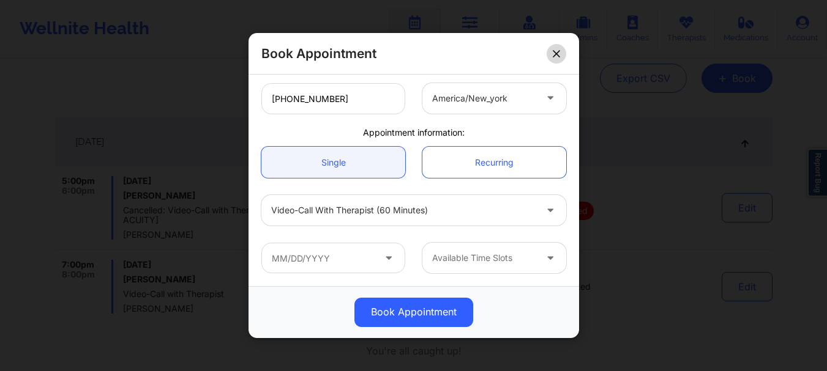
click at [555, 54] on icon at bounding box center [555, 53] width 7 height 7
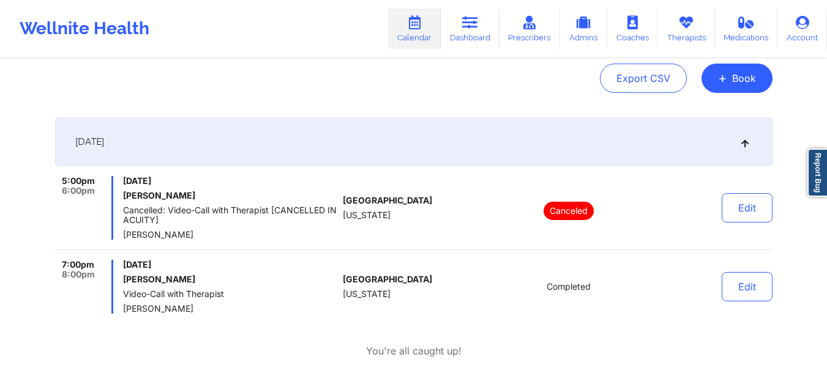
scroll to position [0, 0]
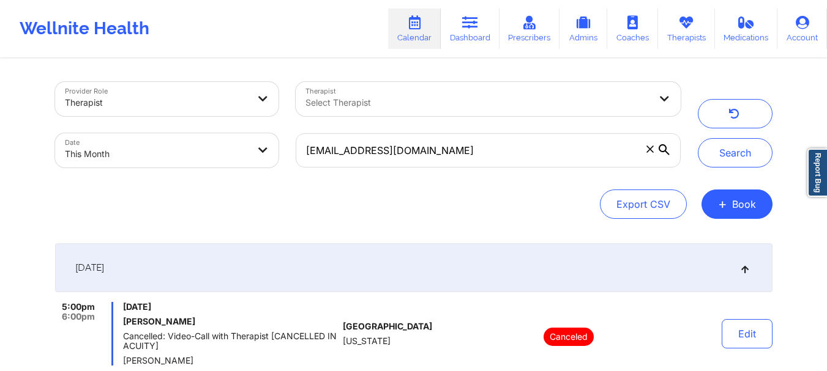
click at [648, 155] on span at bounding box center [650, 149] width 12 height 12
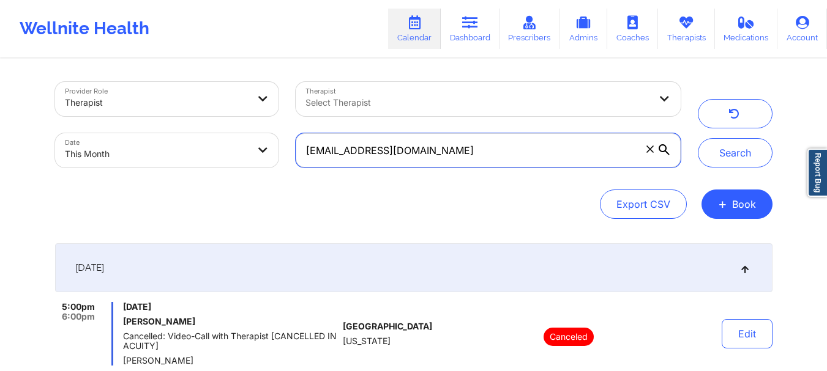
click at [648, 155] on input "[EMAIL_ADDRESS][DOMAIN_NAME]" at bounding box center [488, 150] width 384 height 34
paste input "[EMAIL_ADDRESS][DOMAIN_NAME]"
type input "[EMAIL_ADDRESS][DOMAIN_NAME]"
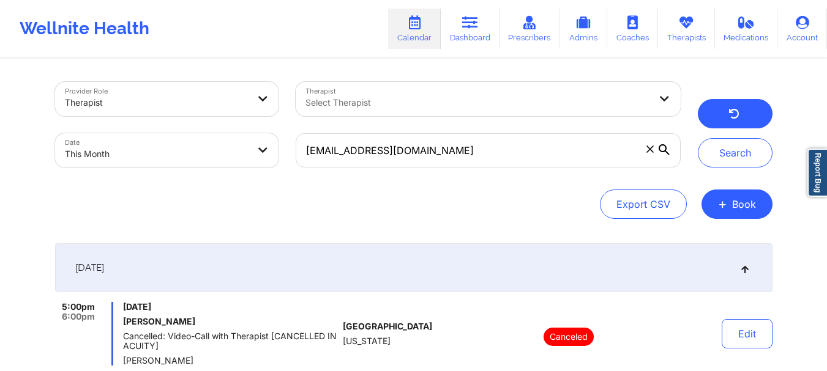
click at [738, 116] on icon "button" at bounding box center [733, 116] width 12 height 10
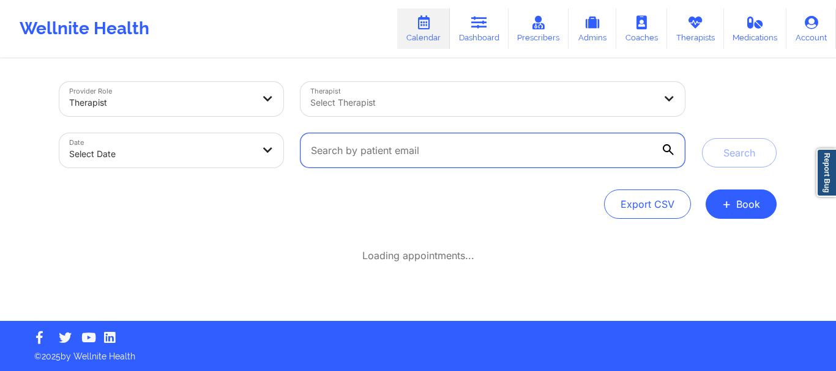
click at [383, 152] on input "text" at bounding box center [492, 150] width 384 height 34
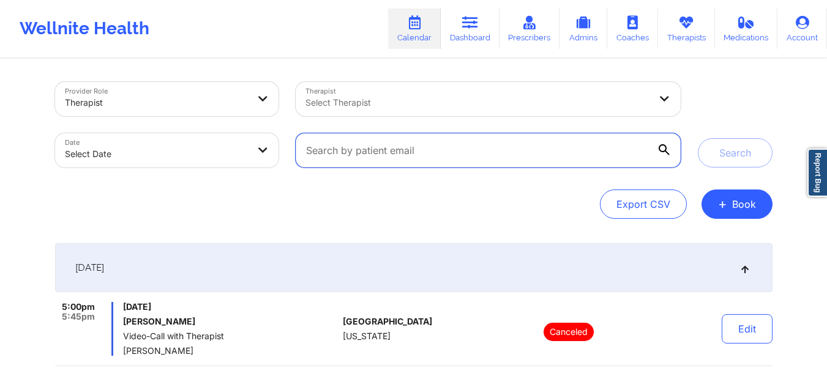
paste input "[EMAIL_ADDRESS][DOMAIN_NAME]"
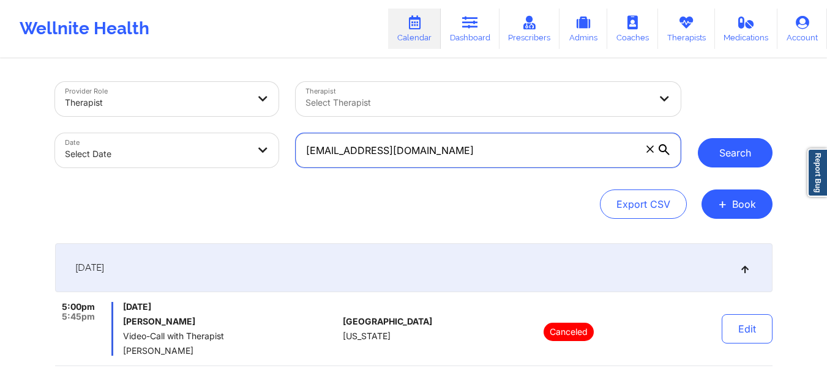
type input "[EMAIL_ADDRESS][DOMAIN_NAME]"
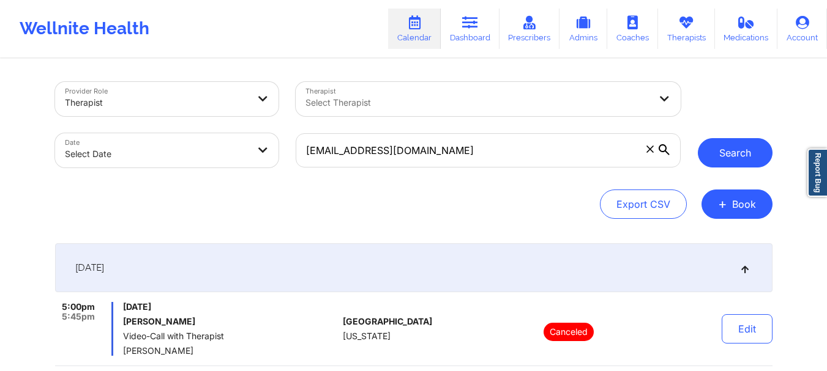
click at [716, 155] on button "Search" at bounding box center [734, 152] width 75 height 29
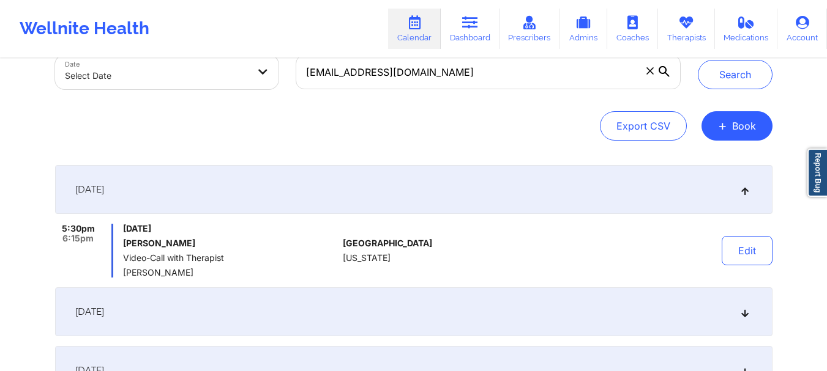
scroll to position [76, 0]
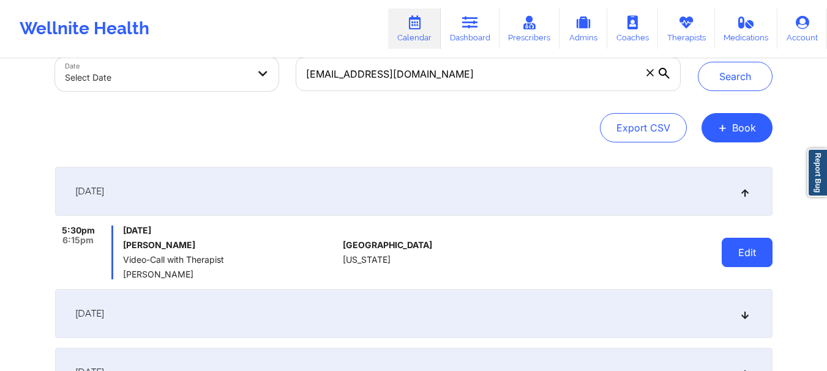
click at [748, 248] on button "Edit" at bounding box center [746, 252] width 51 height 29
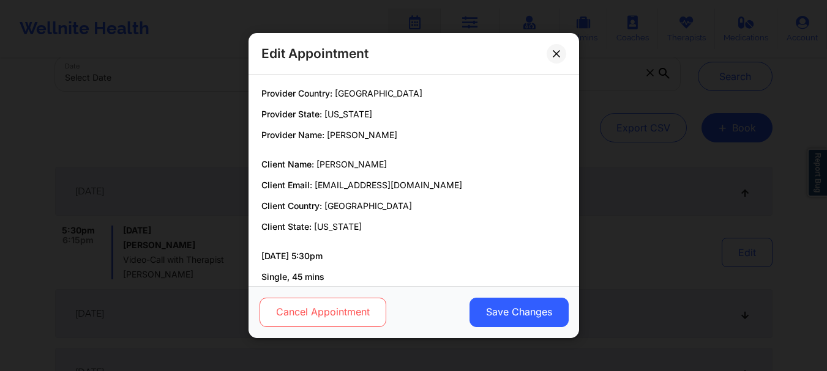
click at [294, 324] on button "Cancel Appointment" at bounding box center [322, 312] width 127 height 29
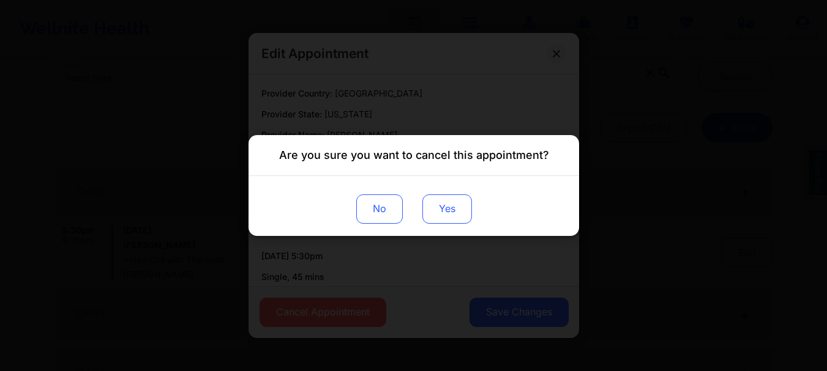
click at [450, 205] on button "Yes" at bounding box center [447, 209] width 50 height 29
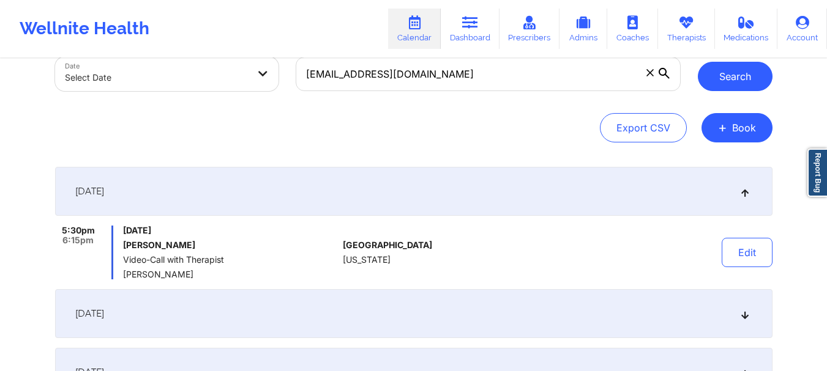
click at [738, 83] on button "Search" at bounding box center [734, 76] width 75 height 29
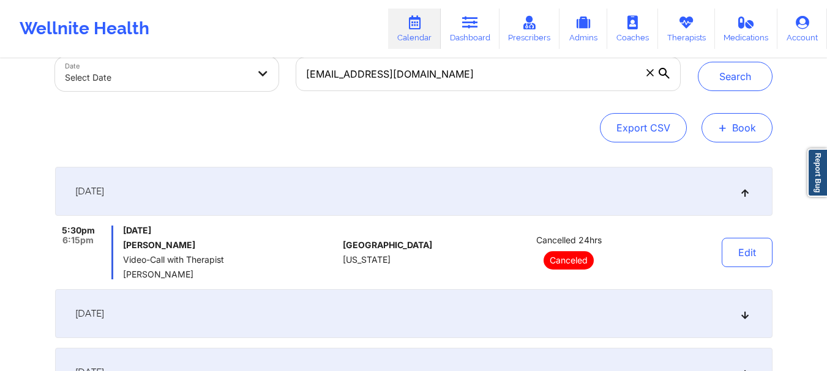
click at [729, 129] on button "+ Book" at bounding box center [736, 127] width 71 height 29
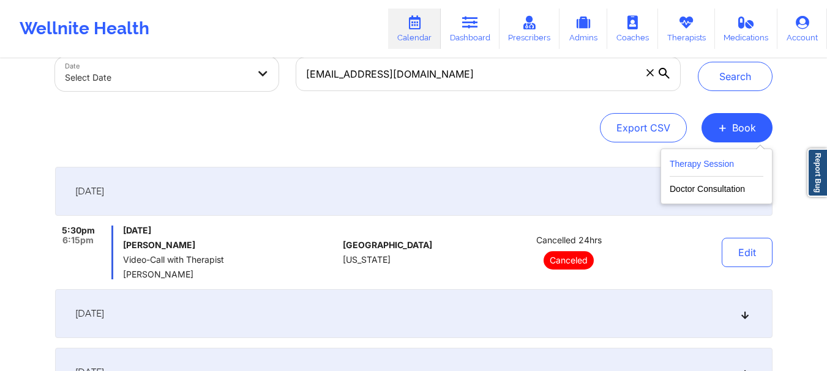
click at [711, 158] on button "Therapy Session" at bounding box center [716, 167] width 94 height 20
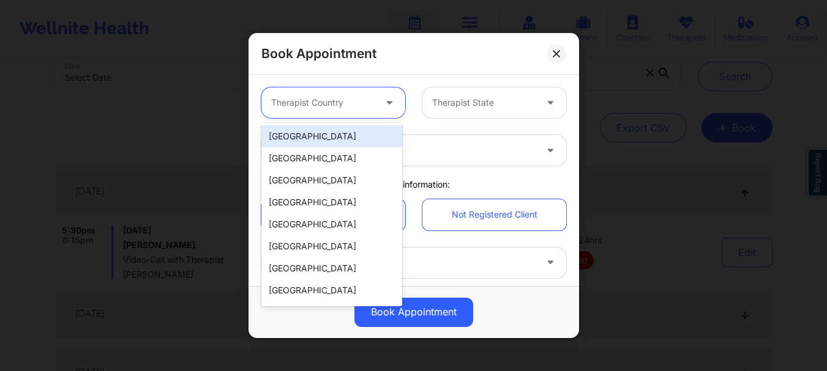
click at [389, 105] on icon at bounding box center [389, 100] width 12 height 10
click at [352, 141] on div "[GEOGRAPHIC_DATA]" at bounding box center [331, 136] width 141 height 22
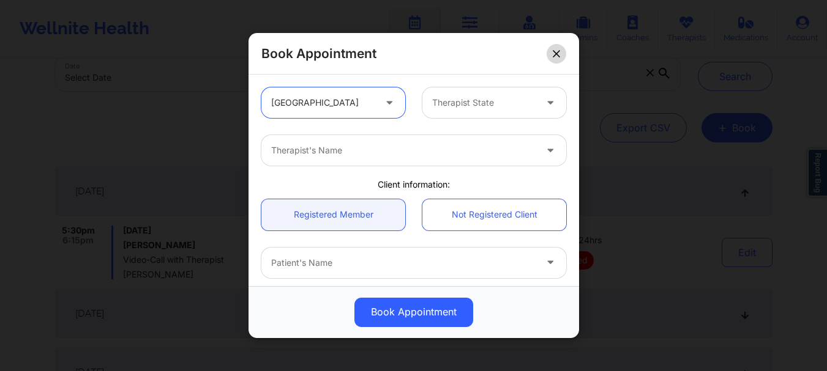
click at [548, 57] on button at bounding box center [556, 54] width 20 height 20
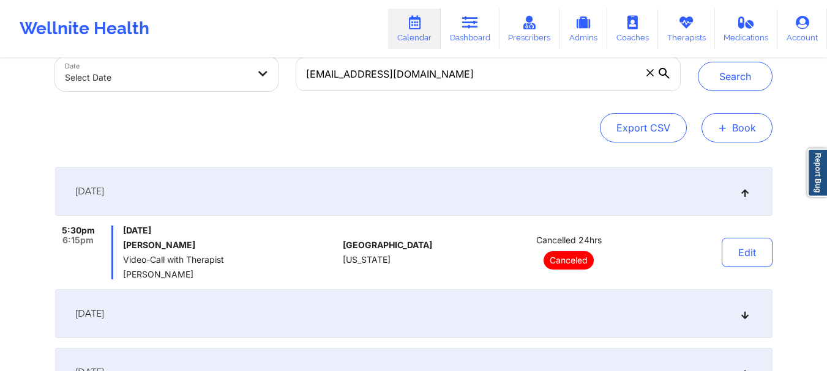
click at [715, 119] on button "+ Book" at bounding box center [736, 127] width 71 height 29
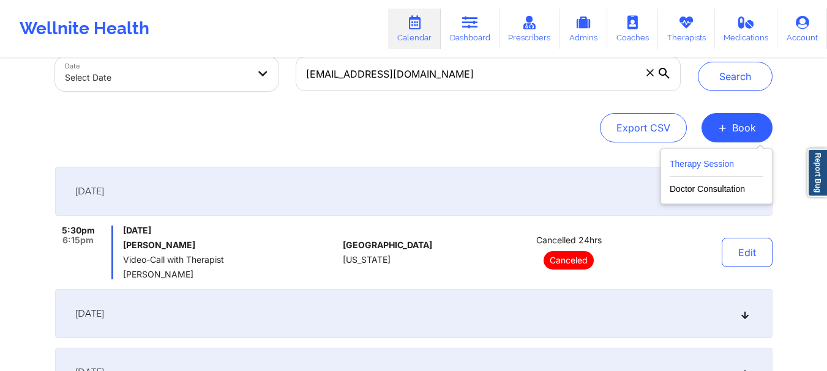
click at [716, 158] on button "Therapy Session" at bounding box center [716, 167] width 94 height 20
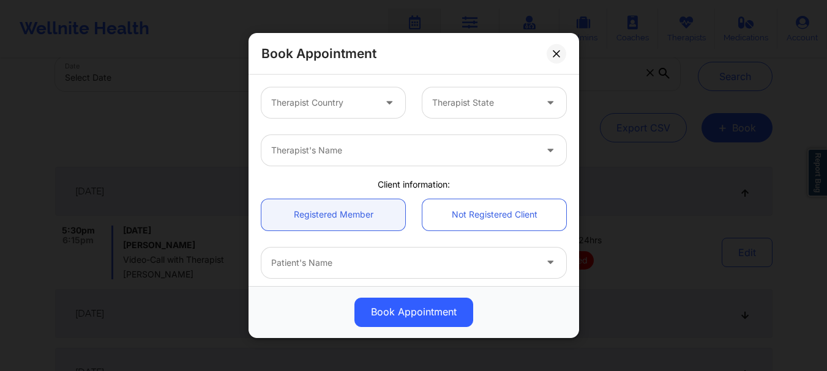
click at [404, 98] on div "Therapist Country" at bounding box center [333, 102] width 161 height 31
click at [378, 100] on div at bounding box center [390, 102] width 29 height 31
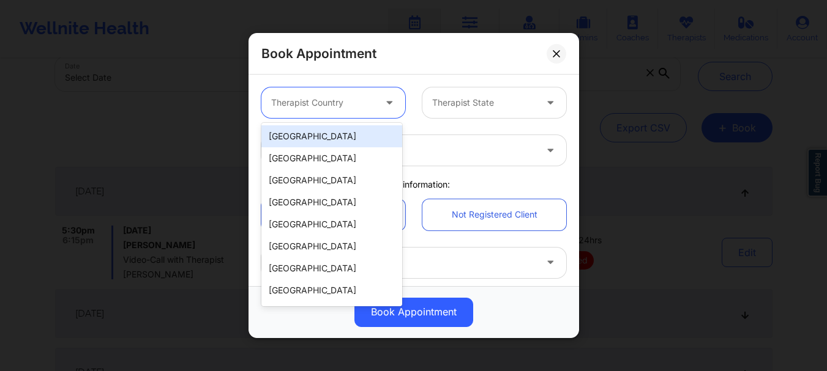
click at [341, 142] on div "[GEOGRAPHIC_DATA]" at bounding box center [331, 136] width 141 height 22
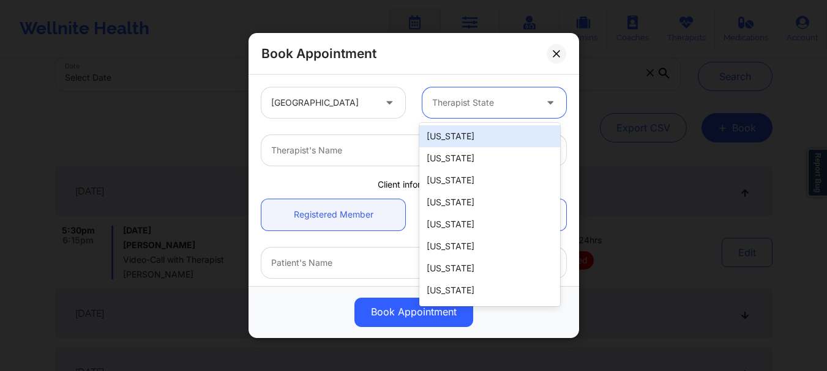
click at [505, 92] on div "Therapist State" at bounding box center [479, 102] width 114 height 31
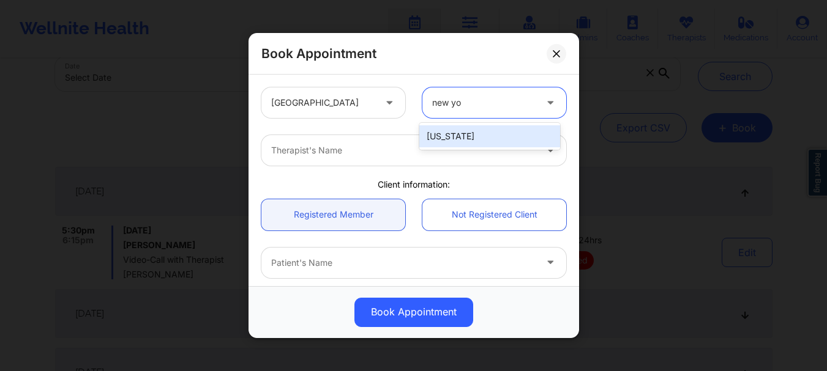
type input "new yor"
click at [438, 129] on div "[US_STATE]" at bounding box center [489, 136] width 141 height 22
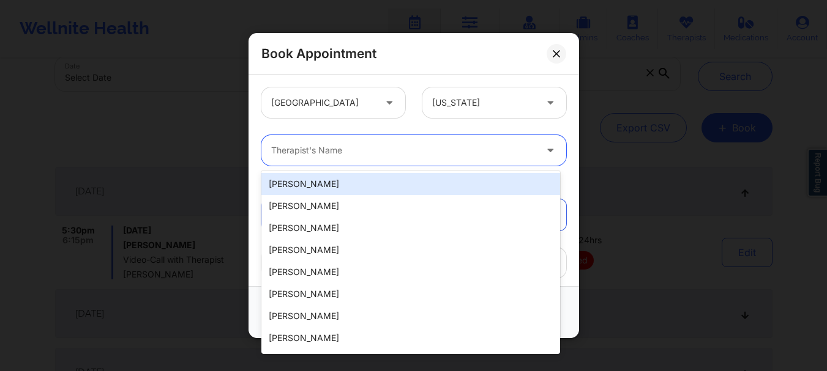
click at [412, 146] on div at bounding box center [403, 150] width 264 height 15
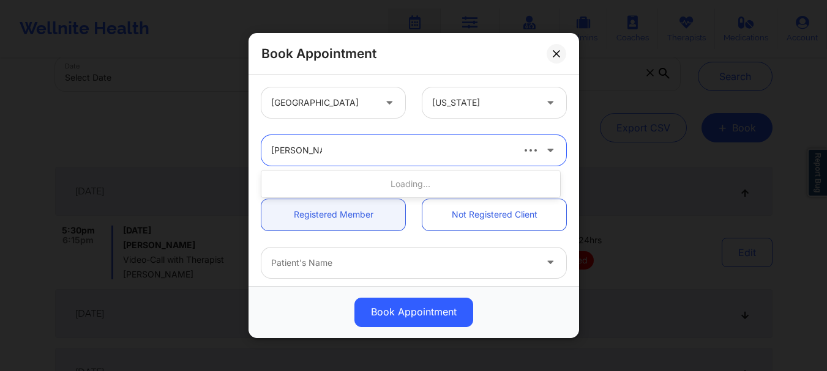
type input "daniella tomp"
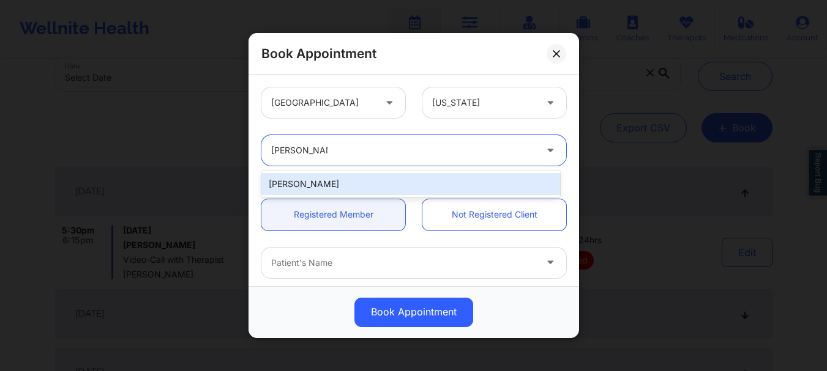
click at [373, 185] on div "[PERSON_NAME]" at bounding box center [410, 184] width 299 height 22
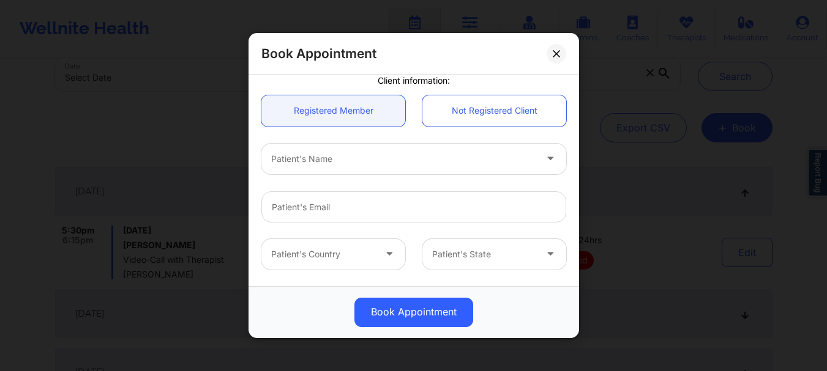
scroll to position [105, 0]
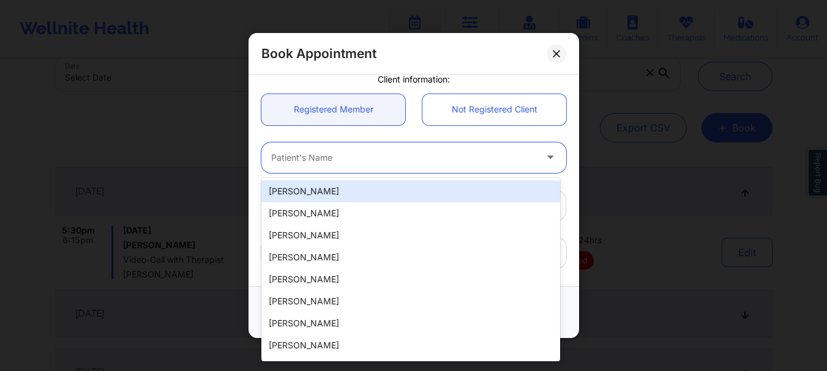
click at [322, 148] on div "Patient's Name" at bounding box center [398, 158] width 275 height 31
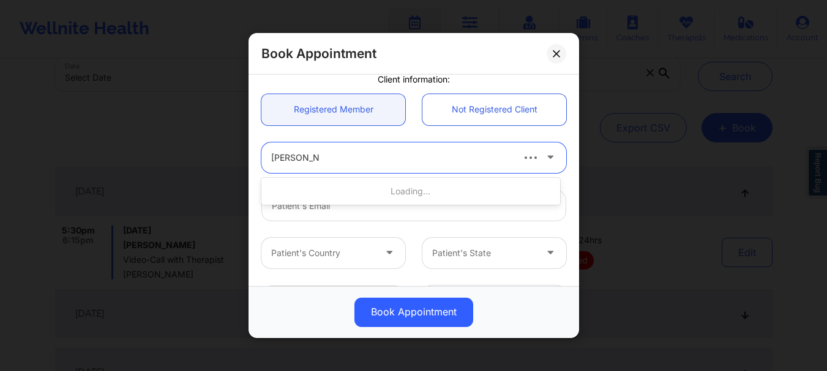
type input "nina duggal"
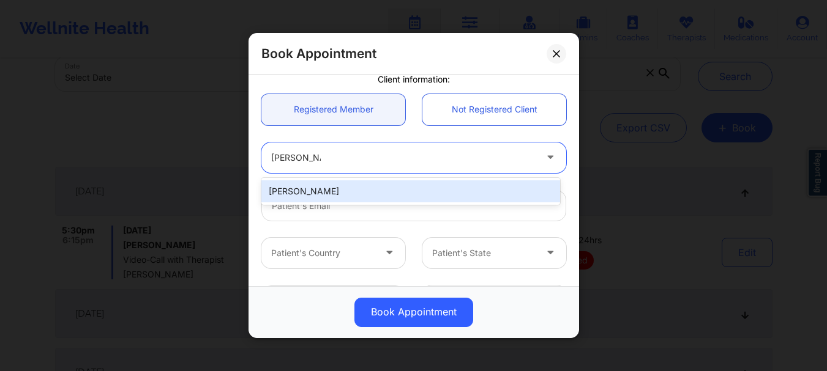
click at [319, 190] on div "[PERSON_NAME]" at bounding box center [410, 191] width 299 height 22
type input "[EMAIL_ADDRESS][DOMAIN_NAME]"
type input "[PHONE_NUMBER]"
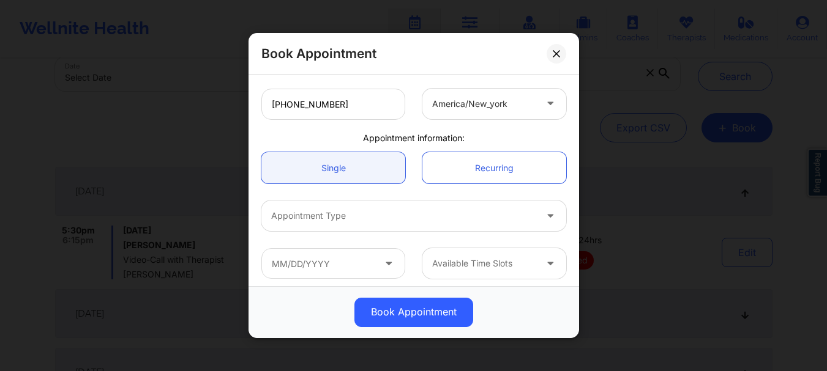
scroll to position [308, 0]
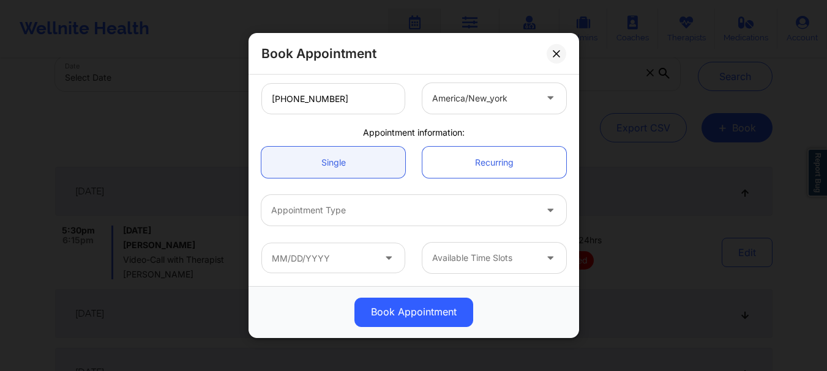
click at [297, 204] on div at bounding box center [403, 211] width 264 height 15
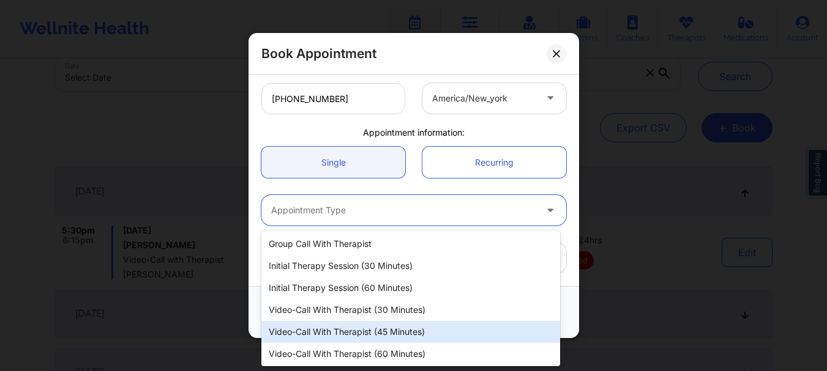
click at [330, 330] on div "Video-Call with Therapist (45 minutes)" at bounding box center [410, 332] width 299 height 22
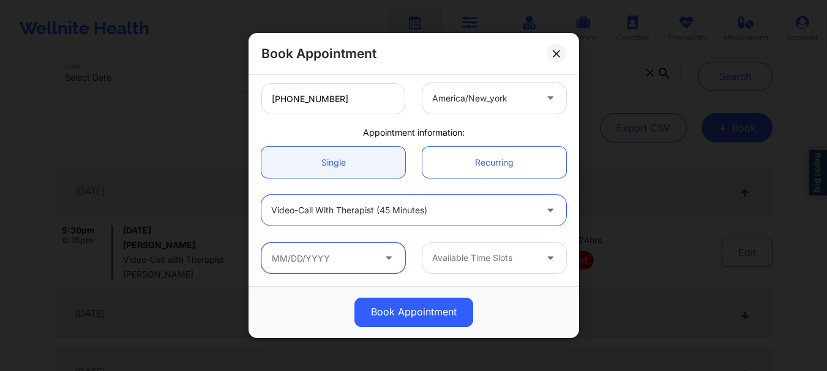
click at [301, 260] on input "text" at bounding box center [333, 258] width 144 height 31
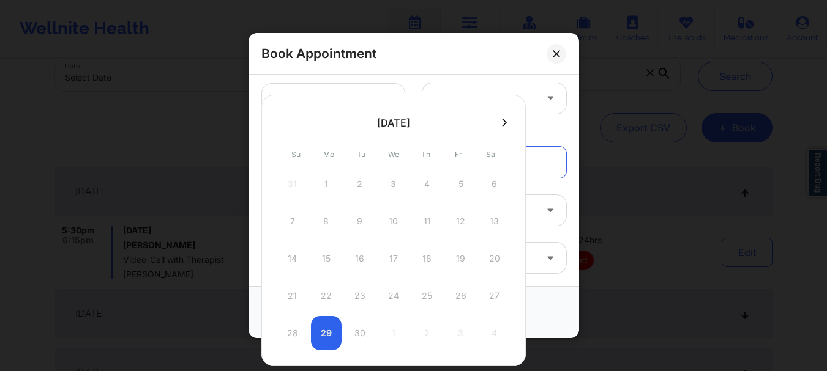
click at [507, 124] on button at bounding box center [504, 122] width 12 height 10
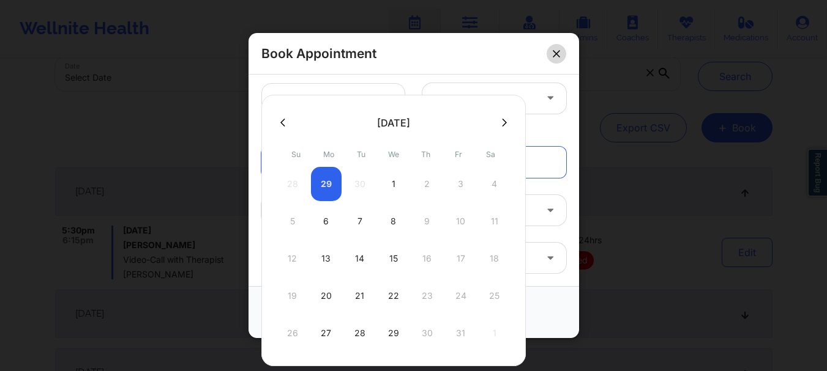
click at [554, 53] on icon at bounding box center [555, 53] width 7 height 7
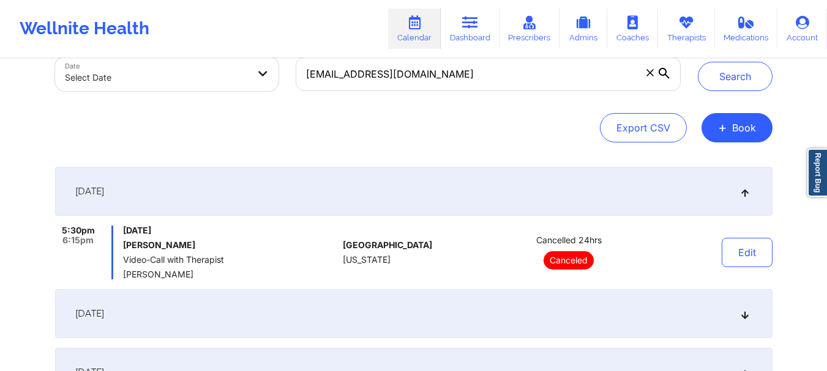
click at [644, 72] on span at bounding box center [650, 73] width 12 height 12
click at [644, 72] on input "[EMAIL_ADDRESS][DOMAIN_NAME]" at bounding box center [488, 74] width 384 height 34
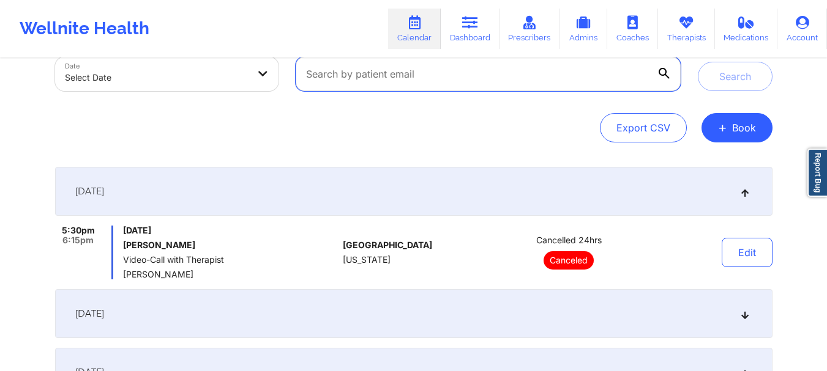
paste input "[EMAIL_ADDRESS][DOMAIN_NAME]"
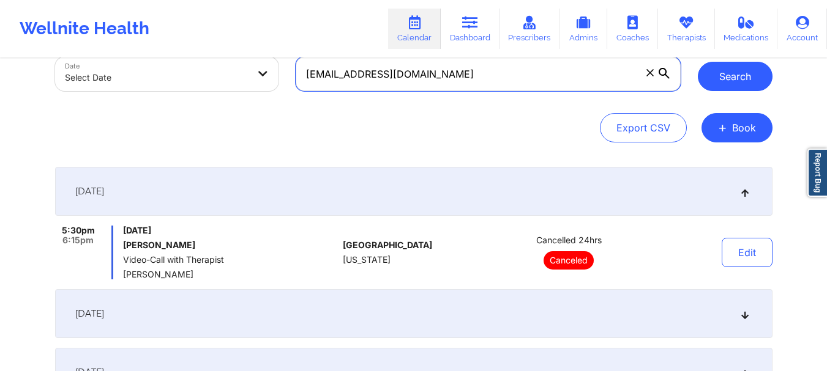
type input "[EMAIL_ADDRESS][DOMAIN_NAME]"
click at [733, 84] on button "Search" at bounding box center [734, 76] width 75 height 29
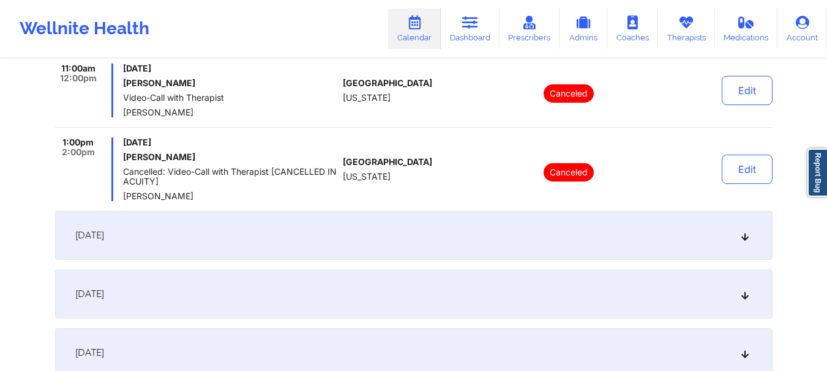
scroll to position [0, 0]
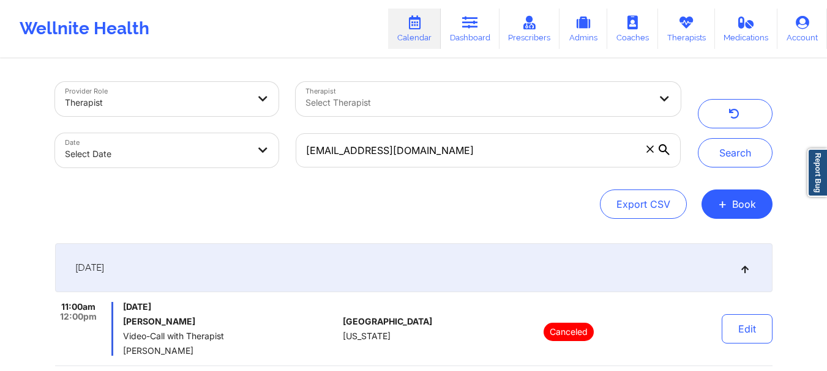
click at [647, 150] on icon at bounding box center [649, 149] width 7 height 7
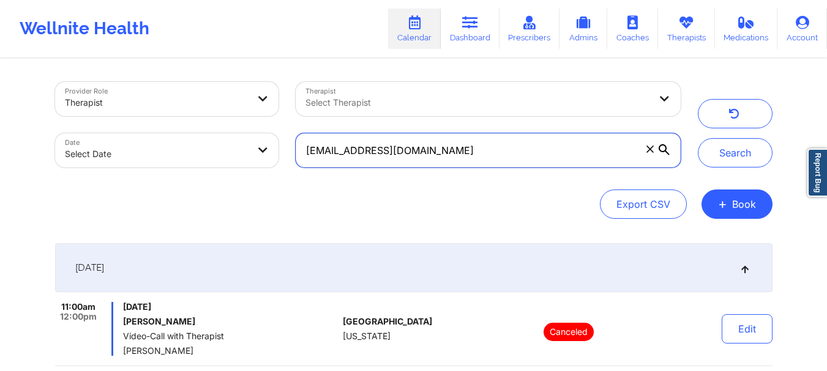
click at [647, 150] on input "[EMAIL_ADDRESS][DOMAIN_NAME]" at bounding box center [488, 150] width 384 height 34
paste input "[EMAIL_ADDRESS][DOMAIN_NAME]"
type input "[EMAIL_ADDRESS][DOMAIN_NAME]"
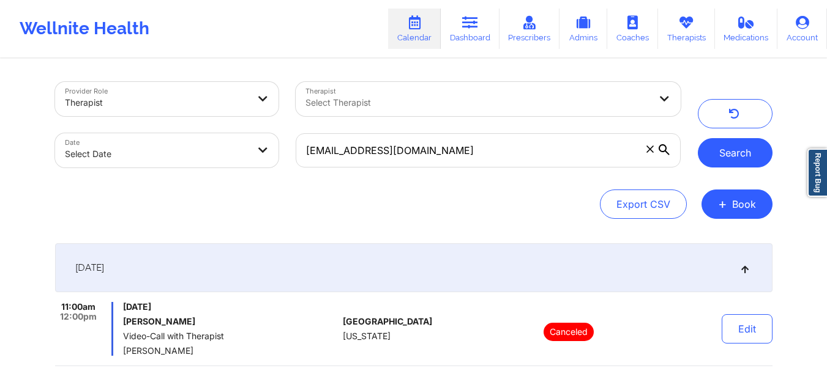
click at [732, 151] on button "Search" at bounding box center [734, 152] width 75 height 29
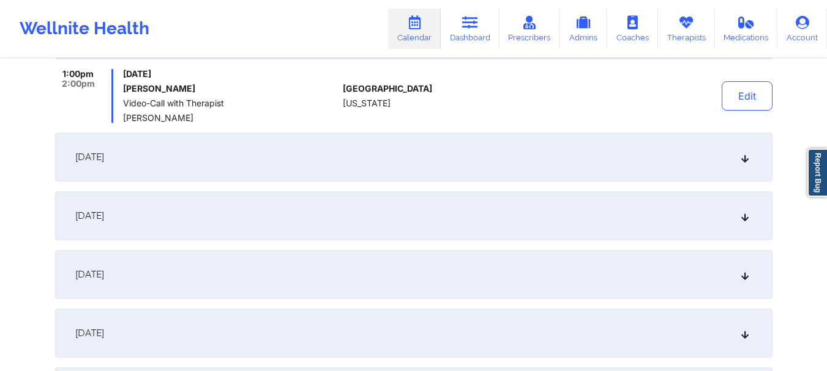
scroll to position [268, 0]
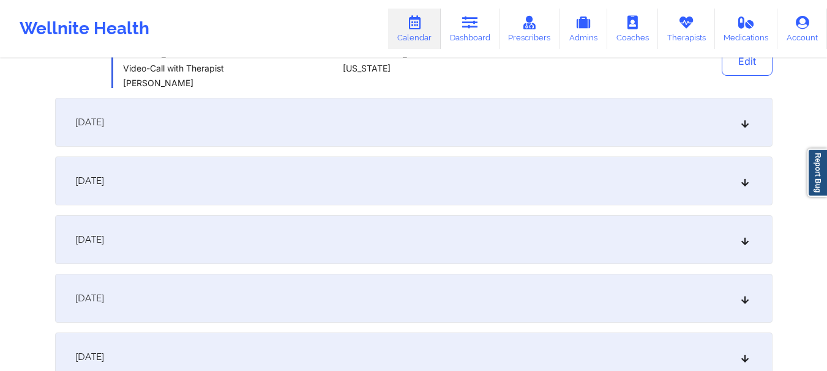
click at [754, 124] on div "October 12, 2025" at bounding box center [413, 122] width 717 height 49
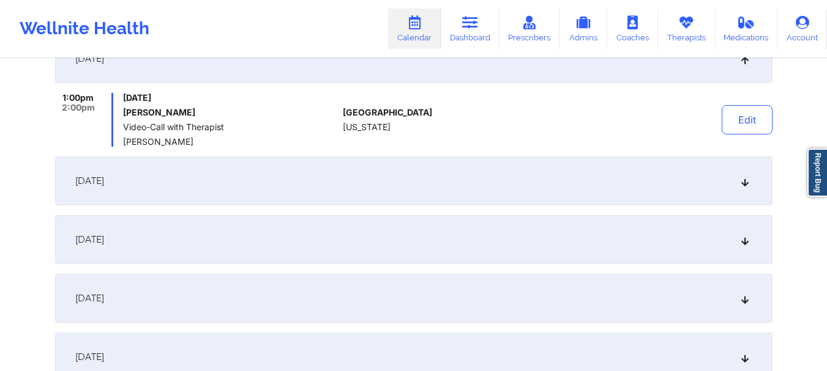
click at [748, 181] on icon at bounding box center [744, 181] width 10 height 9
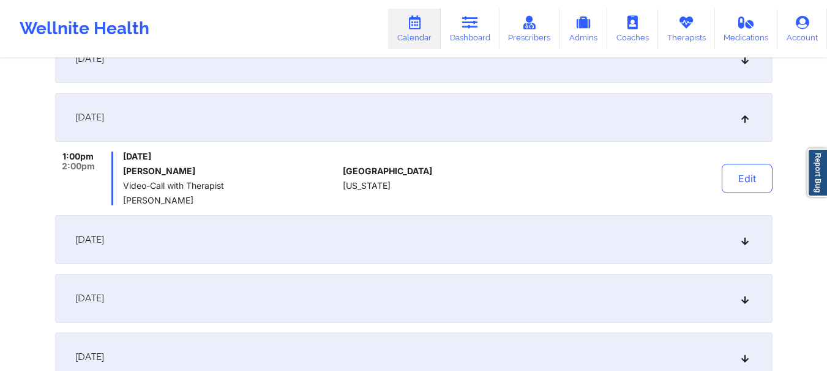
click at [749, 240] on icon at bounding box center [744, 240] width 10 height 9
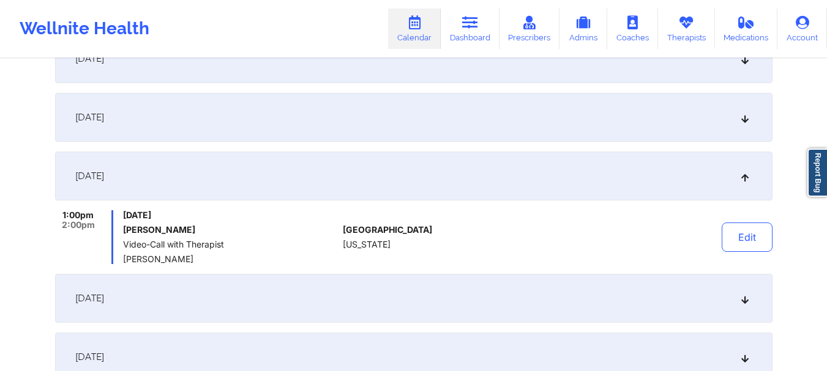
click at [741, 297] on icon at bounding box center [744, 298] width 10 height 9
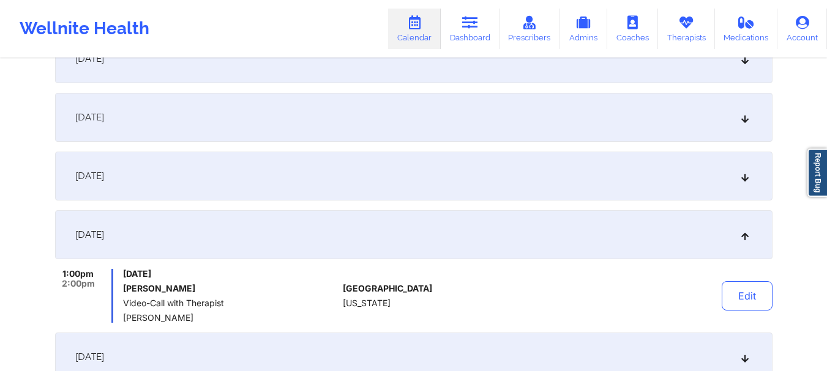
click at [746, 352] on div "November 9, 2025" at bounding box center [413, 357] width 717 height 49
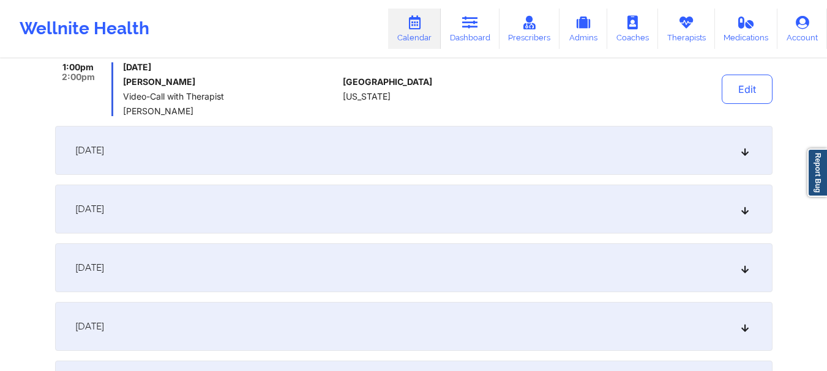
scroll to position [0, 0]
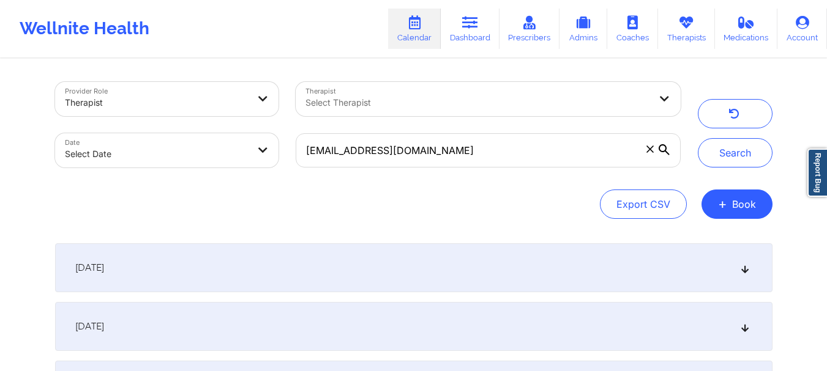
click at [650, 153] on span at bounding box center [650, 149] width 12 height 12
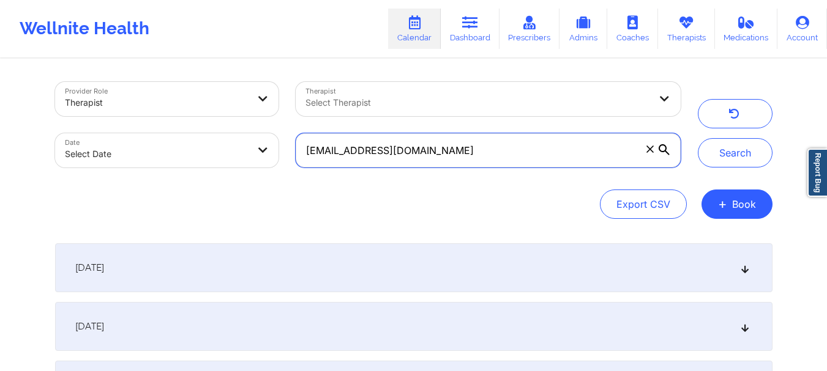
click at [650, 153] on input "[EMAIL_ADDRESS][DOMAIN_NAME]" at bounding box center [488, 150] width 384 height 34
paste input "[EMAIL_ADDRESS][DOMAIN_NAME]"
type input "[EMAIL_ADDRESS][DOMAIN_NAME]"
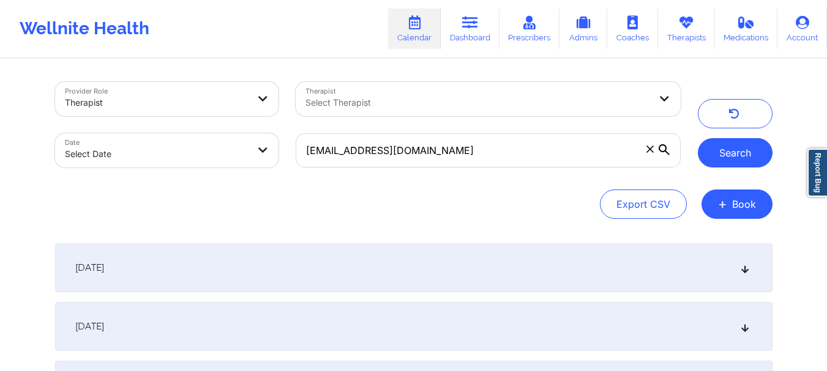
click at [710, 138] on button "Search" at bounding box center [734, 152] width 75 height 29
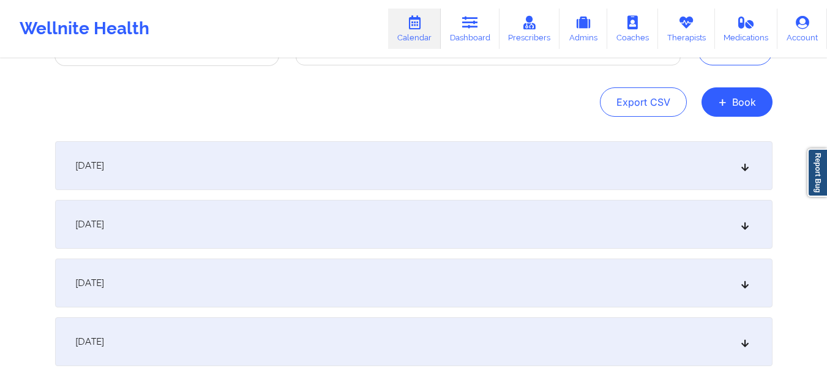
scroll to position [139, 0]
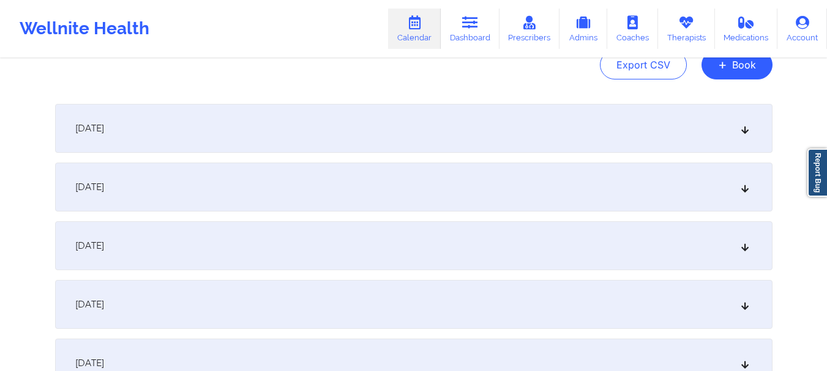
click at [749, 126] on icon at bounding box center [744, 128] width 10 height 9
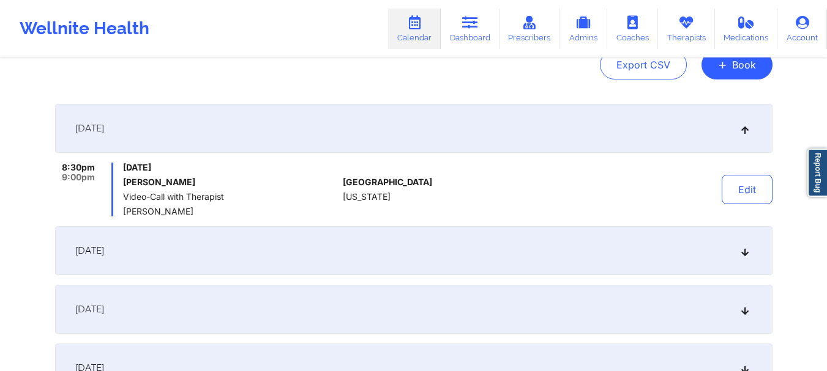
click at [742, 255] on icon at bounding box center [744, 251] width 10 height 9
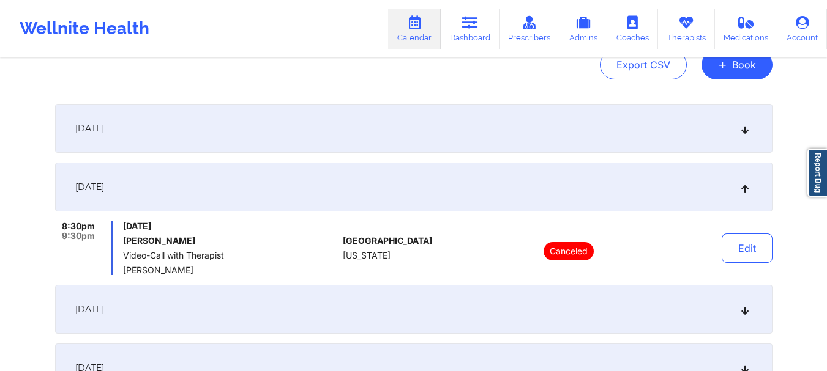
click at [745, 312] on icon at bounding box center [744, 309] width 10 height 9
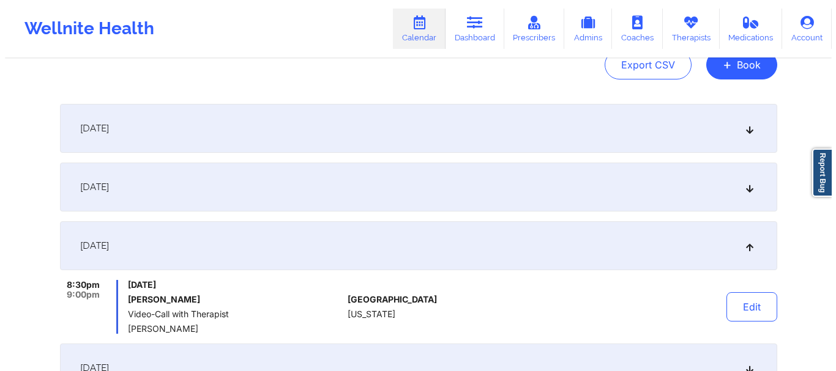
scroll to position [0, 0]
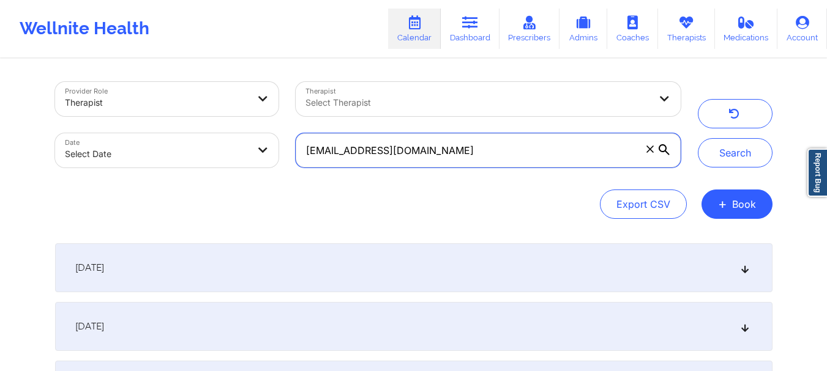
click at [657, 152] on input "[EMAIL_ADDRESS][DOMAIN_NAME]" at bounding box center [488, 150] width 384 height 34
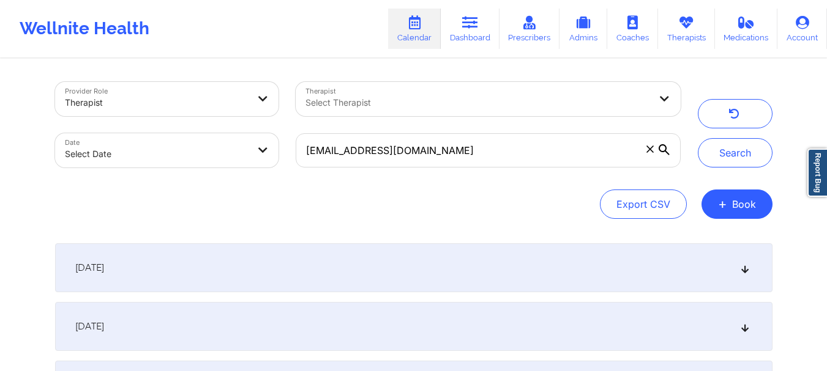
click at [649, 151] on icon at bounding box center [649, 149] width 7 height 7
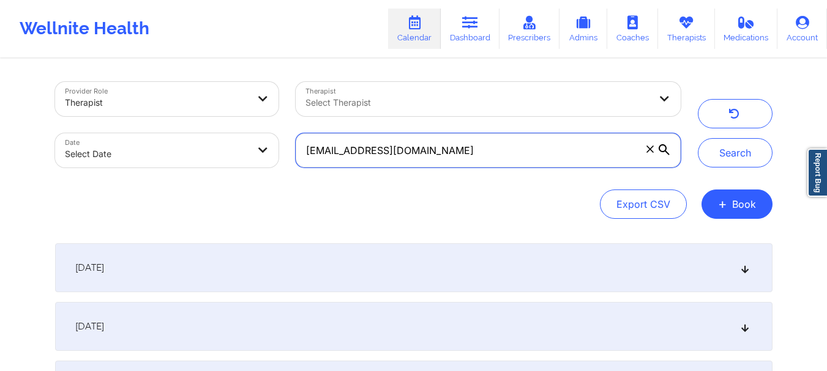
click at [649, 151] on input "[EMAIL_ADDRESS][DOMAIN_NAME]" at bounding box center [488, 150] width 384 height 34
paste input "[EMAIL_ADDRESS][DOMAIN_NAME]"
type input "[EMAIL_ADDRESS][DOMAIN_NAME]"
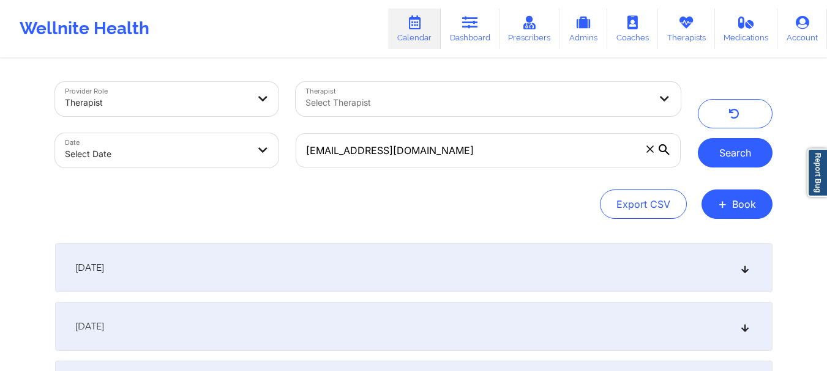
click at [715, 161] on button "Search" at bounding box center [734, 152] width 75 height 29
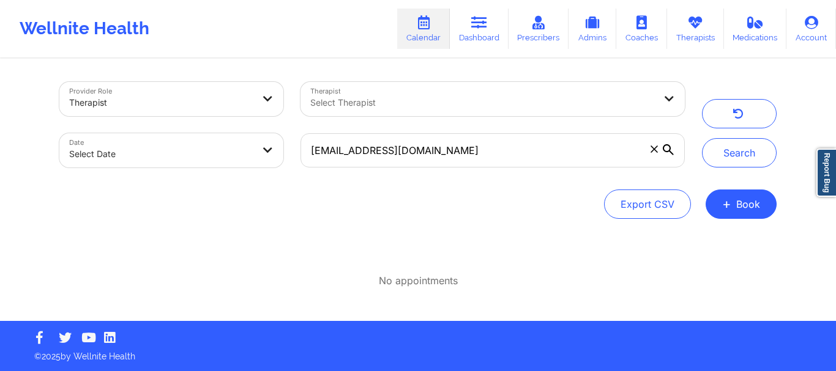
click at [127, 160] on body "Wellnite Health Calendar Dashboard Prescribers Admins Coaches Therapists Medica…" at bounding box center [418, 185] width 836 height 371
select select "2025-8"
select select "2025-9"
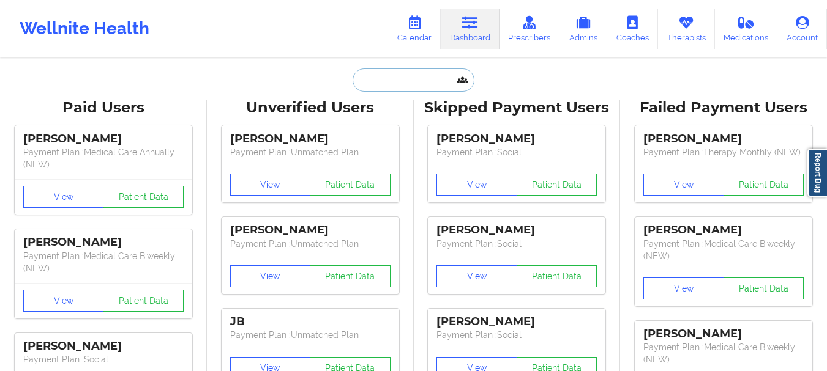
click at [419, 82] on input "text" at bounding box center [412, 80] width 121 height 23
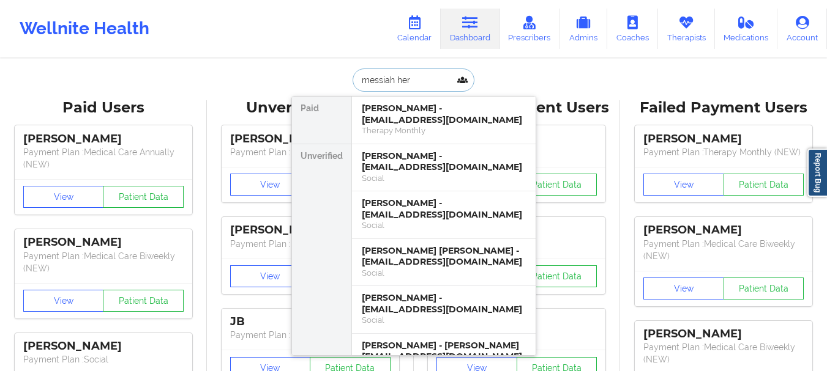
type input "messiah [PERSON_NAME]"
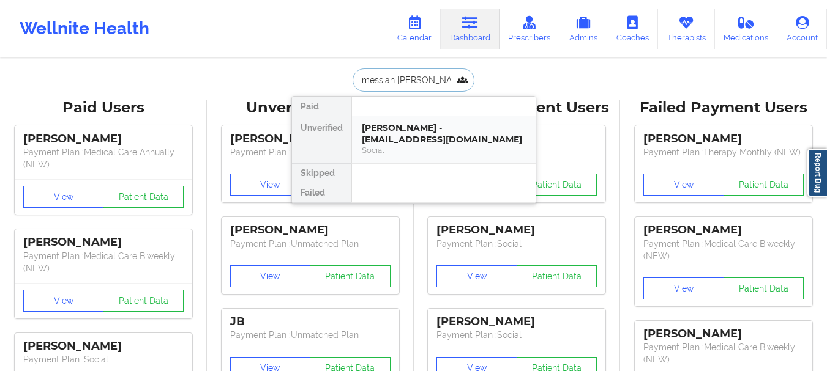
click at [405, 123] on div "[PERSON_NAME] - [EMAIL_ADDRESS][DOMAIN_NAME]" at bounding box center [444, 133] width 164 height 23
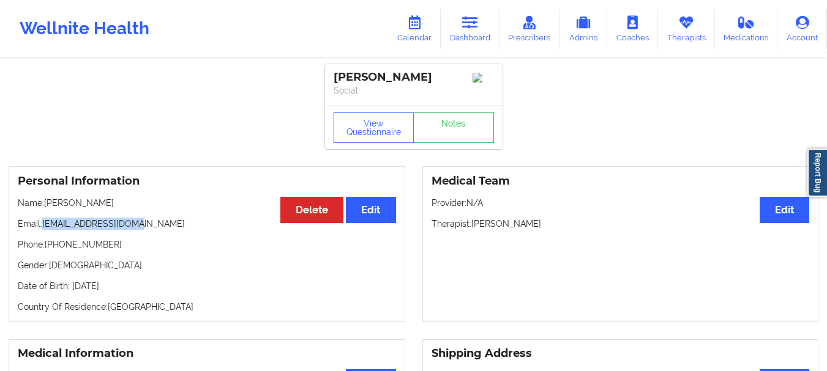
drag, startPoint x: 142, startPoint y: 227, endPoint x: 43, endPoint y: 231, distance: 98.6
click at [43, 230] on p "Email: [EMAIL_ADDRESS][DOMAIN_NAME]" at bounding box center [207, 224] width 378 height 12
copy p "[EMAIL_ADDRESS][DOMAIN_NAME]"
click at [475, 52] on div "Wellnite Health Calendar Dashboard Prescribers Admins Coaches Therapists Medica…" at bounding box center [413, 28] width 827 height 49
click at [475, 45] on link "Dashboard" at bounding box center [470, 29] width 59 height 40
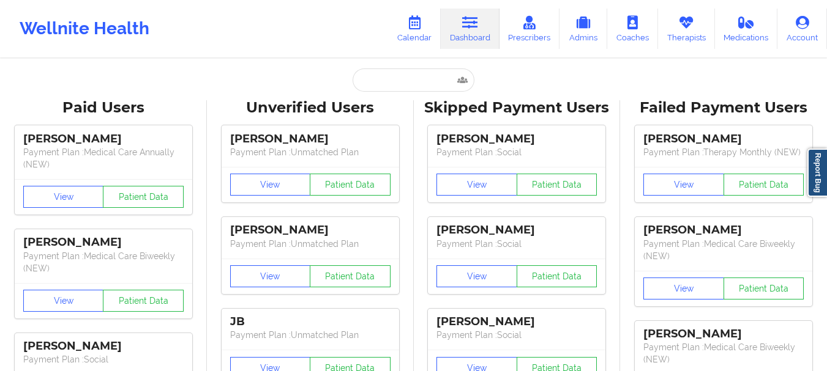
click at [475, 45] on link "Dashboard" at bounding box center [470, 29] width 59 height 40
click at [385, 89] on input "text" at bounding box center [412, 80] width 121 height 23
paste input "[EMAIL_ADDRESS][DOMAIN_NAME]"
type input "[EMAIL_ADDRESS][DOMAIN_NAME]"
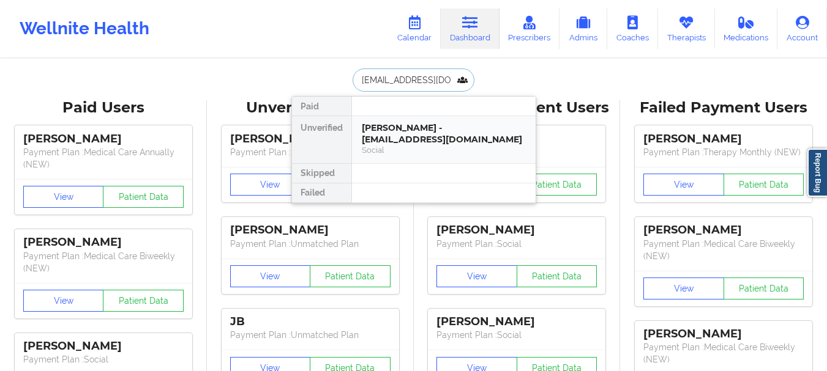
click at [414, 136] on div "[PERSON_NAME] - [EMAIL_ADDRESS][DOMAIN_NAME]" at bounding box center [444, 133] width 164 height 23
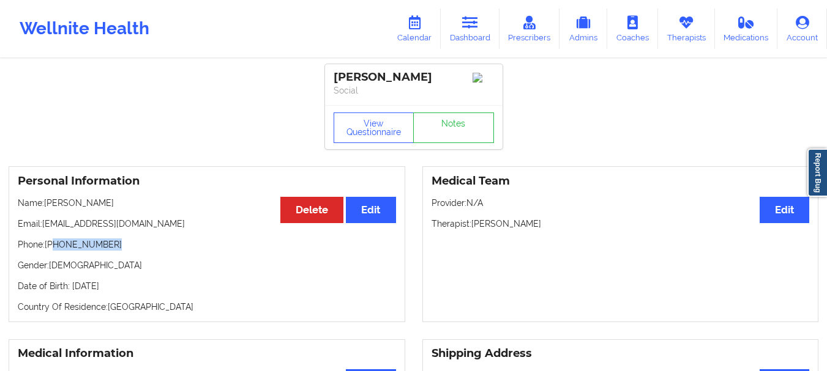
drag, startPoint x: 111, startPoint y: 249, endPoint x: 54, endPoint y: 252, distance: 57.0
click at [54, 251] on p "Phone: [PHONE_NUMBER]" at bounding box center [207, 245] width 378 height 12
copy p "[PHONE_NUMBER]"
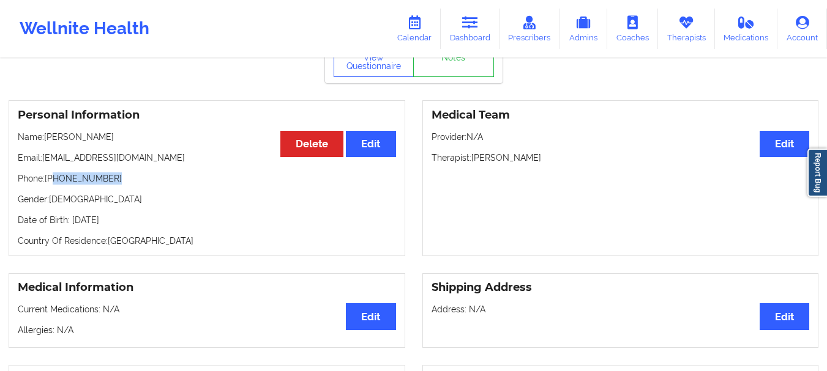
scroll to position [61, 0]
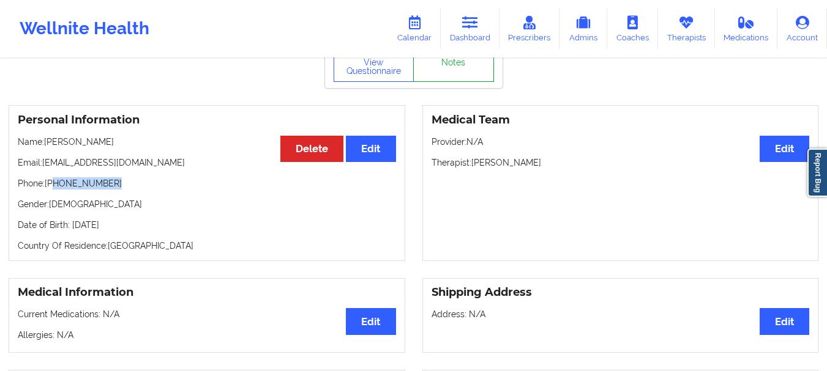
click at [486, 75] on link "Notes" at bounding box center [453, 66] width 81 height 31
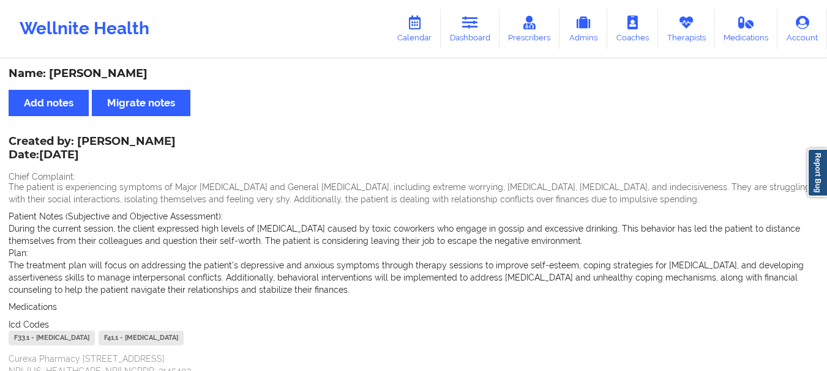
scroll to position [106, 0]
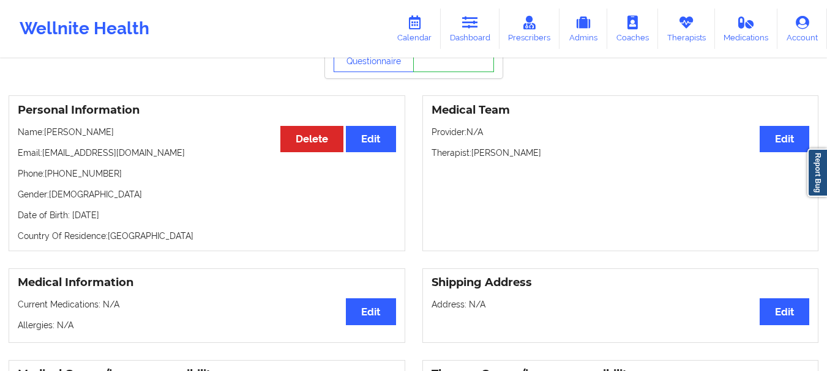
scroll to position [69, 0]
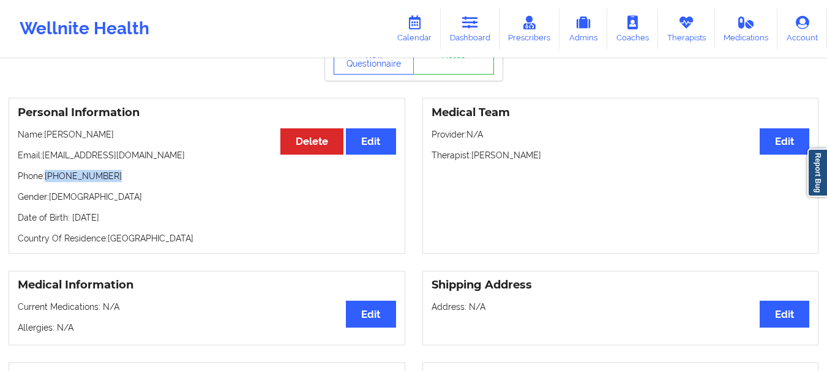
drag, startPoint x: 113, startPoint y: 179, endPoint x: 47, endPoint y: 182, distance: 65.5
click at [47, 182] on p "Phone: [PHONE_NUMBER]" at bounding box center [207, 176] width 378 height 12
copy p "[PHONE_NUMBER]"
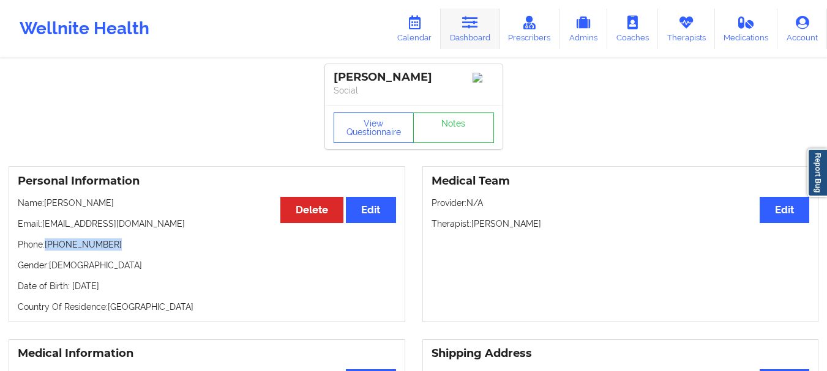
click at [482, 41] on link "Dashboard" at bounding box center [470, 29] width 59 height 40
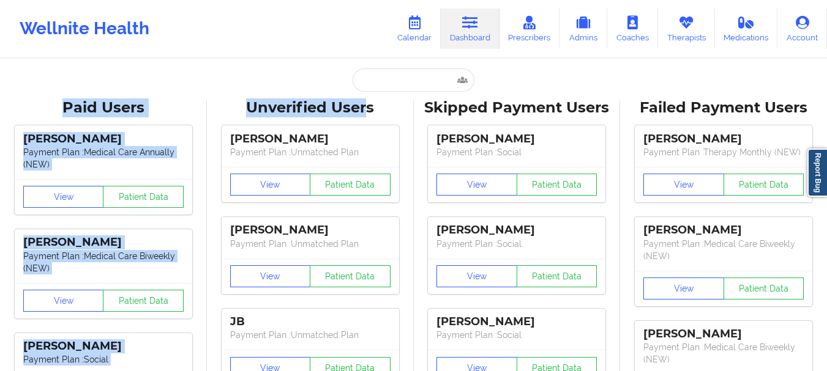
click at [370, 91] on input "text" at bounding box center [412, 80] width 121 height 23
click at [370, 84] on input "text" at bounding box center [412, 80] width 121 height 23
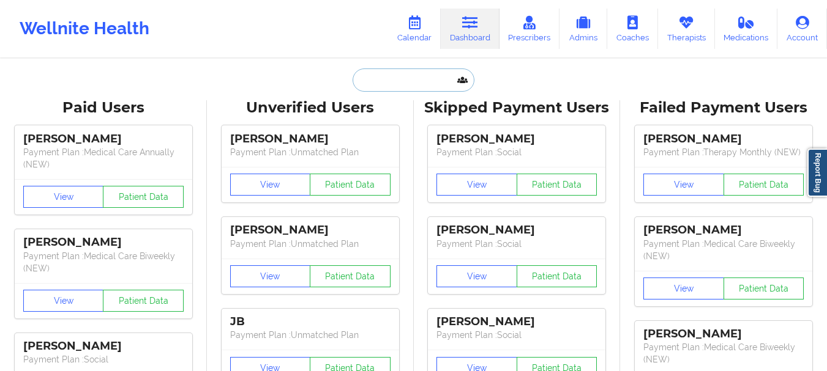
click at [370, 84] on input "text" at bounding box center [412, 80] width 121 height 23
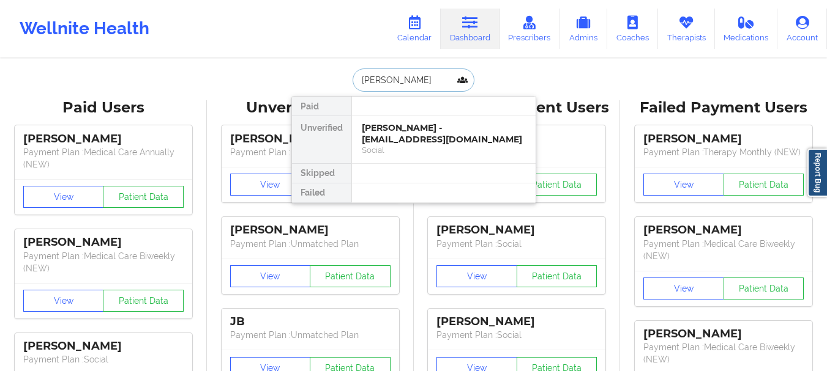
type input "[PERSON_NAME]"
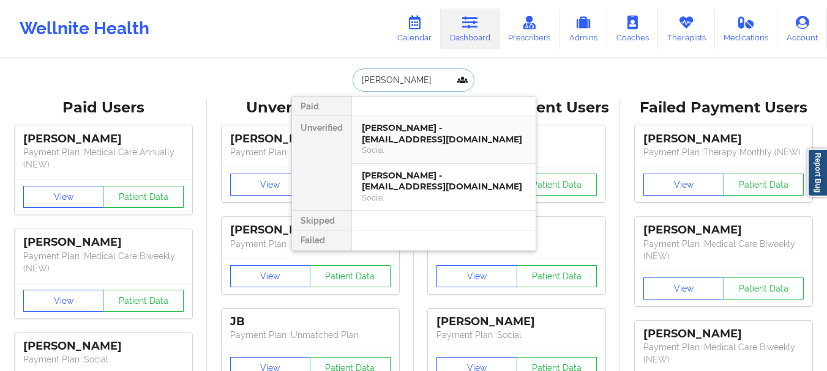
click at [374, 151] on div "Social" at bounding box center [444, 150] width 164 height 10
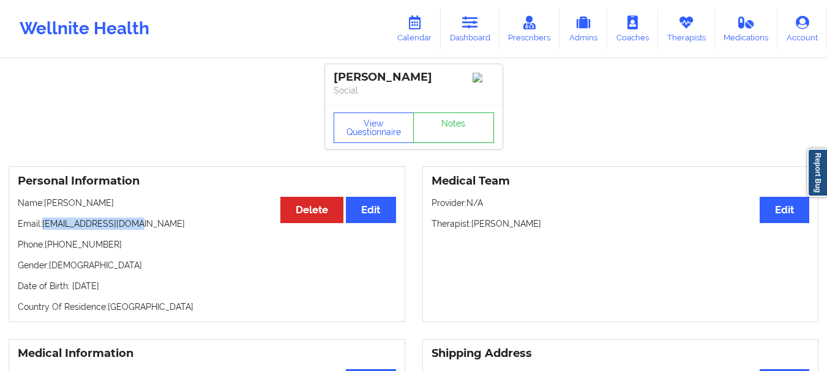
drag, startPoint x: 136, startPoint y: 231, endPoint x: 45, endPoint y: 230, distance: 91.8
click at [45, 230] on p "Email: [EMAIL_ADDRESS][DOMAIN_NAME]" at bounding box center [207, 224] width 378 height 12
copy p "[EMAIL_ADDRESS][DOMAIN_NAME]"
click at [468, 23] on icon at bounding box center [470, 22] width 16 height 13
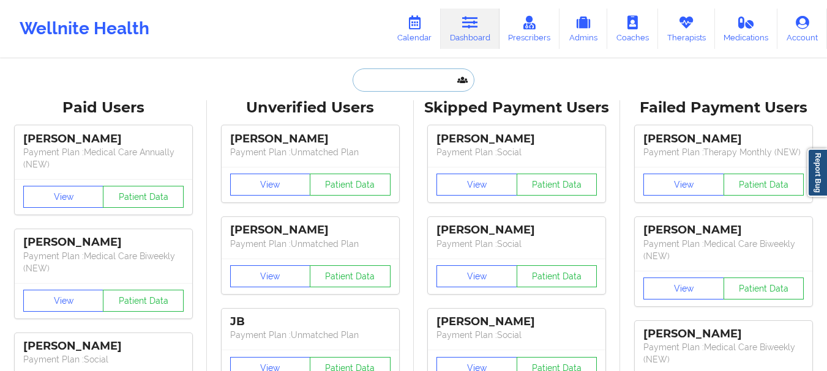
click at [398, 80] on input "text" at bounding box center [412, 80] width 121 height 23
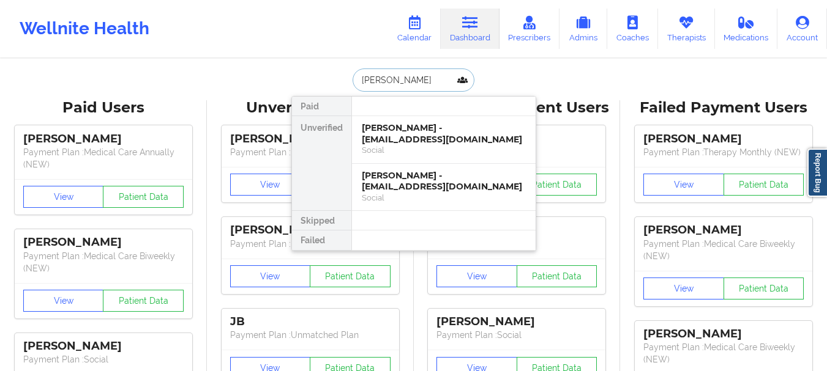
type input "[PERSON_NAME]"
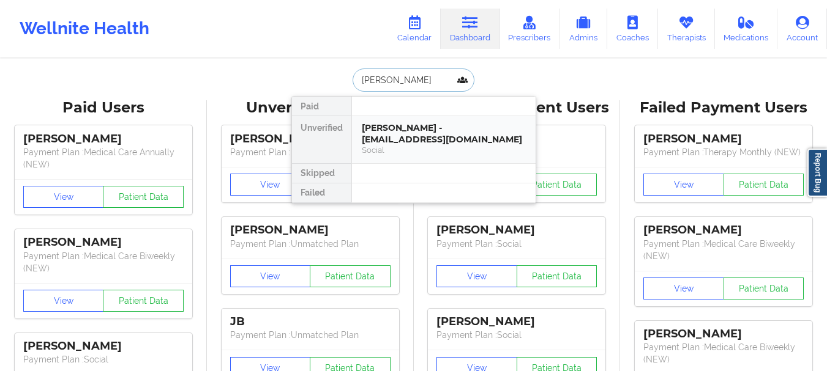
click at [407, 132] on div "[PERSON_NAME] - [EMAIL_ADDRESS][DOMAIN_NAME]" at bounding box center [444, 133] width 164 height 23
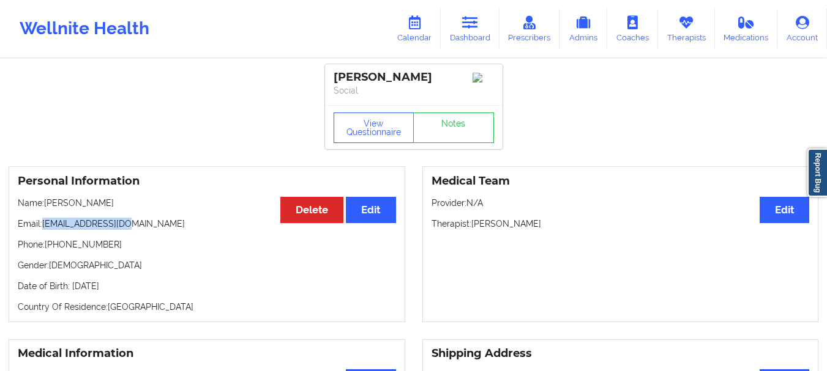
drag, startPoint x: 133, startPoint y: 230, endPoint x: 44, endPoint y: 234, distance: 88.8
click at [44, 230] on p "Email: [EMAIL_ADDRESS][DOMAIN_NAME]" at bounding box center [207, 224] width 378 height 12
copy p "[EMAIL_ADDRESS][DOMAIN_NAME]"
click at [475, 19] on icon at bounding box center [470, 22] width 16 height 13
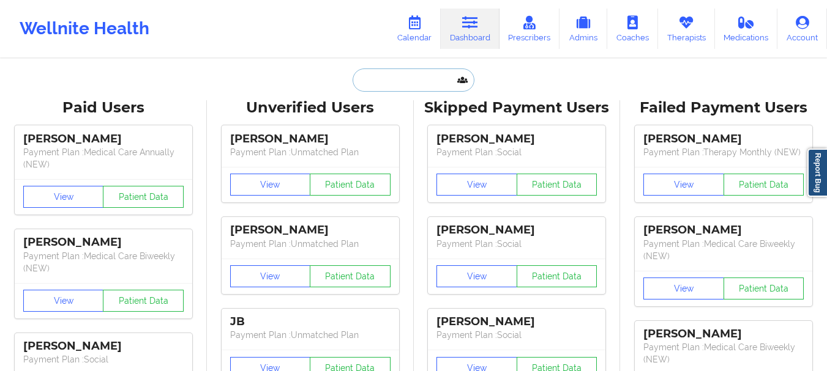
click at [368, 81] on input "text" at bounding box center [412, 80] width 121 height 23
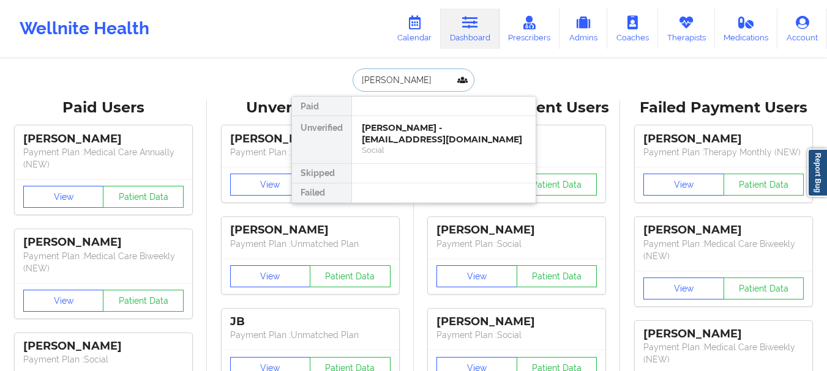
type input "[PERSON_NAME]"
click at [447, 135] on div "[PERSON_NAME] - [PERSON_NAME][EMAIL_ADDRESS][DOMAIN_NAME]" at bounding box center [444, 133] width 164 height 23
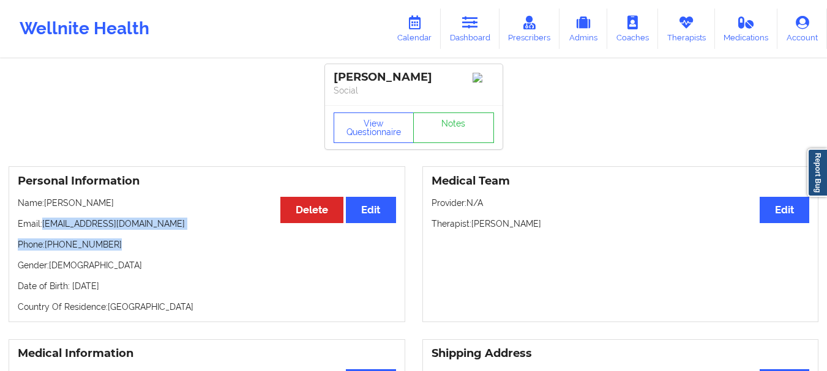
drag, startPoint x: 138, startPoint y: 234, endPoint x: 44, endPoint y: 229, distance: 93.7
click at [44, 229] on div "Personal Information Edit Delete Name: [PERSON_NAME] Email: [PERSON_NAME][EMAIL…" at bounding box center [207, 244] width 396 height 156
click at [44, 229] on p "Email: [PERSON_NAME][EMAIL_ADDRESS][DOMAIN_NAME]" at bounding box center [207, 224] width 378 height 12
drag, startPoint x: 44, startPoint y: 229, endPoint x: 154, endPoint y: 231, distance: 110.1
click at [154, 230] on p "Email: [PERSON_NAME][EMAIL_ADDRESS][DOMAIN_NAME]" at bounding box center [207, 224] width 378 height 12
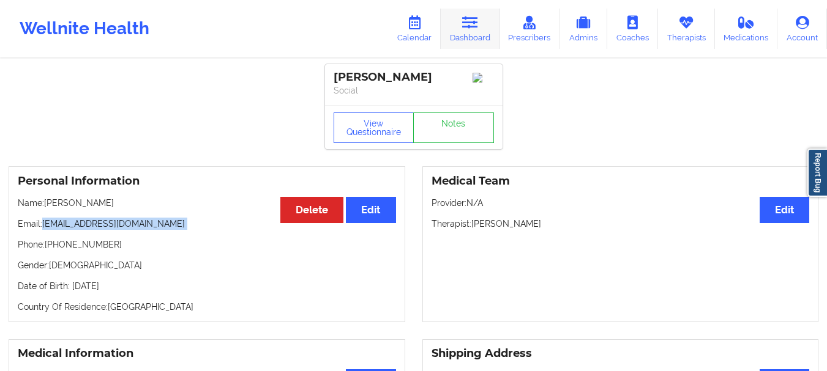
click at [475, 26] on icon at bounding box center [470, 22] width 16 height 13
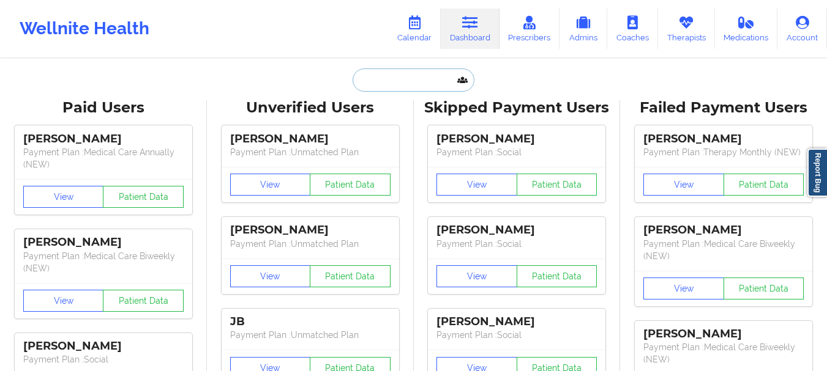
click at [393, 80] on input "text" at bounding box center [412, 80] width 121 height 23
paste input "[EMAIL_ADDRESS][DOMAIN_NAME]"
type input "[EMAIL_ADDRESS][DOMAIN_NAME]"
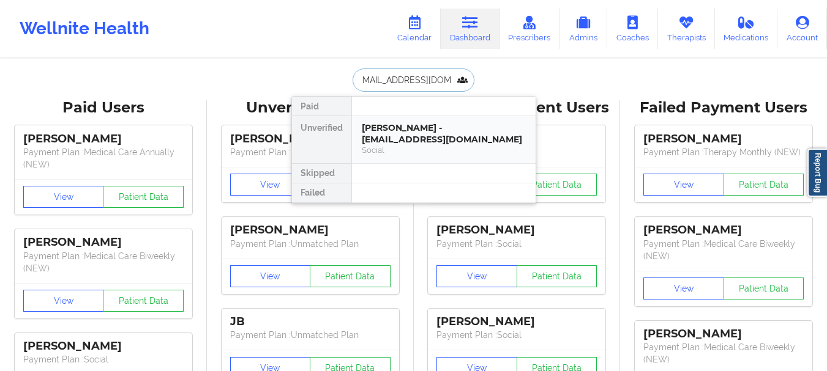
click at [379, 132] on div "[PERSON_NAME] - [EMAIL_ADDRESS][DOMAIN_NAME]" at bounding box center [444, 133] width 164 height 23
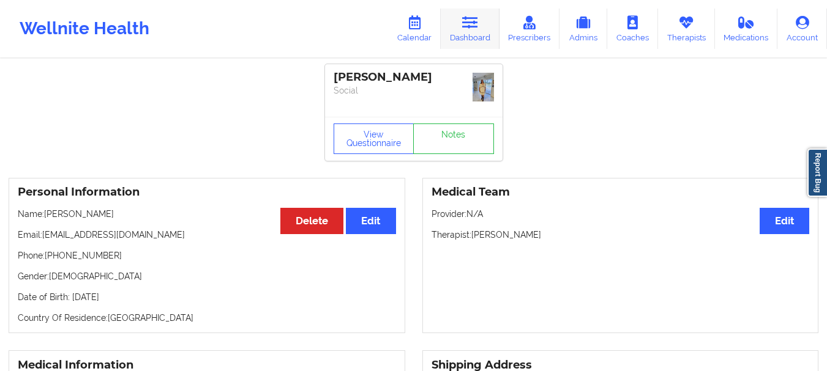
click at [474, 23] on icon at bounding box center [470, 22] width 16 height 13
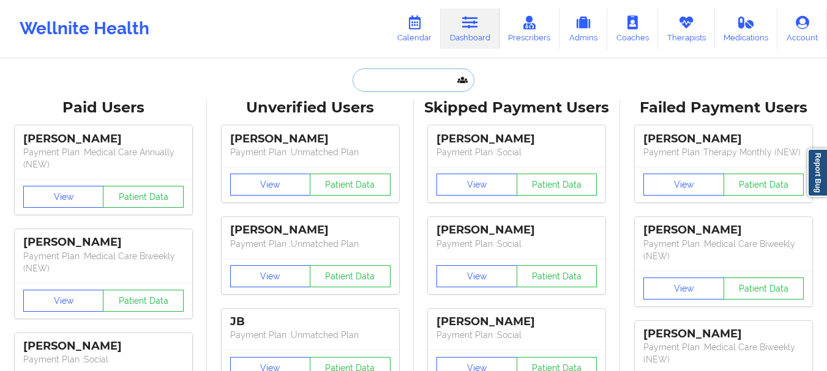
click at [388, 84] on input "text" at bounding box center [412, 80] width 121 height 23
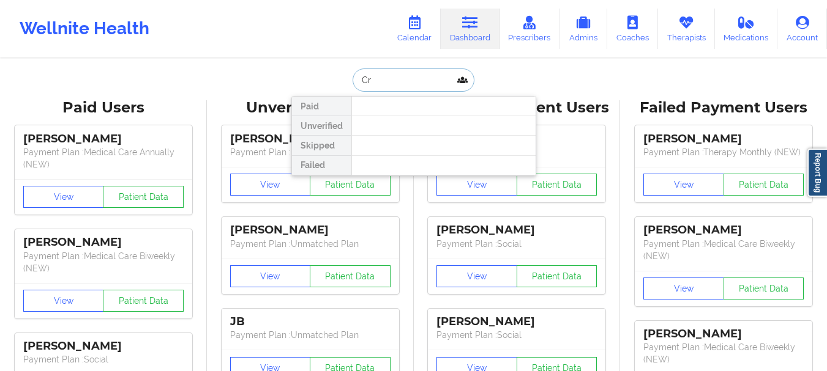
type input "C"
type input "[PERSON_NAME]"
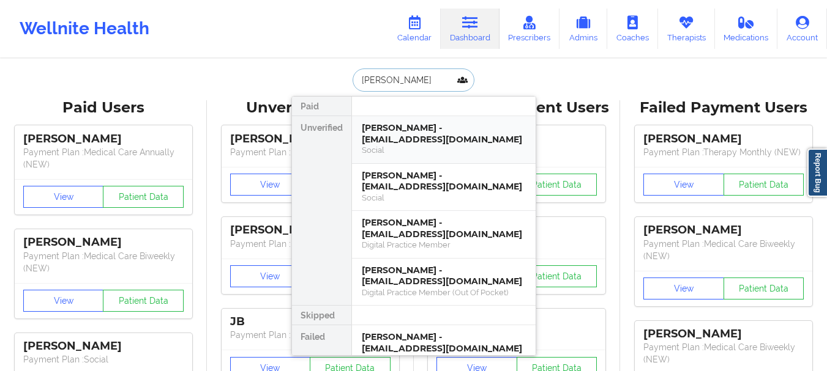
click at [414, 136] on div "[PERSON_NAME] - [EMAIL_ADDRESS][DOMAIN_NAME]" at bounding box center [444, 133] width 164 height 23
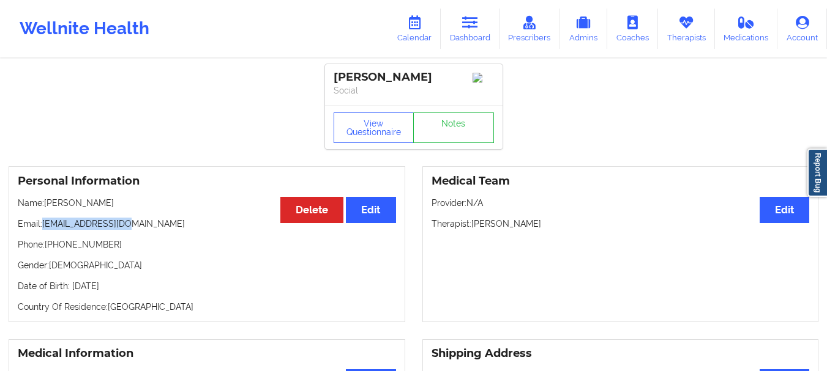
drag, startPoint x: 132, startPoint y: 229, endPoint x: 42, endPoint y: 224, distance: 89.5
click at [42, 224] on p "Email: [EMAIL_ADDRESS][DOMAIN_NAME]" at bounding box center [207, 224] width 378 height 12
click at [54, 226] on p "Email: [EMAIL_ADDRESS][DOMAIN_NAME]" at bounding box center [207, 224] width 378 height 12
drag, startPoint x: 43, startPoint y: 229, endPoint x: 144, endPoint y: 237, distance: 101.3
click at [144, 237] on div "Personal Information Edit Delete Name: [PERSON_NAME] Email: [EMAIL_ADDRESS][DOM…" at bounding box center [207, 244] width 396 height 156
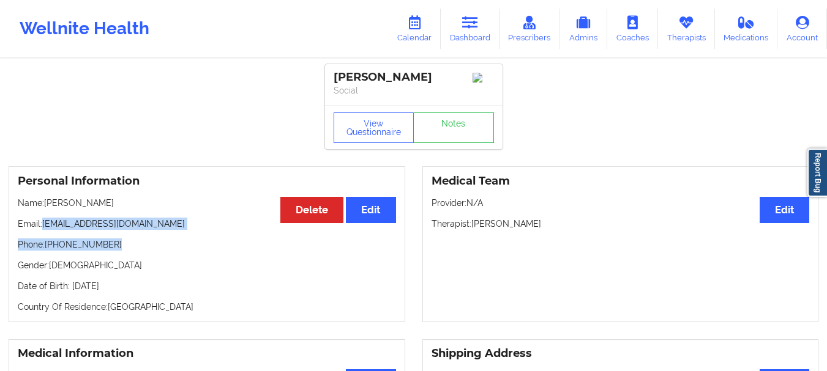
click at [133, 230] on p "Email: [EMAIL_ADDRESS][DOMAIN_NAME]" at bounding box center [207, 224] width 378 height 12
drag, startPoint x: 133, startPoint y: 231, endPoint x: 48, endPoint y: 231, distance: 84.4
click at [48, 230] on p "Email: [EMAIL_ADDRESS][DOMAIN_NAME]" at bounding box center [207, 224] width 378 height 12
click at [464, 26] on icon at bounding box center [470, 22] width 16 height 13
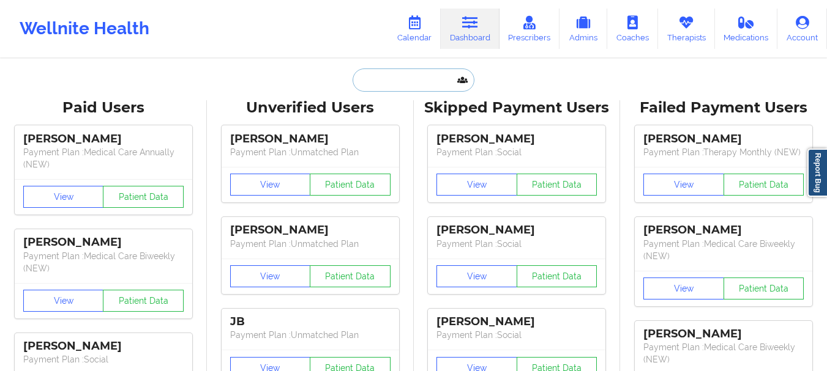
click at [398, 91] on input "text" at bounding box center [412, 80] width 121 height 23
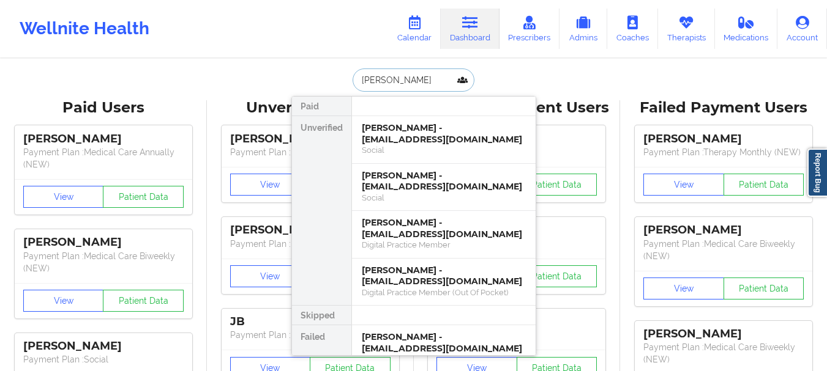
type input "[PERSON_NAME]"
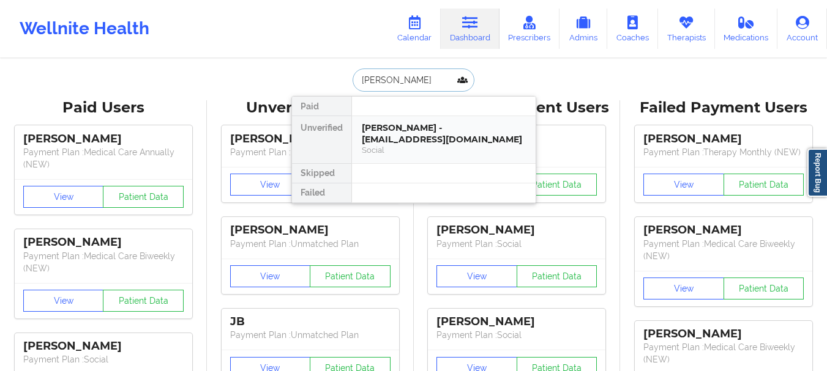
click at [404, 126] on div "[PERSON_NAME] - [EMAIL_ADDRESS][DOMAIN_NAME]" at bounding box center [444, 133] width 164 height 23
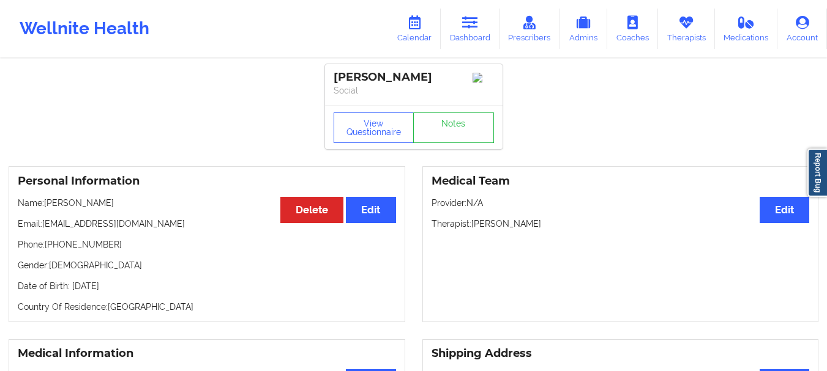
drag, startPoint x: 176, startPoint y: 228, endPoint x: 44, endPoint y: 230, distance: 131.6
click at [44, 230] on p "Email: [EMAIL_ADDRESS][DOMAIN_NAME]" at bounding box center [207, 224] width 378 height 12
copy p "[EMAIL_ADDRESS][DOMAIN_NAME]"
